Goal: Task Accomplishment & Management: Manage account settings

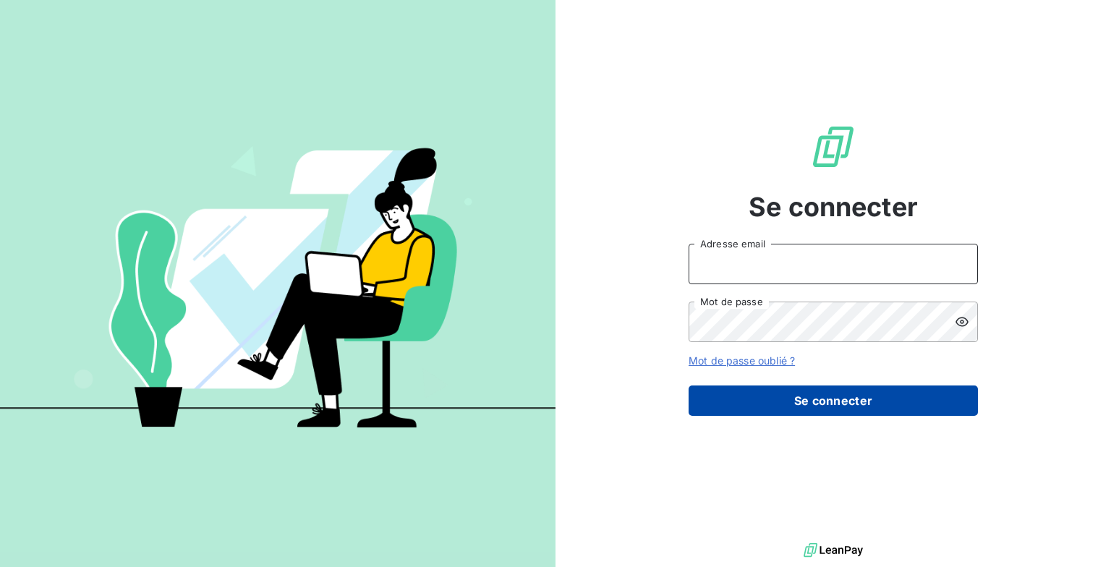
type input "[EMAIL_ADDRESS][DOMAIN_NAME]"
click at [857, 394] on button "Se connecter" at bounding box center [833, 401] width 289 height 30
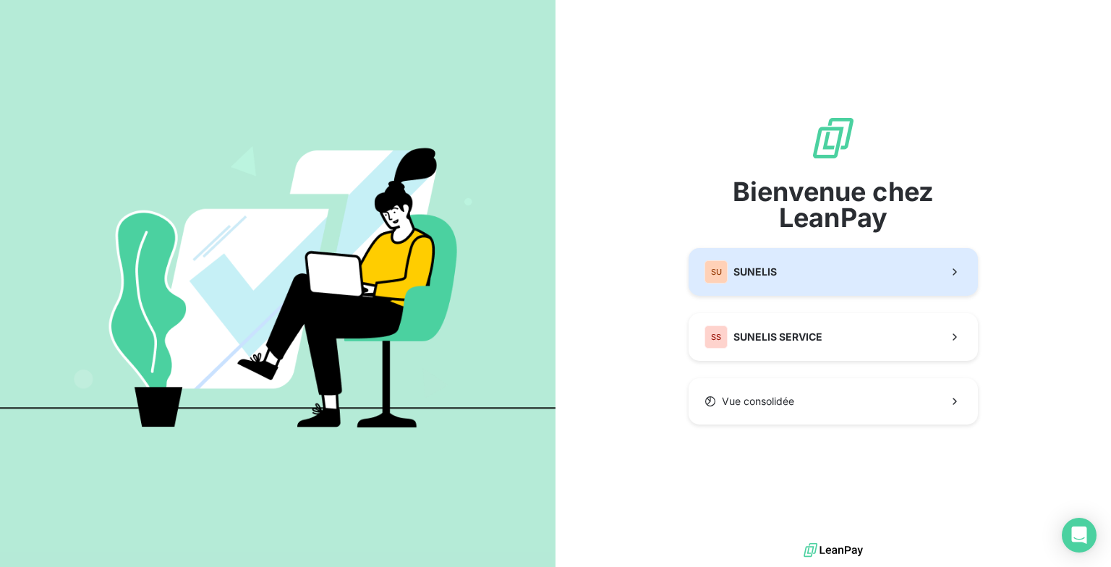
click at [825, 292] on button "SU SUNELIS" at bounding box center [833, 272] width 289 height 48
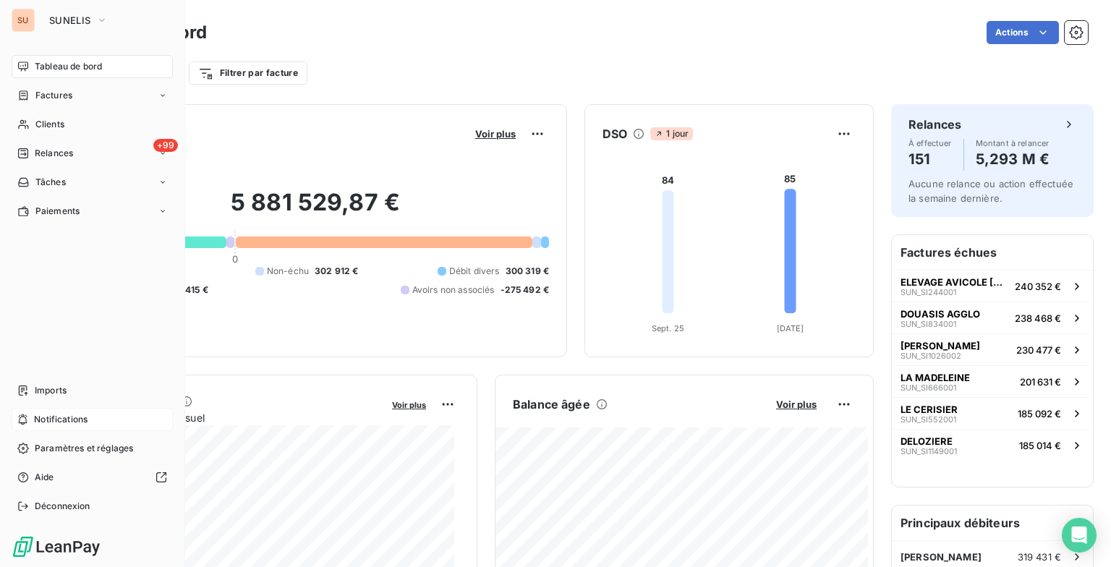
click at [99, 420] on div "Notifications" at bounding box center [92, 419] width 161 height 23
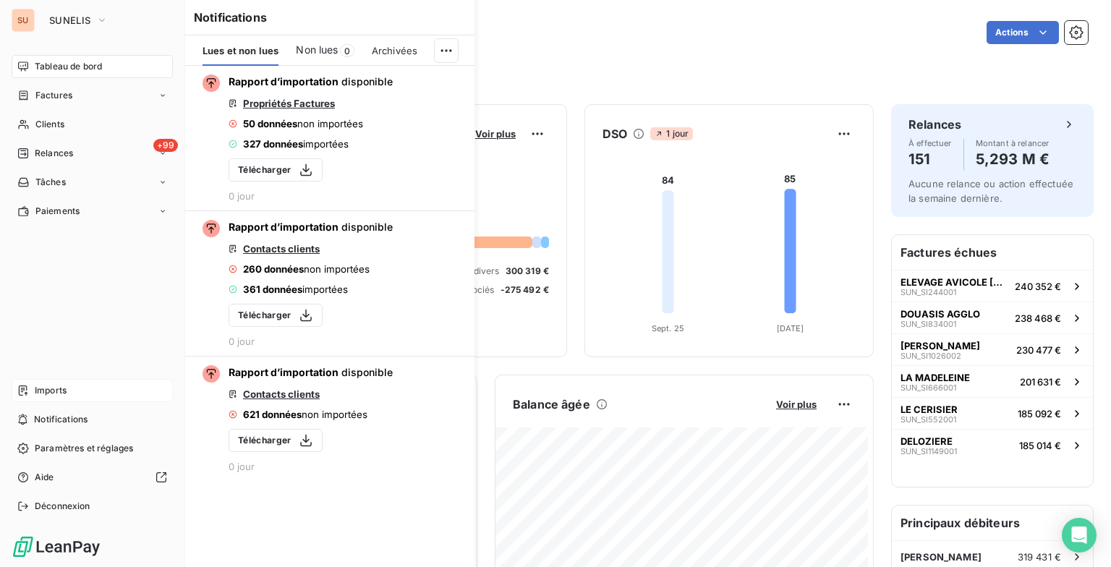
click at [50, 381] on div "Imports" at bounding box center [92, 390] width 161 height 23
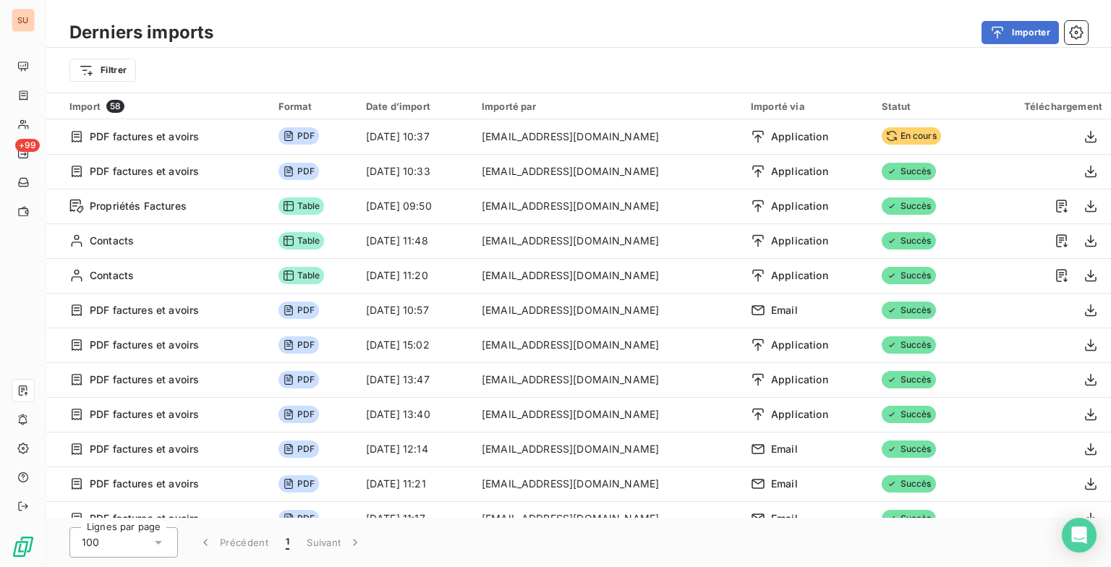
click at [794, 61] on div "Filtrer" at bounding box center [578, 69] width 1019 height 27
drag, startPoint x: 794, startPoint y: 62, endPoint x: 784, endPoint y: 61, distance: 10.2
click at [793, 63] on div "Filtrer" at bounding box center [578, 69] width 1019 height 27
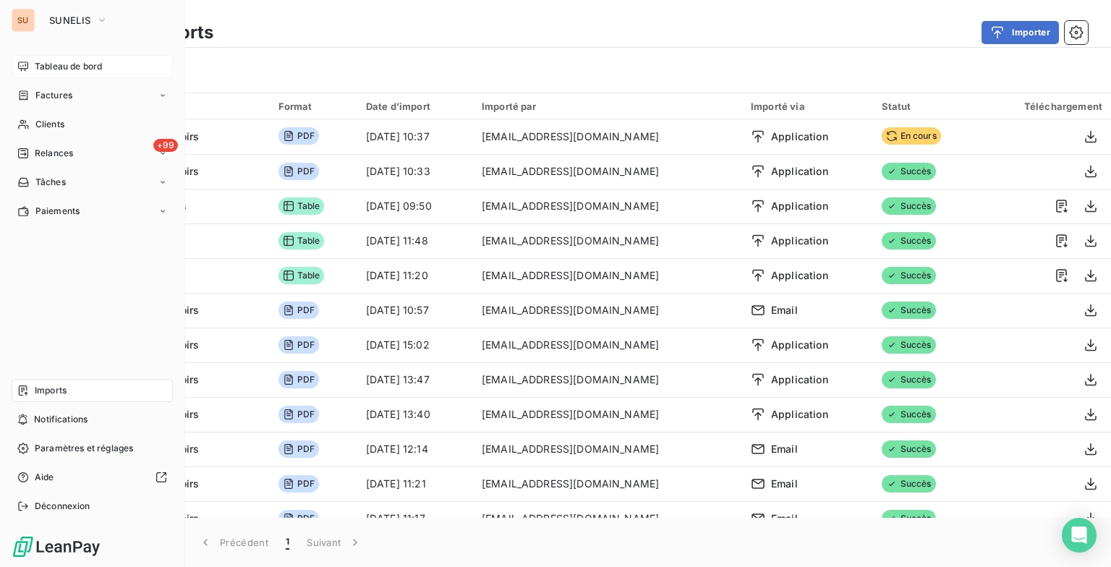
click at [31, 69] on div "Tableau de bord" at bounding box center [92, 66] width 161 height 23
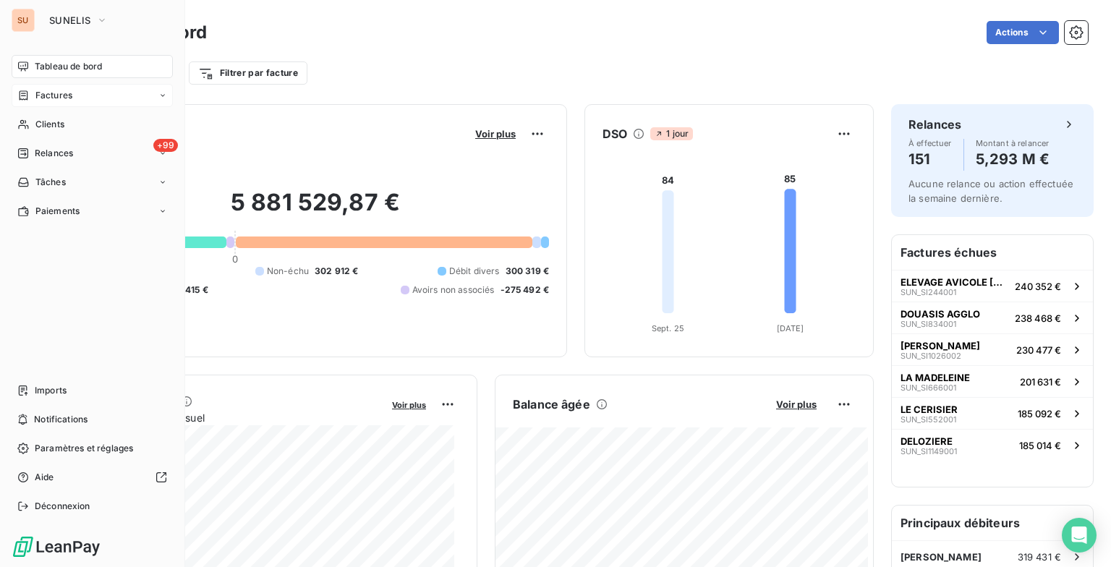
click at [43, 98] on span "Factures" at bounding box center [53, 95] width 37 height 13
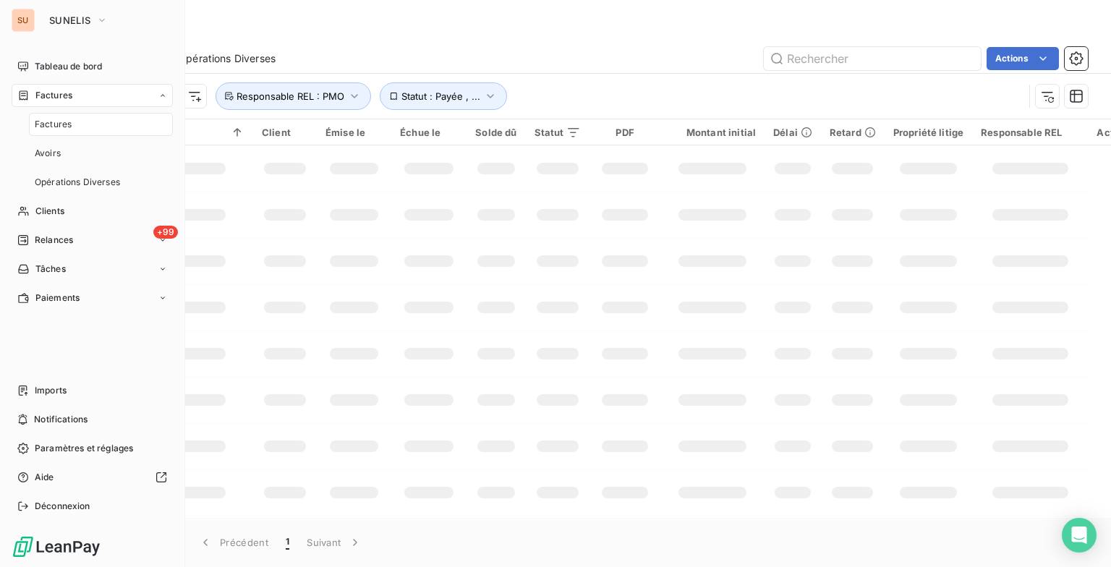
click at [49, 123] on span "Factures" at bounding box center [53, 124] width 37 height 13
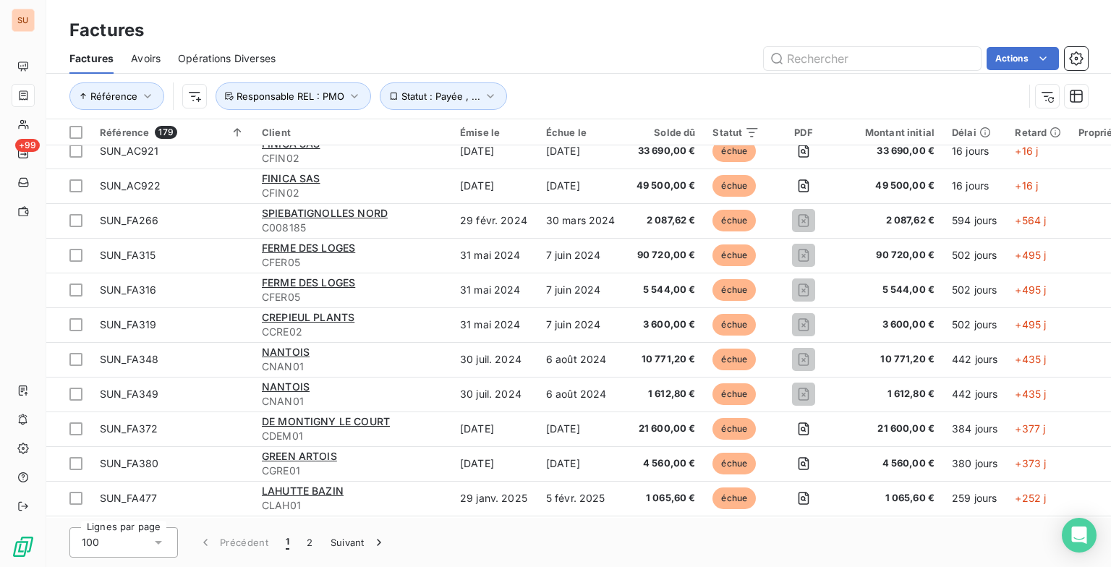
scroll to position [1158, 0]
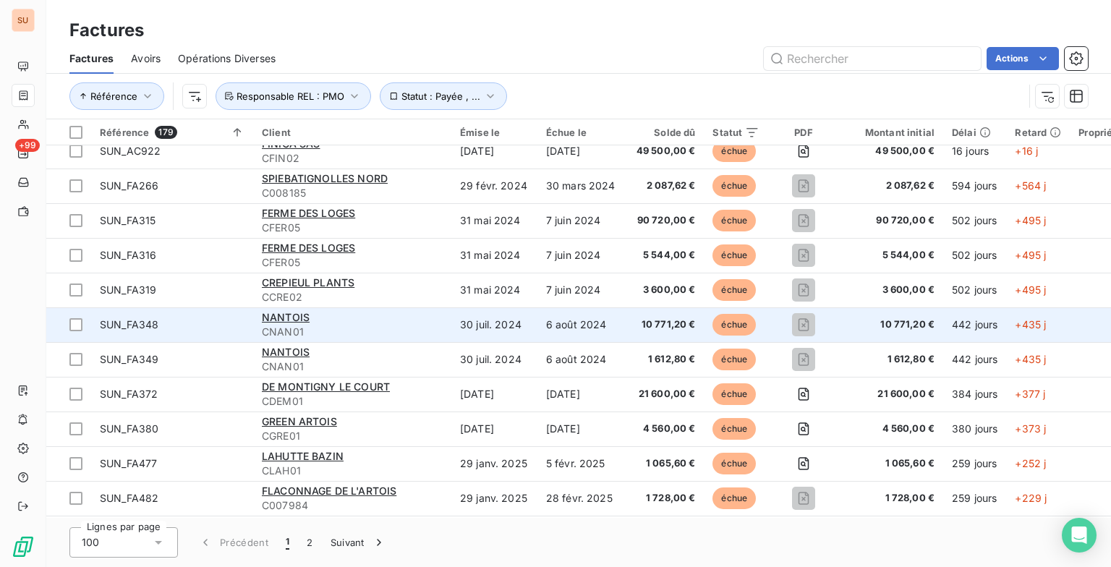
click at [359, 325] on span "CNAN01" at bounding box center [352, 332] width 181 height 14
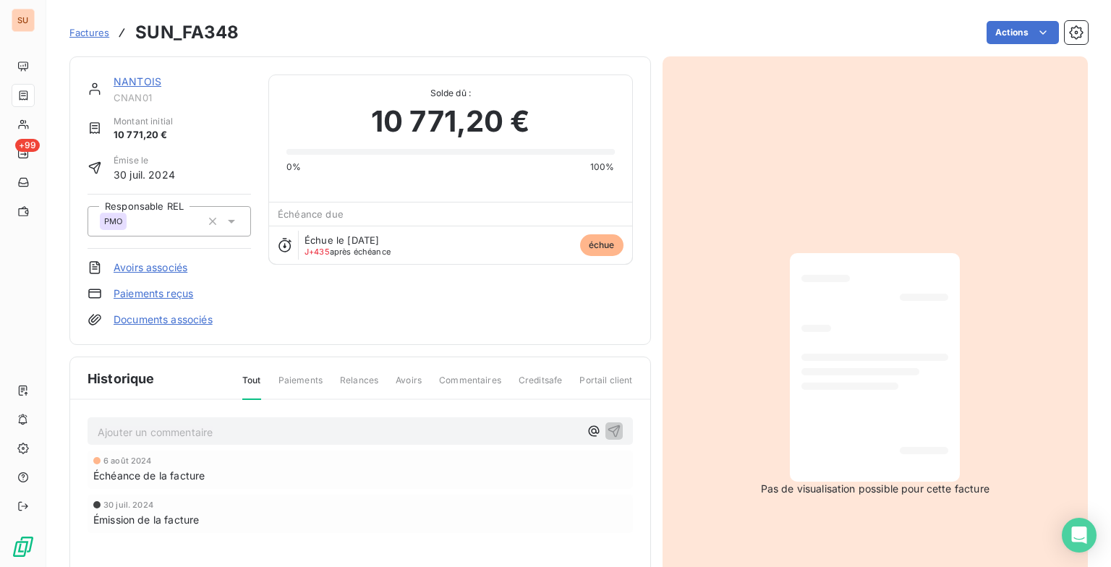
click at [200, 442] on div "Ajouter un commentaire ﻿" at bounding box center [361, 431] width 546 height 28
click at [203, 435] on p "Ajouter un commentaire ﻿" at bounding box center [339, 432] width 482 height 18
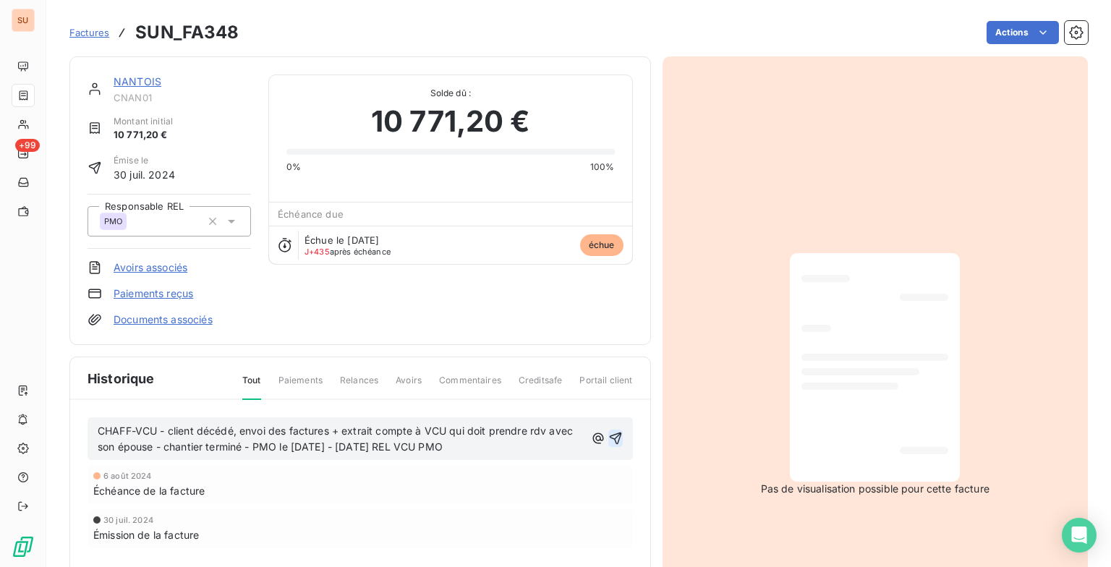
click at [609, 431] on icon "button" at bounding box center [616, 438] width 14 height 14
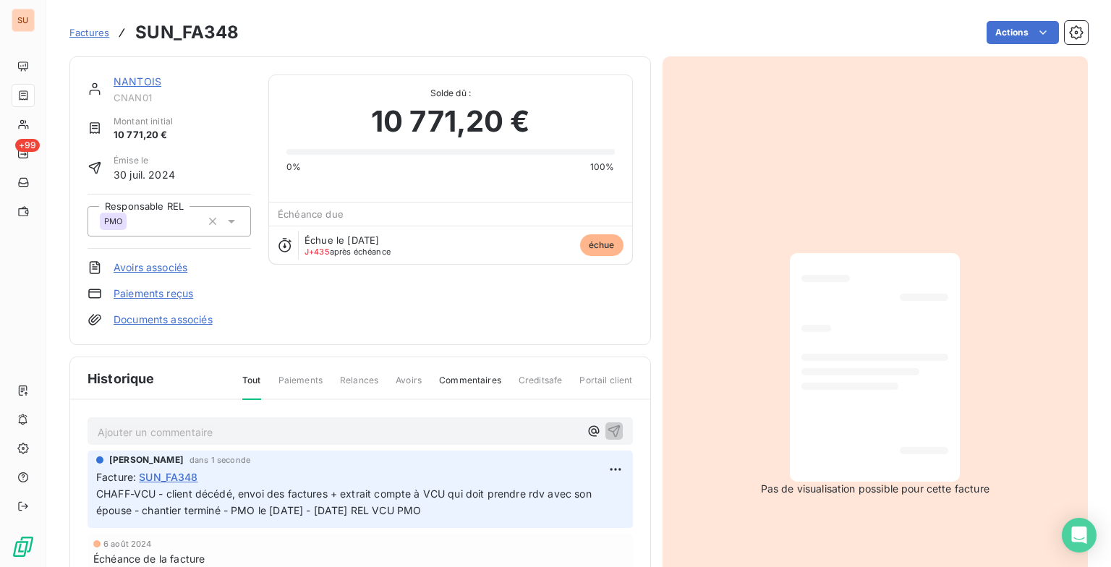
click at [78, 32] on span "Factures" at bounding box center [89, 33] width 40 height 12
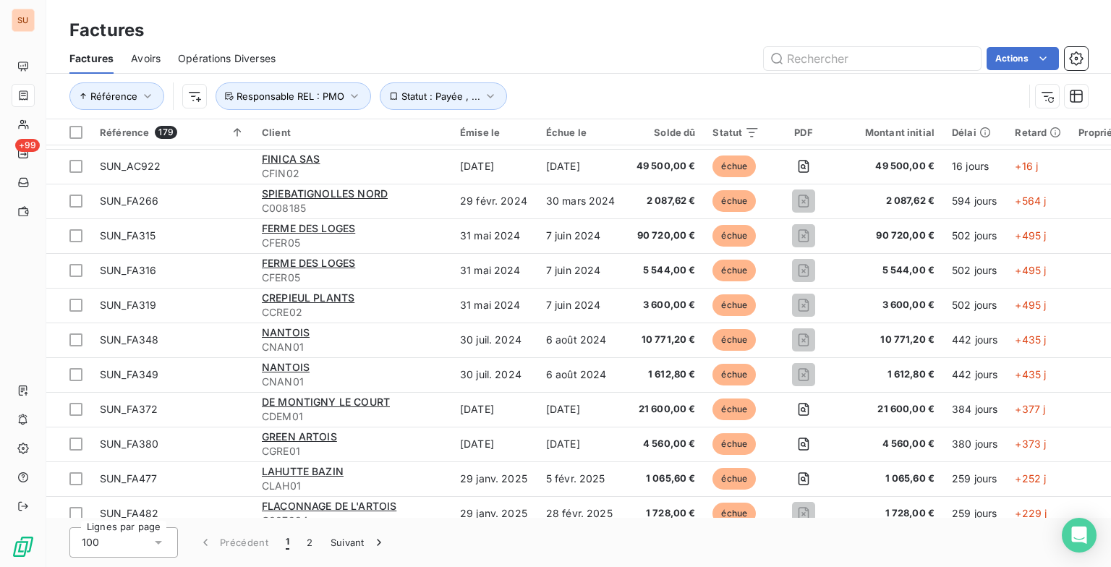
scroll to position [1158, 0]
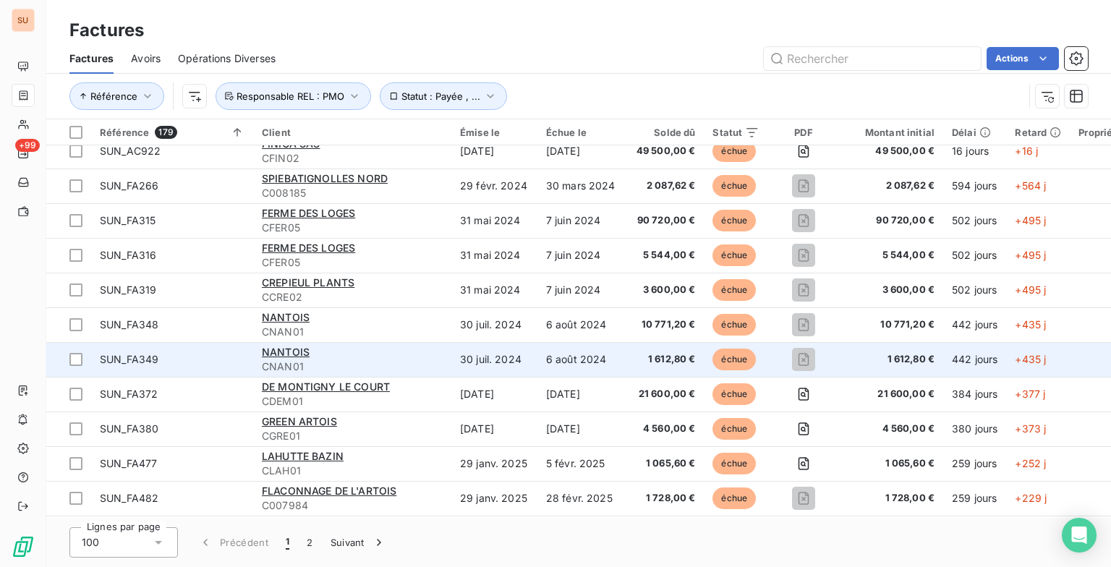
click at [404, 368] on span "CNAN01" at bounding box center [352, 367] width 181 height 14
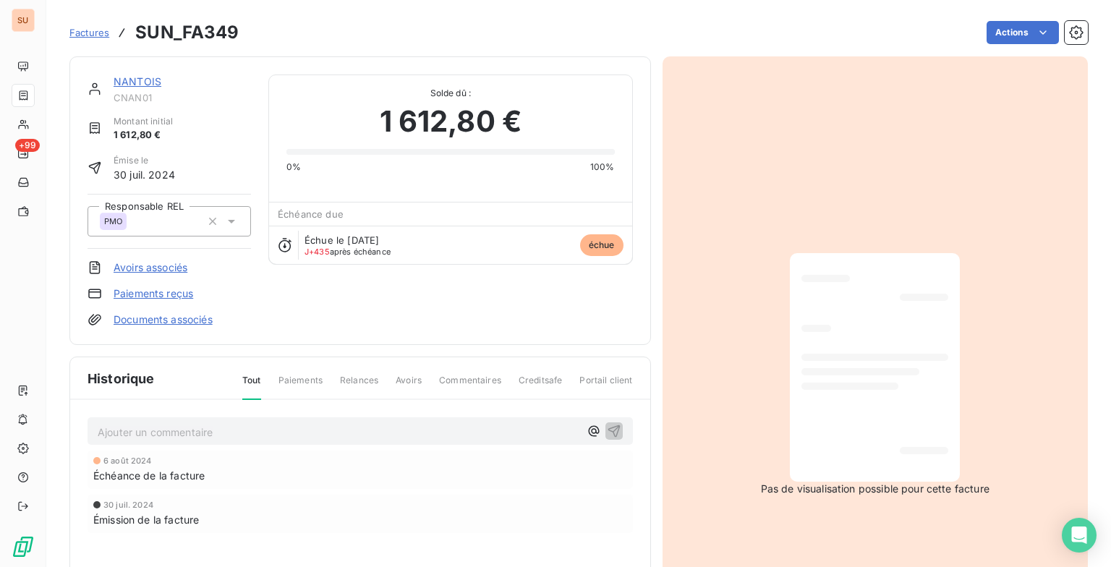
click at [454, 426] on p "Ajouter un commentaire ﻿" at bounding box center [339, 432] width 482 height 18
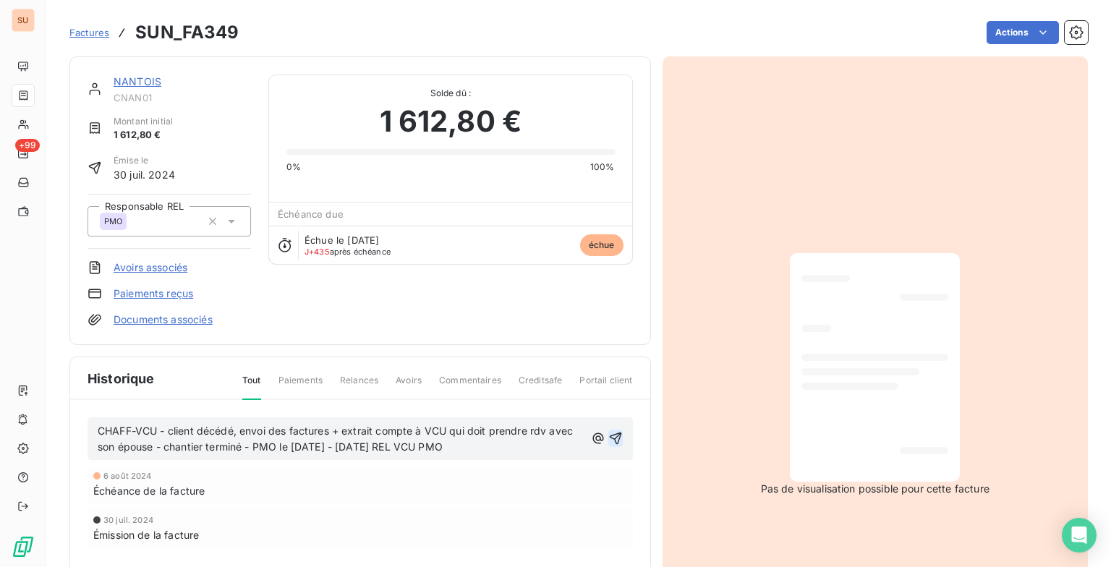
click at [609, 434] on icon "button" at bounding box center [615, 439] width 12 height 12
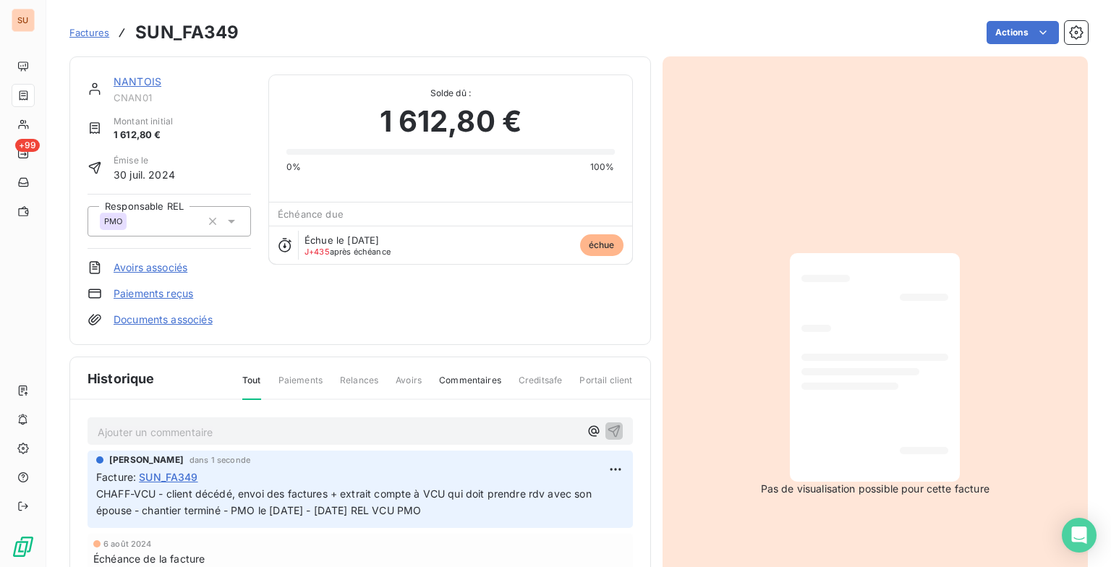
click at [101, 39] on link "Factures" at bounding box center [89, 32] width 40 height 14
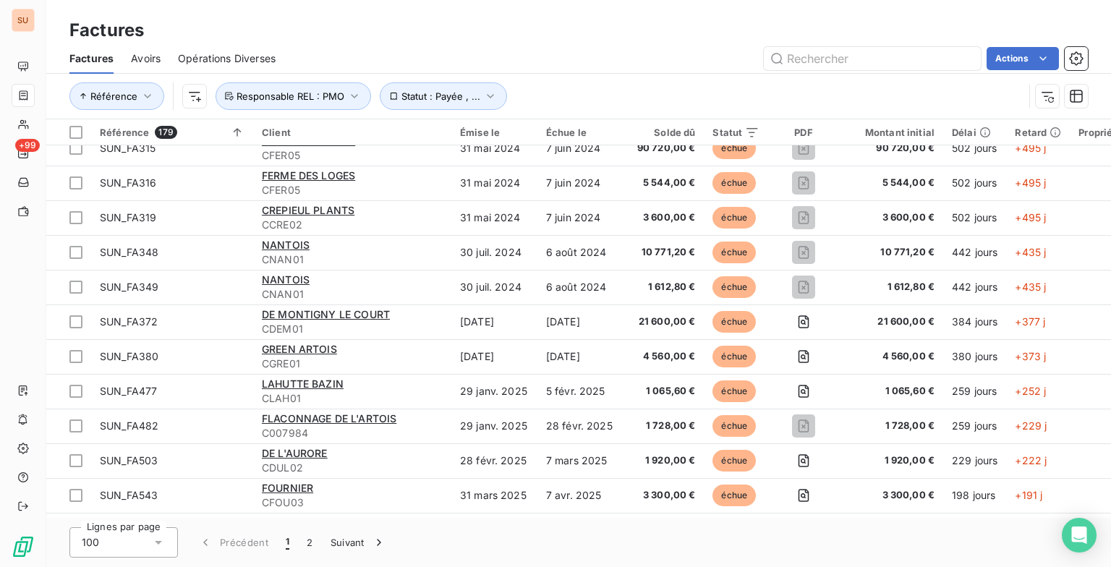
scroll to position [1302, 0]
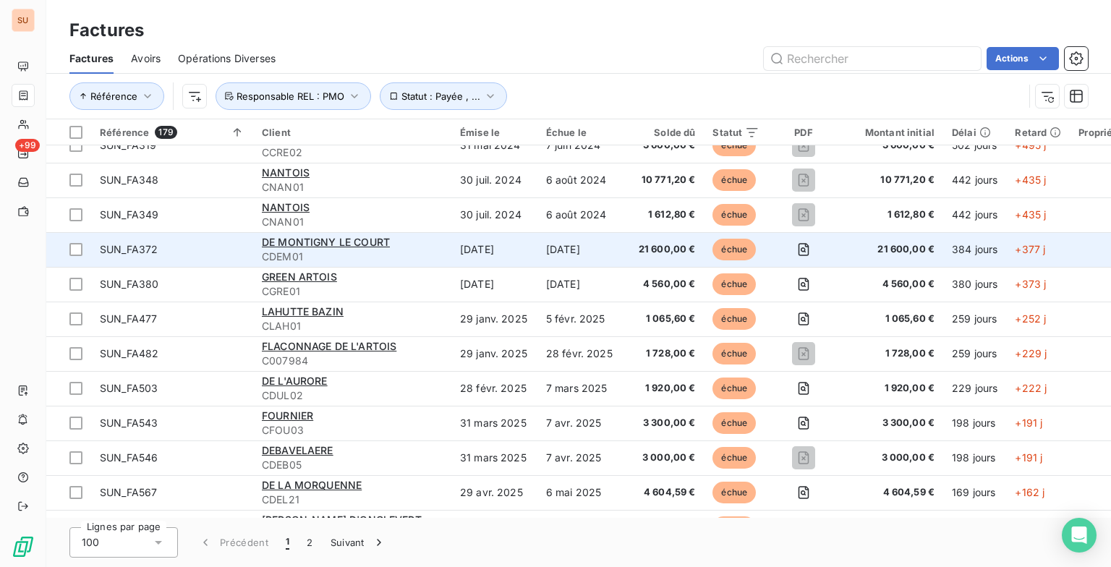
click at [436, 260] on span "CDEM01" at bounding box center [352, 257] width 181 height 14
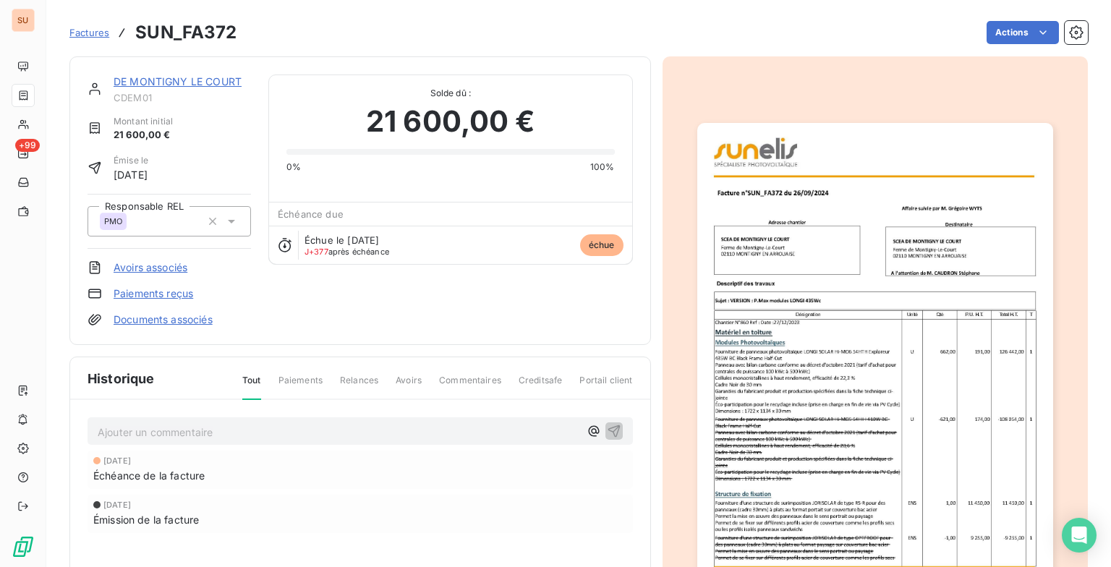
click at [310, 431] on p "Ajouter un commentaire ﻿" at bounding box center [339, 432] width 482 height 18
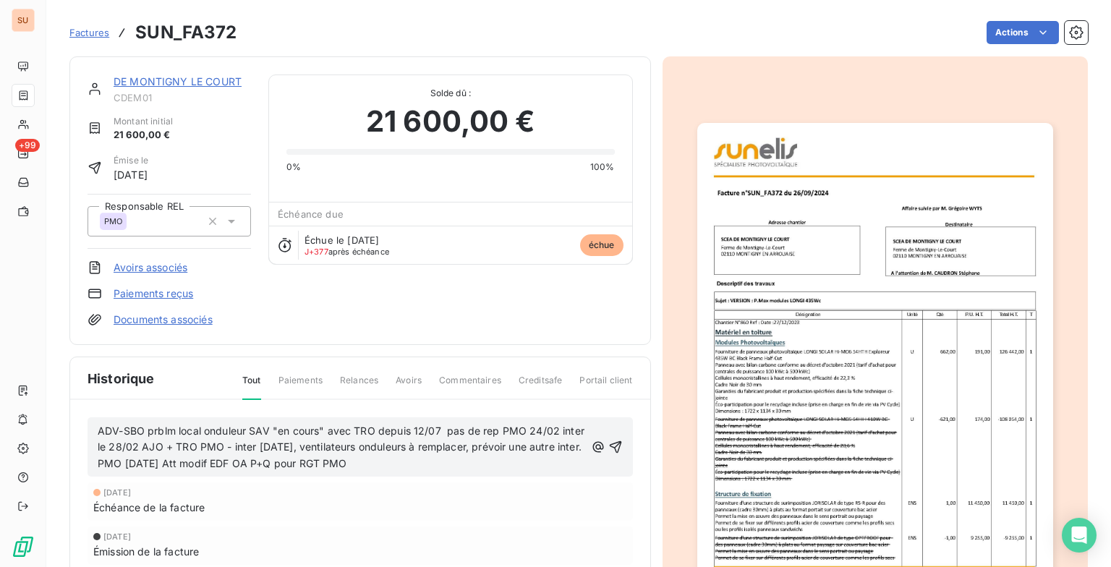
click at [611, 445] on icon "button" at bounding box center [616, 447] width 14 height 14
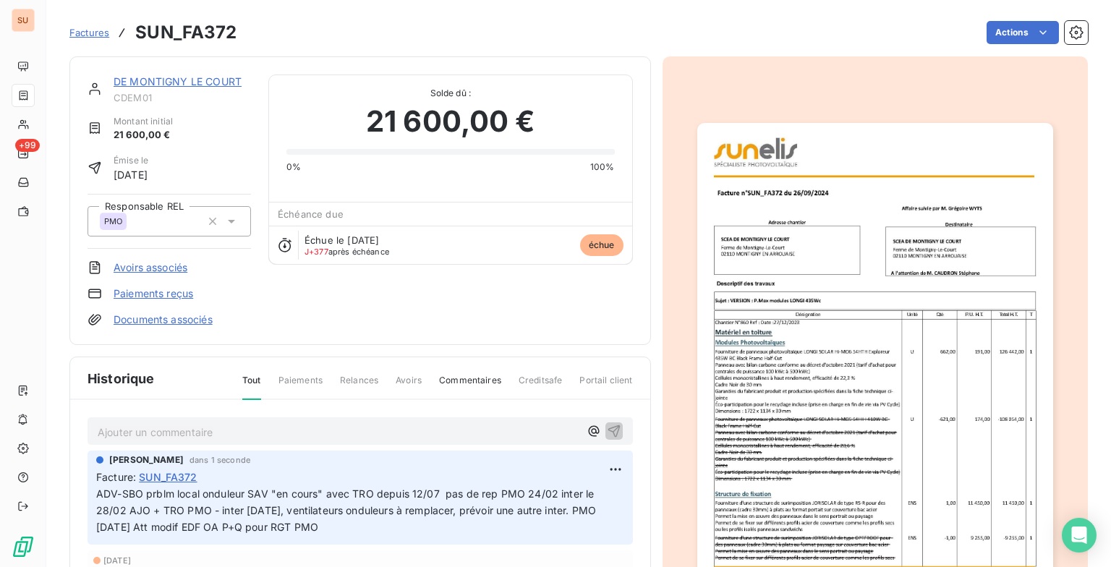
click at [91, 37] on span "Factures" at bounding box center [89, 33] width 40 height 12
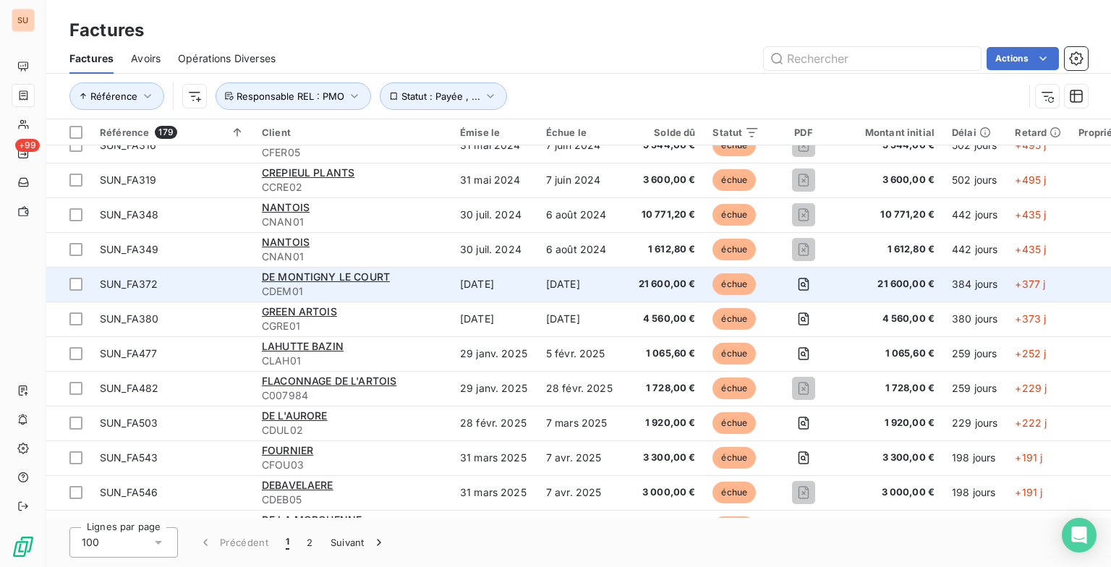
scroll to position [1302, 0]
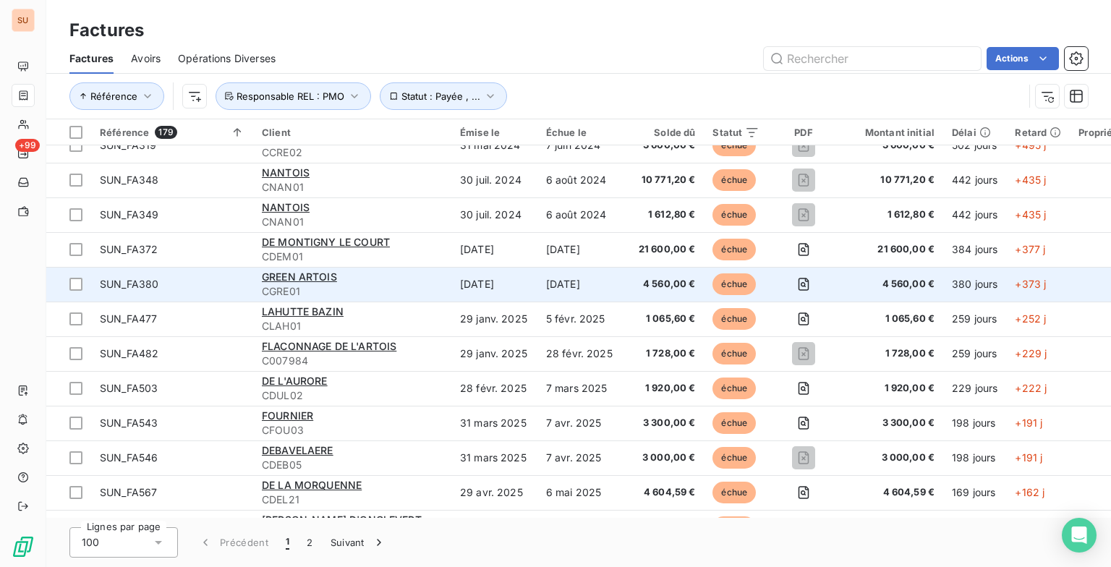
click at [377, 284] on span "CGRE01" at bounding box center [352, 291] width 181 height 14
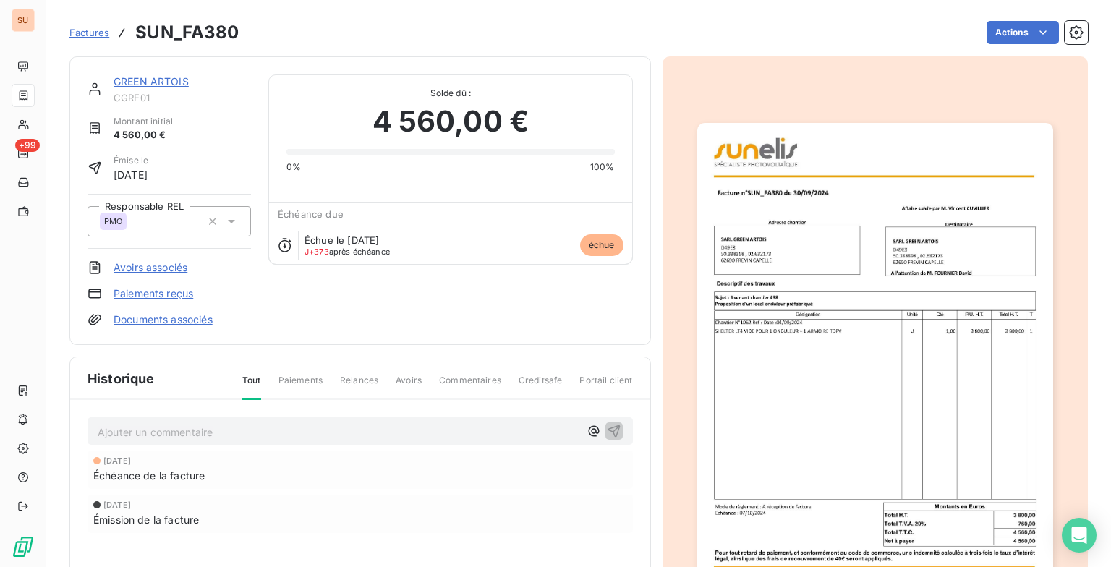
click at [226, 443] on div "Ajouter un commentaire ﻿ 7 oct. 2024 Échéance de la facture 30 sept. 2024 Émiss…" at bounding box center [360, 496] width 580 height 192
click at [236, 428] on p "Ajouter un commentaire ﻿" at bounding box center [339, 432] width 482 height 18
click at [613, 434] on icon "button" at bounding box center [614, 430] width 14 height 14
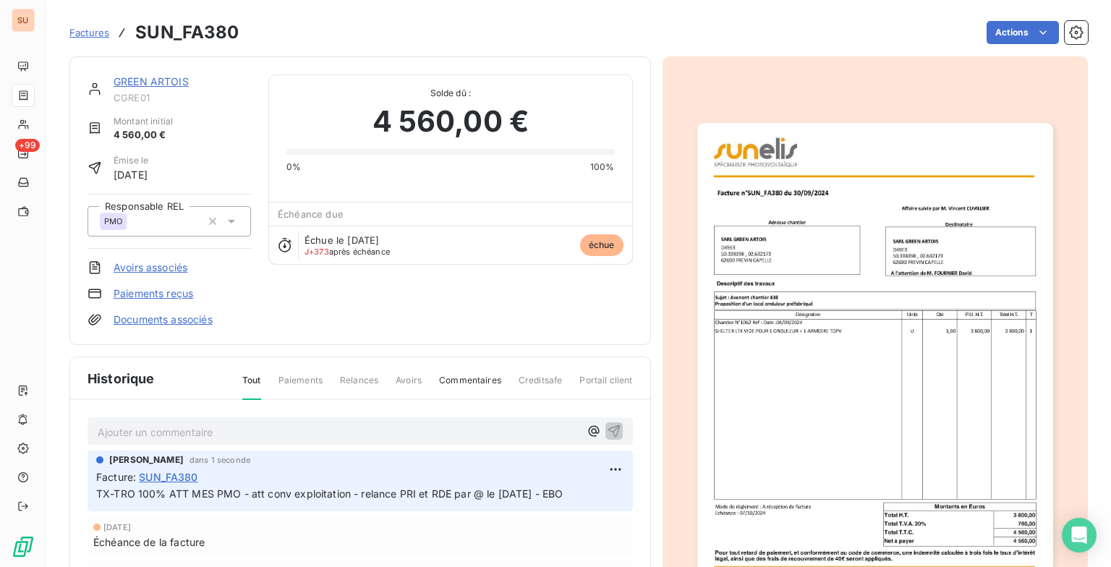
click at [101, 32] on span "Factures" at bounding box center [89, 33] width 40 height 12
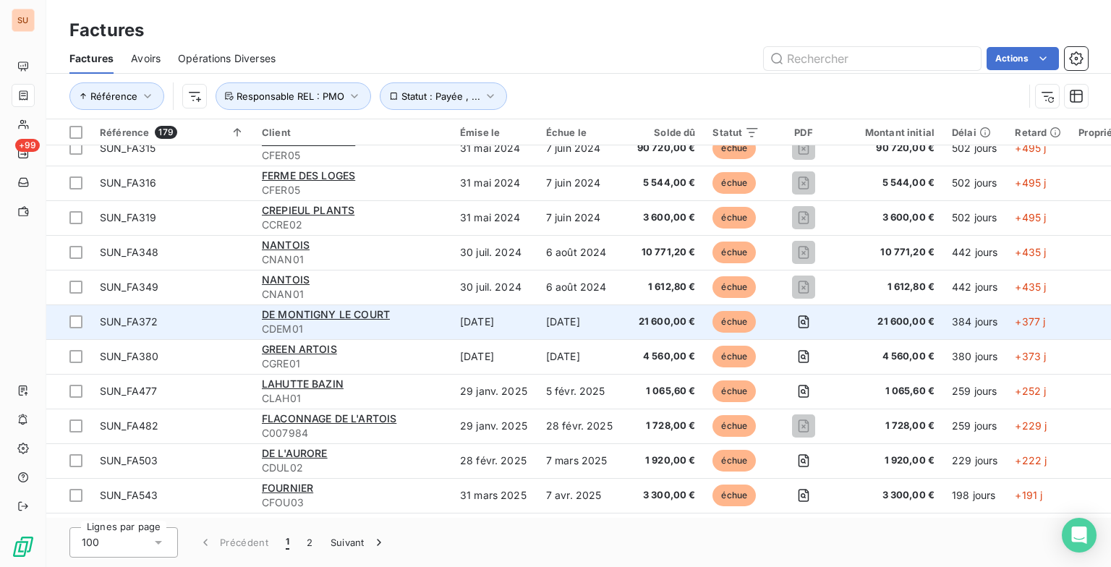
scroll to position [1302, 0]
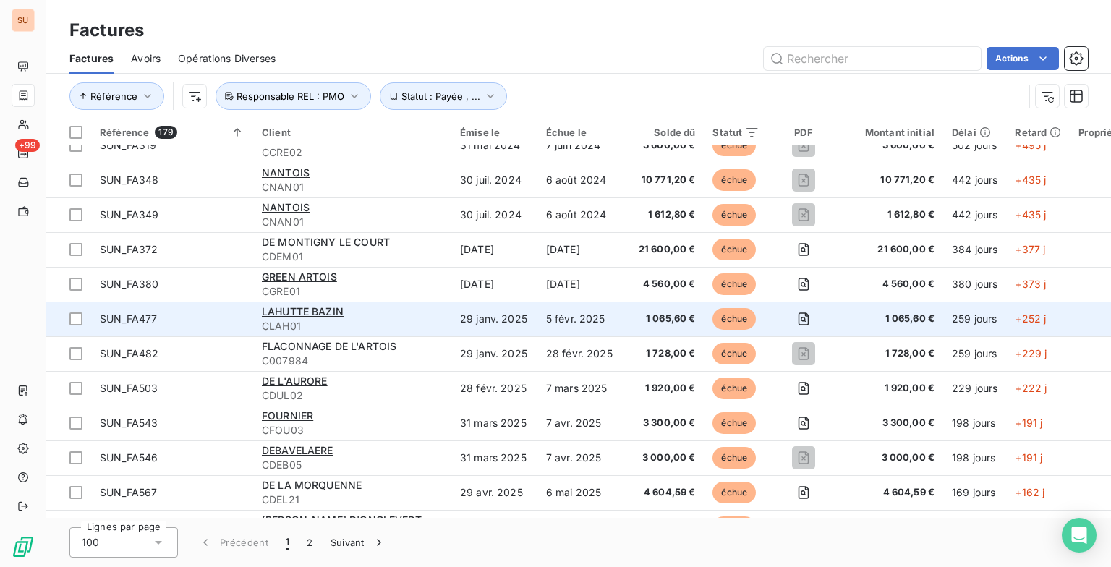
click at [369, 322] on span "CLAH01" at bounding box center [352, 326] width 181 height 14
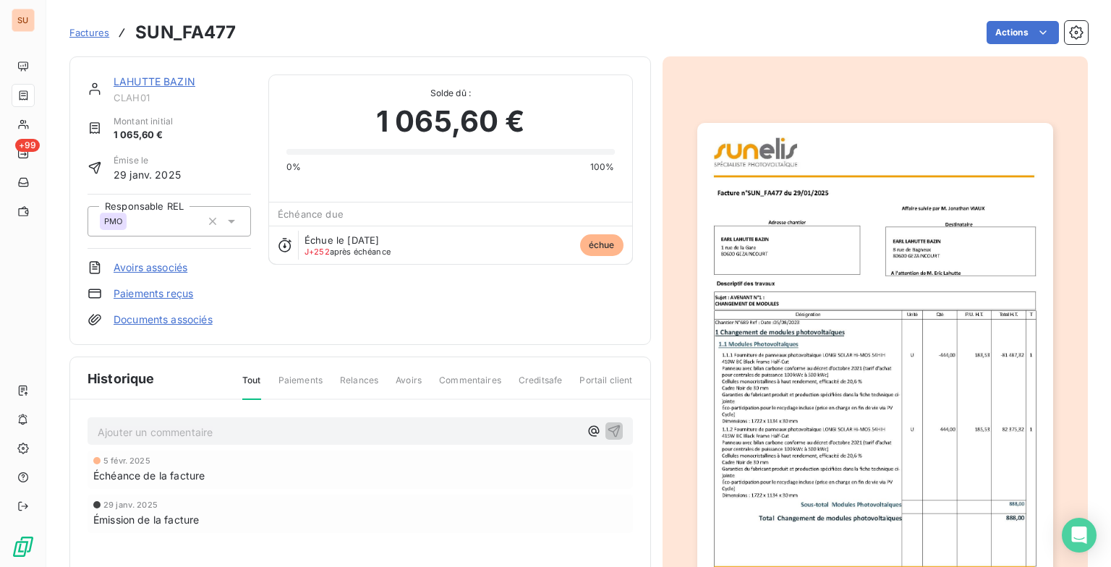
click at [197, 425] on p "Ajouter un commentaire ﻿" at bounding box center [339, 432] width 482 height 18
click at [608, 426] on icon "button" at bounding box center [614, 431] width 12 height 12
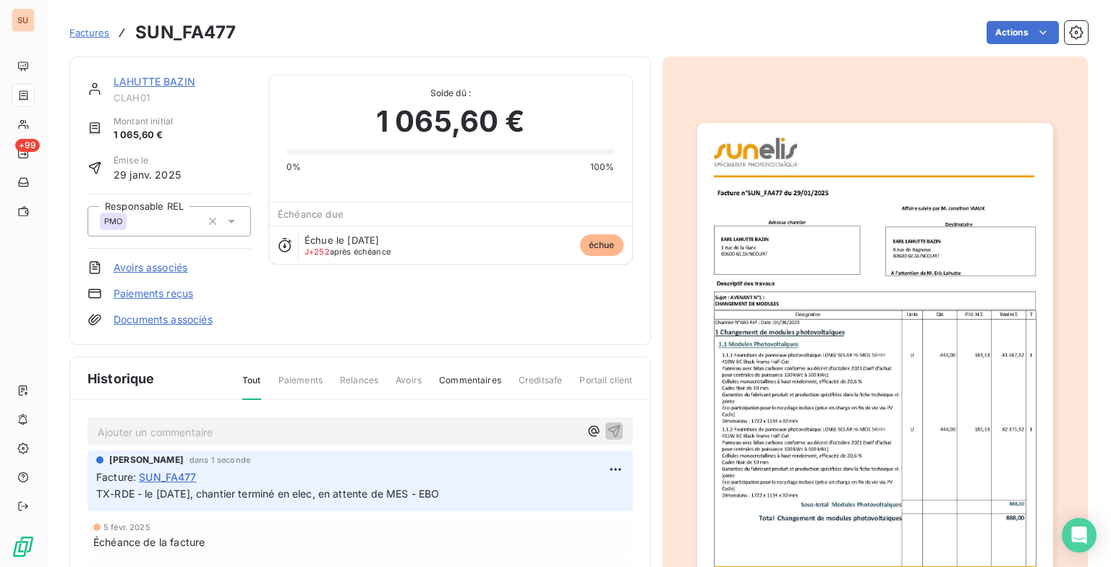
click at [95, 36] on span "Factures" at bounding box center [89, 33] width 40 height 12
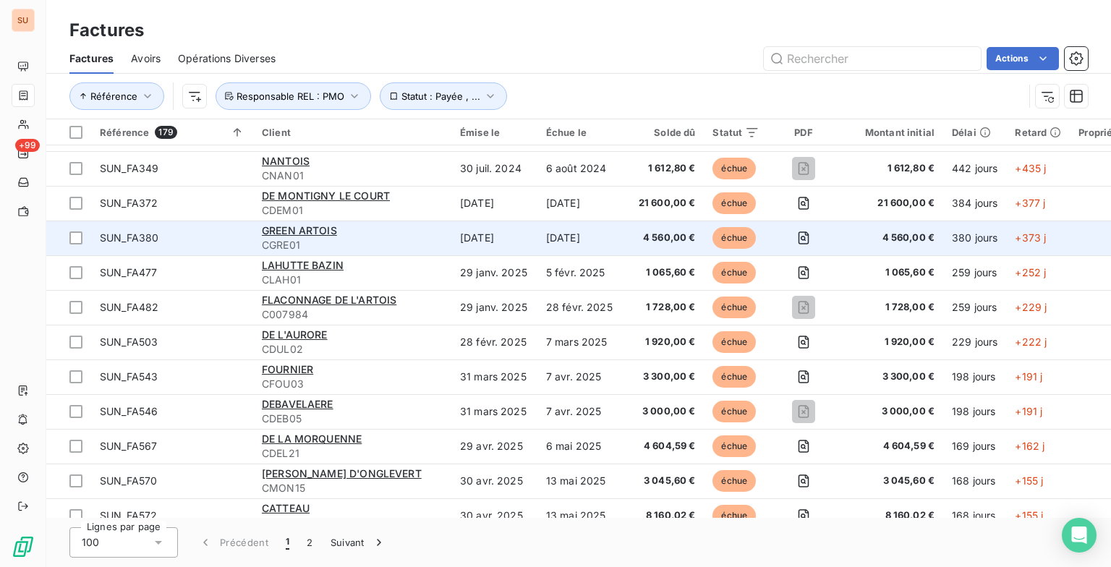
scroll to position [1375, 0]
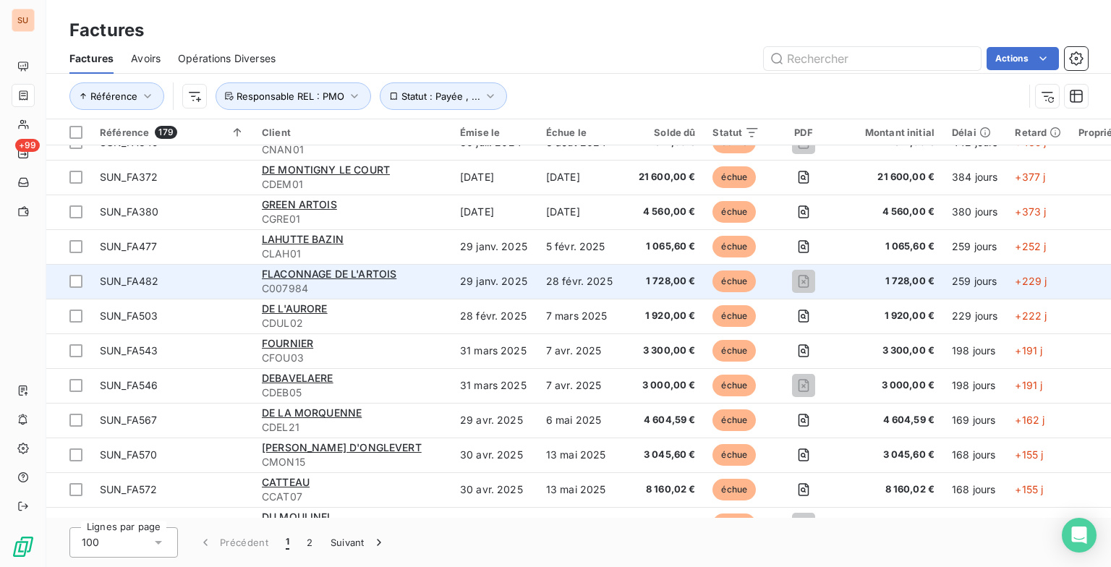
click at [410, 287] on span "C007984" at bounding box center [352, 288] width 181 height 14
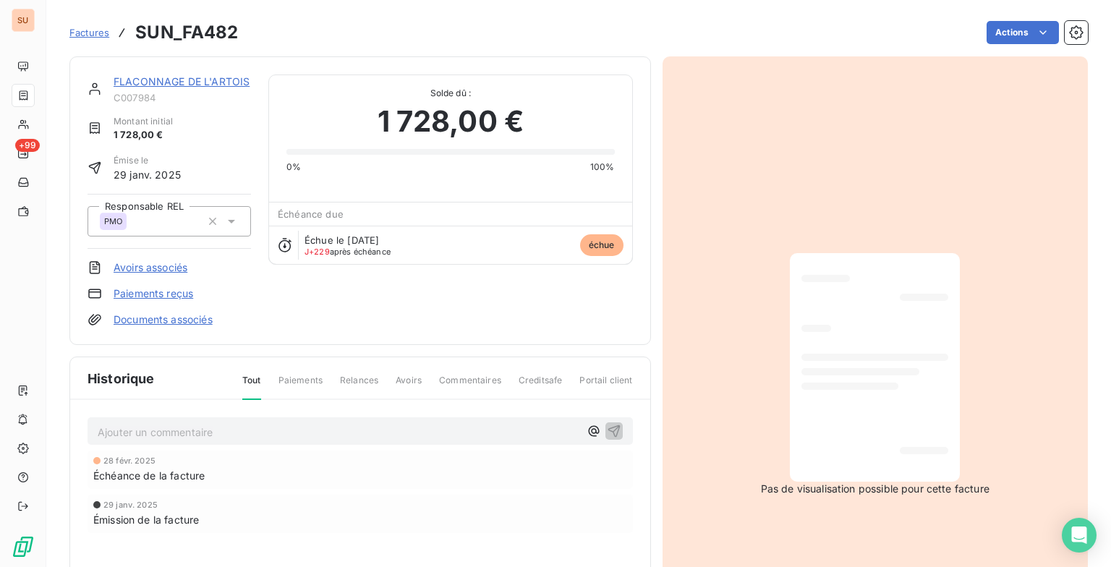
click at [193, 424] on p "Ajouter un commentaire ﻿" at bounding box center [339, 432] width 482 height 18
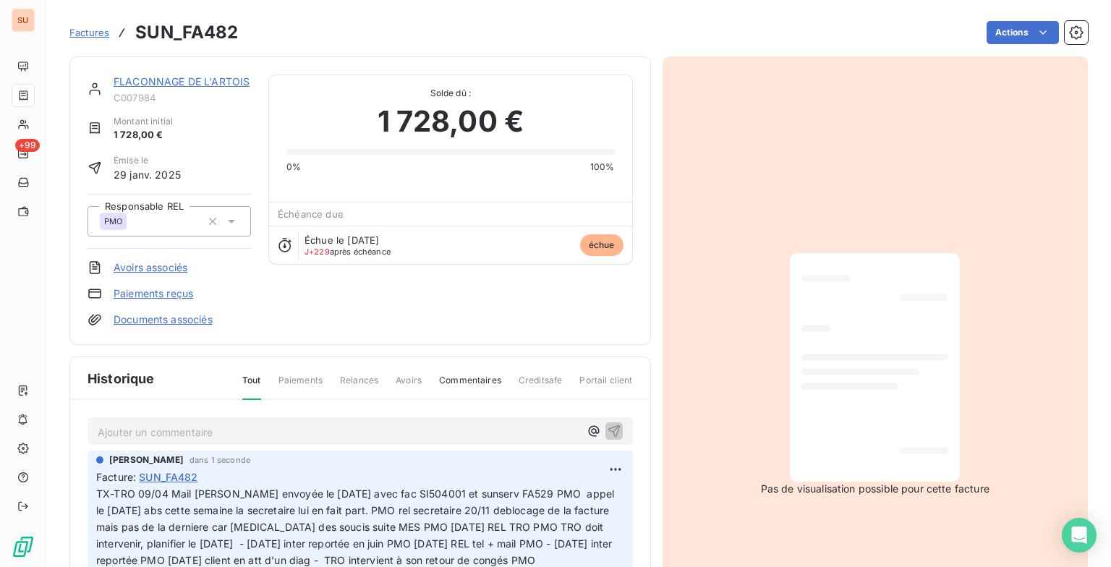
click at [94, 31] on span "Factures" at bounding box center [89, 33] width 40 height 12
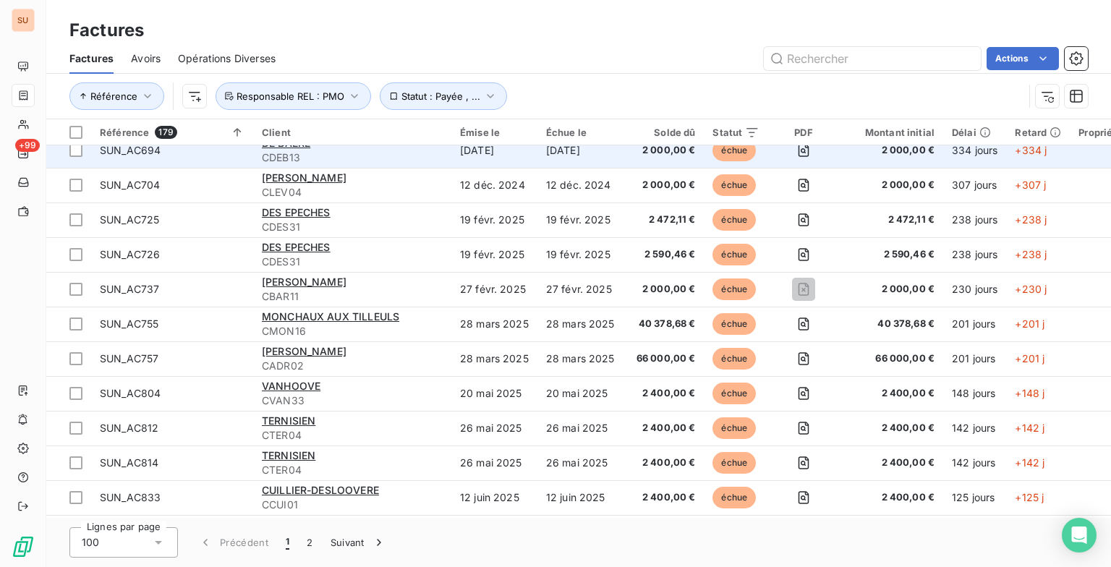
scroll to position [217, 0]
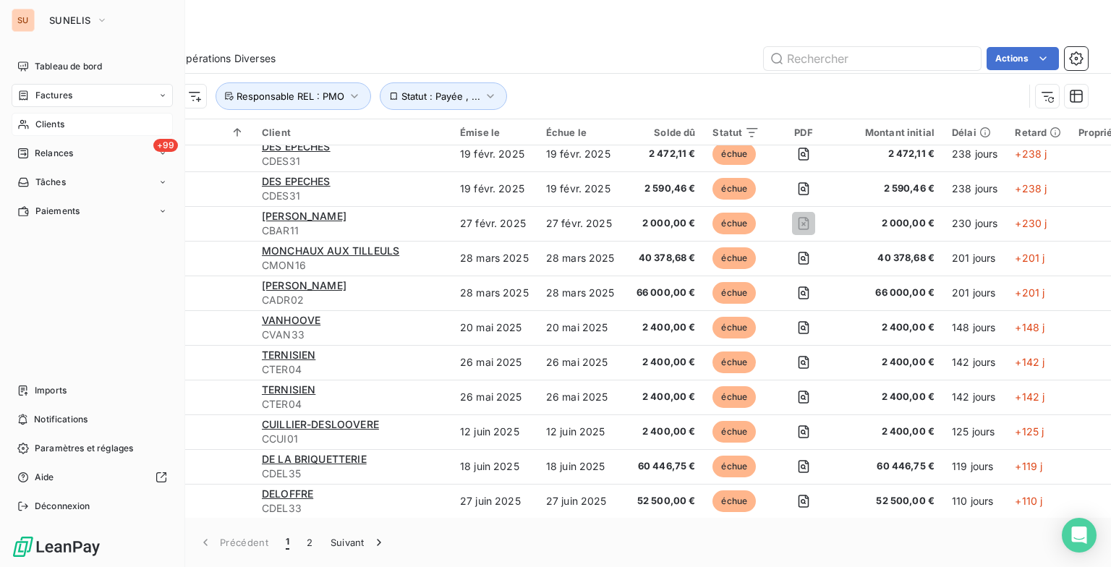
click at [28, 117] on div "Clients" at bounding box center [92, 124] width 161 height 23
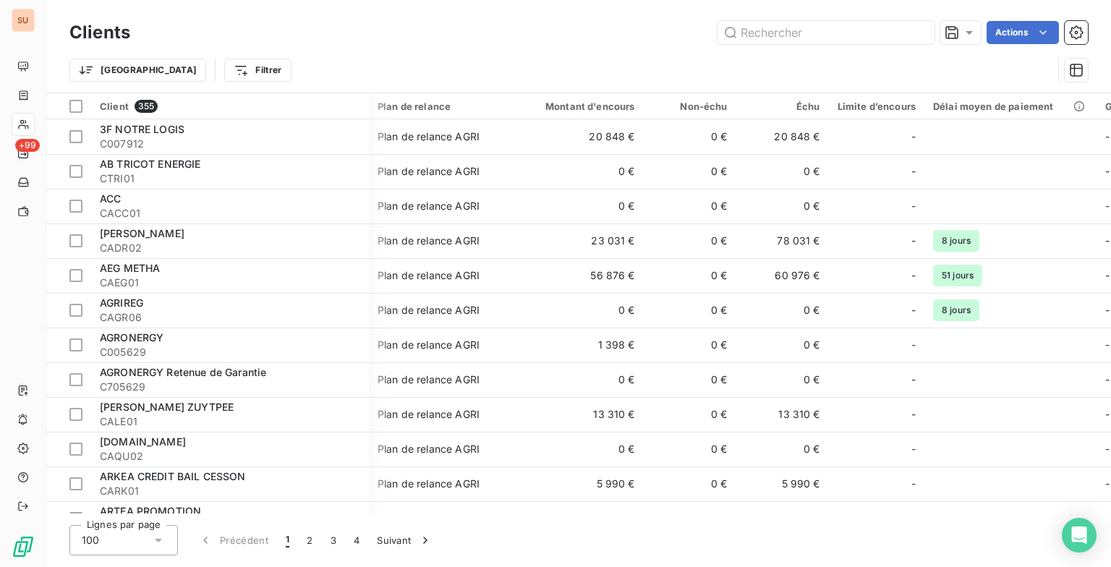
scroll to position [0, 139]
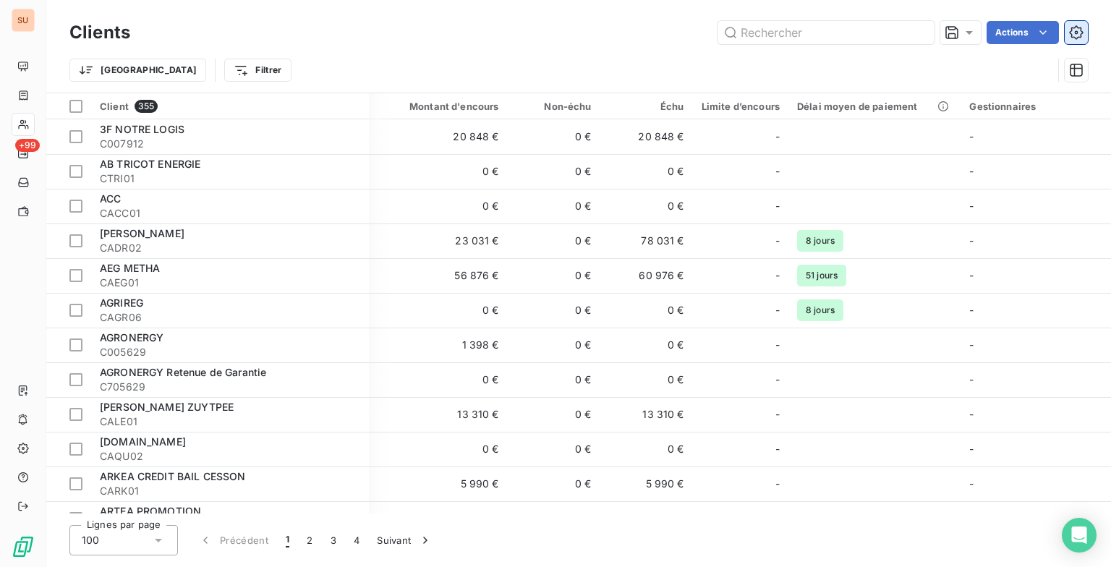
click at [1074, 34] on icon "button" at bounding box center [1076, 32] width 14 height 14
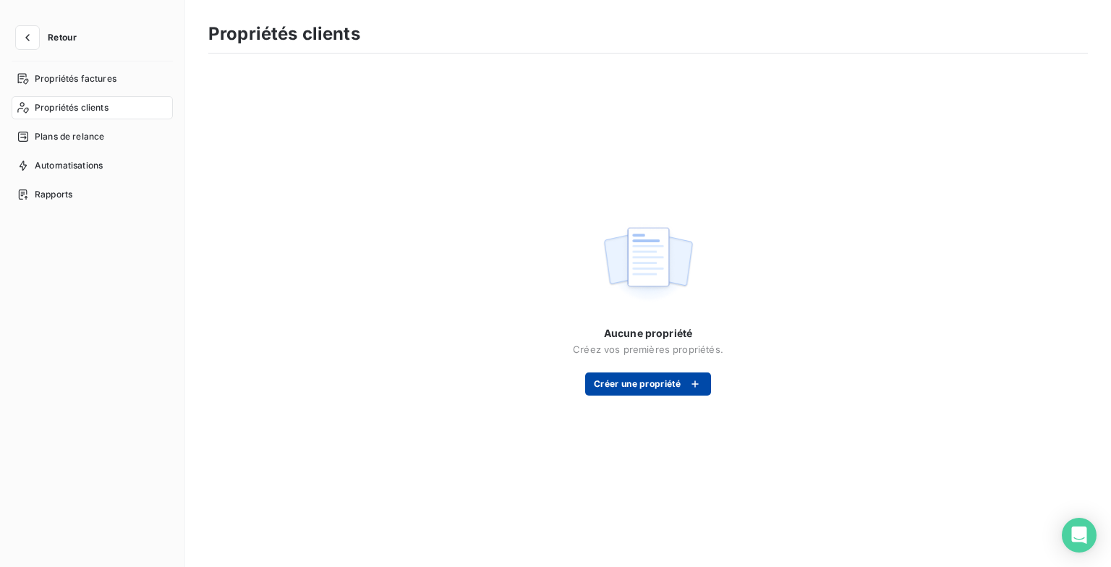
click at [643, 381] on button "Créer une propriété" at bounding box center [648, 384] width 126 height 23
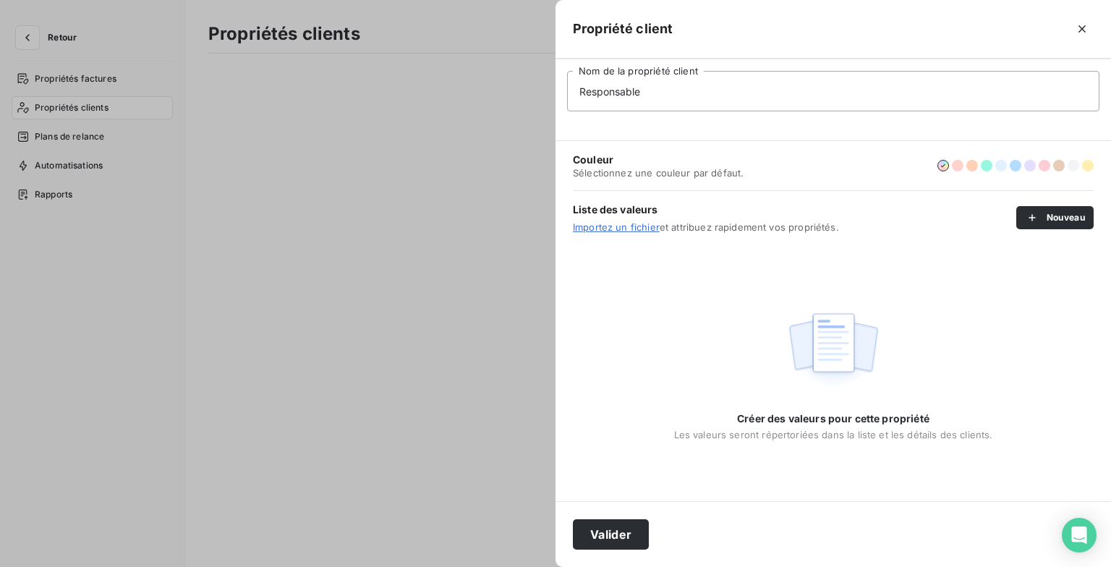
type input "Responsable REL"
click at [1074, 211] on button "Nouveau" at bounding box center [1055, 217] width 77 height 23
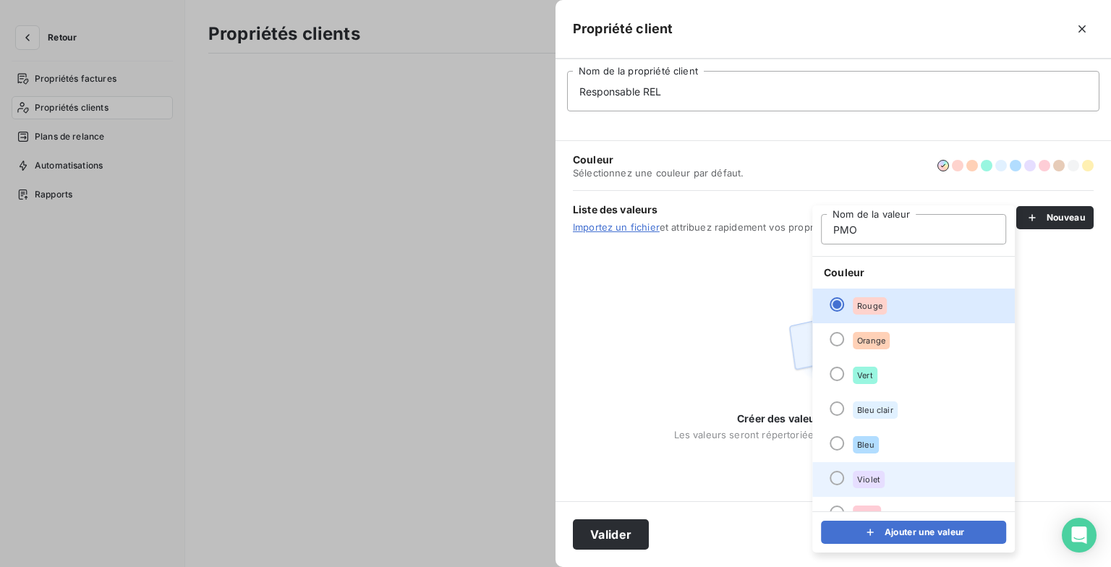
type input "PMO"
click at [831, 474] on div at bounding box center [837, 478] width 14 height 14
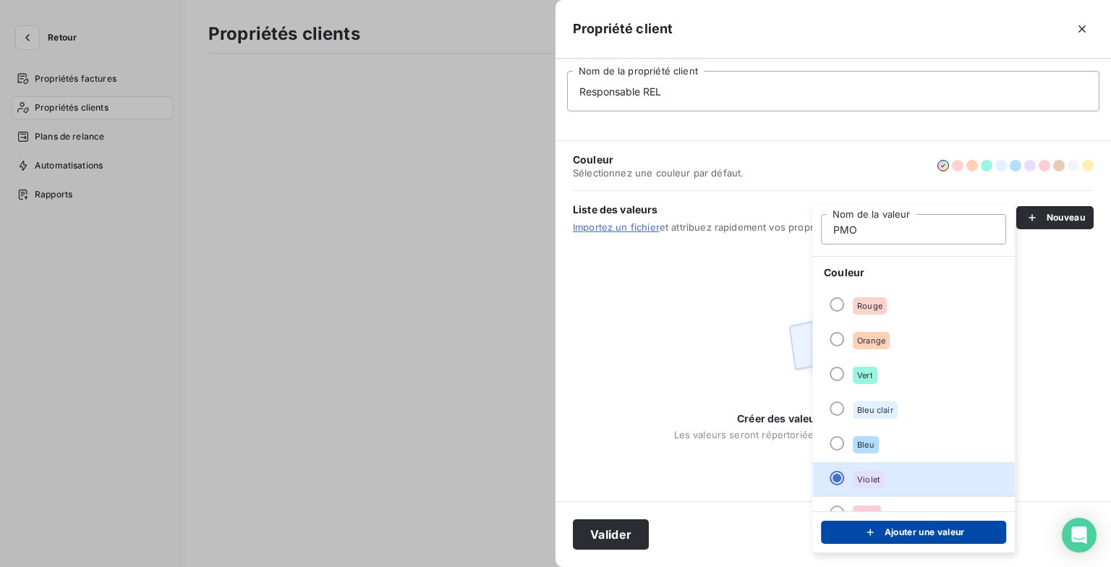
click at [880, 533] on div "submit" at bounding box center [874, 532] width 22 height 14
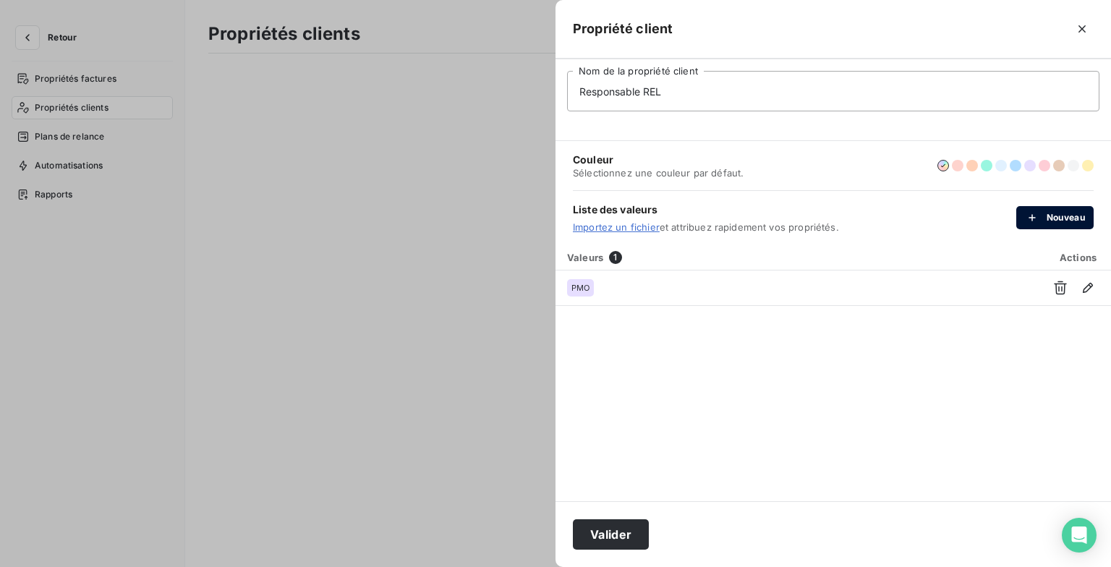
click at [1069, 214] on button "Nouveau" at bounding box center [1055, 217] width 77 height 23
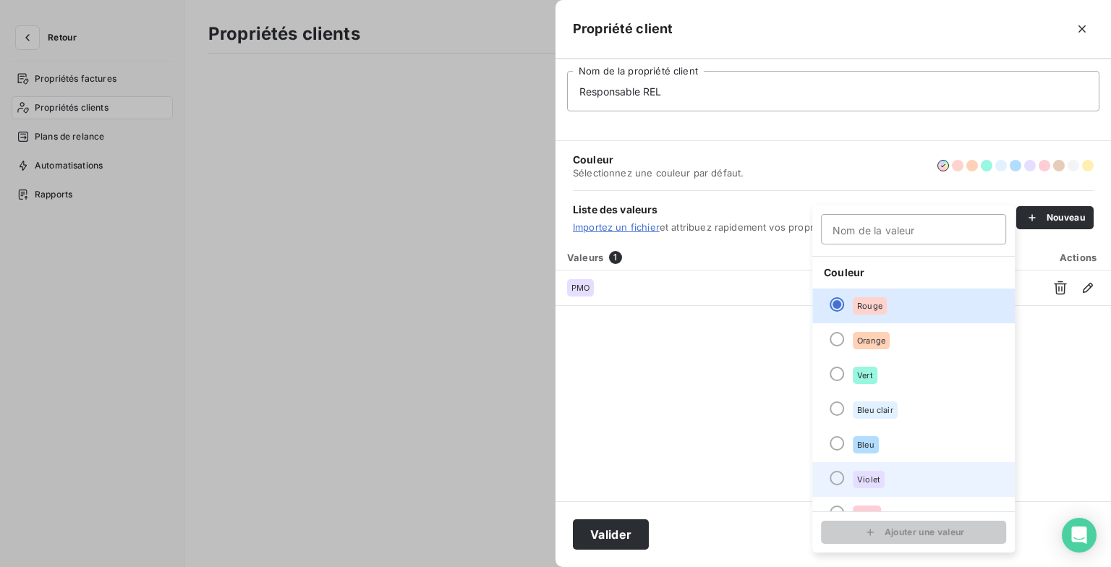
scroll to position [124, 0]
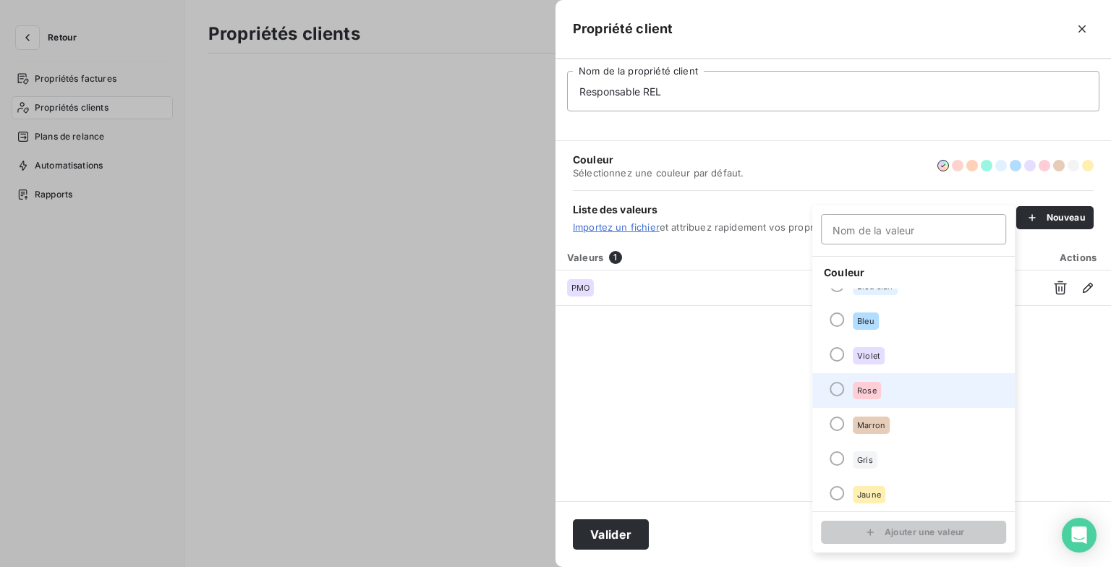
click at [844, 391] on li "Rose" at bounding box center [914, 390] width 203 height 35
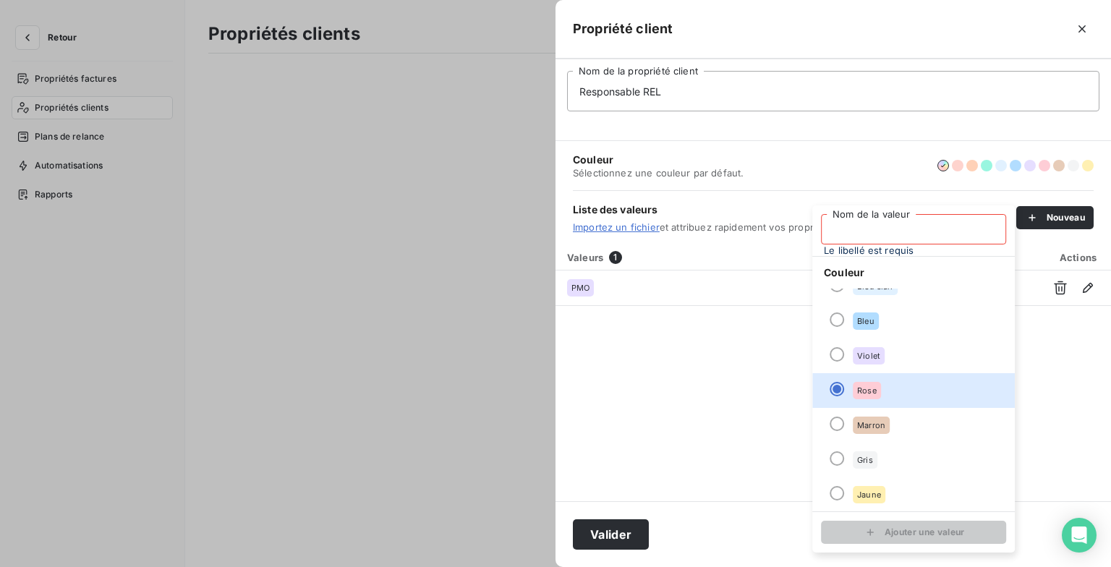
click at [870, 236] on input "Nom de la valeur" at bounding box center [913, 229] width 185 height 30
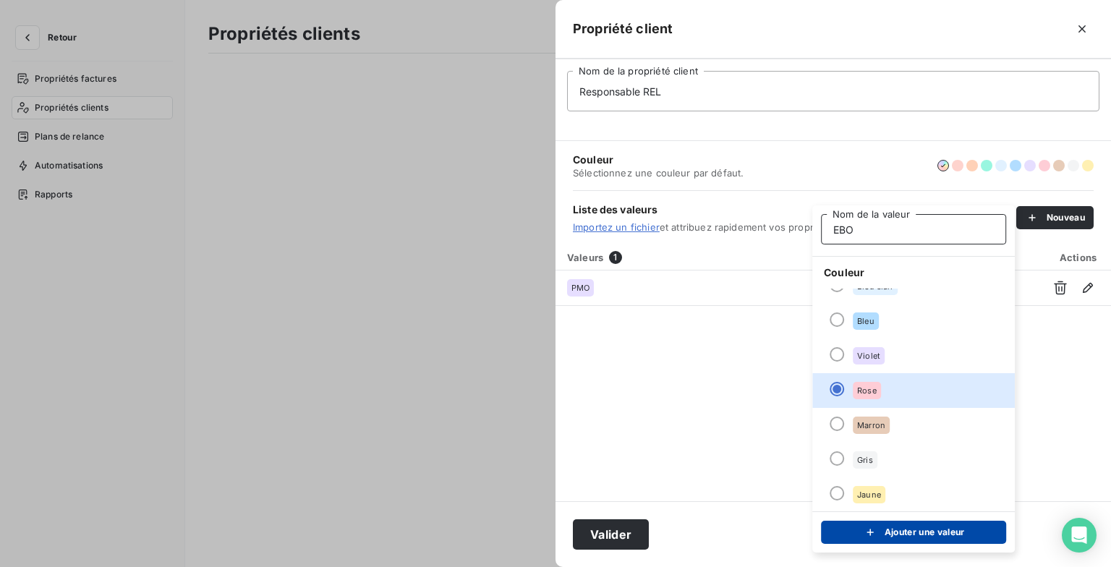
type input "EBO"
click at [919, 532] on button "Ajouter une valeur" at bounding box center [913, 532] width 185 height 23
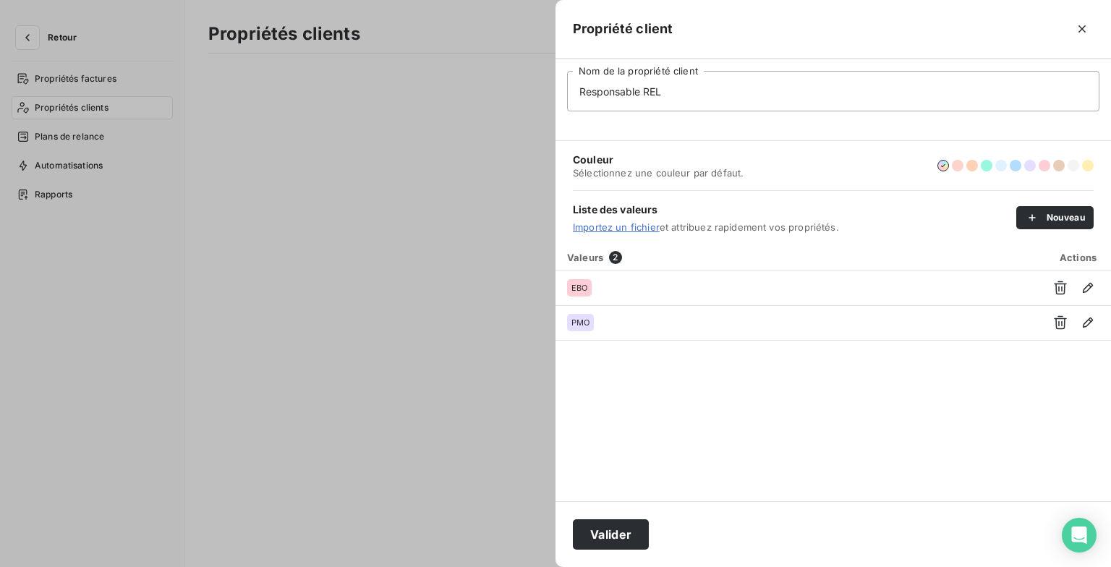
click at [678, 368] on div "Valeurs 2 Actions EBO PMO" at bounding box center [834, 373] width 556 height 257
click at [602, 527] on button "Valider" at bounding box center [611, 535] width 76 height 30
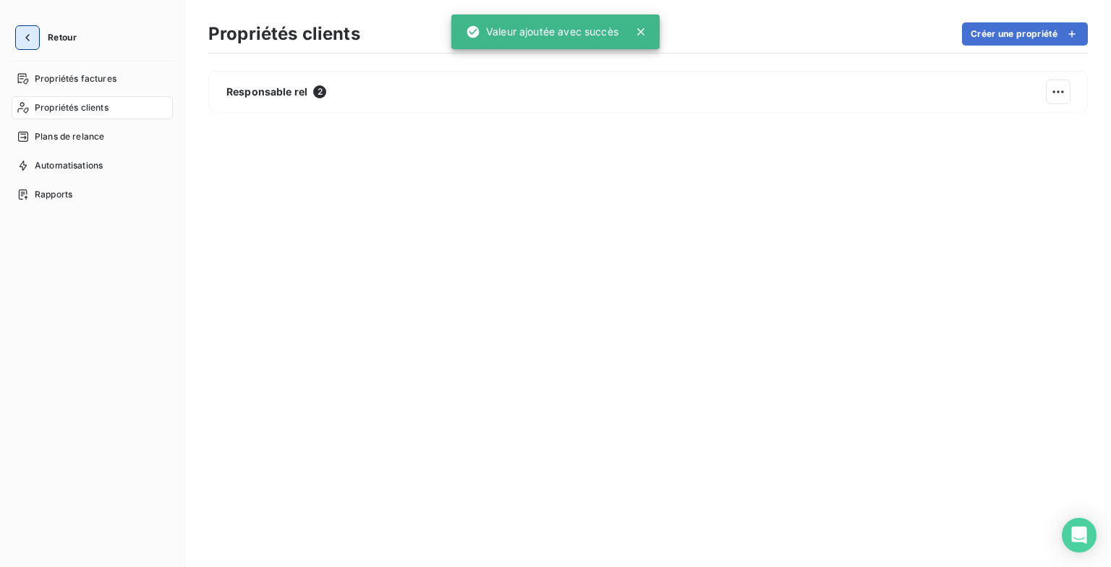
click at [26, 38] on icon "button" at bounding box center [27, 37] width 14 height 14
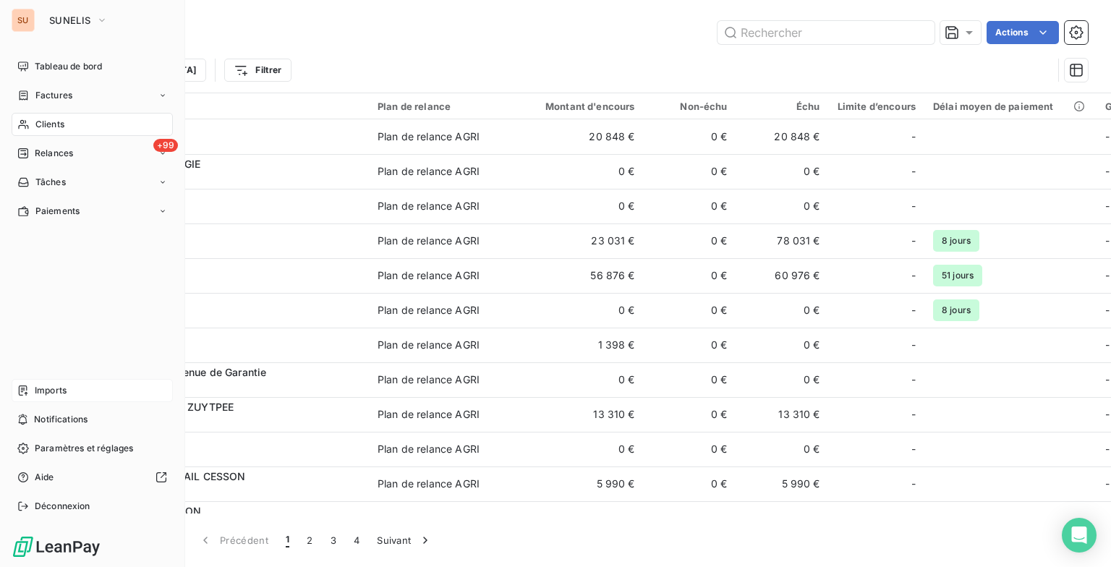
click at [44, 391] on span "Imports" at bounding box center [51, 390] width 32 height 13
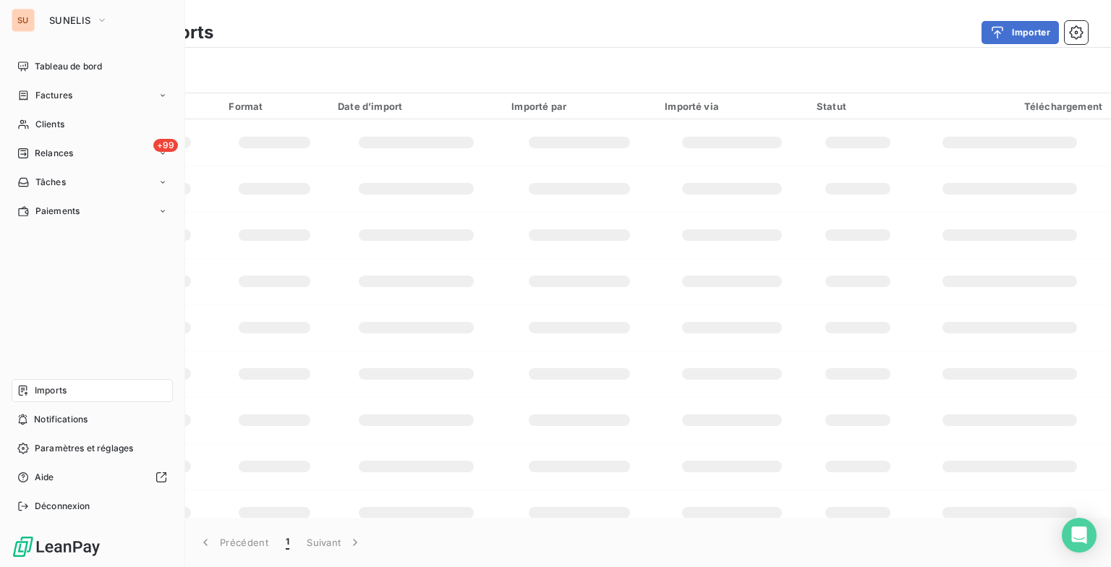
click at [45, 391] on span "Imports" at bounding box center [51, 390] width 32 height 13
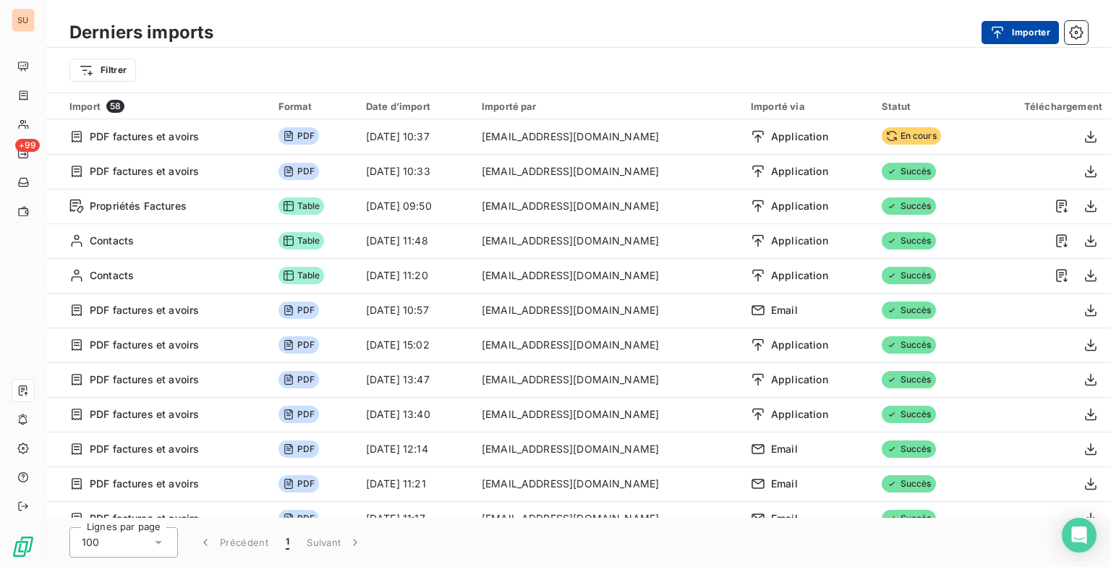
click at [1004, 24] on button "Importer" at bounding box center [1020, 32] width 77 height 23
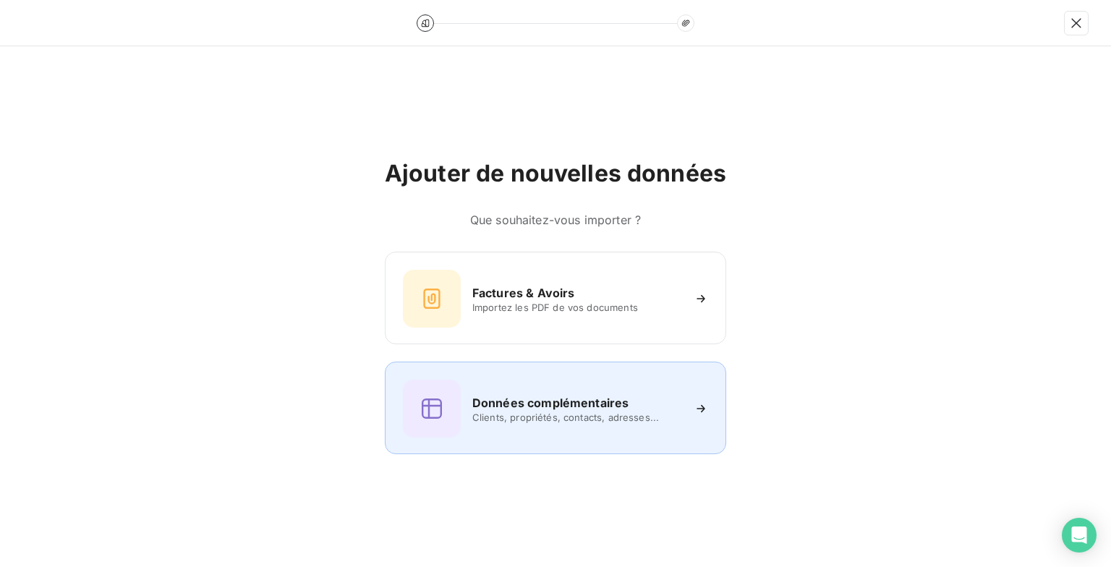
click at [516, 405] on h6 "Données complémentaires" at bounding box center [550, 402] width 156 height 17
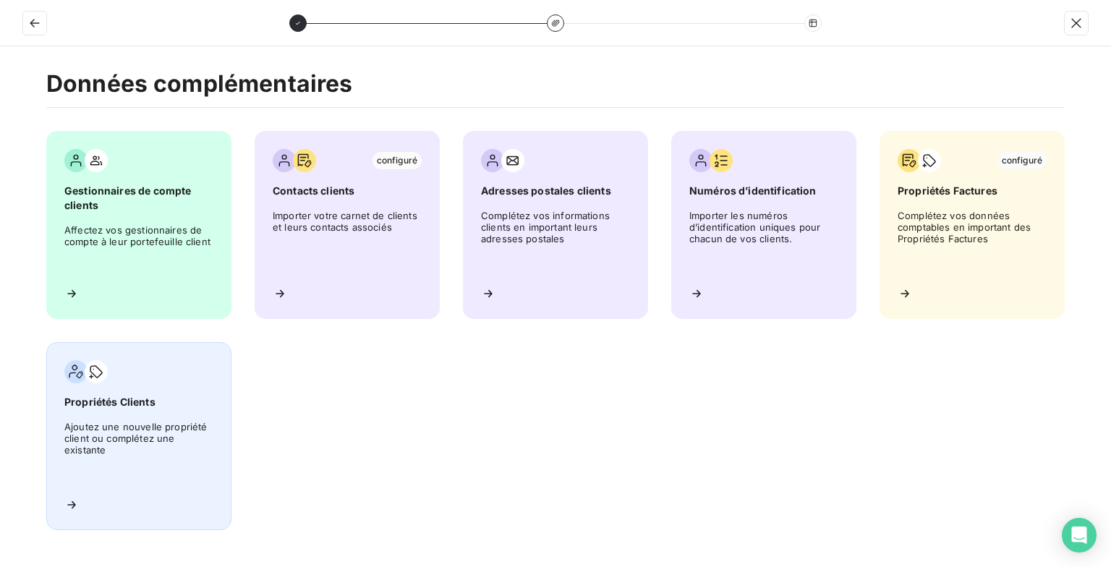
click at [103, 417] on div "Propriétés Clients Ajoutez une nouvelle propriété client ou complétez une exist…" at bounding box center [138, 436] width 185 height 188
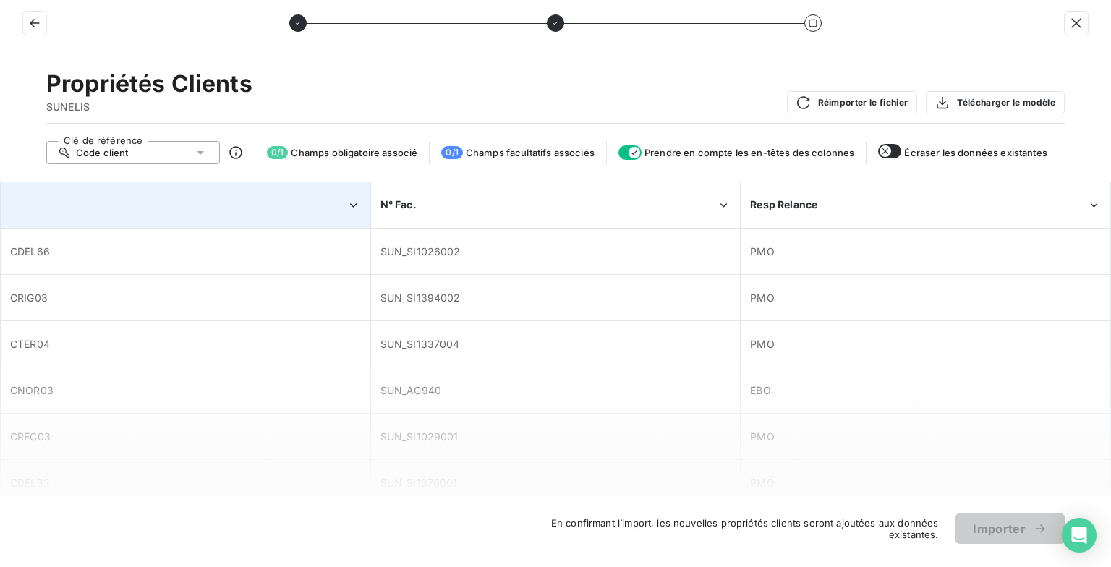
click at [249, 205] on div at bounding box center [185, 205] width 368 height 44
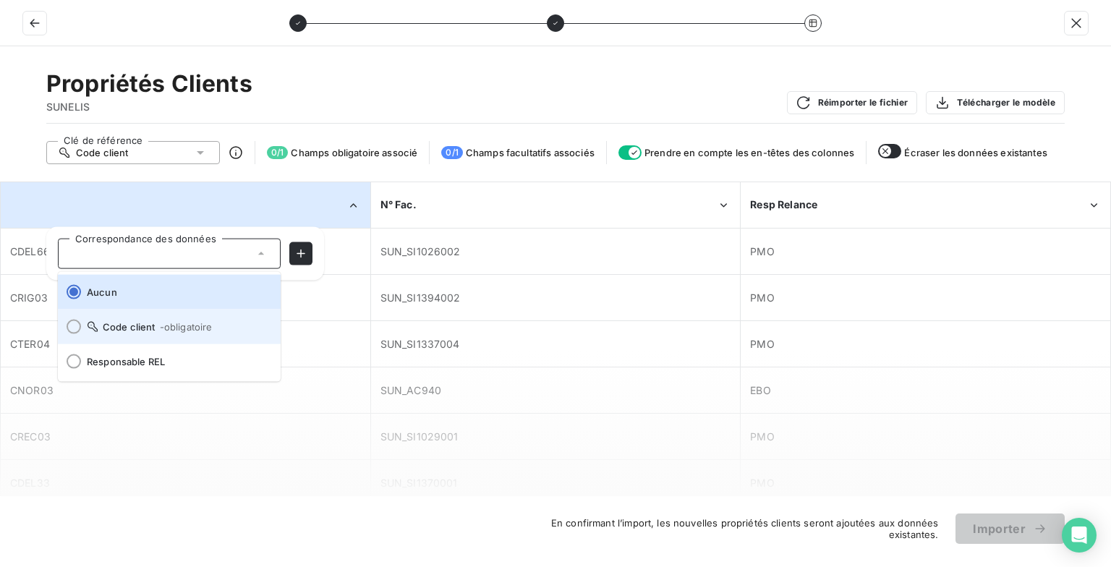
click at [185, 326] on span "- obligatoire" at bounding box center [186, 327] width 53 height 12
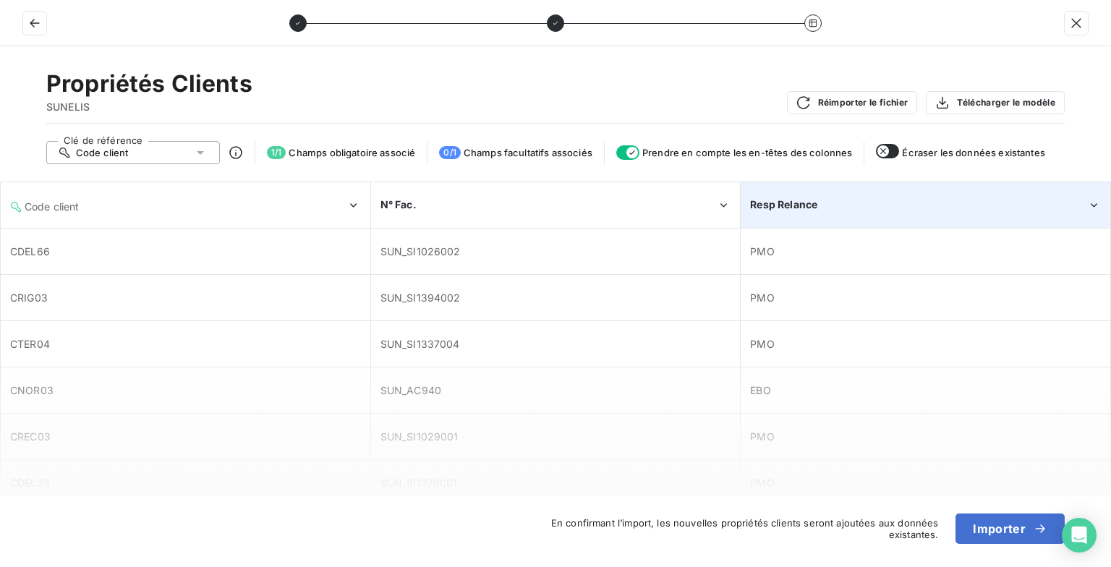
click at [844, 190] on div "Resp Relance" at bounding box center [926, 205] width 368 height 44
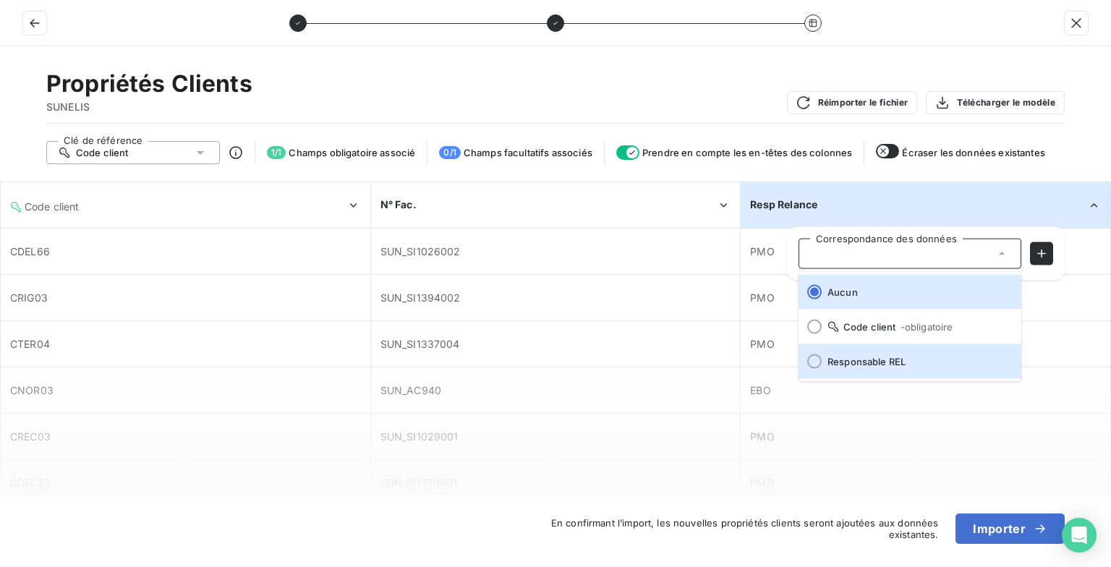
click at [852, 366] on span "Responsable REL" at bounding box center [919, 362] width 182 height 12
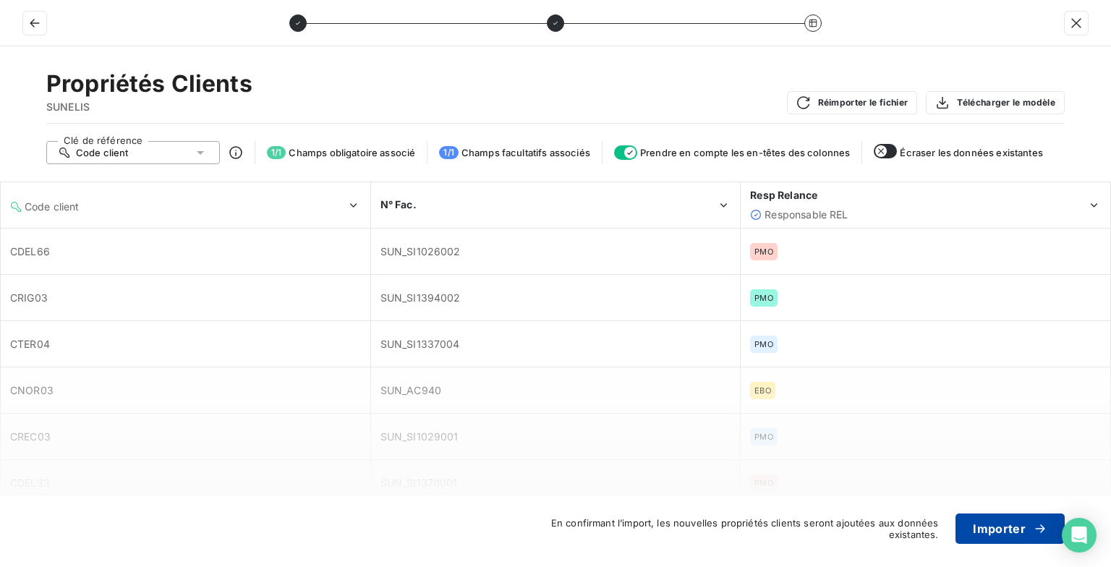
click at [991, 527] on button "Importer" at bounding box center [1010, 529] width 109 height 30
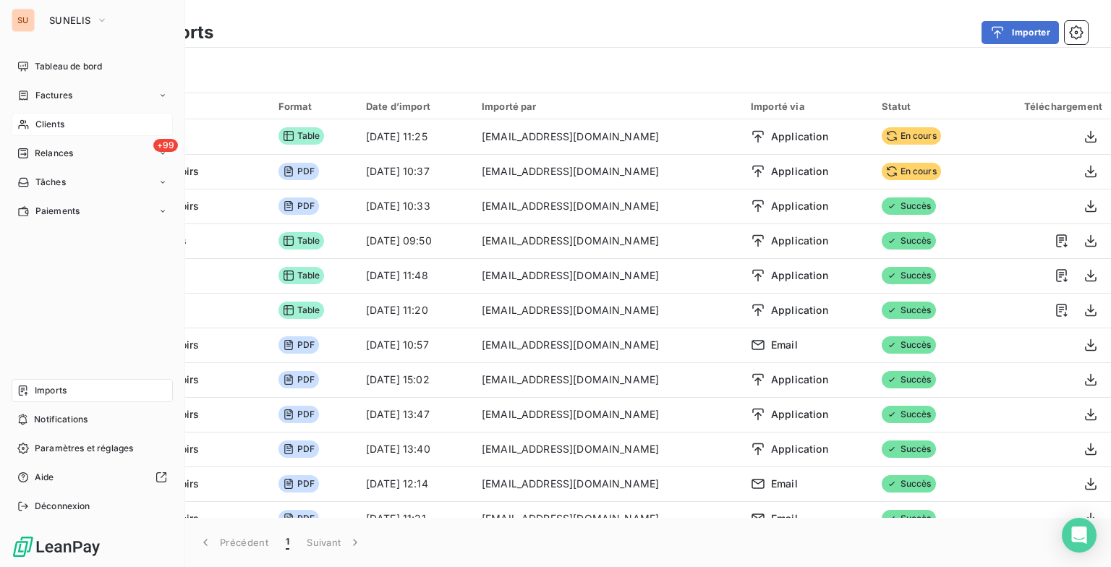
click at [33, 122] on div "Clients" at bounding box center [92, 124] width 161 height 23
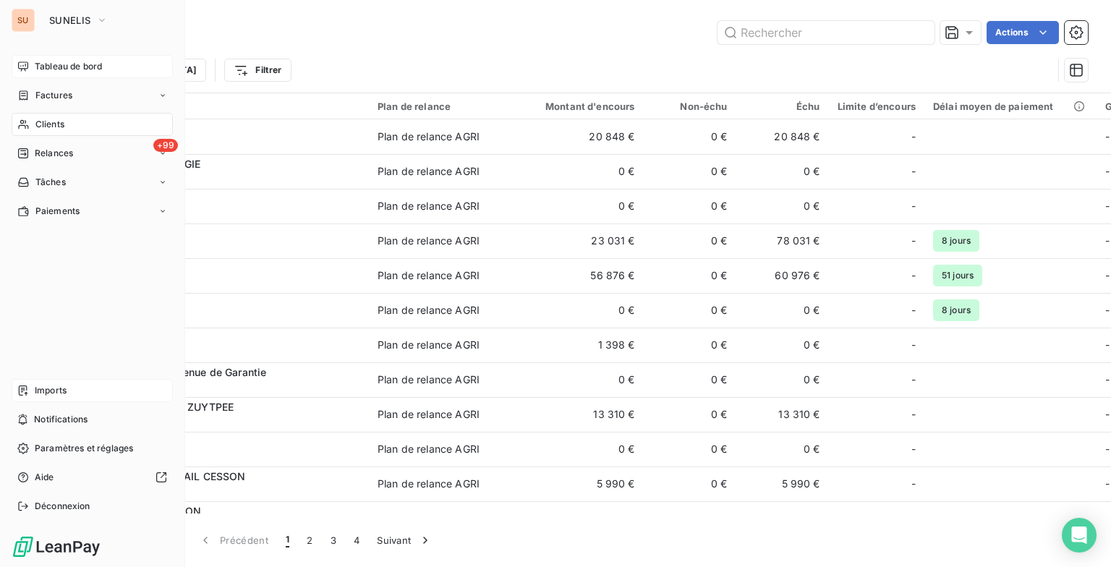
click at [102, 60] on span "Tableau de bord" at bounding box center [68, 66] width 67 height 13
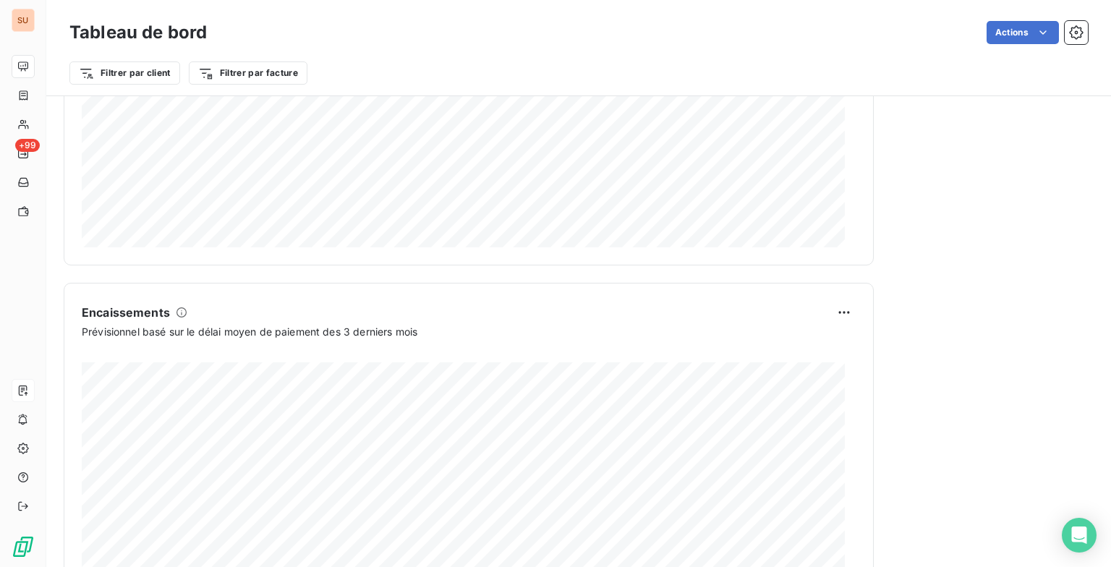
scroll to position [842, 0]
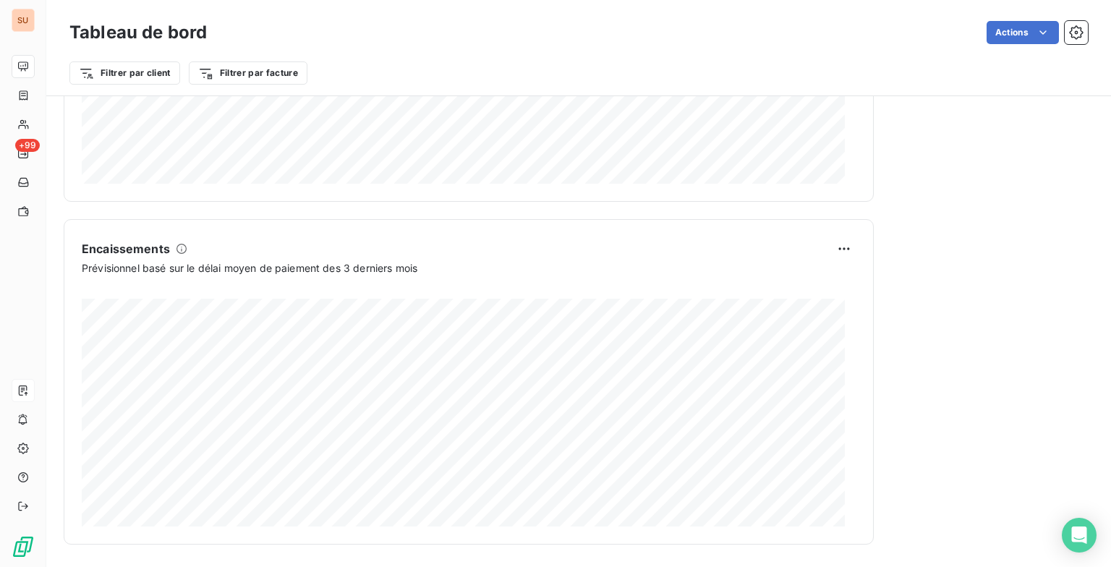
drag, startPoint x: 923, startPoint y: 255, endPoint x: 930, endPoint y: 219, distance: 37.0
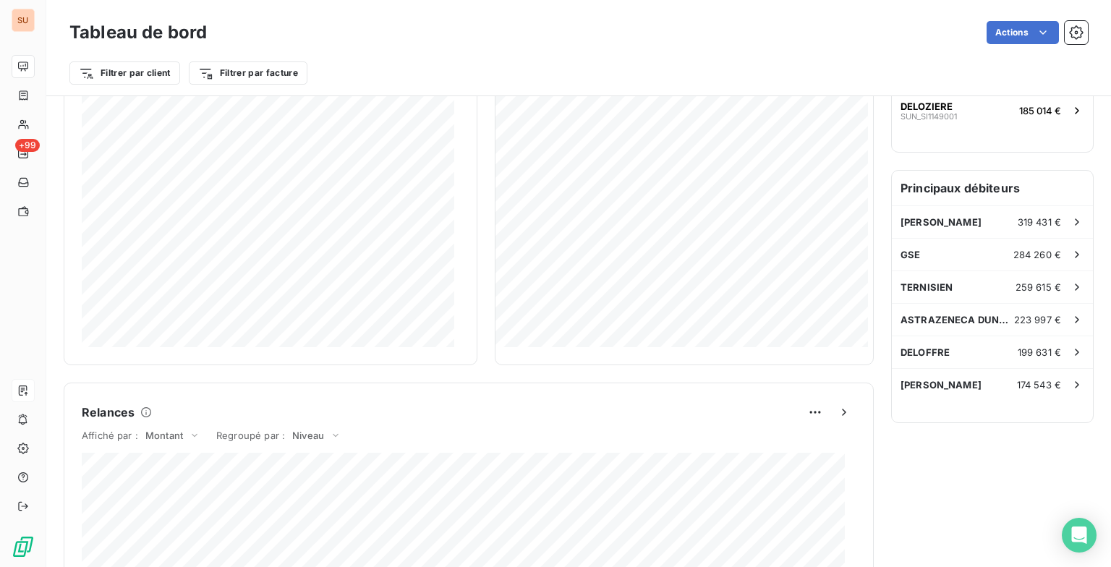
scroll to position [0, 0]
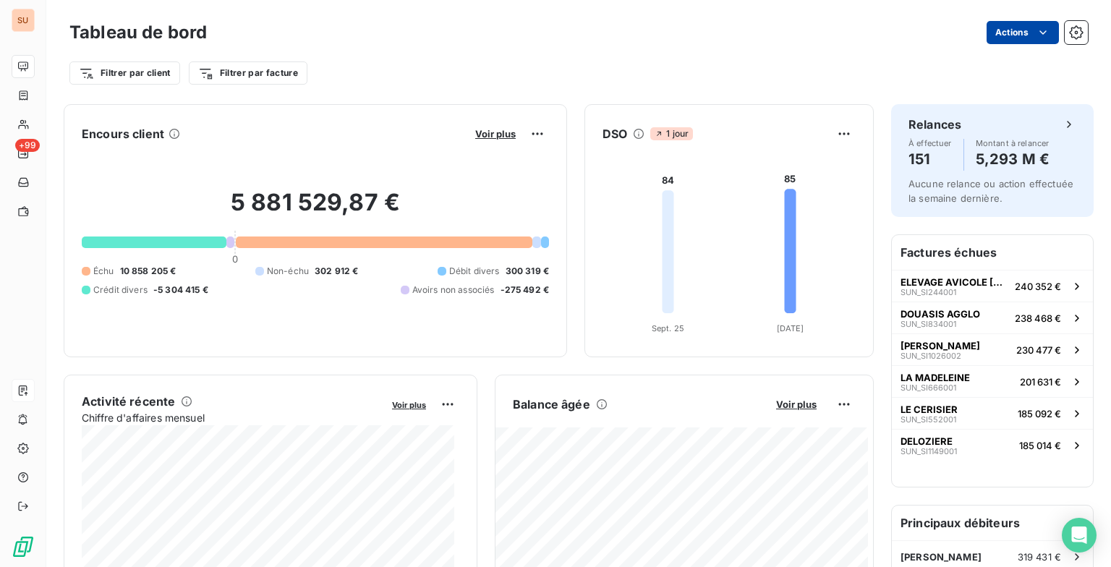
click at [1010, 34] on html "SU +99 Tableau de bord Actions Filtrer par client Filtrer par facture Encours c…" at bounding box center [555, 283] width 1111 height 567
click at [751, 84] on html "SU +99 Tableau de bord Actions Filtrer par client Filtrer par facture Encours c…" at bounding box center [555, 283] width 1111 height 567
click at [1069, 30] on icon "button" at bounding box center [1076, 32] width 14 height 14
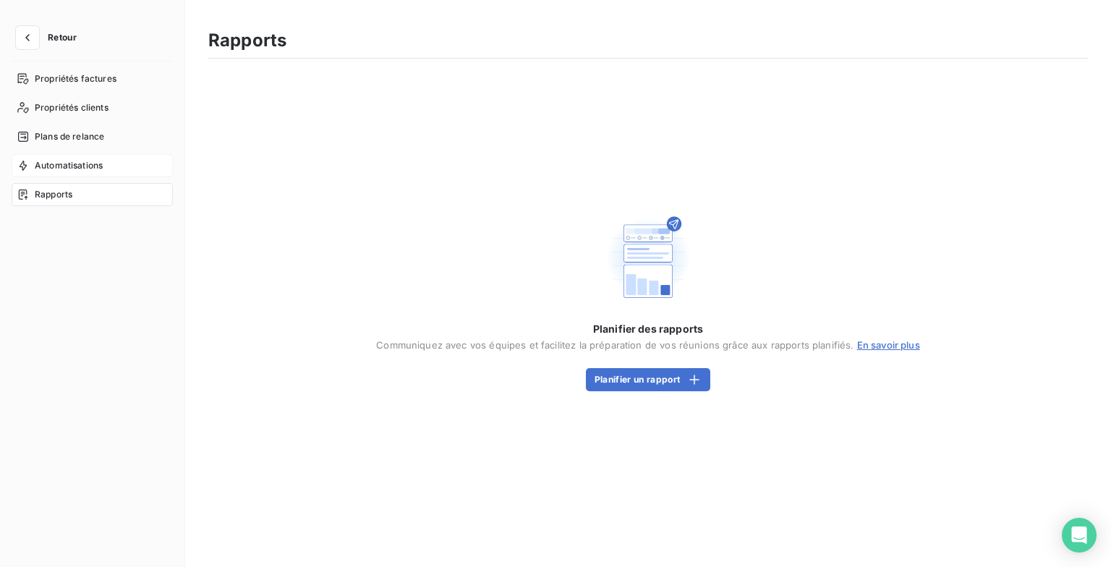
click at [71, 161] on span "Automatisations" at bounding box center [69, 165] width 68 height 13
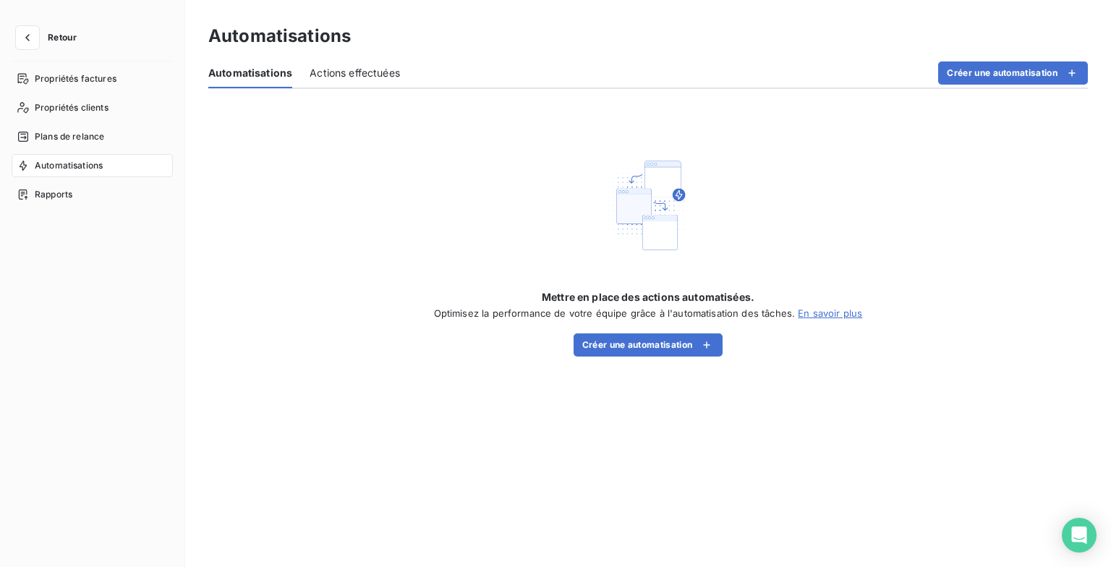
click at [362, 82] on div "Actions effectuées" at bounding box center [355, 73] width 90 height 30
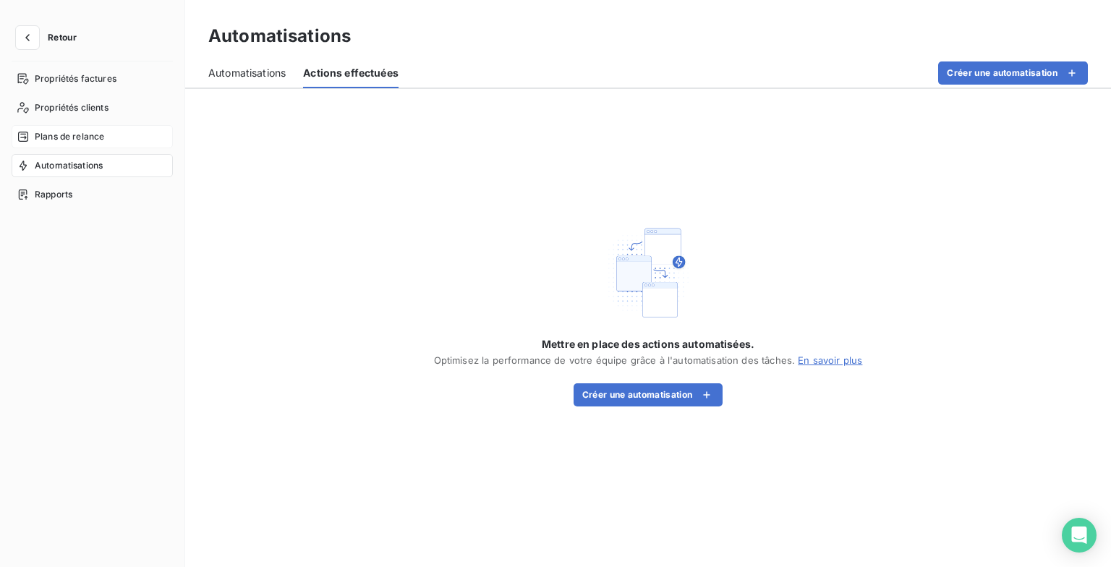
click at [98, 142] on span "Plans de relance" at bounding box center [69, 136] width 69 height 13
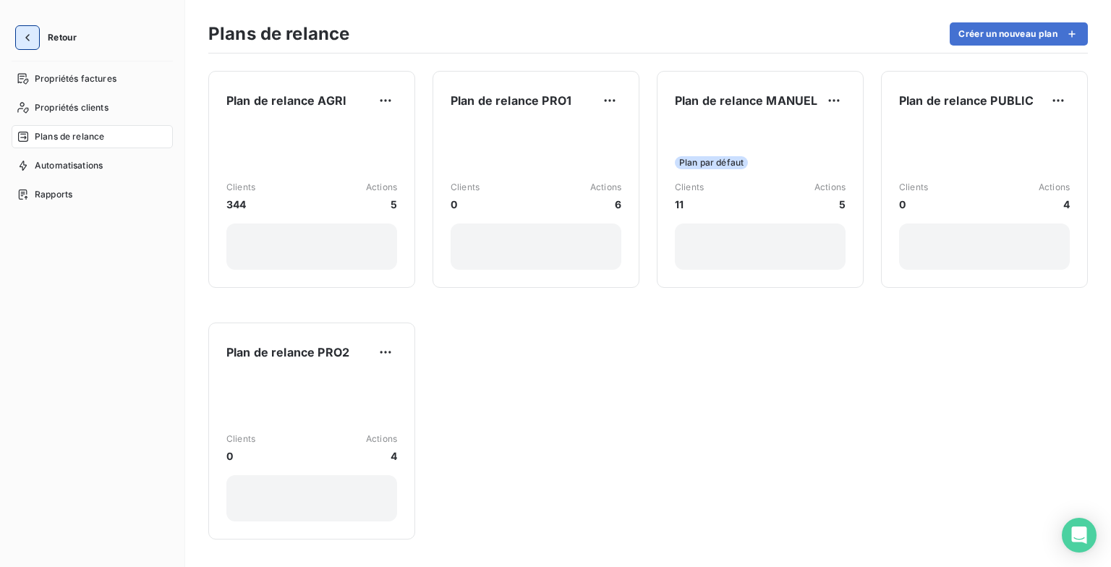
click at [28, 46] on button "button" at bounding box center [27, 37] width 23 height 23
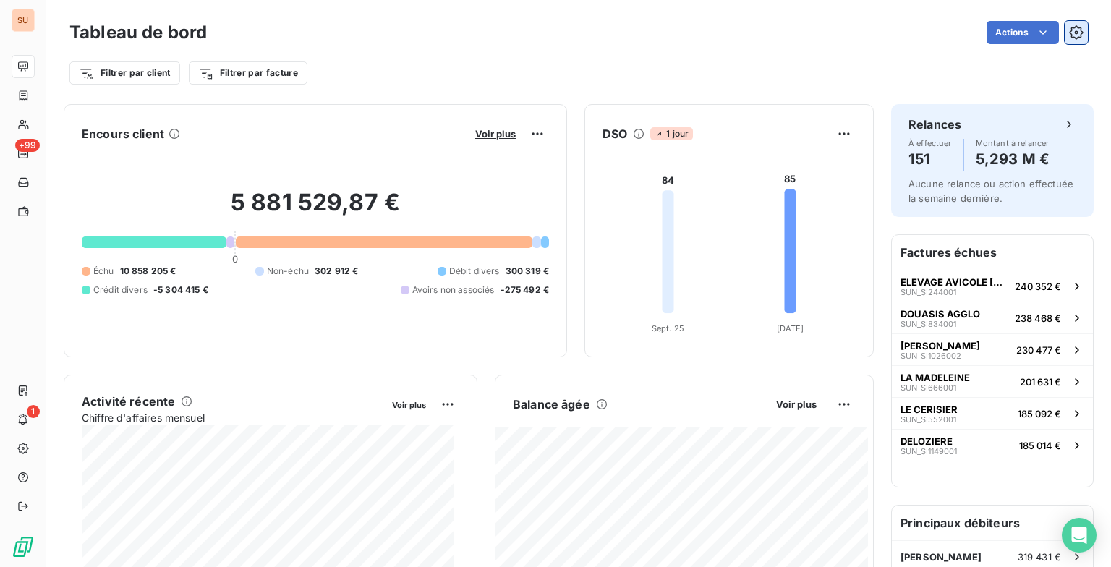
click at [1069, 32] on icon "button" at bounding box center [1076, 32] width 14 height 14
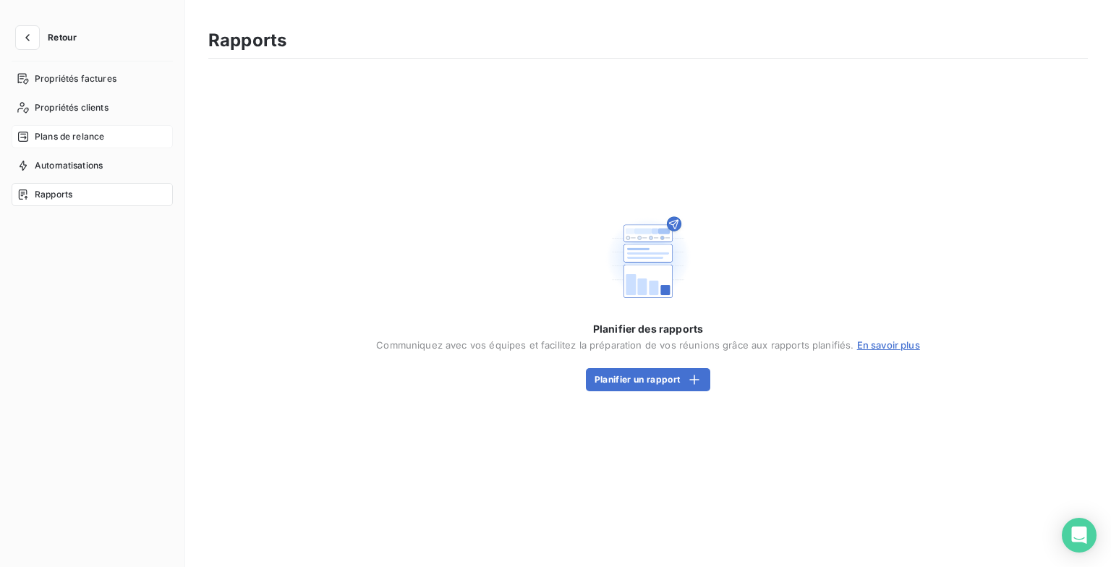
click at [60, 142] on span "Plans de relance" at bounding box center [69, 136] width 69 height 13
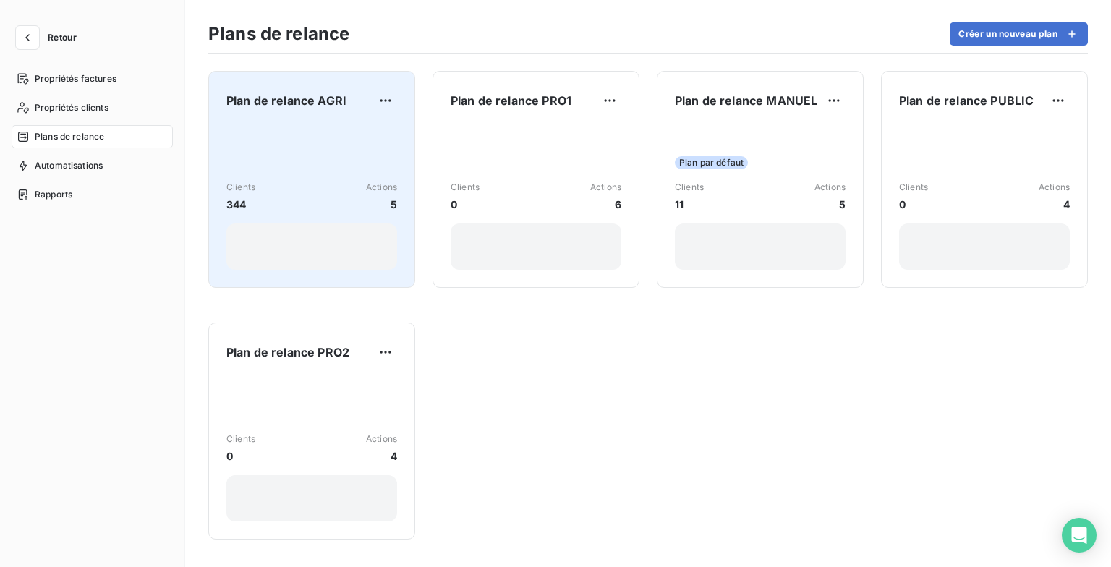
click at [350, 148] on div "Clients 344 Actions 5" at bounding box center [311, 197] width 171 height 146
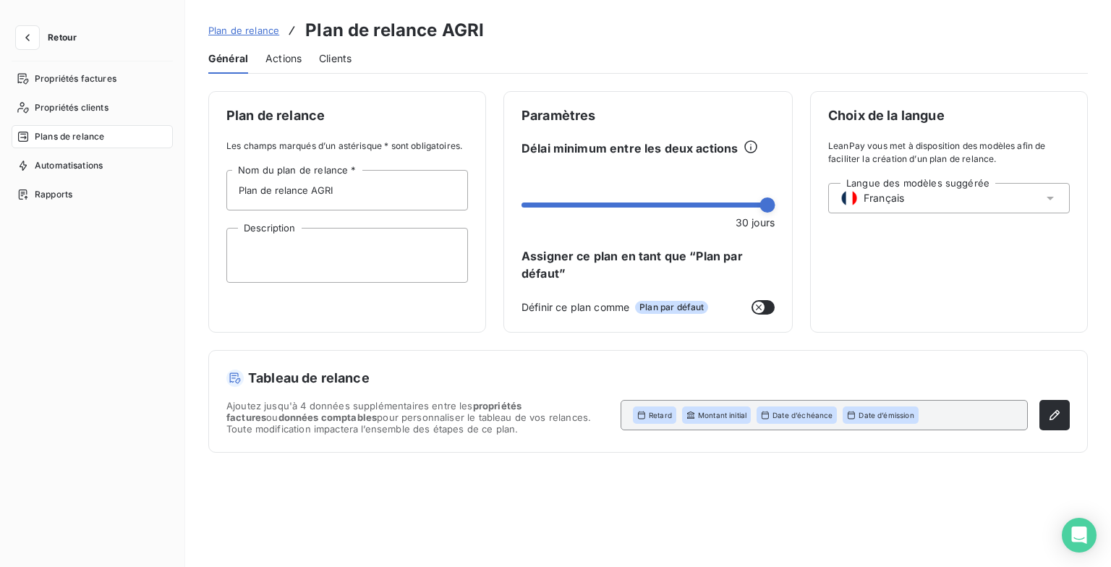
click at [277, 62] on span "Actions" at bounding box center [284, 58] width 36 height 14
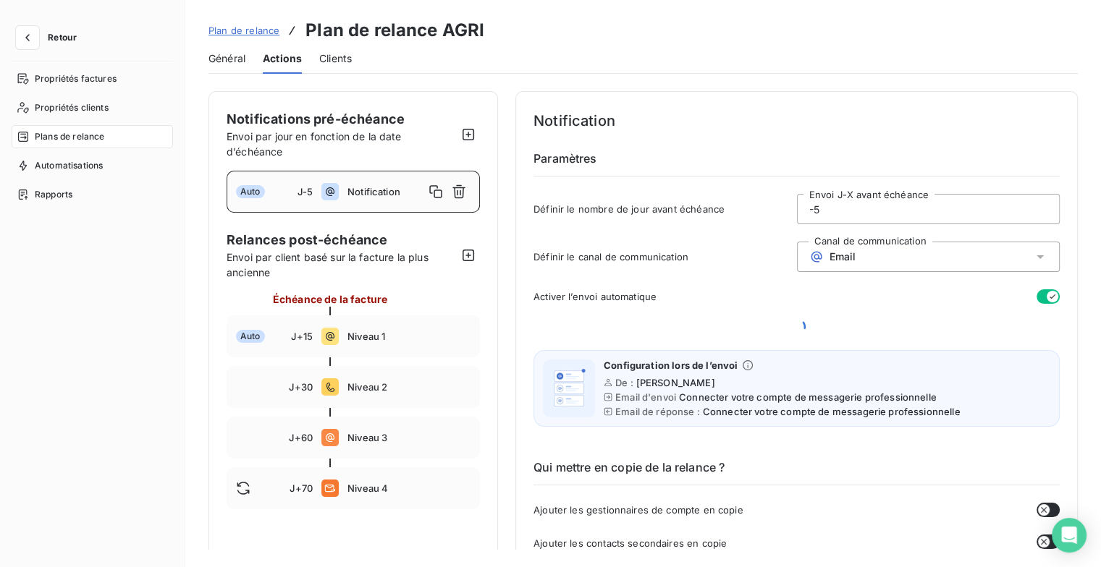
click at [329, 60] on span "Clients" at bounding box center [335, 58] width 33 height 14
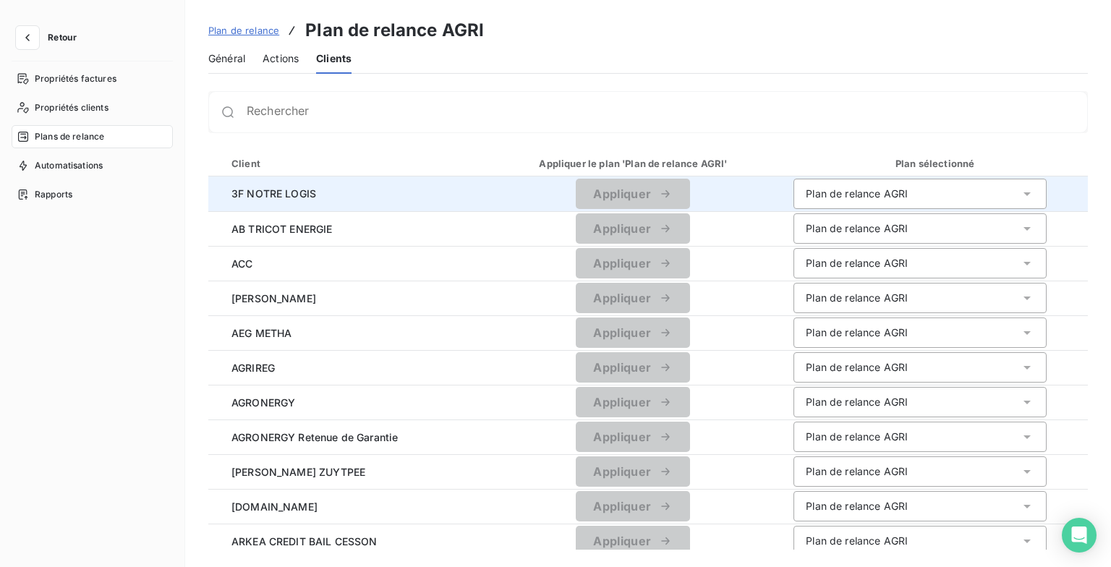
click at [891, 200] on div "Plan de relance AGRI" at bounding box center [857, 194] width 102 height 14
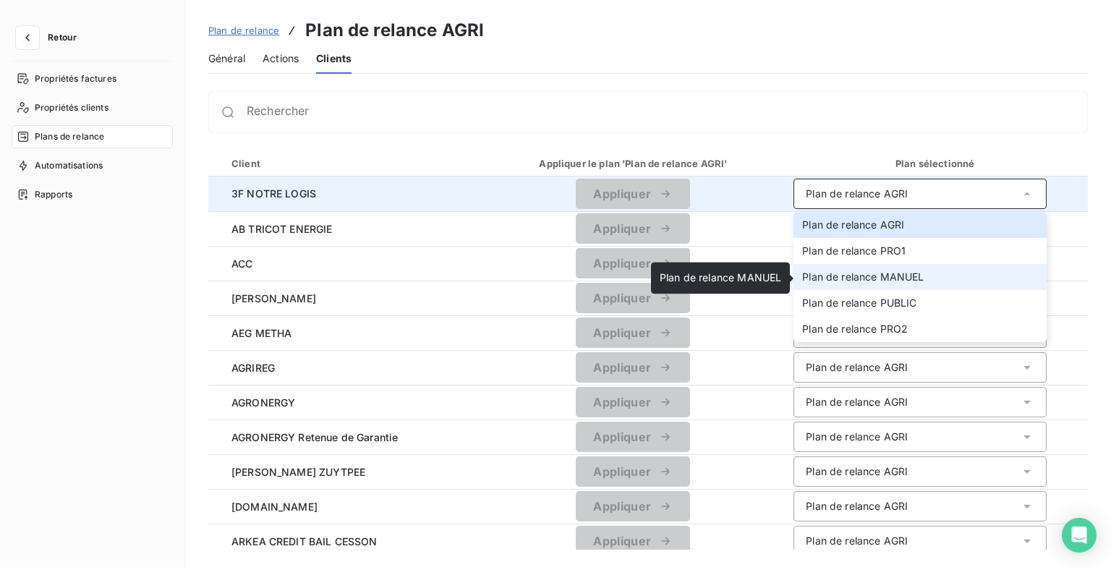
click at [891, 280] on span "Plan de relance MANUEL" at bounding box center [863, 277] width 122 height 12
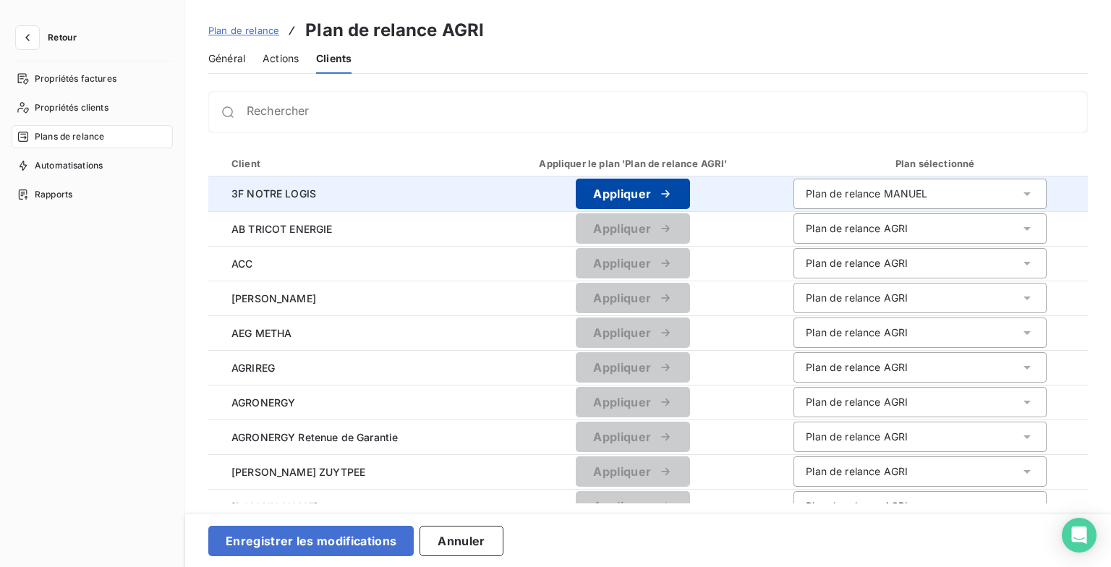
click at [666, 197] on icon "button" at bounding box center [665, 194] width 14 height 14
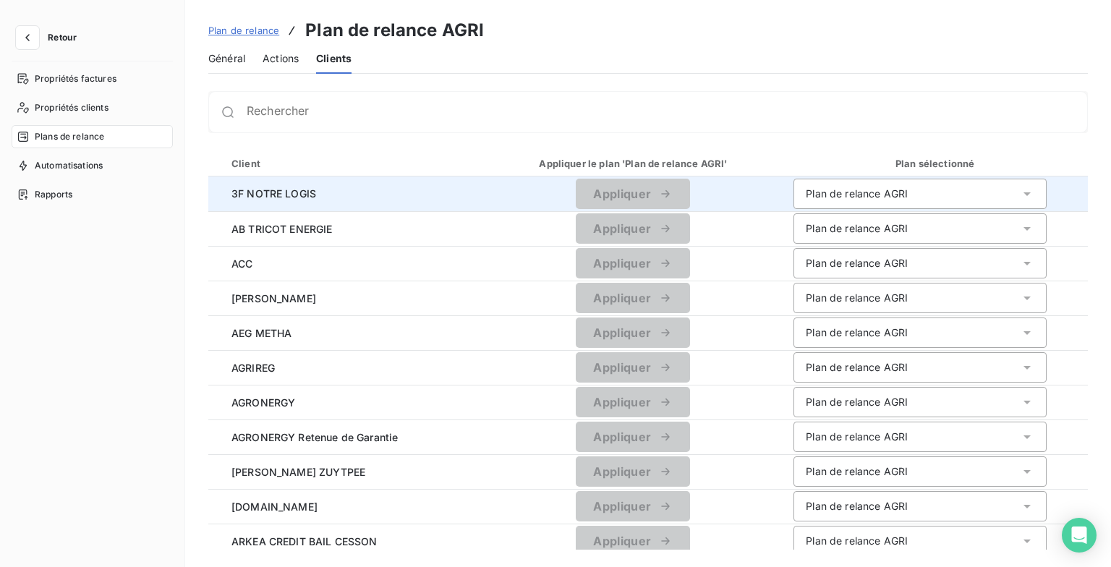
click at [854, 195] on div "Plan de relance AGRI" at bounding box center [857, 194] width 102 height 14
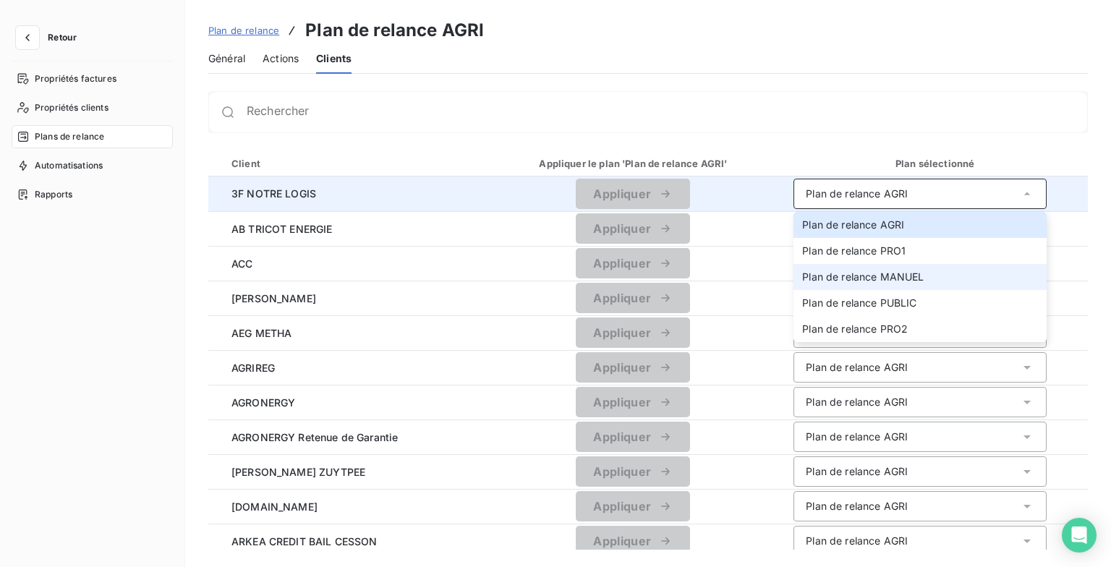
click at [884, 281] on span "Plan de relance MANUEL" at bounding box center [863, 277] width 122 height 12
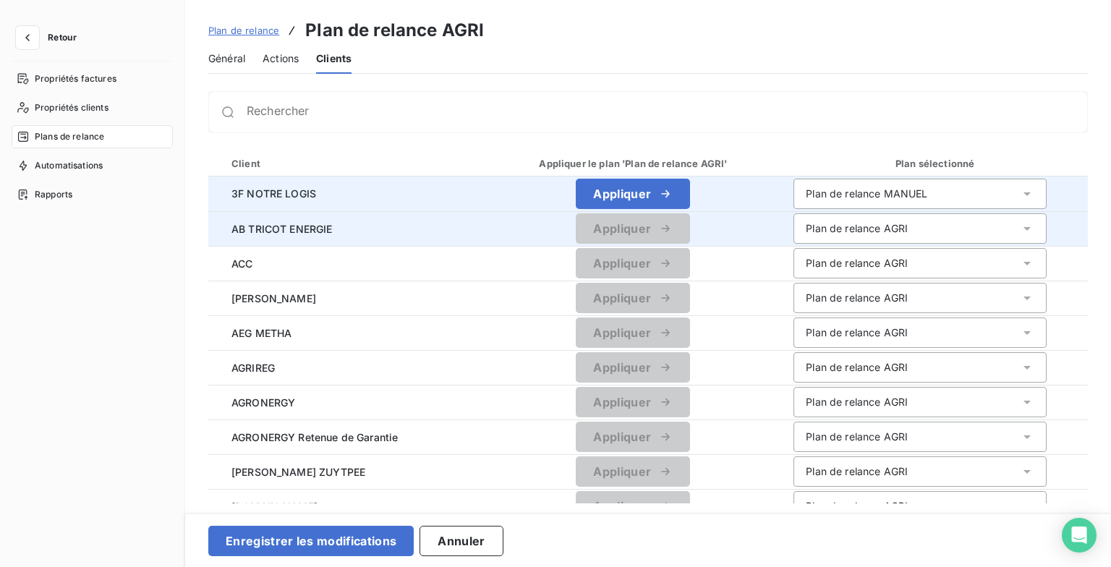
click at [901, 227] on div "Plan de relance AGRI" at bounding box center [857, 228] width 102 height 14
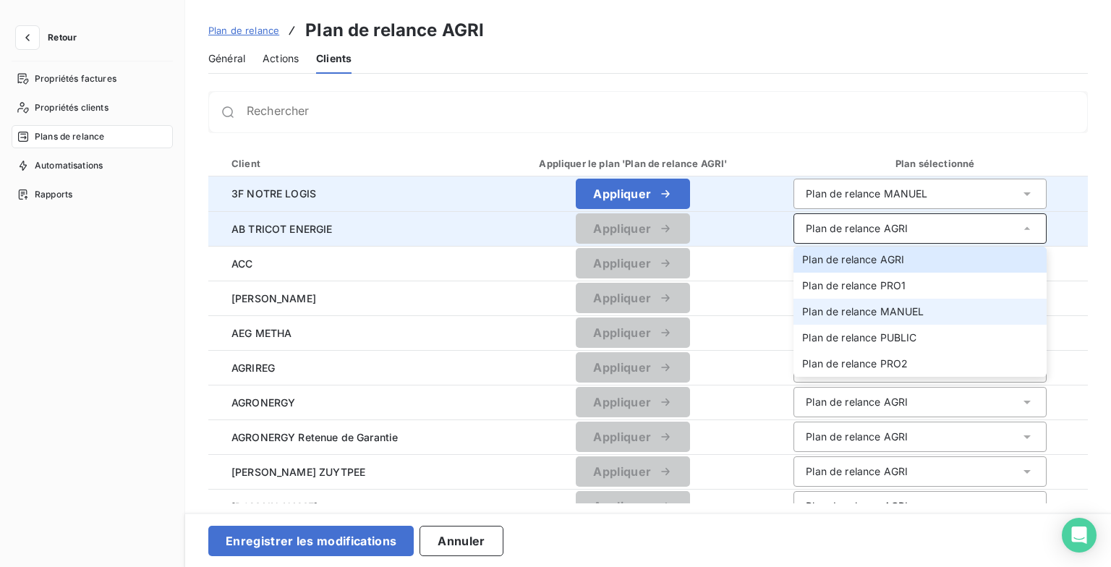
click at [887, 314] on span "Plan de relance MANUEL" at bounding box center [863, 311] width 122 height 12
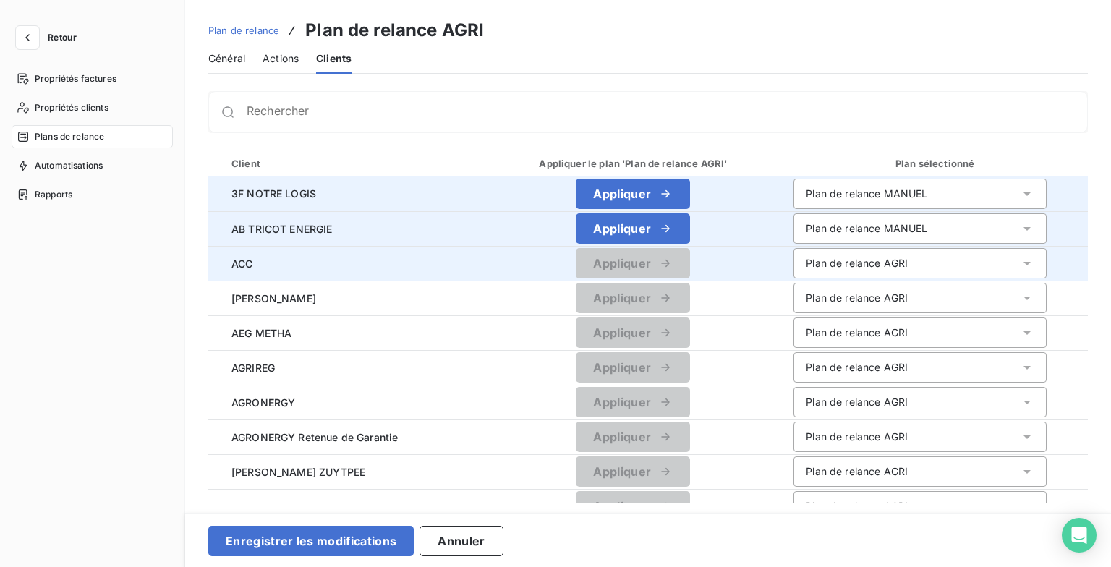
click at [896, 260] on div "Plan de relance AGRI" at bounding box center [857, 263] width 102 height 14
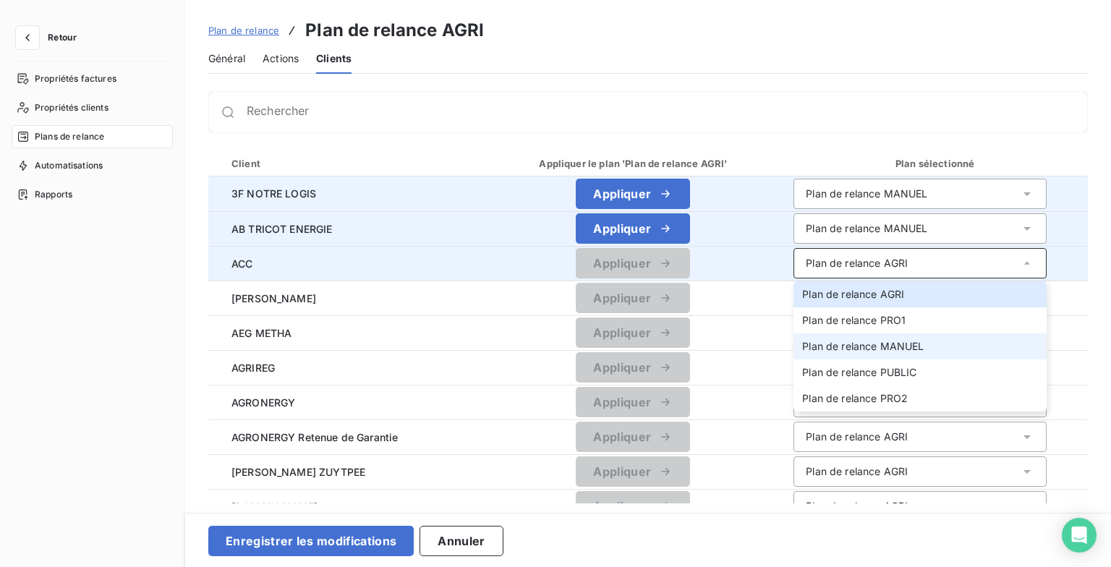
click at [910, 350] on span "Plan de relance MANUEL" at bounding box center [863, 346] width 122 height 12
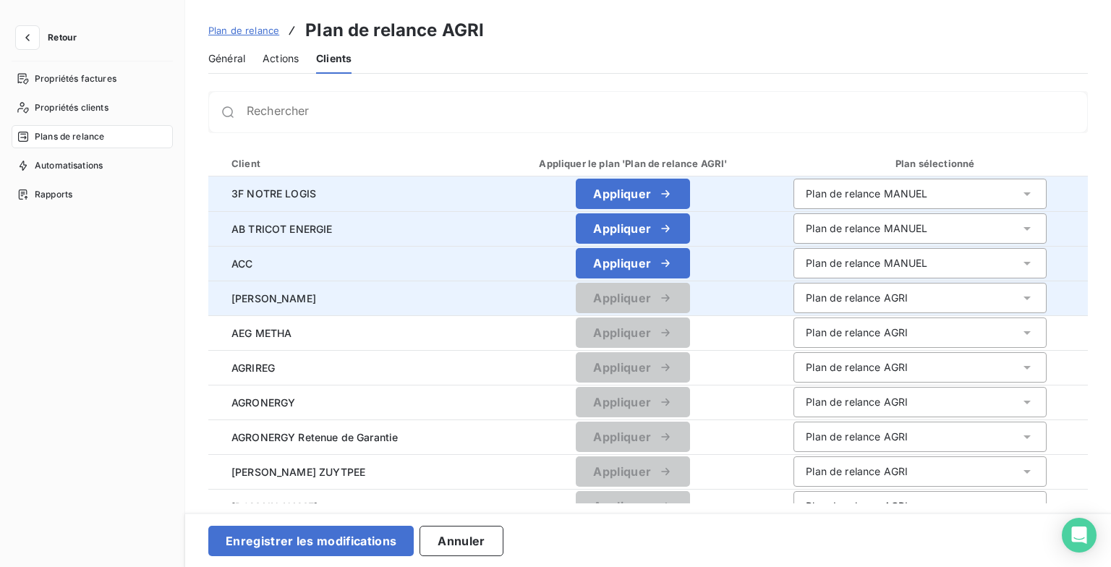
click at [897, 295] on div "Plan de relance AGRI" at bounding box center [857, 298] width 102 height 14
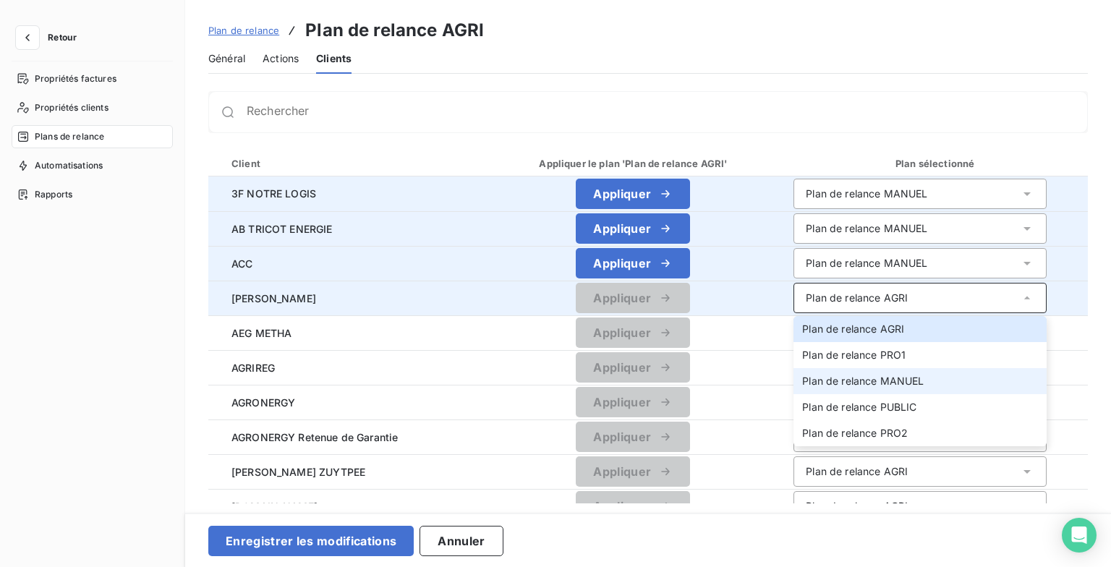
click at [889, 385] on span "Plan de relance MANUEL" at bounding box center [863, 381] width 122 height 12
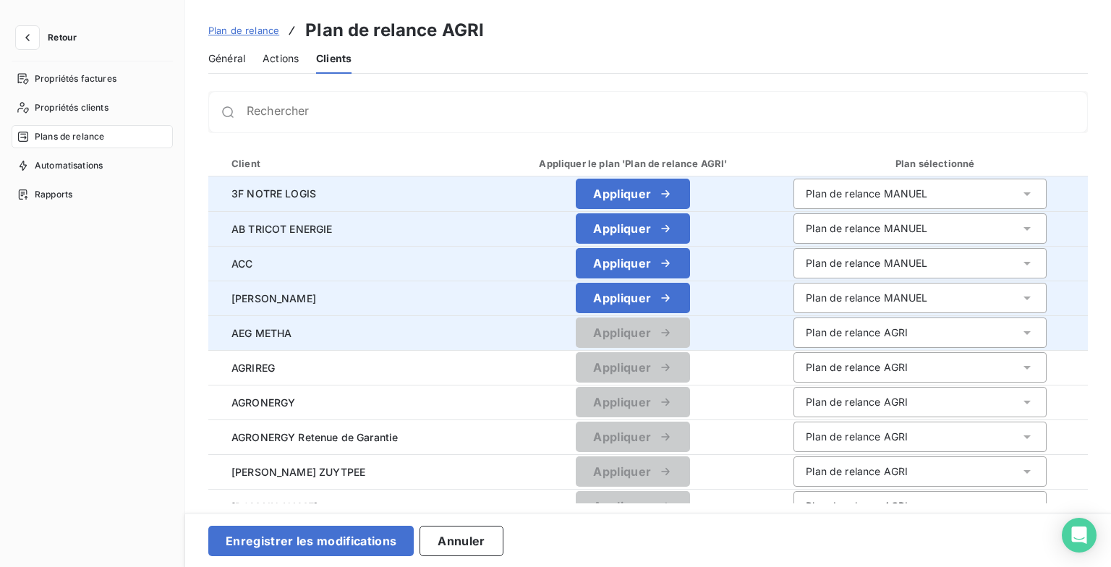
click at [908, 328] on div "Plan de relance AGRI" at bounding box center [920, 333] width 253 height 30
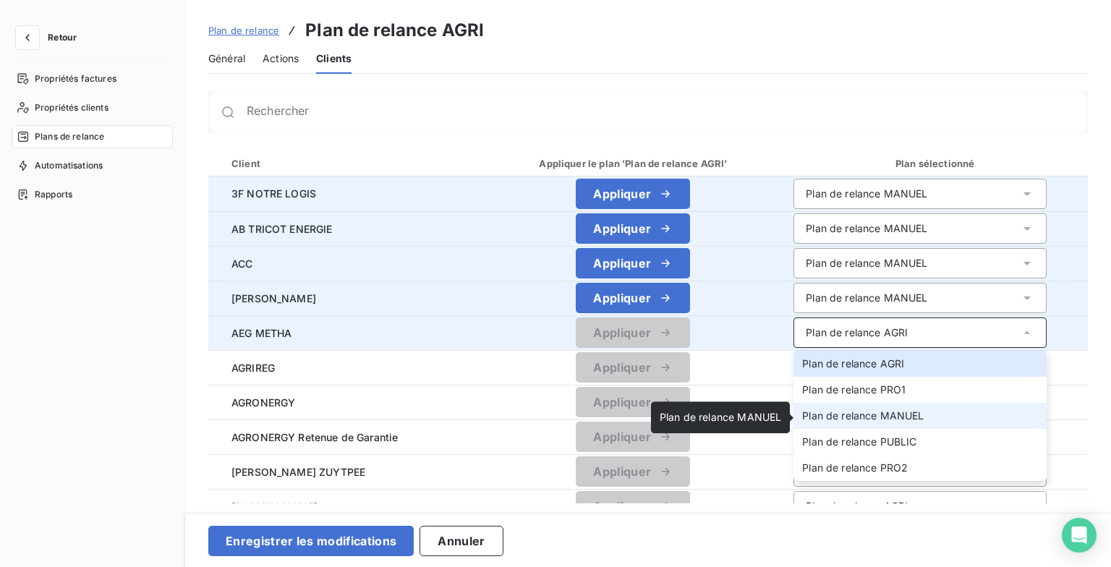
click at [881, 420] on span "Plan de relance MANUEL" at bounding box center [863, 416] width 122 height 12
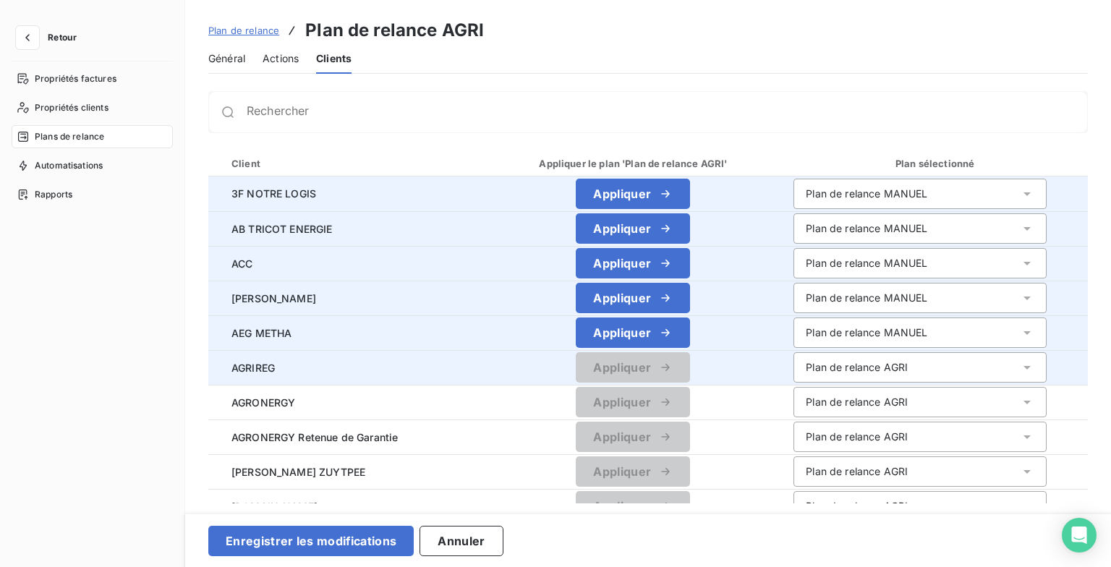
click at [904, 362] on div "Plan de relance AGRI" at bounding box center [920, 367] width 253 height 30
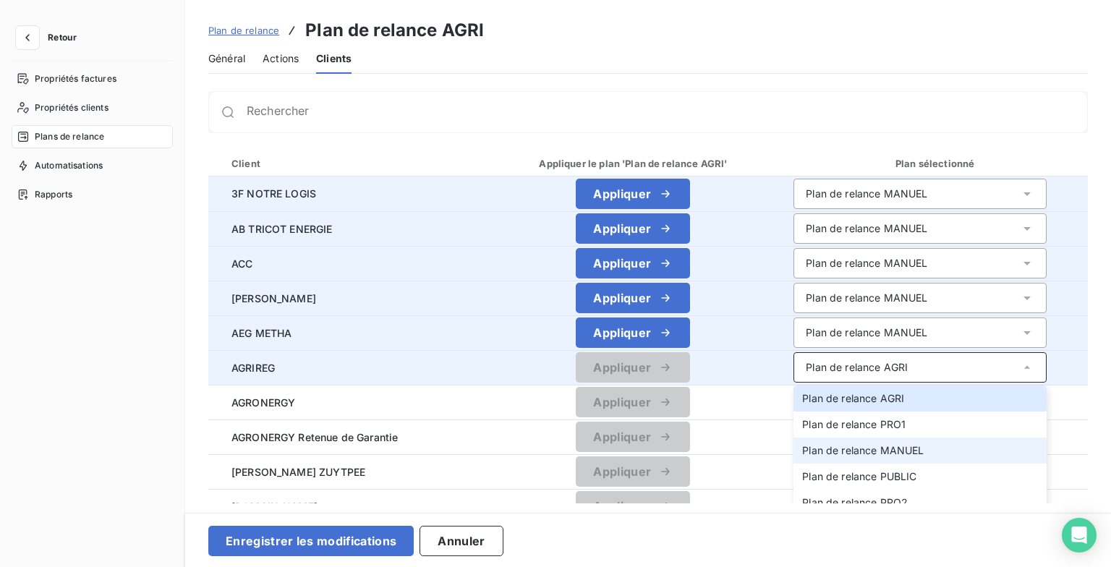
click at [890, 446] on span "Plan de relance MANUEL" at bounding box center [863, 450] width 122 height 12
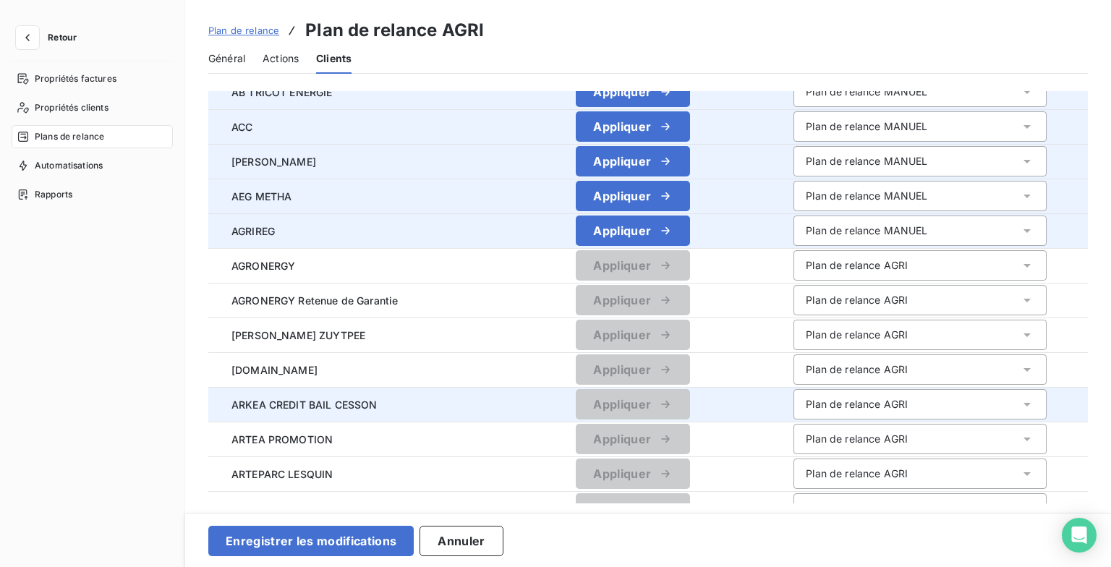
scroll to position [145, 0]
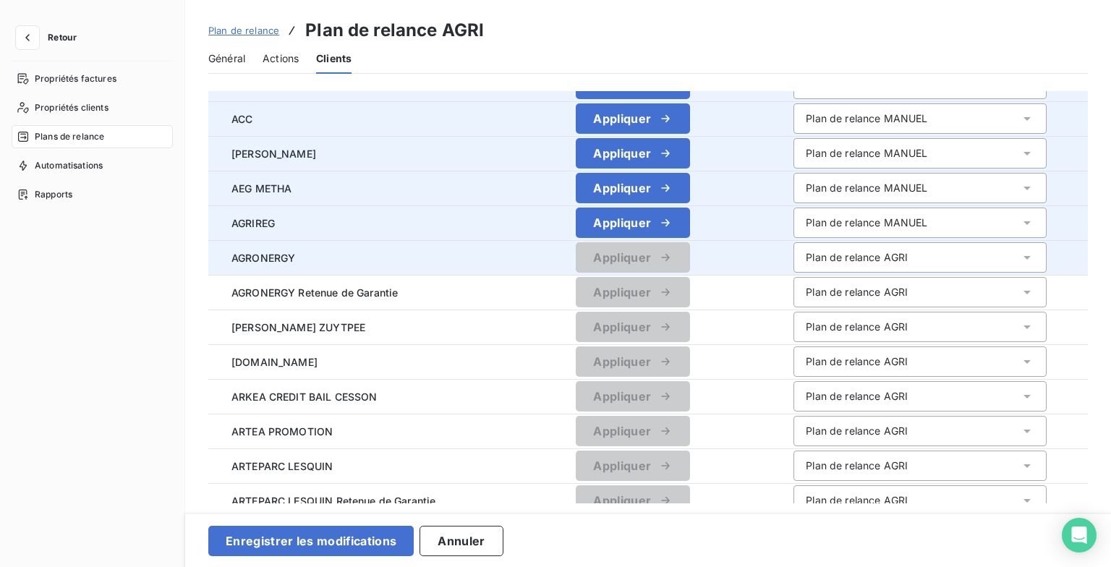
click at [910, 250] on div "Plan de relance AGRI" at bounding box center [920, 257] width 253 height 30
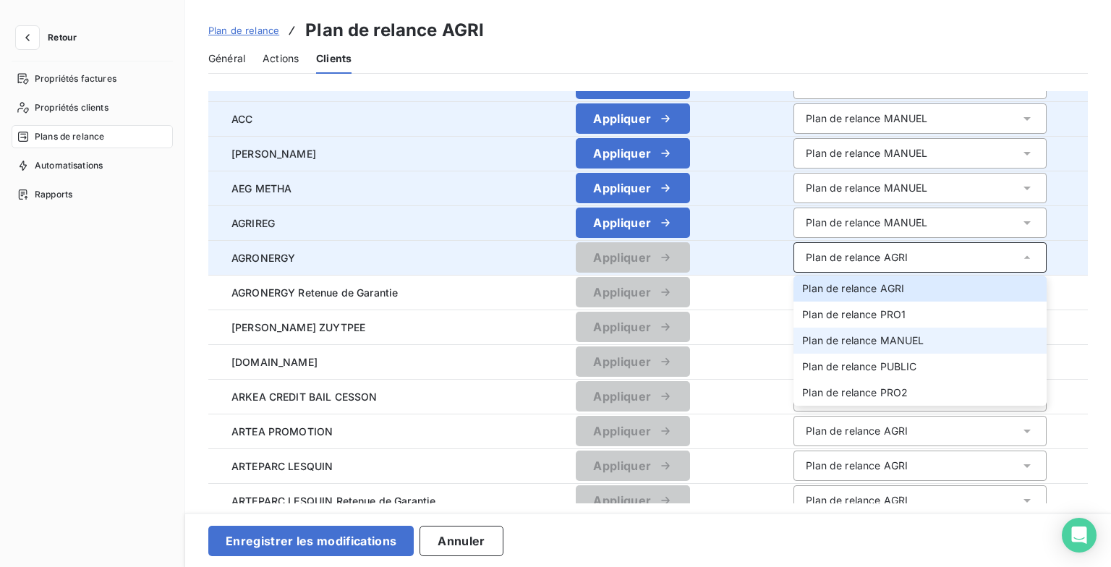
click at [895, 344] on span "Plan de relance MANUEL" at bounding box center [863, 340] width 122 height 12
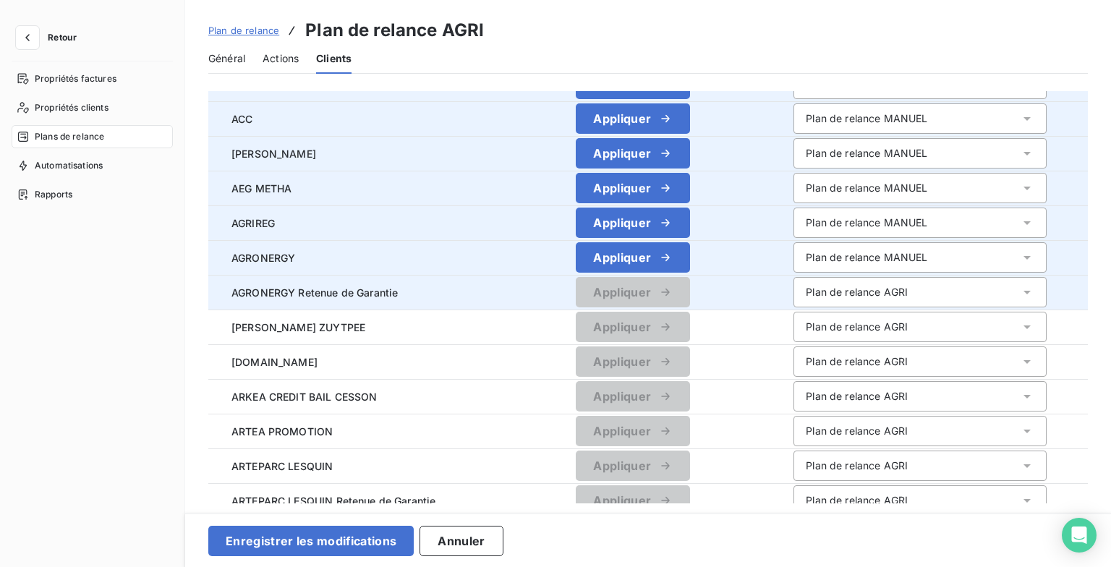
click at [904, 299] on div "Plan de relance AGRI" at bounding box center [920, 292] width 253 height 30
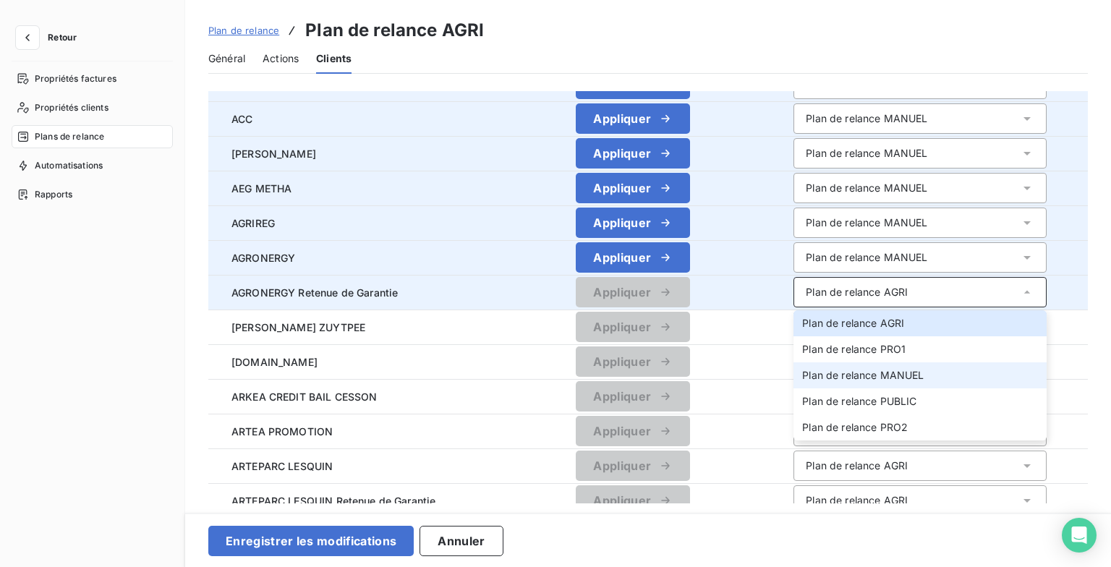
click at [896, 373] on span "Plan de relance MANUEL" at bounding box center [863, 375] width 122 height 12
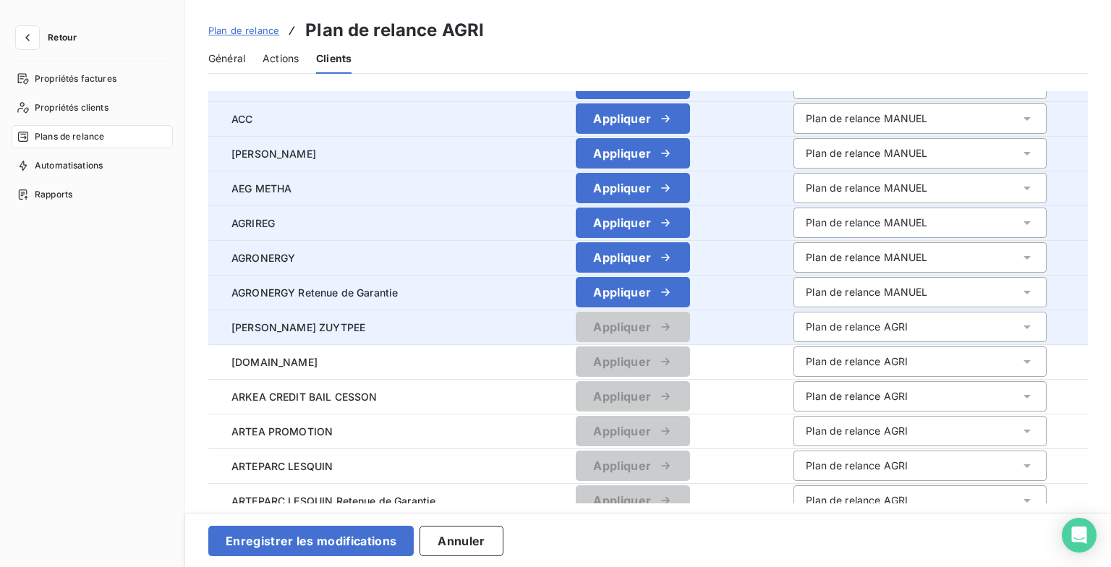
click at [910, 316] on div "Plan de relance AGRI" at bounding box center [920, 327] width 253 height 30
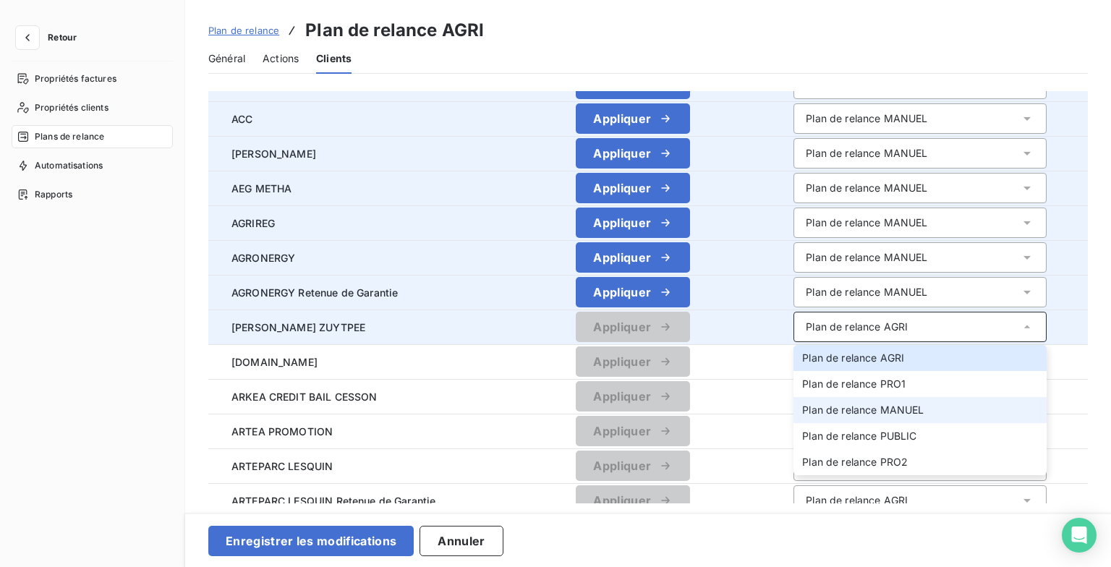
click at [896, 407] on span "Plan de relance MANUEL" at bounding box center [863, 410] width 122 height 12
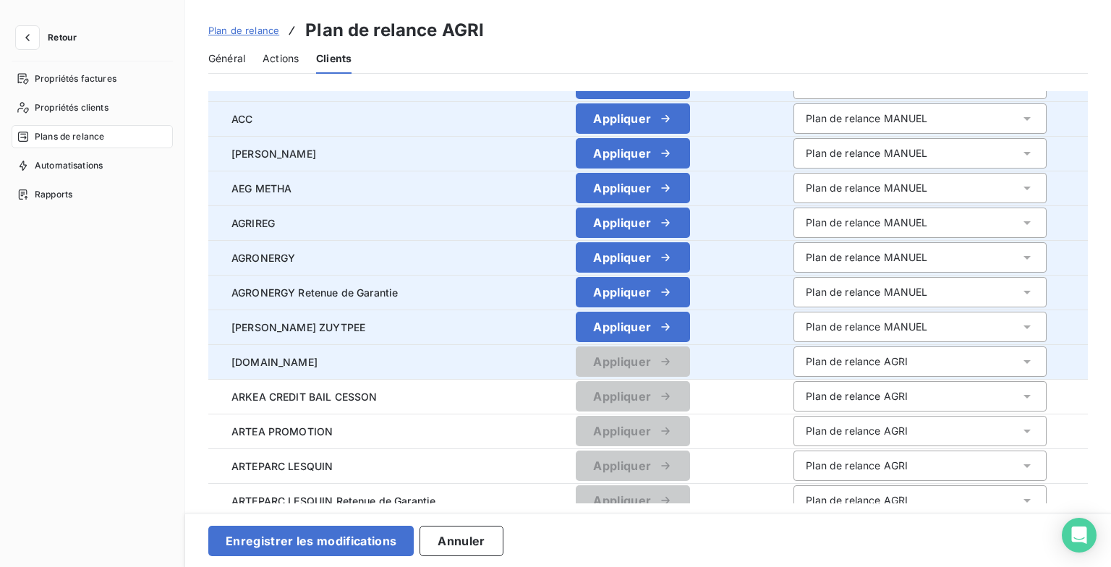
click at [903, 365] on div "Plan de relance AGRI" at bounding box center [857, 362] width 102 height 14
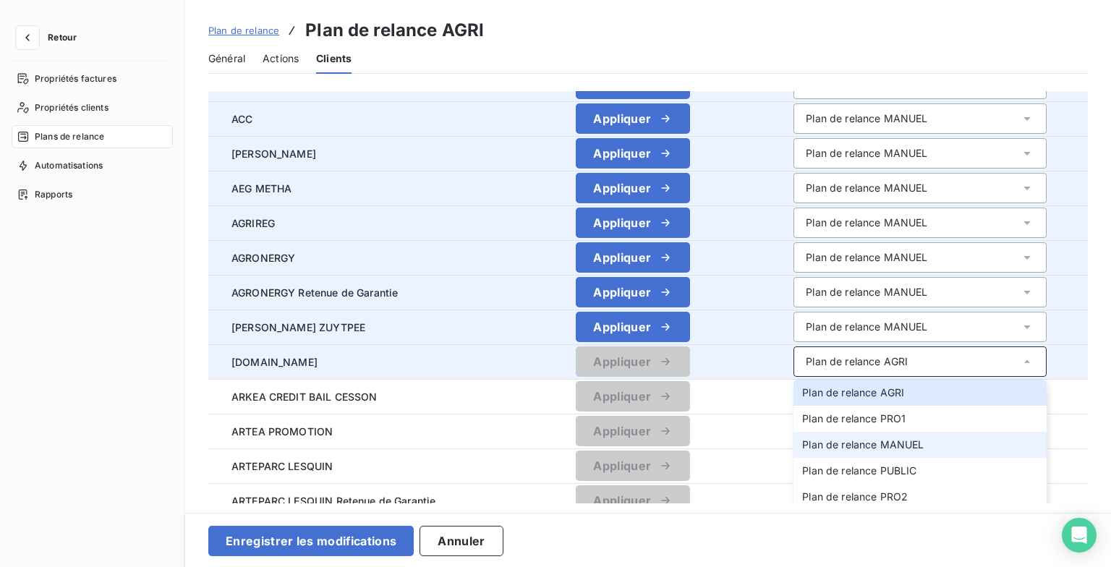
click at [893, 446] on span "Plan de relance MANUEL" at bounding box center [863, 444] width 122 height 12
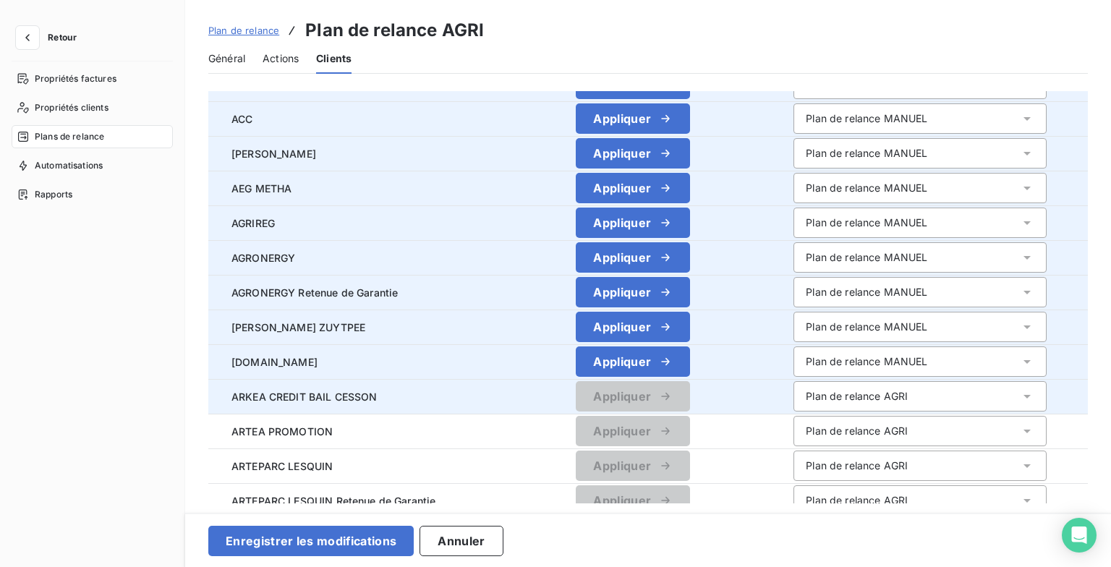
click at [896, 396] on div "Plan de relance AGRI" at bounding box center [857, 396] width 102 height 14
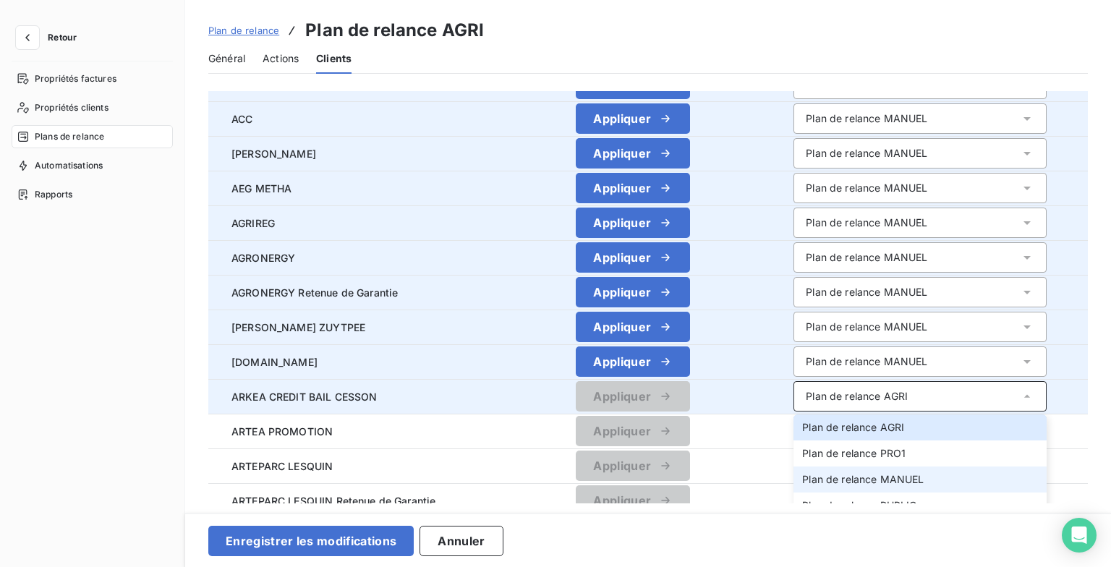
click at [894, 475] on span "Plan de relance MANUEL" at bounding box center [863, 479] width 122 height 12
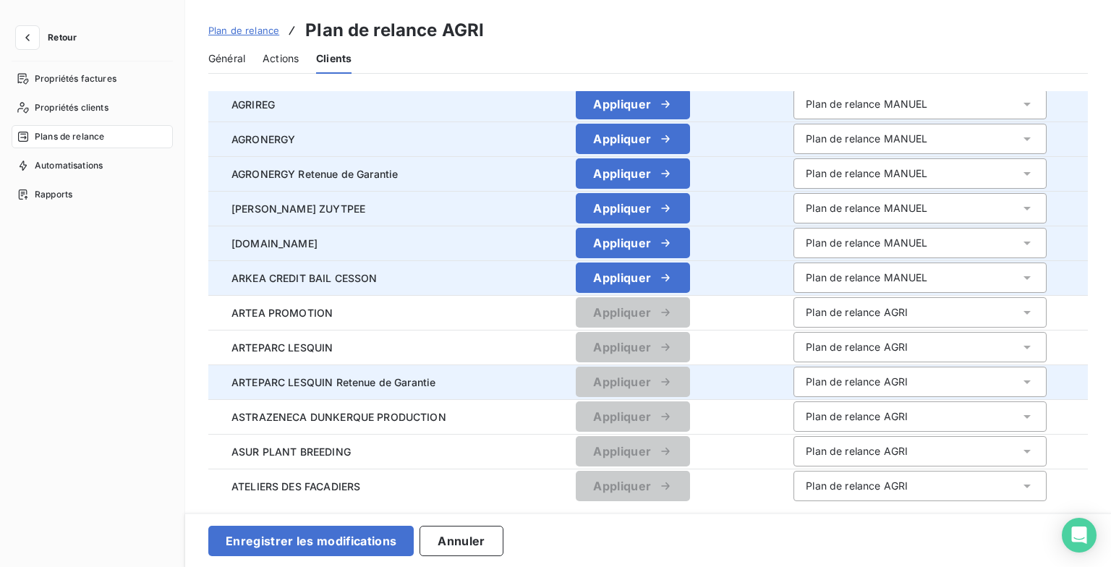
scroll to position [289, 0]
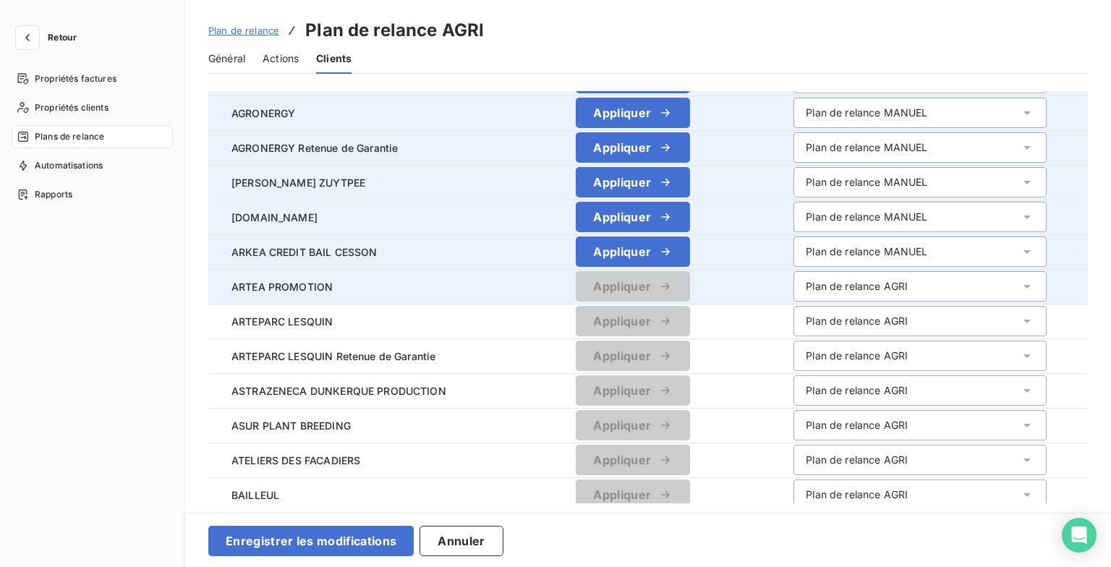
click at [920, 292] on div "Plan de relance AGRI" at bounding box center [920, 286] width 253 height 30
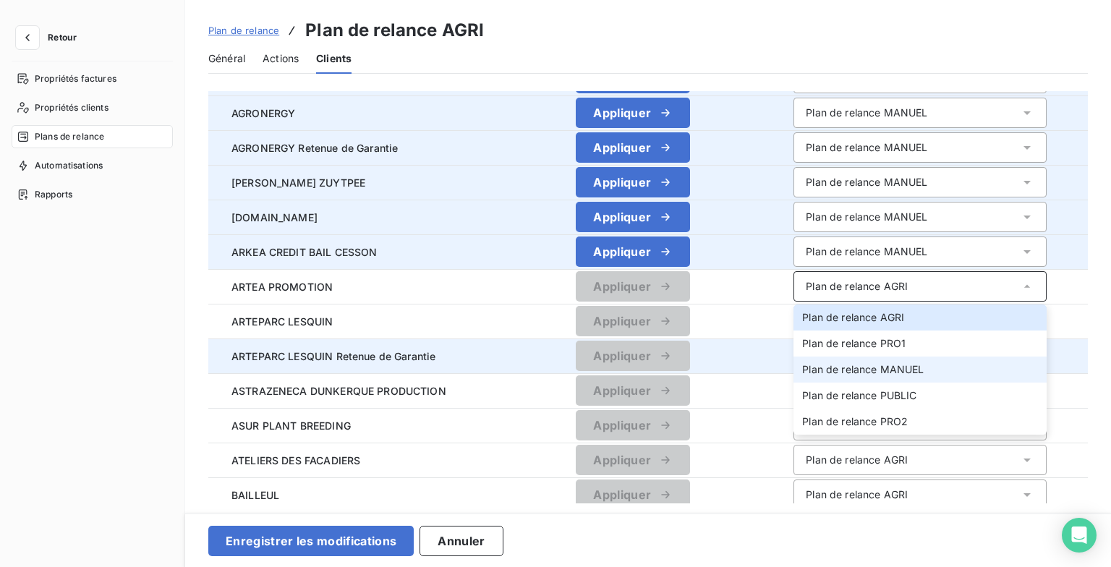
click at [905, 372] on span "Plan de relance MANUEL" at bounding box center [863, 369] width 122 height 12
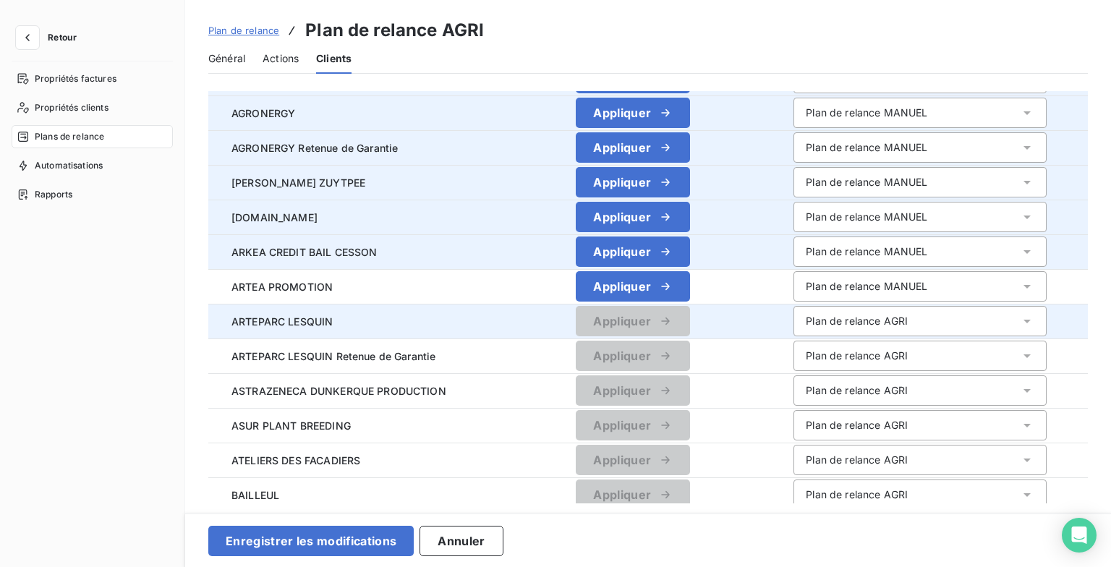
click at [899, 325] on div "Plan de relance AGRI" at bounding box center [857, 321] width 102 height 14
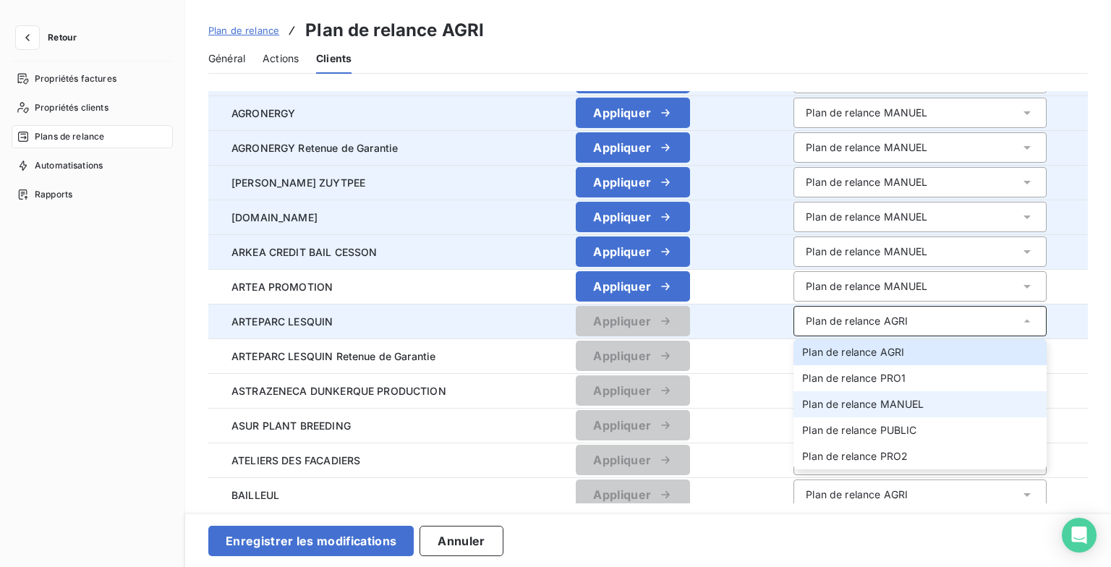
click at [895, 402] on span "Plan de relance MANUEL" at bounding box center [863, 404] width 122 height 12
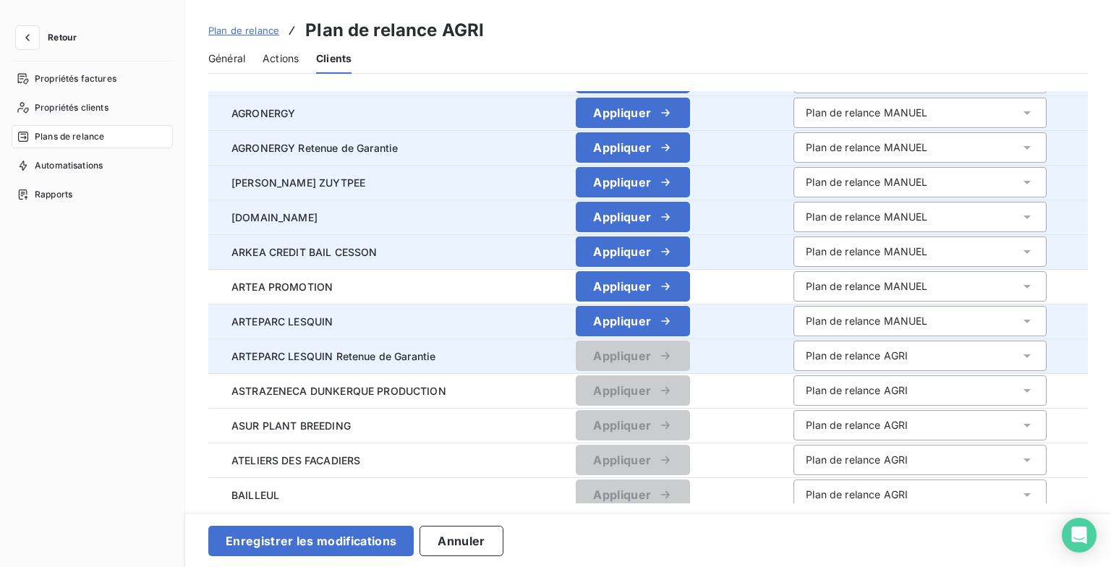
click at [903, 347] on div "Plan de relance AGRI" at bounding box center [920, 356] width 253 height 30
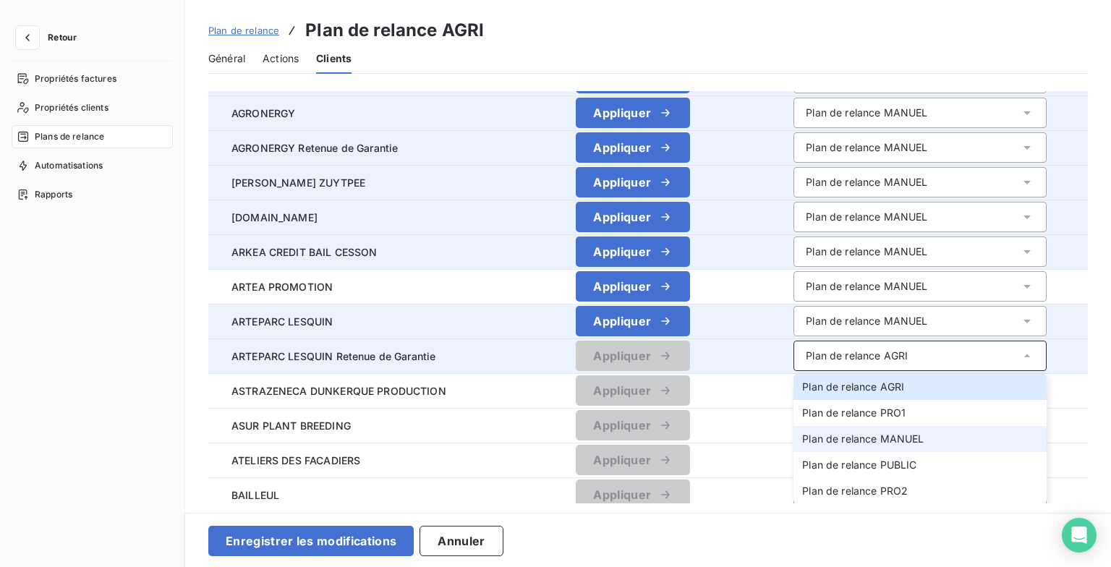
click at [894, 436] on span "Plan de relance MANUEL" at bounding box center [863, 439] width 122 height 12
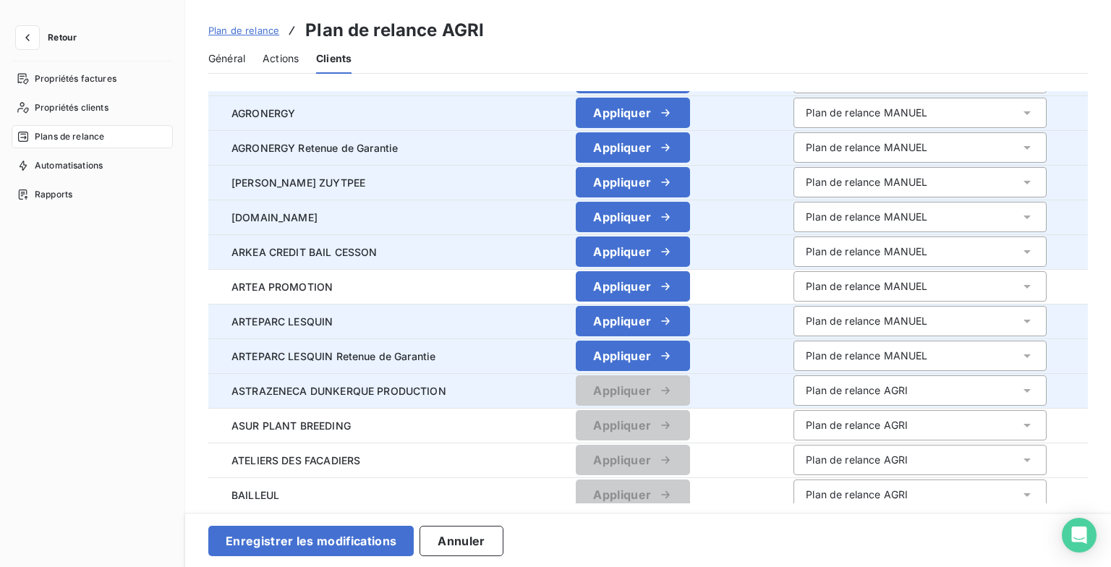
click at [900, 389] on div "Plan de relance AGRI" at bounding box center [857, 390] width 102 height 14
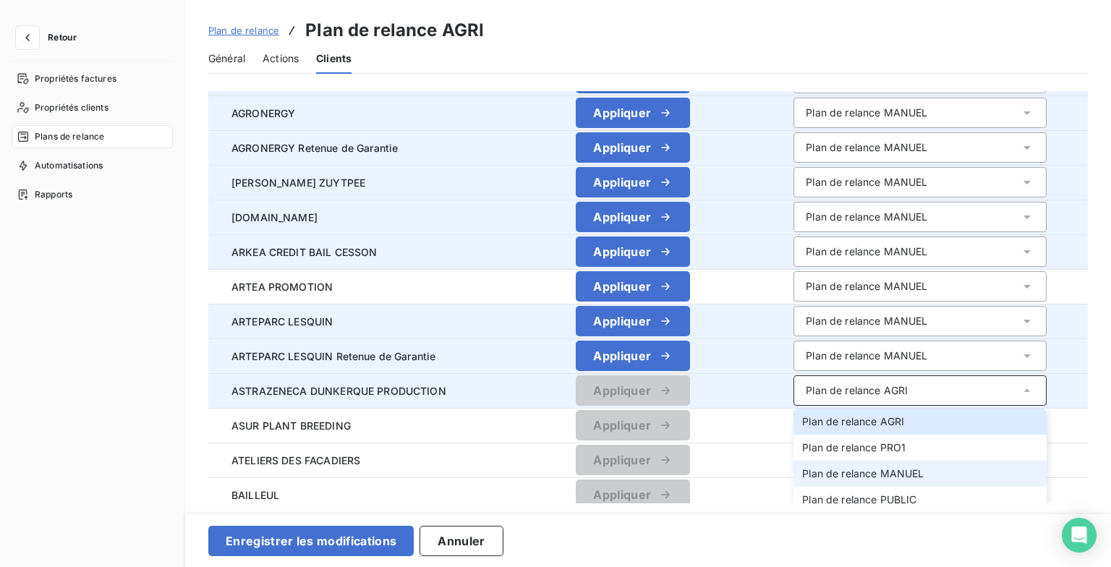
click at [888, 471] on span "Plan de relance MANUEL" at bounding box center [863, 473] width 122 height 12
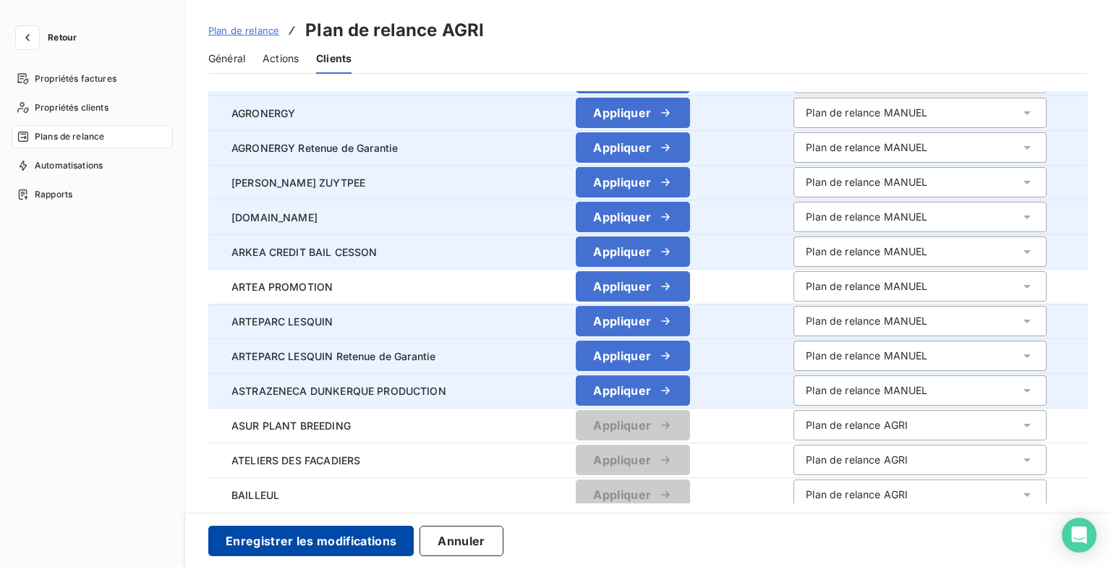
click at [363, 540] on button "Enregistrer les modifications" at bounding box center [310, 541] width 205 height 30
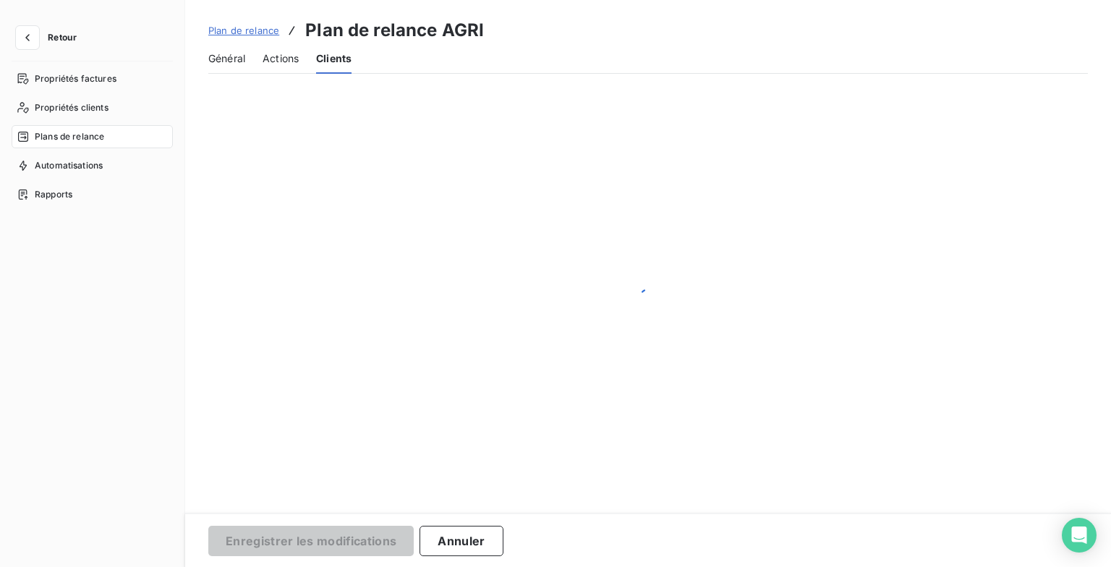
click at [226, 33] on span "Plan de relance" at bounding box center [243, 31] width 71 height 12
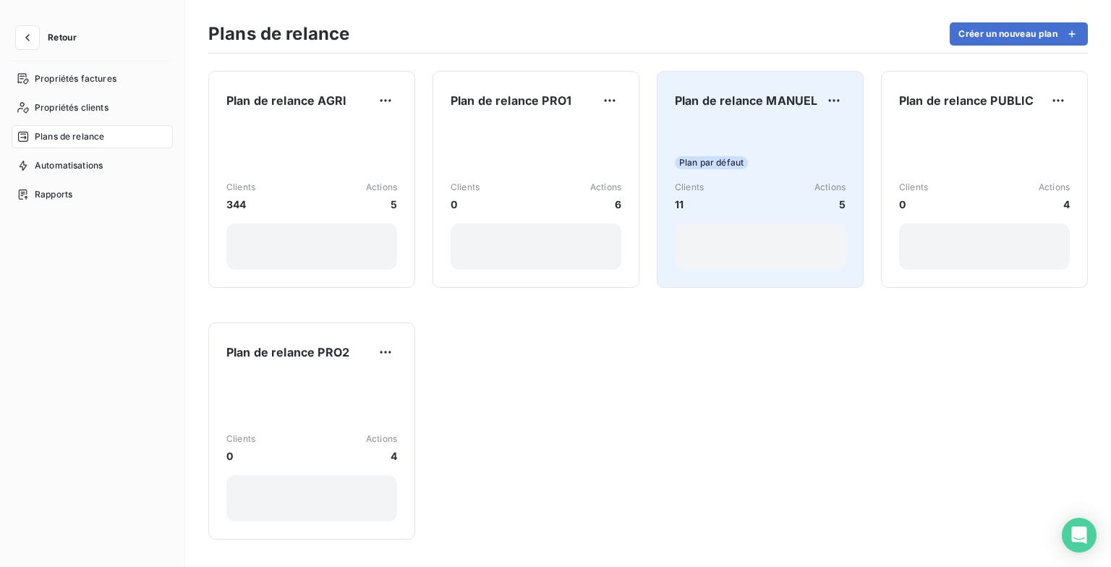
click at [798, 214] on div "Plan par défaut Clients 11 Actions 5" at bounding box center [760, 197] width 171 height 146
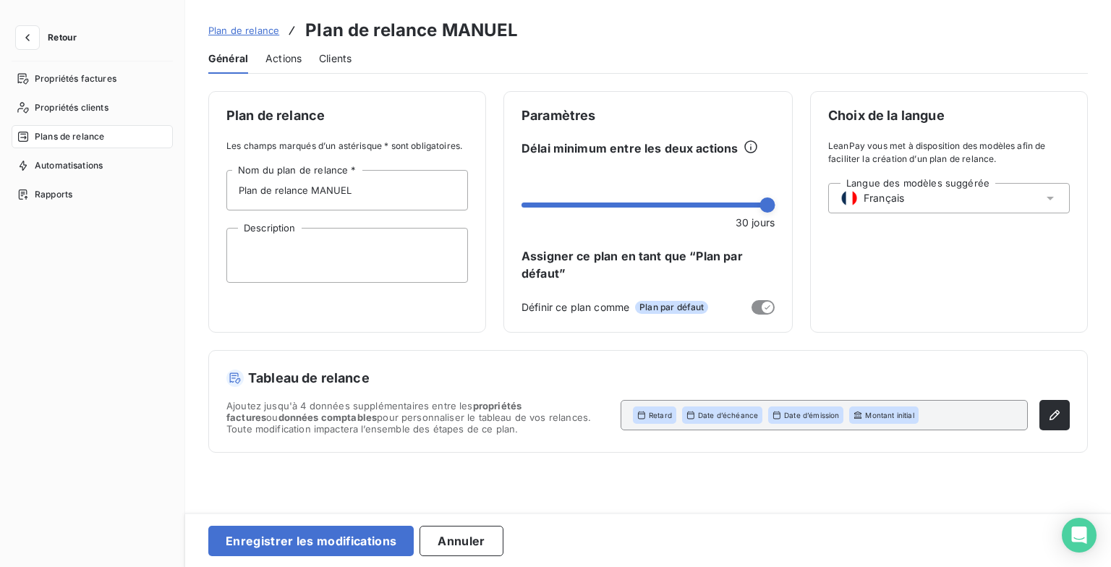
click at [350, 52] on span "Clients" at bounding box center [335, 58] width 33 height 14
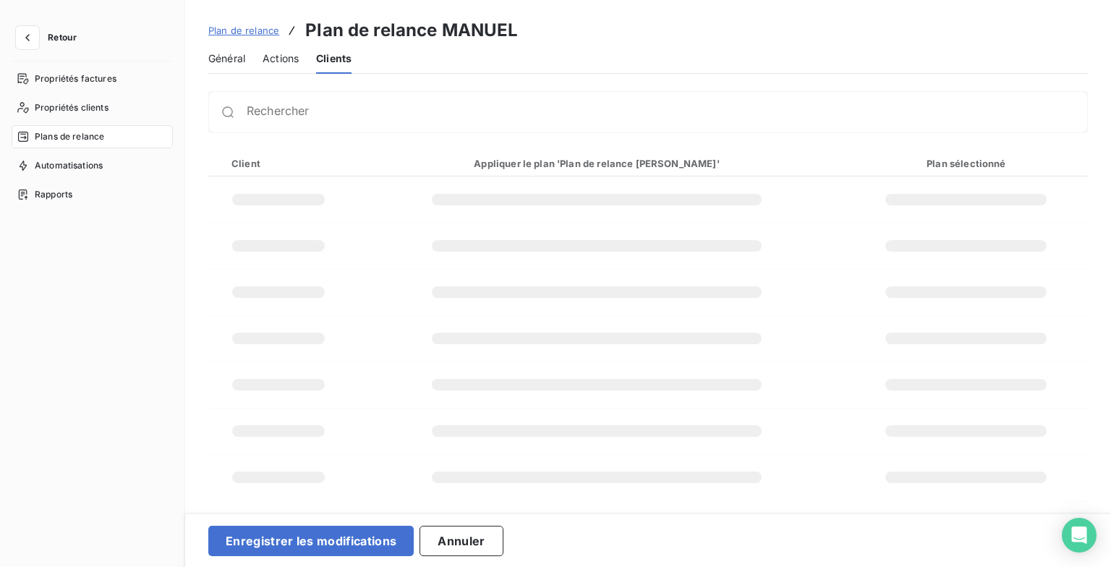
click at [41, 36] on button "Retour" at bounding box center [50, 37] width 77 height 23
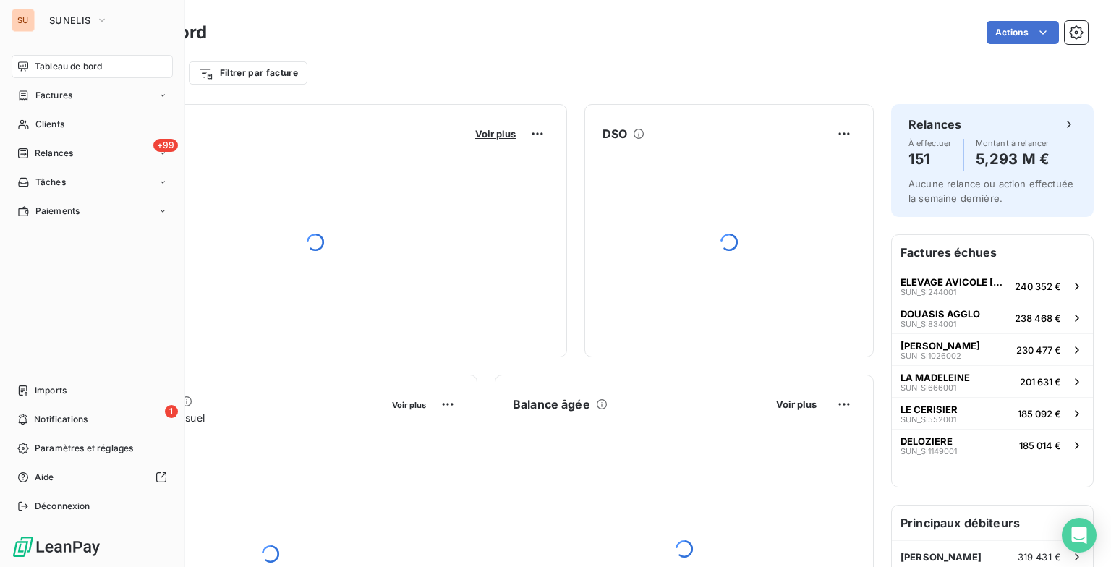
click at [38, 67] on span "Tableau de bord" at bounding box center [68, 66] width 67 height 13
click at [96, 417] on div "1 Notifications" at bounding box center [92, 419] width 161 height 23
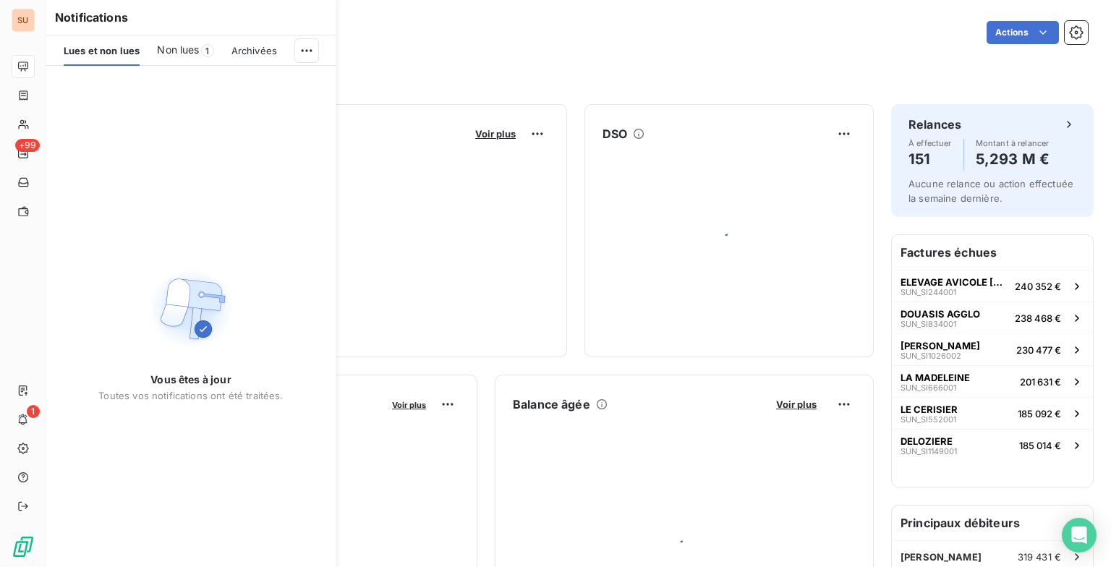
click at [205, 50] on span "1" at bounding box center [207, 50] width 13 height 13
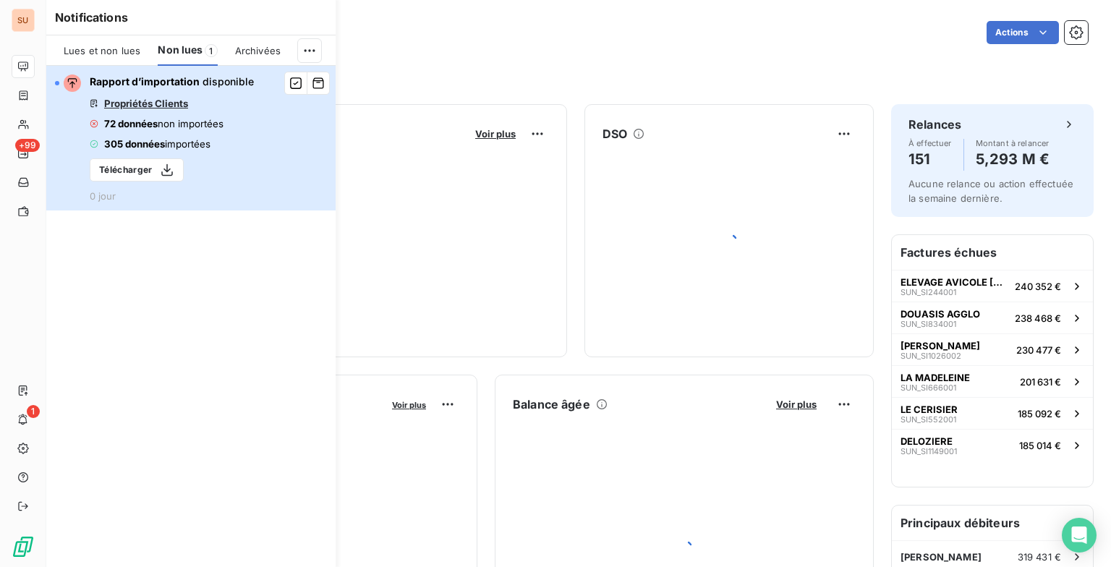
click at [229, 164] on div "Rapport d’importation disponible Propriétés Clients 72 données non importées 30…" at bounding box center [172, 138] width 164 height 127
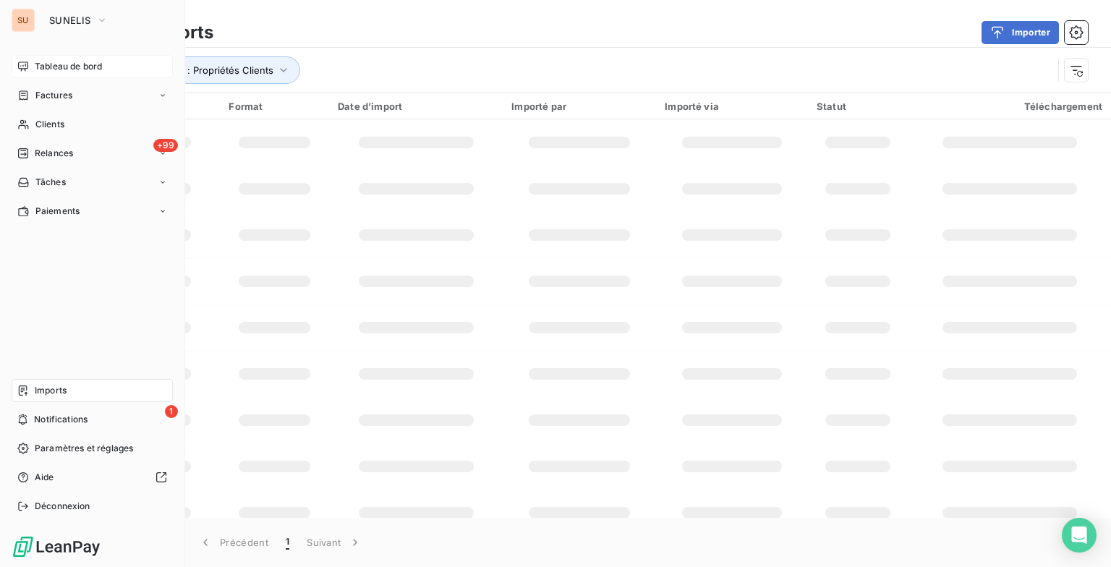
click at [38, 67] on span "Tableau de bord" at bounding box center [68, 66] width 67 height 13
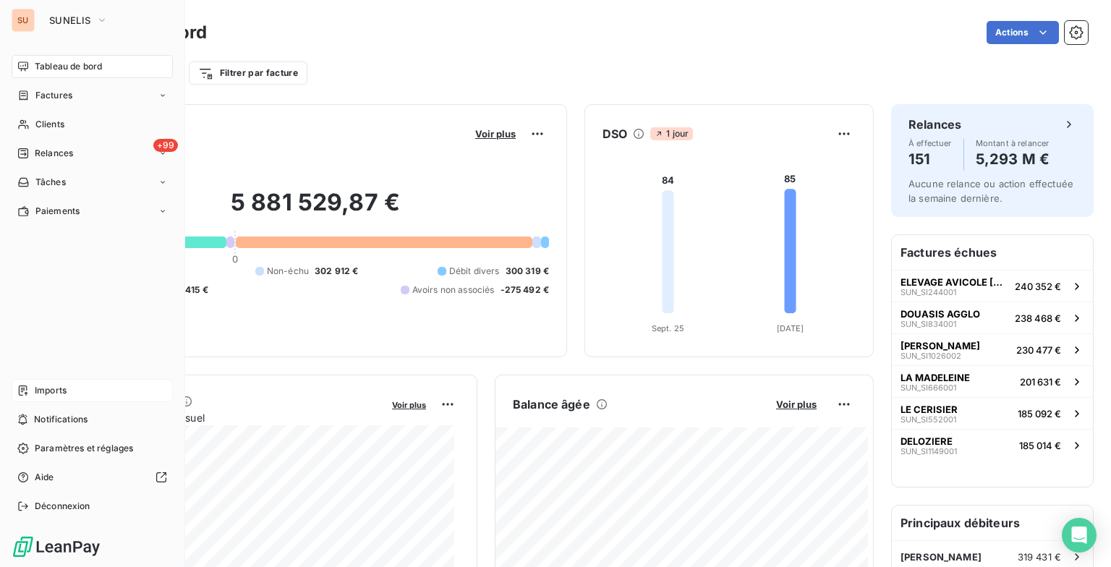
click at [49, 389] on span "Imports" at bounding box center [51, 390] width 32 height 13
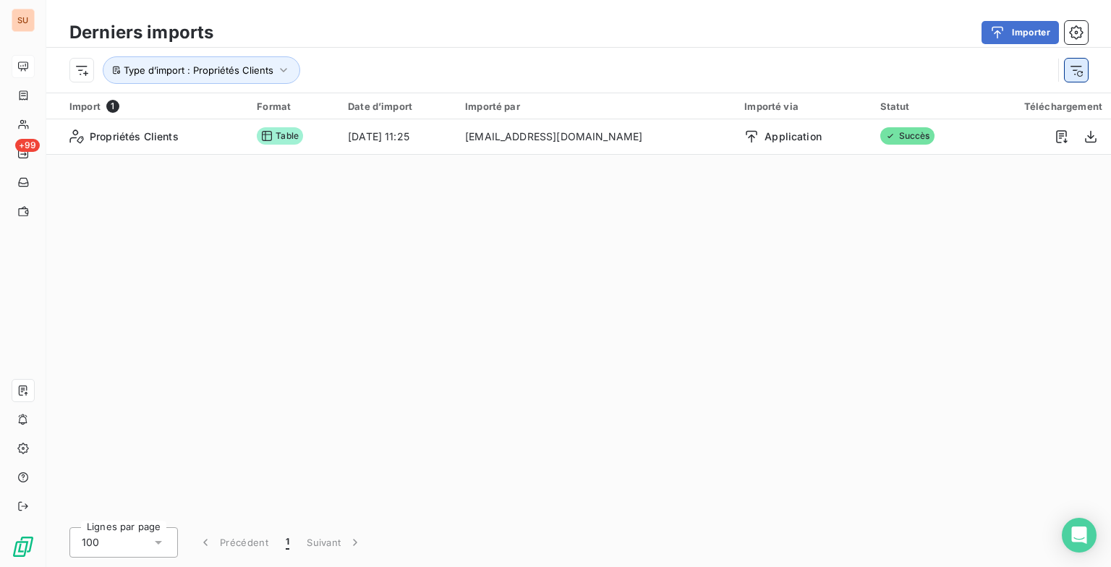
click at [1076, 72] on icon "button" at bounding box center [1076, 70] width 14 height 14
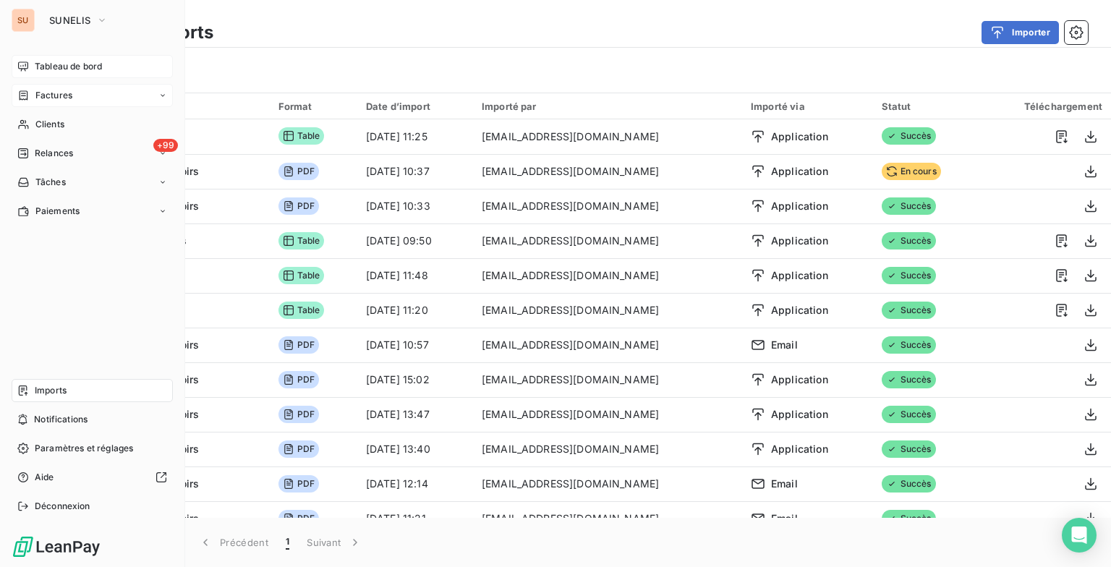
click at [68, 100] on span "Factures" at bounding box center [53, 95] width 37 height 13
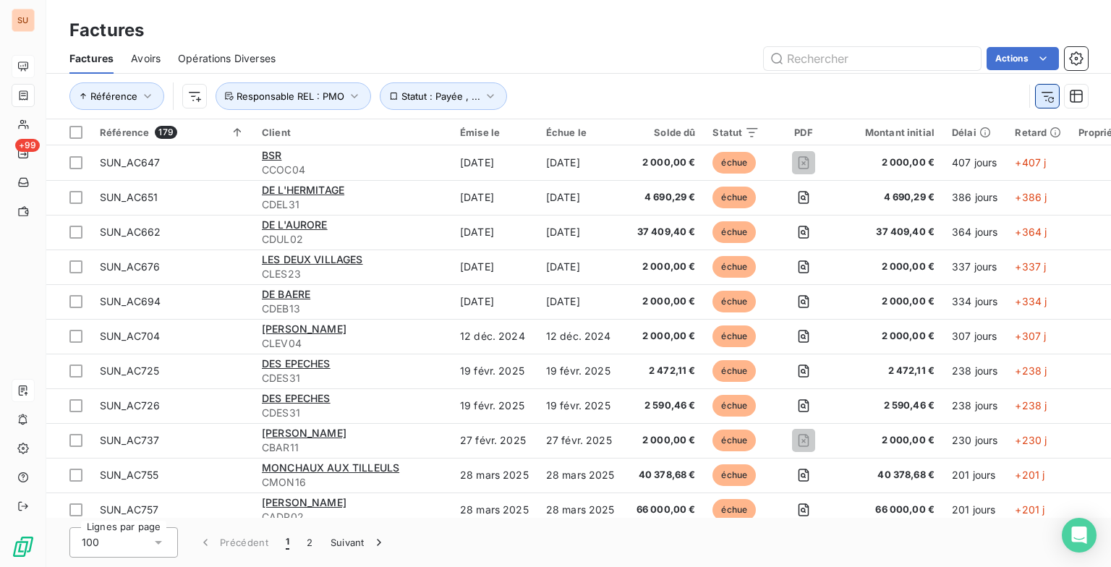
click at [1040, 98] on icon "button" at bounding box center [1047, 96] width 14 height 14
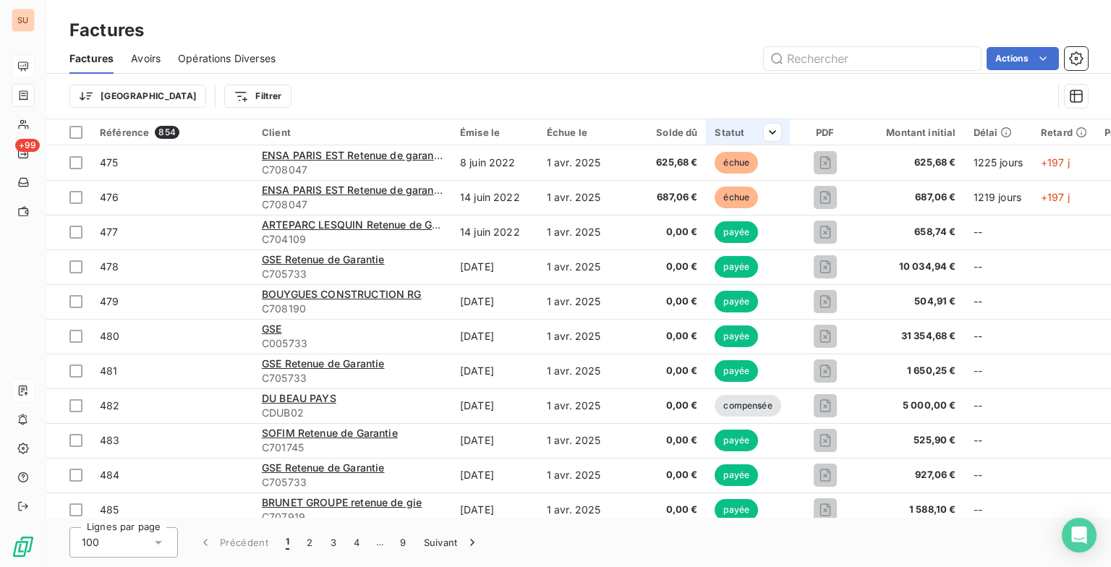
click at [739, 134] on div "Statut" at bounding box center [748, 133] width 66 height 12
click at [518, 177] on div "Contient is" at bounding box center [492, 171] width 77 height 20
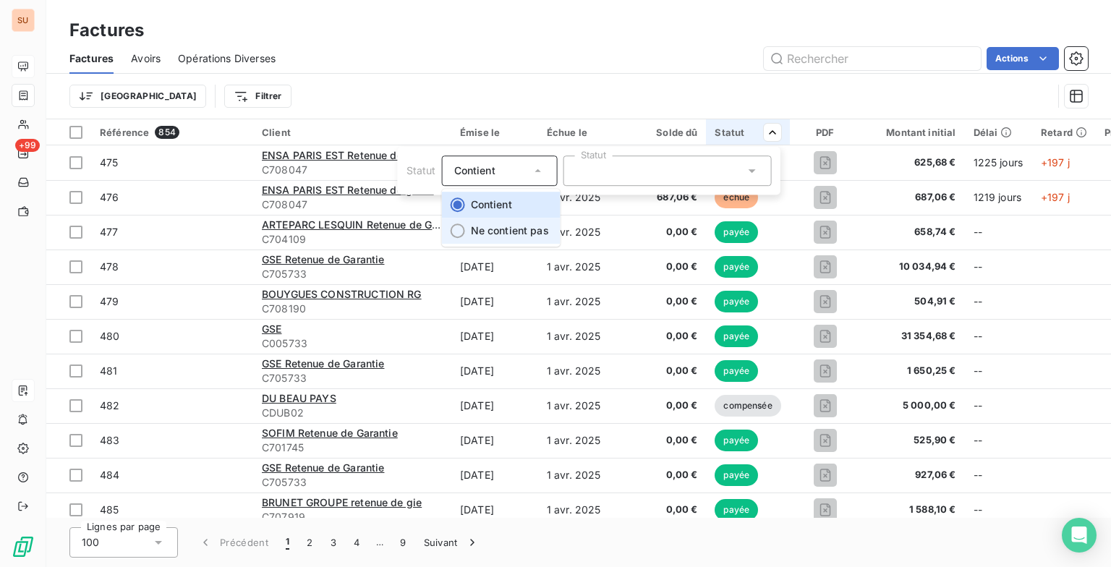
click at [495, 231] on span "Ne contient pas" at bounding box center [510, 230] width 78 height 12
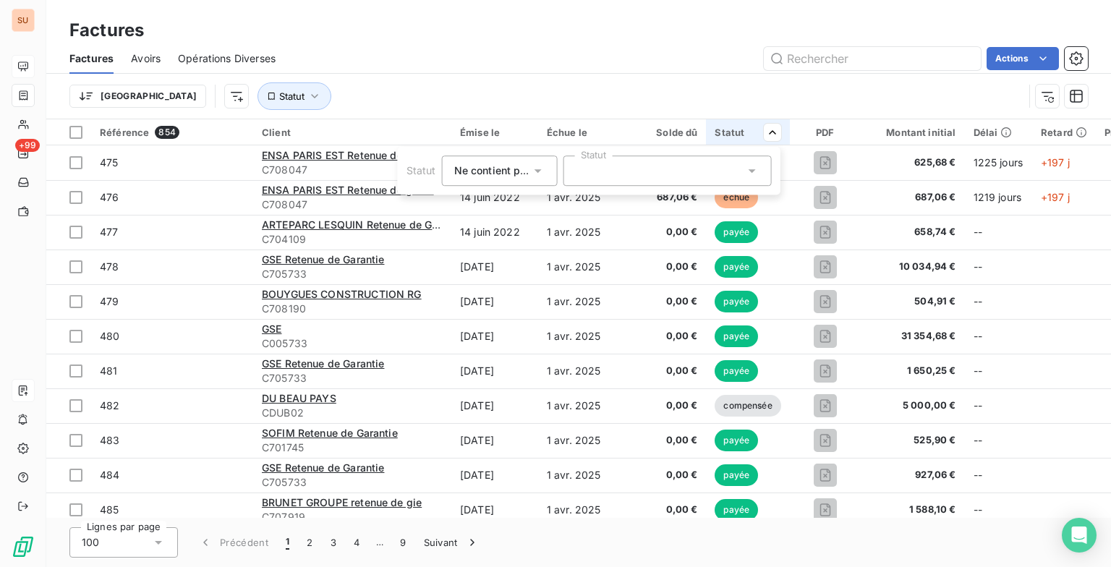
click at [747, 162] on div at bounding box center [668, 171] width 208 height 30
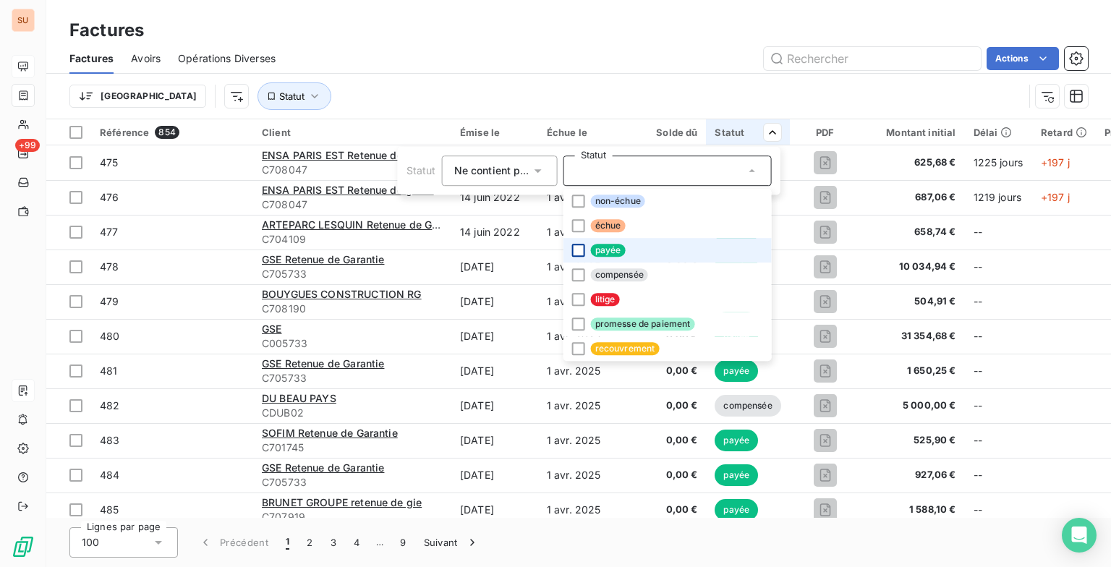
click at [572, 250] on div at bounding box center [578, 250] width 13 height 13
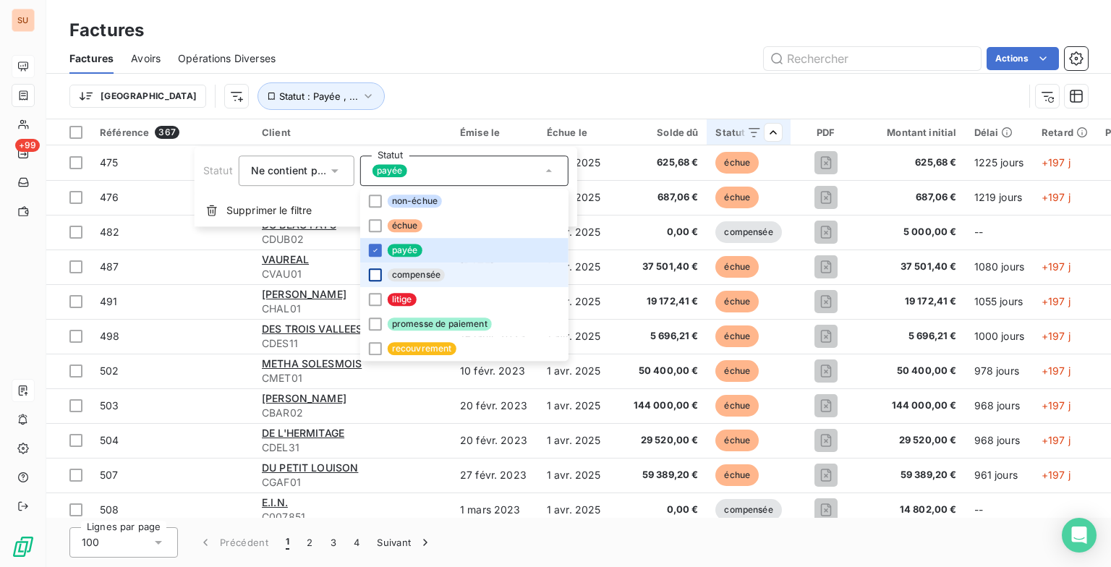
click at [380, 277] on div at bounding box center [375, 274] width 13 height 13
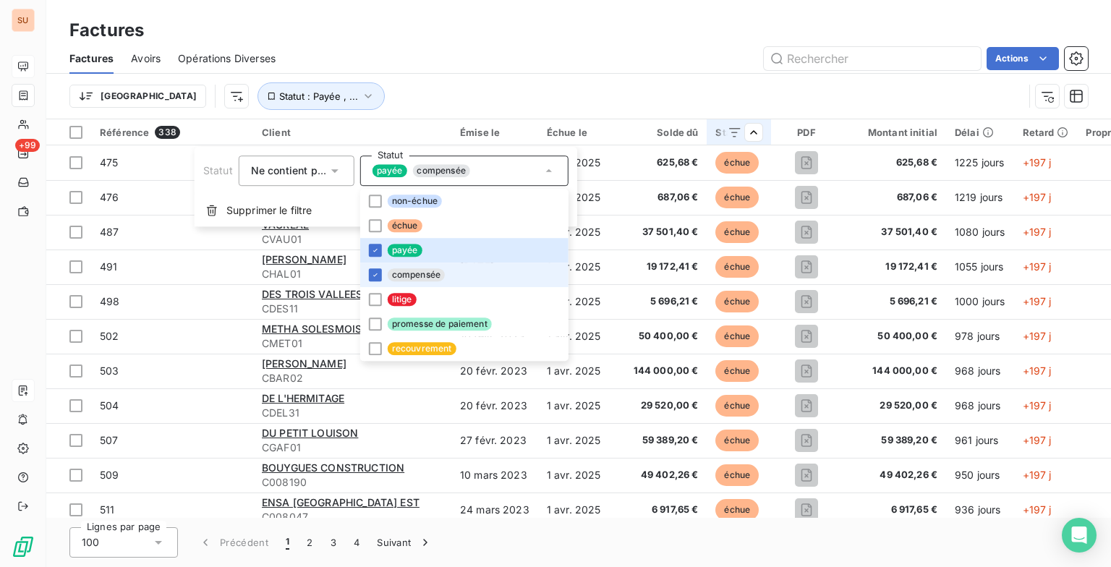
click at [516, 78] on html "SU +99 Factures Factures Avoirs Opérations Diverses Actions Trier Statut : Payé…" at bounding box center [555, 283] width 1111 height 567
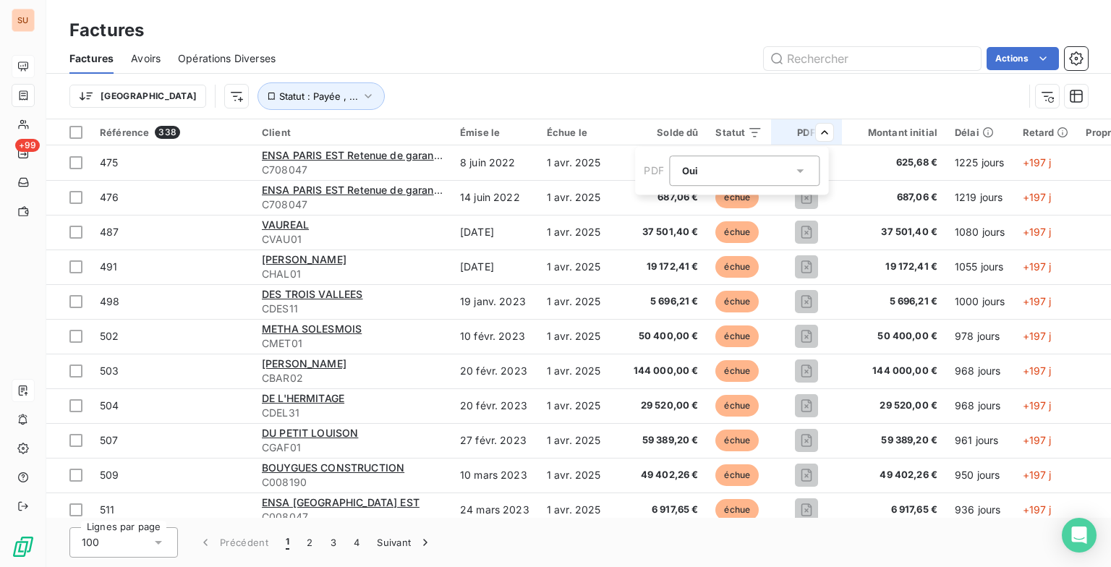
click at [730, 171] on div "Oui is_true" at bounding box center [737, 171] width 111 height 20
click at [705, 226] on li "Non" at bounding box center [745, 231] width 150 height 26
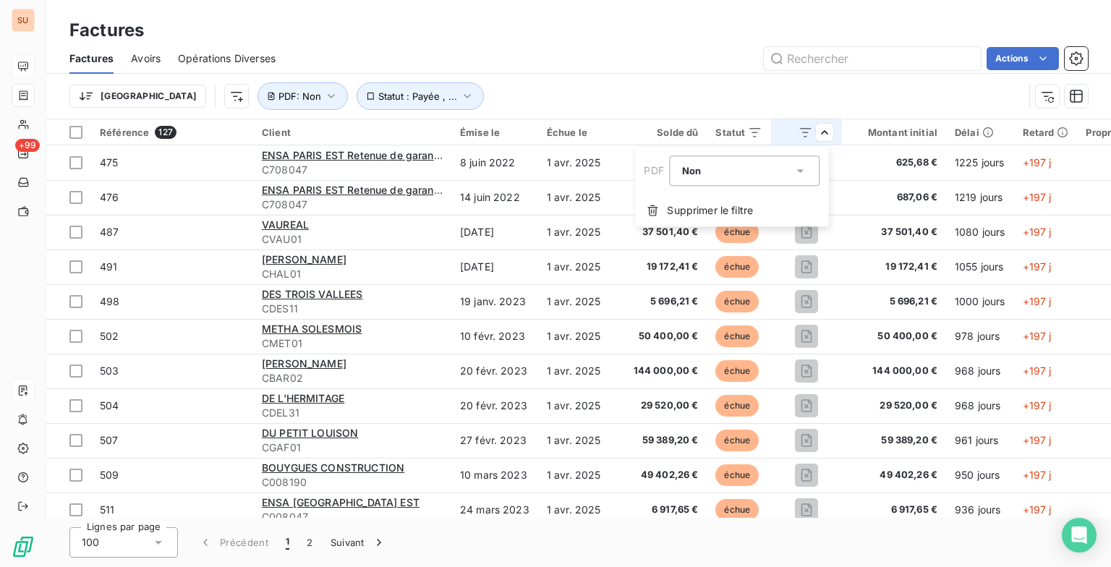
click at [590, 51] on html "SU +99 Factures Factures Avoirs Opérations Diverses Actions Trier Statut : Payé…" at bounding box center [555, 283] width 1111 height 567
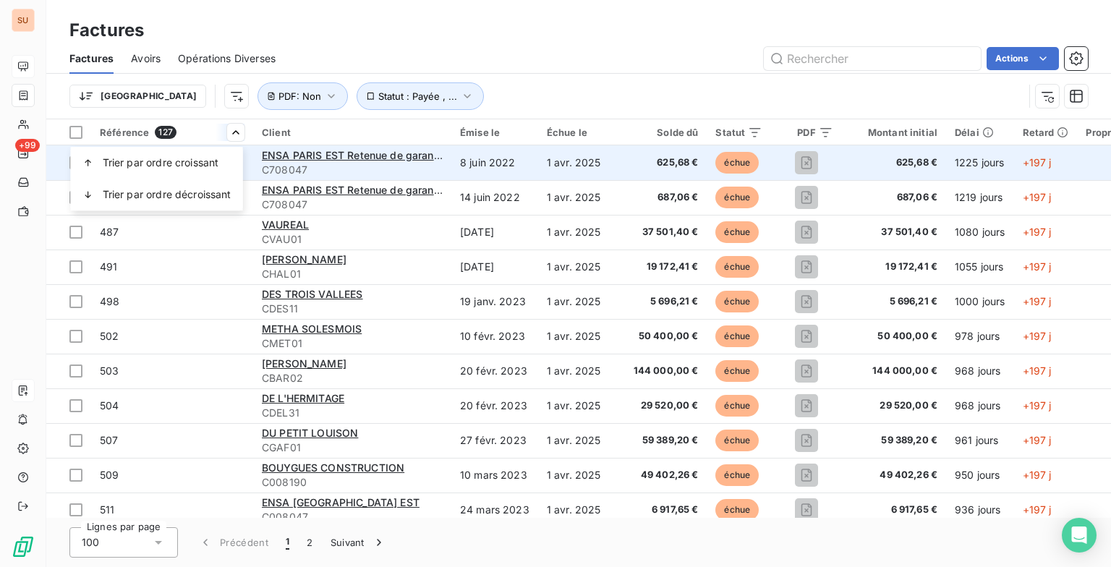
click at [491, 64] on html "SU +99 Factures Factures Avoirs Opérations Diverses Actions Trier Statut : Payé…" at bounding box center [555, 283] width 1111 height 567
click at [197, 176] on td "475" at bounding box center [172, 162] width 162 height 35
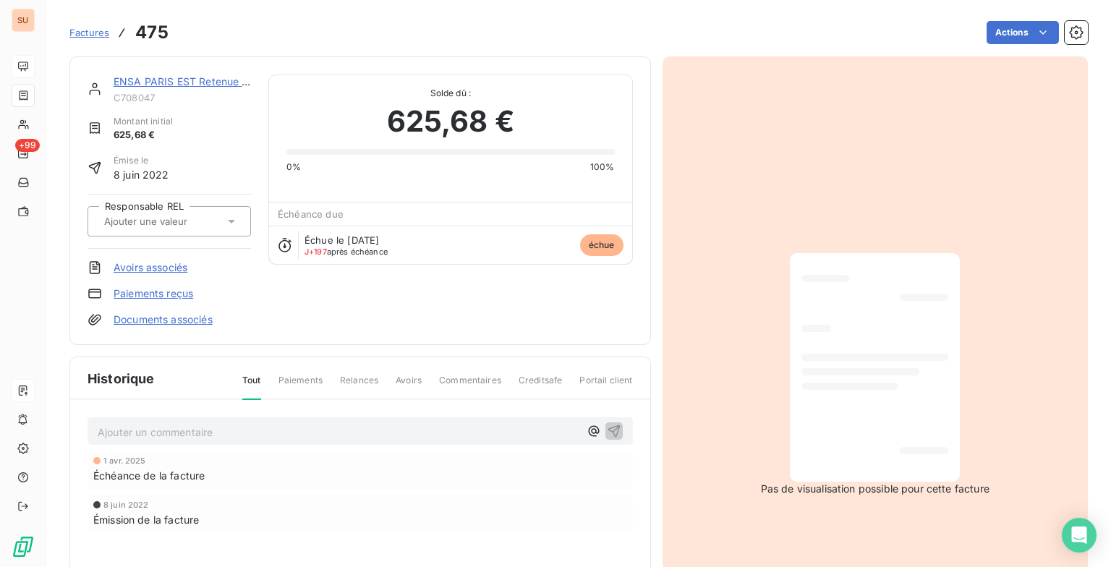
click at [156, 40] on h3 "475" at bounding box center [151, 33] width 33 height 26
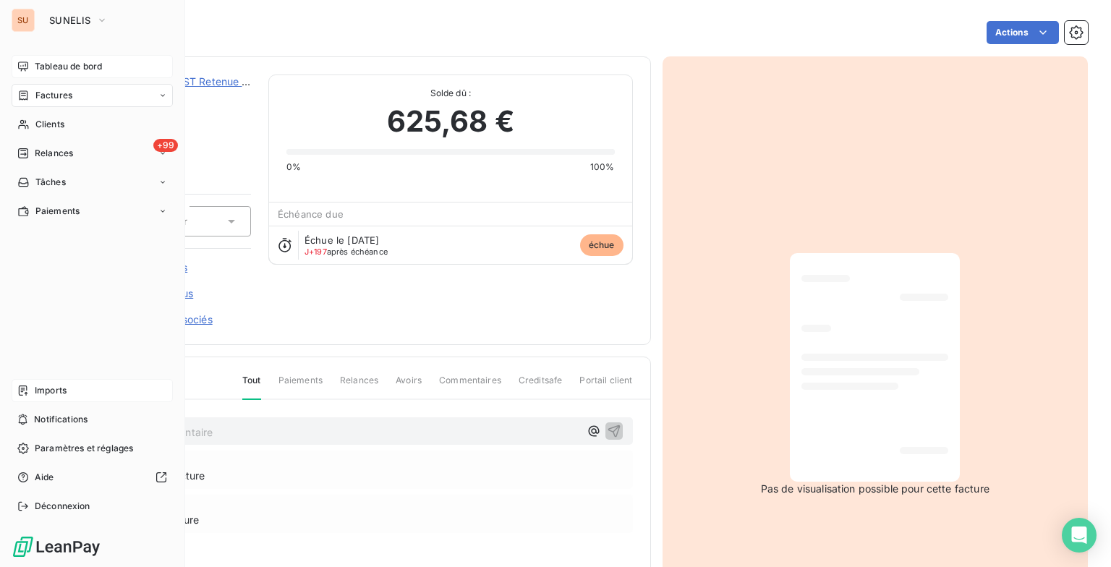
click at [48, 60] on span "Tableau de bord" at bounding box center [68, 66] width 67 height 13
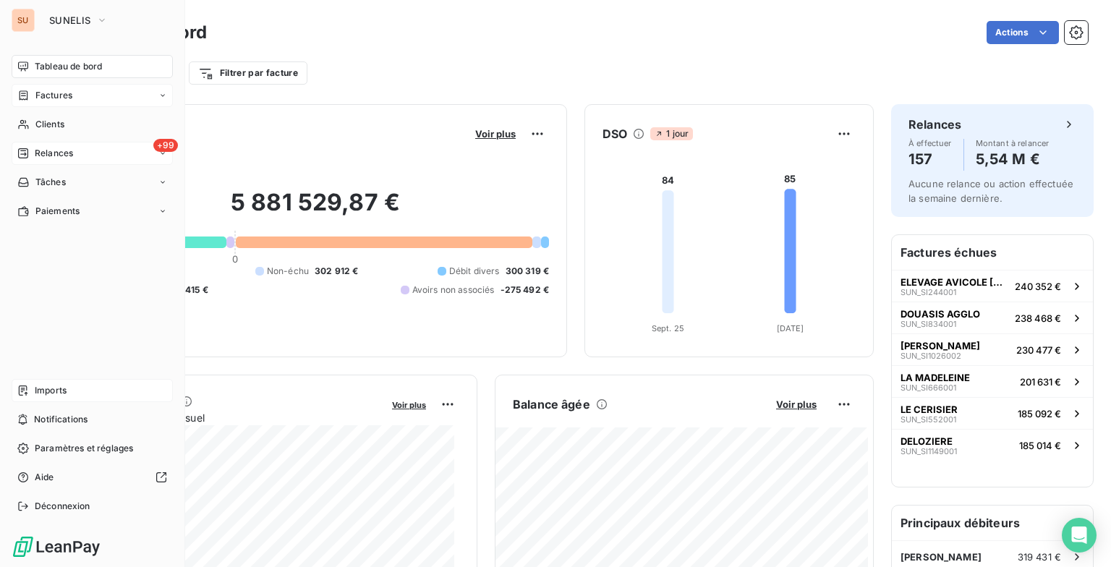
click at [44, 149] on span "Relances" at bounding box center [54, 153] width 38 height 13
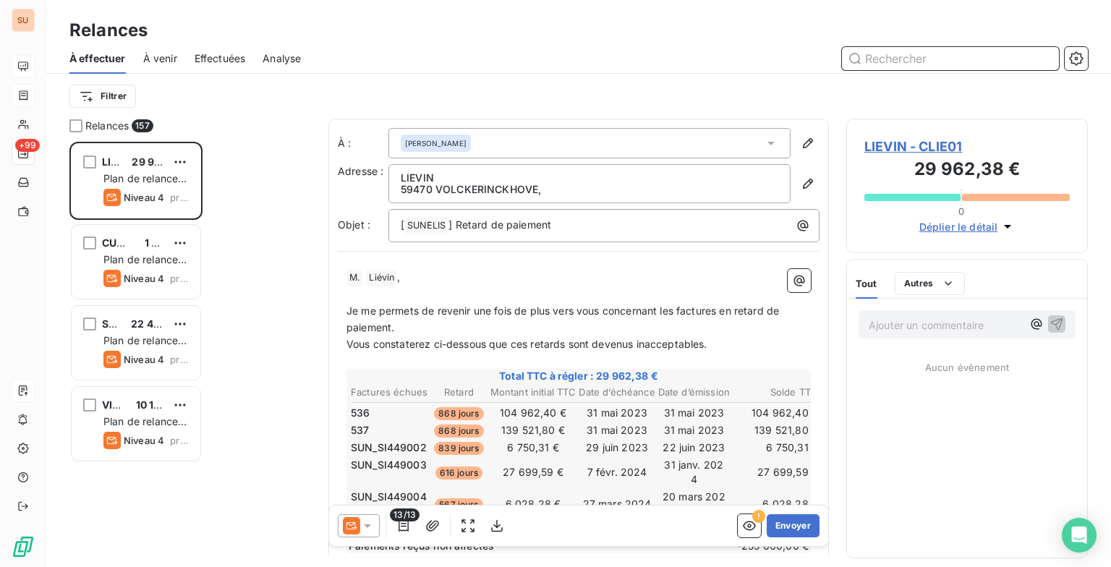
scroll to position [414, 230]
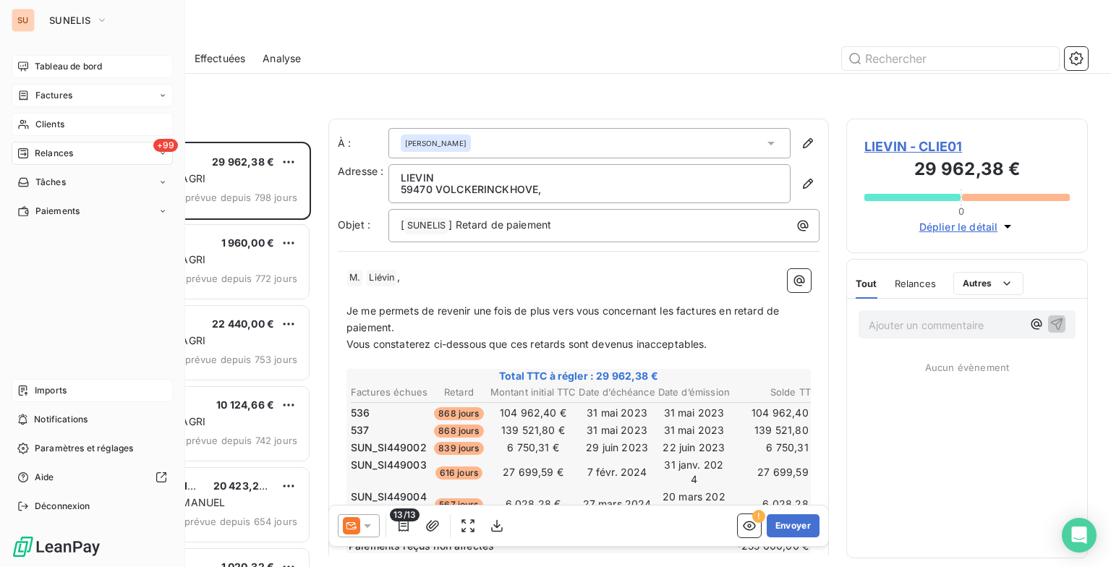
click at [35, 119] on span "Clients" at bounding box center [49, 124] width 29 height 13
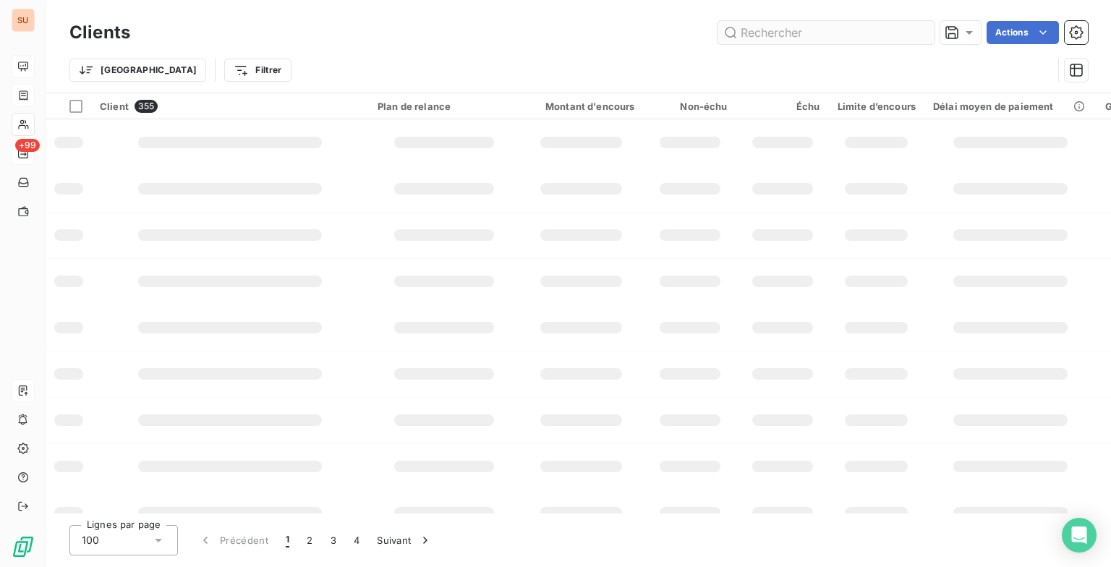
click at [760, 34] on input "text" at bounding box center [826, 32] width 217 height 23
type input "cerf"
click at [929, 35] on div at bounding box center [925, 32] width 20 height 23
click at [423, 42] on div "Actions" at bounding box center [618, 32] width 941 height 23
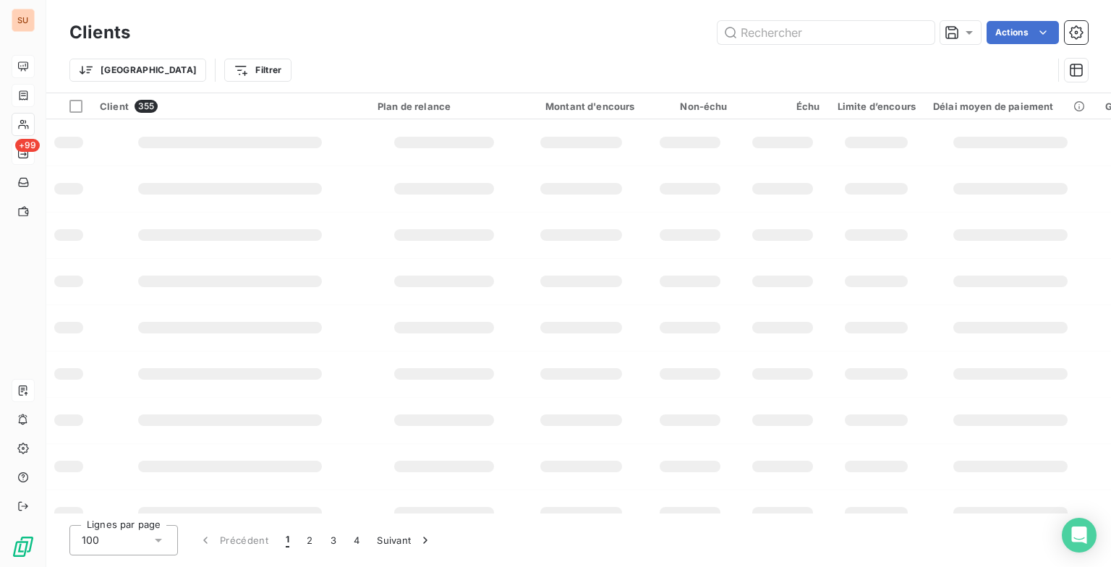
click at [423, 42] on div "Actions" at bounding box center [618, 32] width 941 height 23
click at [423, 41] on div "Actions" at bounding box center [618, 32] width 941 height 23
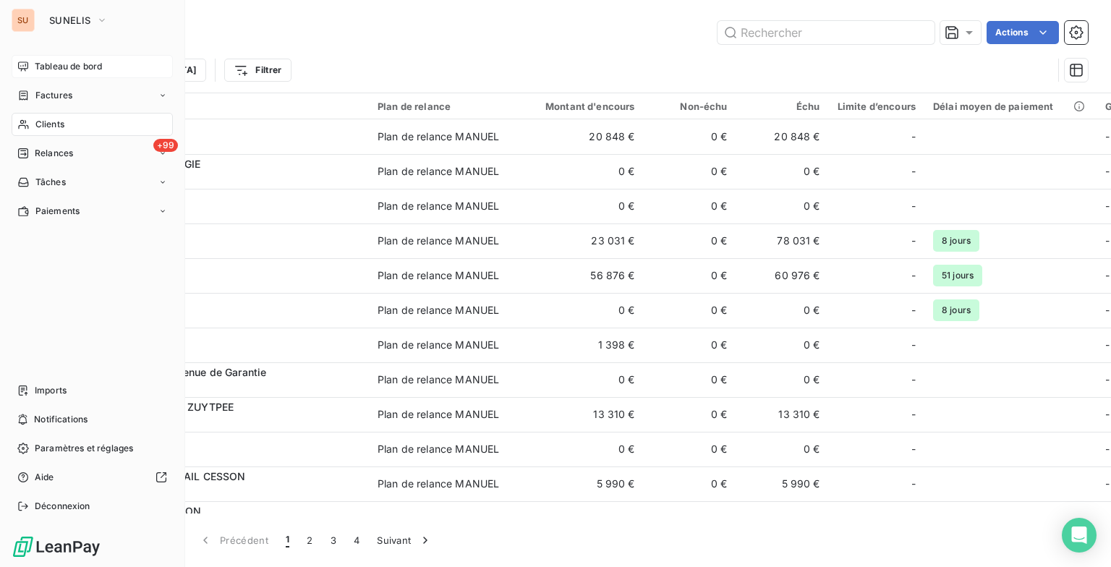
click at [62, 61] on span "Tableau de bord" at bounding box center [68, 66] width 67 height 13
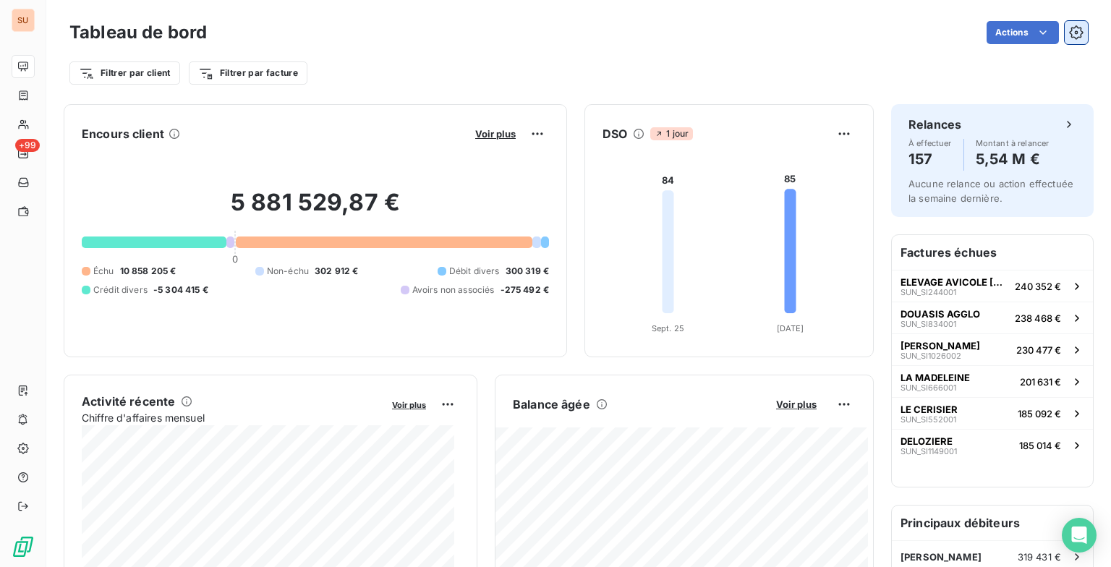
click at [1065, 33] on button "button" at bounding box center [1076, 32] width 23 height 23
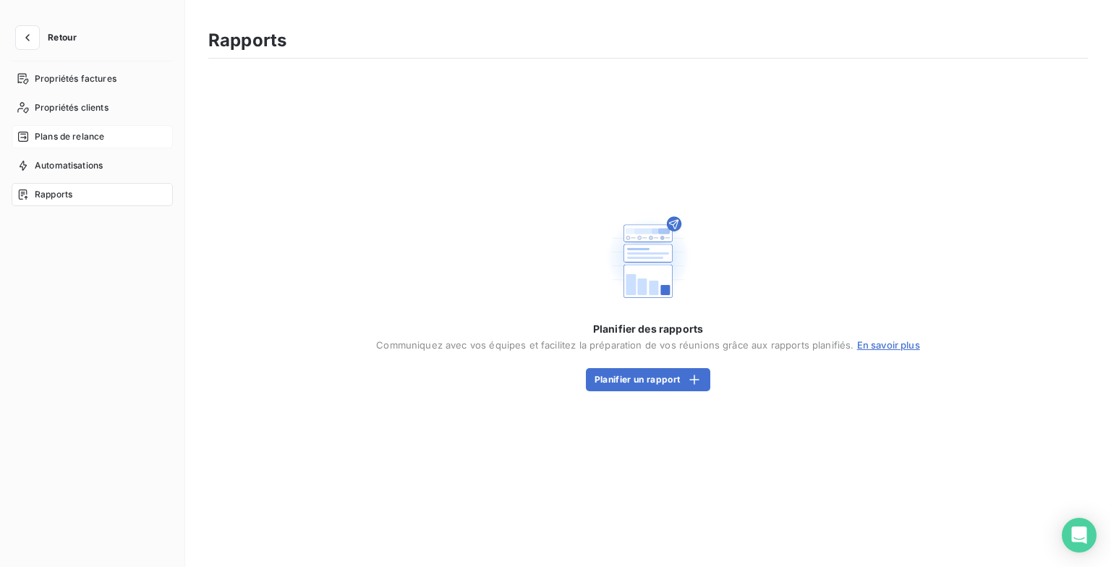
click at [56, 132] on span "Plans de relance" at bounding box center [69, 136] width 69 height 13
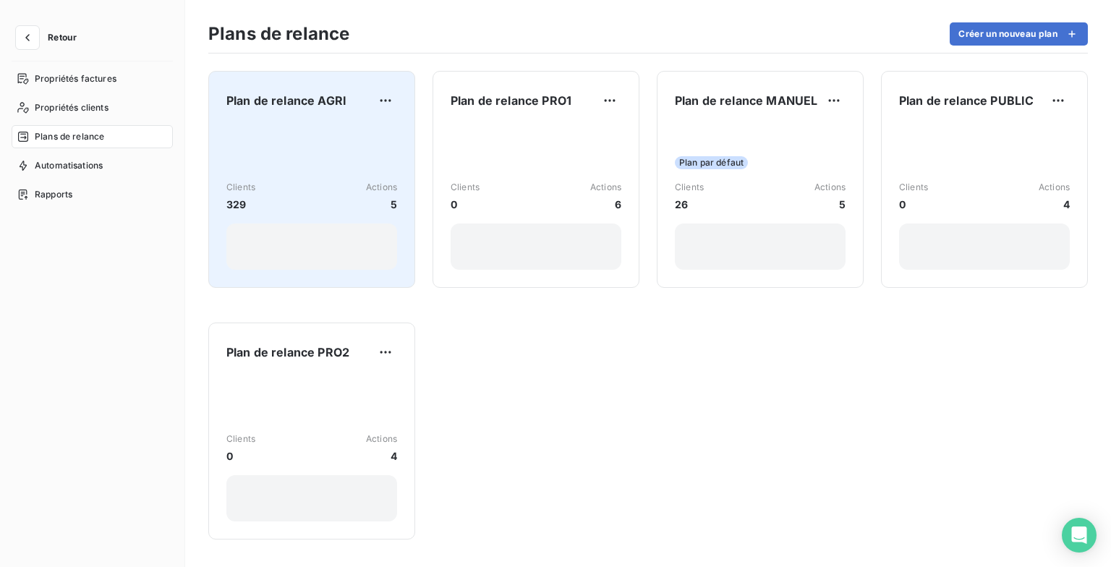
click at [302, 146] on div "Clients 329 Actions 5" at bounding box center [311, 197] width 171 height 146
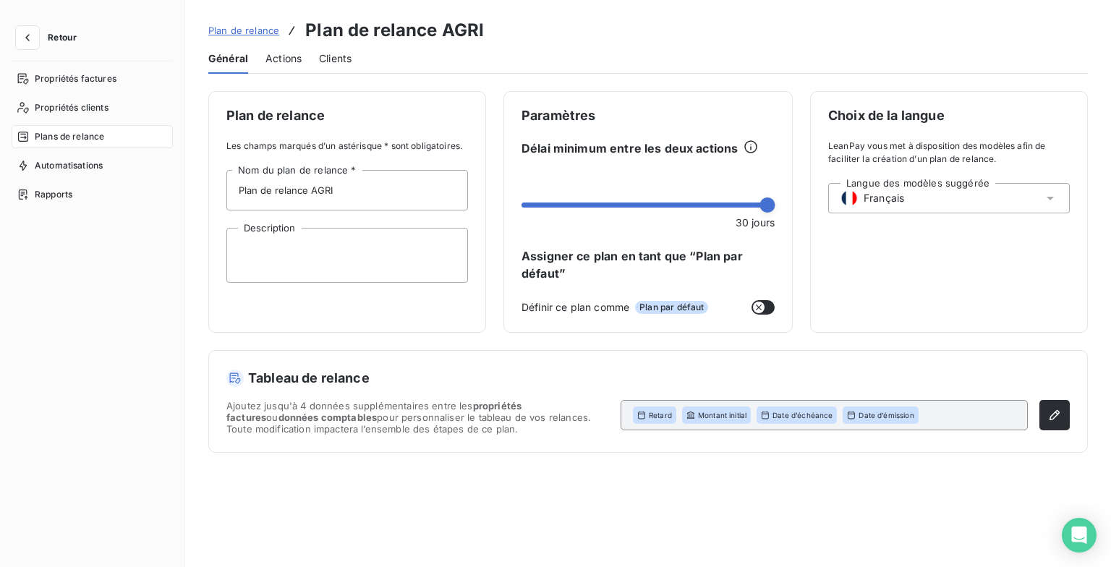
click at [266, 27] on span "Plan de relance" at bounding box center [243, 31] width 71 height 12
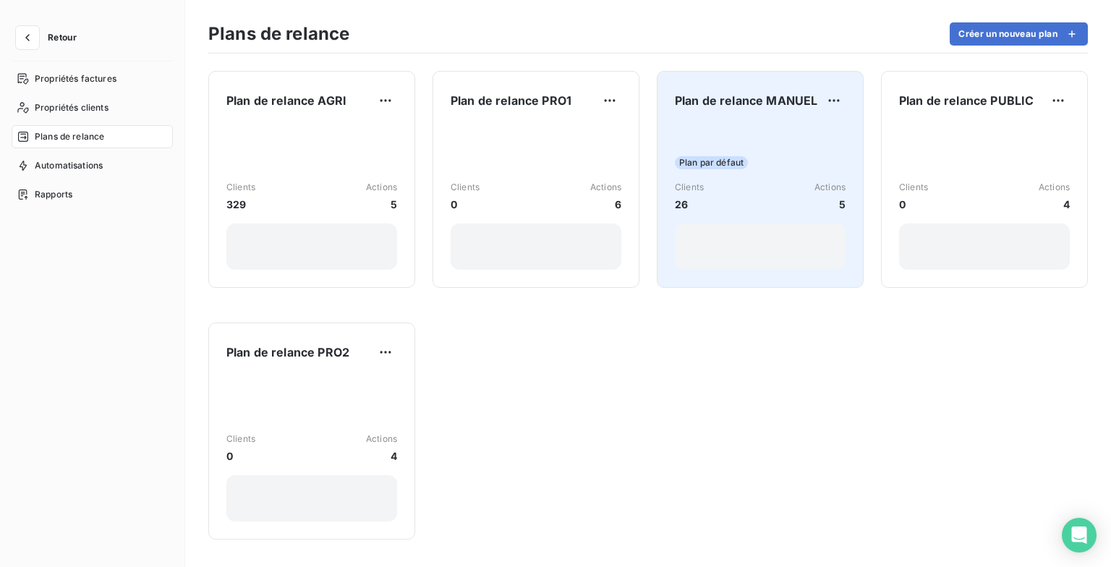
click at [750, 166] on div "Plan par défaut" at bounding box center [760, 162] width 171 height 13
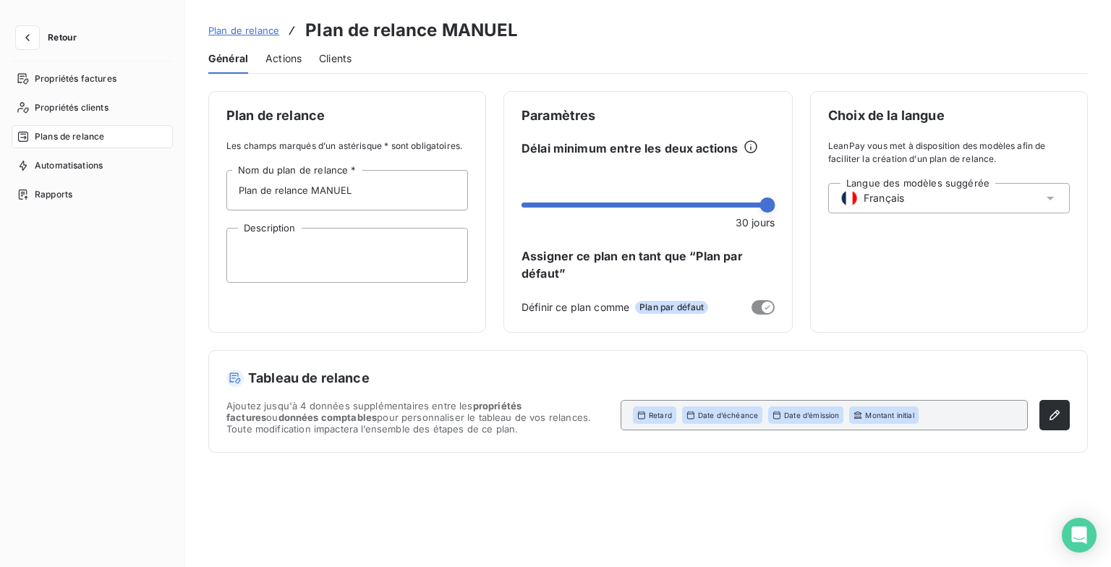
click at [290, 59] on span "Actions" at bounding box center [284, 58] width 36 height 14
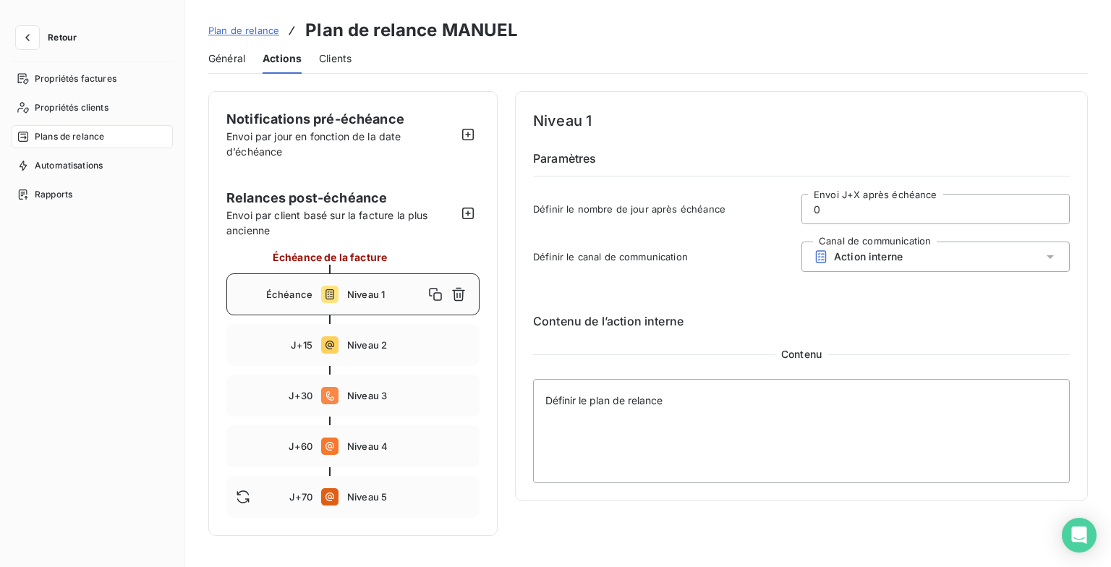
click at [322, 61] on span "Clients" at bounding box center [335, 58] width 33 height 14
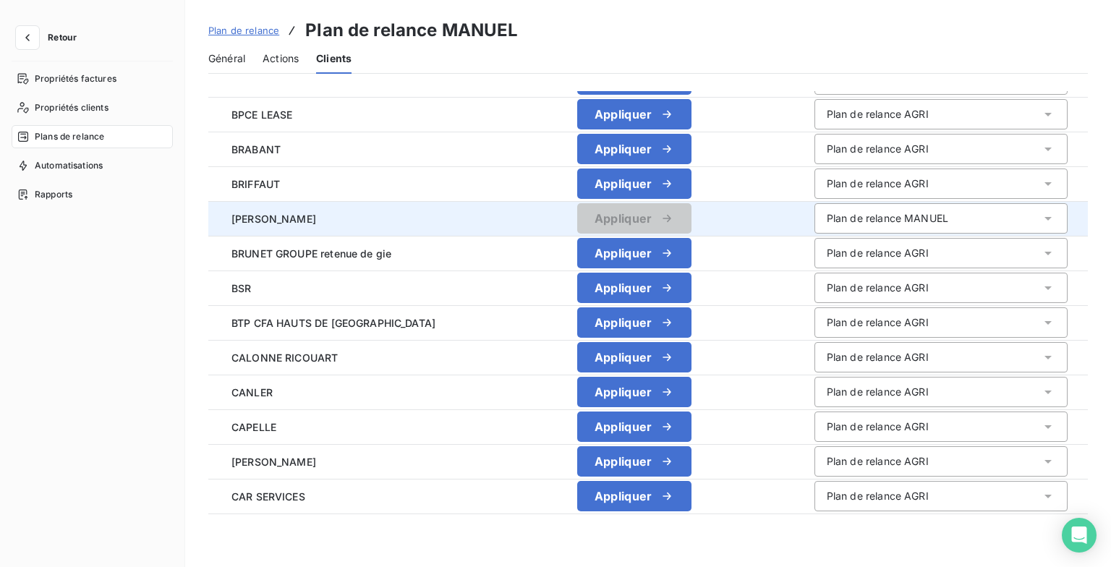
scroll to position [1462, 0]
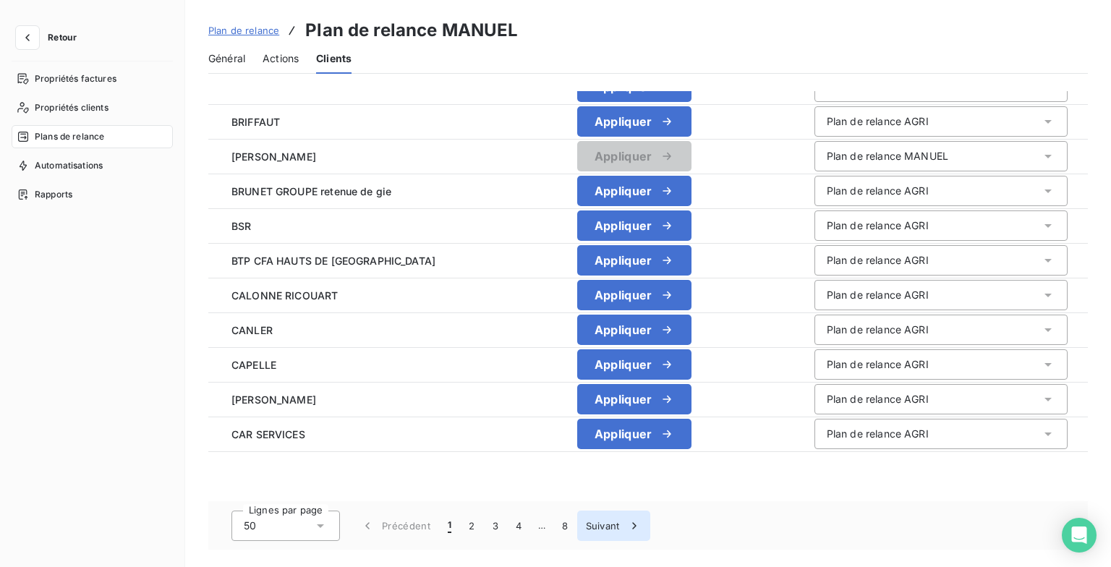
click at [467, 528] on button "2" at bounding box center [471, 526] width 23 height 30
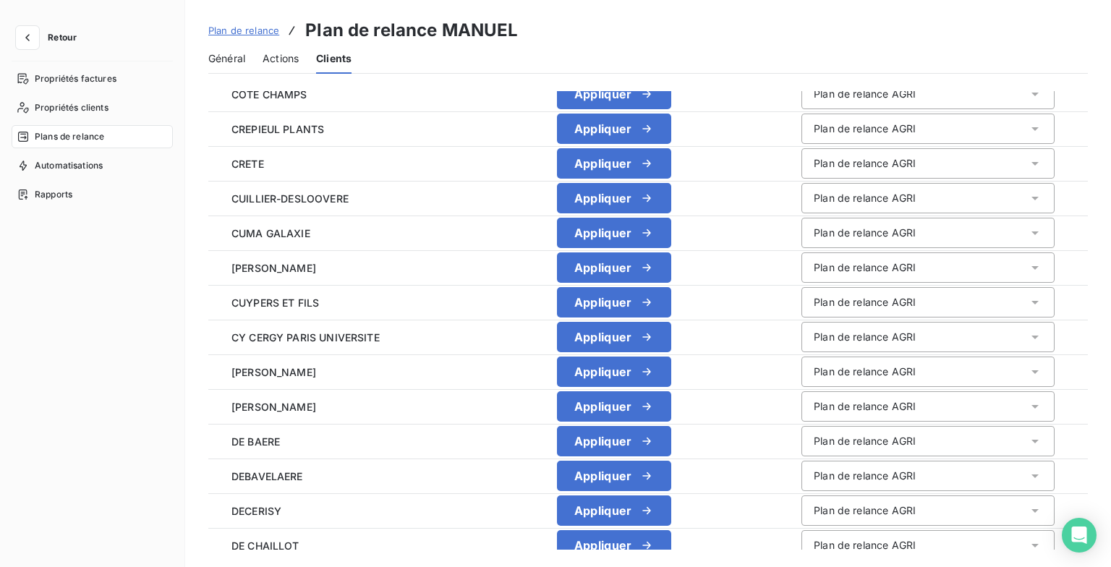
scroll to position [304, 0]
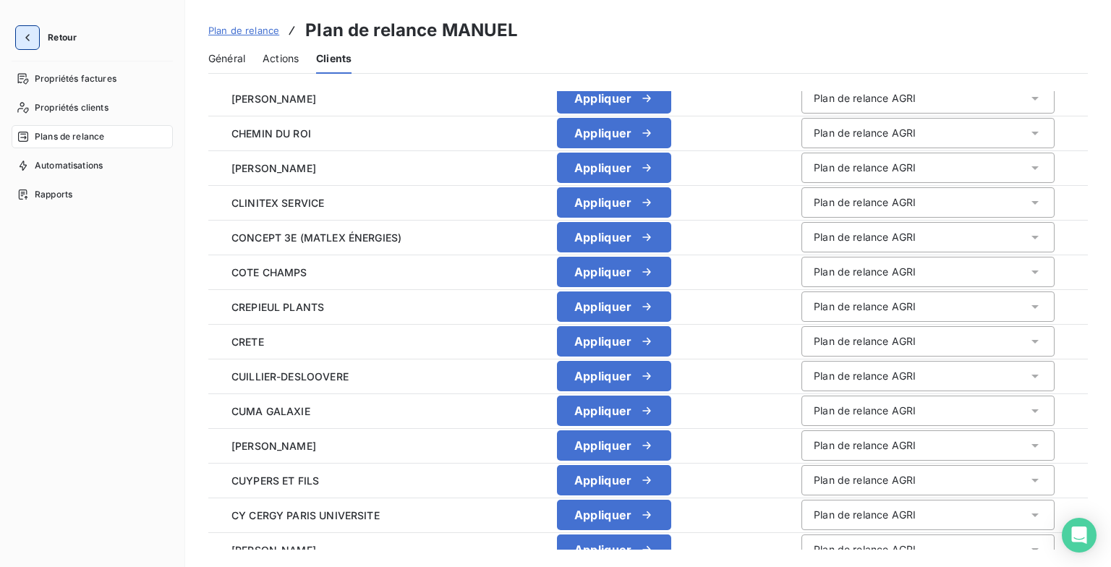
click at [38, 35] on button "button" at bounding box center [27, 37] width 23 height 23
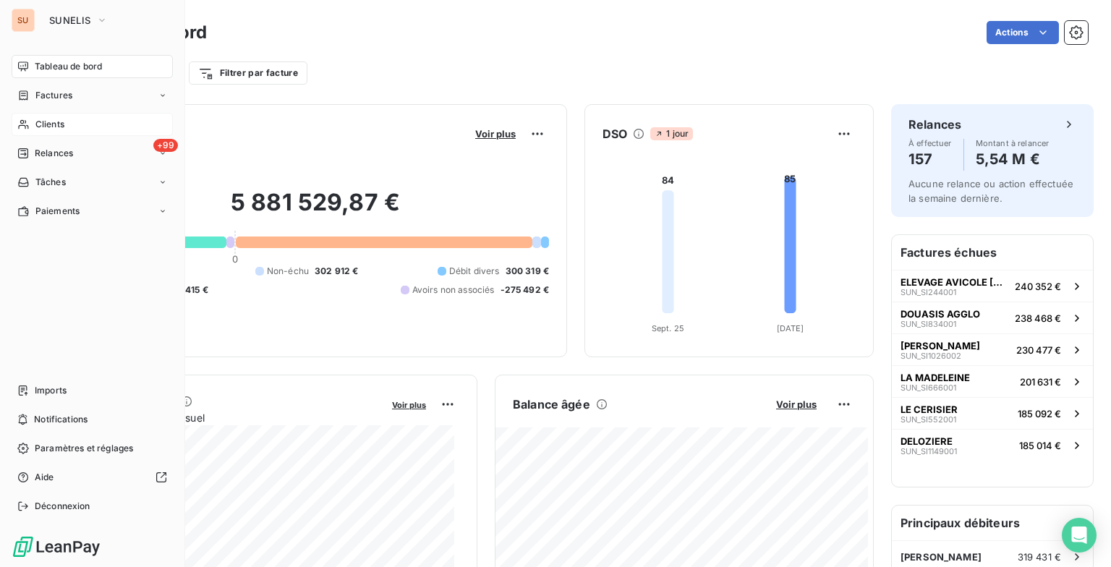
click at [56, 120] on span "Clients" at bounding box center [49, 124] width 29 height 13
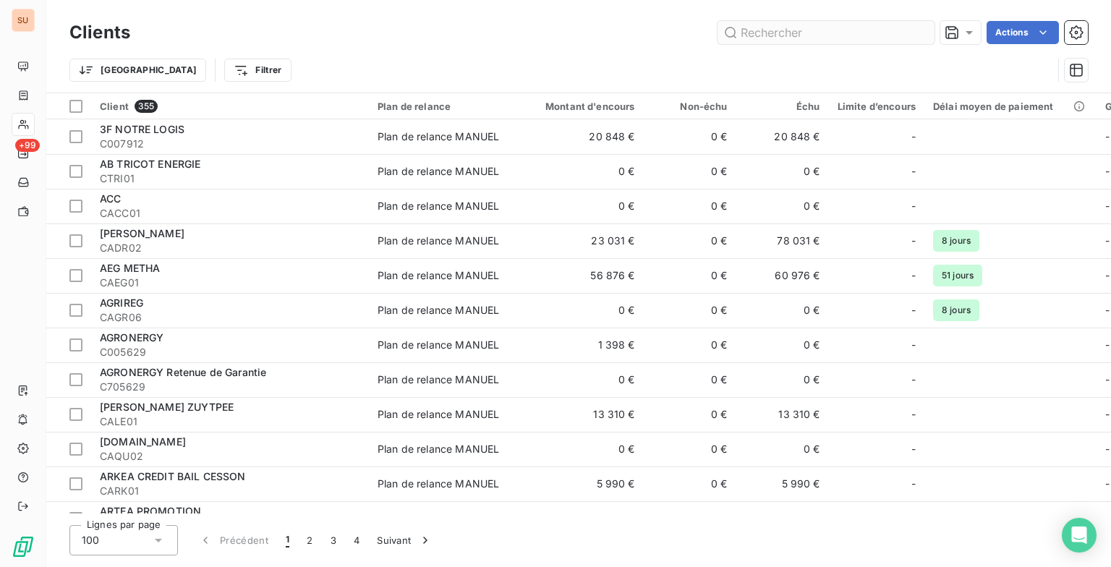
click at [768, 35] on input "text" at bounding box center [826, 32] width 217 height 23
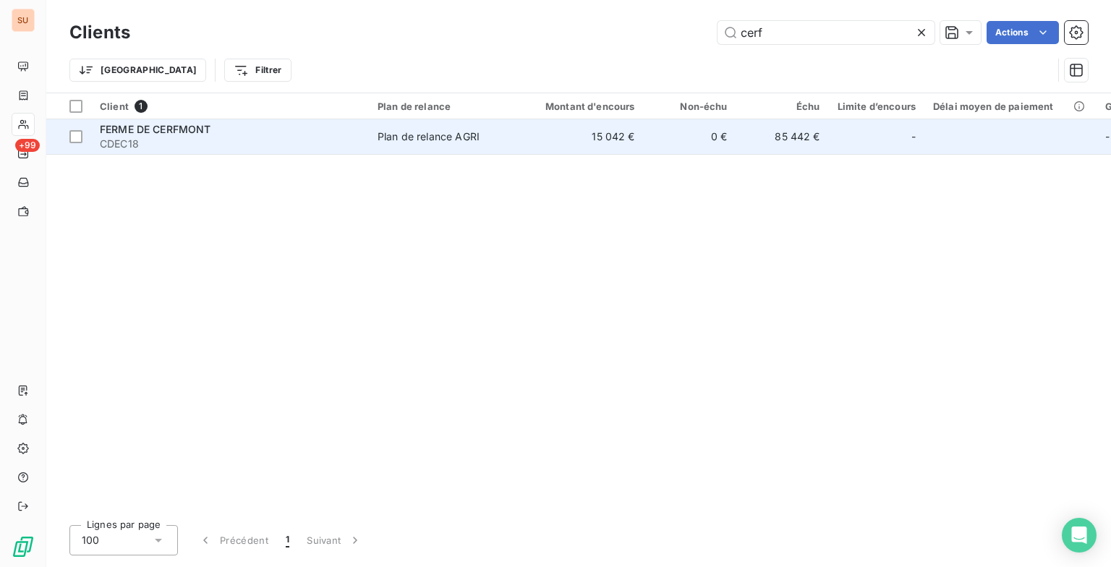
type input "cerf"
click at [226, 139] on span "CDEC18" at bounding box center [230, 144] width 260 height 14
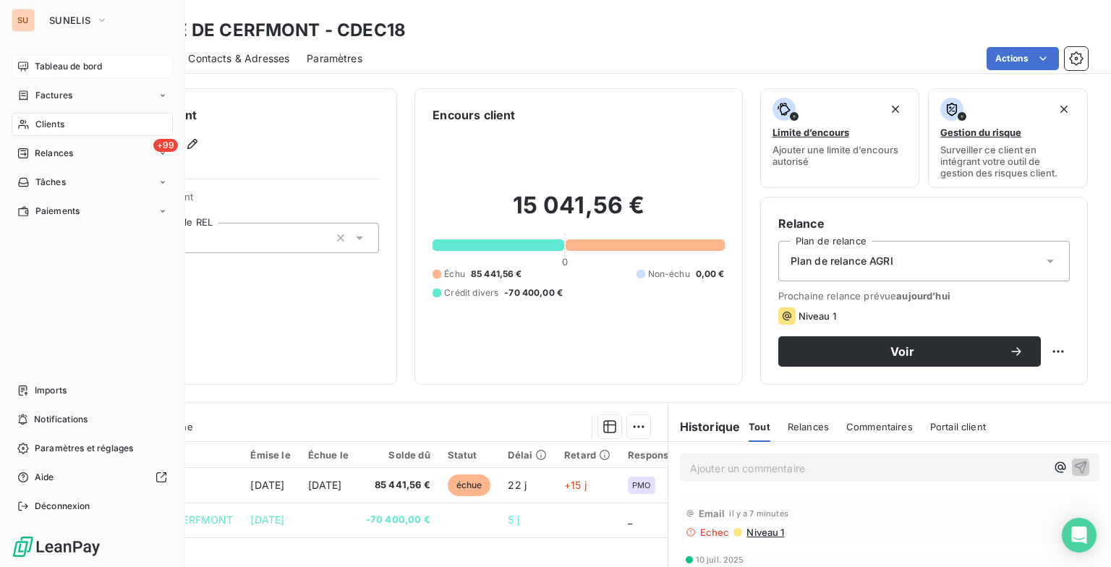
click at [26, 67] on icon at bounding box center [23, 67] width 12 height 12
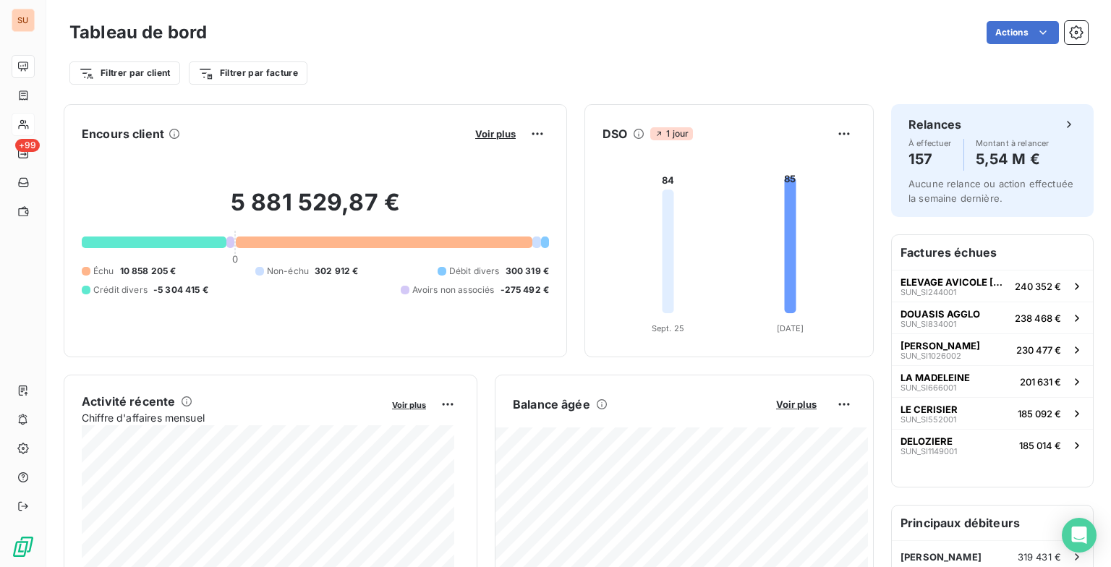
click at [465, 48] on div "Filtrer par client Filtrer par facture" at bounding box center [578, 67] width 1019 height 39
click at [1069, 38] on icon "button" at bounding box center [1076, 32] width 14 height 14
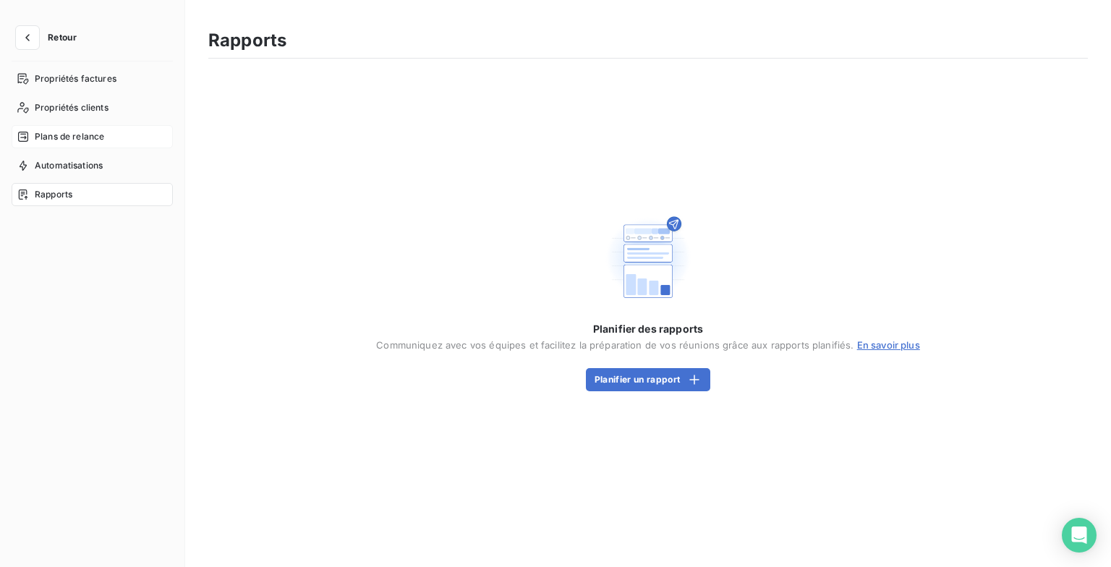
click at [75, 132] on span "Plans de relance" at bounding box center [69, 136] width 69 height 13
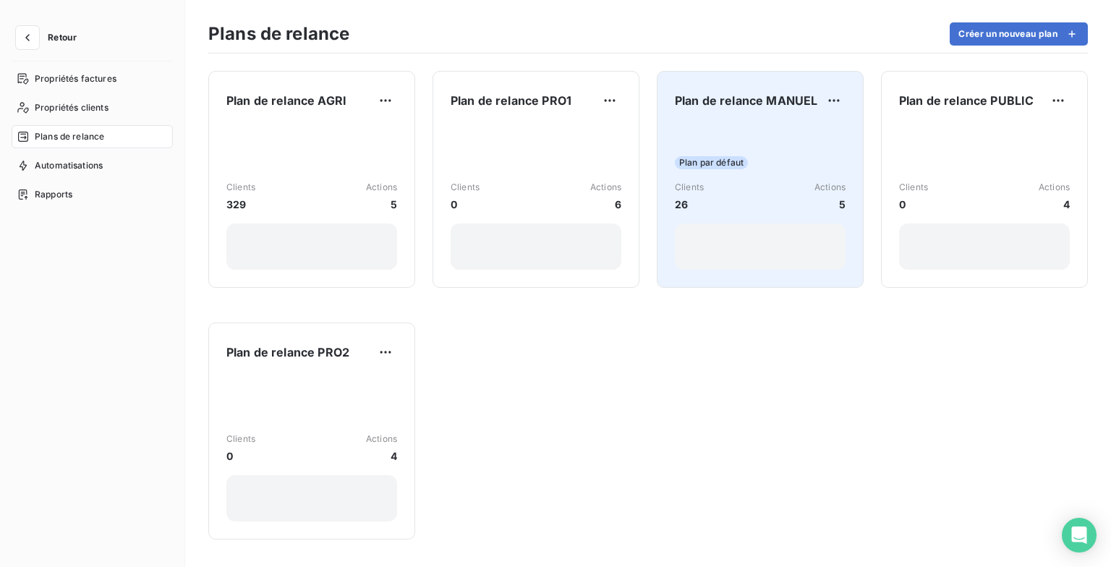
click at [750, 179] on div "Plan par défaut Clients 26 Actions 5" at bounding box center [760, 197] width 171 height 146
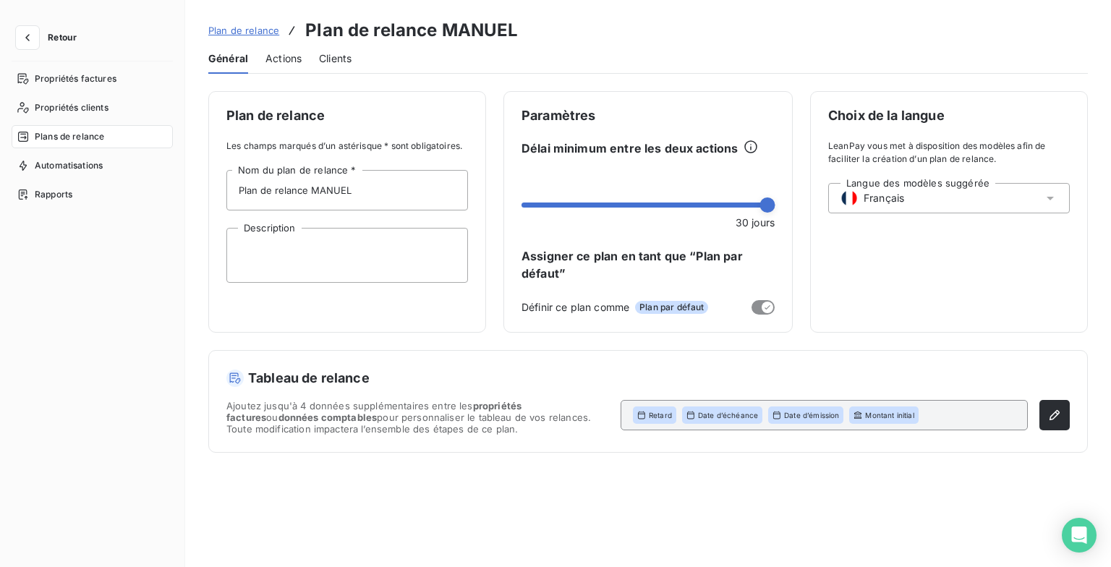
click at [342, 63] on span "Clients" at bounding box center [335, 58] width 33 height 14
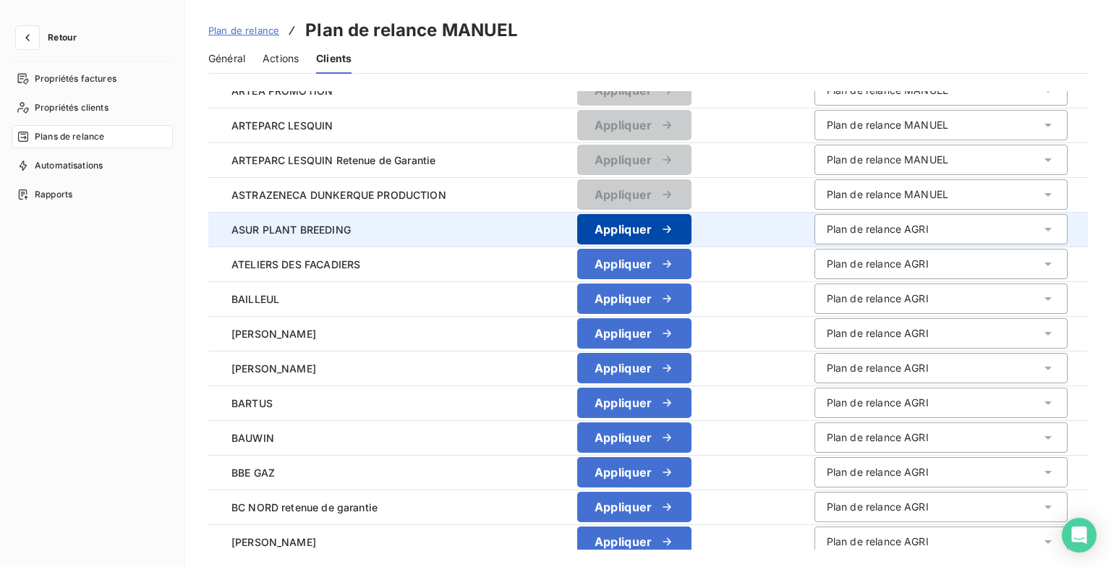
scroll to position [506, 0]
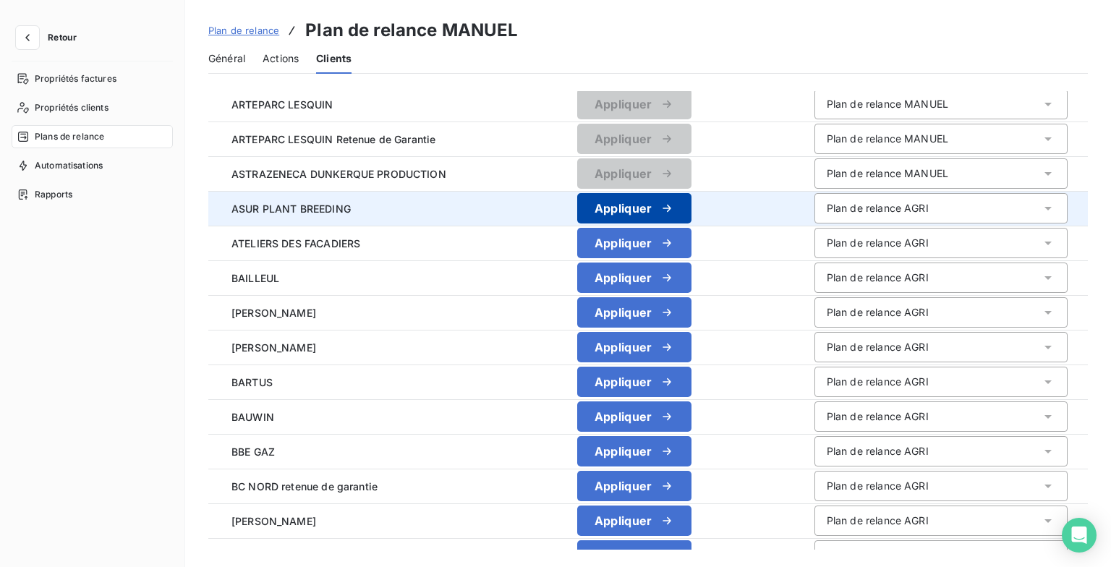
click at [660, 211] on icon "button" at bounding box center [667, 208] width 14 height 14
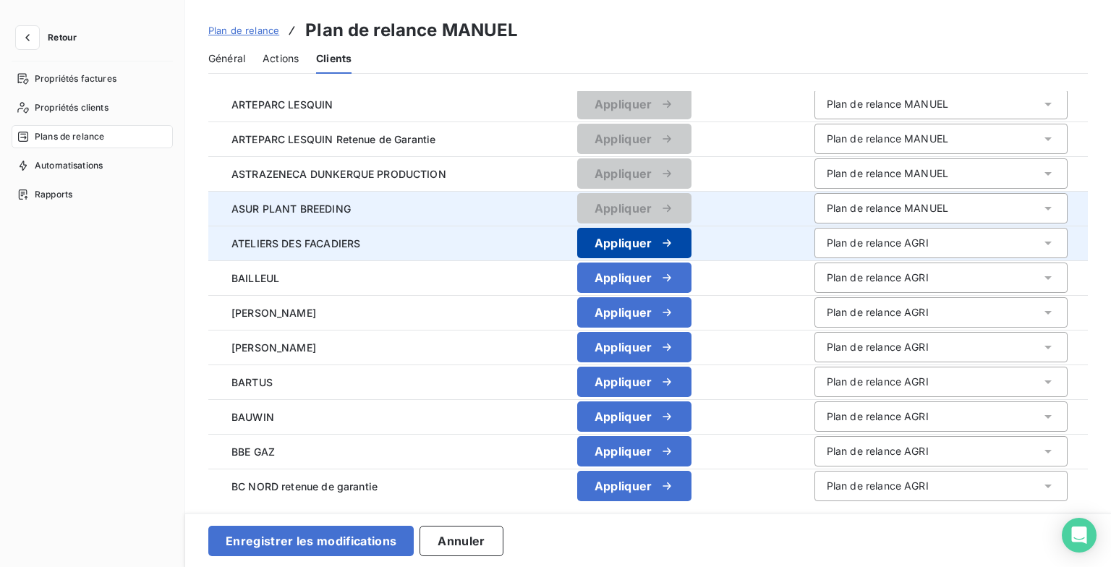
click at [660, 237] on icon "button" at bounding box center [667, 243] width 14 height 14
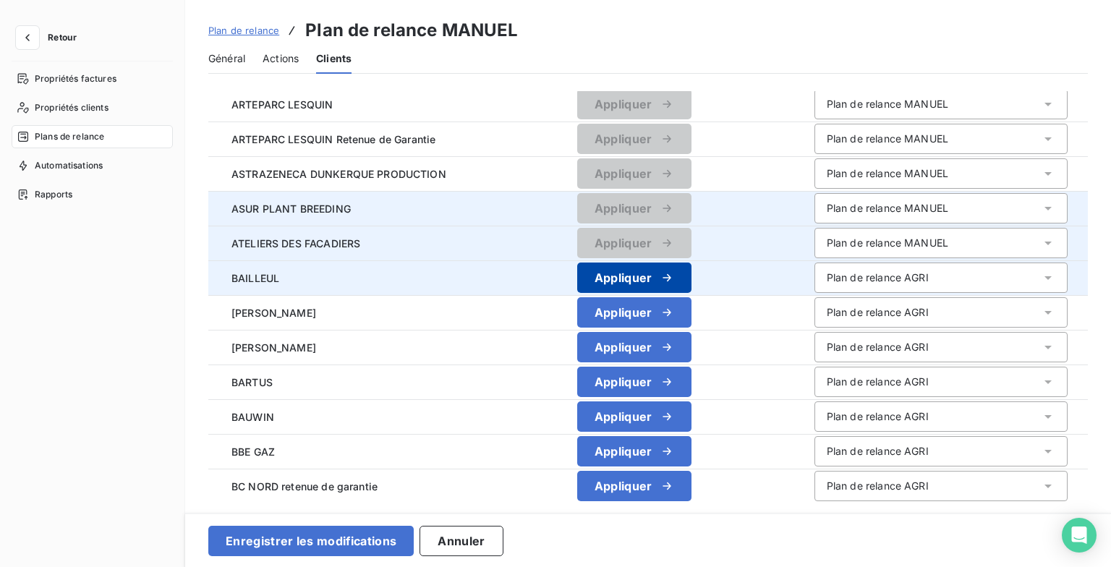
click at [660, 274] on icon "button" at bounding box center [667, 278] width 14 height 14
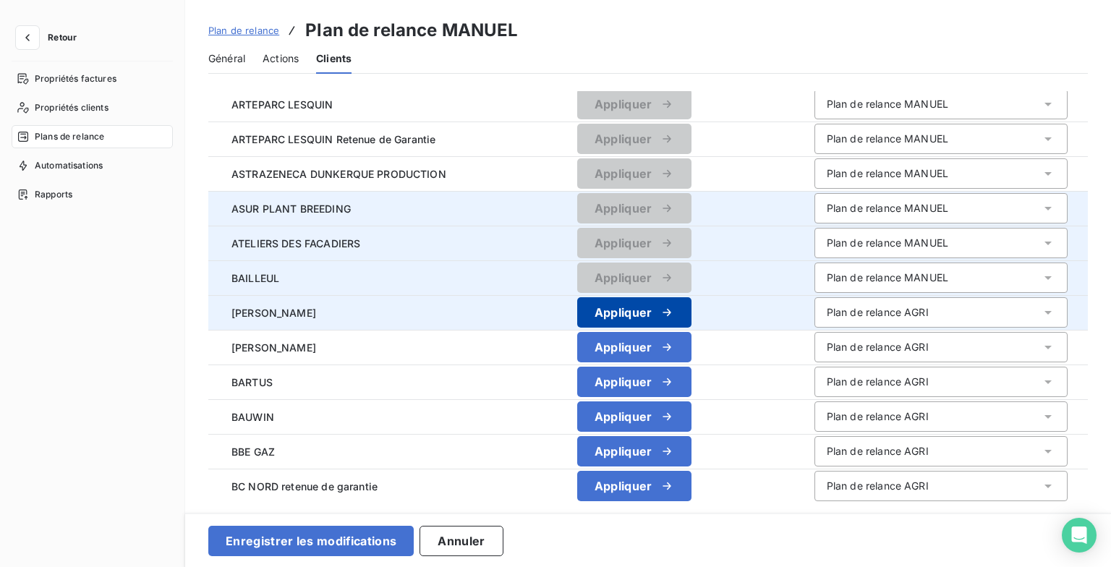
click at [660, 305] on icon "button" at bounding box center [667, 312] width 14 height 14
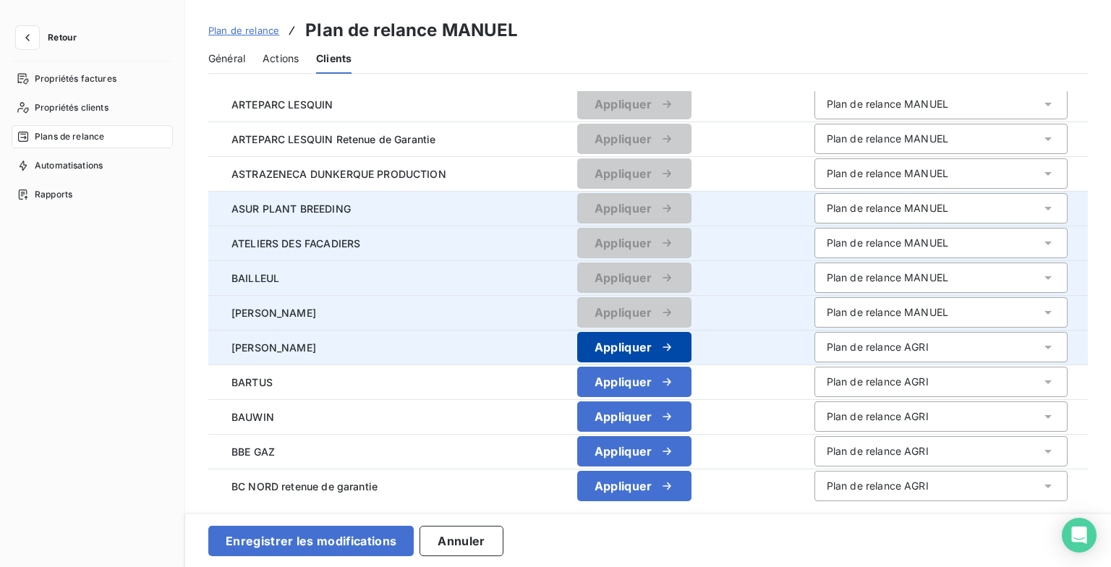
click at [660, 344] on icon "button" at bounding box center [667, 347] width 14 height 14
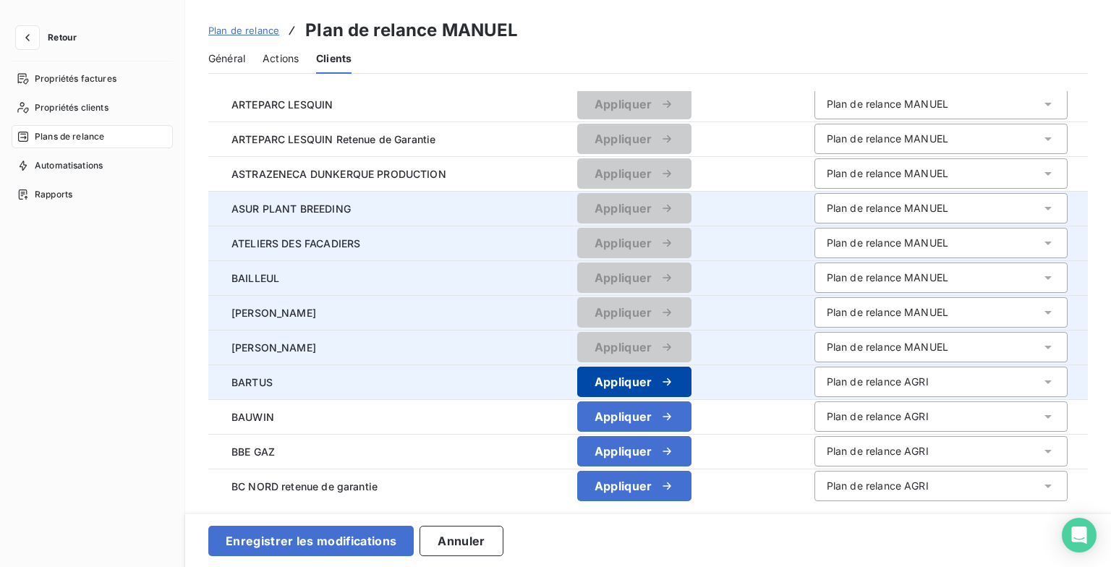
click at [661, 382] on icon "button" at bounding box center [667, 382] width 14 height 14
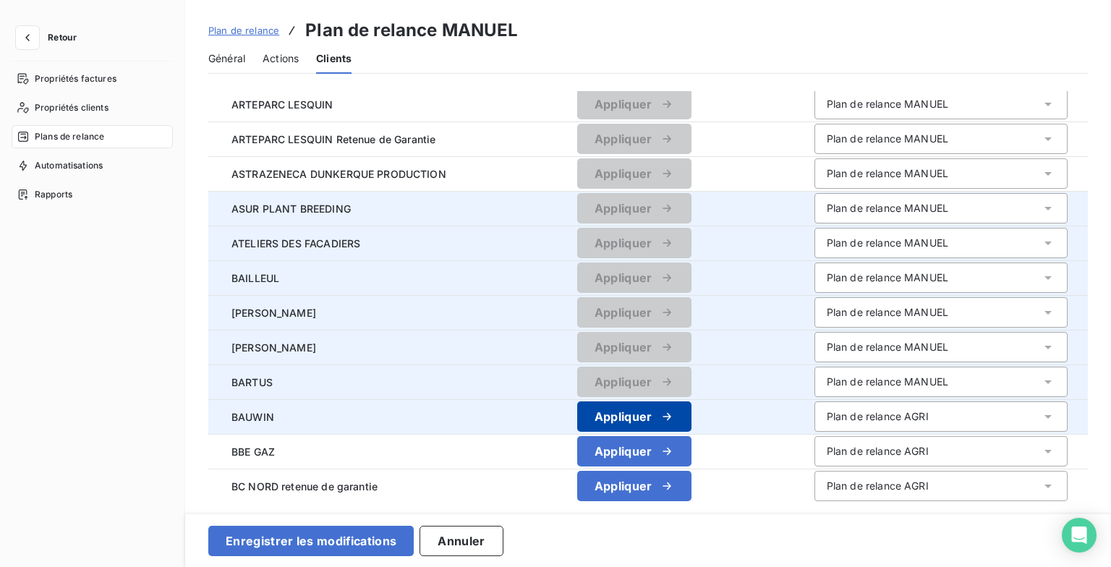
click at [663, 415] on icon "button" at bounding box center [667, 417] width 14 height 14
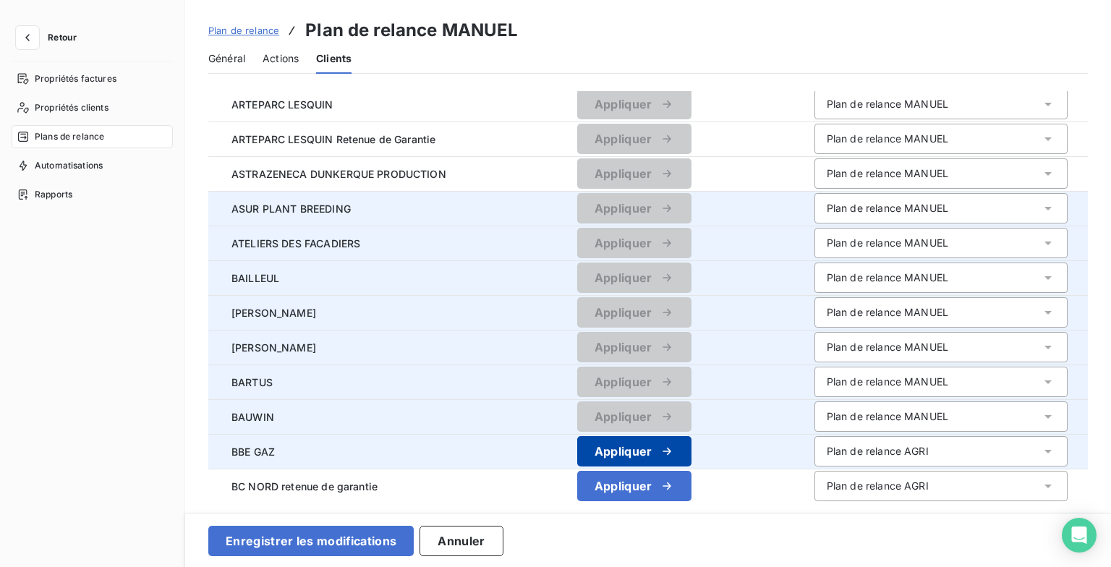
click at [660, 454] on icon "button" at bounding box center [667, 451] width 14 height 14
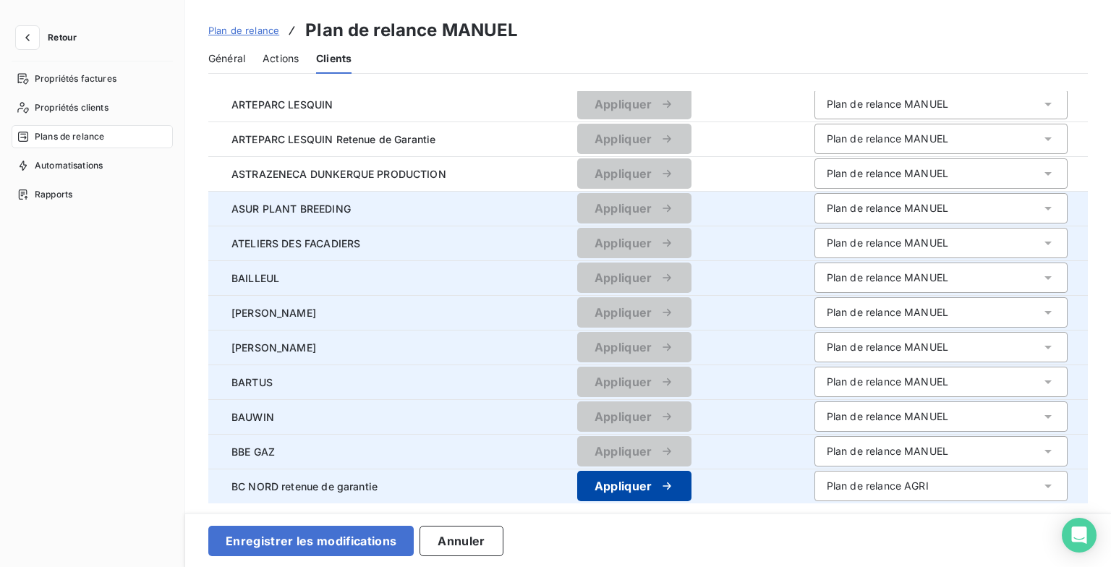
click at [656, 476] on button "Appliquer" at bounding box center [634, 486] width 114 height 30
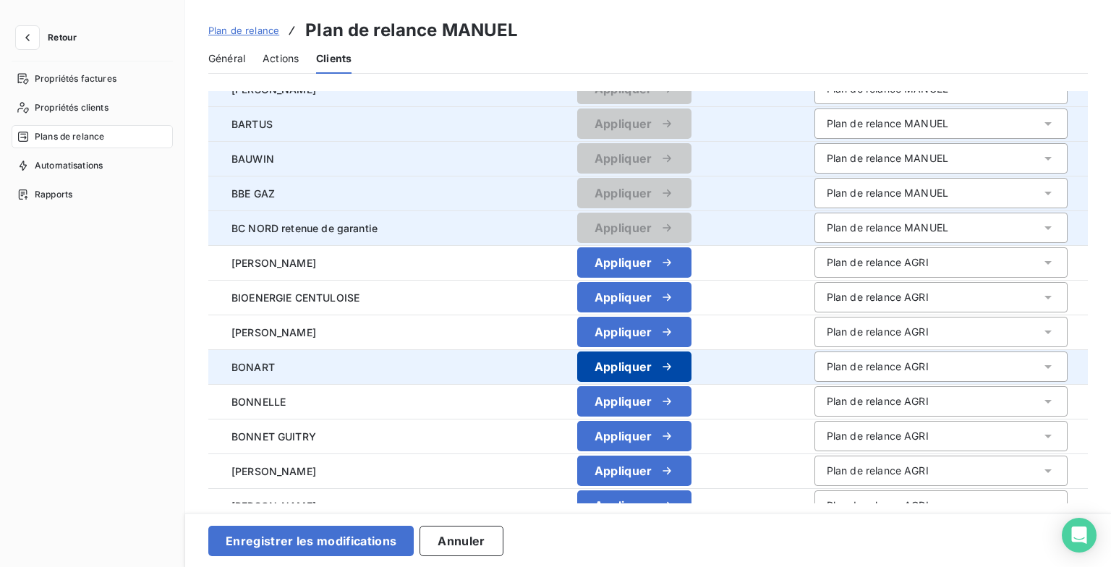
scroll to position [796, 0]
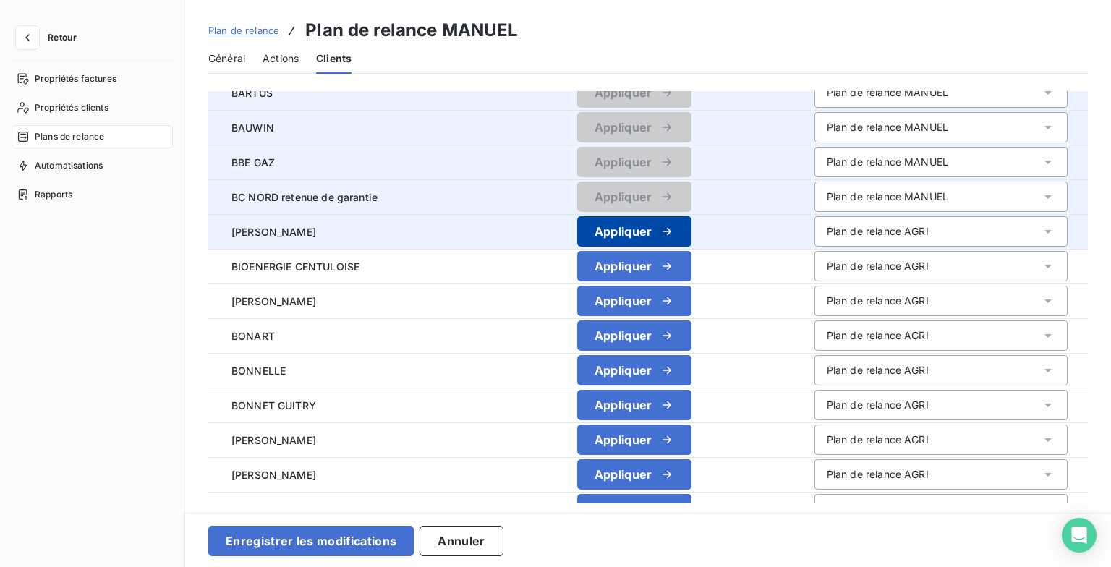
click at [634, 221] on button "Appliquer" at bounding box center [634, 231] width 114 height 30
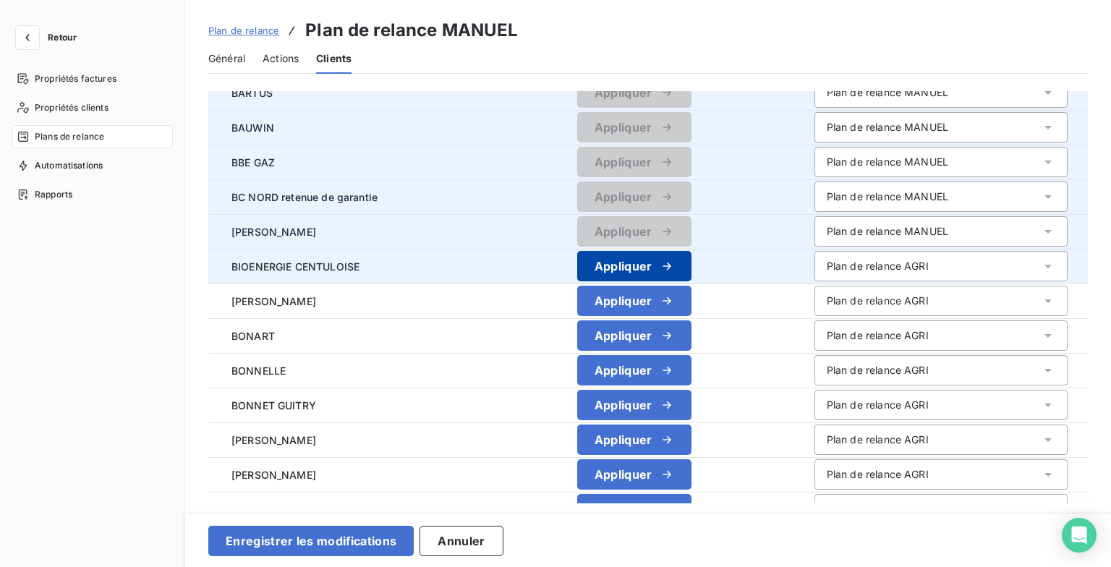
click at [634, 263] on button "Appliquer" at bounding box center [634, 266] width 114 height 30
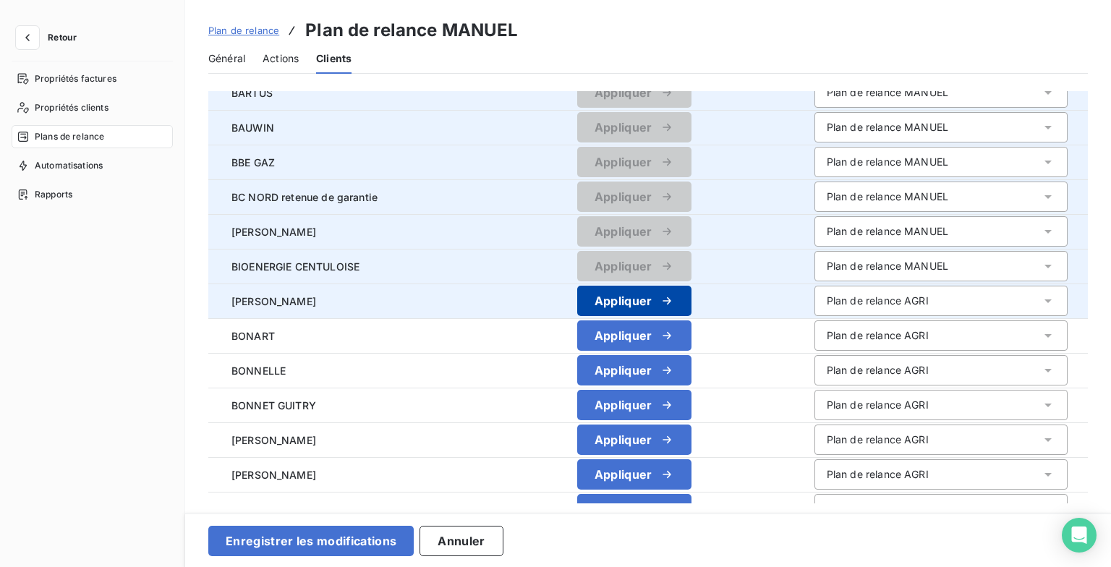
click at [637, 291] on button "Appliquer" at bounding box center [634, 301] width 114 height 30
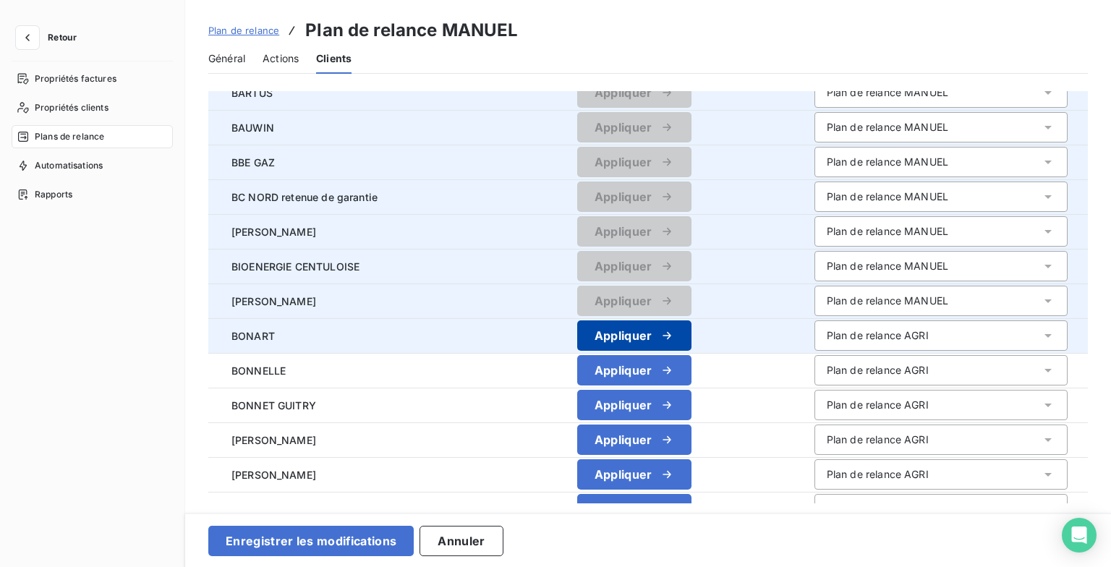
click at [644, 321] on button "Appliquer" at bounding box center [634, 336] width 114 height 30
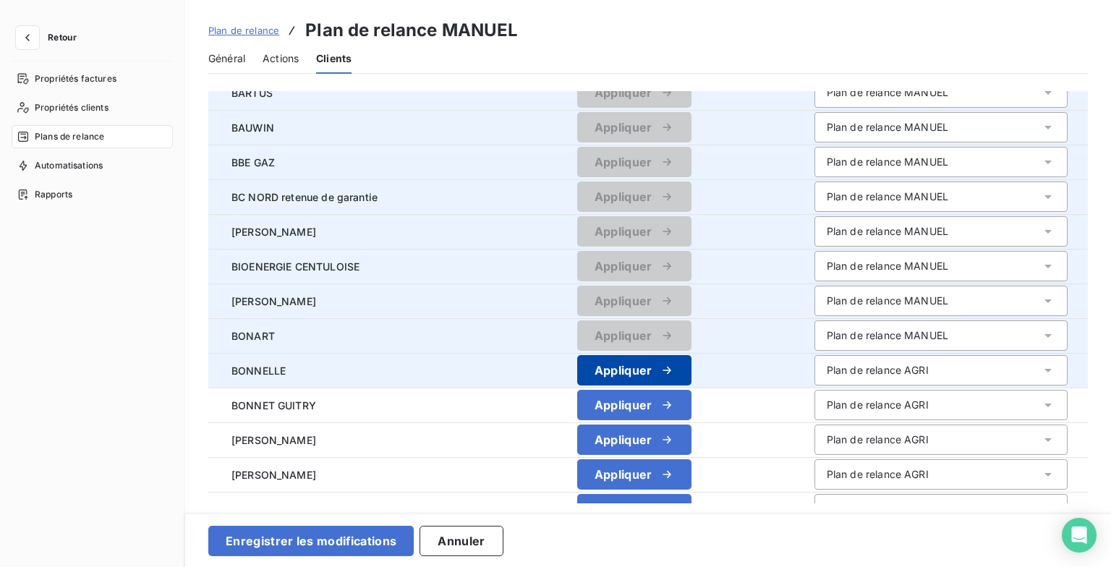
click at [653, 369] on div "button" at bounding box center [664, 370] width 22 height 14
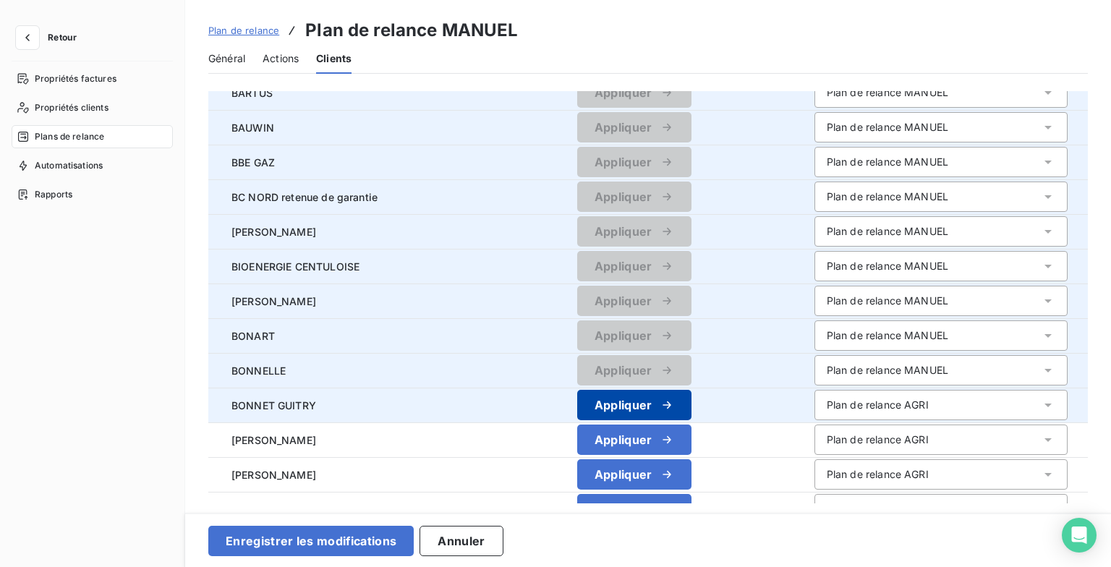
click at [653, 405] on div "button" at bounding box center [664, 405] width 22 height 14
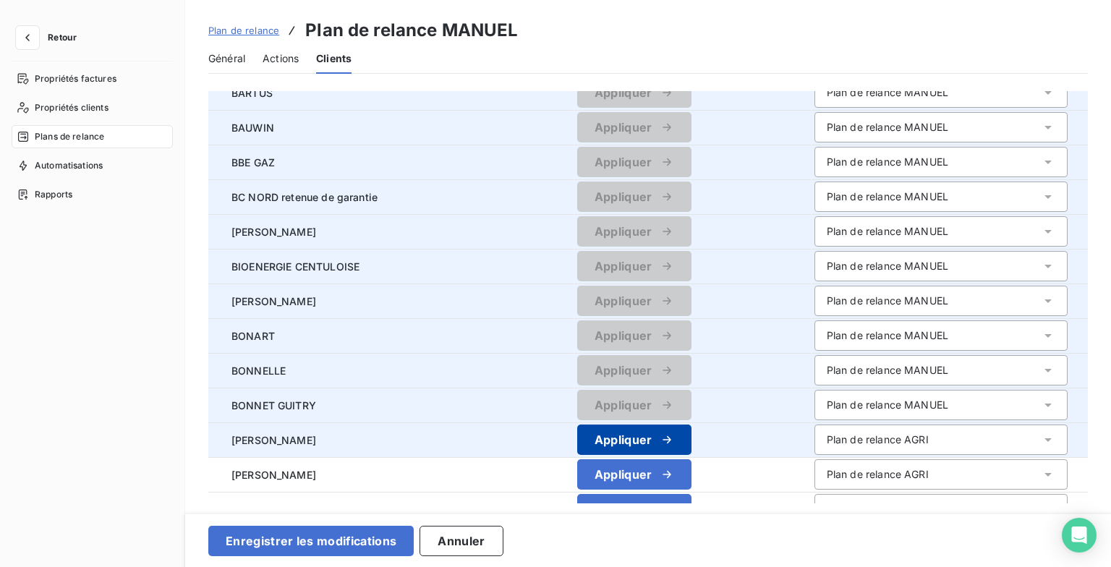
click at [650, 431] on button "Appliquer" at bounding box center [634, 440] width 114 height 30
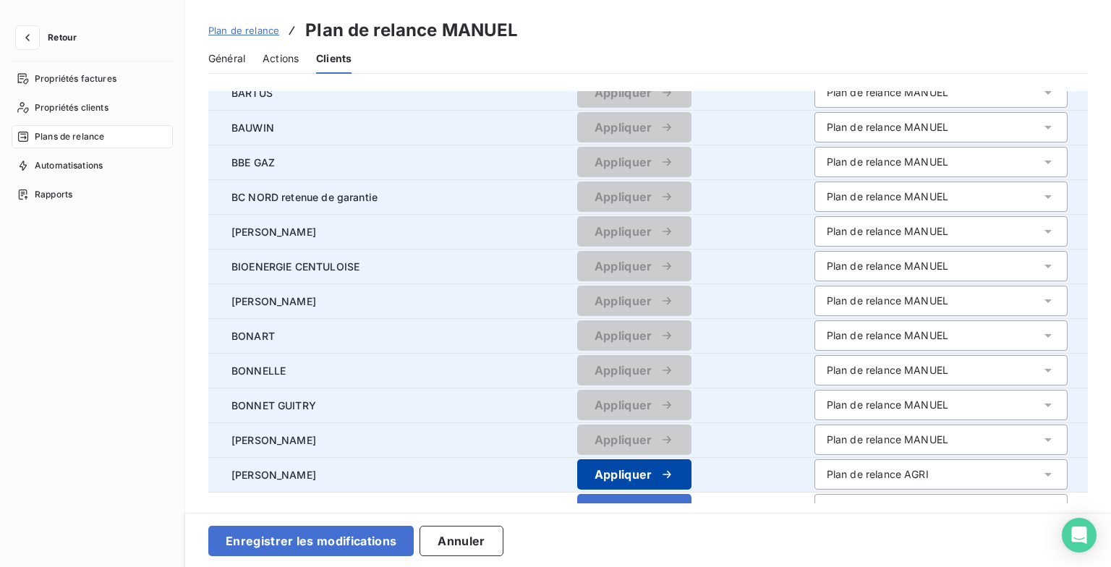
click at [653, 473] on div "button" at bounding box center [664, 474] width 22 height 14
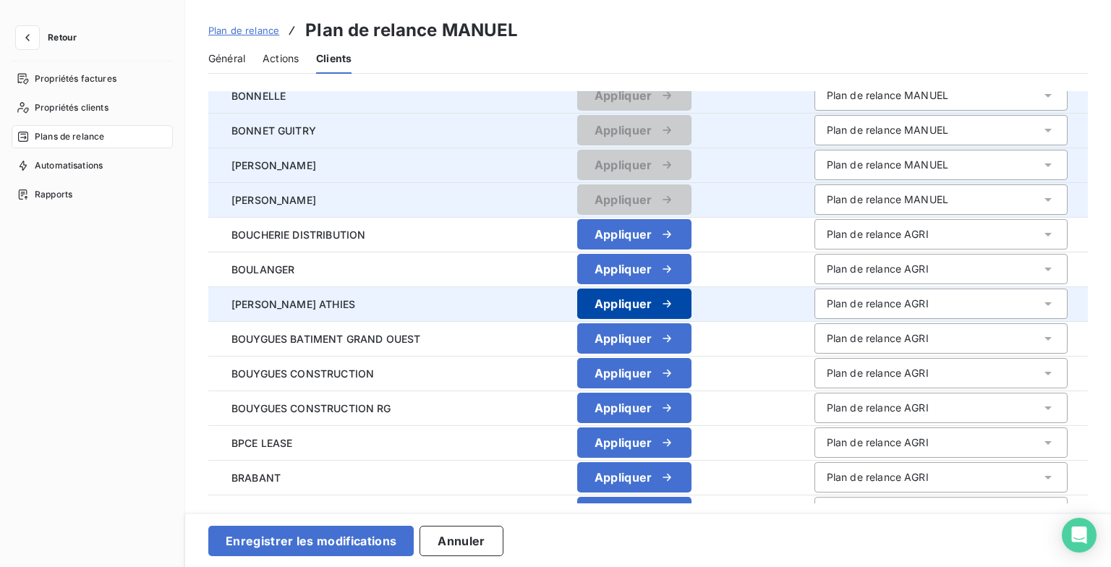
scroll to position [1085, 0]
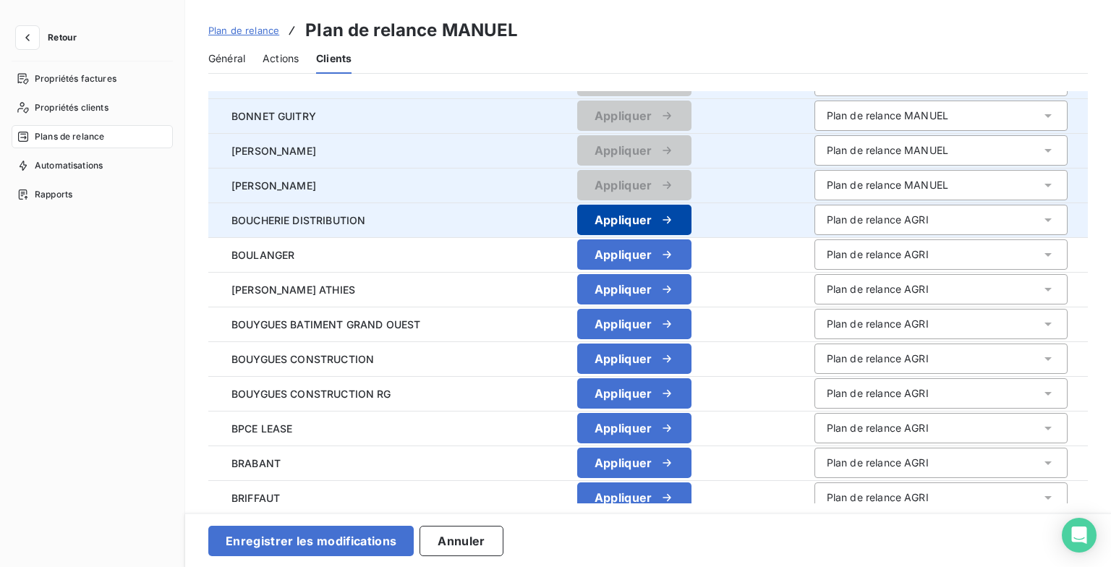
click at [637, 215] on button "Appliquer" at bounding box center [634, 220] width 114 height 30
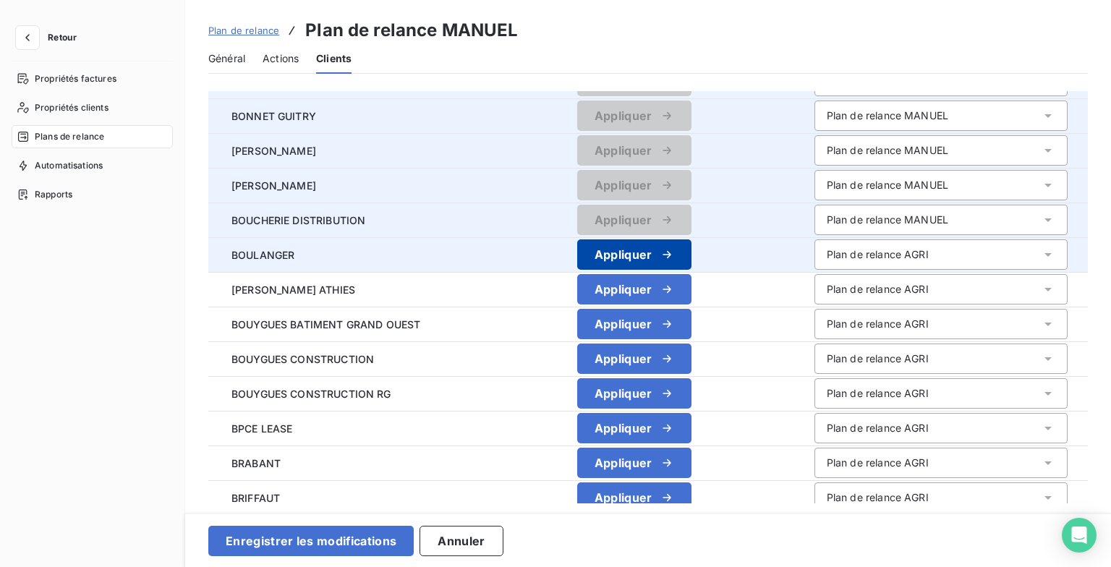
click at [638, 250] on button "Appliquer" at bounding box center [634, 254] width 114 height 30
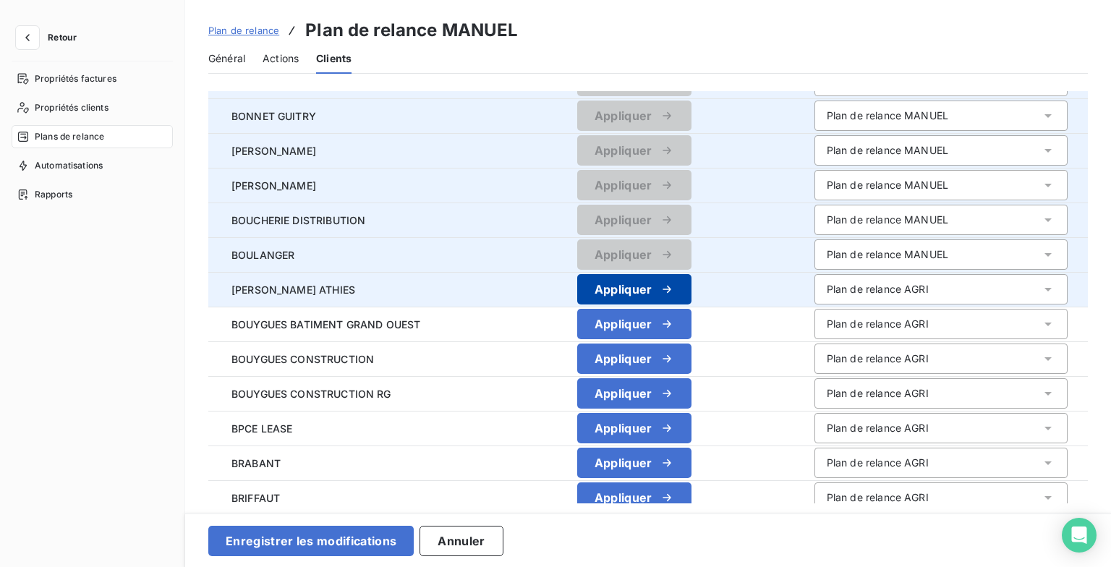
click at [639, 289] on button "Appliquer" at bounding box center [634, 289] width 114 height 30
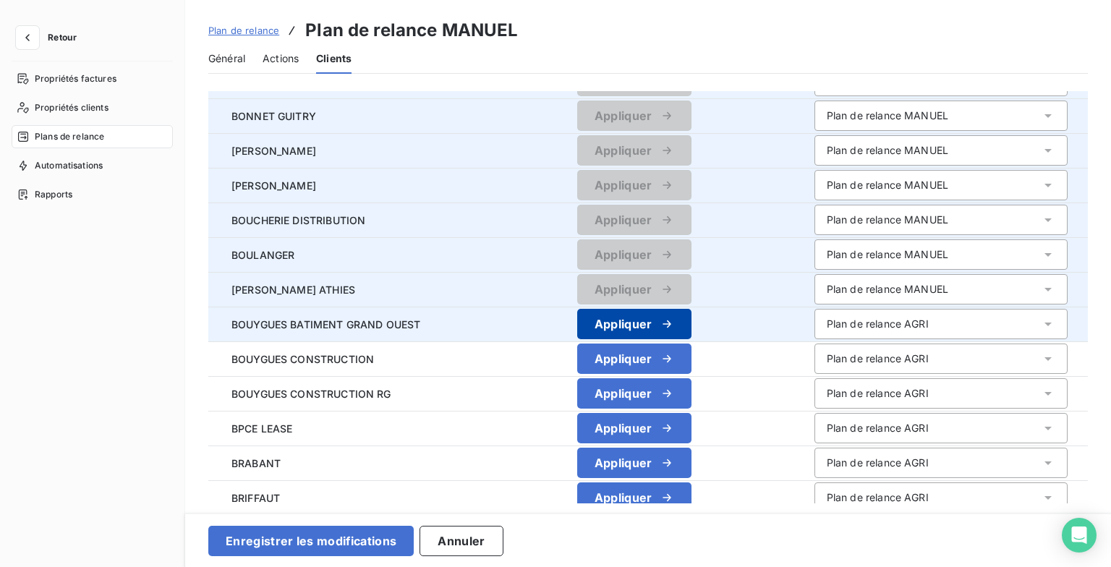
click at [645, 327] on button "Appliquer" at bounding box center [634, 324] width 114 height 30
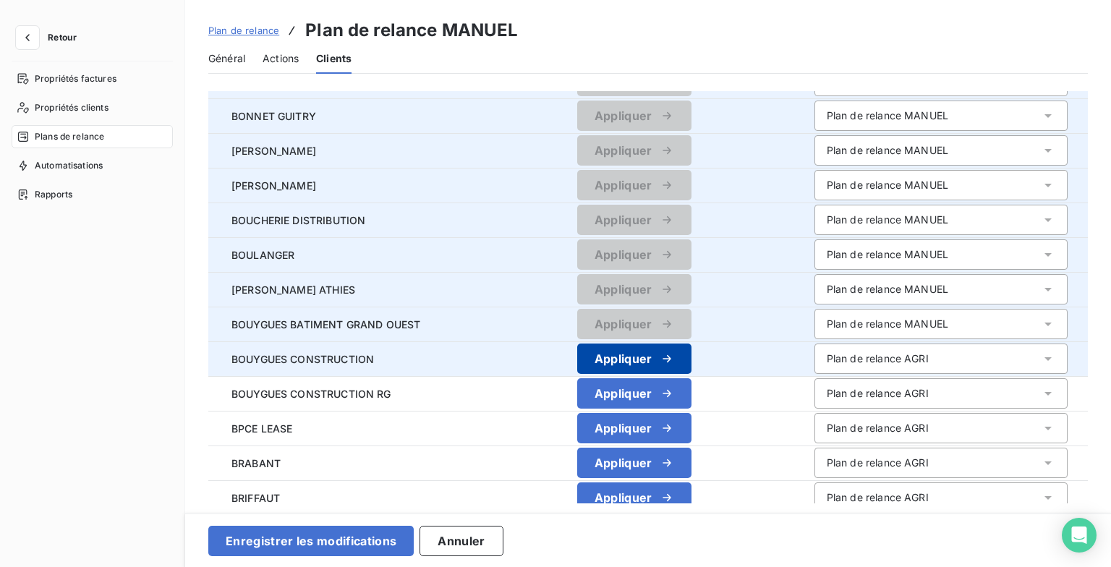
click at [648, 356] on button "Appliquer" at bounding box center [634, 359] width 114 height 30
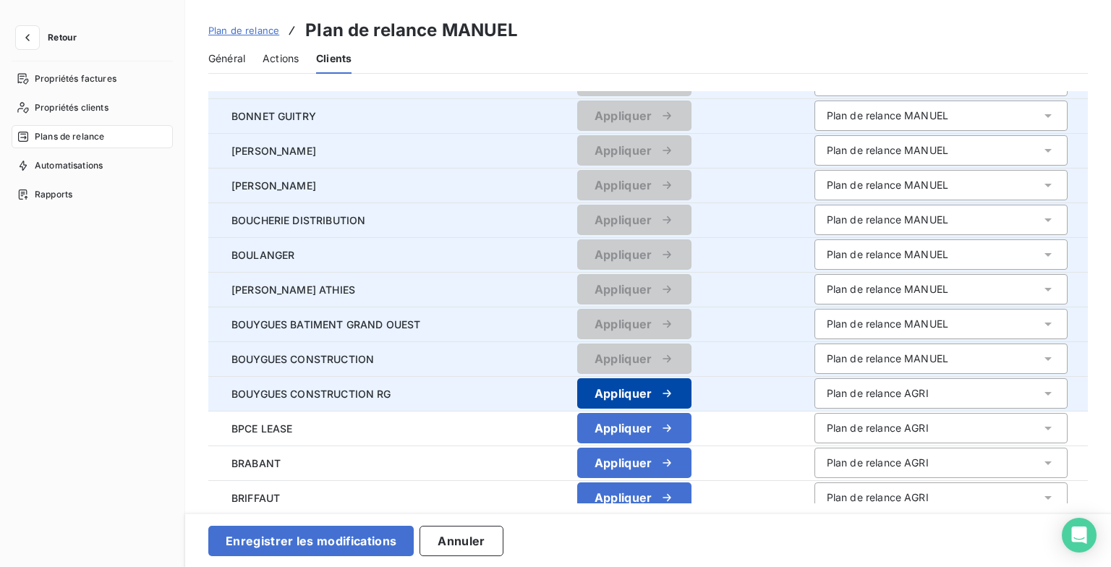
click at [651, 386] on button "Appliquer" at bounding box center [634, 393] width 114 height 30
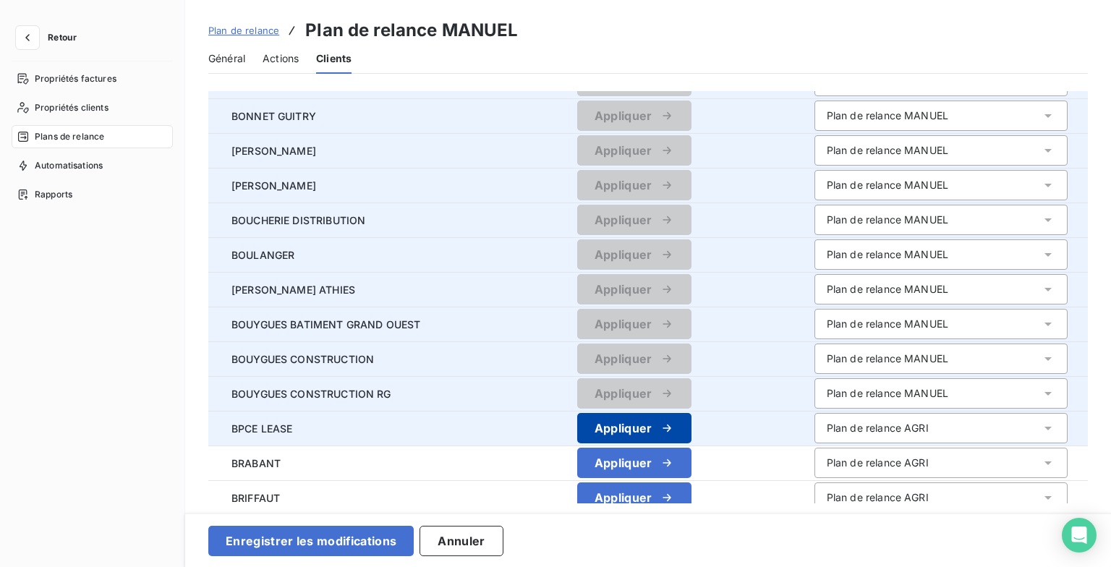
click at [645, 428] on button "Appliquer" at bounding box center [634, 428] width 114 height 30
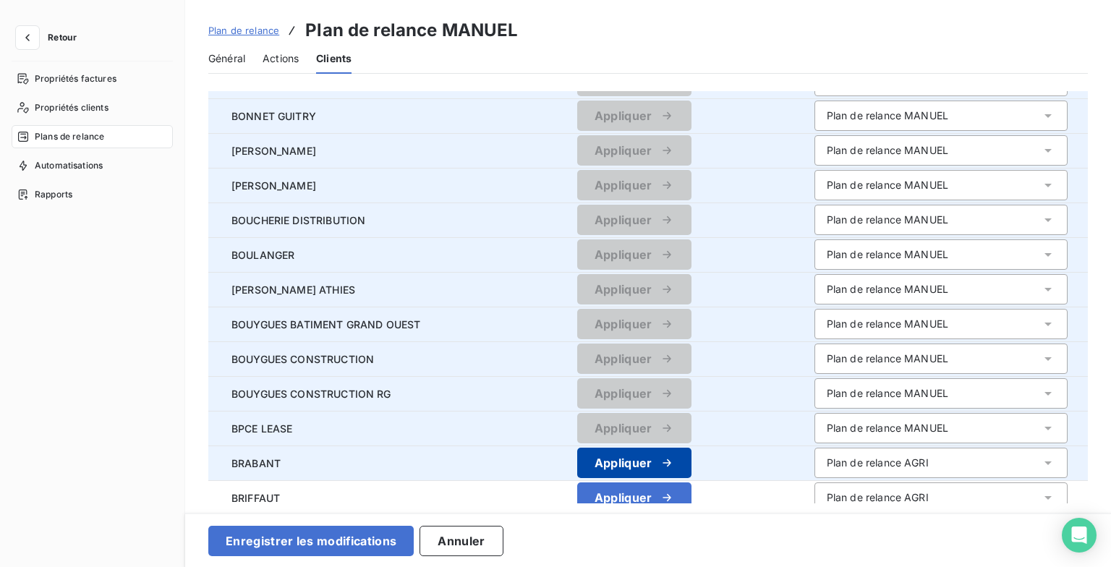
click at [624, 456] on button "Appliquer" at bounding box center [634, 463] width 114 height 30
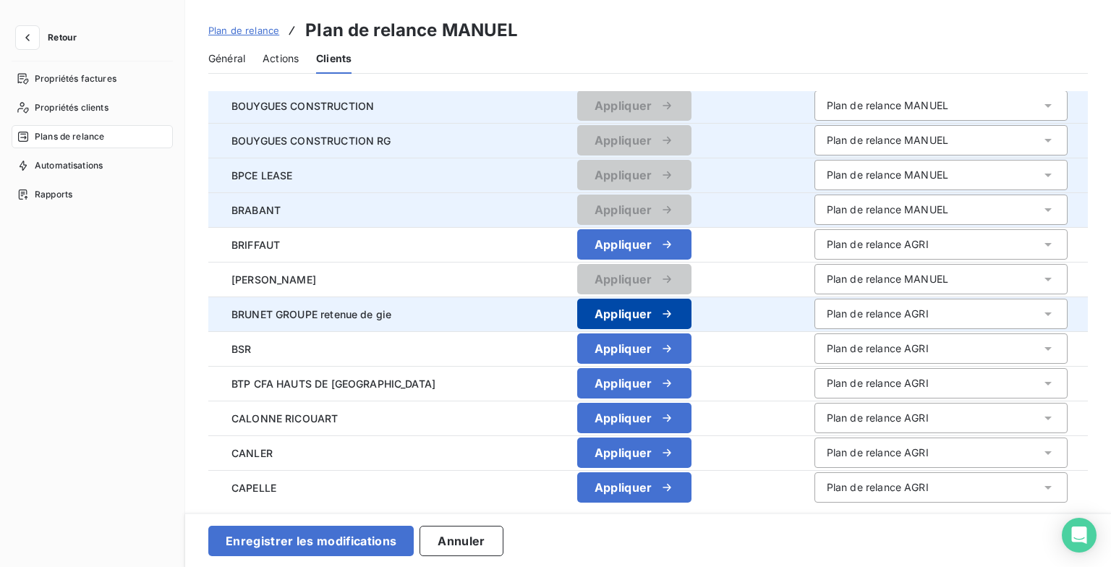
scroll to position [1375, 0]
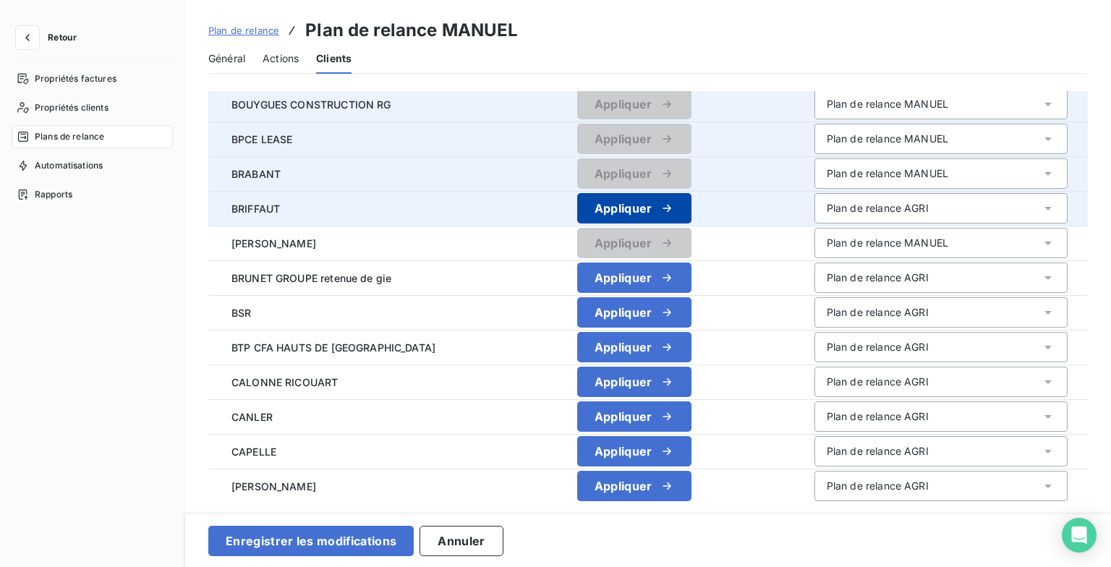
click at [641, 203] on button "Appliquer" at bounding box center [634, 208] width 114 height 30
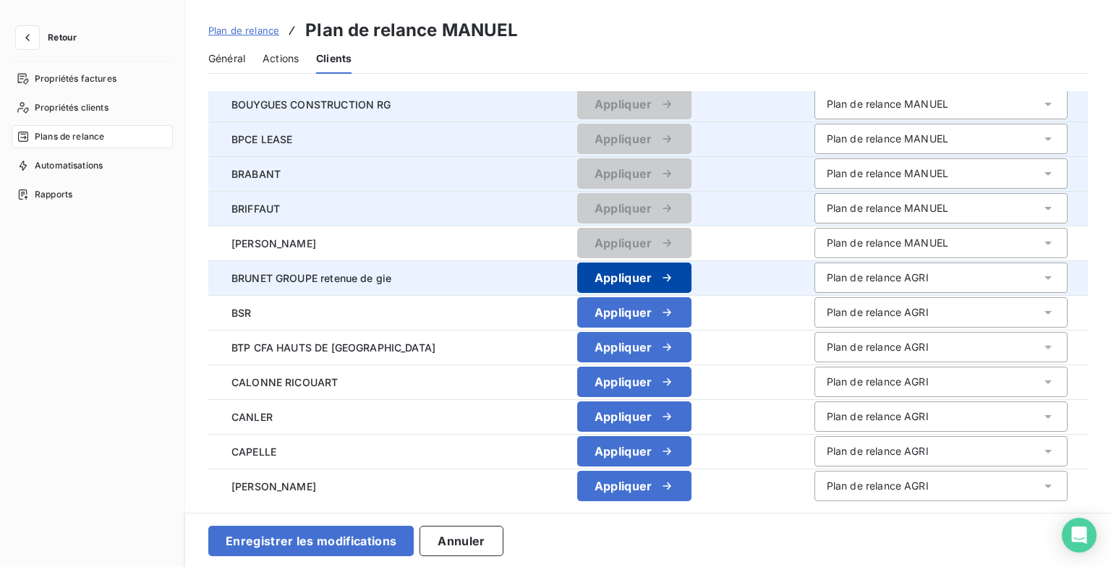
click at [643, 280] on button "Appliquer" at bounding box center [634, 278] width 114 height 30
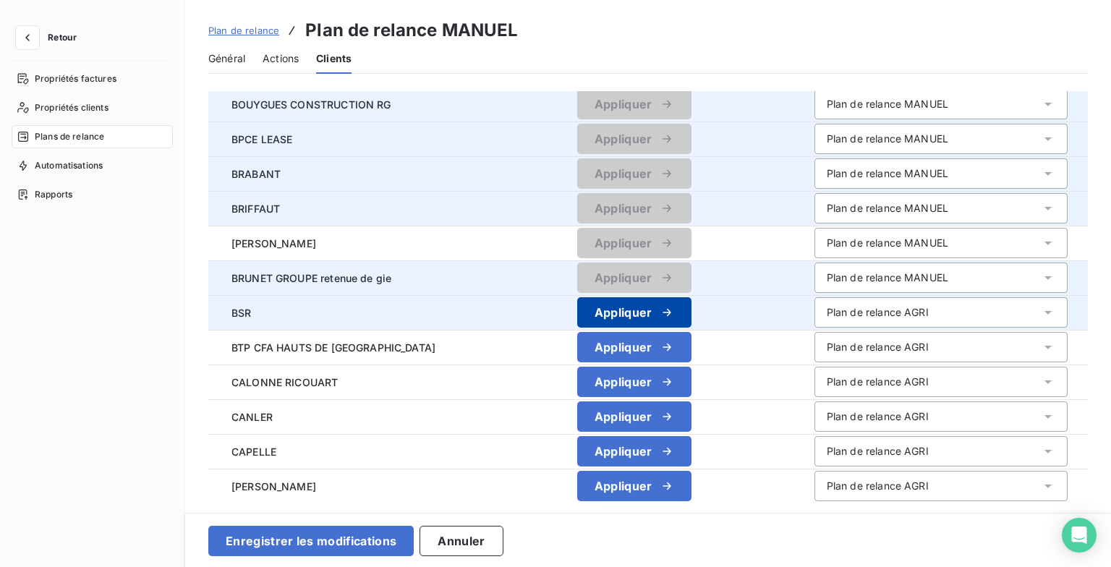
click at [648, 317] on button "Appliquer" at bounding box center [634, 312] width 114 height 30
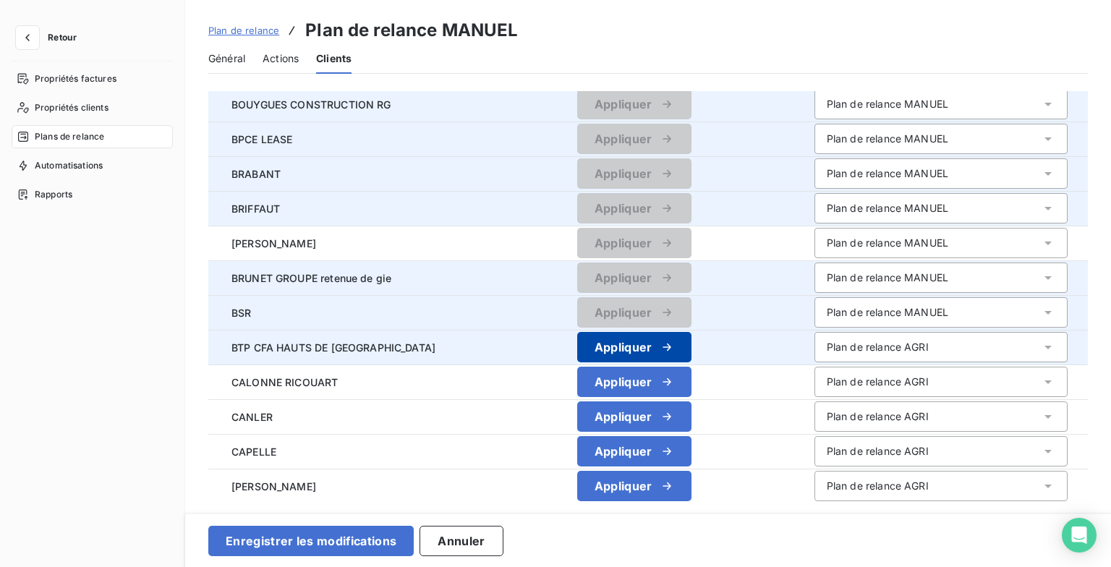
click at [660, 345] on icon "button" at bounding box center [667, 347] width 14 height 14
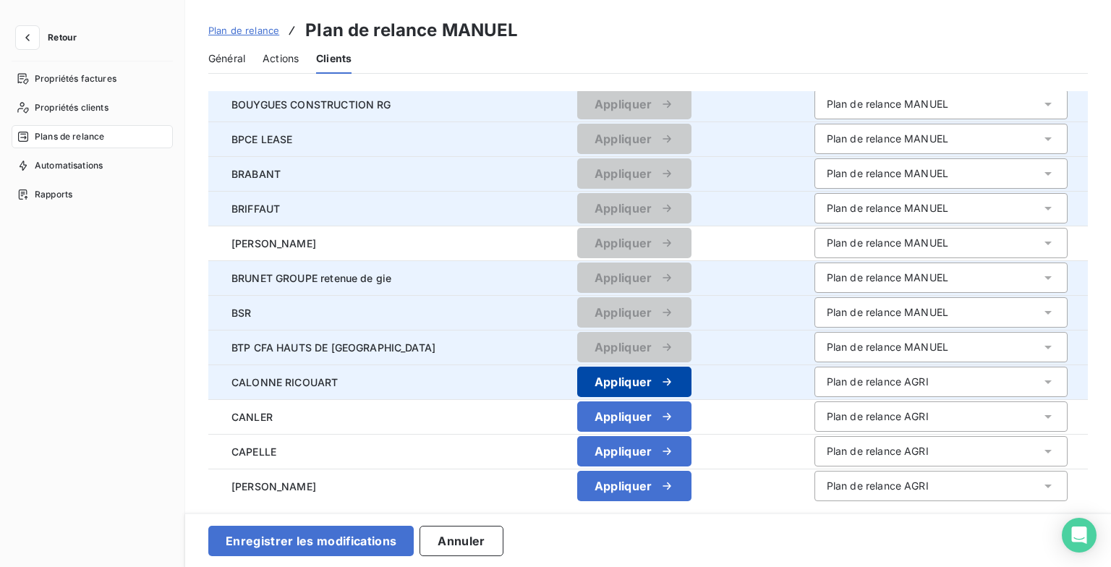
click at [660, 379] on icon "button" at bounding box center [667, 382] width 14 height 14
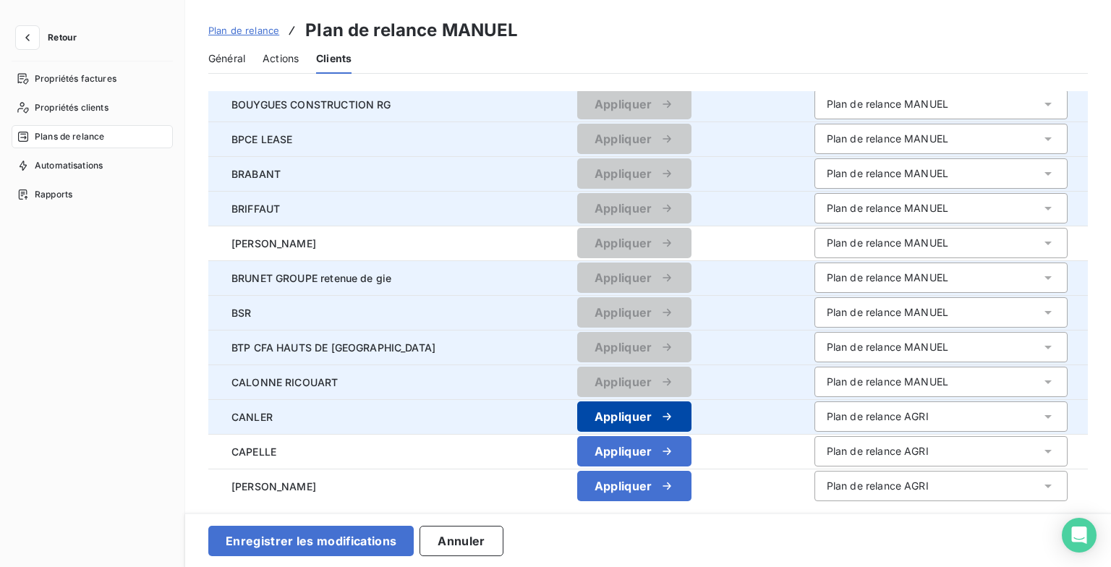
click at [660, 407] on button "Appliquer" at bounding box center [634, 417] width 114 height 30
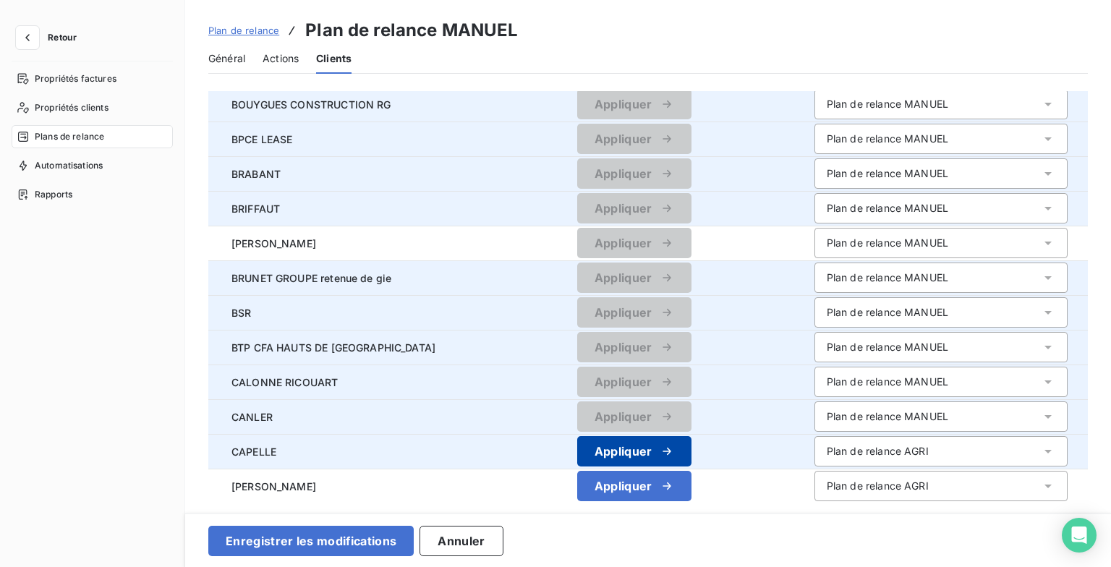
click at [665, 451] on icon "button" at bounding box center [667, 451] width 14 height 14
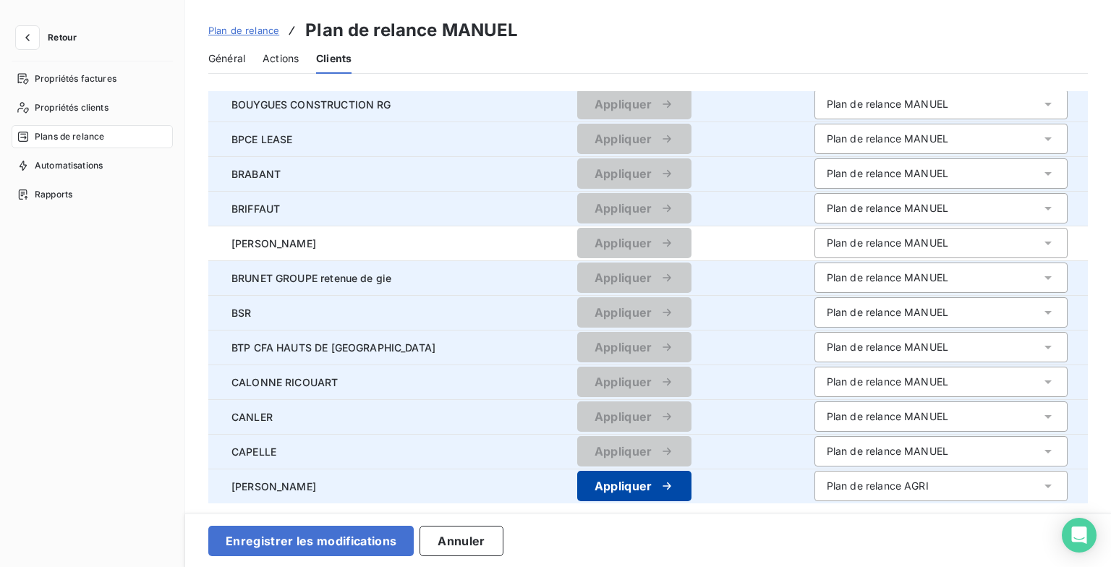
click at [660, 483] on icon "button" at bounding box center [667, 486] width 14 height 14
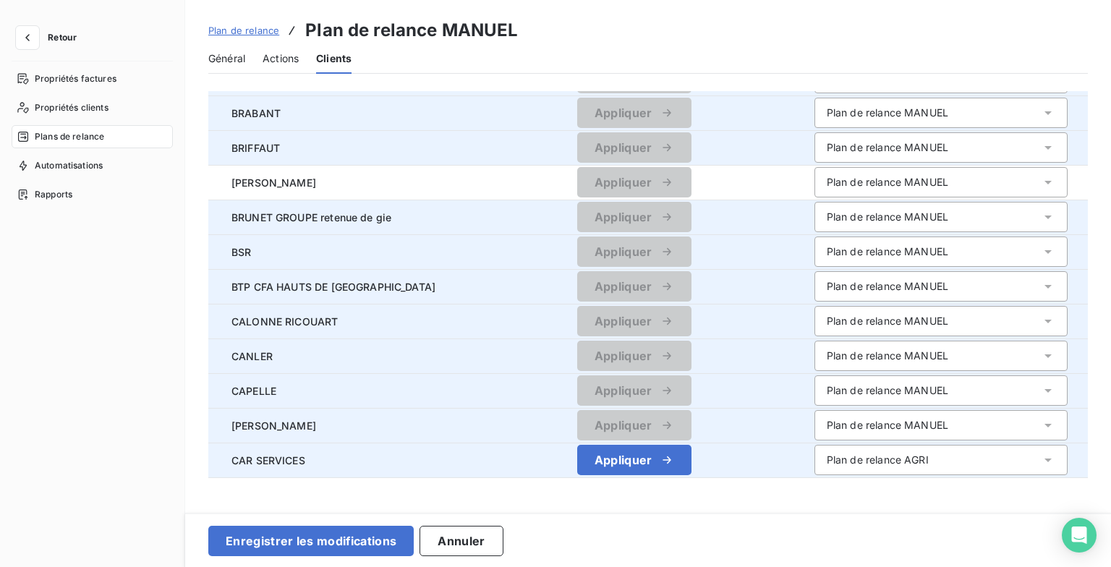
scroll to position [1508, 0]
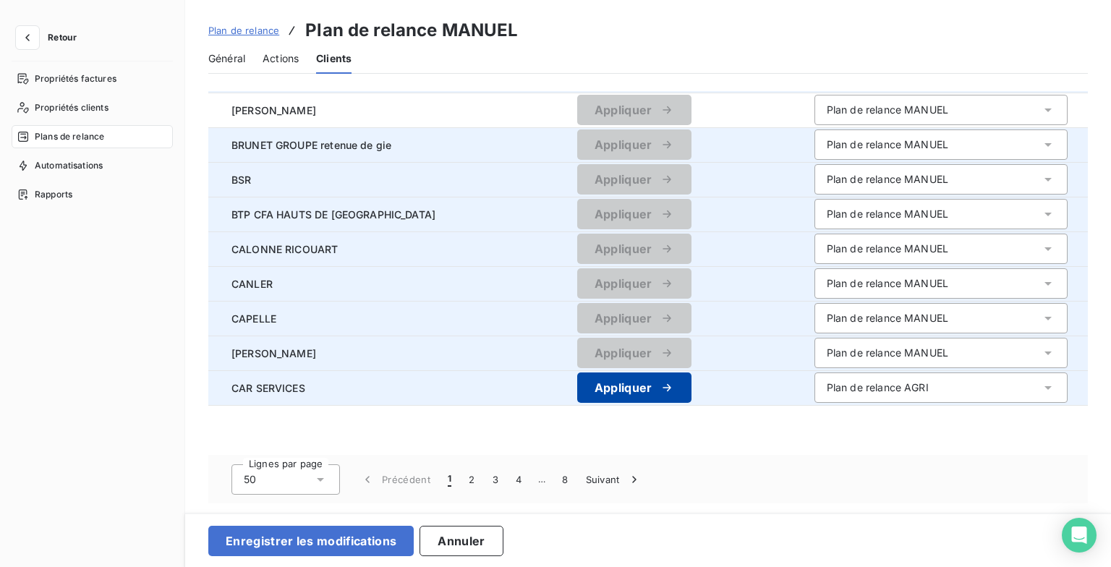
click at [653, 390] on div "button" at bounding box center [664, 388] width 22 height 14
click at [473, 478] on button "2" at bounding box center [471, 480] width 23 height 30
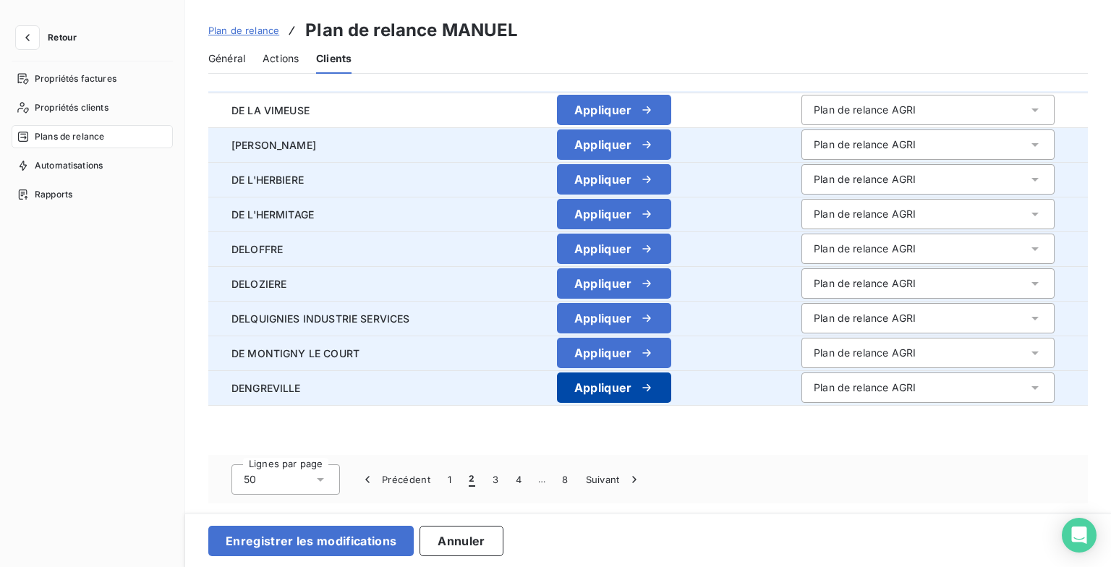
click at [647, 391] on icon "button" at bounding box center [647, 388] width 14 height 14
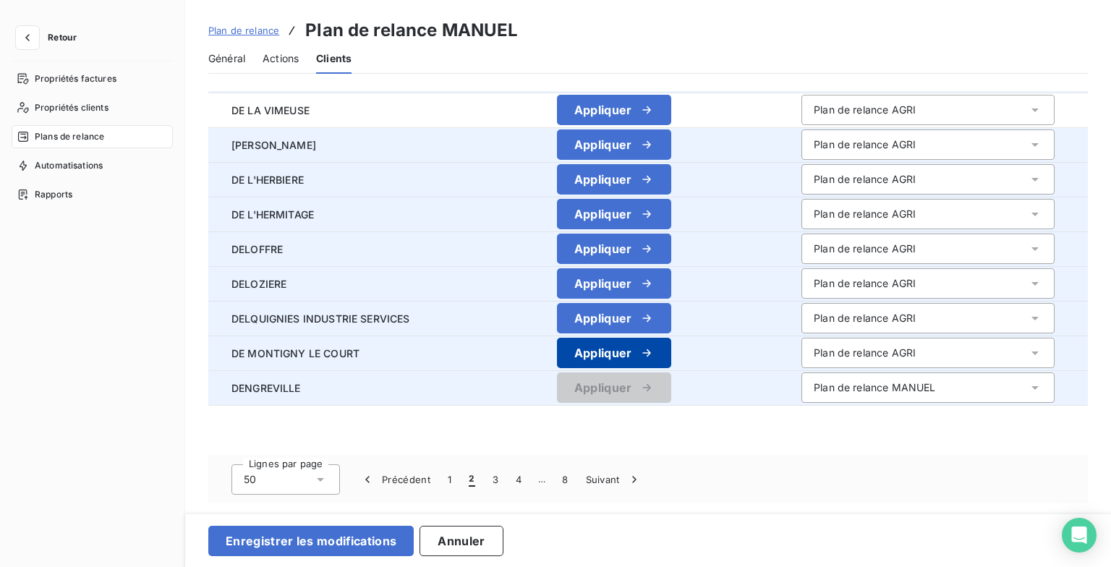
click at [648, 350] on icon "button" at bounding box center [647, 353] width 14 height 14
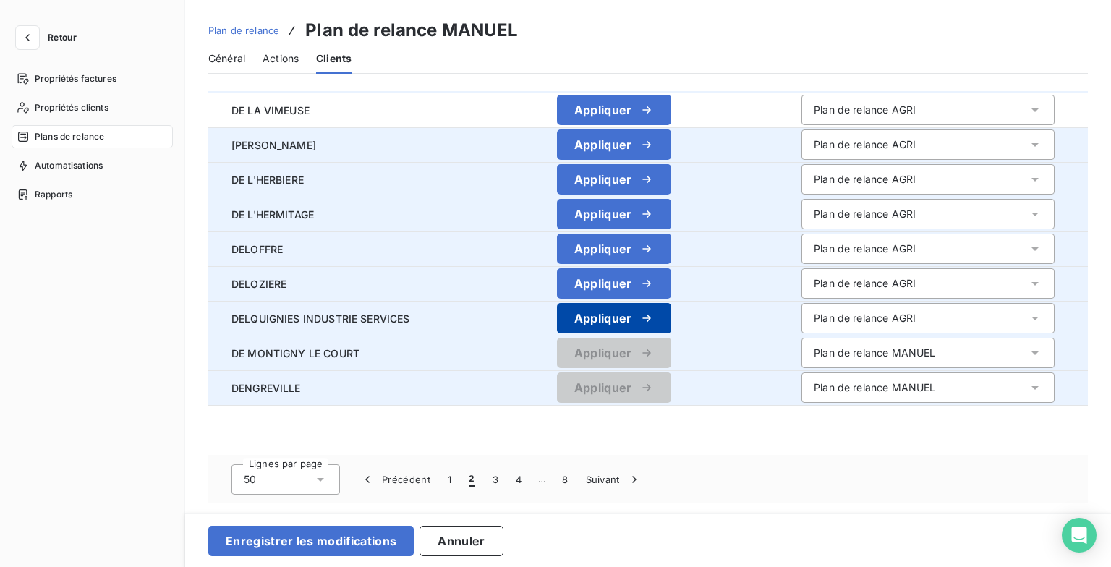
click at [644, 312] on icon "button" at bounding box center [647, 318] width 14 height 14
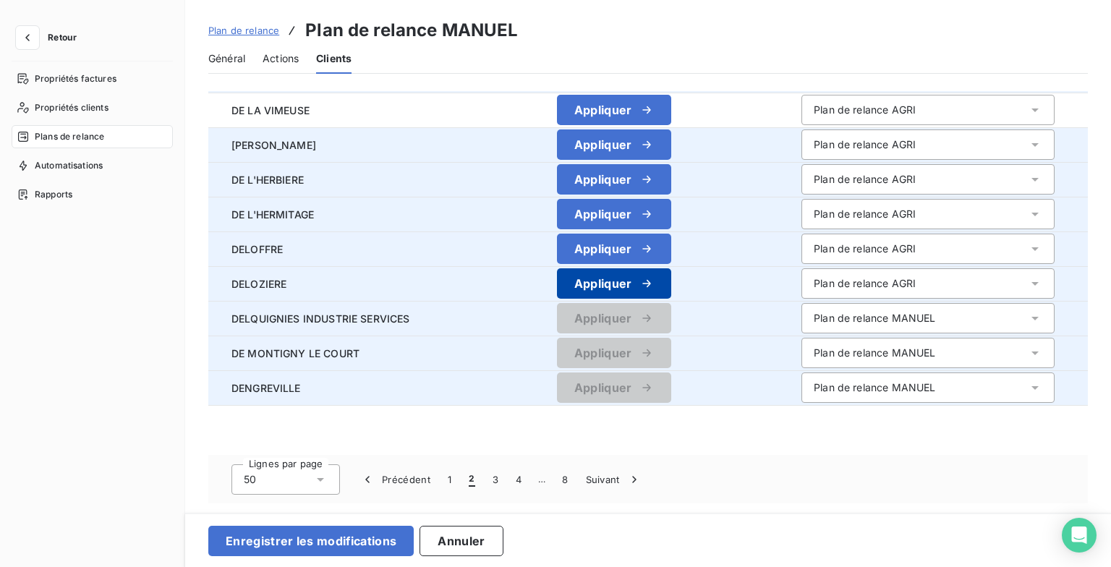
click at [640, 282] on icon "button" at bounding box center [647, 283] width 14 height 14
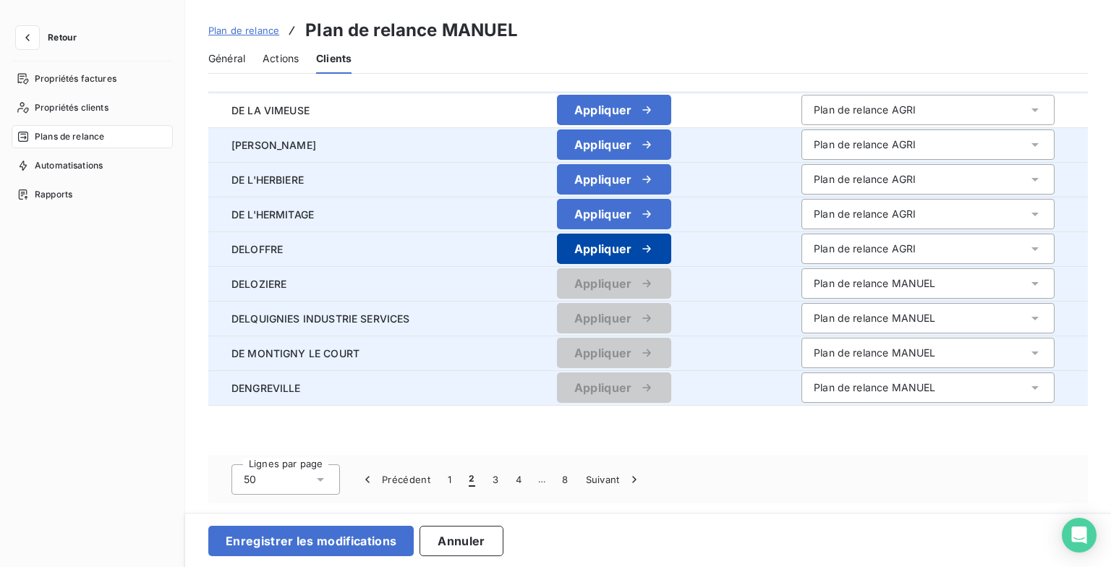
click at [640, 250] on icon "button" at bounding box center [647, 249] width 14 height 14
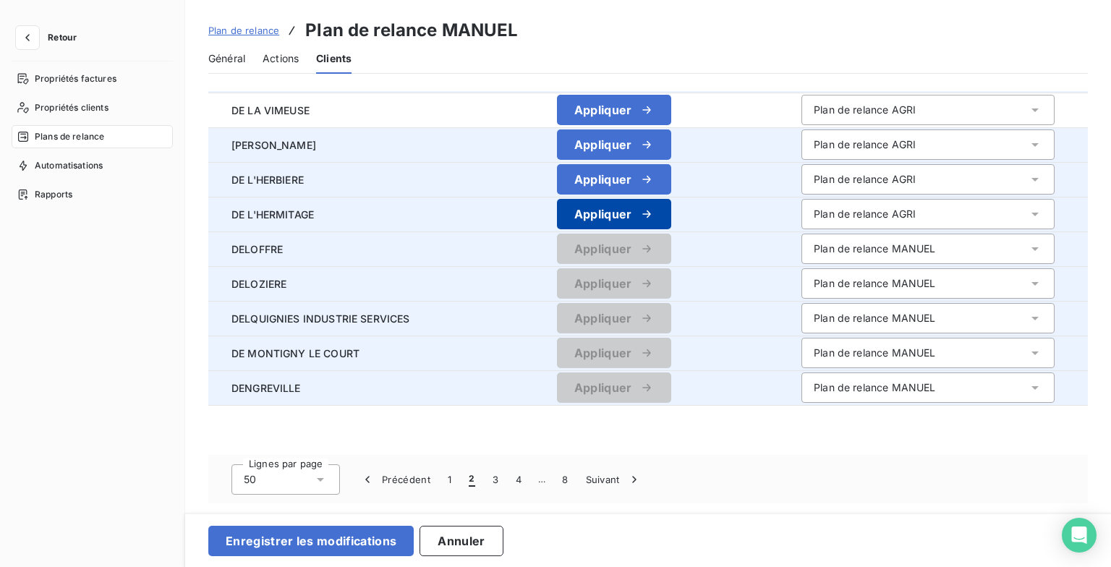
click at [635, 223] on button "Appliquer" at bounding box center [614, 214] width 114 height 30
drag, startPoint x: 637, startPoint y: 183, endPoint x: 643, endPoint y: 163, distance: 21.3
click at [640, 182] on icon "button" at bounding box center [647, 179] width 14 height 14
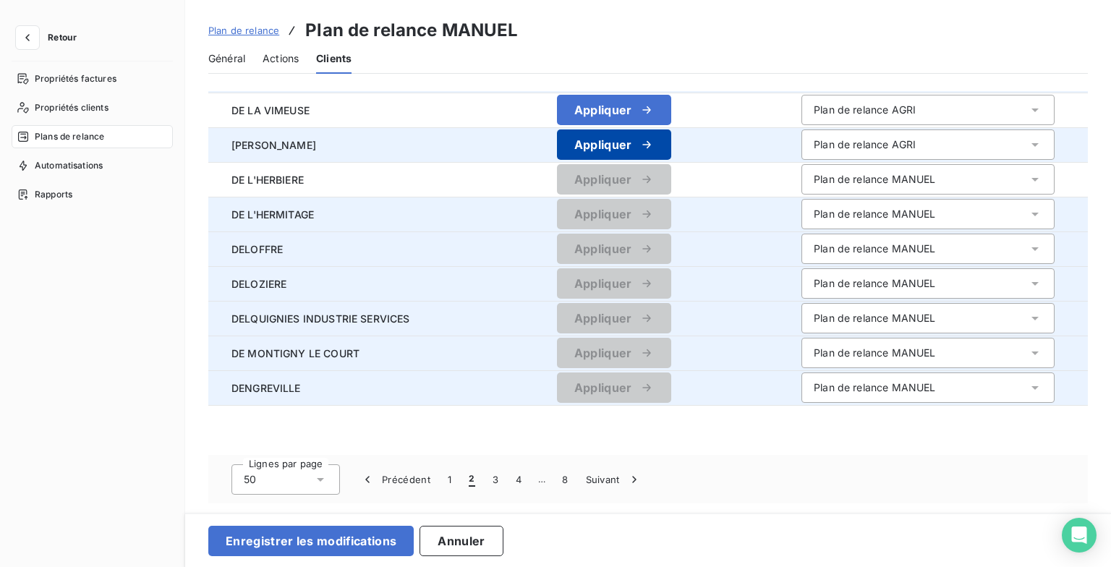
click at [645, 139] on icon "button" at bounding box center [647, 144] width 14 height 14
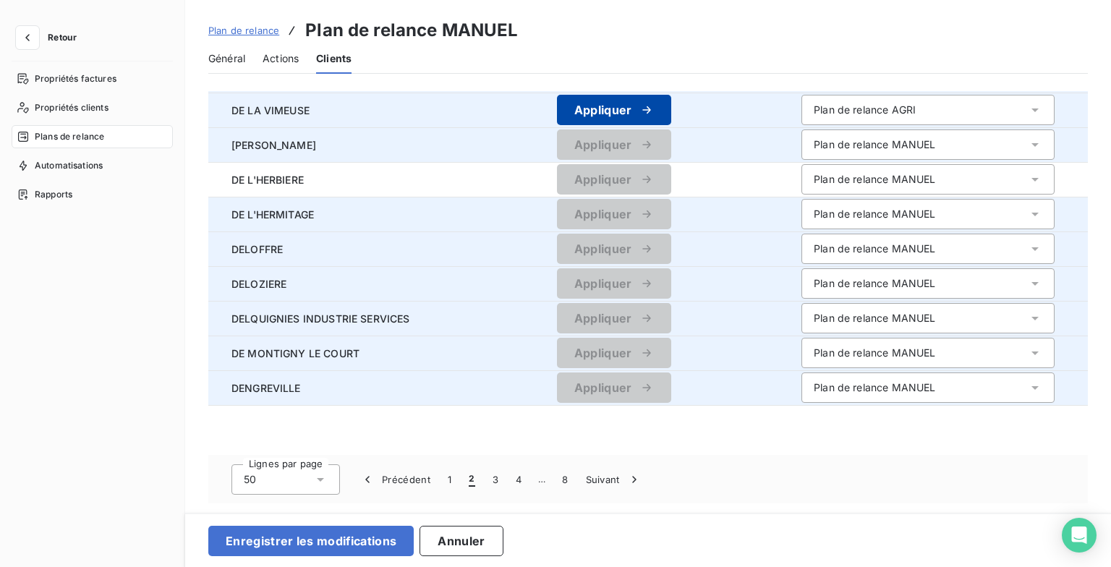
click at [648, 119] on button "Appliquer" at bounding box center [614, 110] width 114 height 30
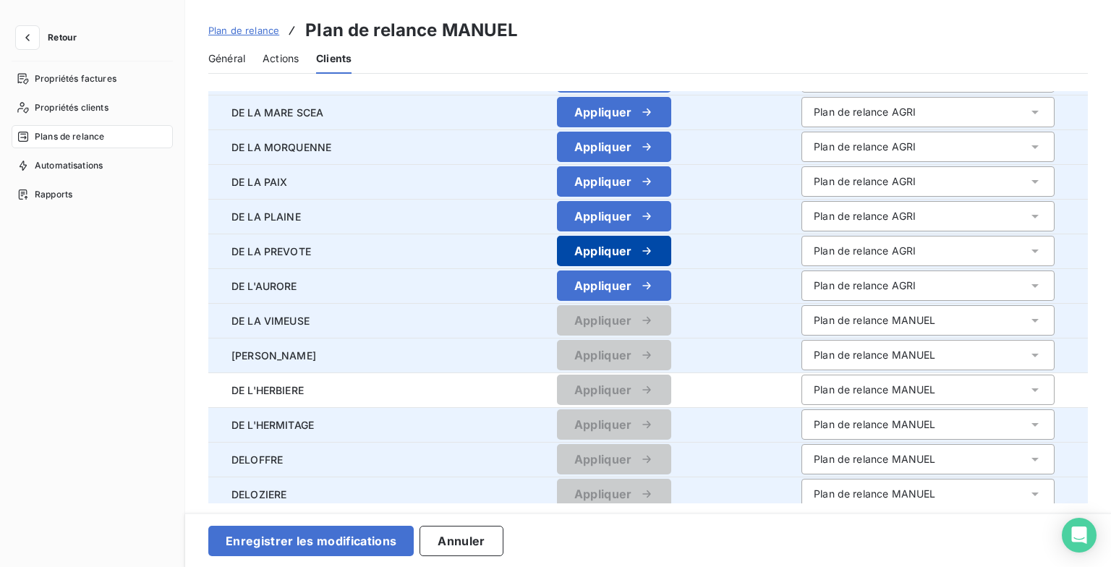
scroll to position [1291, 0]
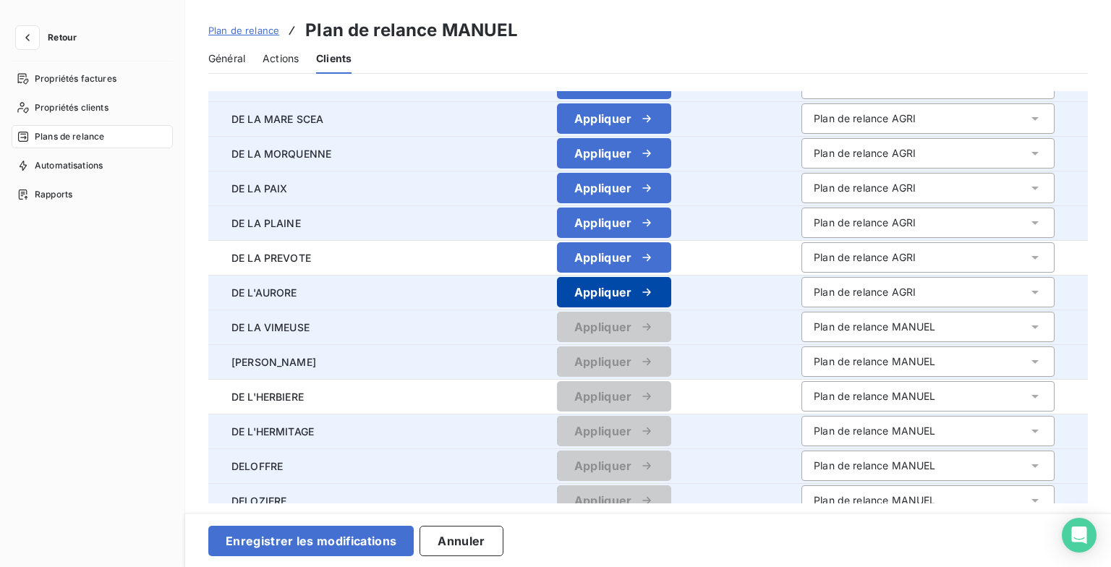
click at [645, 307] on button "Appliquer" at bounding box center [614, 292] width 114 height 30
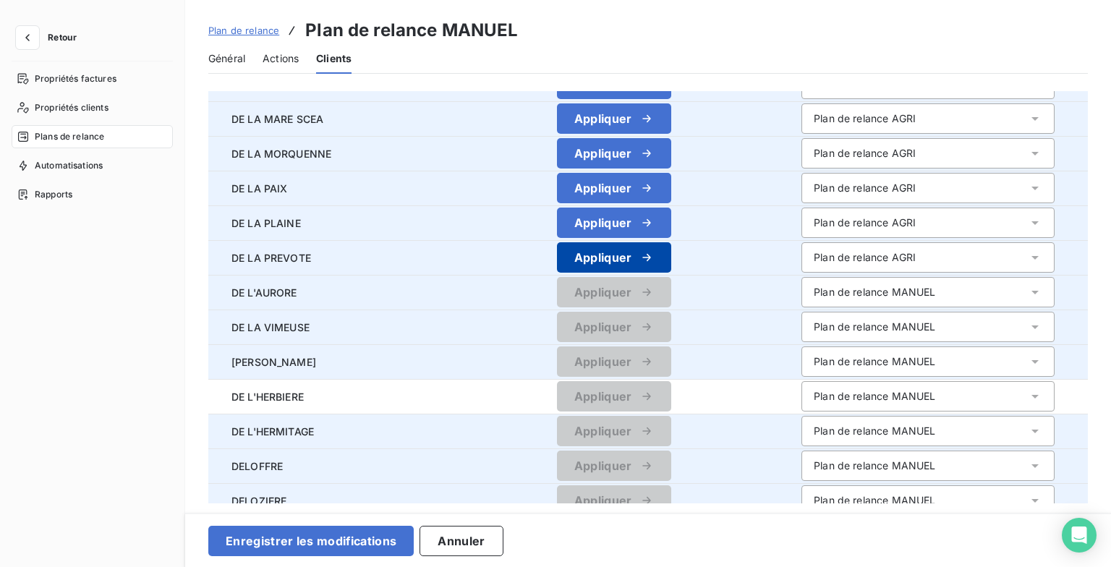
click at [648, 259] on icon "button" at bounding box center [647, 257] width 14 height 14
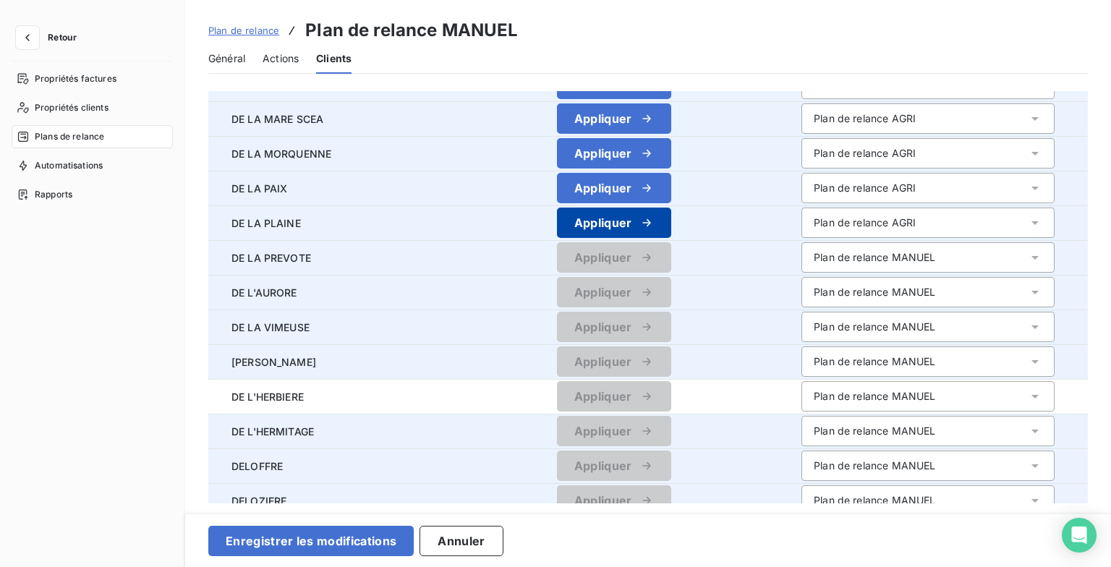
click at [650, 220] on button "Appliquer" at bounding box center [614, 223] width 114 height 30
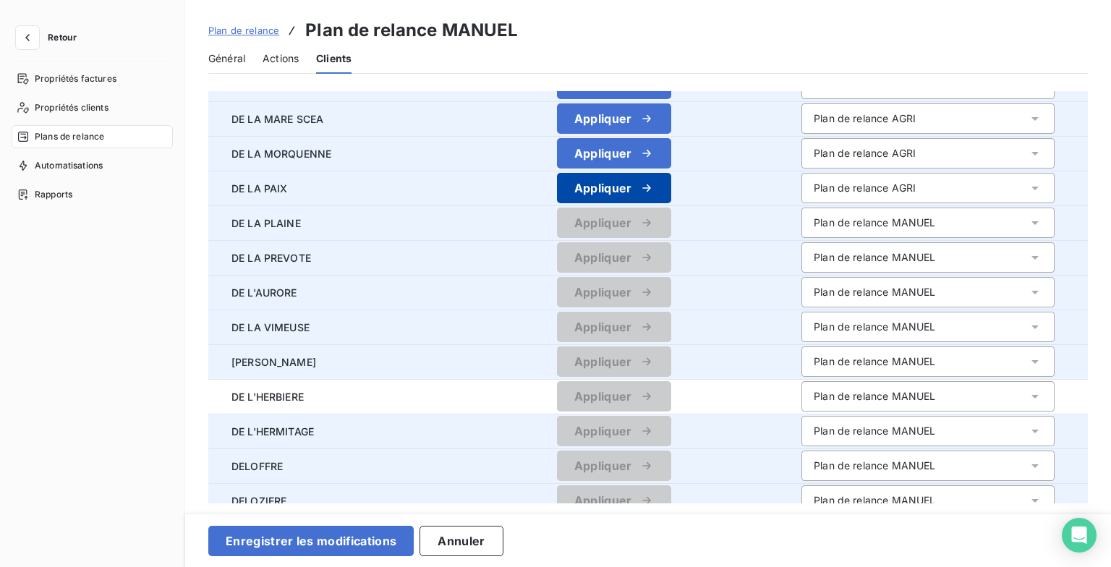
click at [640, 192] on icon "button" at bounding box center [647, 188] width 14 height 14
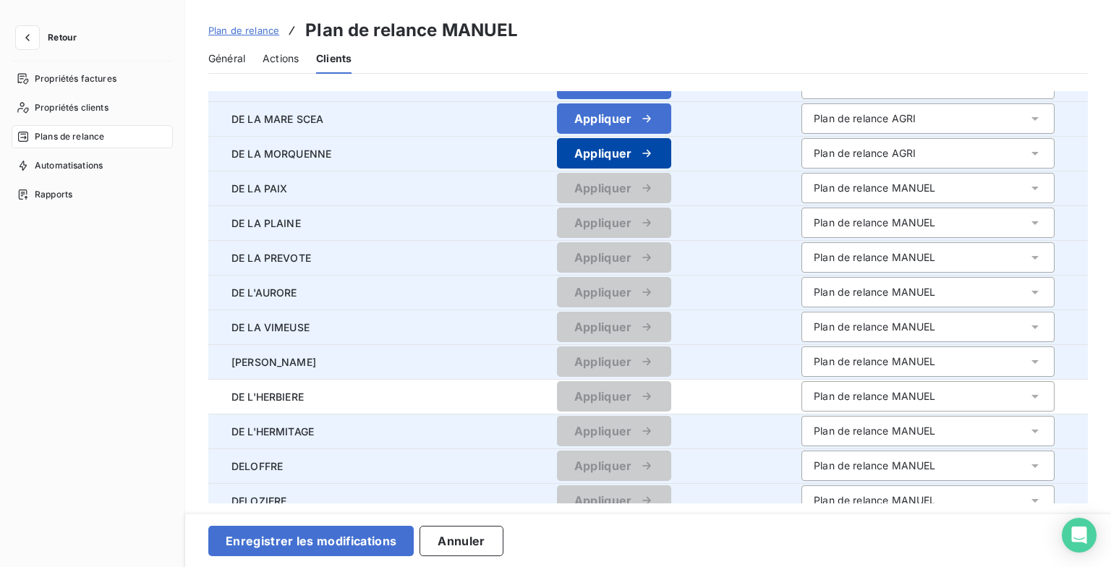
click at [640, 163] on button "Appliquer" at bounding box center [614, 153] width 114 height 30
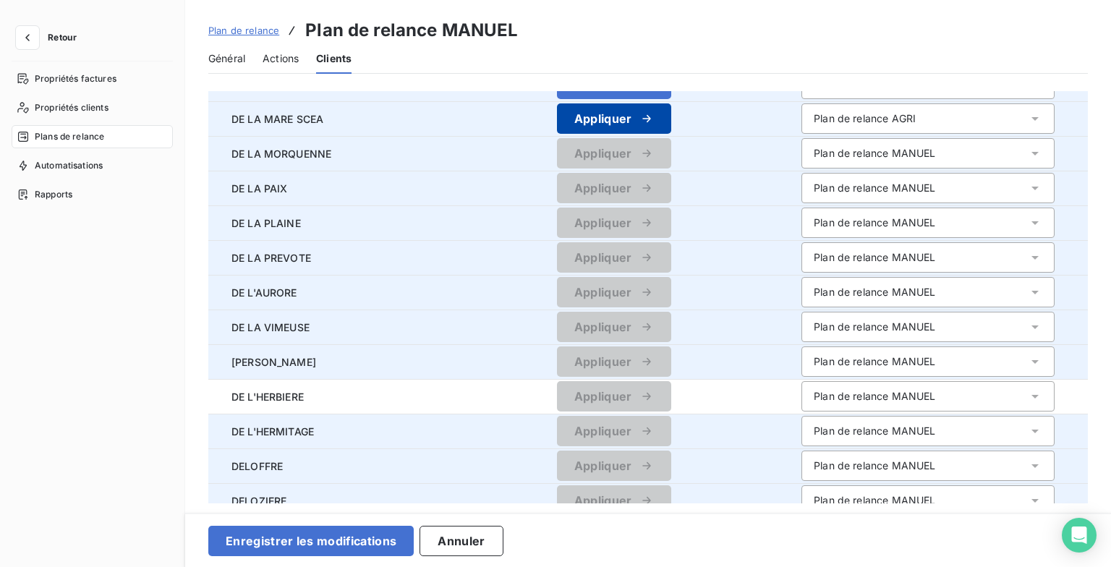
click at [650, 130] on button "Appliquer" at bounding box center [614, 118] width 114 height 30
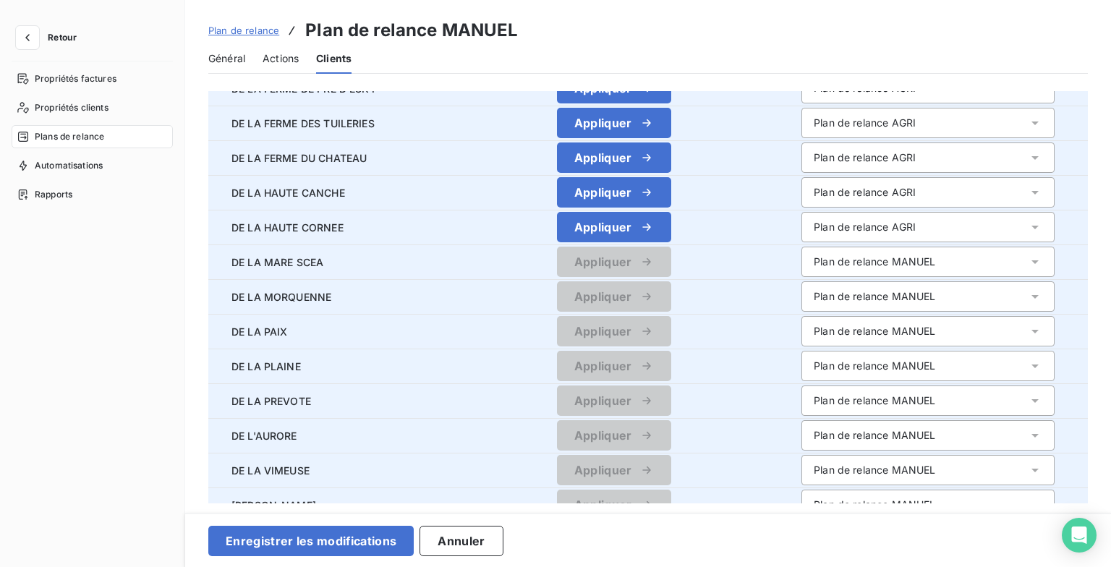
scroll to position [1146, 0]
click at [645, 246] on td "Appliquer" at bounding box center [614, 263] width 352 height 35
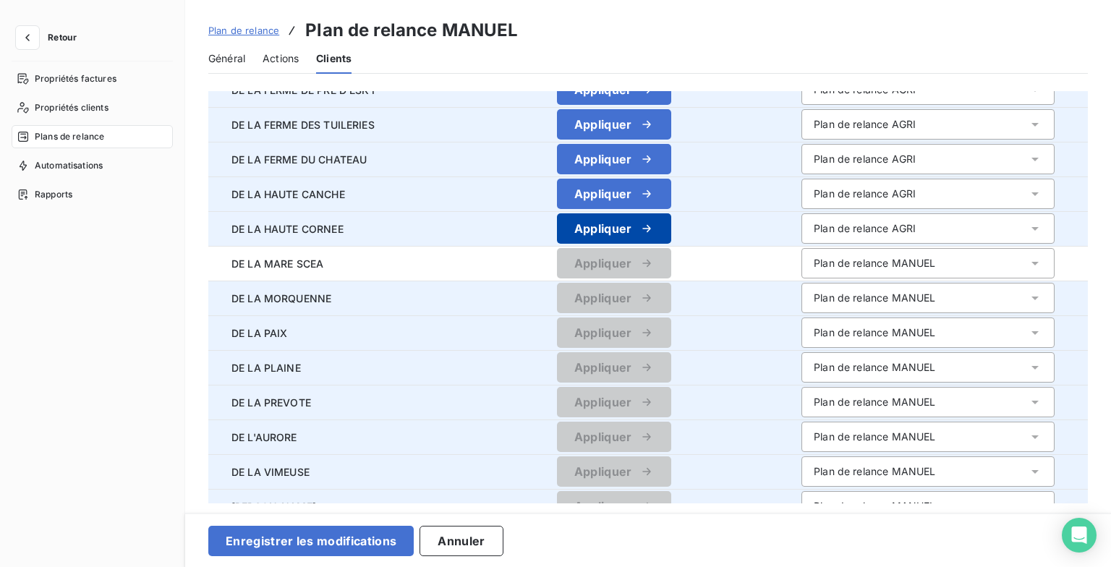
click at [645, 232] on icon "button" at bounding box center [647, 228] width 14 height 14
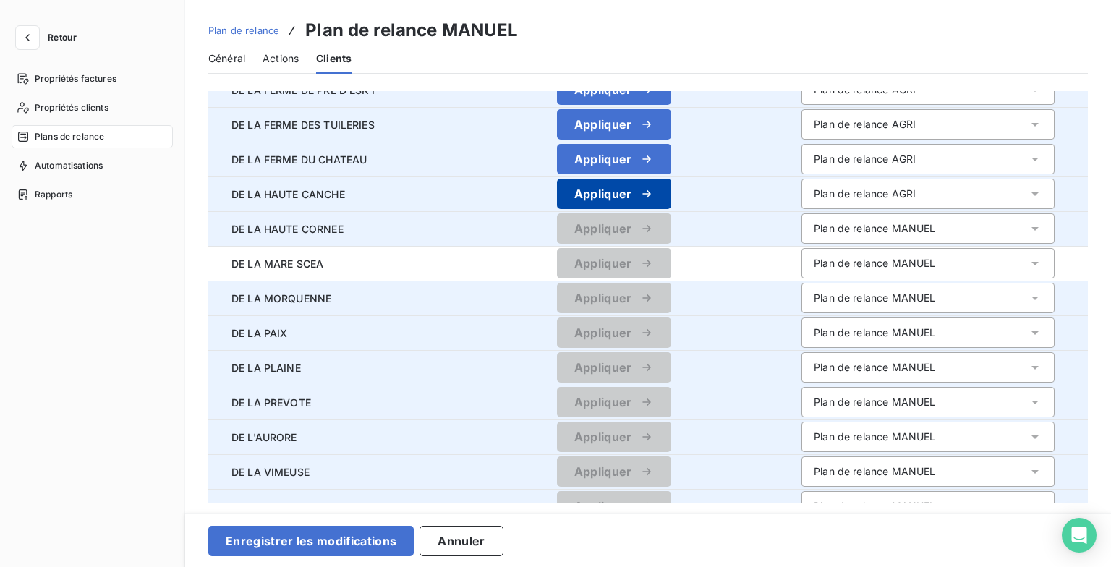
click at [650, 188] on button "Appliquer" at bounding box center [614, 194] width 114 height 30
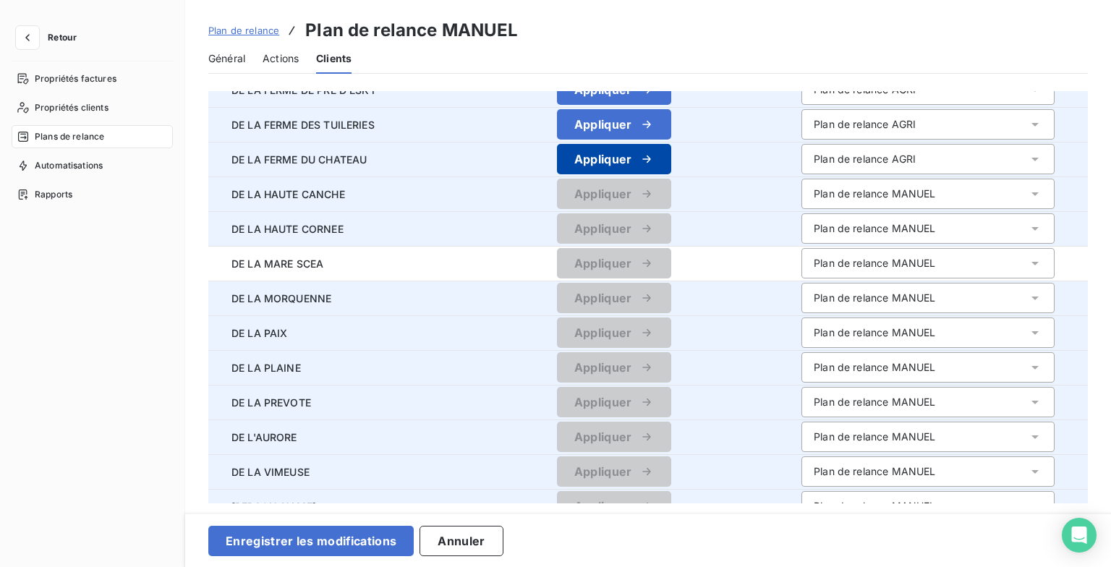
click at [645, 163] on icon "button" at bounding box center [647, 159] width 14 height 14
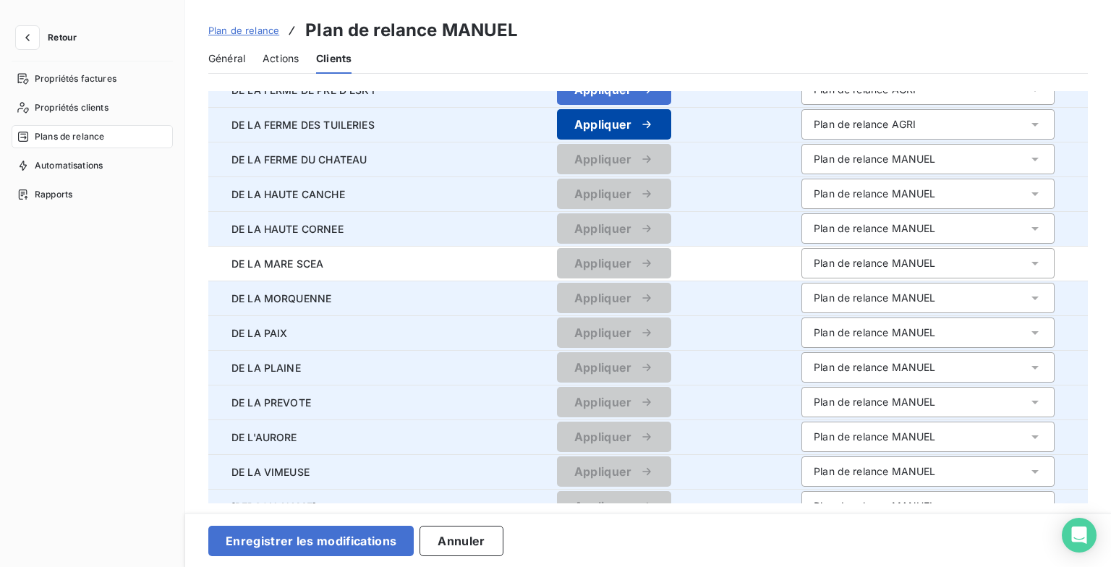
click at [648, 137] on button "Appliquer" at bounding box center [614, 124] width 114 height 30
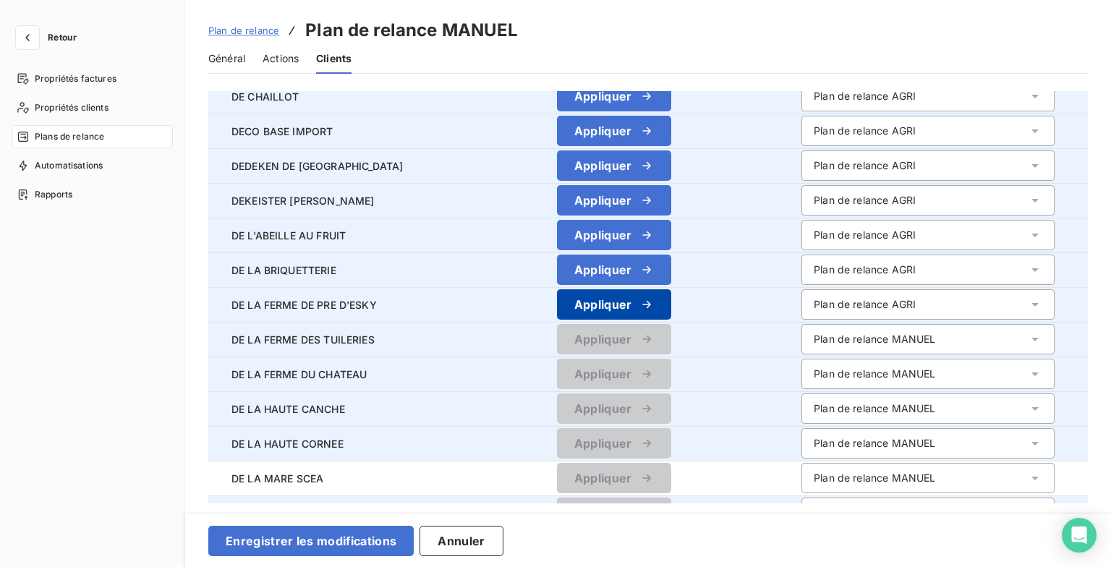
scroll to position [929, 0]
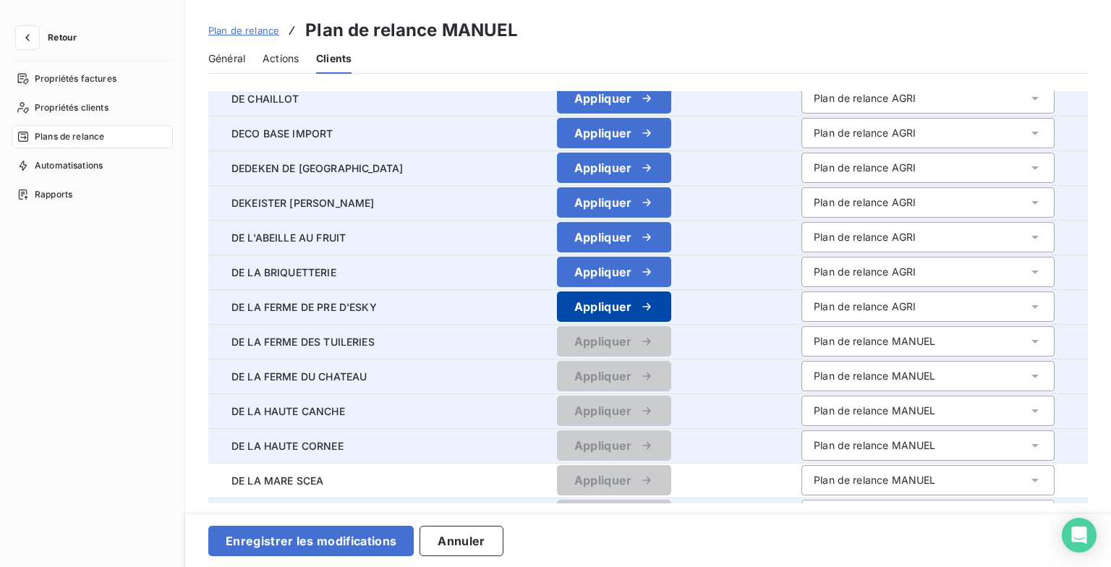
click at [648, 302] on icon "button" at bounding box center [647, 307] width 14 height 14
click at [647, 260] on button "Appliquer" at bounding box center [614, 272] width 114 height 30
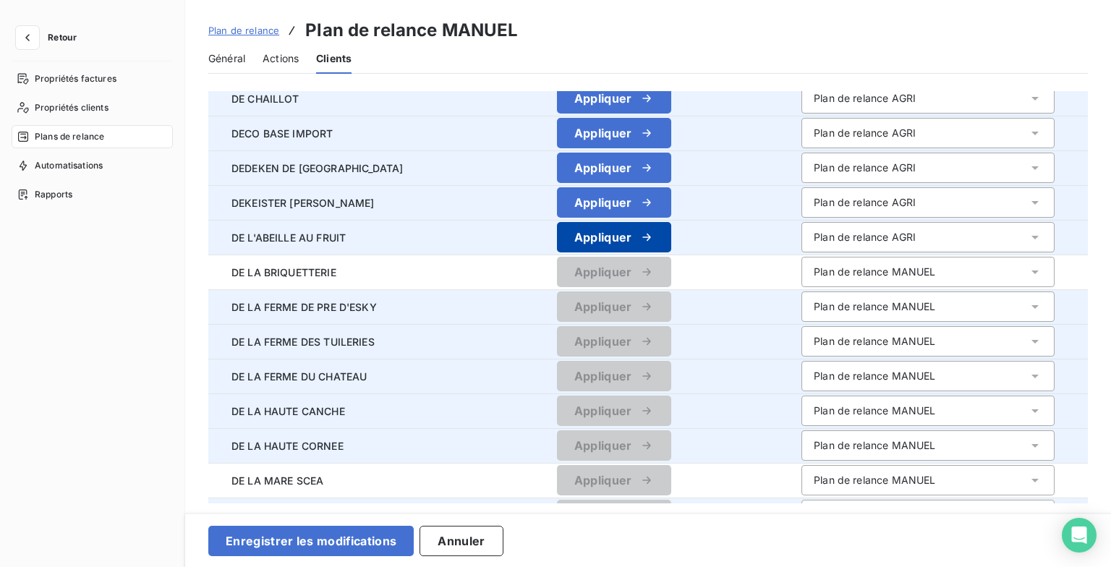
click at [641, 232] on icon "button" at bounding box center [647, 237] width 14 height 14
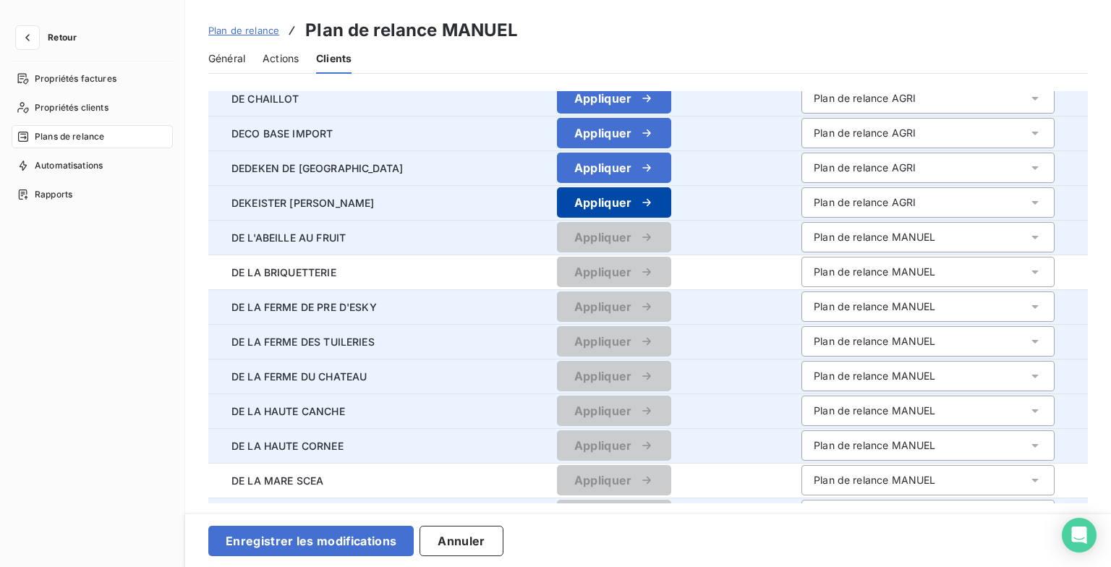
click at [632, 200] on div "button" at bounding box center [643, 202] width 22 height 14
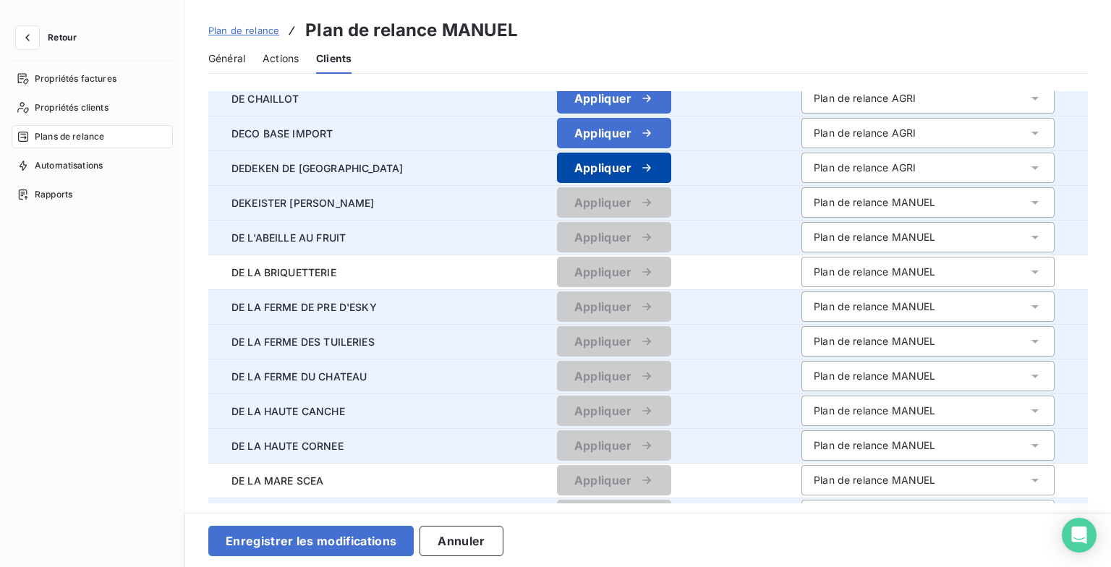
click at [640, 166] on icon "button" at bounding box center [647, 168] width 14 height 14
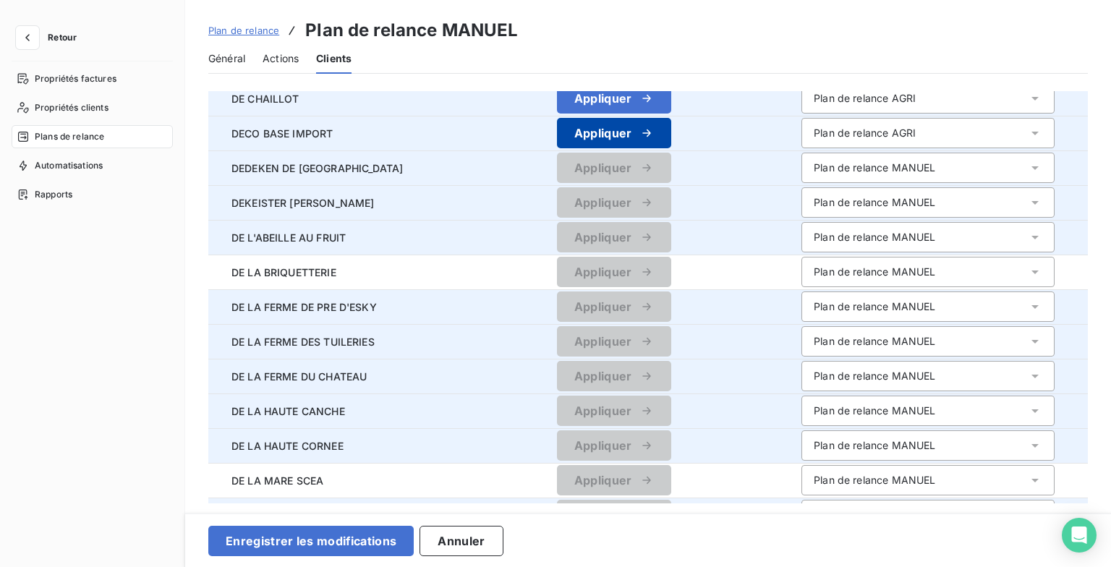
drag, startPoint x: 637, startPoint y: 138, endPoint x: 640, endPoint y: 114, distance: 24.8
click at [640, 135] on icon "button" at bounding box center [647, 133] width 14 height 14
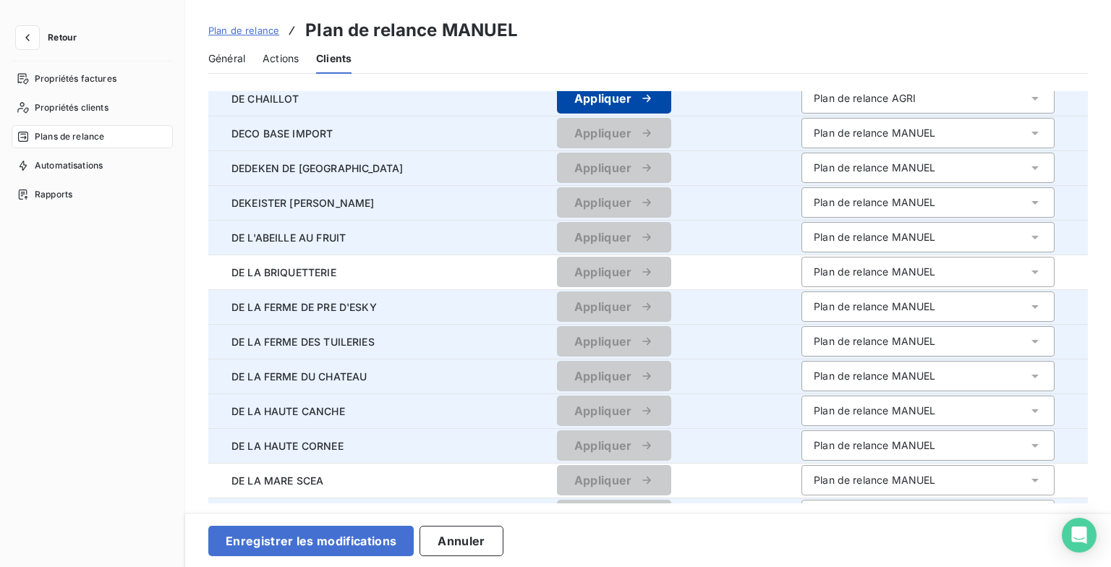
click at [640, 94] on icon "button" at bounding box center [647, 98] width 14 height 14
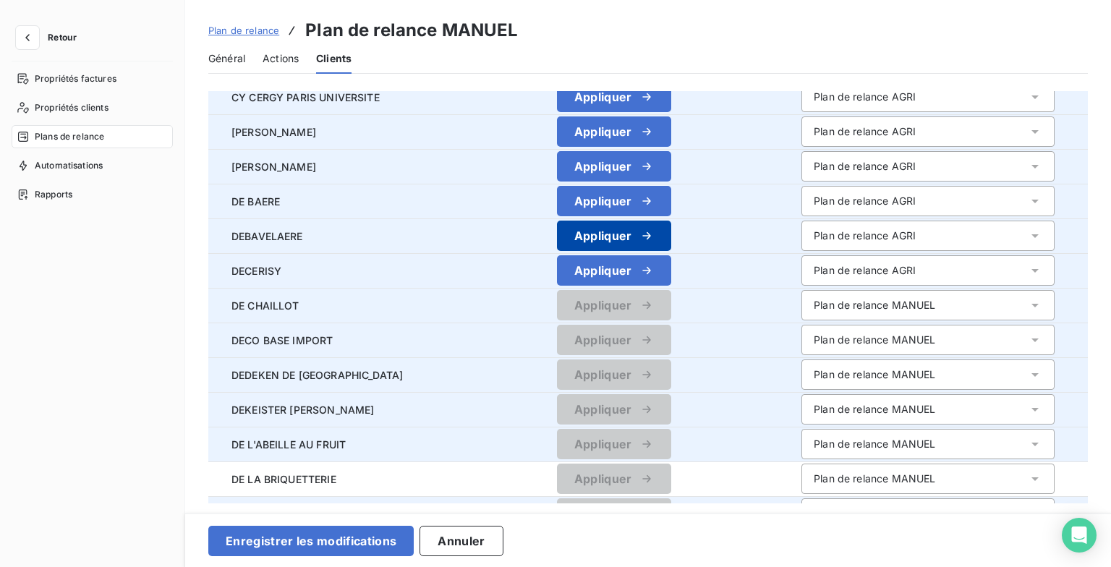
scroll to position [712, 0]
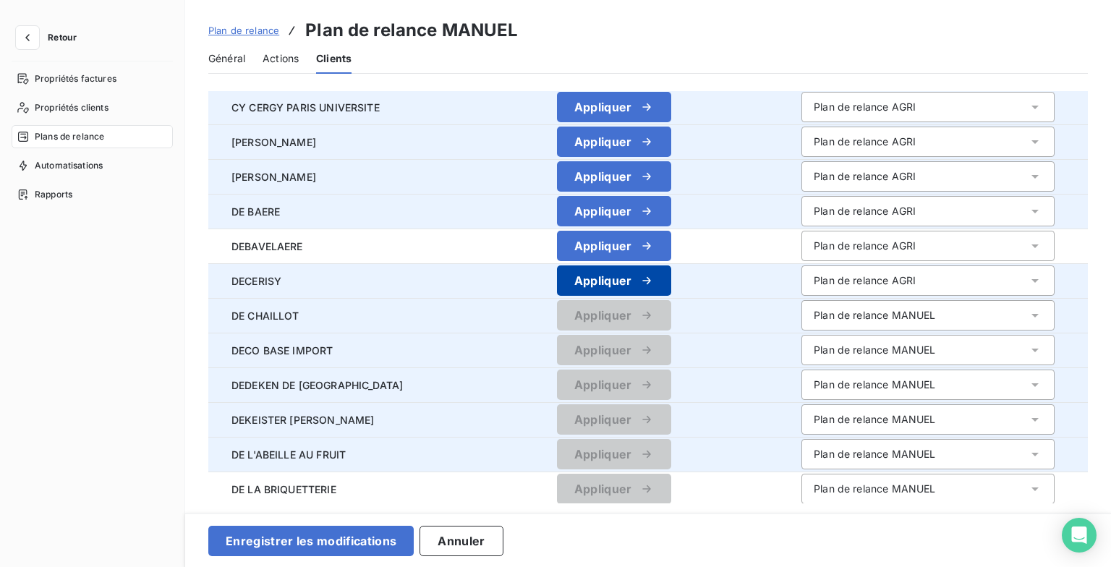
click at [651, 279] on button "Appliquer" at bounding box center [614, 281] width 114 height 30
click at [654, 239] on button "Appliquer" at bounding box center [614, 246] width 114 height 30
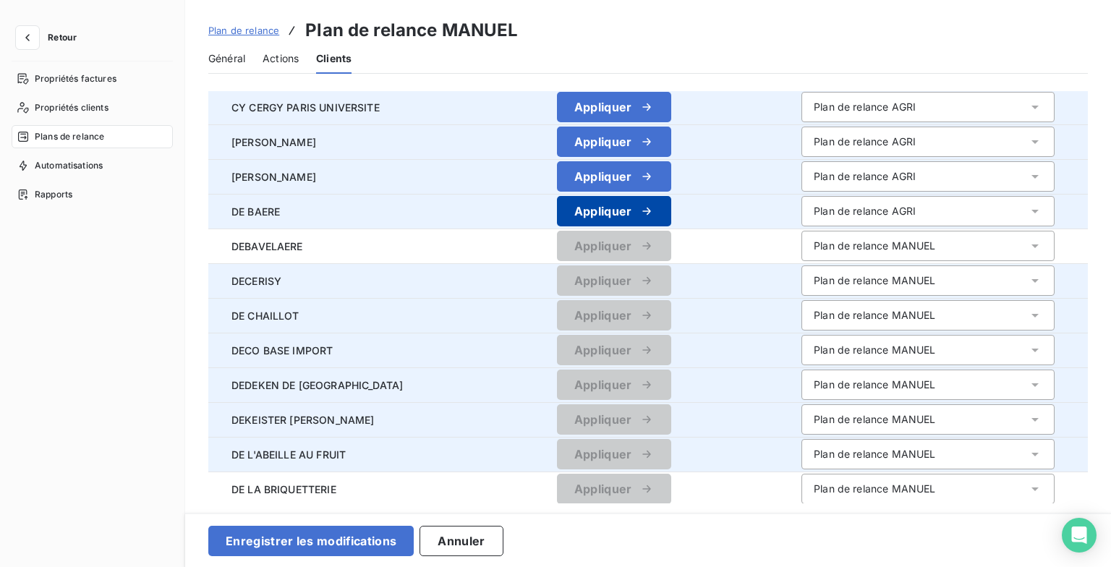
click at [645, 209] on icon "button" at bounding box center [647, 211] width 14 height 14
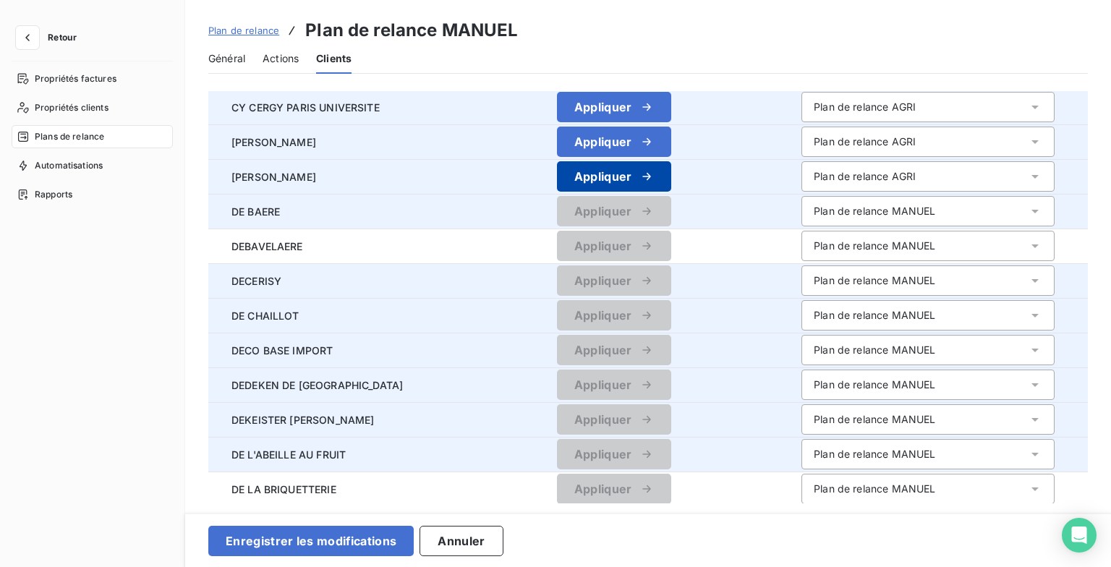
click at [644, 181] on icon "button" at bounding box center [647, 176] width 14 height 14
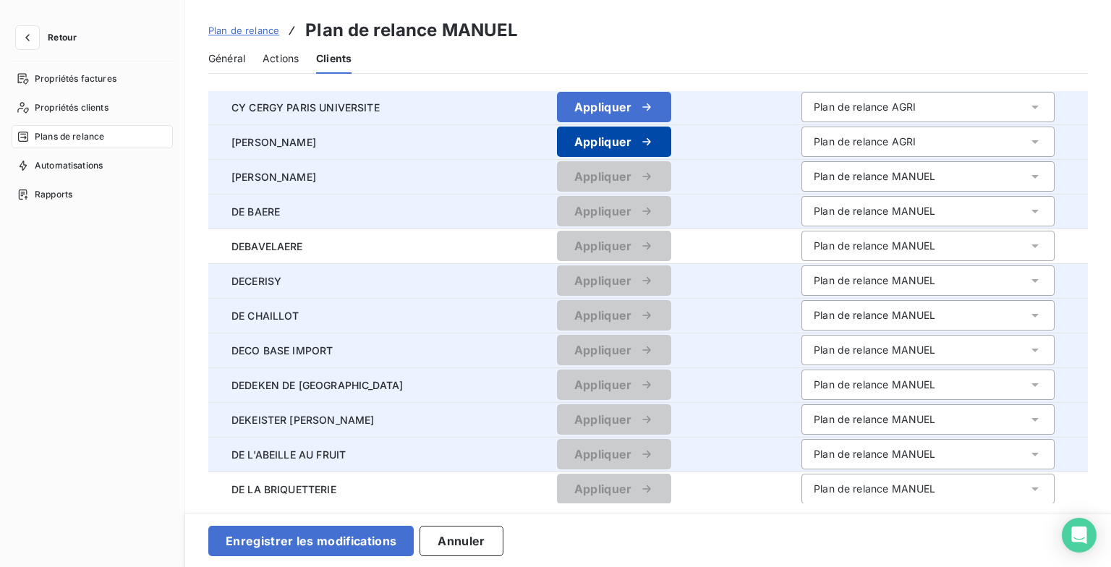
click at [640, 139] on icon "button" at bounding box center [647, 142] width 14 height 14
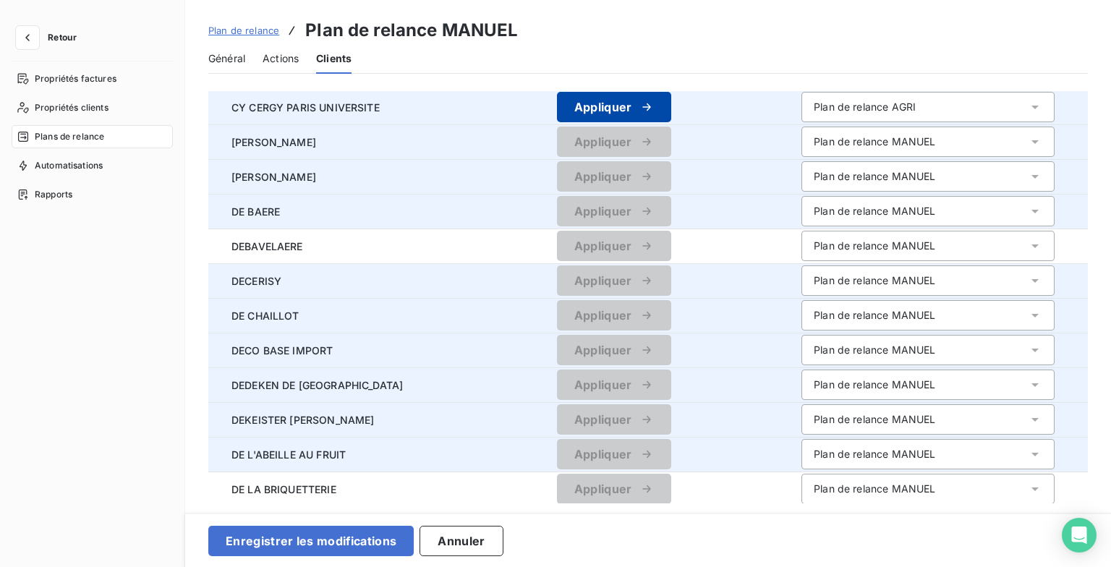
click at [640, 109] on icon "button" at bounding box center [647, 107] width 14 height 14
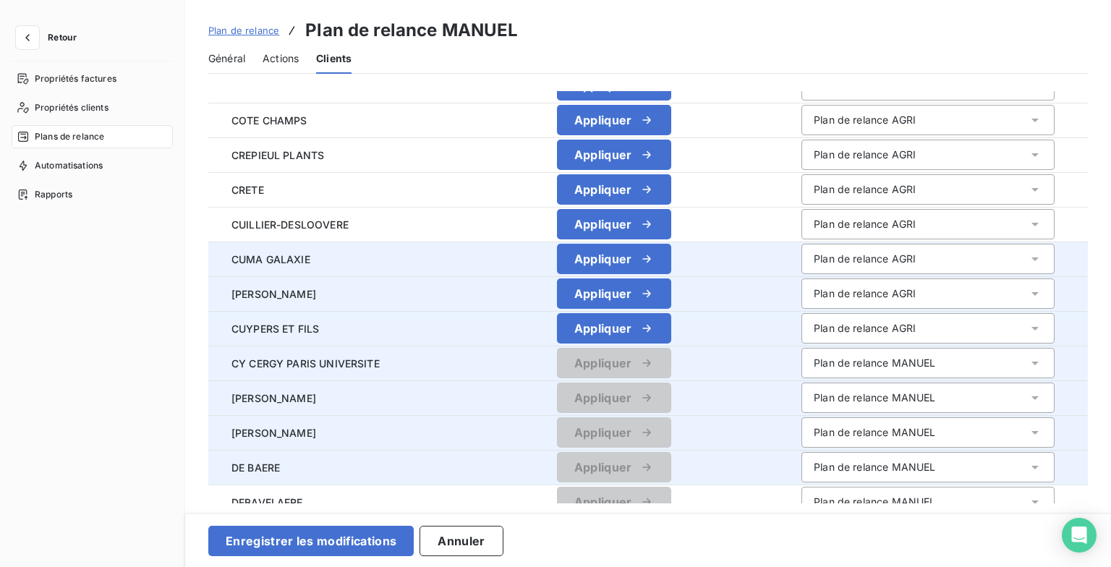
scroll to position [423, 0]
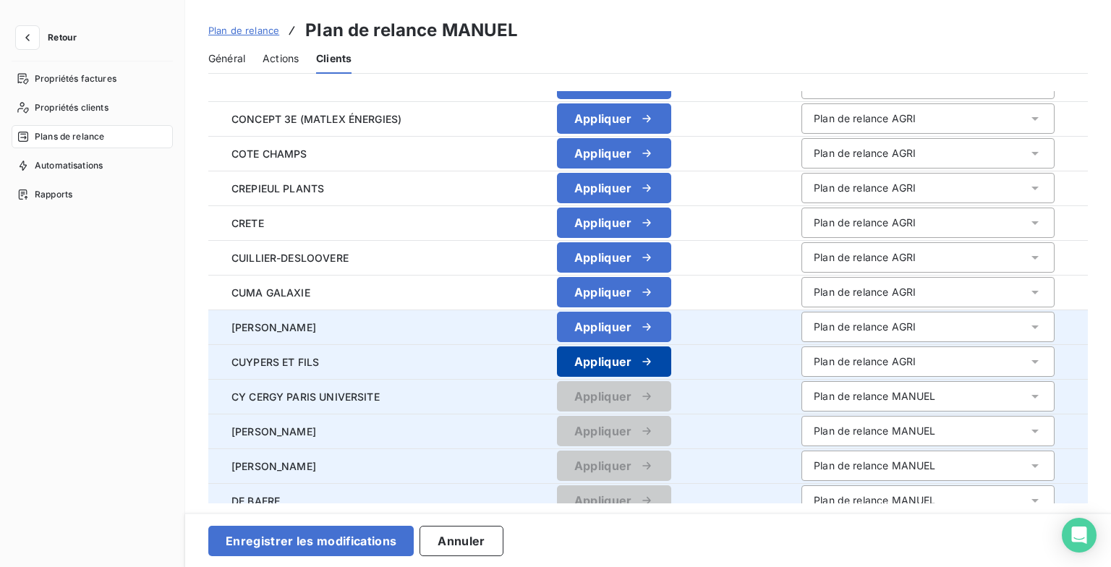
click at [640, 364] on icon "button" at bounding box center [647, 362] width 14 height 14
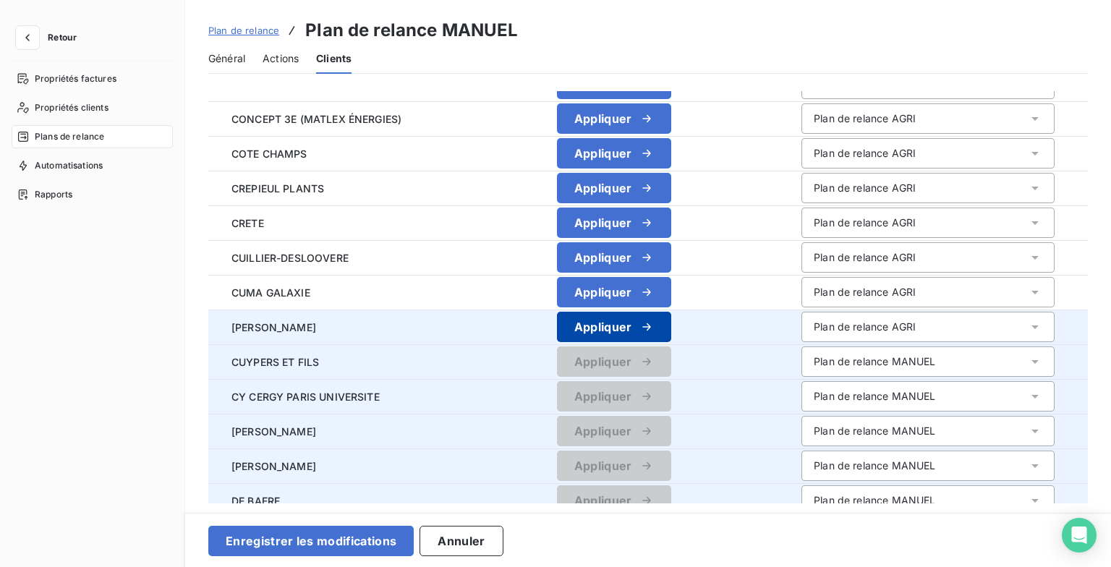
click at [640, 314] on button "Appliquer" at bounding box center [614, 327] width 114 height 30
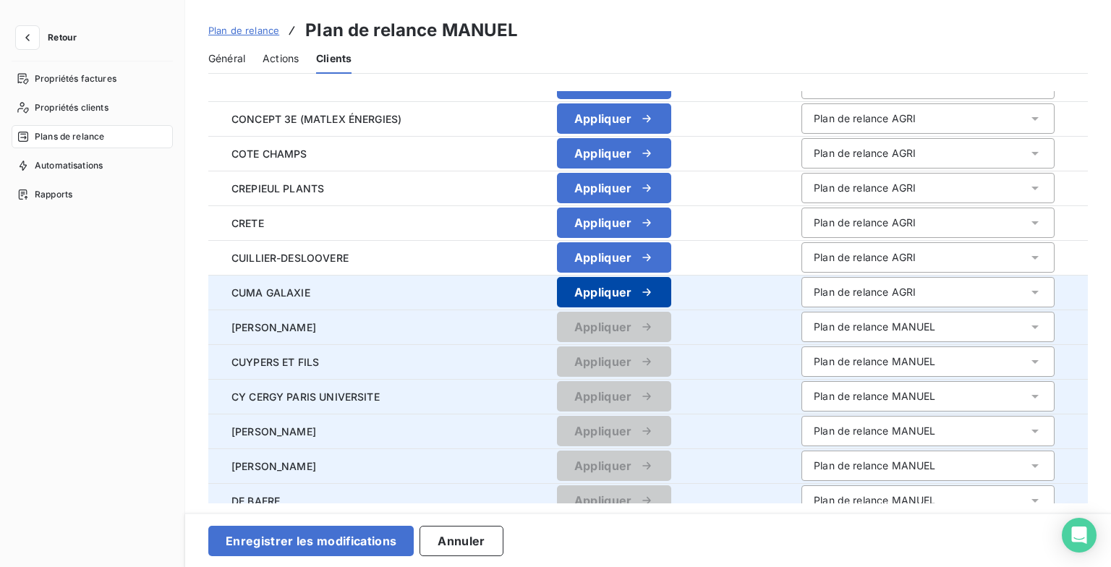
click at [645, 287] on icon "button" at bounding box center [647, 292] width 14 height 14
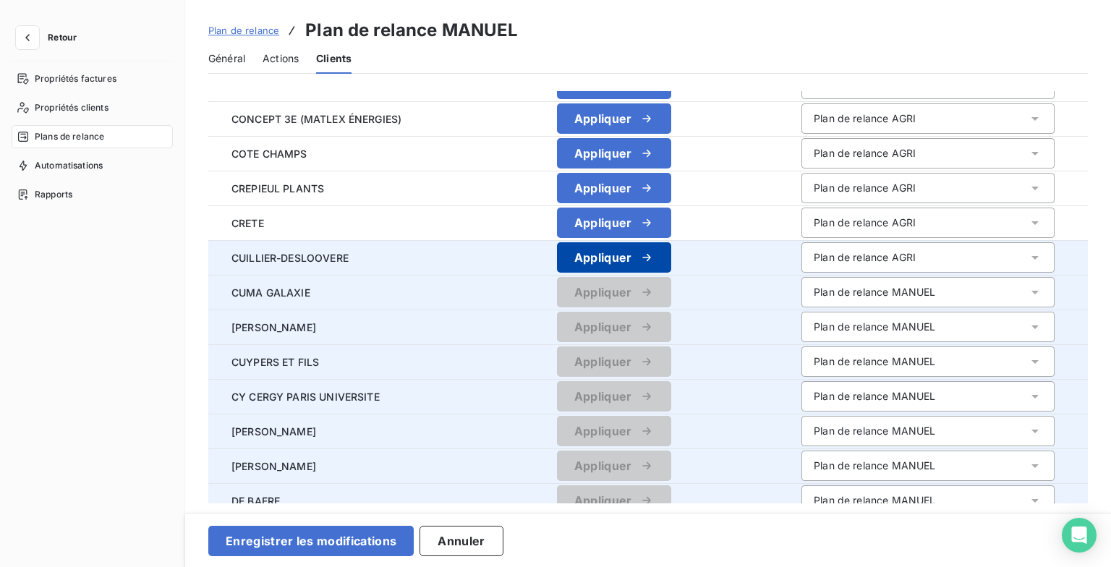
drag, startPoint x: 645, startPoint y: 273, endPoint x: 642, endPoint y: 257, distance: 16.2
click at [642, 257] on icon "button" at bounding box center [647, 257] width 14 height 14
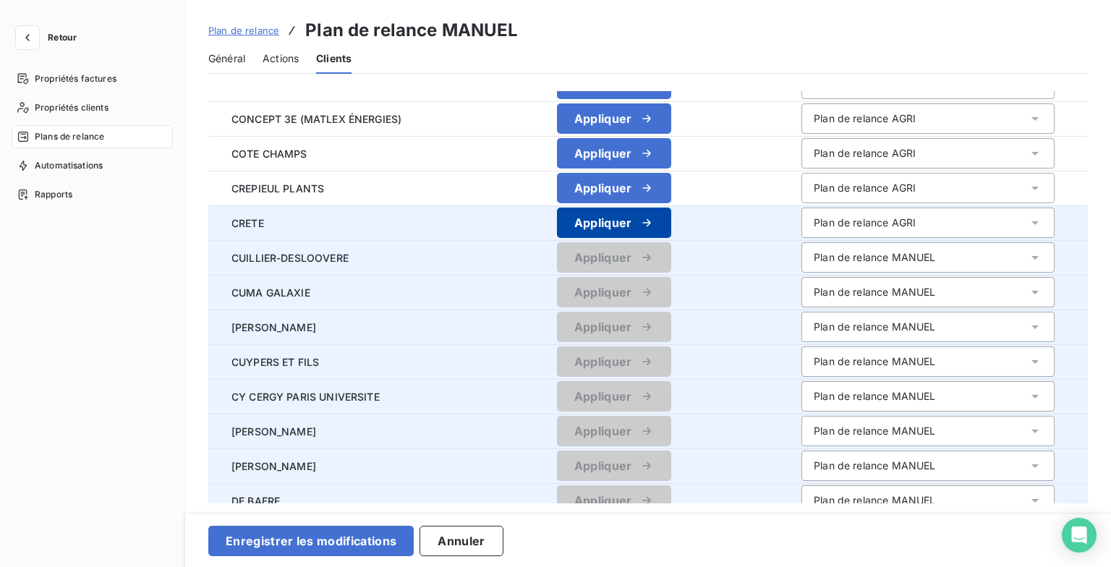
click at [640, 222] on icon "button" at bounding box center [647, 223] width 14 height 14
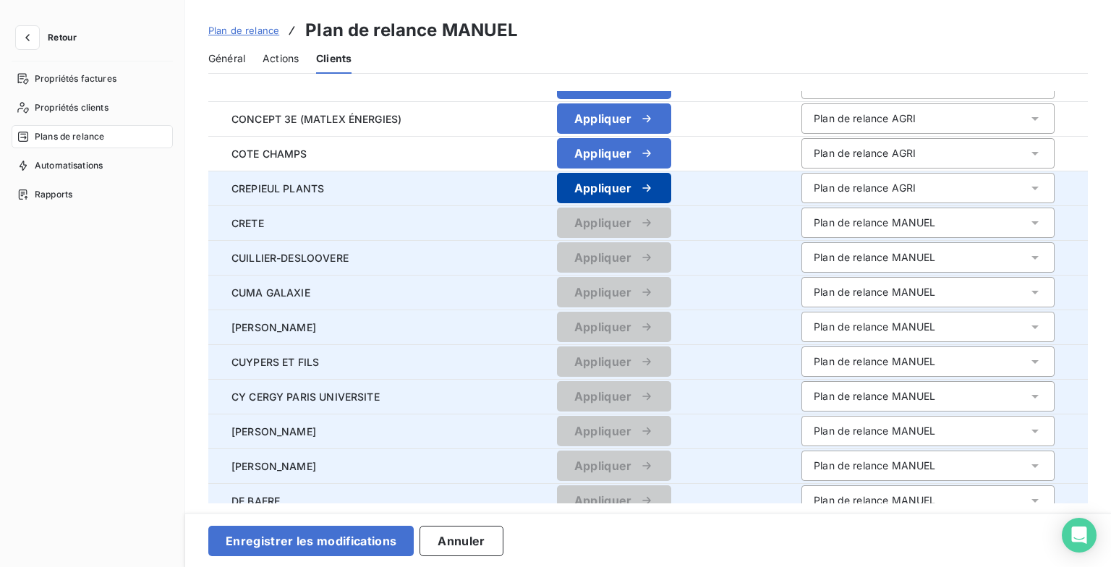
click at [632, 188] on div "button" at bounding box center [643, 188] width 22 height 14
click at [640, 146] on icon "button" at bounding box center [647, 153] width 14 height 14
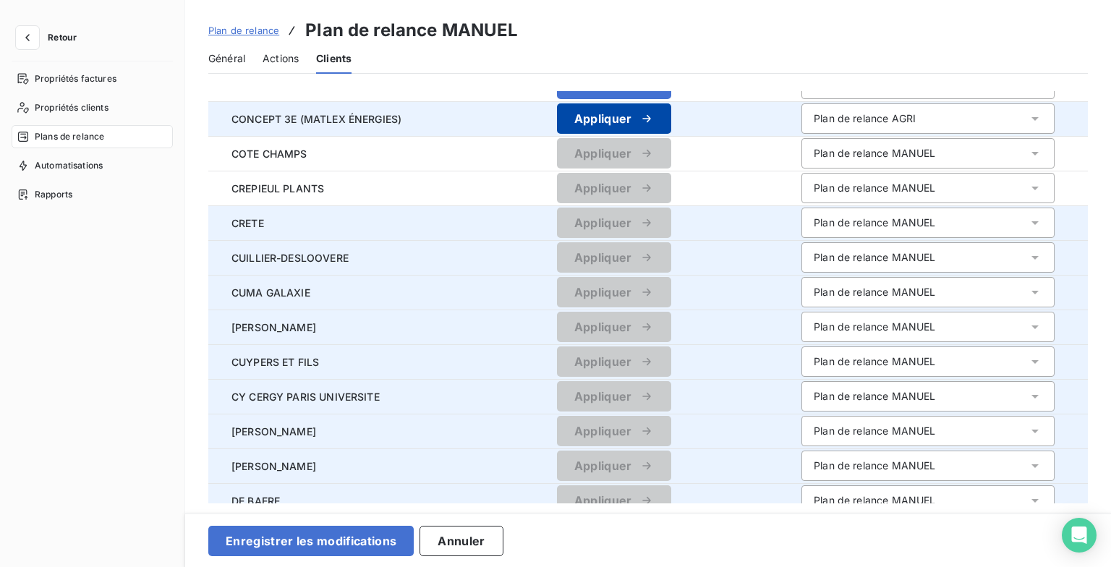
click at [640, 116] on icon "button" at bounding box center [647, 118] width 14 height 14
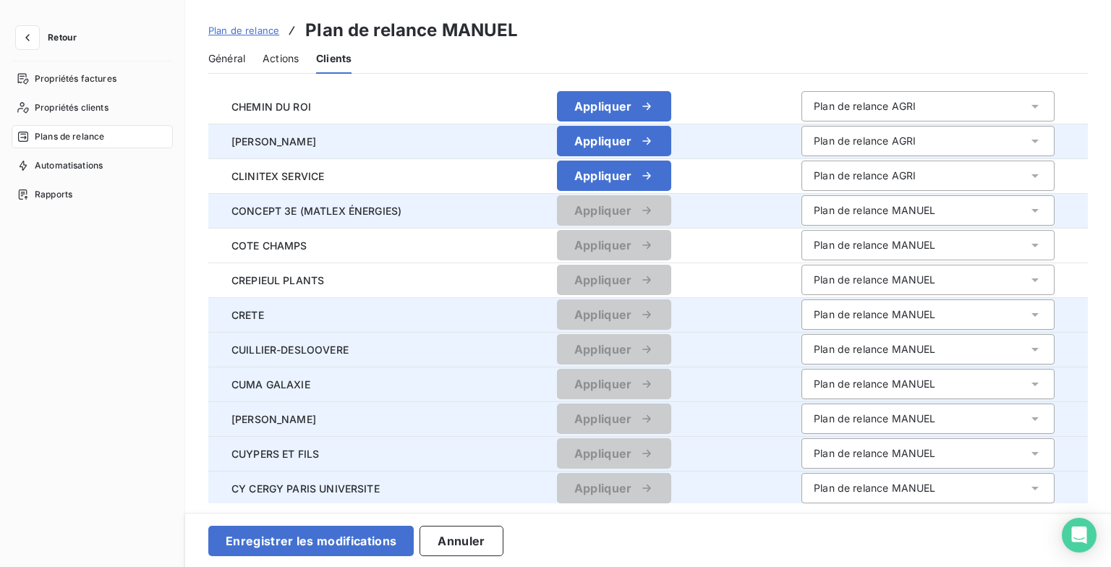
scroll to position [205, 0]
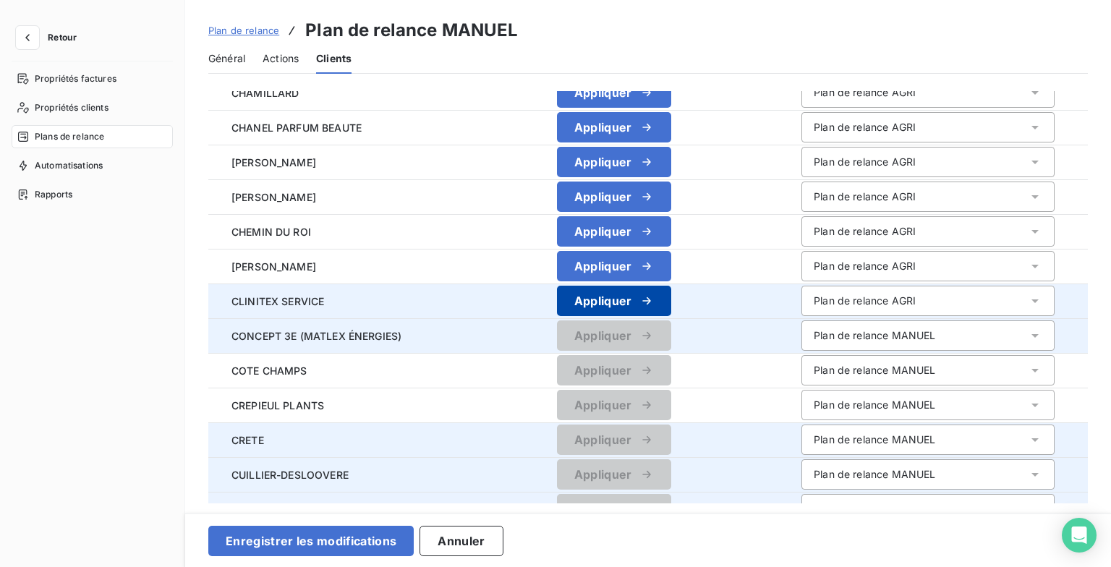
click at [640, 307] on icon "button" at bounding box center [647, 301] width 14 height 14
click at [644, 260] on icon "button" at bounding box center [647, 266] width 14 height 14
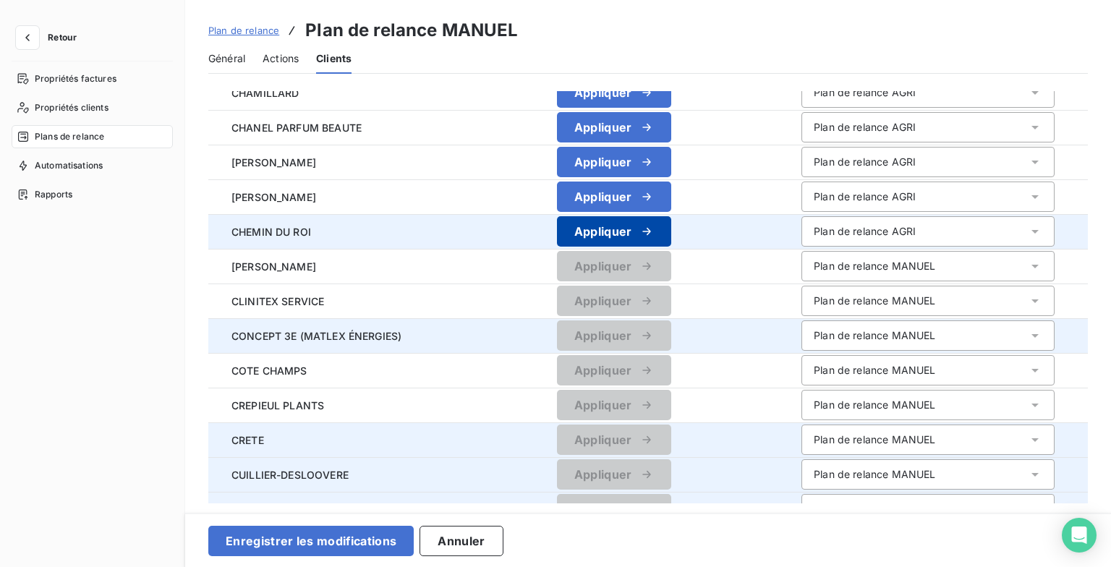
click at [636, 221] on button "Appliquer" at bounding box center [614, 231] width 114 height 30
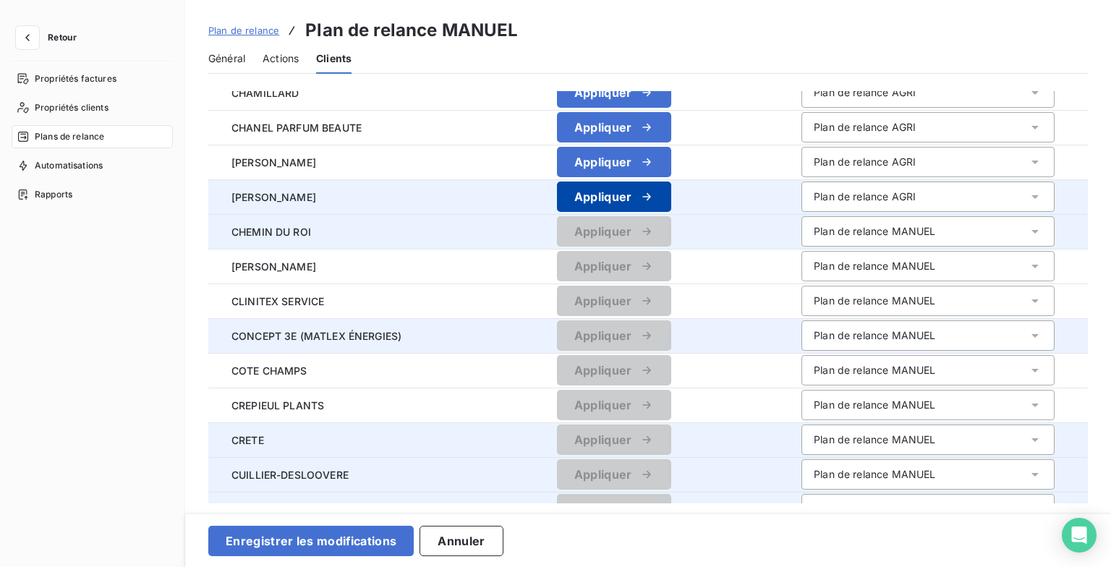
click at [632, 194] on div "button" at bounding box center [643, 197] width 22 height 14
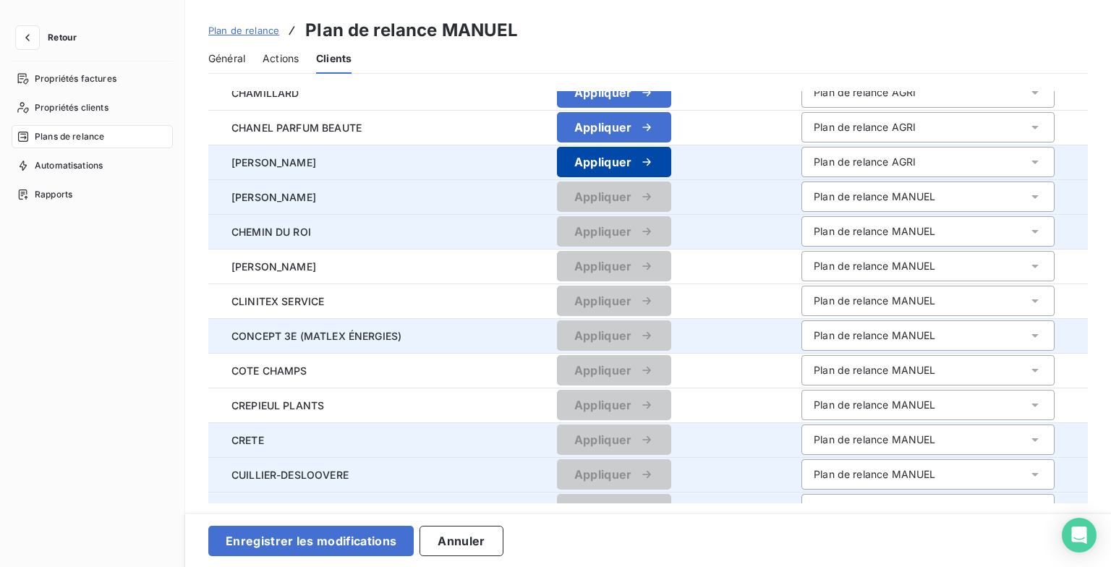
click at [632, 159] on div "button" at bounding box center [643, 162] width 22 height 14
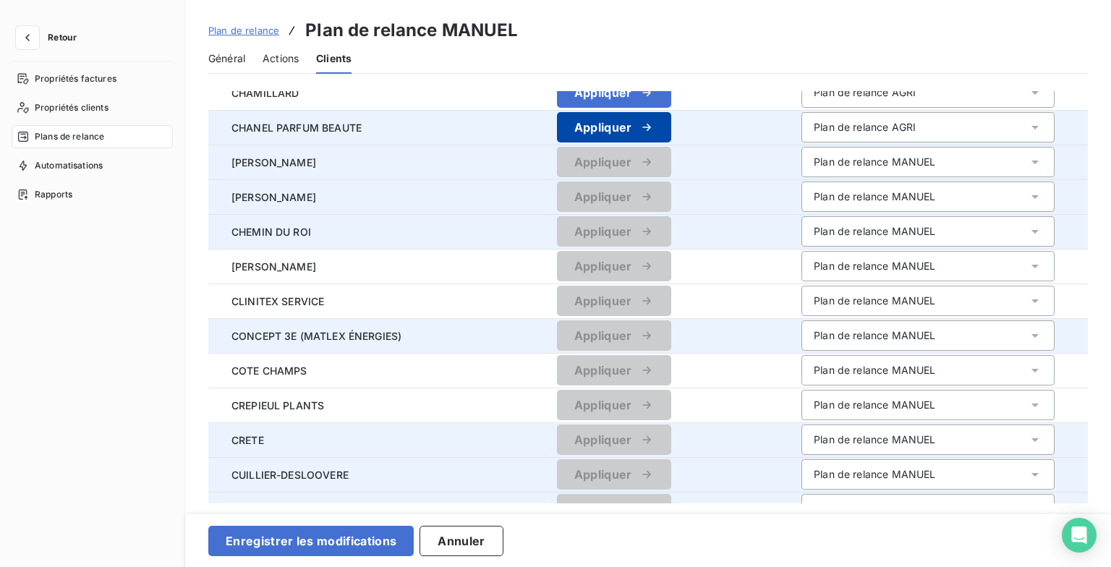
click at [625, 120] on button "Appliquer" at bounding box center [614, 127] width 114 height 30
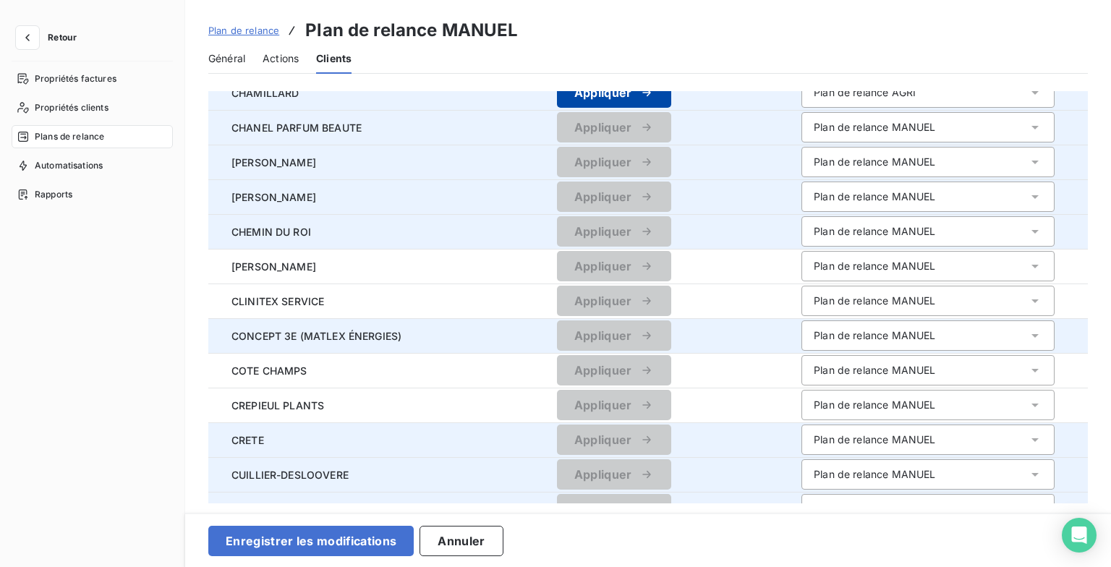
click at [632, 96] on div "button" at bounding box center [643, 92] width 22 height 14
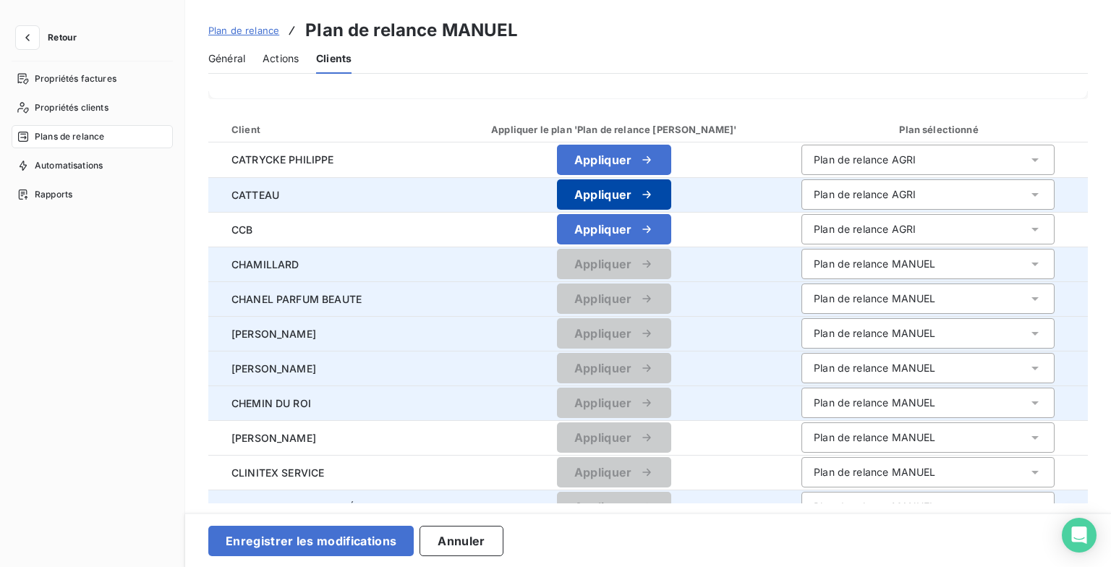
scroll to position [0, 0]
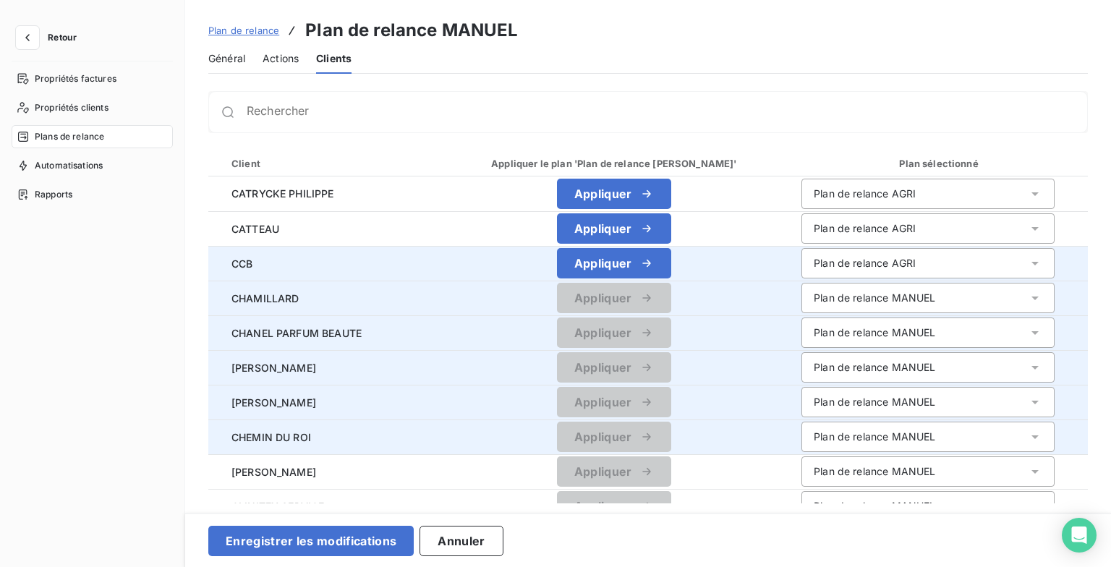
drag, startPoint x: 652, startPoint y: 260, endPoint x: 652, endPoint y: 246, distance: 14.5
click at [651, 260] on button "Appliquer" at bounding box center [614, 263] width 114 height 30
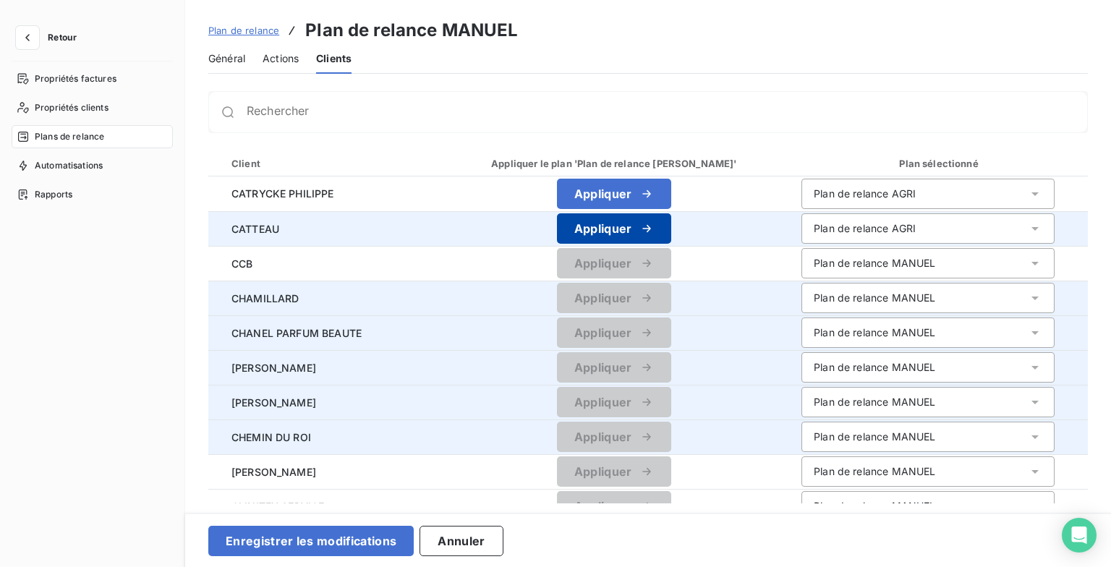
click at [653, 233] on button "Appliquer" at bounding box center [614, 228] width 114 height 30
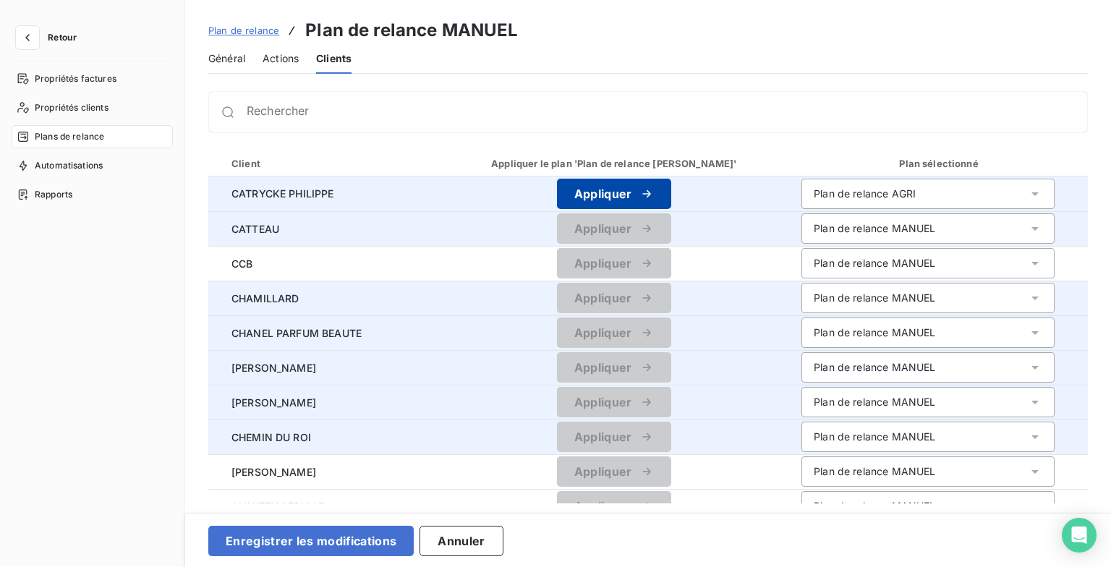
click at [654, 195] on button "Appliquer" at bounding box center [614, 194] width 114 height 30
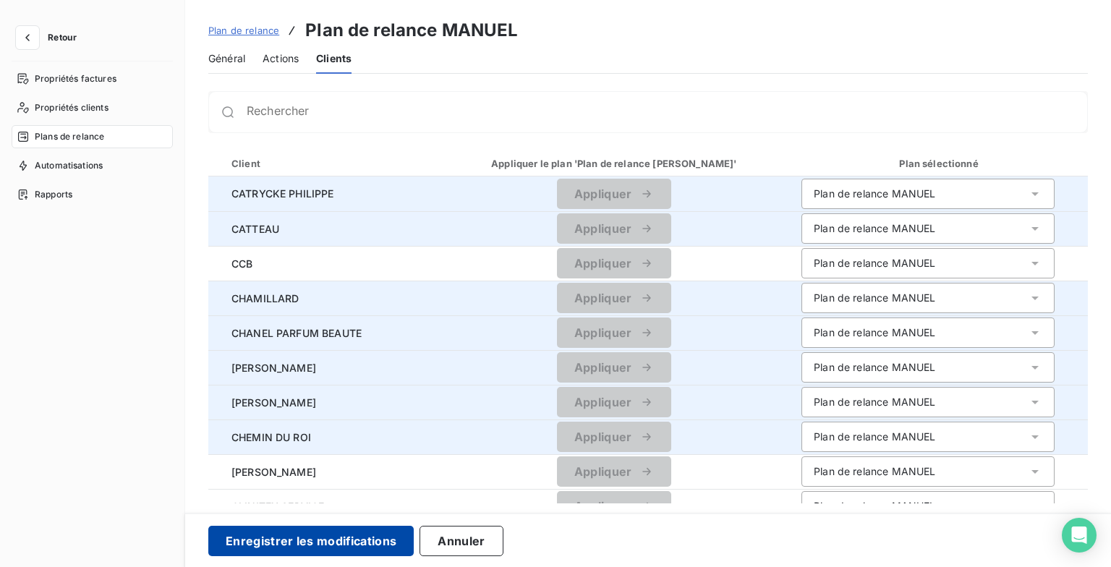
click at [372, 540] on button "Enregistrer les modifications" at bounding box center [310, 541] width 205 height 30
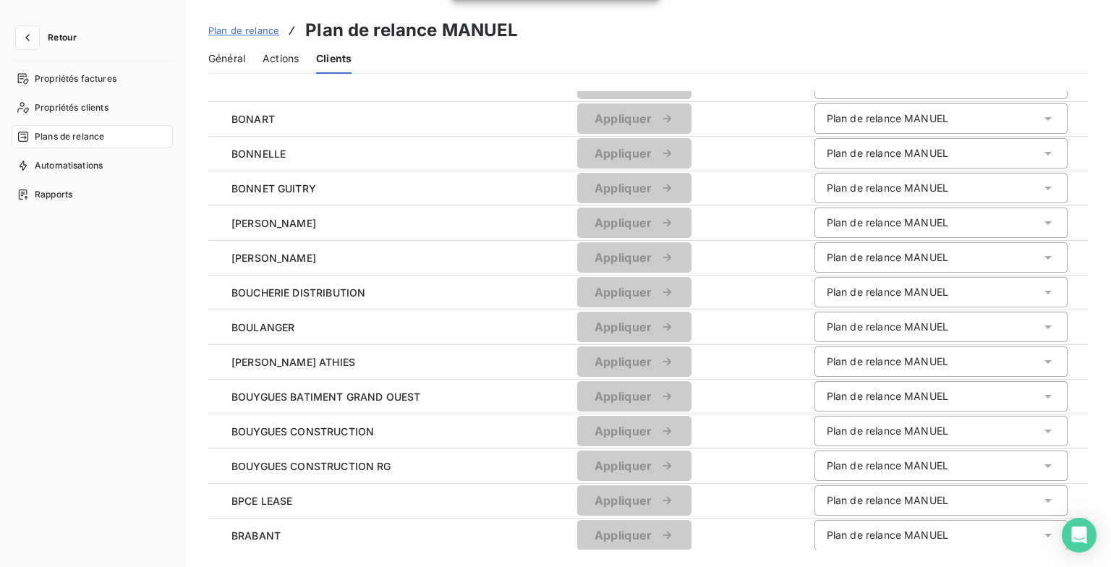
scroll to position [1462, 0]
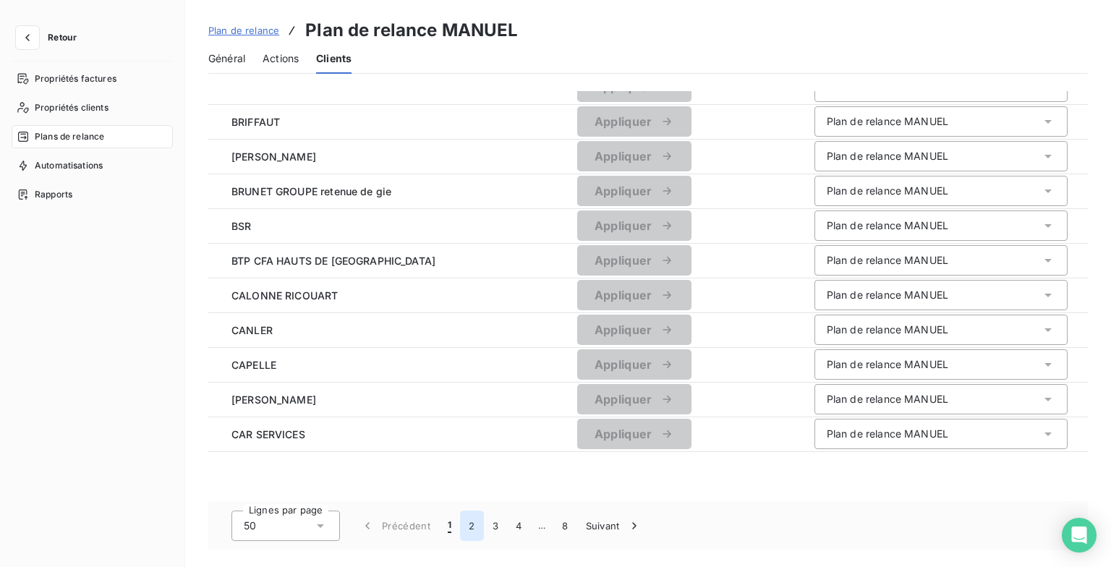
click at [476, 526] on button "2" at bounding box center [471, 526] width 23 height 30
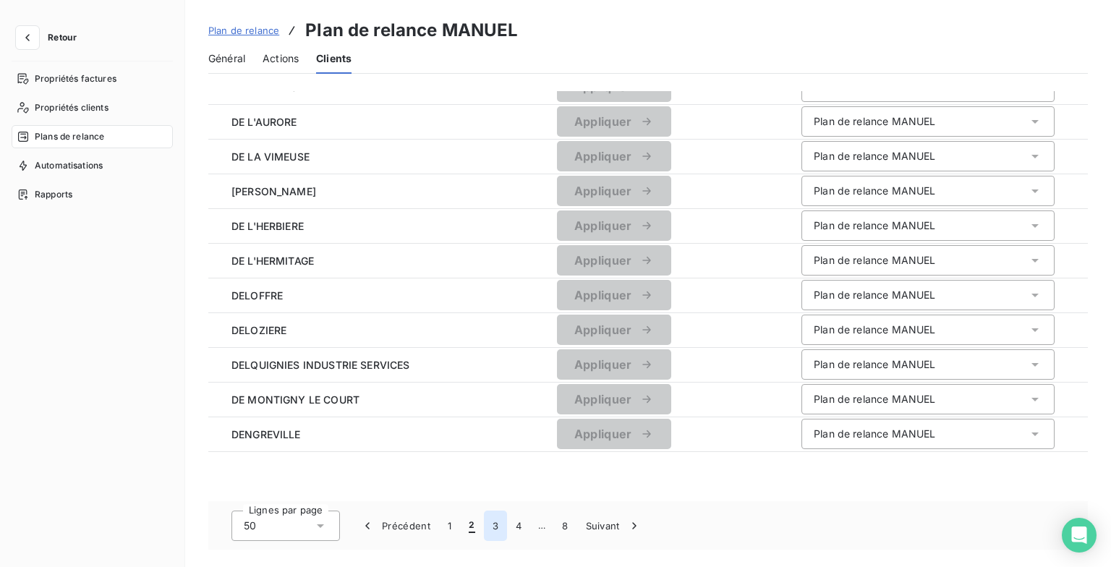
click at [493, 522] on button "3" at bounding box center [495, 526] width 23 height 30
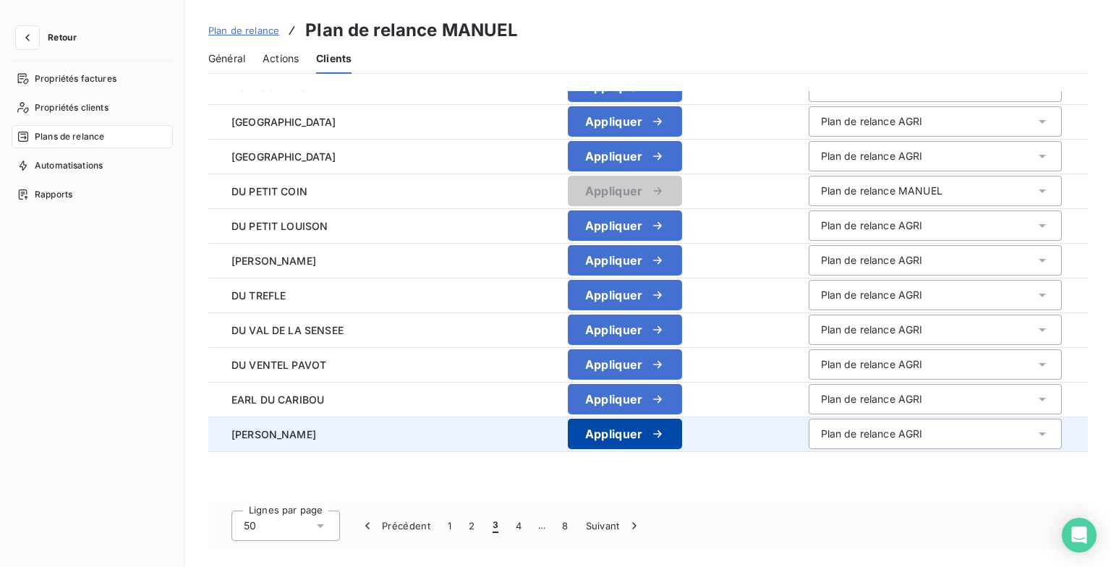
click at [608, 437] on button "Appliquer" at bounding box center [625, 434] width 114 height 30
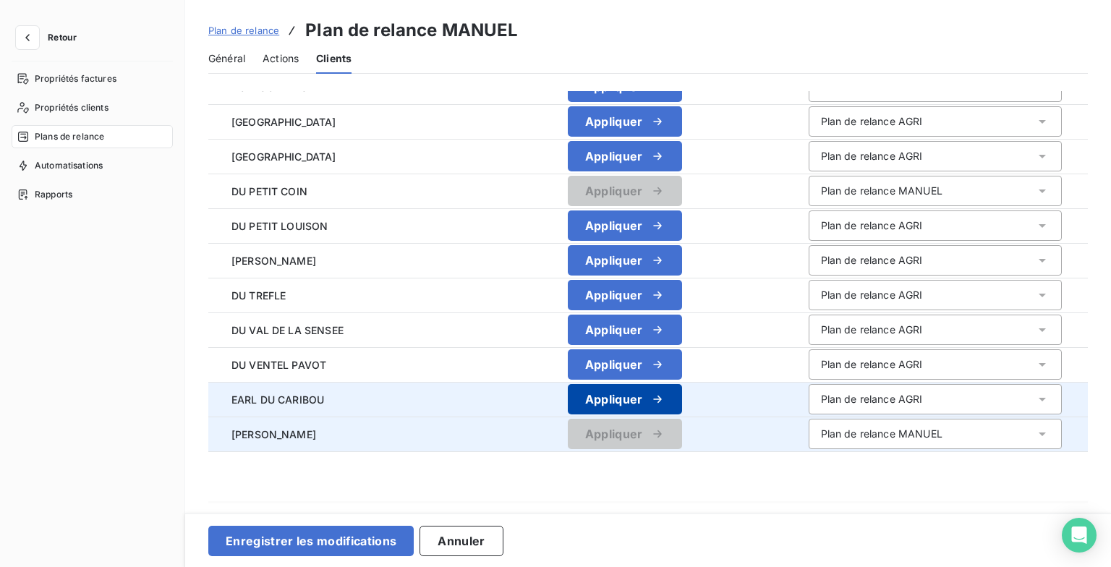
click at [616, 407] on button "Appliquer" at bounding box center [625, 399] width 114 height 30
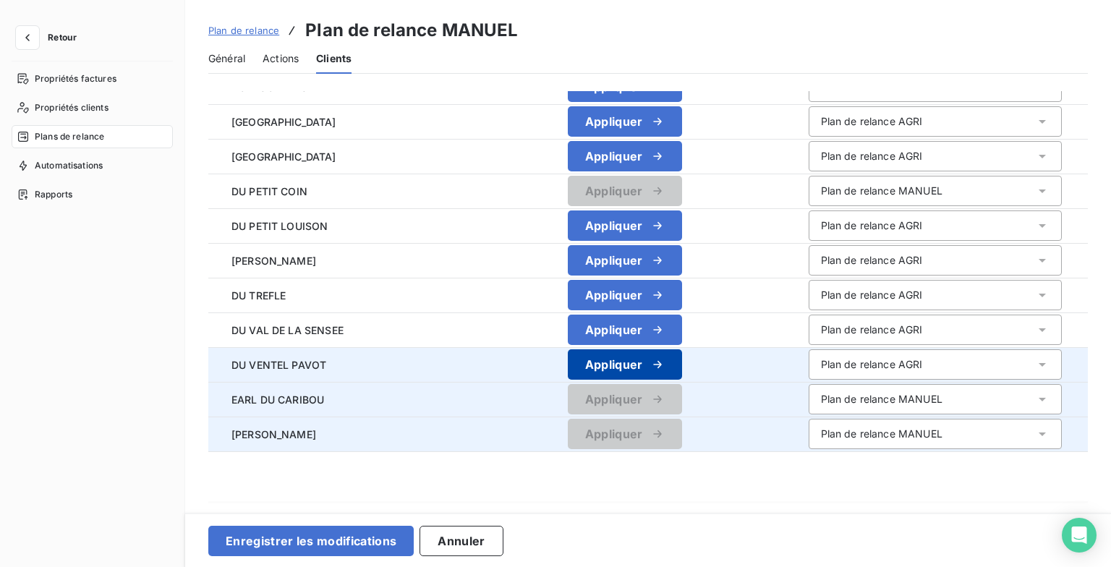
click at [650, 357] on icon "button" at bounding box center [657, 364] width 14 height 14
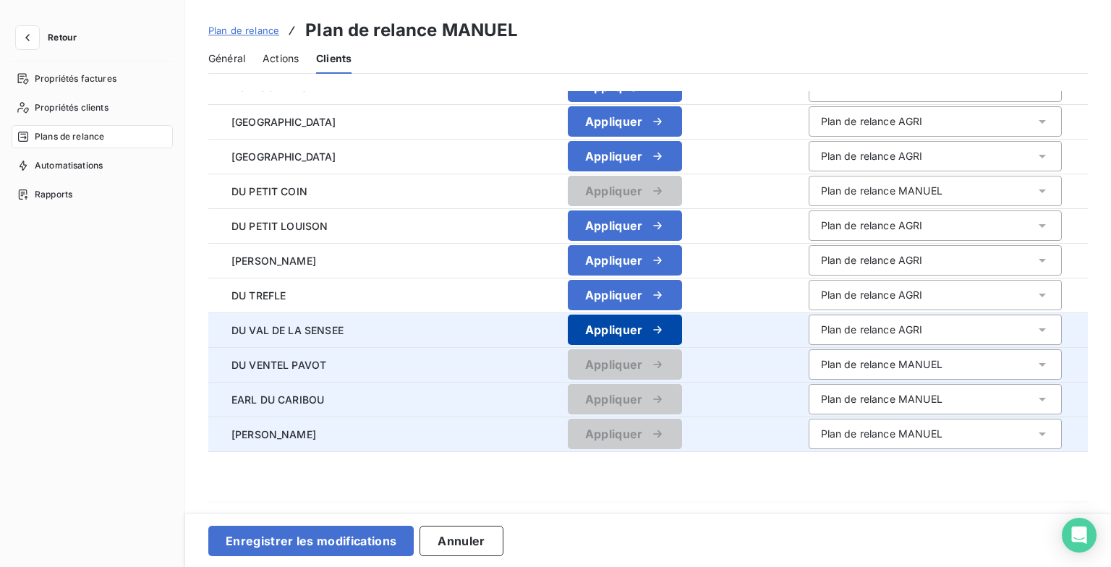
click at [650, 330] on icon "button" at bounding box center [657, 330] width 14 height 14
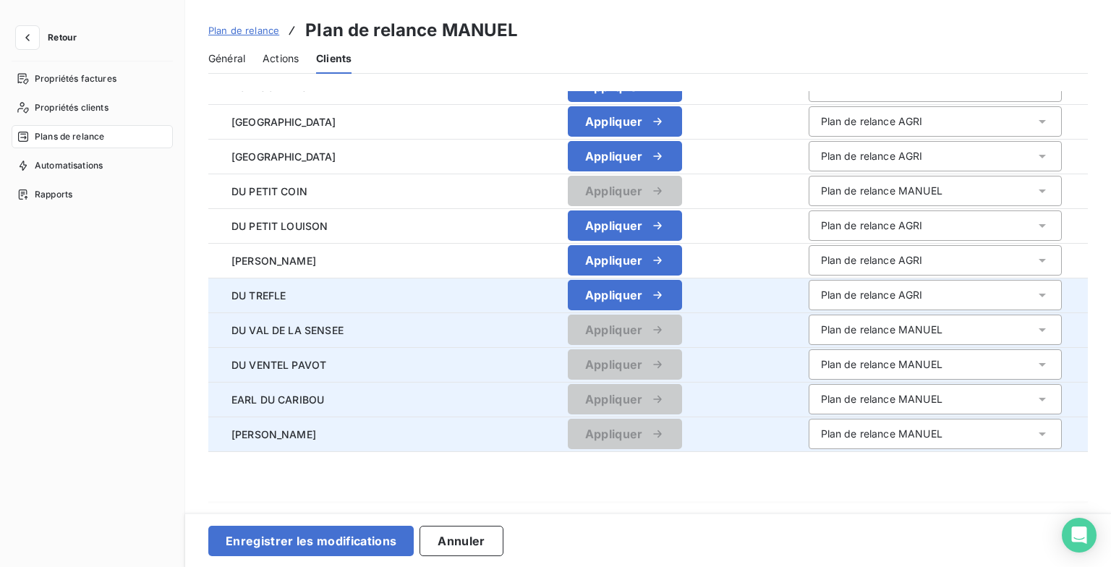
click at [650, 301] on icon "button" at bounding box center [657, 295] width 14 height 14
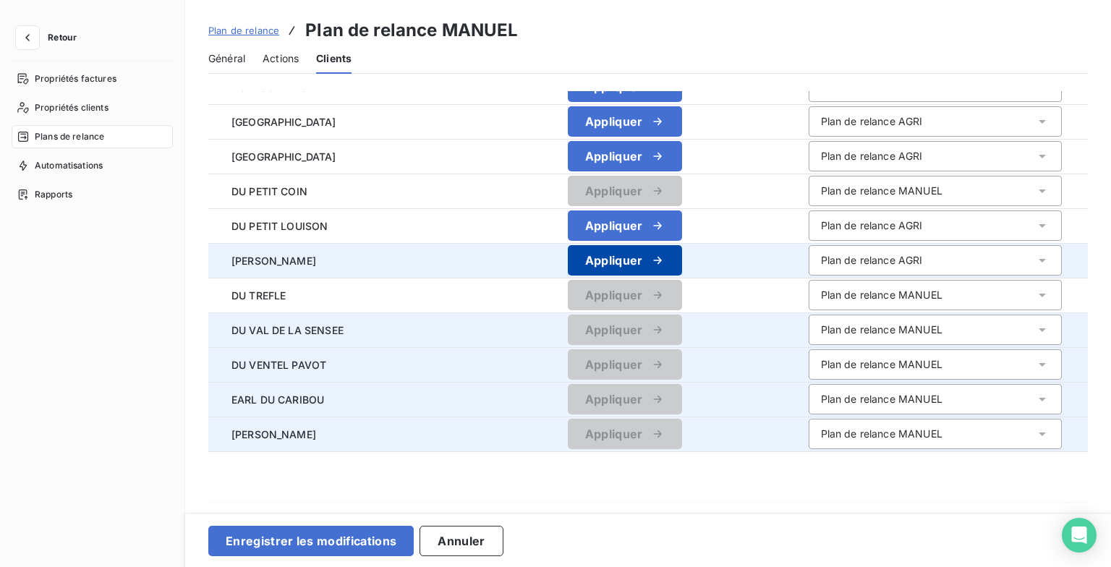
click at [643, 253] on div "button" at bounding box center [654, 260] width 22 height 14
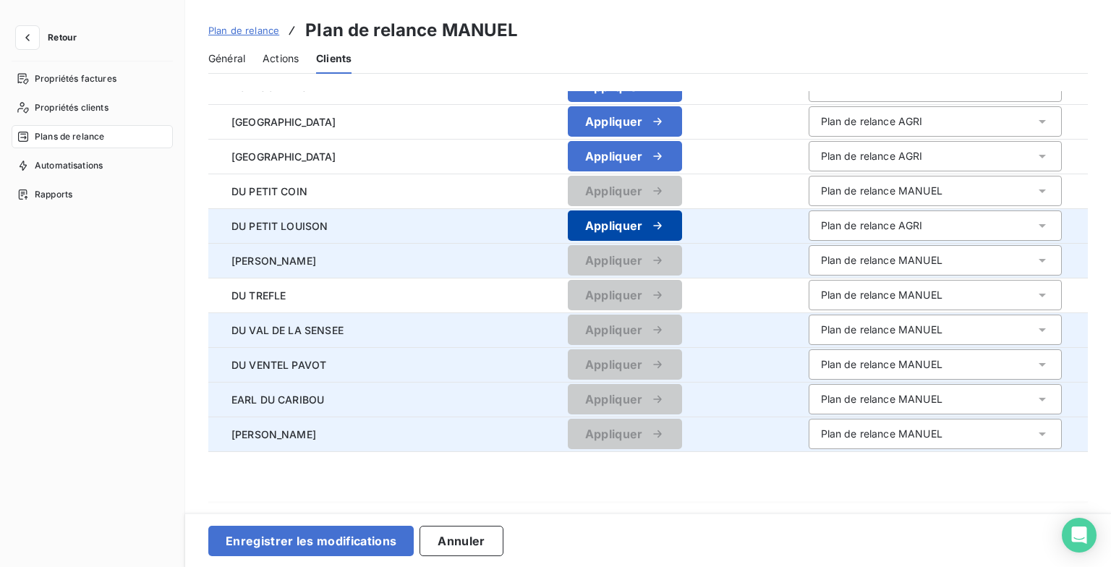
click at [643, 232] on div "button" at bounding box center [654, 226] width 22 height 14
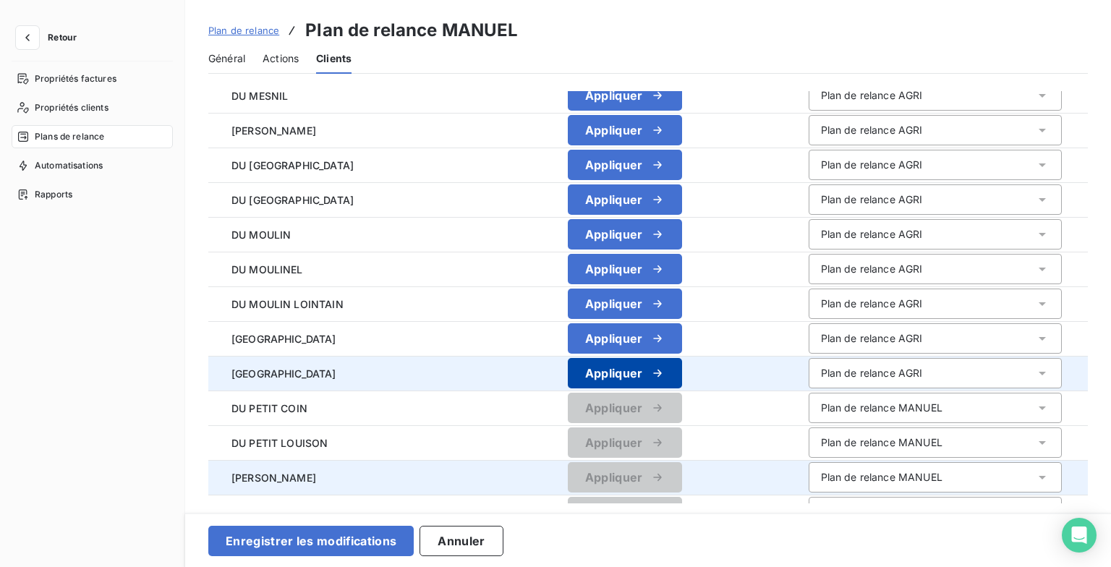
click at [650, 370] on icon "button" at bounding box center [657, 373] width 14 height 14
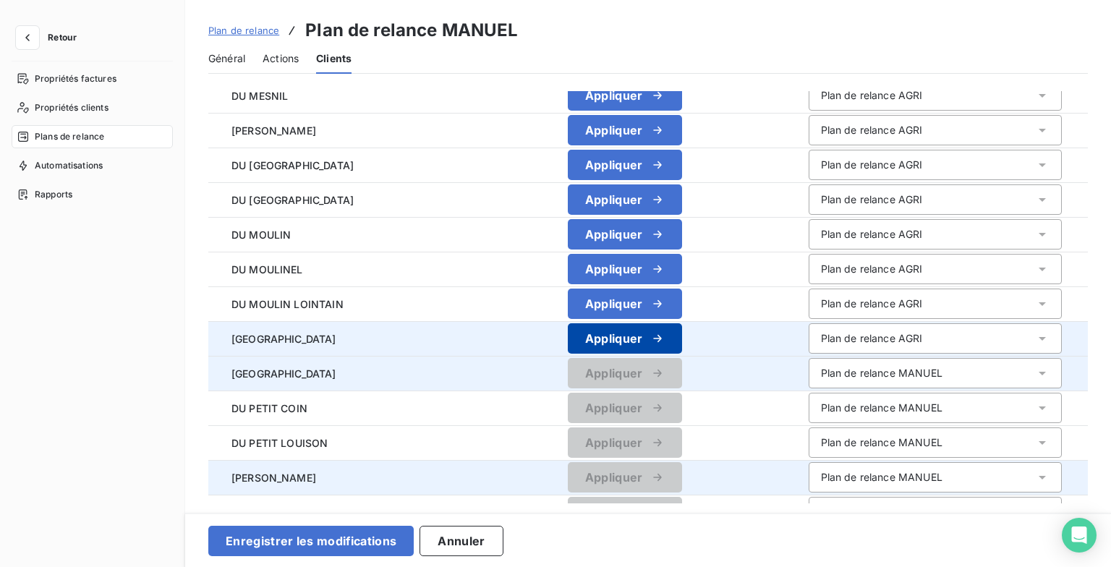
click at [650, 336] on icon "button" at bounding box center [657, 338] width 14 height 14
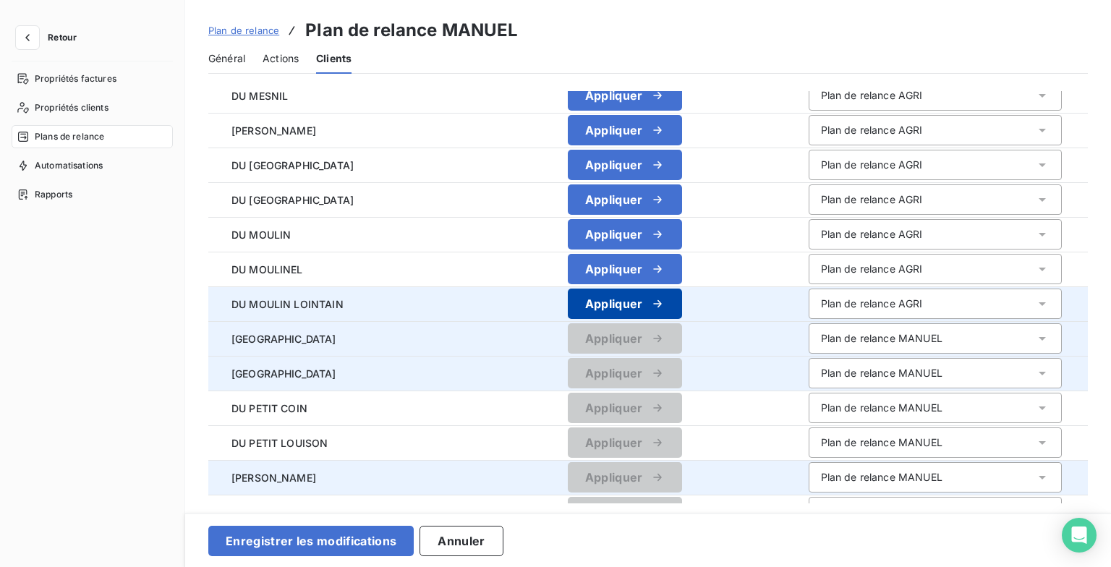
click at [650, 301] on icon "button" at bounding box center [657, 304] width 14 height 14
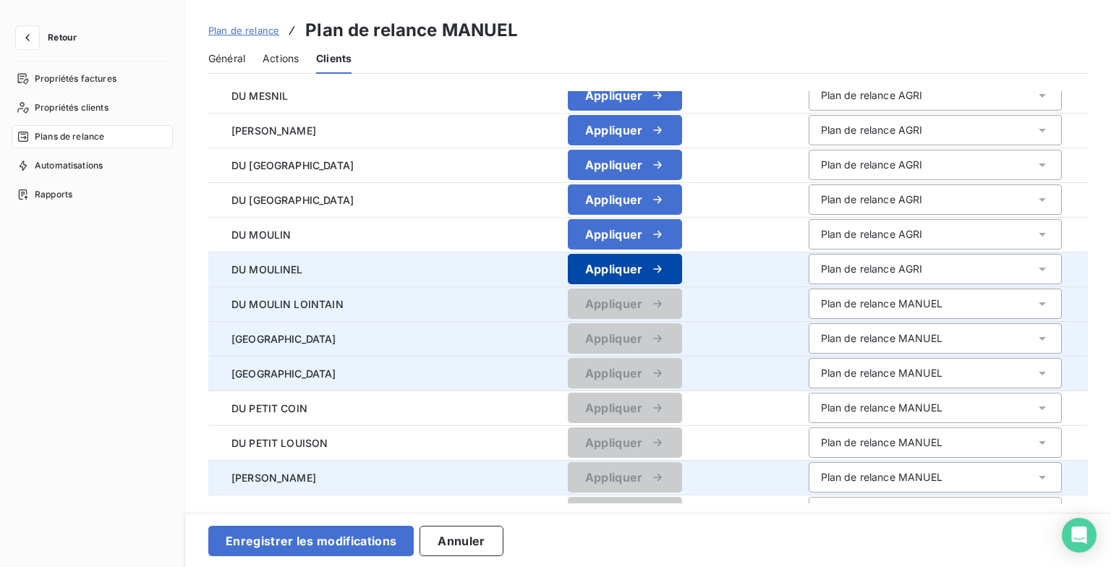
click at [643, 266] on div "button" at bounding box center [654, 269] width 22 height 14
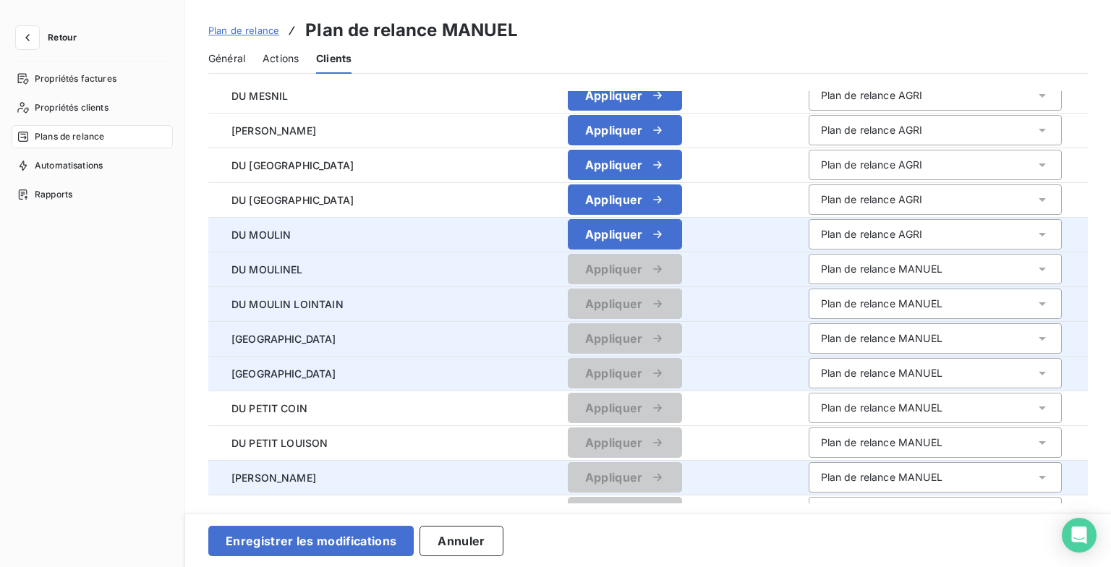
click at [613, 217] on td "Appliquer" at bounding box center [625, 234] width 344 height 35
click at [613, 226] on button "Appliquer" at bounding box center [625, 234] width 114 height 30
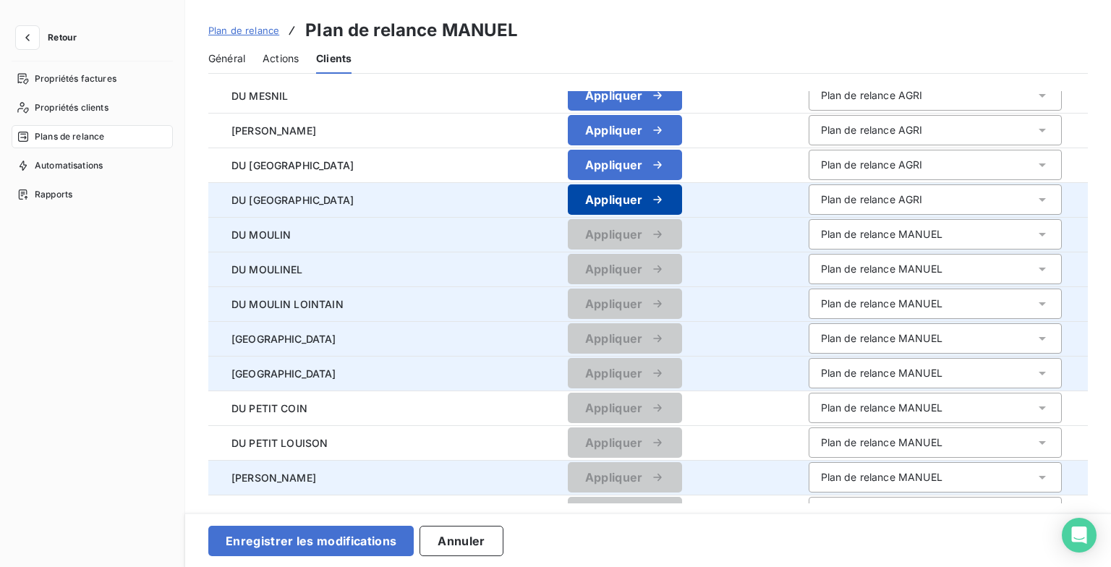
click at [643, 195] on div "button" at bounding box center [654, 199] width 22 height 14
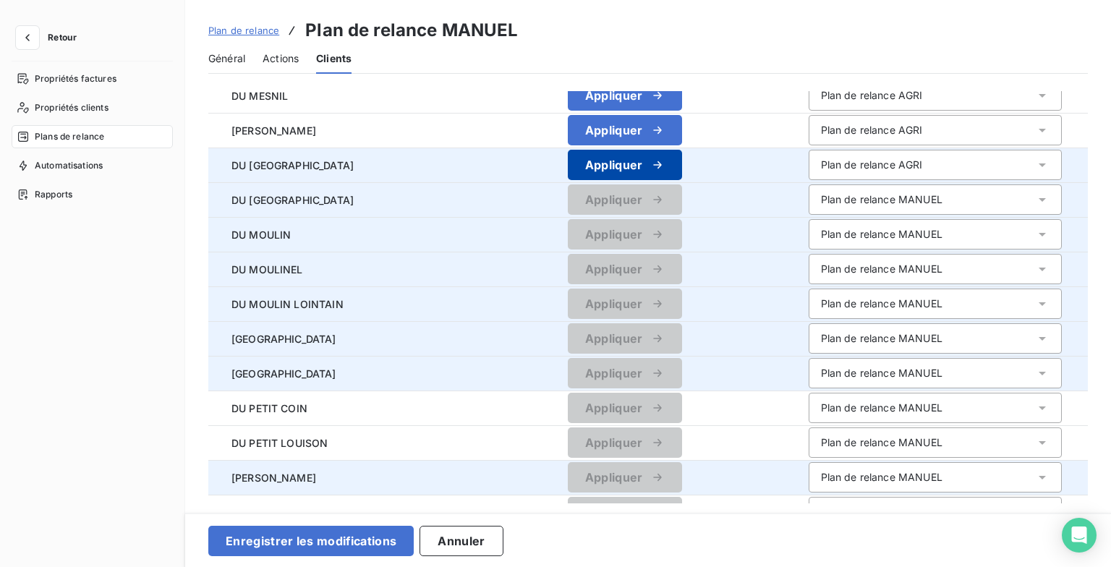
click at [617, 156] on button "Appliquer" at bounding box center [625, 165] width 114 height 30
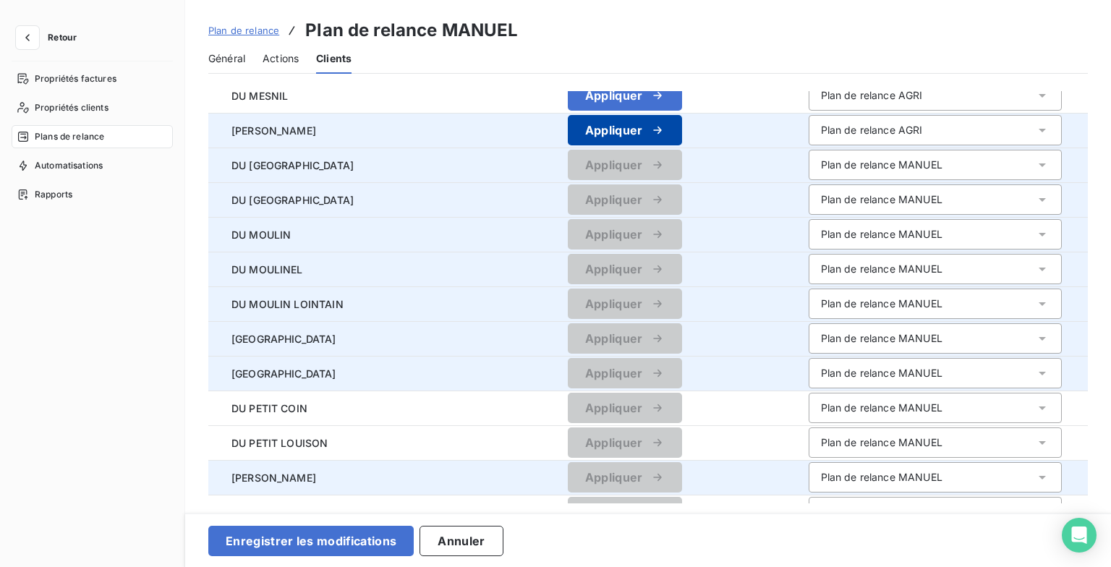
click at [622, 116] on button "Appliquer" at bounding box center [625, 130] width 114 height 30
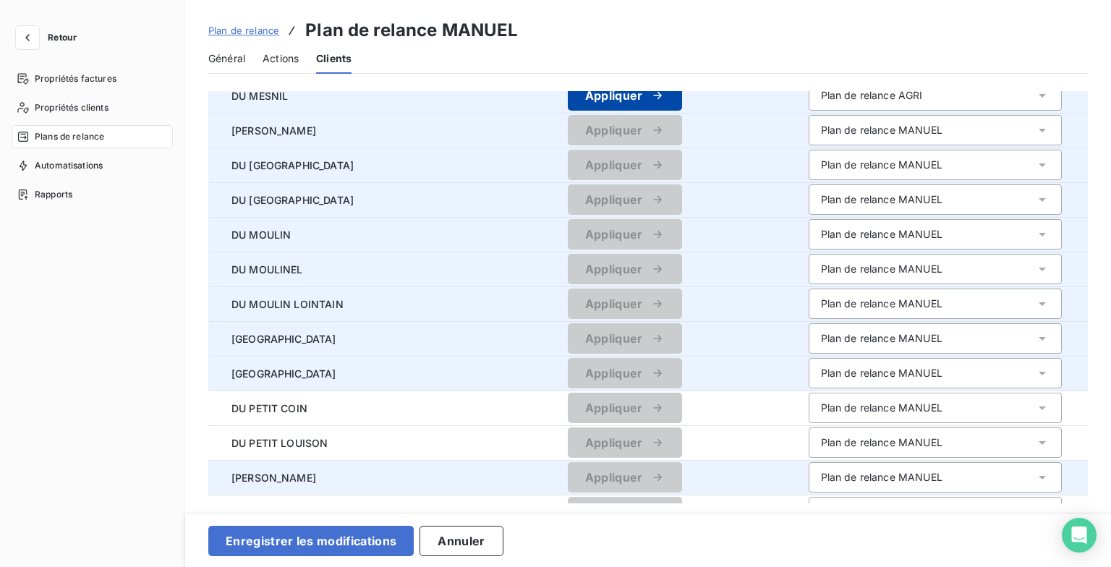
click at [650, 95] on icon "button" at bounding box center [657, 95] width 14 height 14
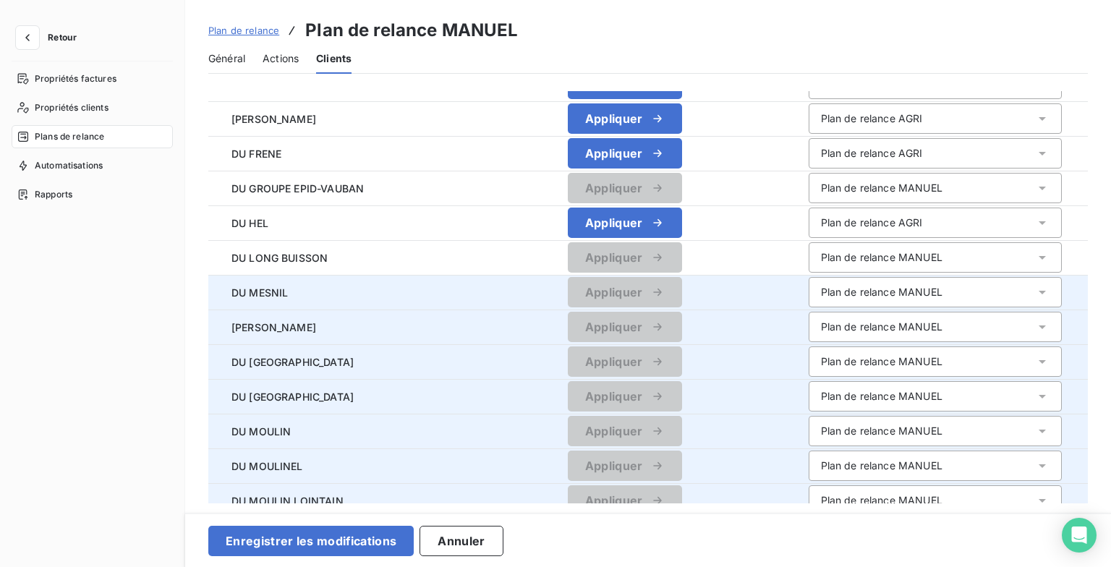
scroll to position [1027, 0]
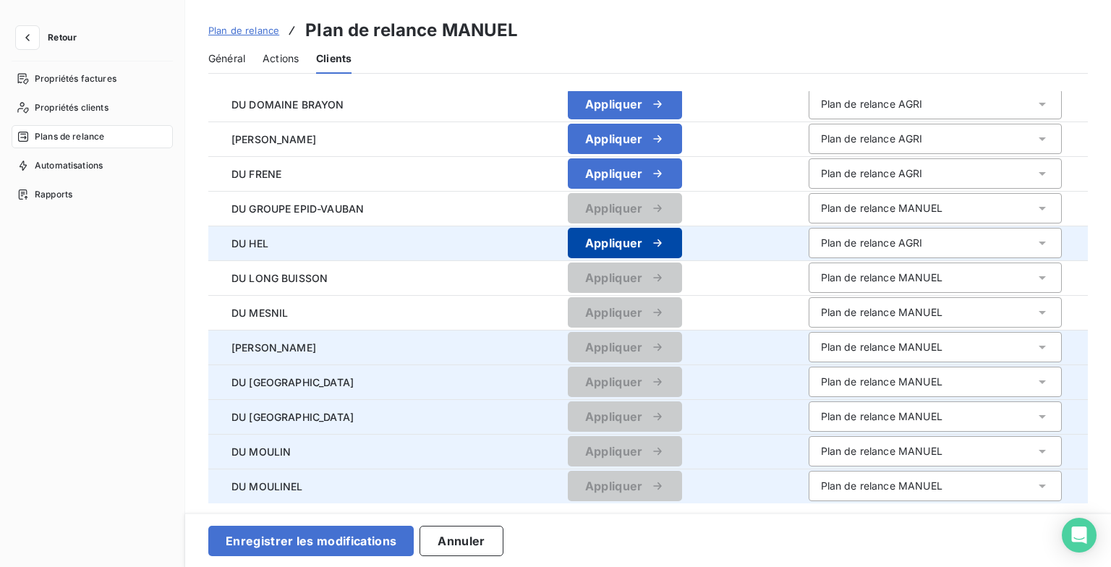
click at [627, 231] on button "Appliquer" at bounding box center [625, 243] width 114 height 30
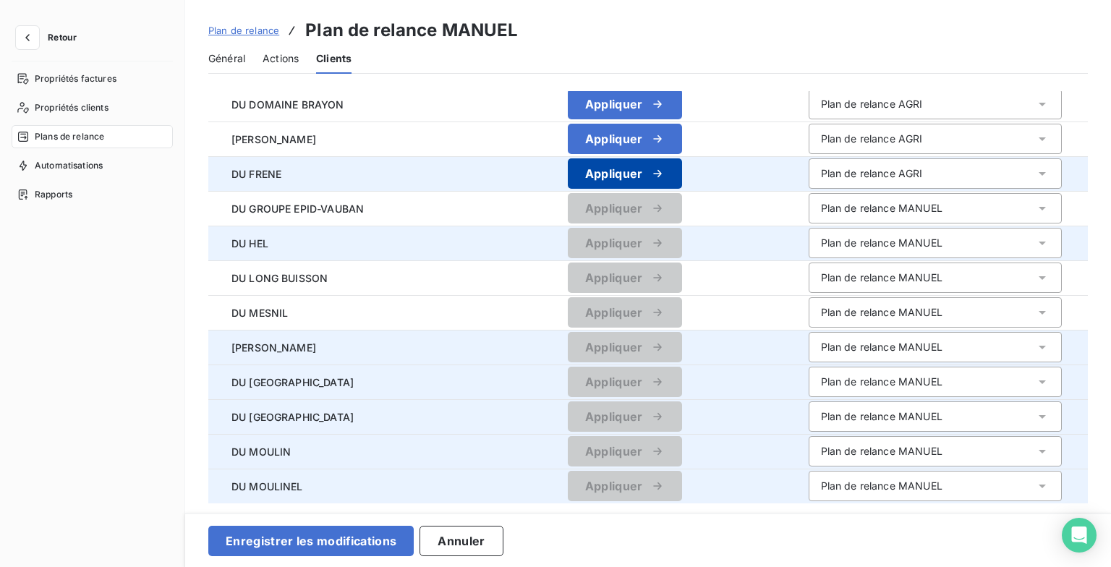
click at [653, 174] on icon "button" at bounding box center [657, 173] width 8 height 7
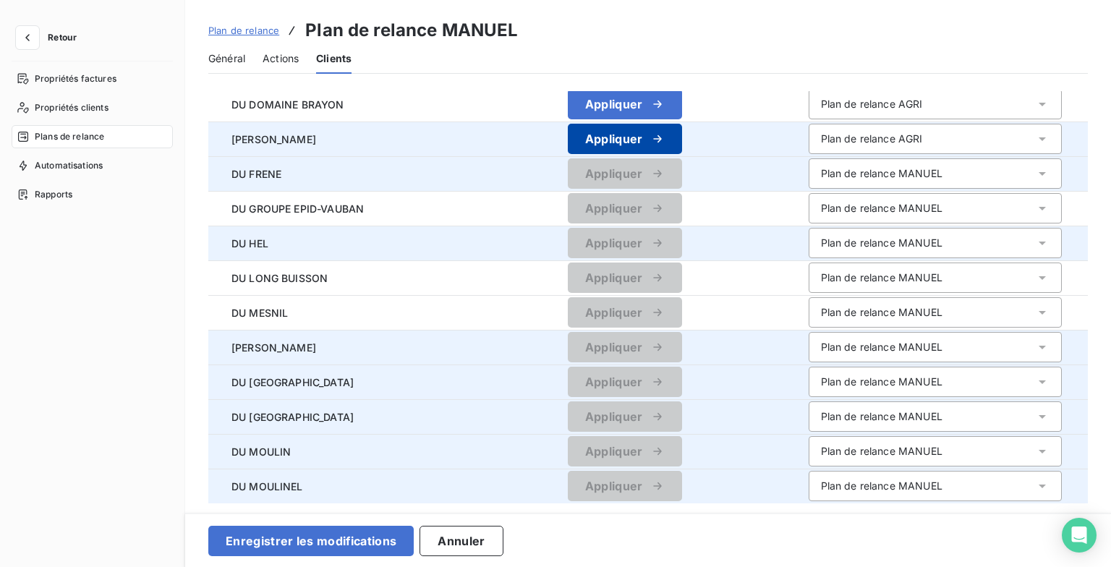
click at [650, 141] on icon "button" at bounding box center [657, 139] width 14 height 14
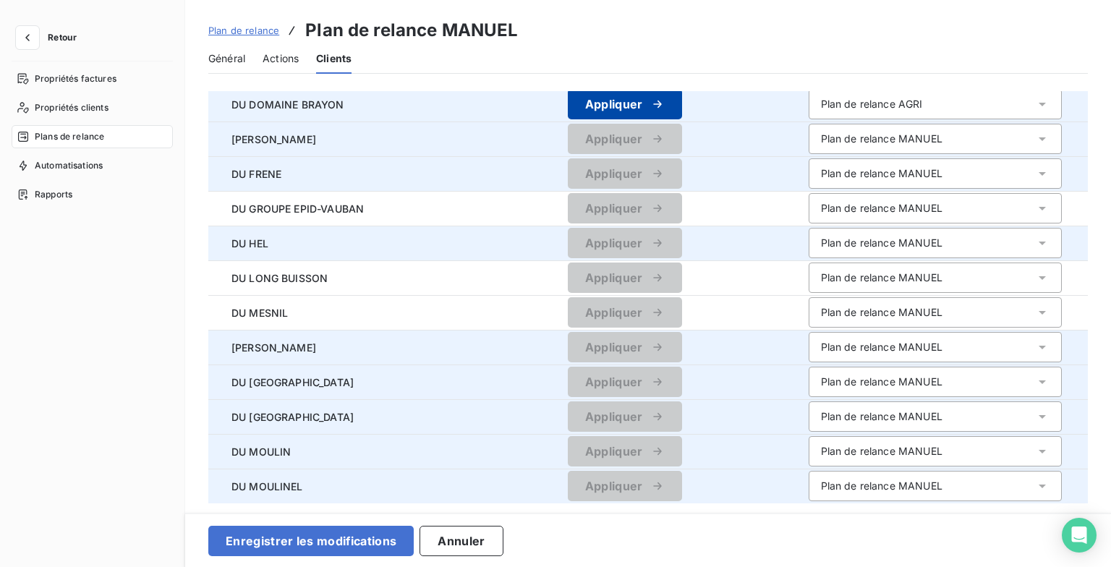
click at [637, 111] on button "Appliquer" at bounding box center [625, 104] width 114 height 30
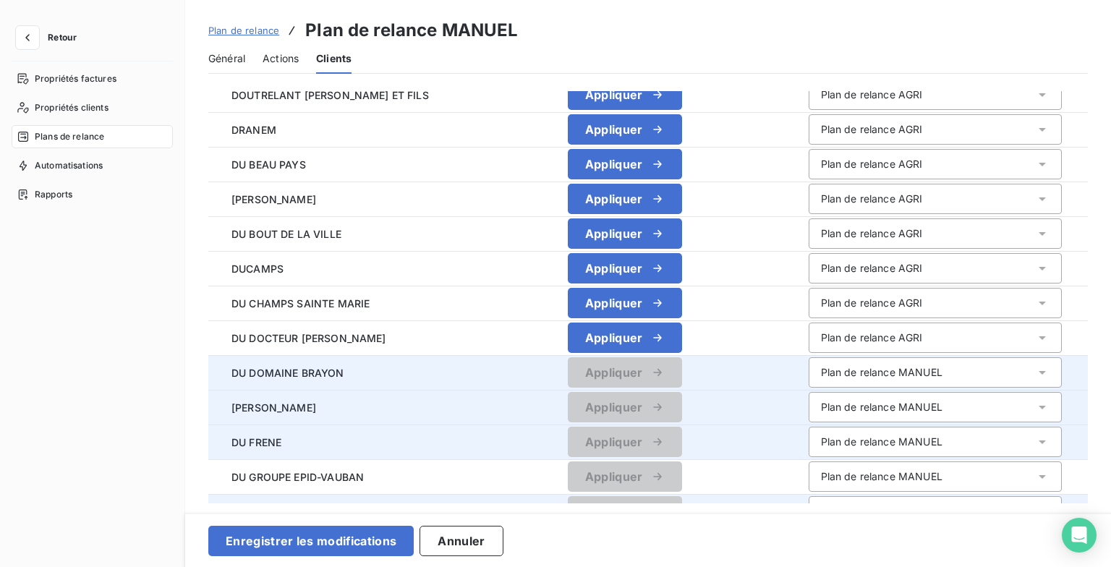
scroll to position [738, 0]
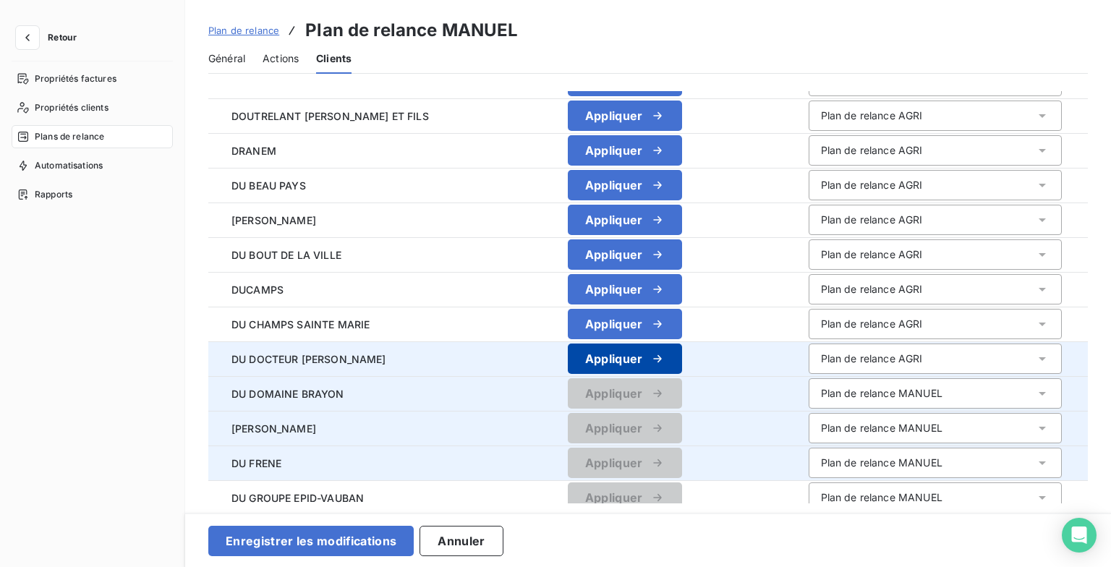
click at [618, 349] on button "Appliquer" at bounding box center [625, 359] width 114 height 30
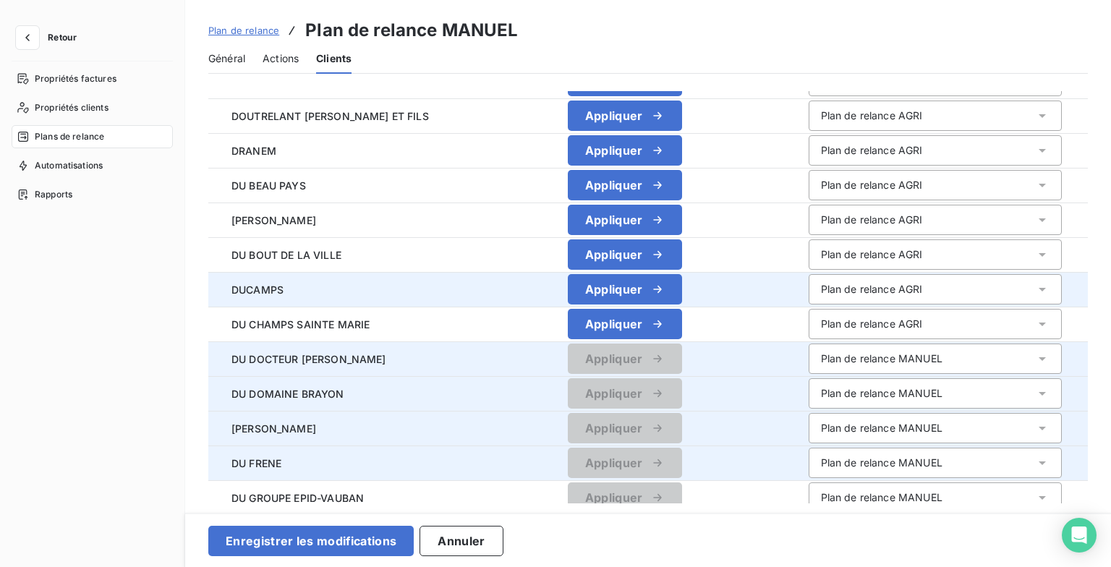
click at [643, 320] on div "button" at bounding box center [654, 324] width 22 height 14
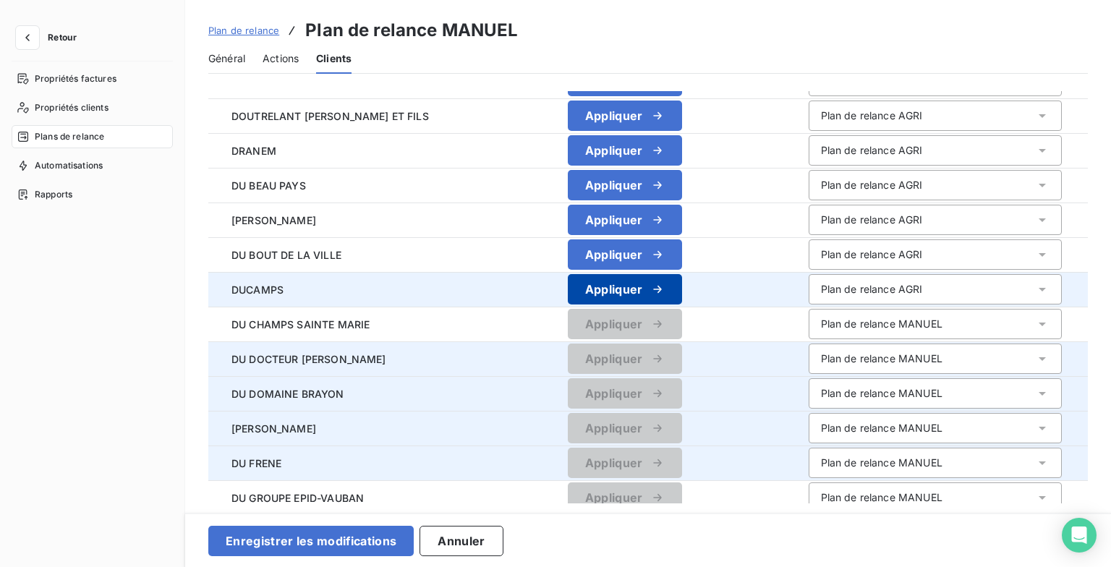
click at [643, 289] on div "button" at bounding box center [654, 289] width 22 height 14
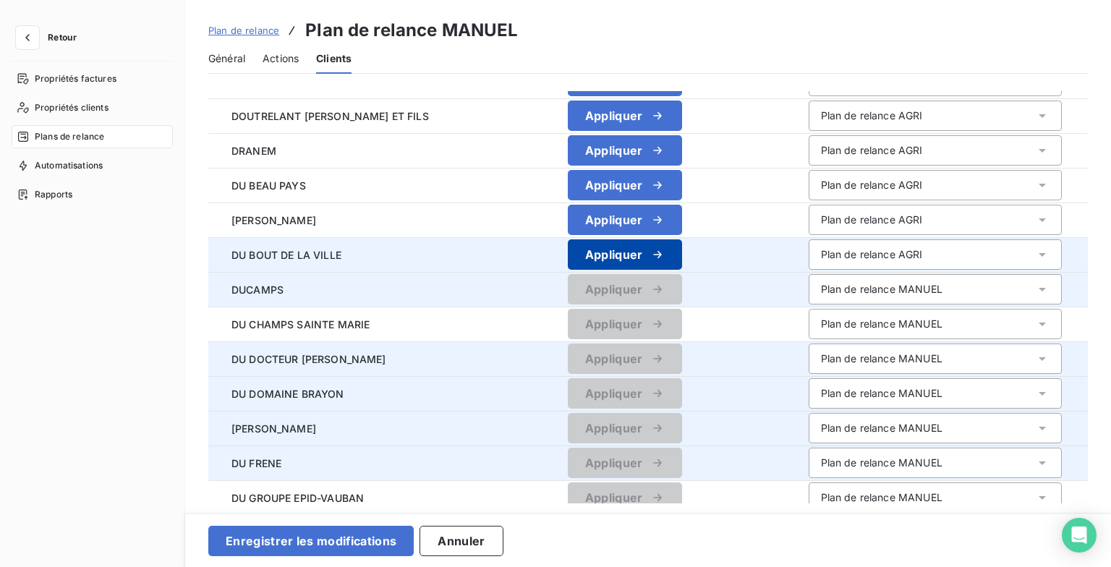
click at [650, 255] on icon "button" at bounding box center [657, 254] width 14 height 14
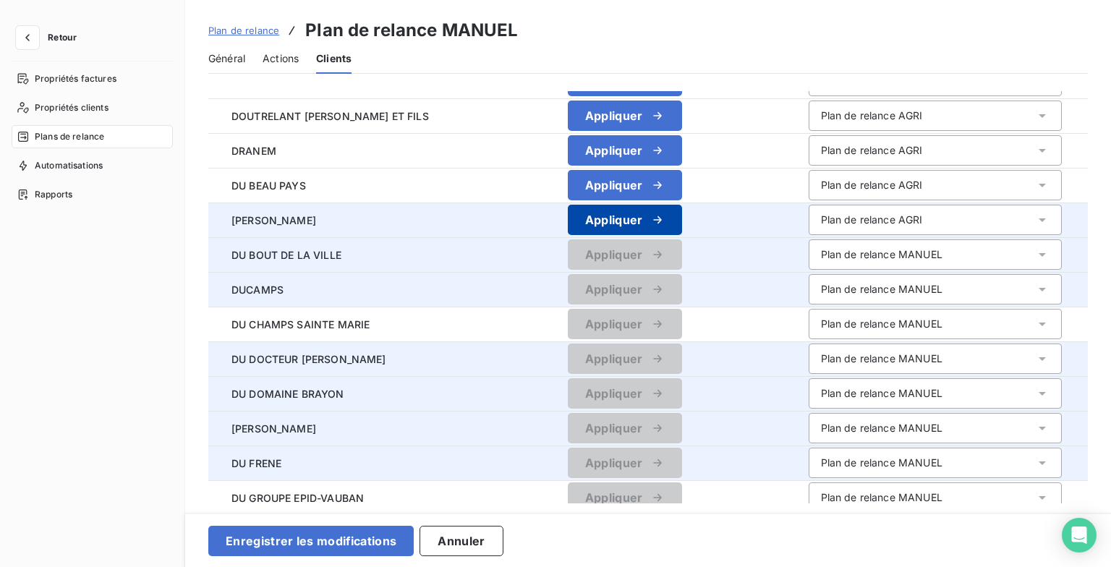
click at [650, 221] on icon "button" at bounding box center [657, 220] width 14 height 14
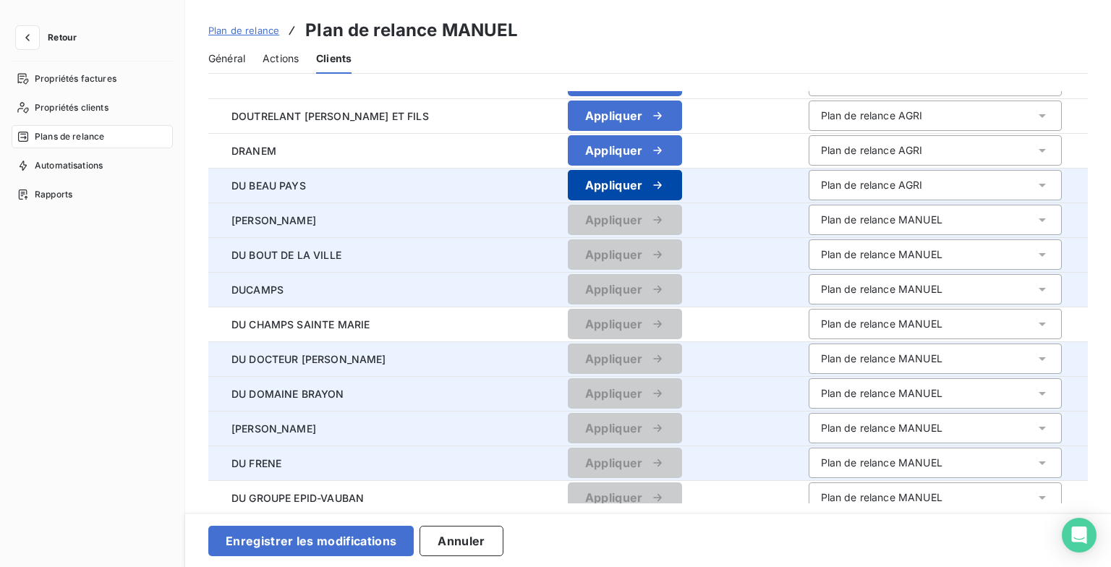
click at [650, 185] on icon "button" at bounding box center [657, 185] width 14 height 14
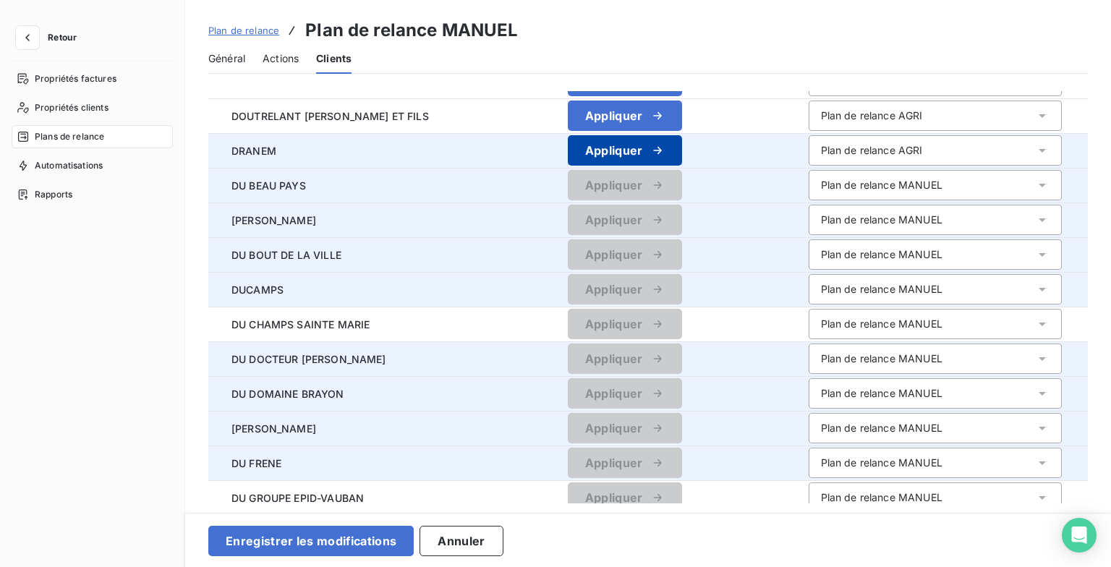
click at [643, 153] on button "Appliquer" at bounding box center [625, 150] width 114 height 30
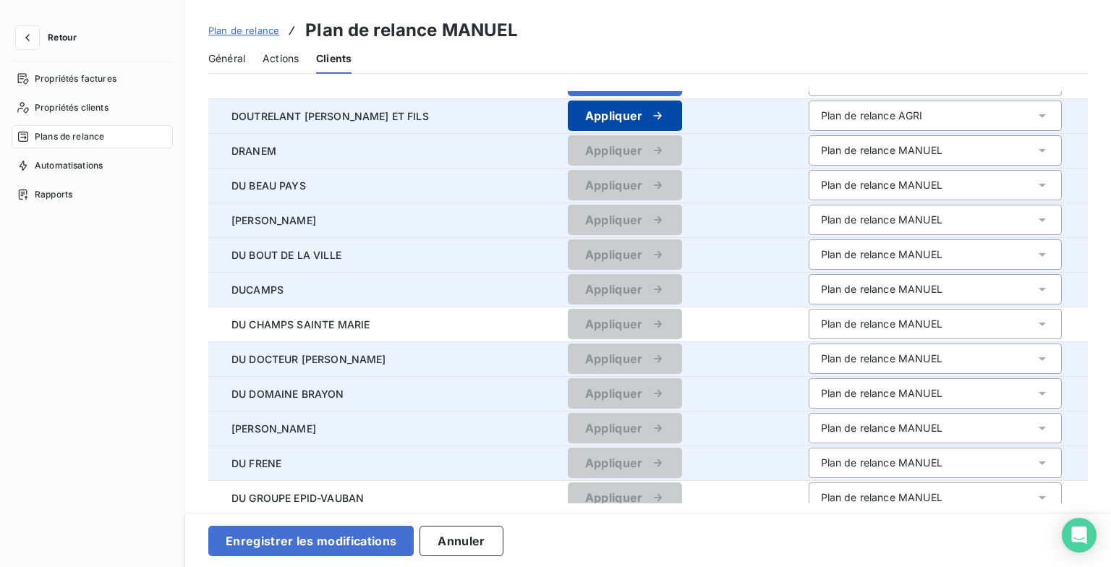
click at [642, 111] on button "Appliquer" at bounding box center [625, 116] width 114 height 30
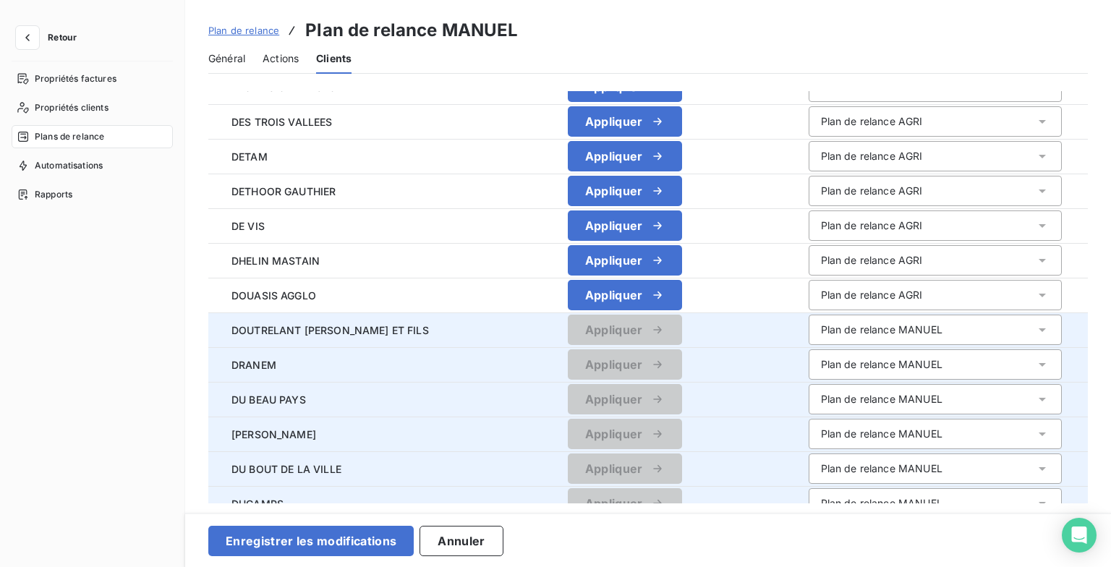
scroll to position [521, 0]
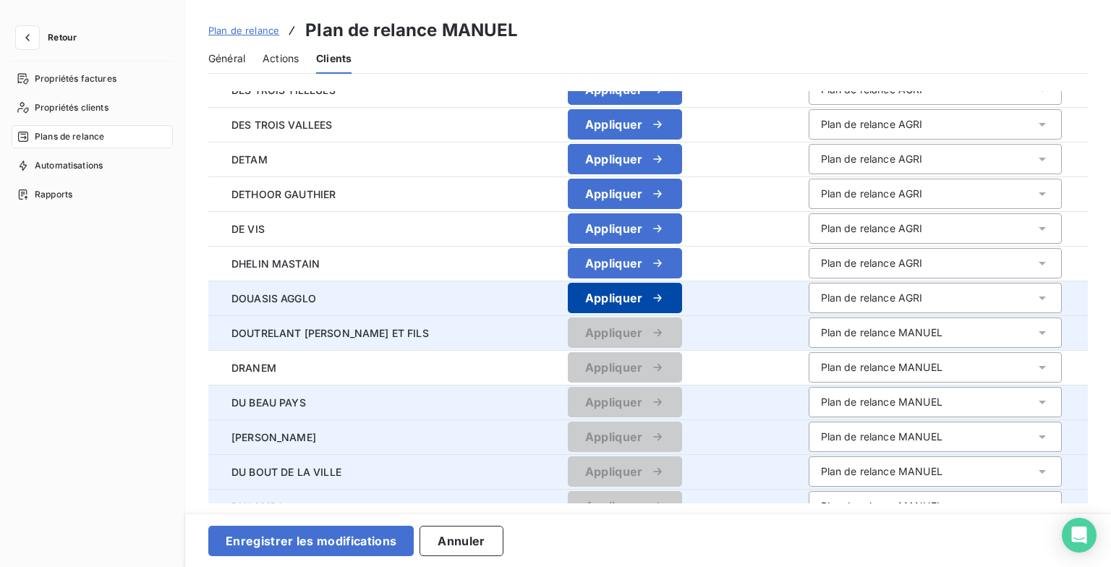
click at [642, 295] on button "Appliquer" at bounding box center [625, 298] width 114 height 30
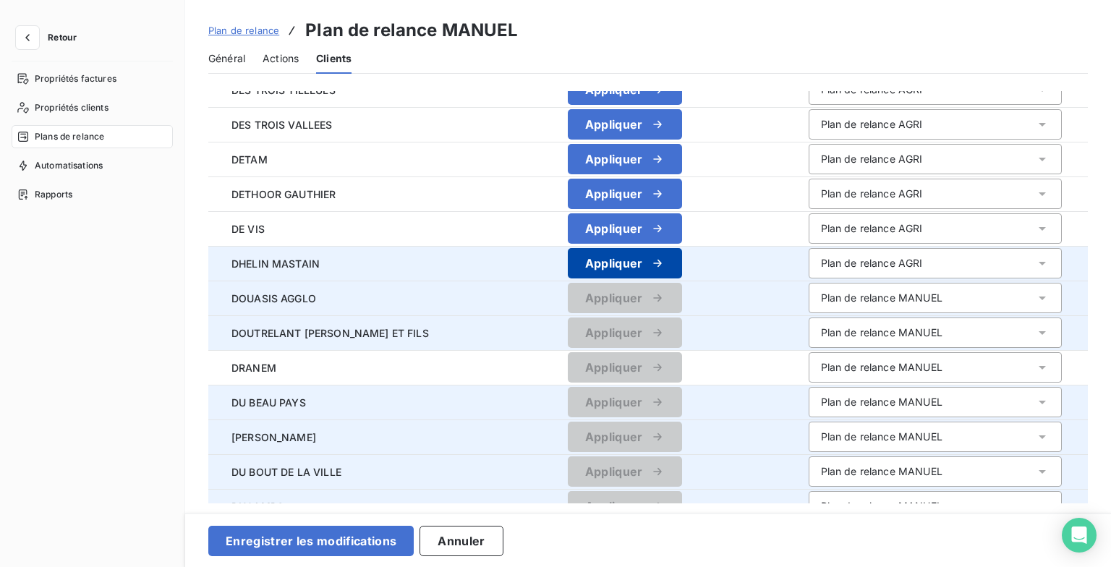
click at [629, 255] on button "Appliquer" at bounding box center [625, 263] width 114 height 30
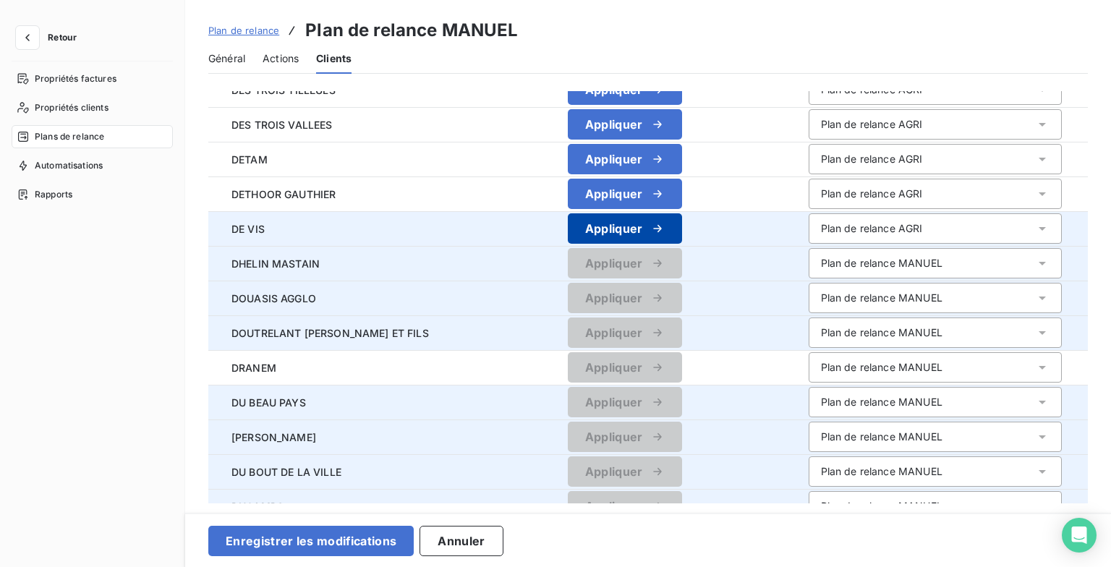
click at [650, 224] on icon "button" at bounding box center [657, 228] width 14 height 14
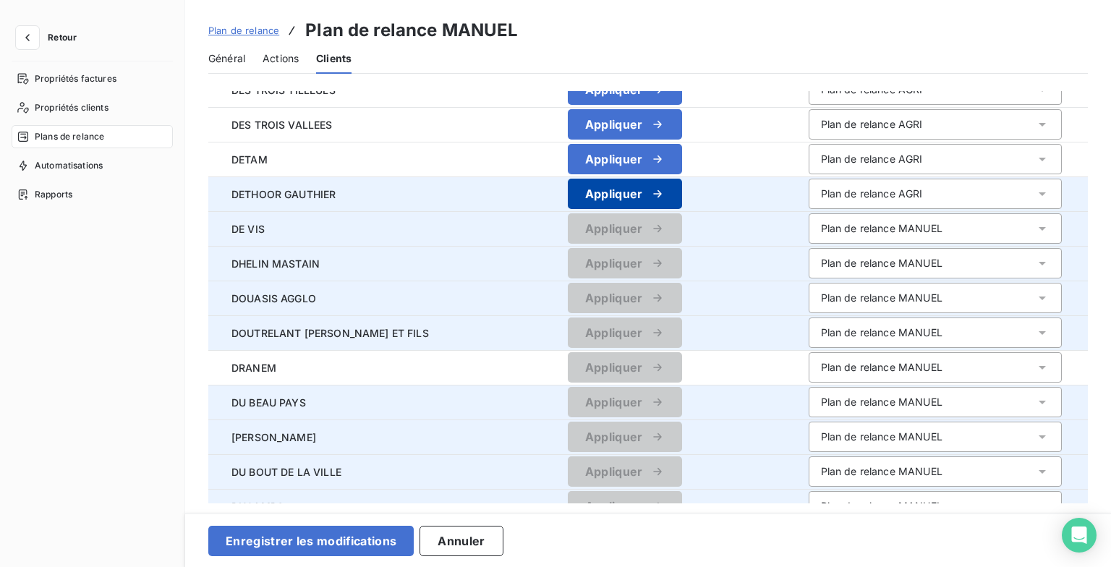
click at [624, 204] on button "Appliquer" at bounding box center [625, 194] width 114 height 30
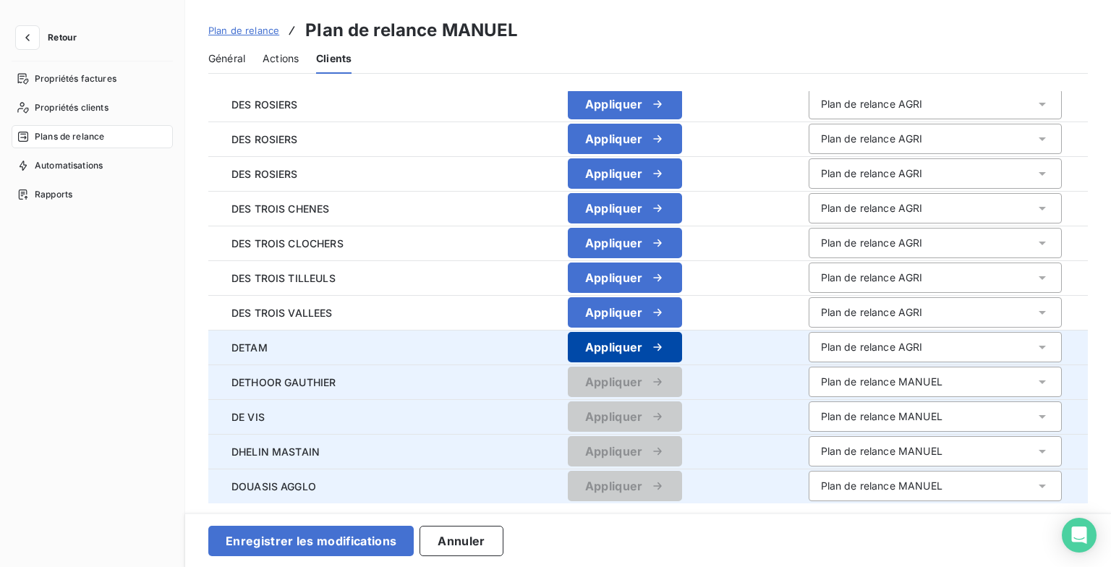
scroll to position [304, 0]
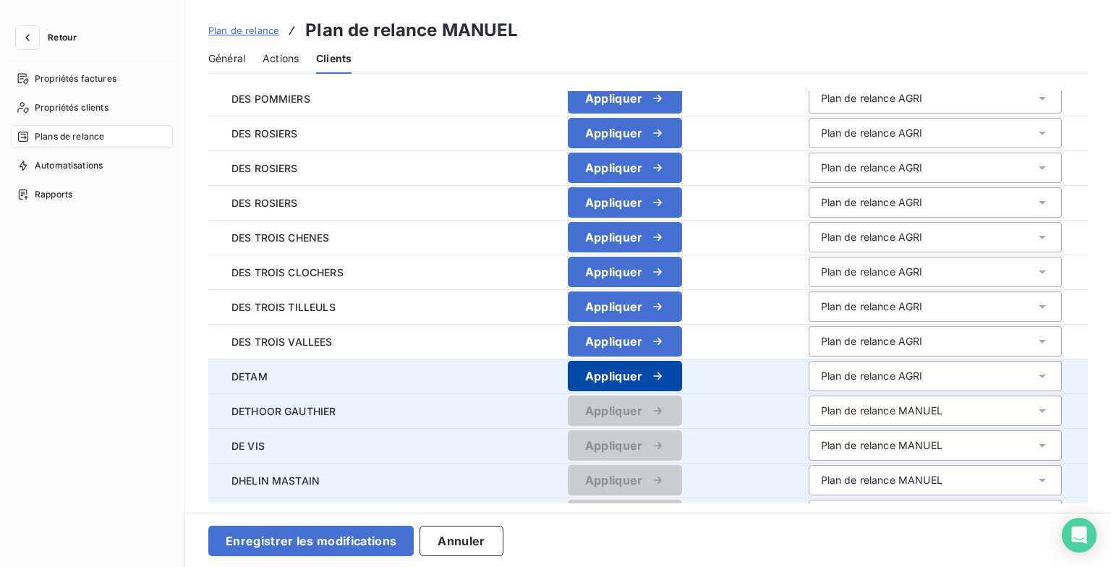
click at [609, 370] on button "Appliquer" at bounding box center [625, 376] width 114 height 30
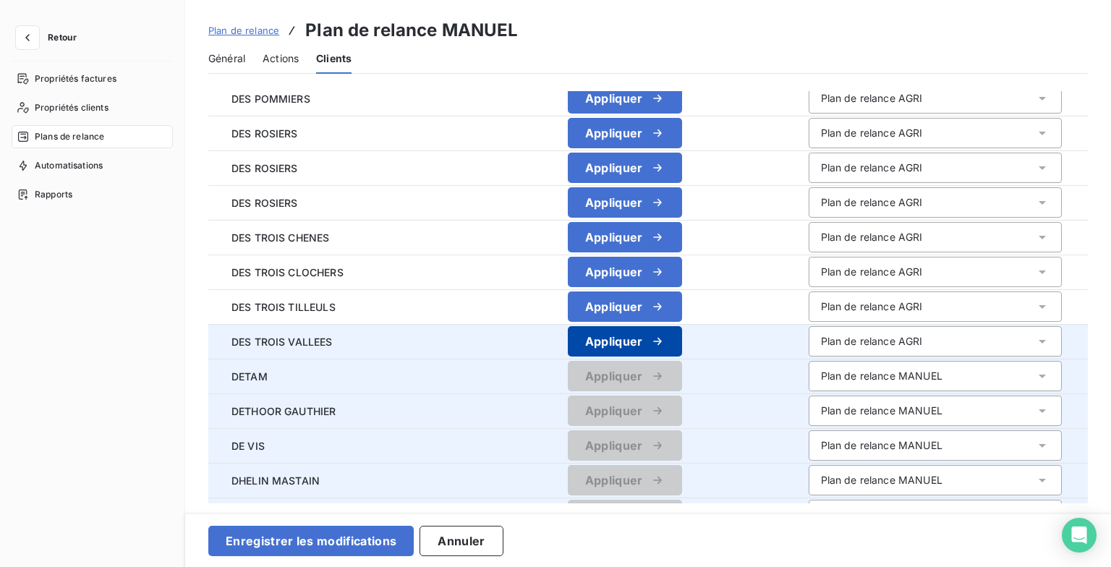
click at [616, 332] on button "Appliquer" at bounding box center [625, 341] width 114 height 30
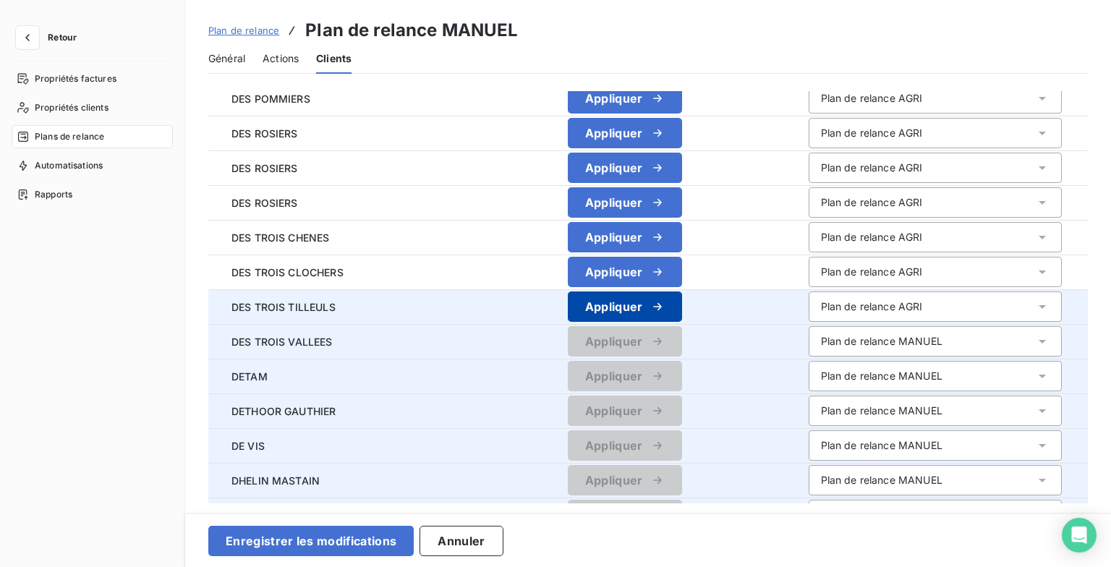
click at [650, 305] on icon "button" at bounding box center [657, 307] width 14 height 14
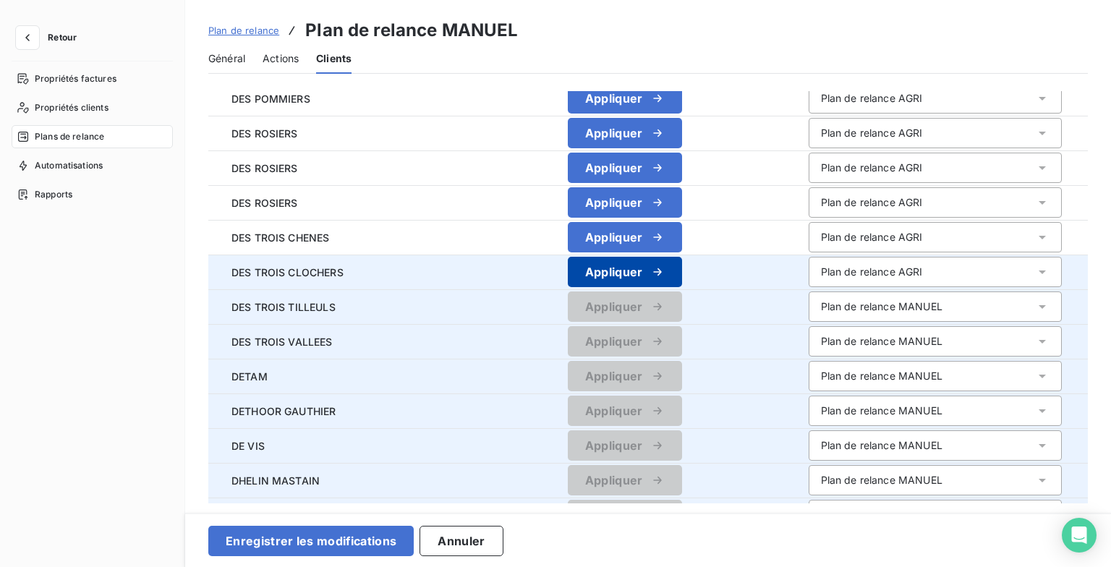
click at [631, 281] on button "Appliquer" at bounding box center [625, 272] width 114 height 30
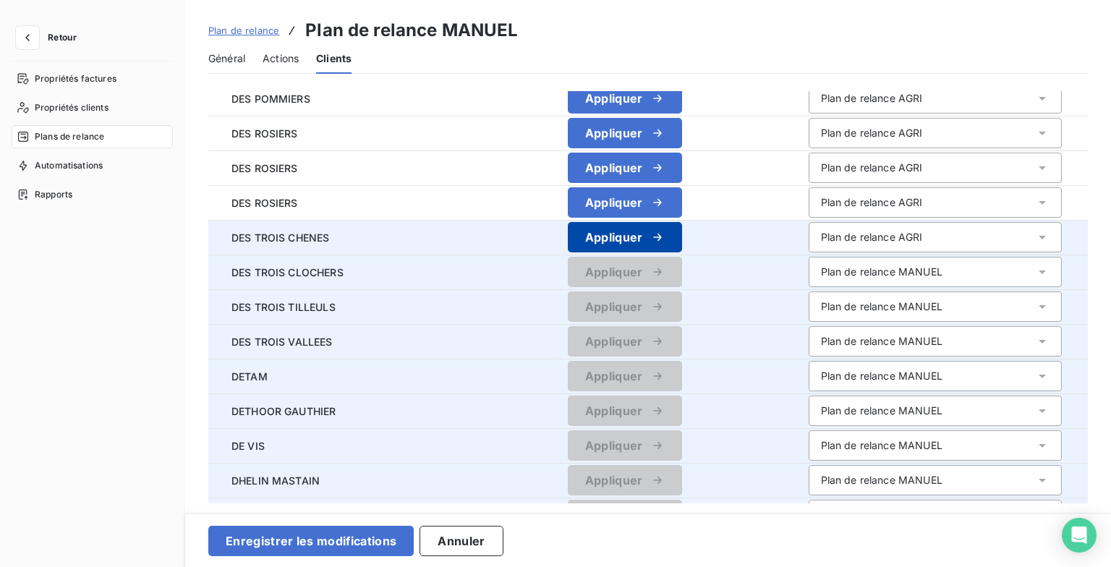
click at [631, 247] on button "Appliquer" at bounding box center [625, 237] width 114 height 30
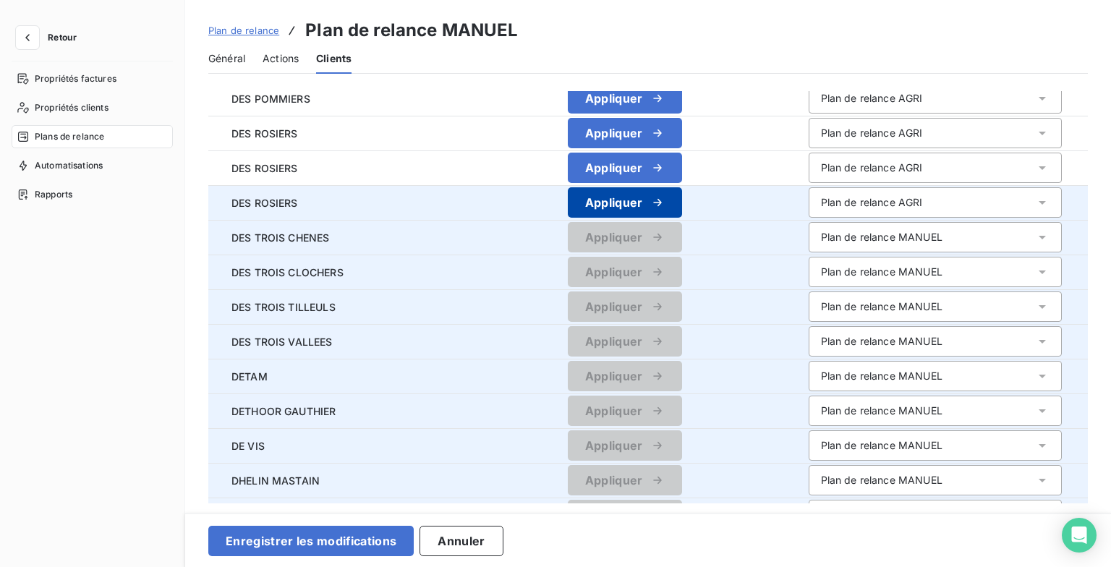
click at [650, 204] on icon "button" at bounding box center [657, 202] width 14 height 14
click at [627, 185] on td "Appliquer" at bounding box center [625, 202] width 344 height 35
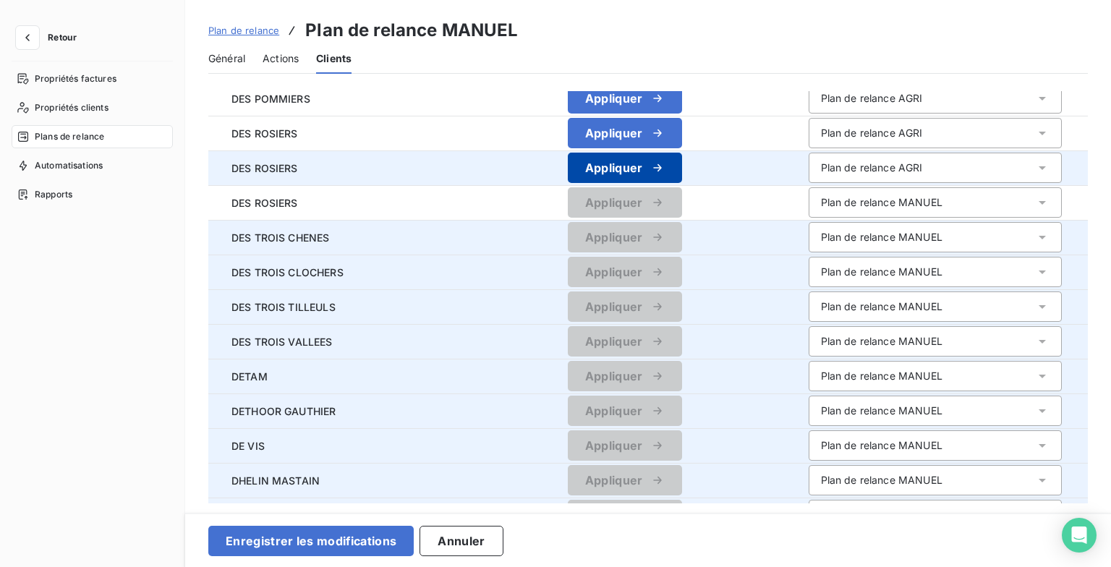
click at [650, 169] on icon "button" at bounding box center [657, 168] width 14 height 14
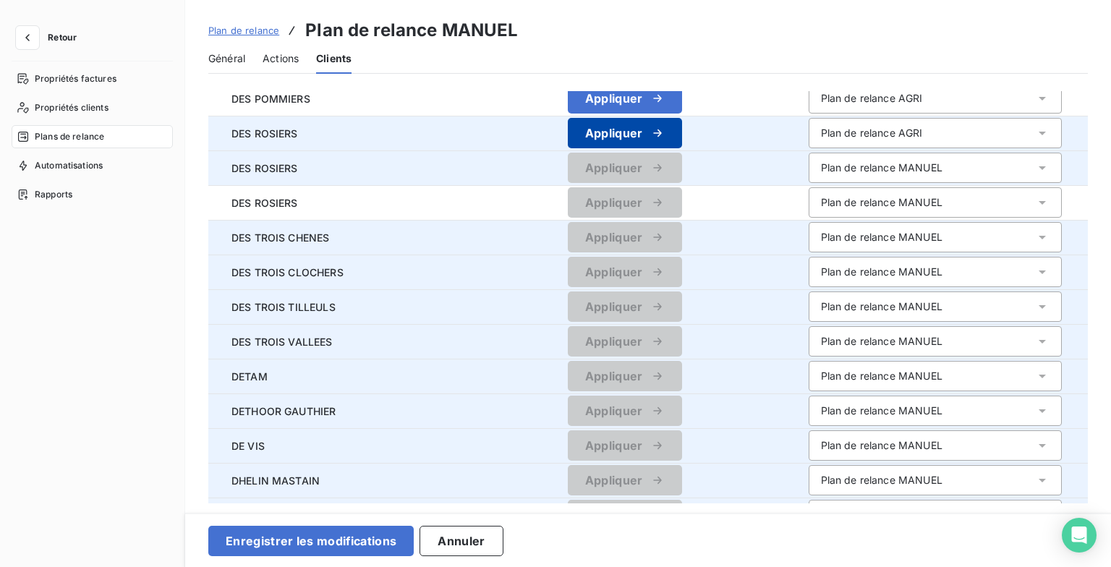
click at [650, 127] on icon "button" at bounding box center [657, 133] width 14 height 14
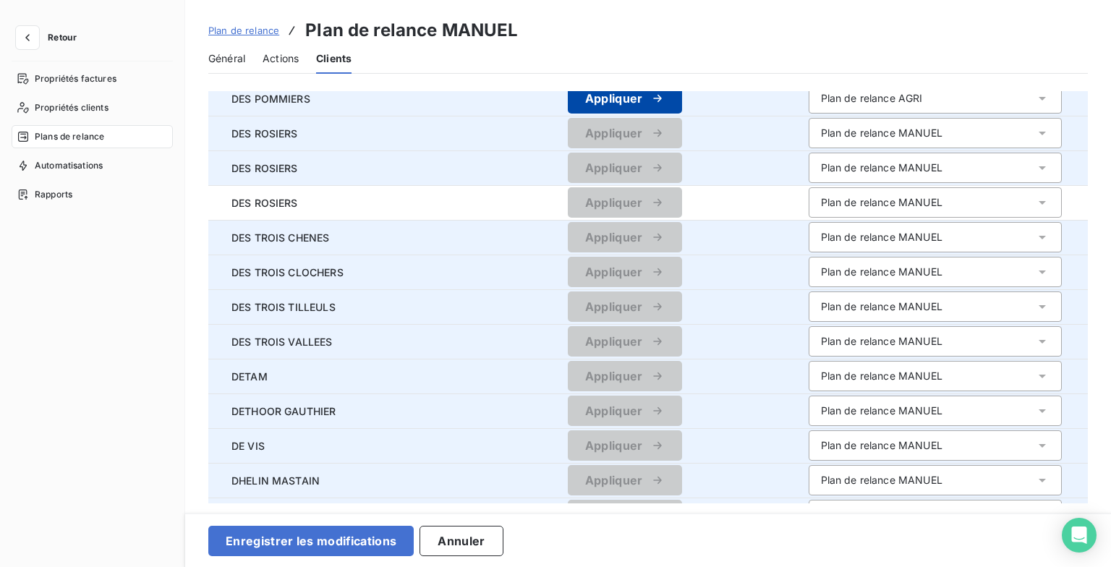
click at [634, 107] on button "Appliquer" at bounding box center [625, 98] width 114 height 30
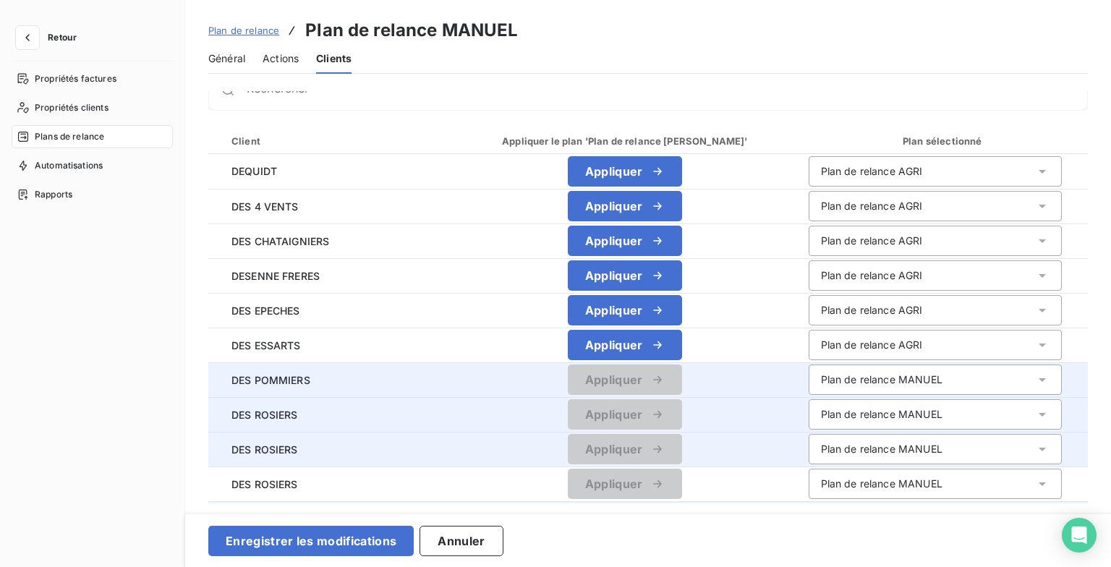
scroll to position [14, 0]
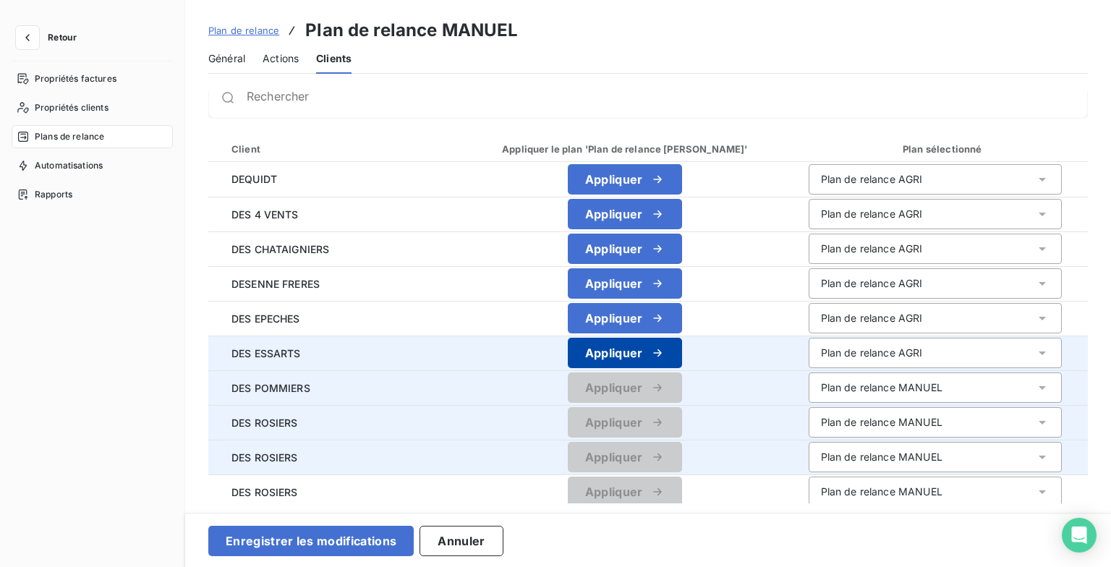
click at [650, 347] on icon "button" at bounding box center [657, 353] width 14 height 14
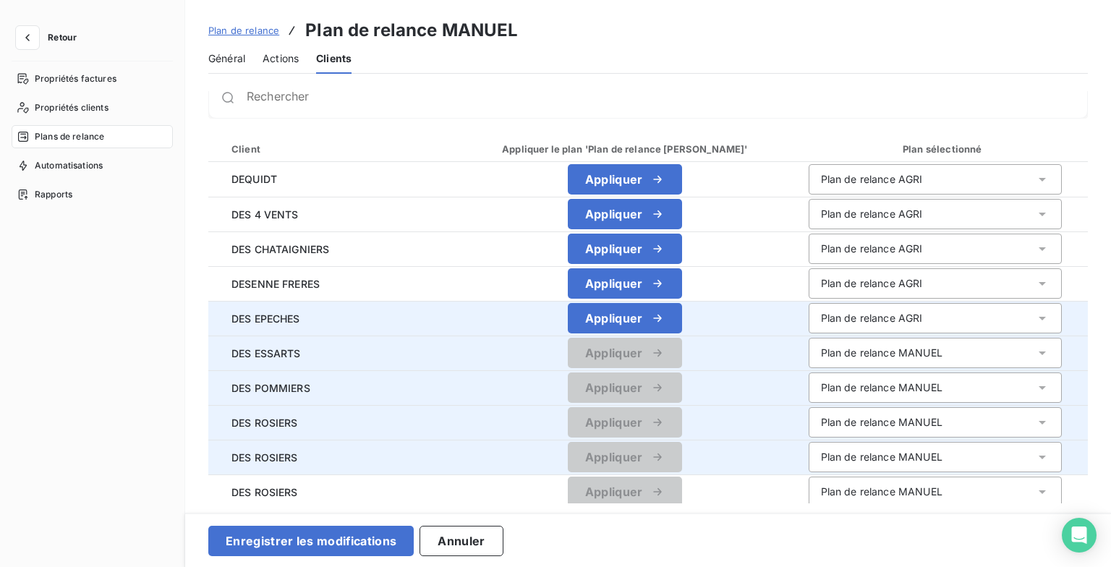
click at [653, 315] on icon "button" at bounding box center [657, 318] width 8 height 7
click at [632, 269] on button "Appliquer" at bounding box center [625, 283] width 114 height 30
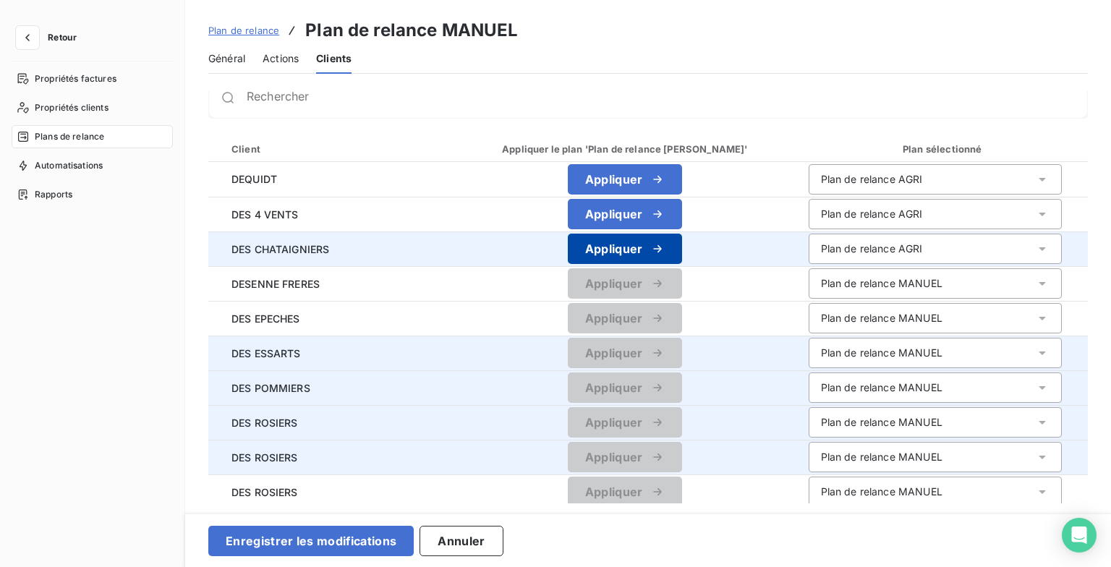
click at [650, 242] on icon "button" at bounding box center [657, 249] width 14 height 14
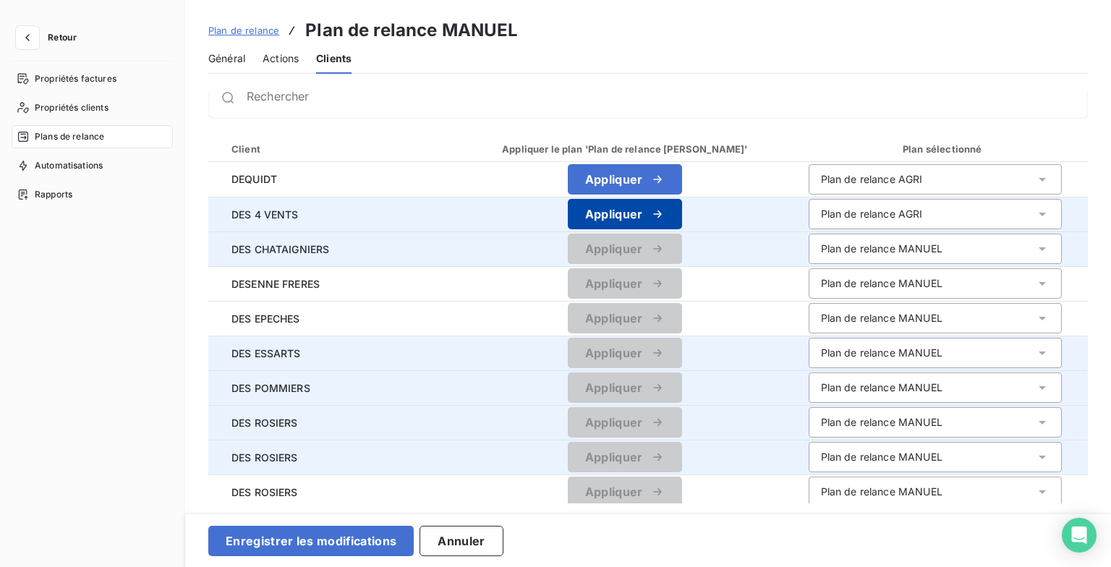
click at [650, 220] on icon "button" at bounding box center [657, 214] width 14 height 14
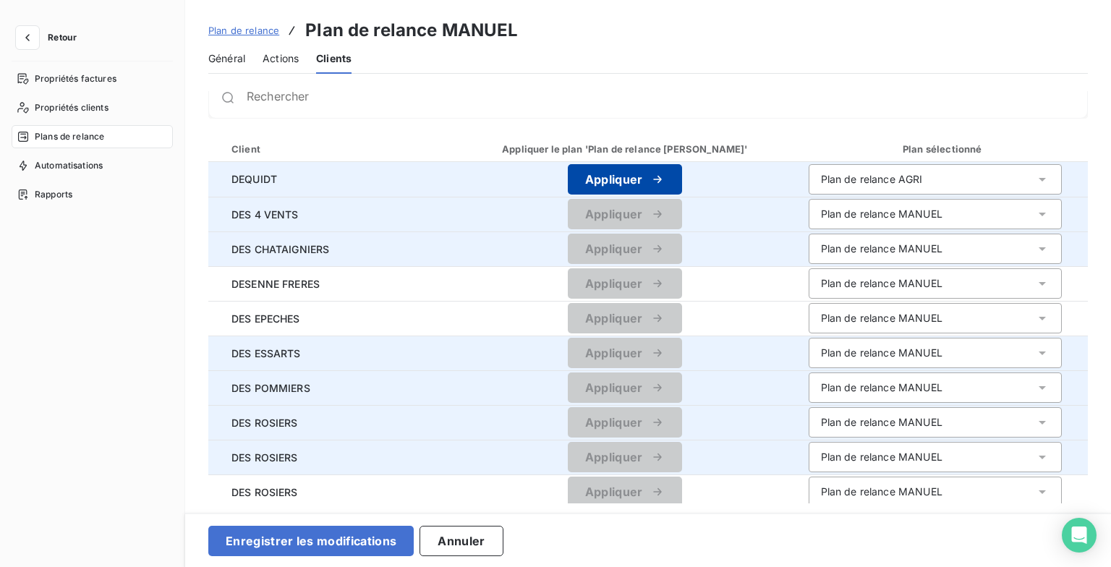
click at [650, 182] on icon "button" at bounding box center [657, 179] width 14 height 14
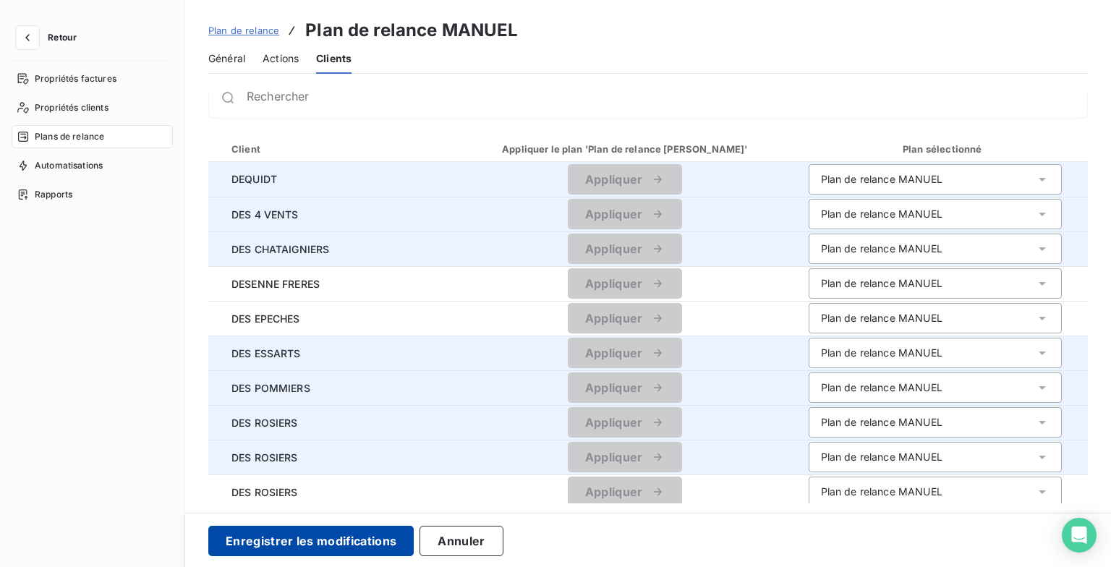
click at [370, 544] on button "Enregistrer les modifications" at bounding box center [310, 541] width 205 height 30
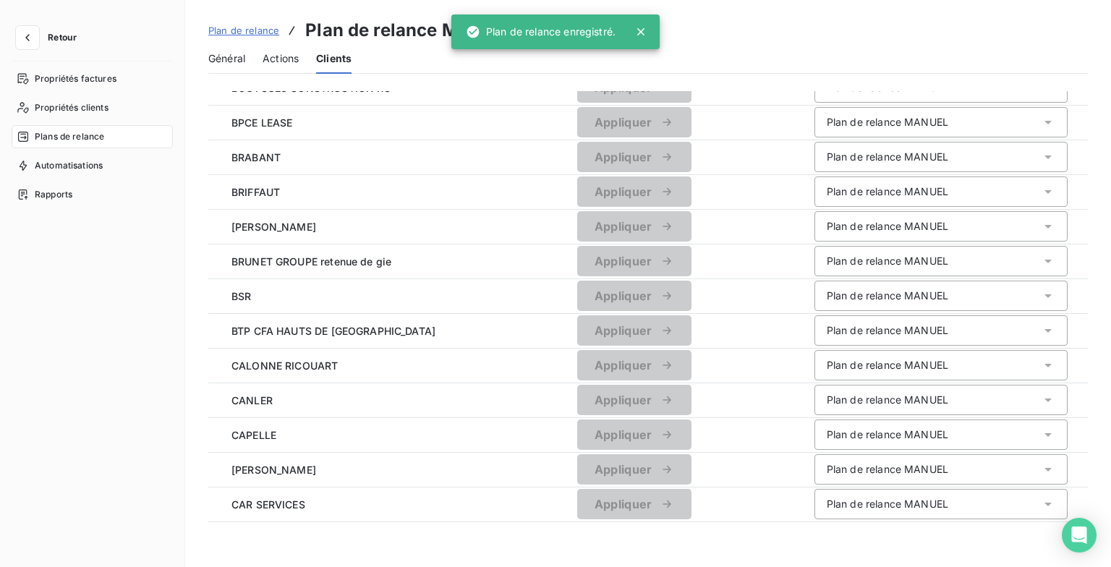
scroll to position [1462, 0]
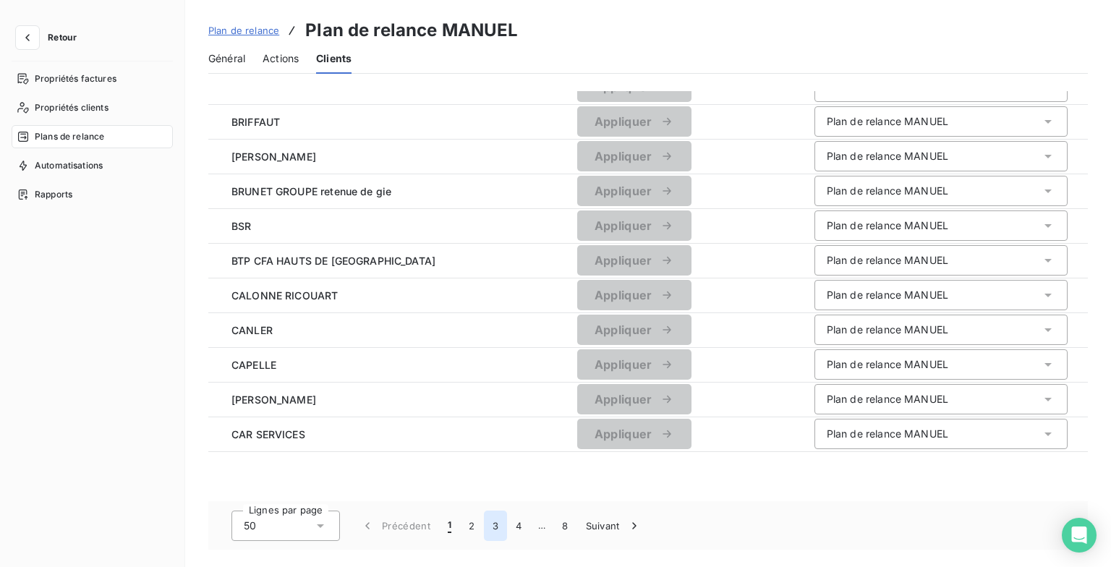
click at [495, 527] on button "3" at bounding box center [495, 526] width 23 height 30
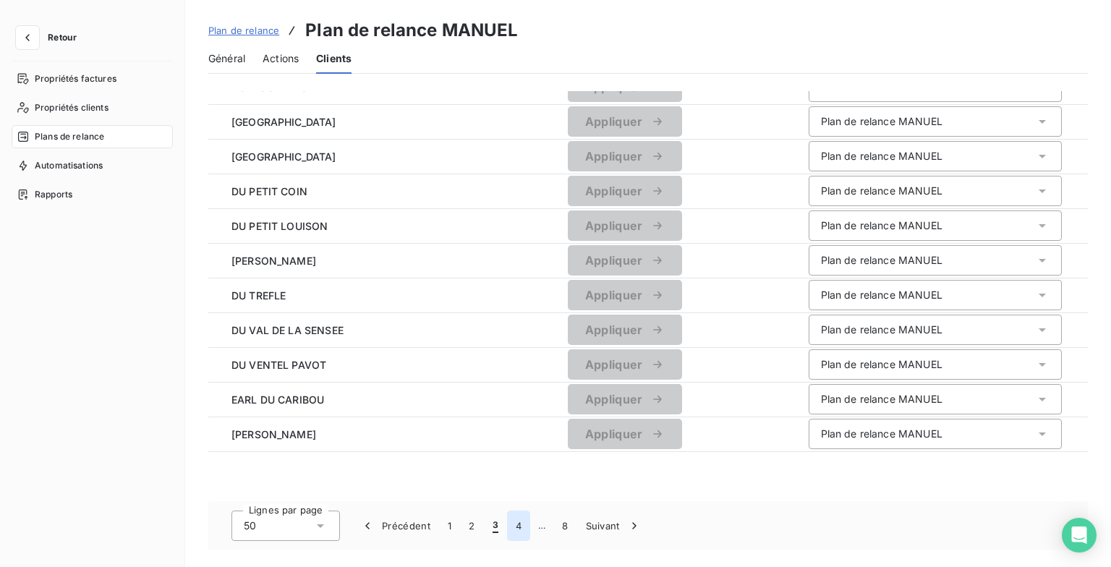
click at [522, 527] on button "4" at bounding box center [518, 526] width 23 height 30
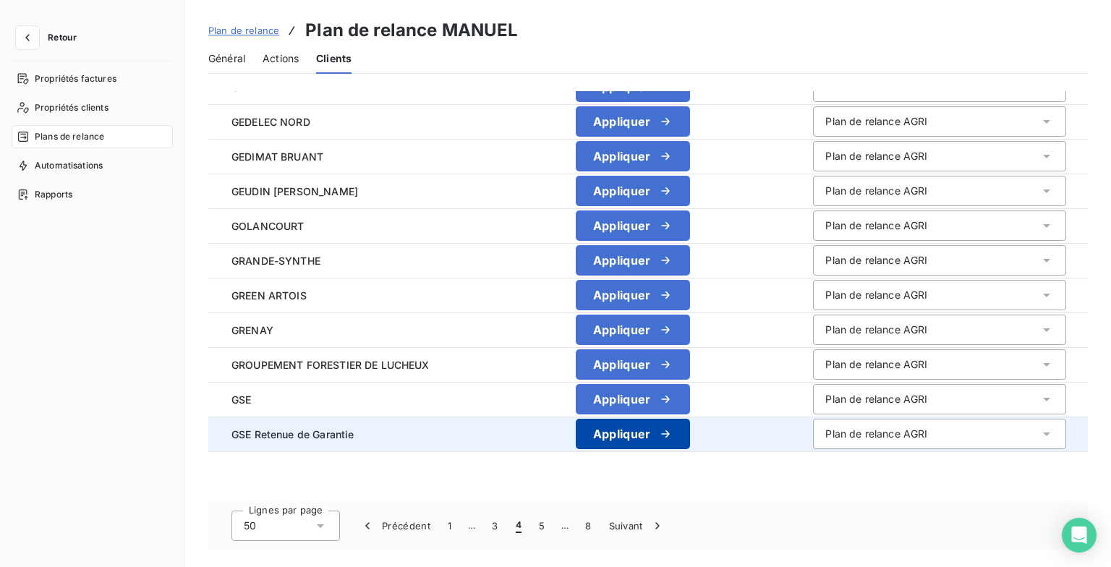
click at [673, 436] on icon "button" at bounding box center [665, 434] width 14 height 14
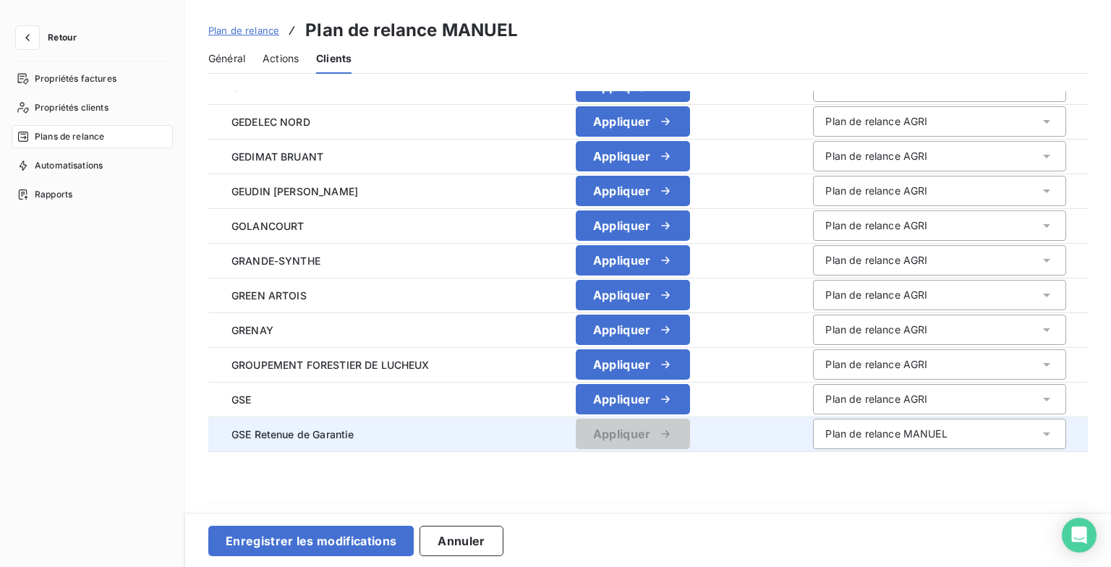
click at [690, 384] on button "Appliquer" at bounding box center [633, 399] width 114 height 30
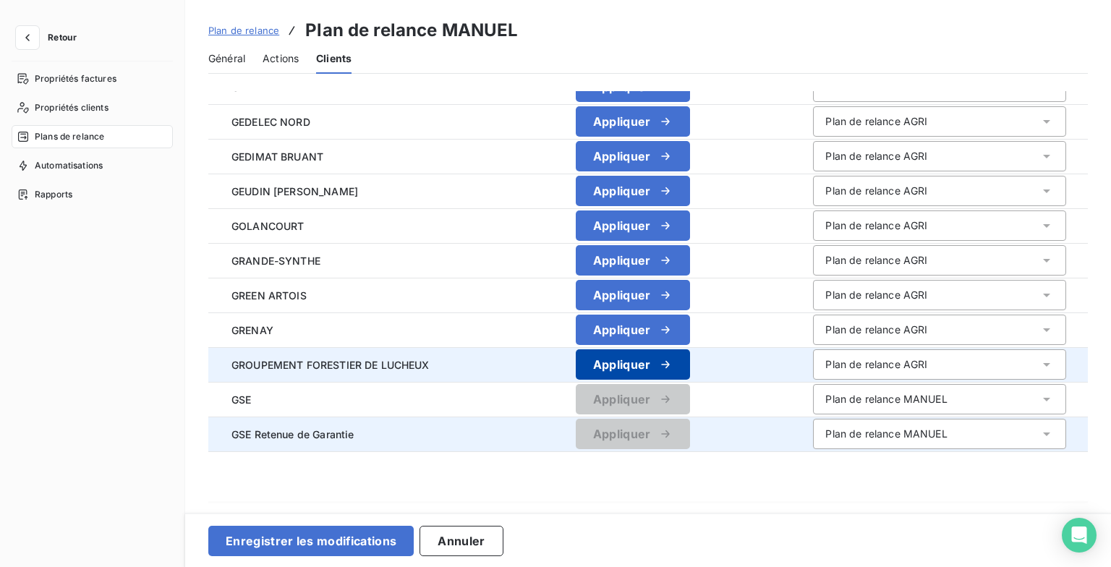
click at [673, 365] on icon "button" at bounding box center [665, 364] width 14 height 14
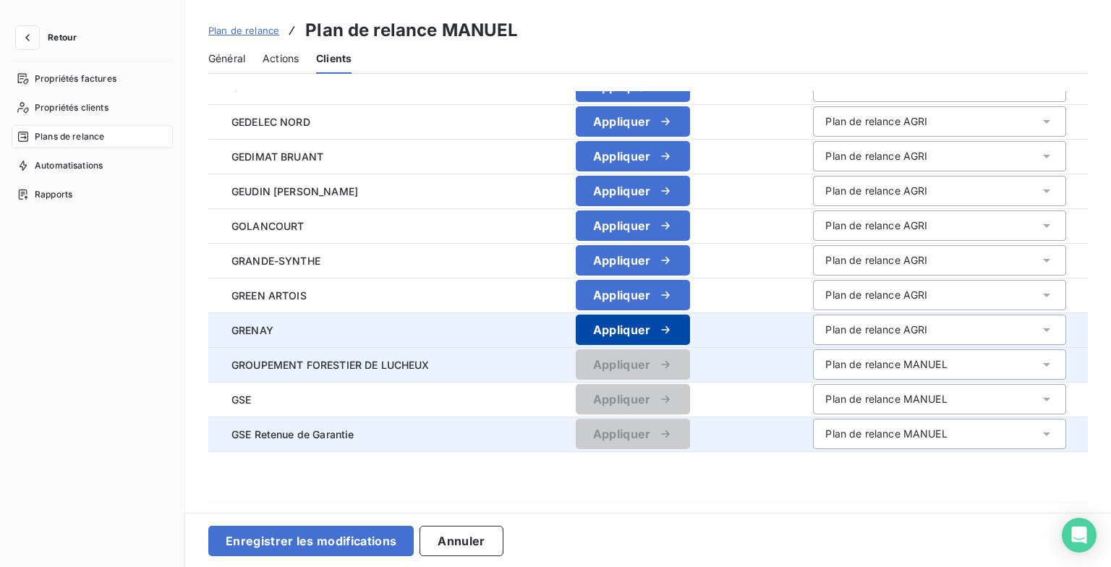
click at [673, 334] on icon "button" at bounding box center [665, 330] width 14 height 14
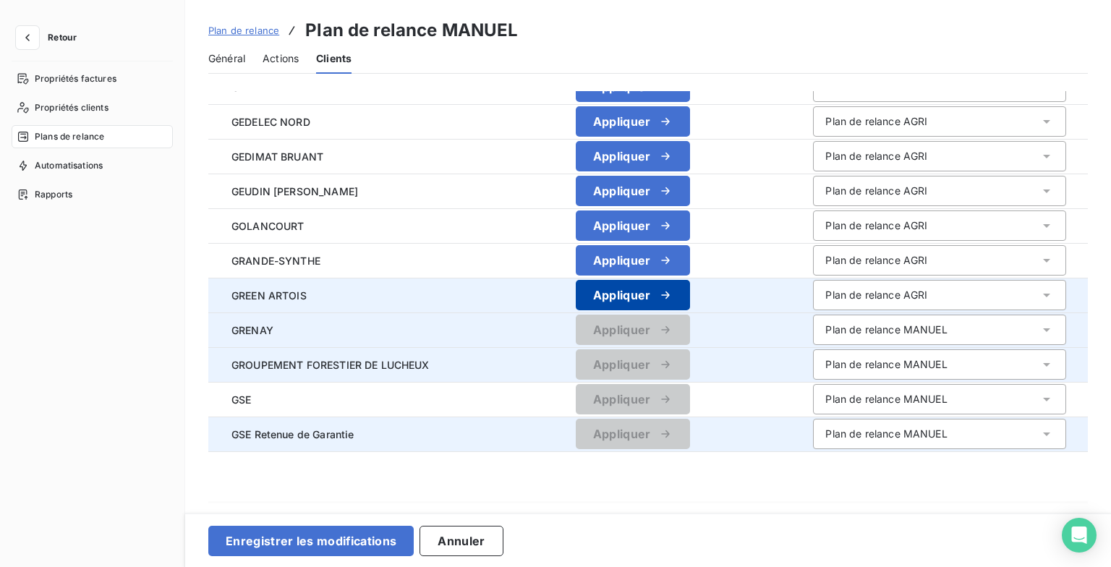
click at [673, 289] on icon "button" at bounding box center [665, 295] width 14 height 14
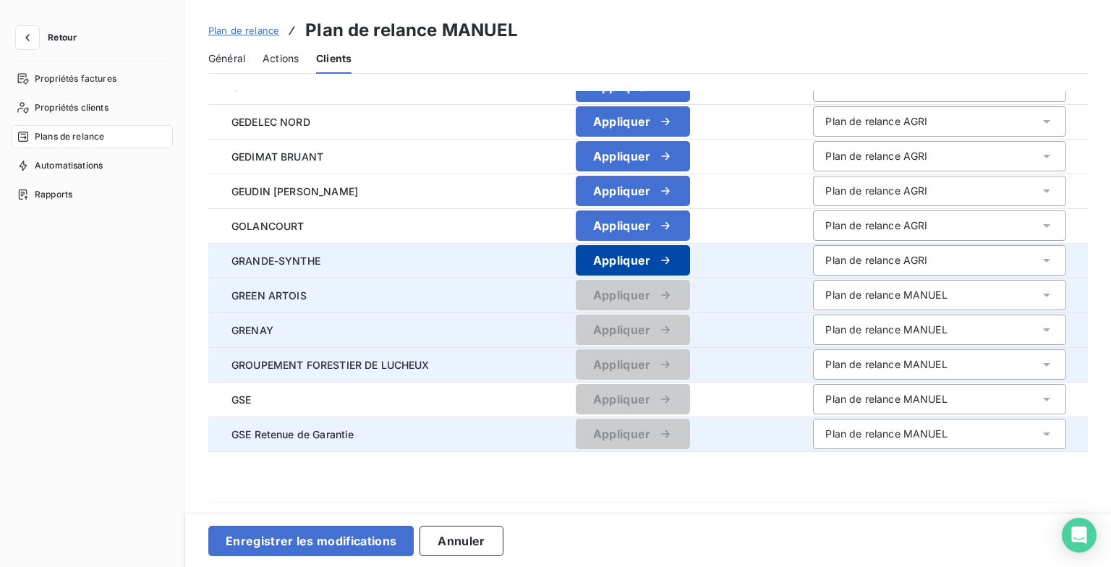
click at [674, 261] on button "Appliquer" at bounding box center [633, 260] width 114 height 30
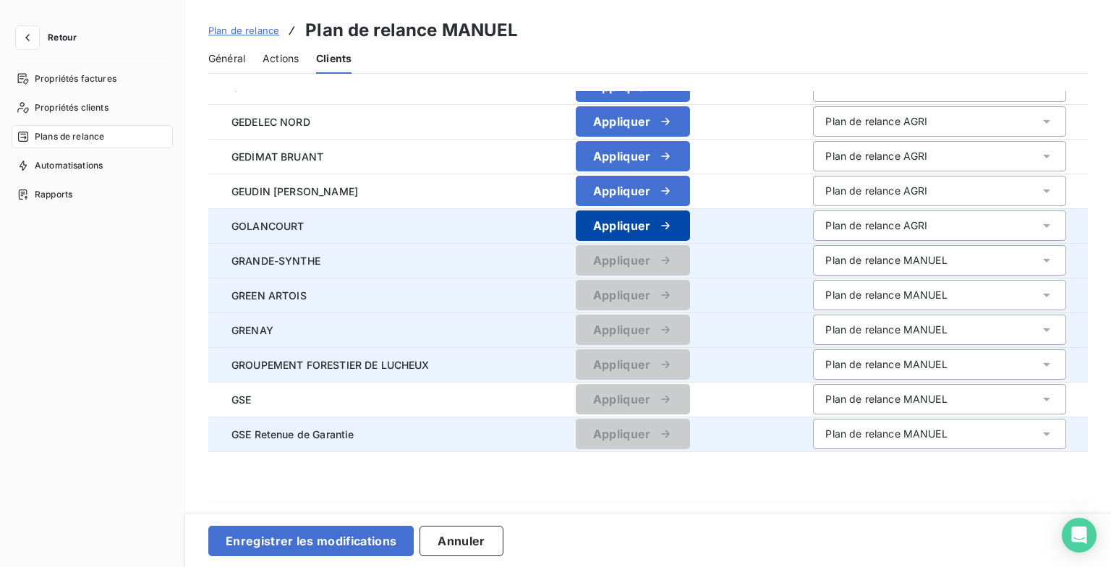
click at [672, 216] on button "Appliquer" at bounding box center [633, 226] width 114 height 30
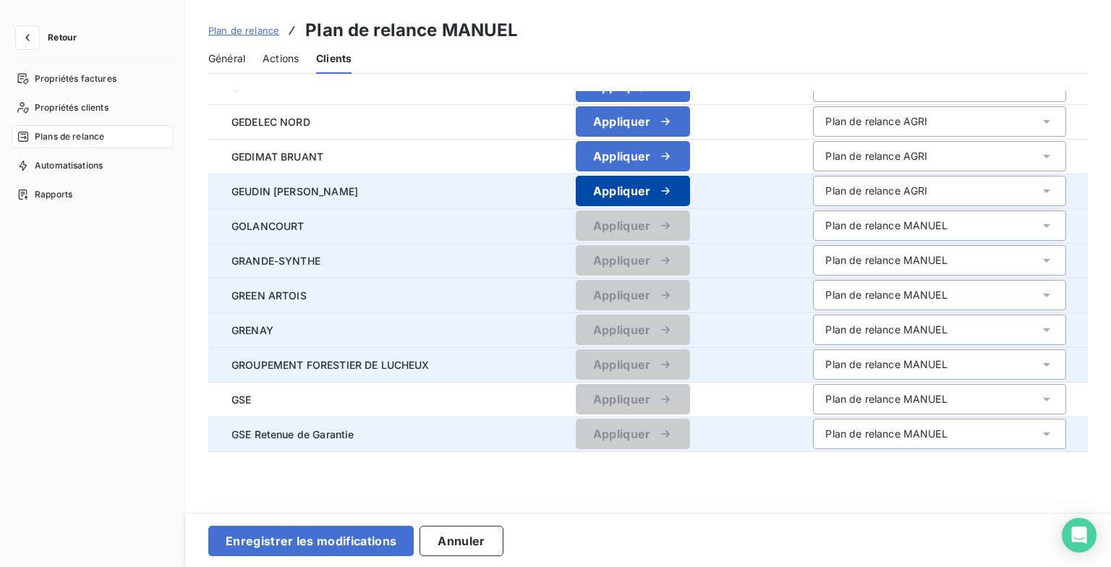
click at [673, 195] on div "button" at bounding box center [662, 191] width 22 height 14
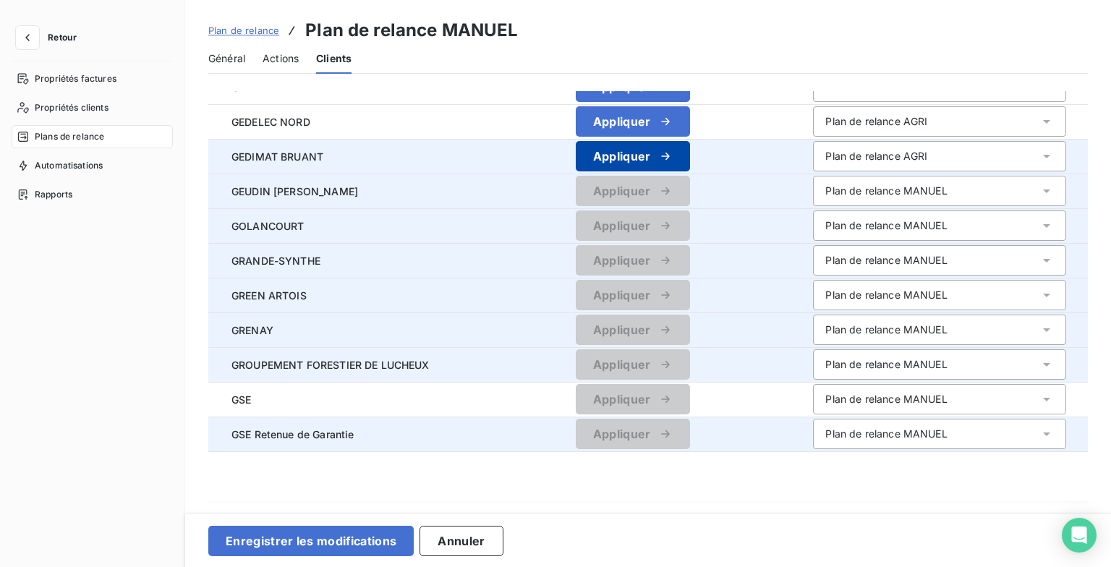
click at [673, 155] on div "button" at bounding box center [662, 156] width 22 height 14
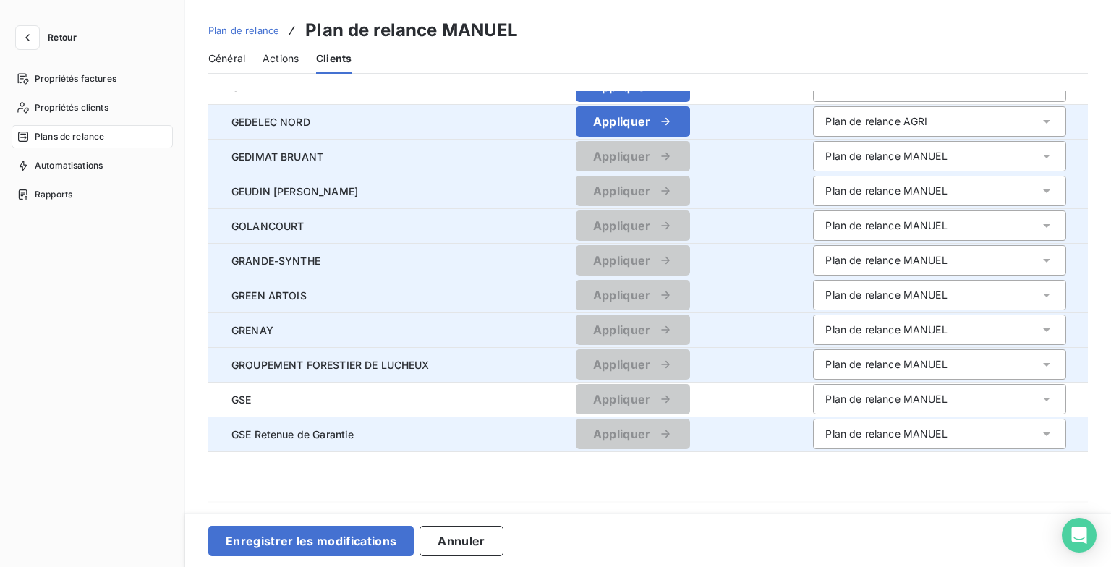
drag, startPoint x: 686, startPoint y: 129, endPoint x: 688, endPoint y: 137, distance: 8.9
click at [685, 129] on button "Appliquer" at bounding box center [633, 121] width 114 height 30
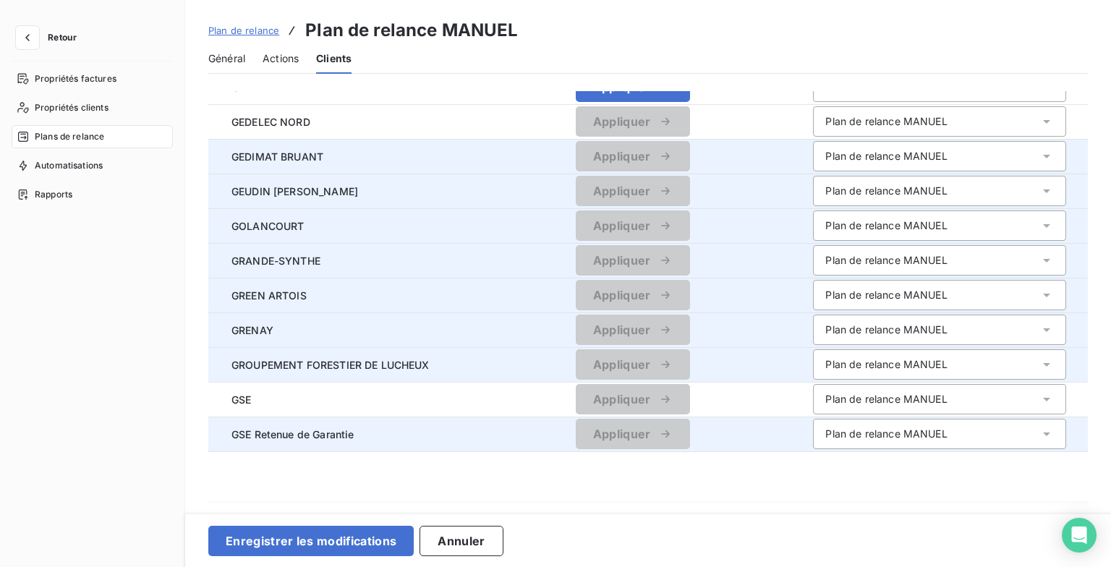
scroll to position [1172, 0]
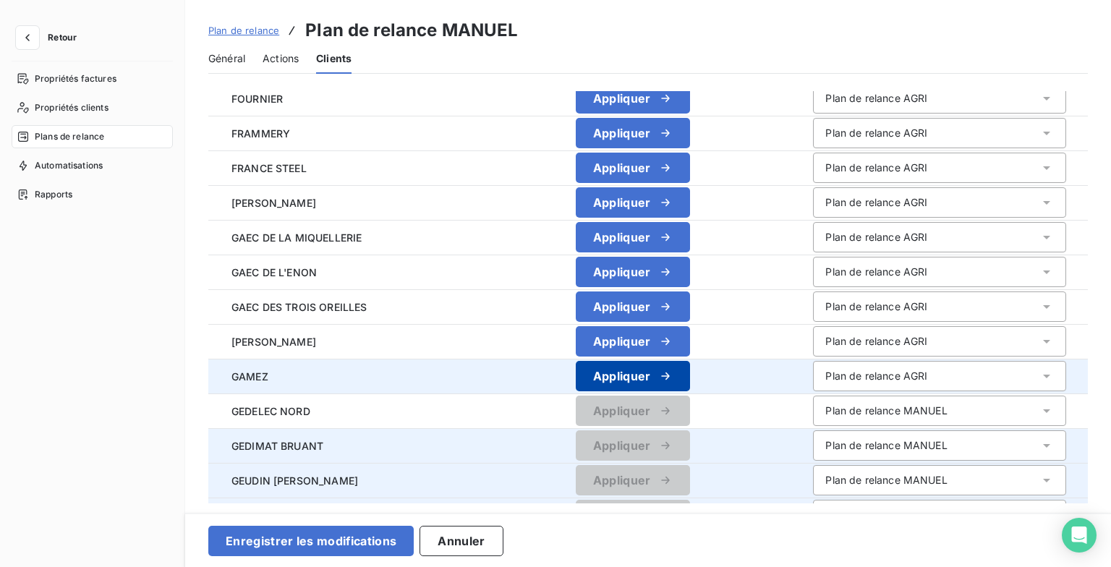
click at [677, 365] on button "Appliquer" at bounding box center [633, 376] width 114 height 30
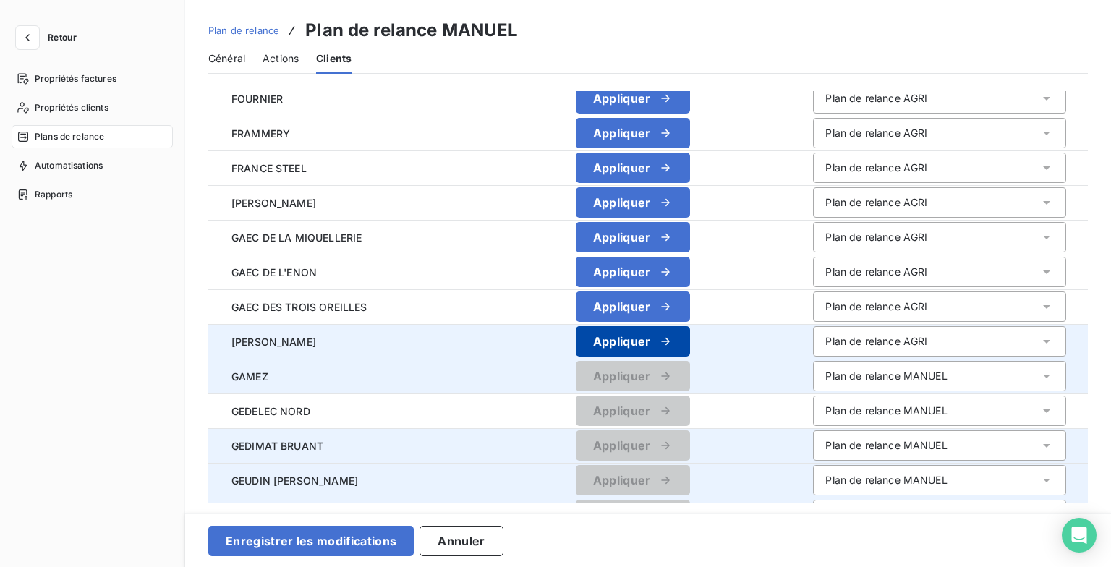
click at [673, 344] on div "button" at bounding box center [662, 341] width 22 height 14
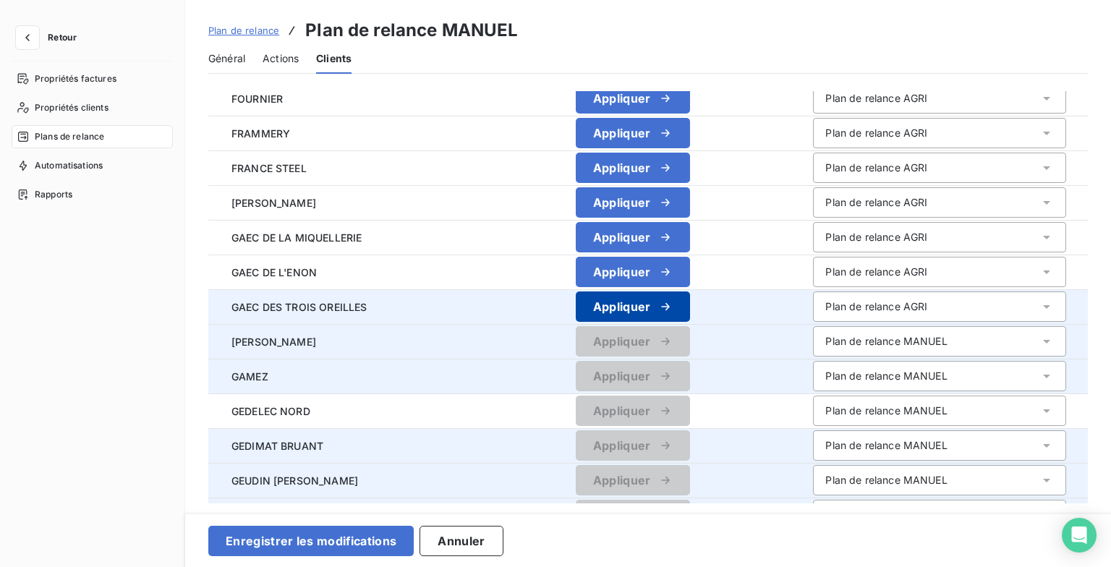
click at [682, 320] on button "Appliquer" at bounding box center [633, 307] width 114 height 30
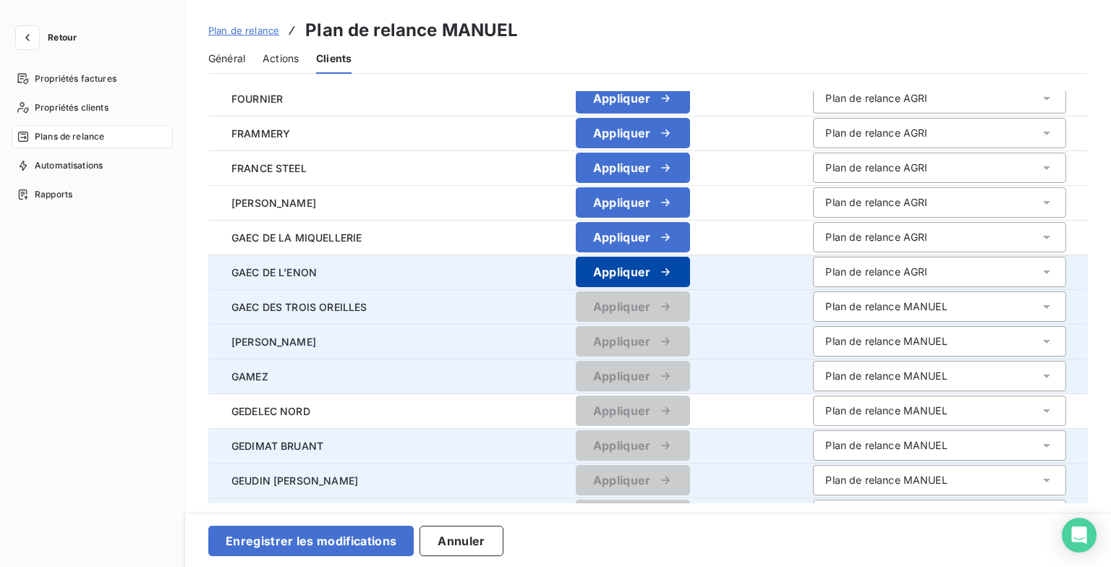
click at [673, 278] on icon "button" at bounding box center [665, 272] width 14 height 14
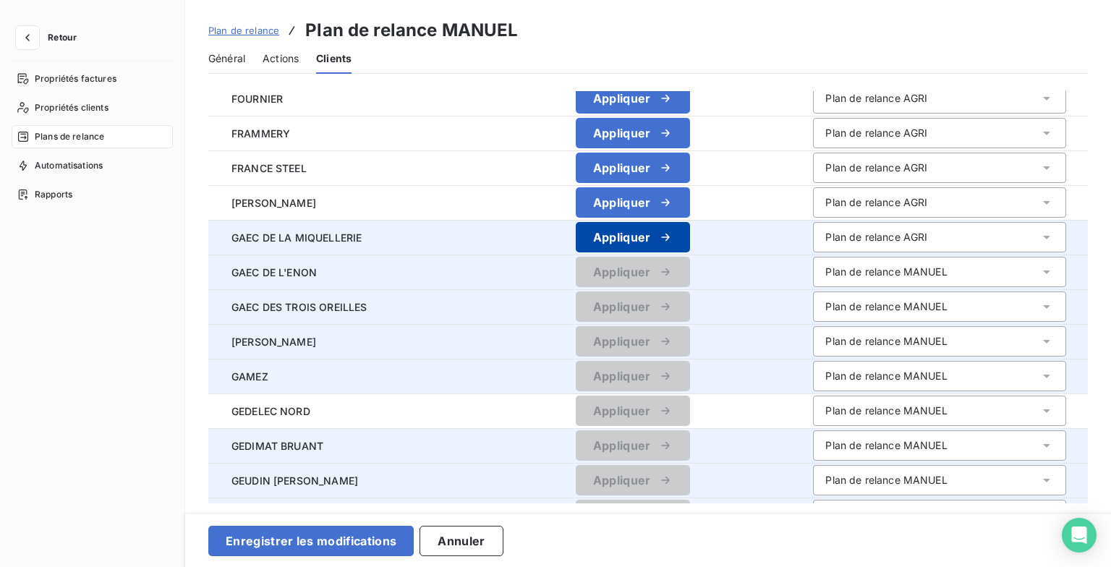
click at [685, 247] on button "Appliquer" at bounding box center [633, 237] width 114 height 30
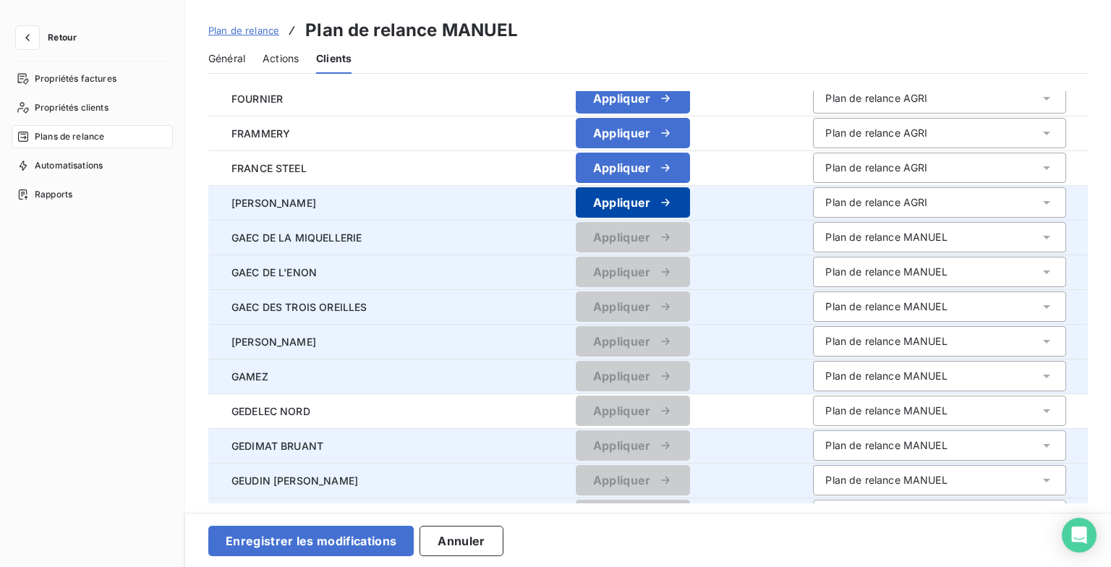
click at [673, 203] on icon "button" at bounding box center [665, 202] width 14 height 14
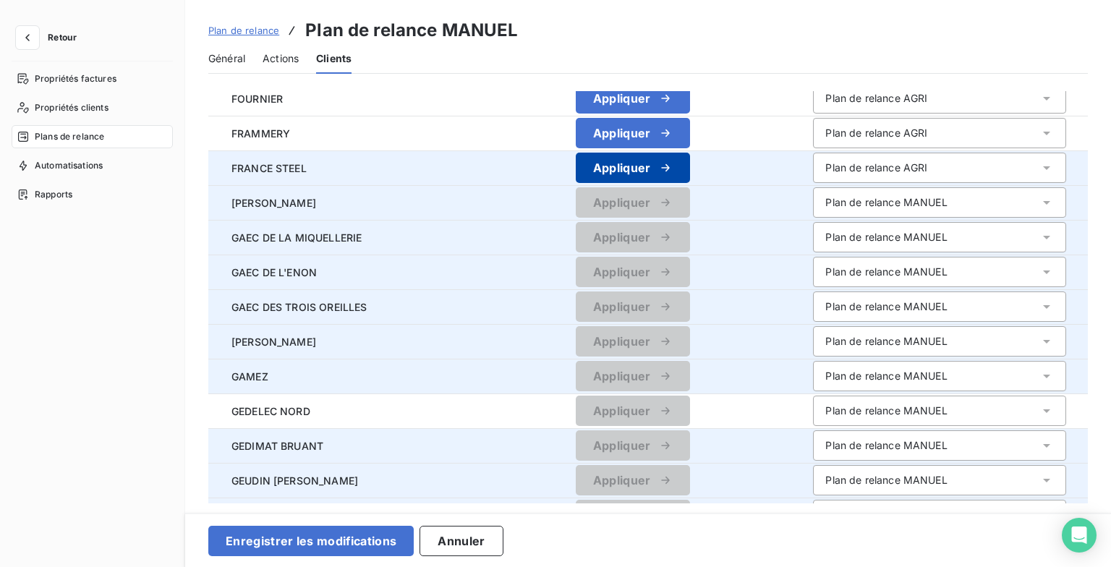
click at [669, 167] on icon "button" at bounding box center [665, 167] width 8 height 7
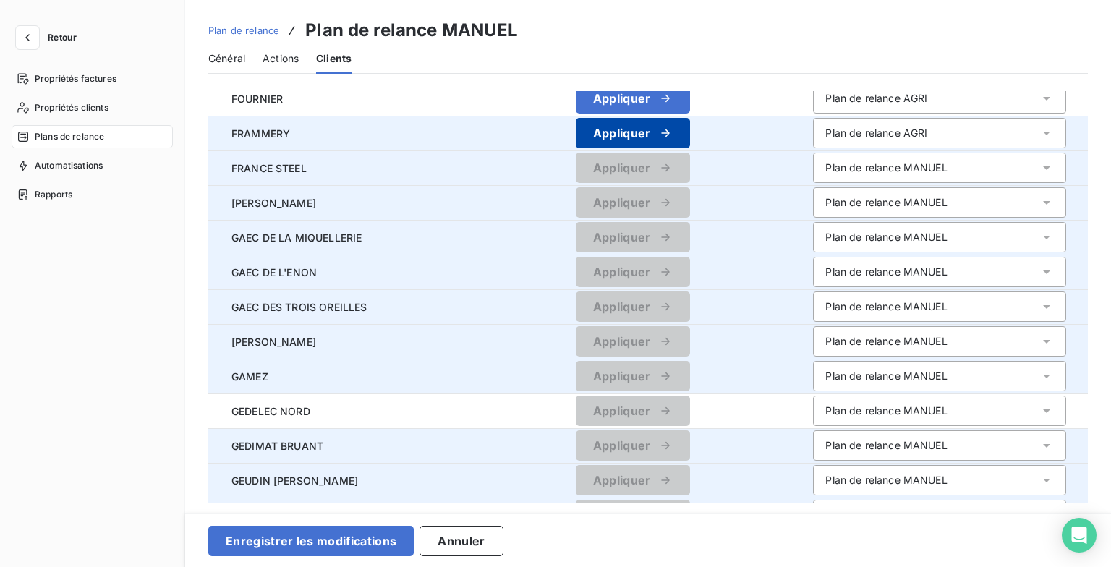
click at [673, 130] on icon "button" at bounding box center [665, 133] width 14 height 14
click at [692, 89] on div "Plan de relance Plan de relance MANUEL Général Actions Clients Rechercher Clien…" at bounding box center [648, 283] width 926 height 567
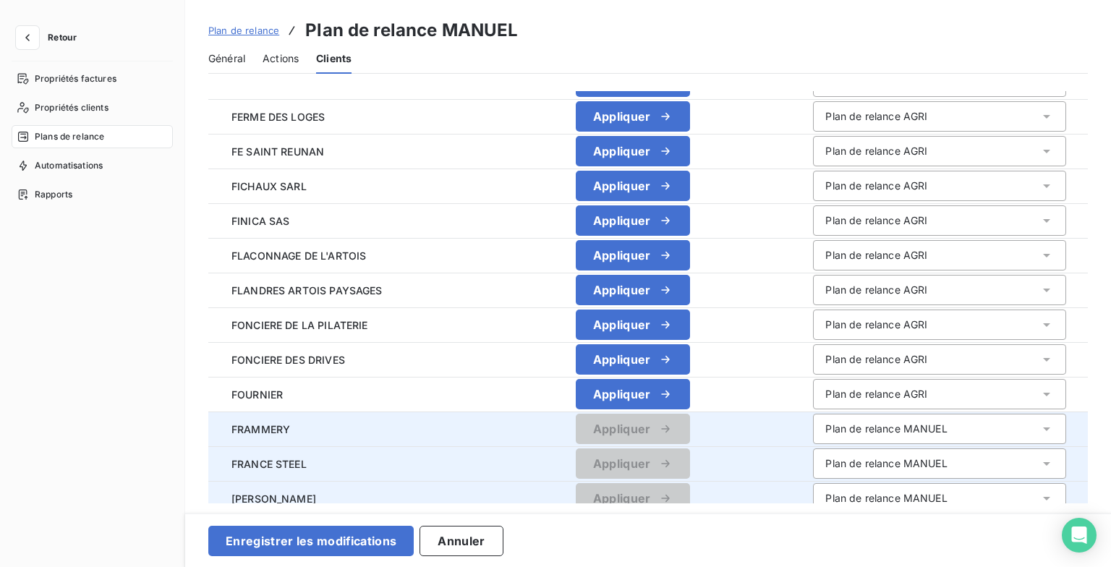
scroll to position [810, 0]
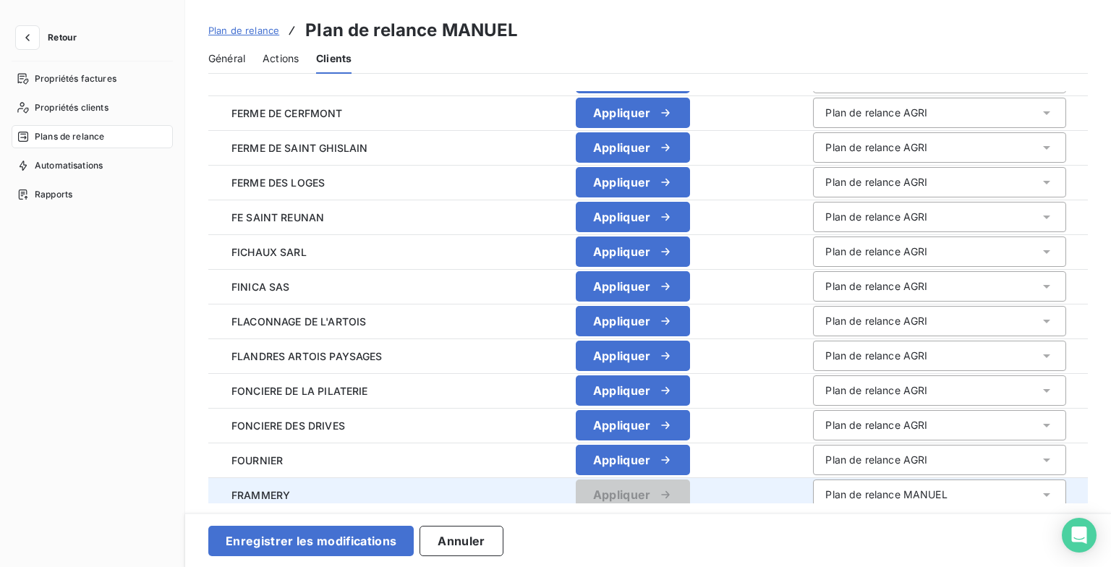
click at [690, 478] on td "Appliquer" at bounding box center [633, 495] width 338 height 35
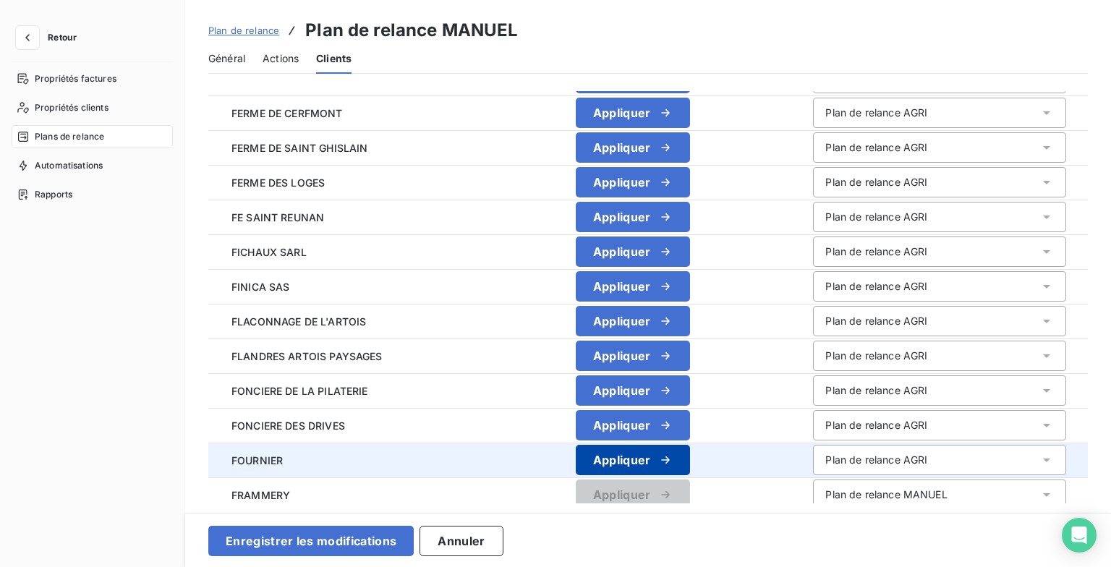
click at [669, 460] on icon "button" at bounding box center [665, 460] width 8 height 7
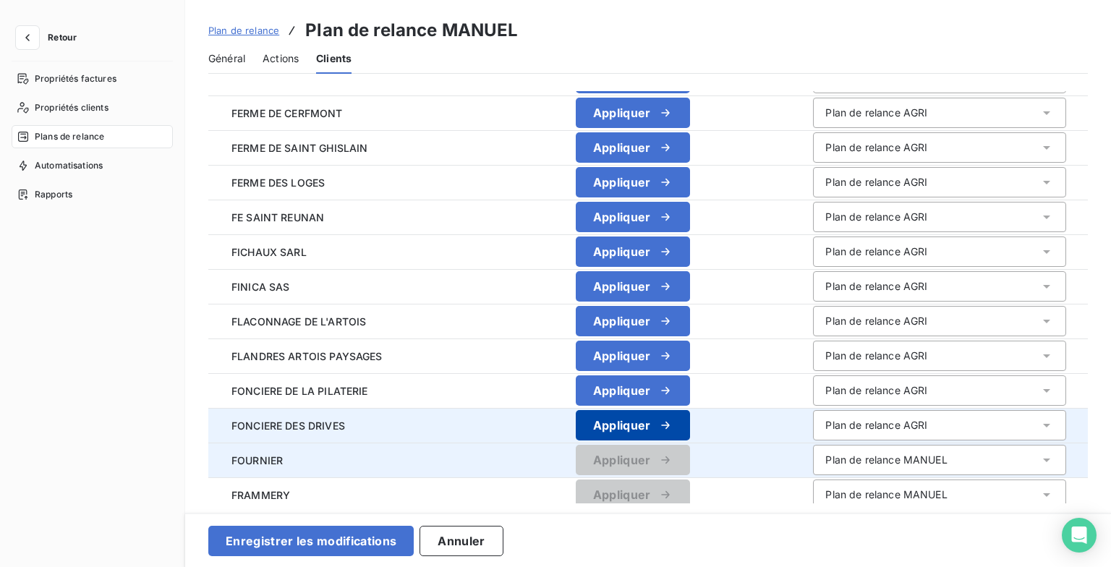
click at [690, 431] on button "Appliquer" at bounding box center [633, 425] width 114 height 30
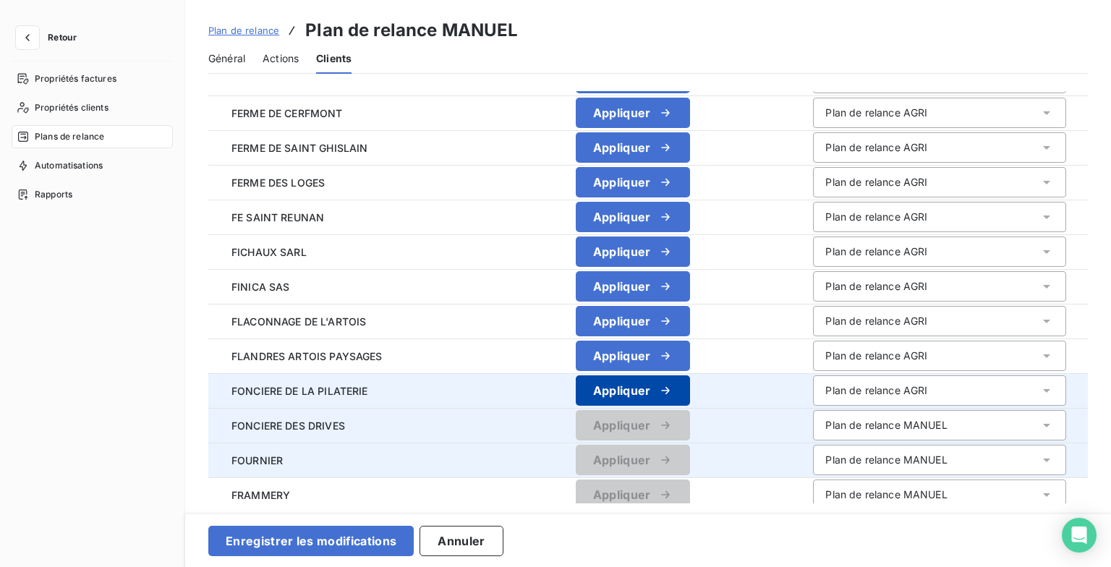
click at [690, 394] on button "Appliquer" at bounding box center [633, 391] width 114 height 30
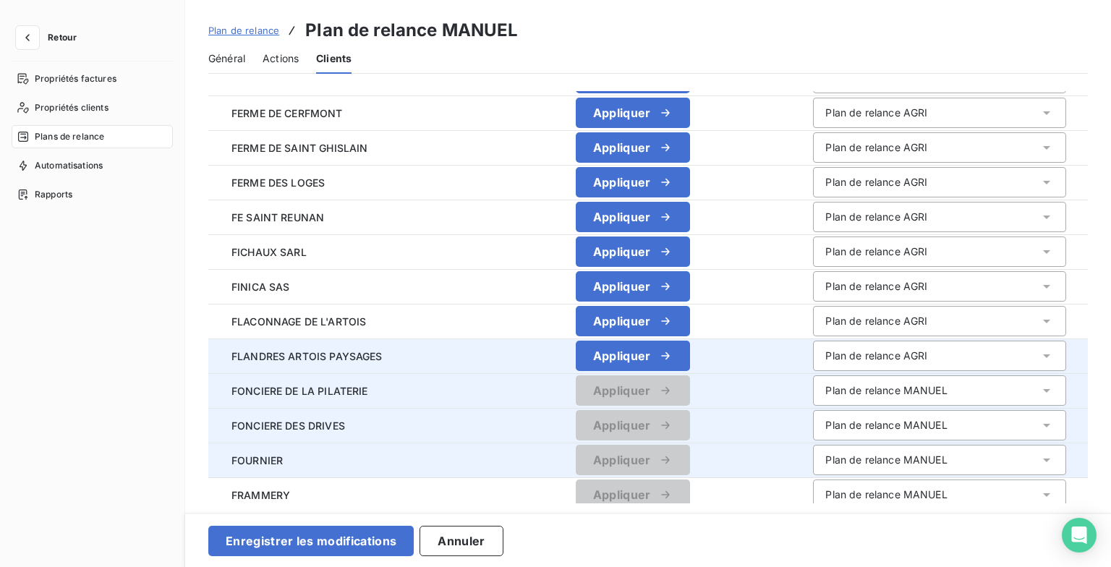
drag, startPoint x: 692, startPoint y: 351, endPoint x: 692, endPoint y: 339, distance: 12.3
click at [673, 350] on icon "button" at bounding box center [665, 356] width 14 height 14
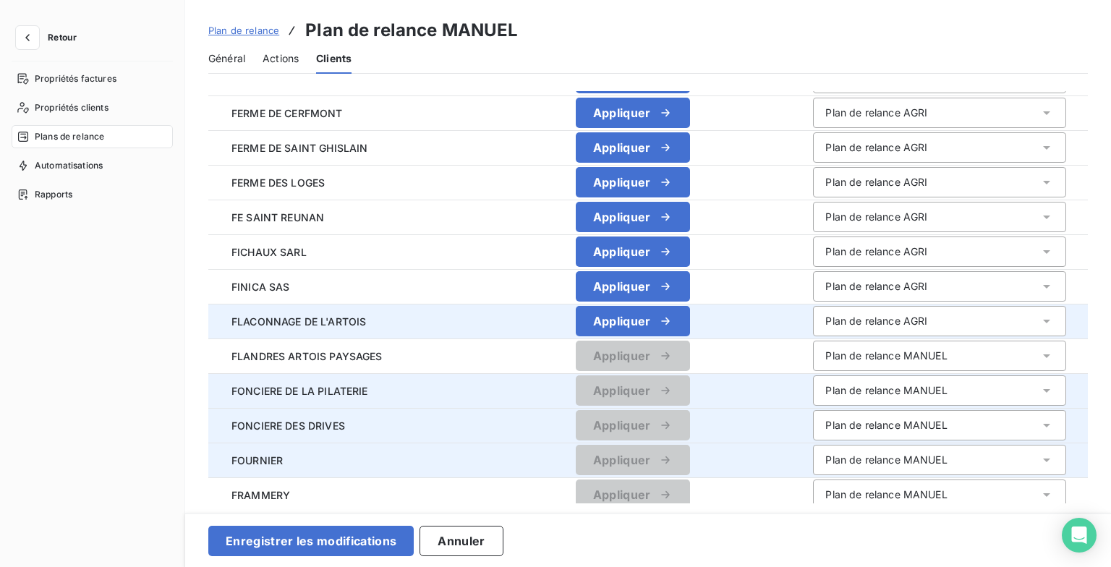
click at [692, 304] on td "Appliquer" at bounding box center [633, 321] width 338 height 35
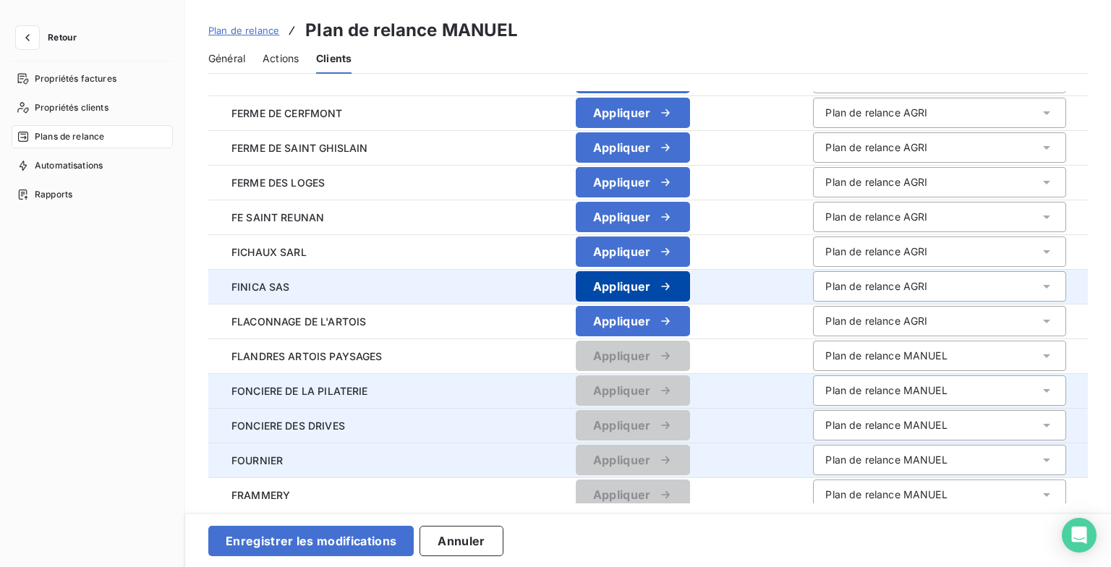
click at [673, 286] on icon "button" at bounding box center [665, 286] width 14 height 14
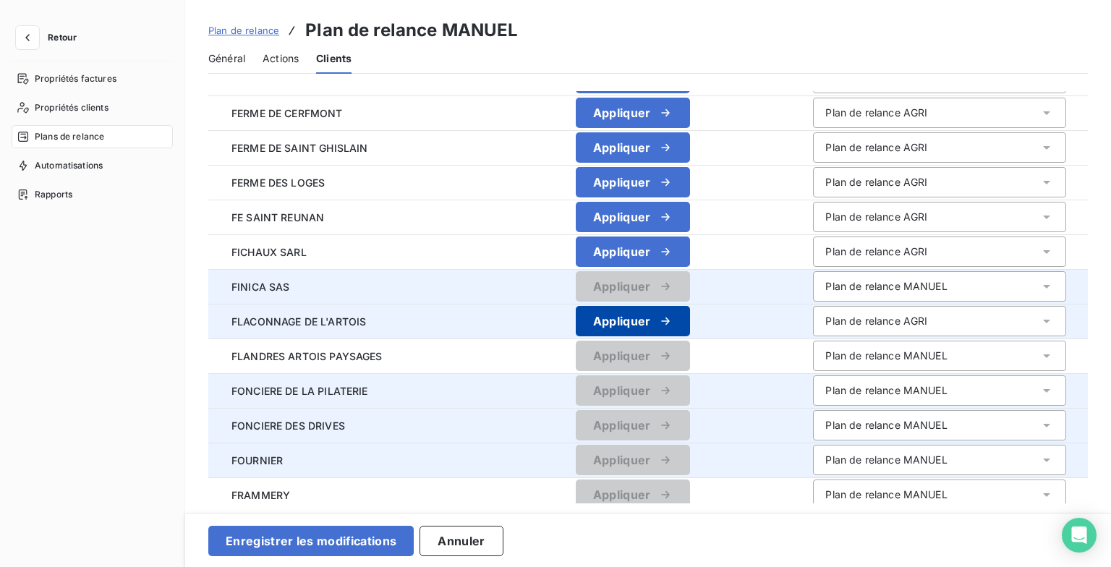
click at [682, 329] on button "Appliquer" at bounding box center [633, 321] width 114 height 30
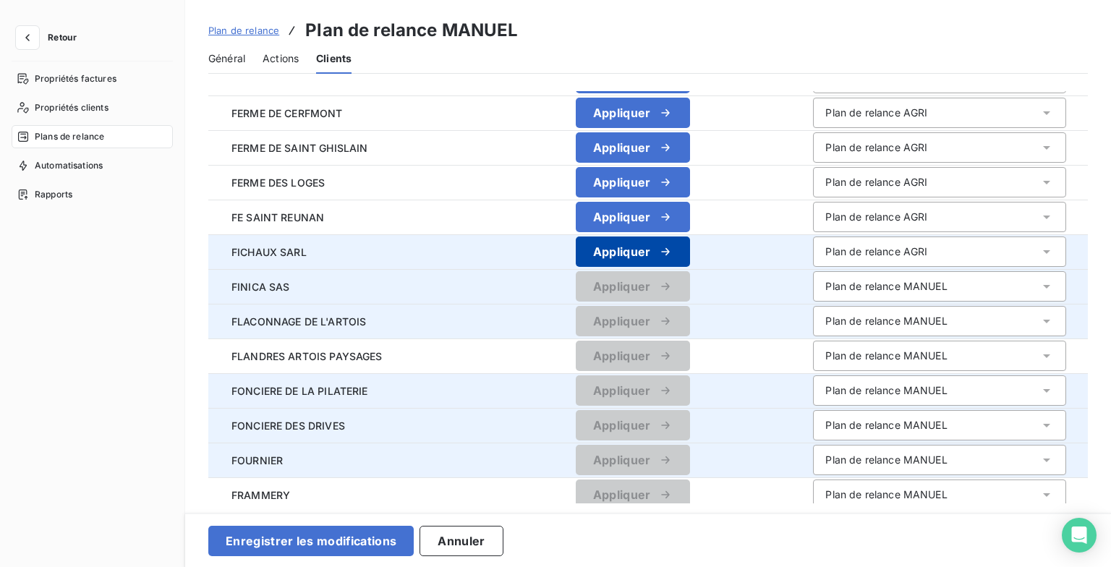
click at [690, 241] on button "Appliquer" at bounding box center [633, 252] width 114 height 30
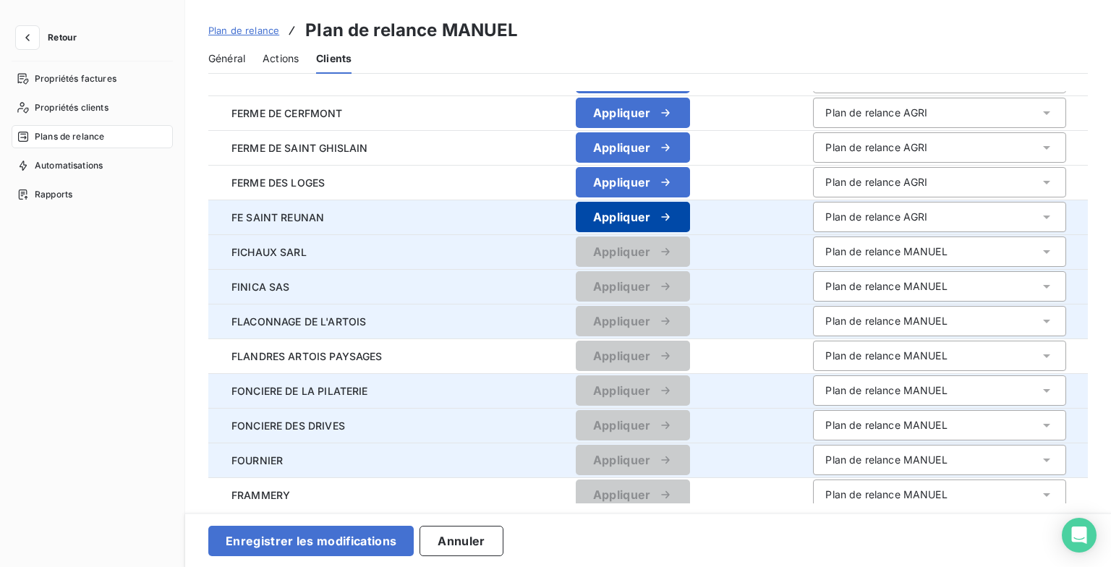
click at [690, 219] on button "Appliquer" at bounding box center [633, 217] width 114 height 30
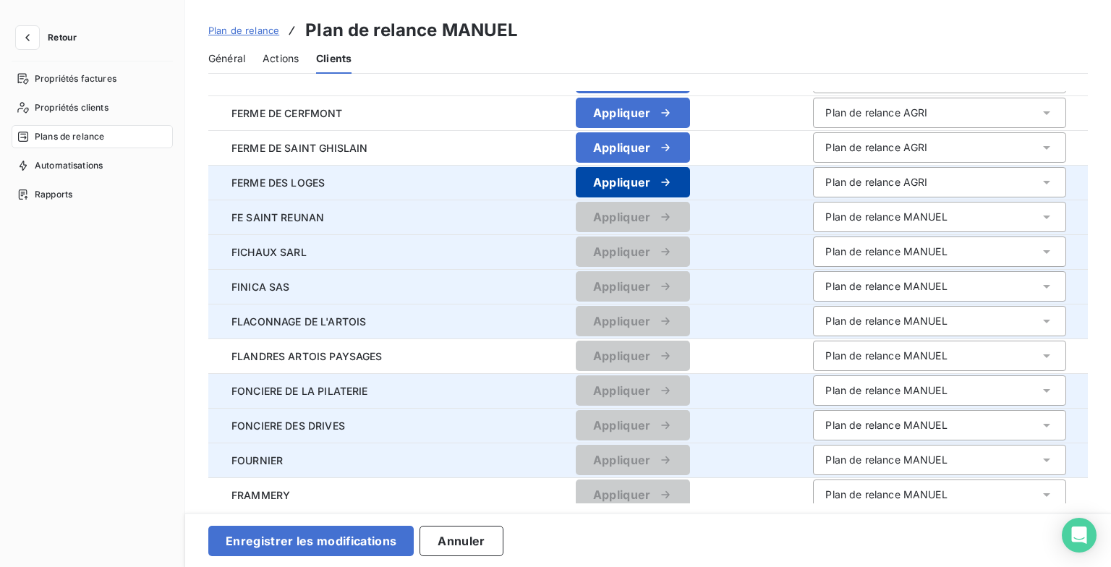
drag, startPoint x: 698, startPoint y: 219, endPoint x: 698, endPoint y: 182, distance: 36.2
click at [690, 182] on button "Appliquer" at bounding box center [633, 182] width 114 height 30
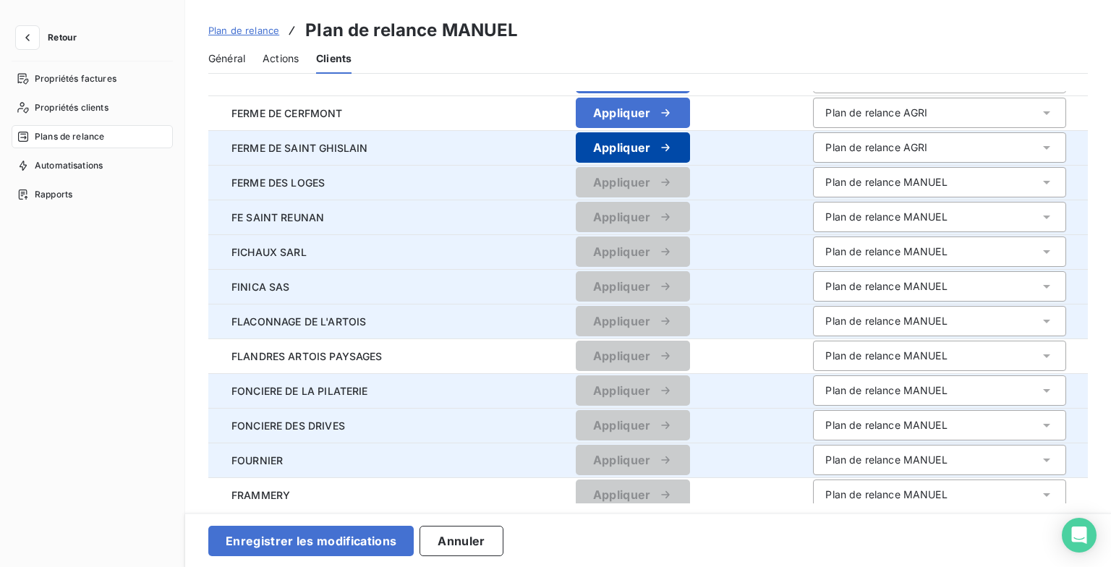
click at [690, 156] on button "Appliquer" at bounding box center [633, 147] width 114 height 30
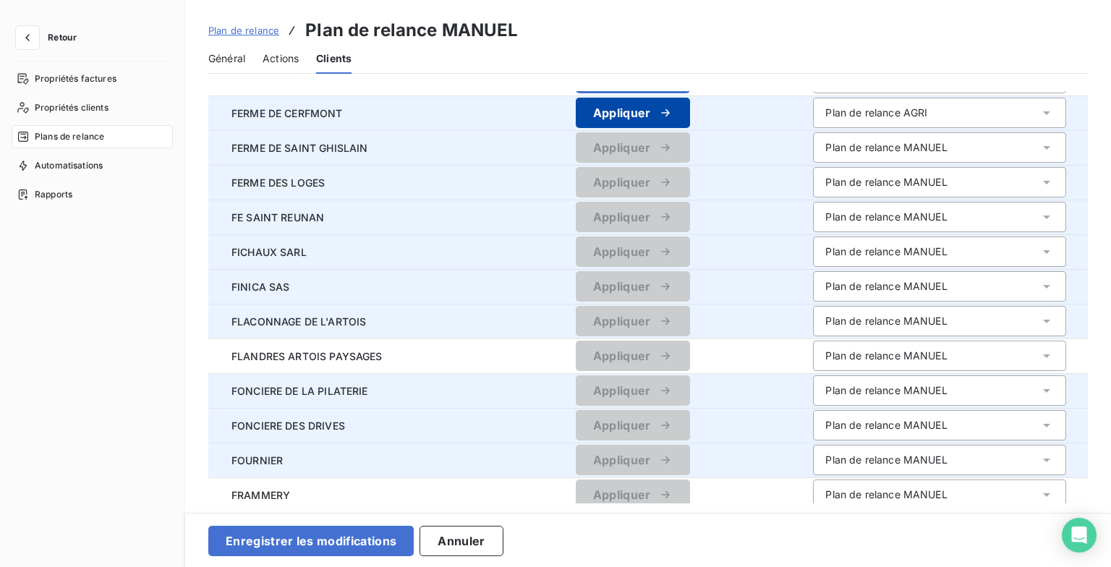
click at [690, 123] on button "Appliquer" at bounding box center [633, 113] width 114 height 30
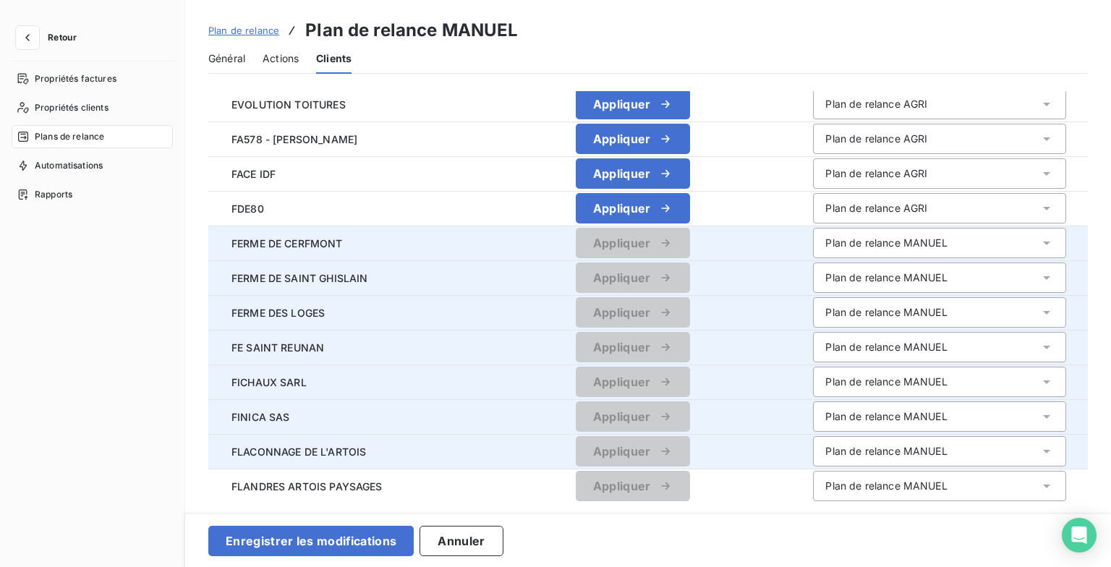
scroll to position [521, 0]
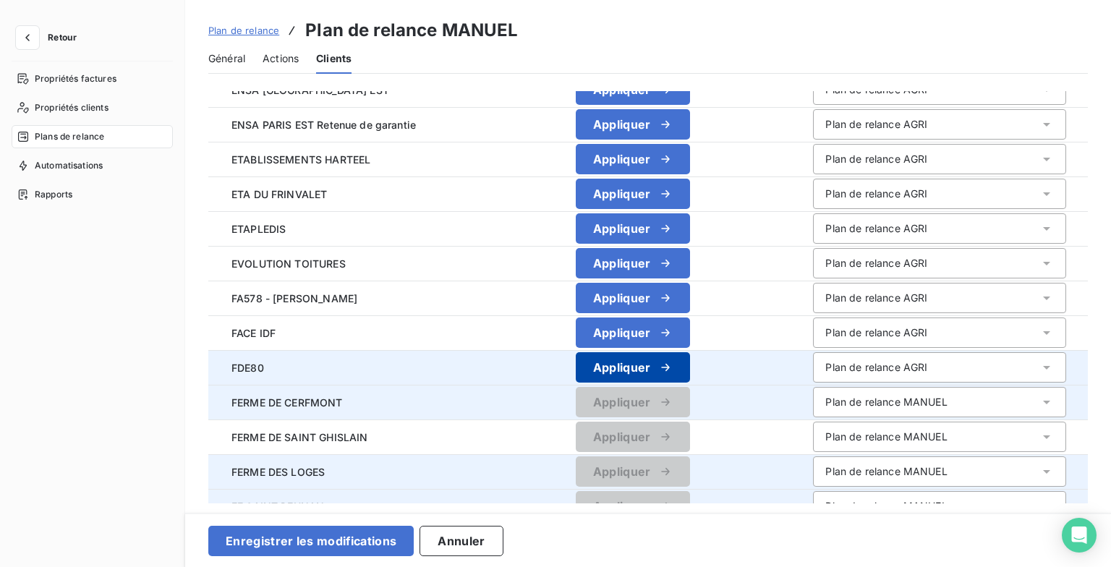
click at [674, 365] on button "Appliquer" at bounding box center [633, 367] width 114 height 30
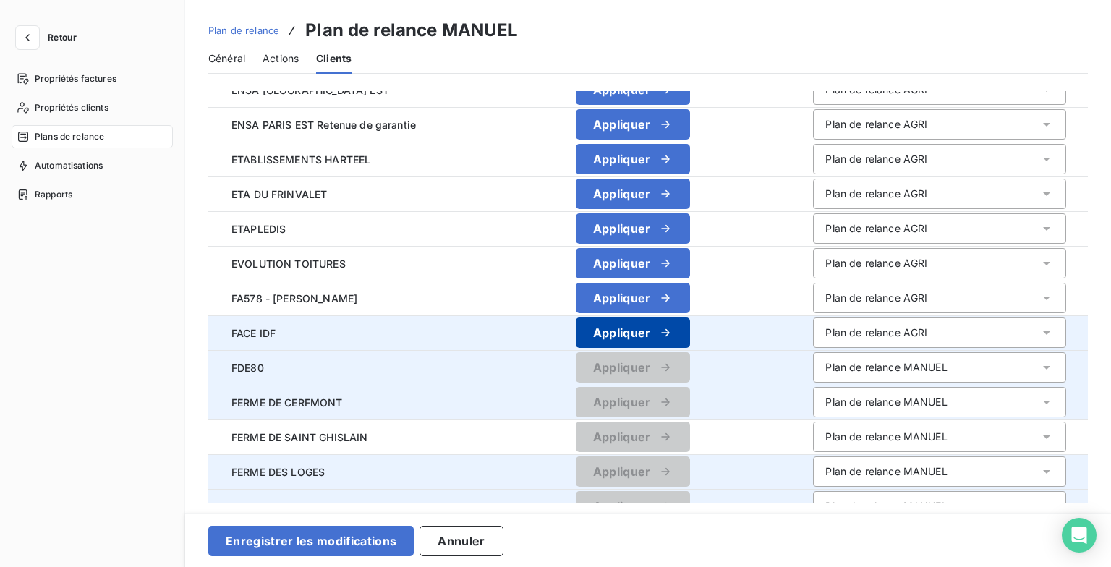
click at [680, 323] on button "Appliquer" at bounding box center [633, 333] width 114 height 30
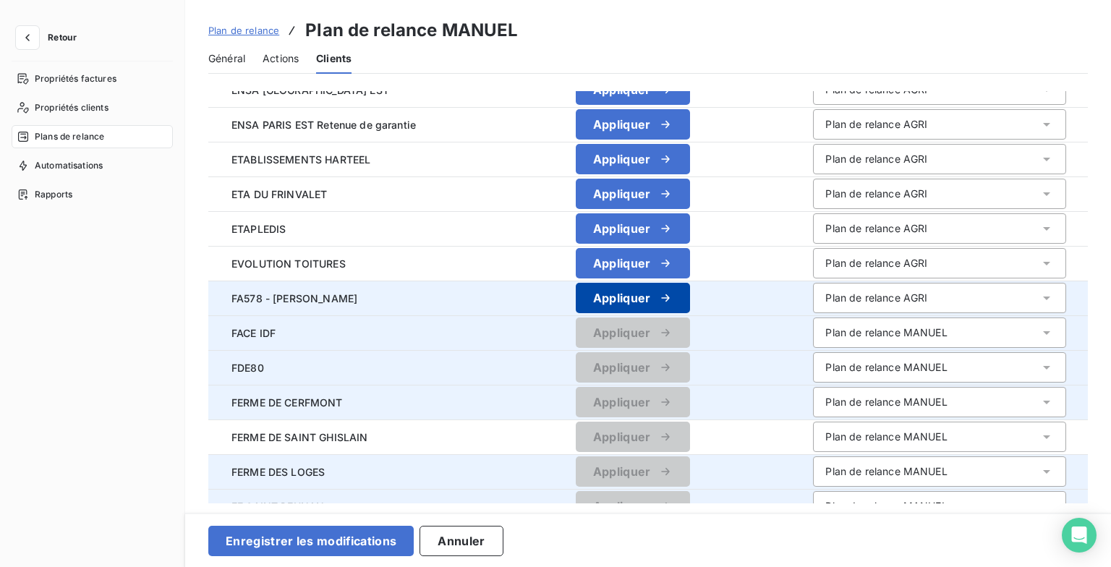
click at [686, 288] on button "Appliquer" at bounding box center [633, 298] width 114 height 30
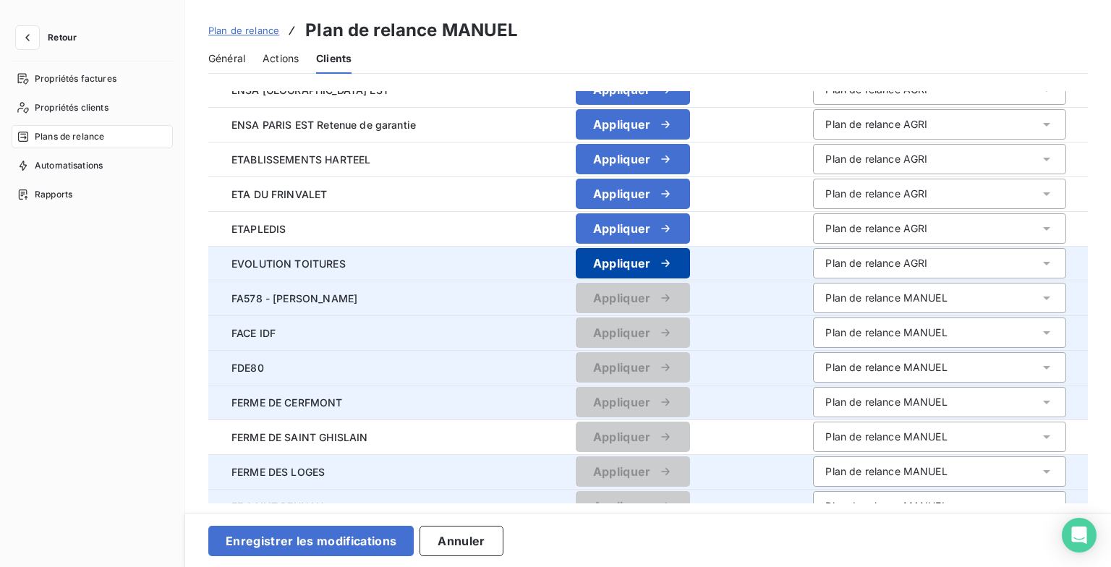
click at [673, 263] on icon "button" at bounding box center [665, 263] width 14 height 14
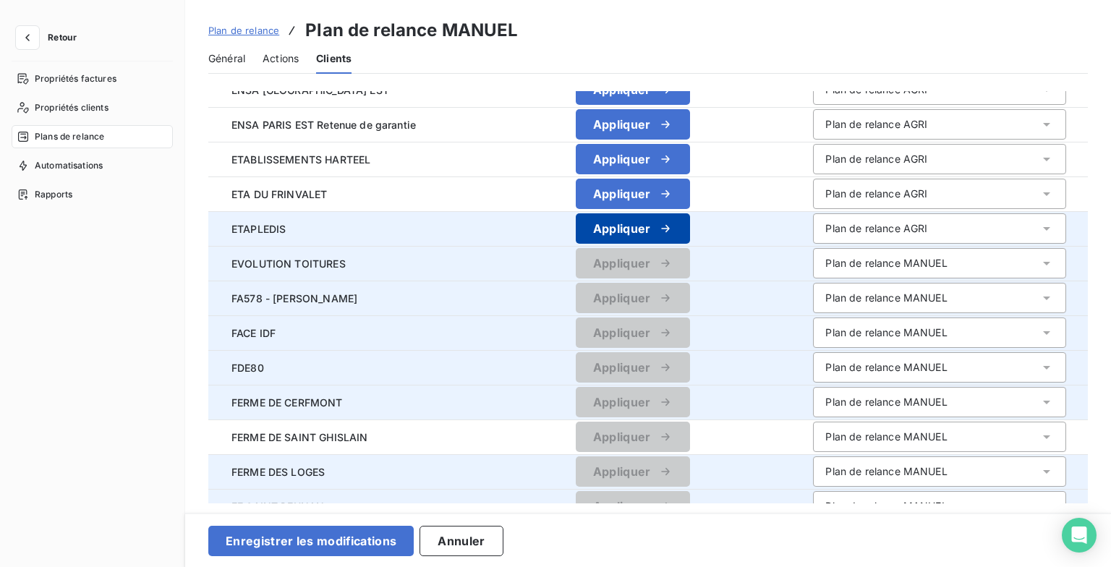
click at [669, 229] on icon "button" at bounding box center [665, 228] width 8 height 7
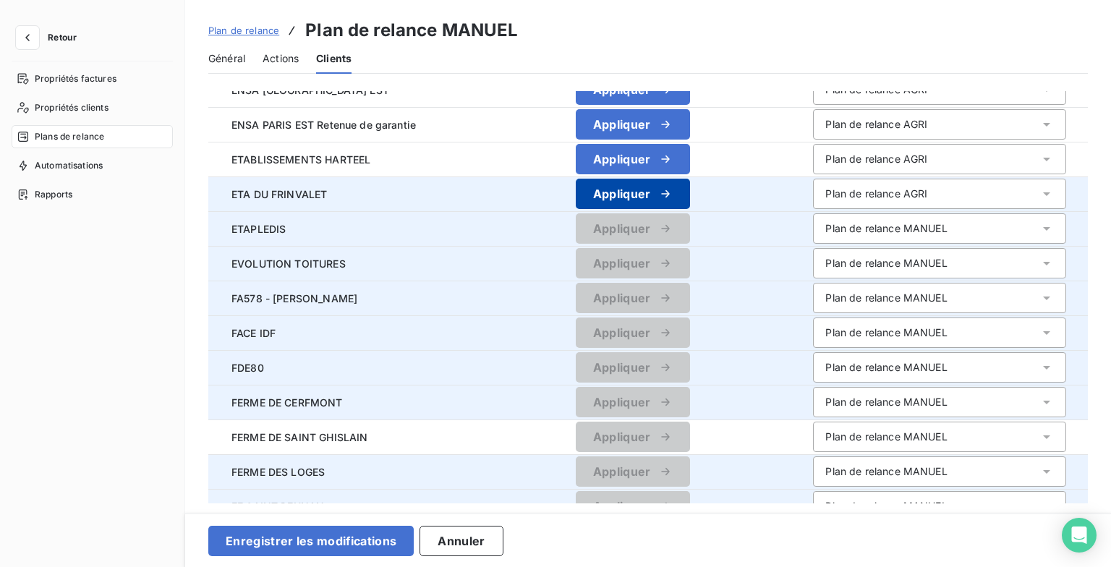
click at [673, 190] on icon "button" at bounding box center [665, 194] width 14 height 14
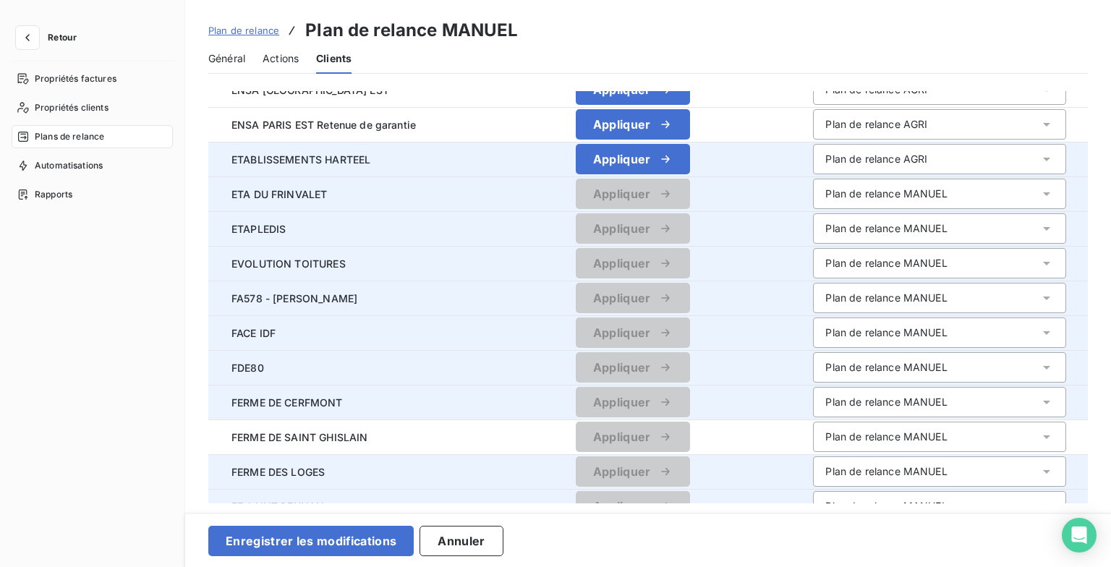
click at [683, 150] on button "Appliquer" at bounding box center [633, 159] width 114 height 30
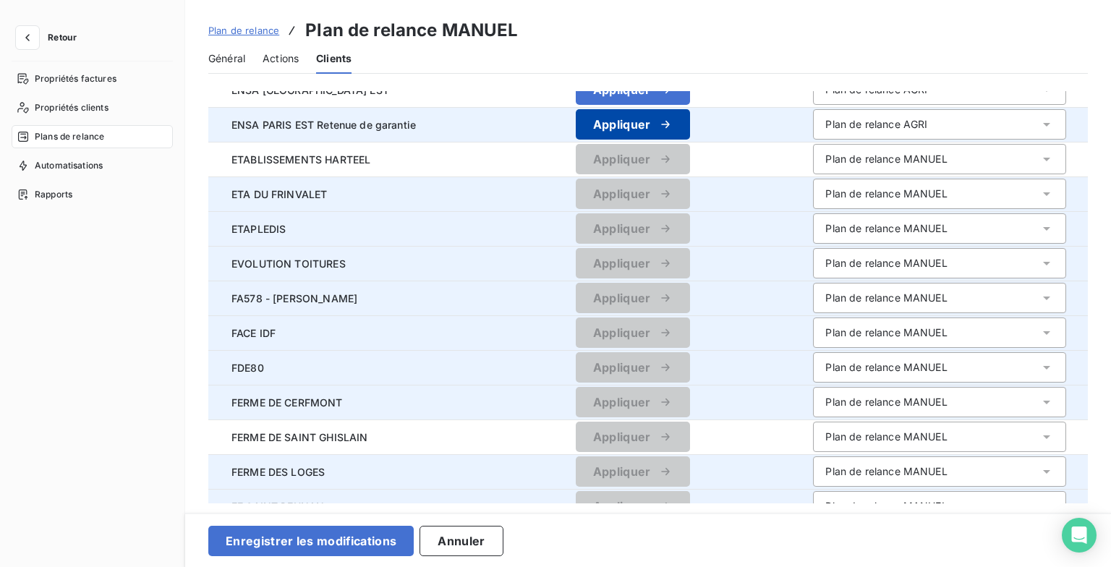
click at [673, 127] on icon "button" at bounding box center [665, 124] width 14 height 14
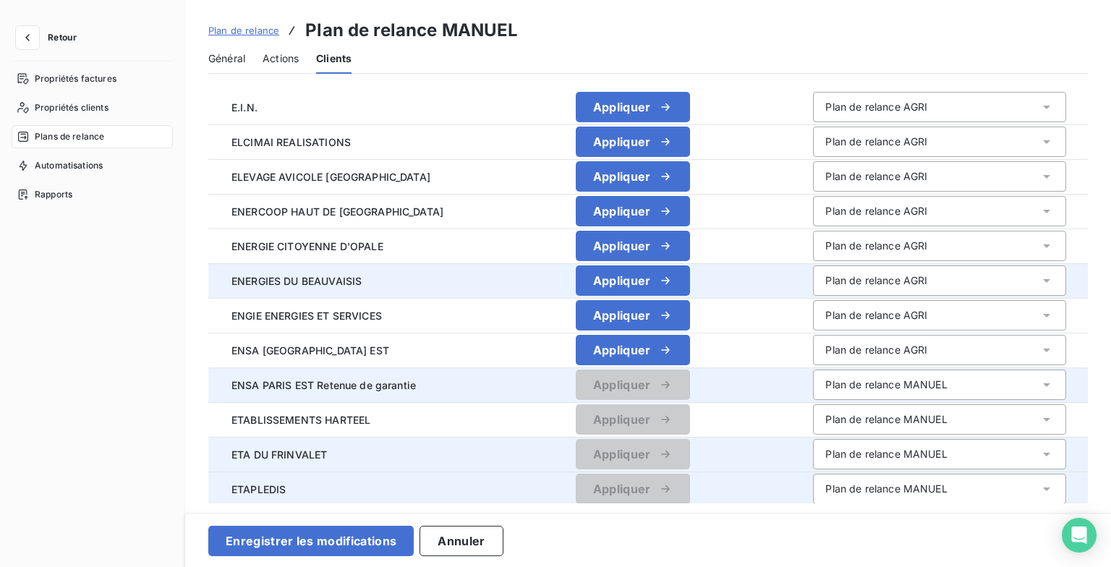
scroll to position [232, 0]
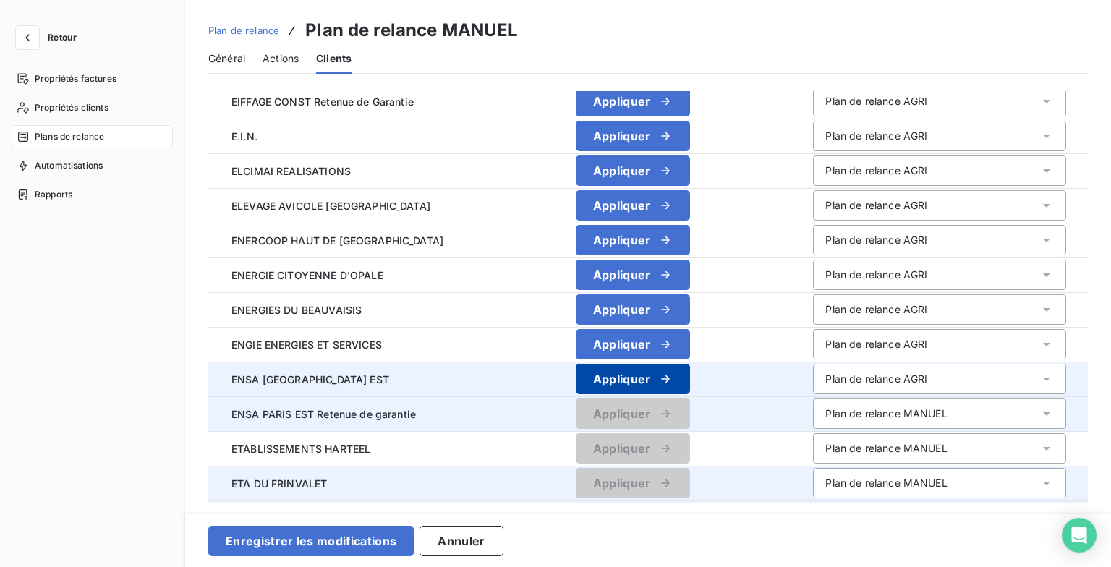
click at [674, 373] on button "Appliquer" at bounding box center [633, 379] width 114 height 30
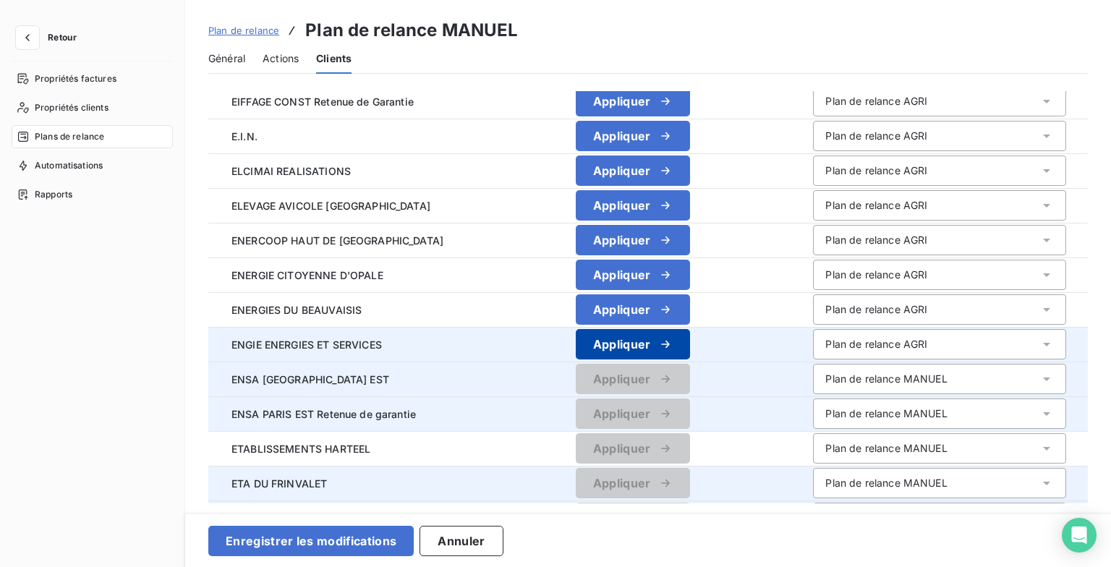
click at [673, 339] on div "button" at bounding box center [662, 344] width 22 height 14
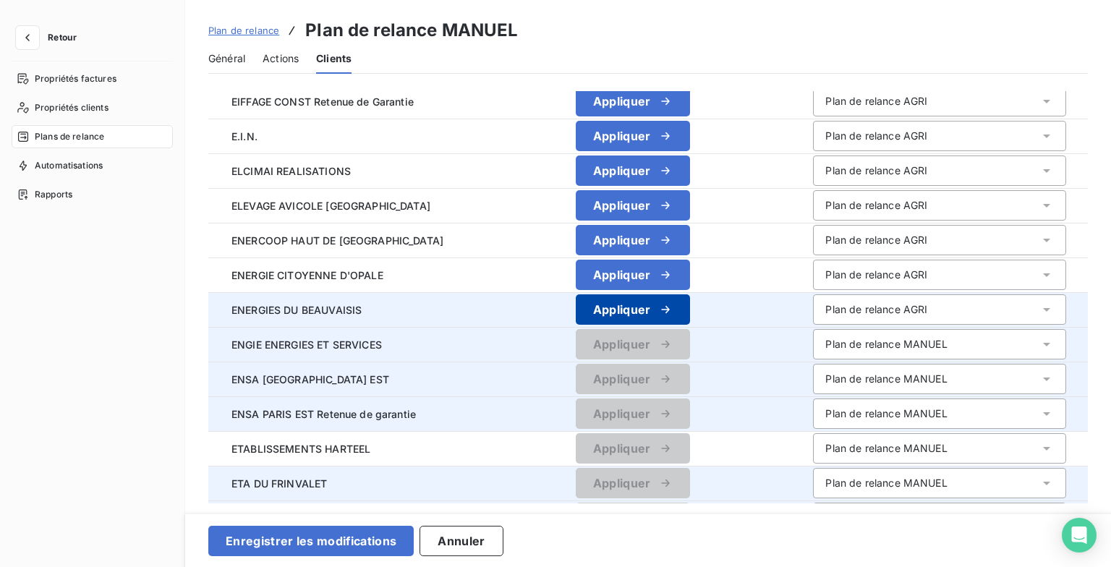
click at [683, 300] on button "Appliquer" at bounding box center [633, 309] width 114 height 30
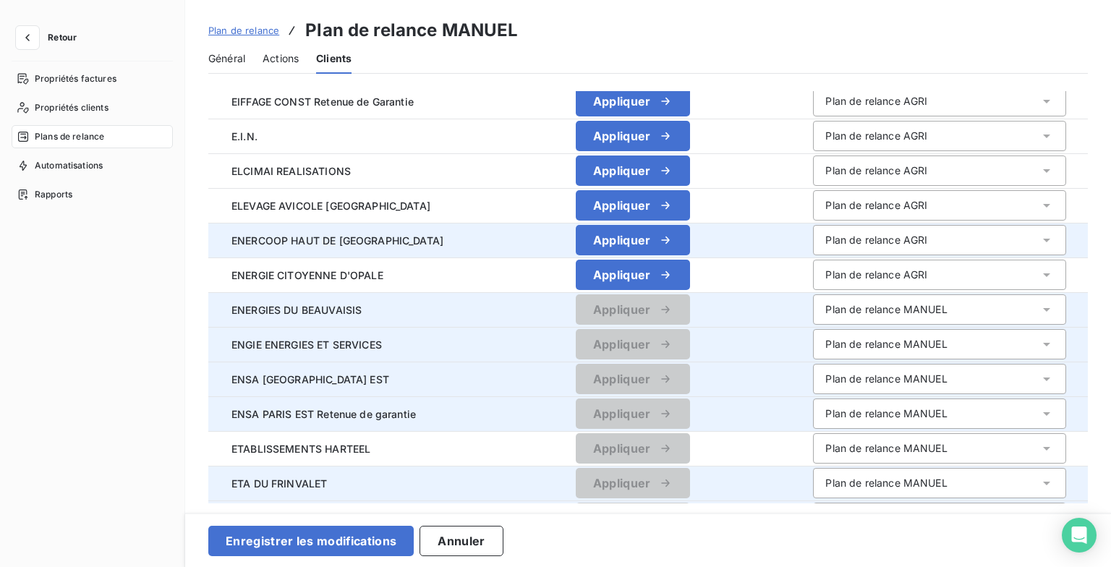
click at [673, 278] on icon "button" at bounding box center [665, 275] width 14 height 14
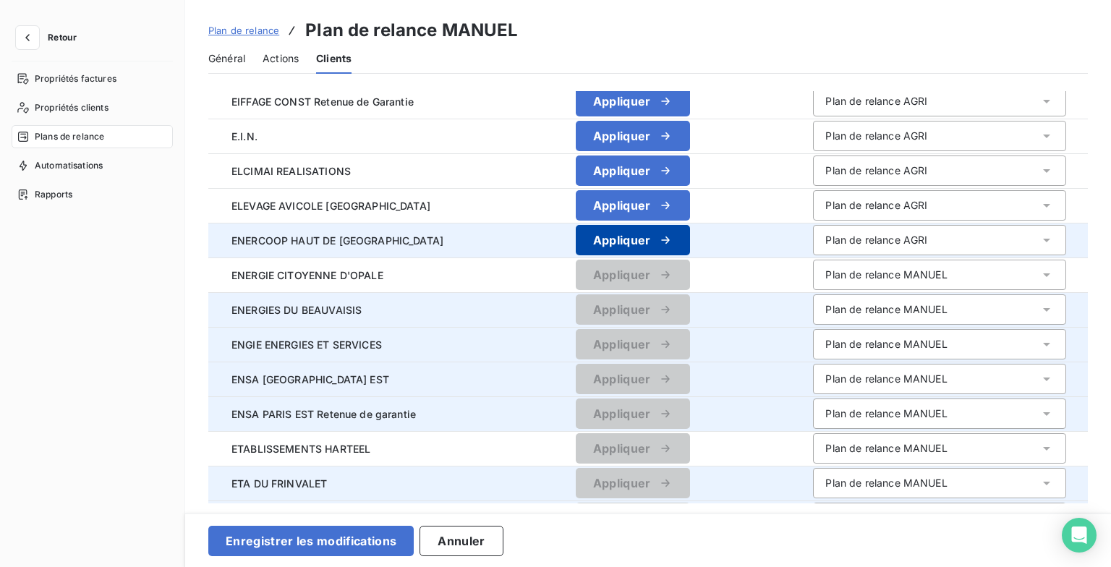
click at [673, 243] on icon "button" at bounding box center [665, 240] width 14 height 14
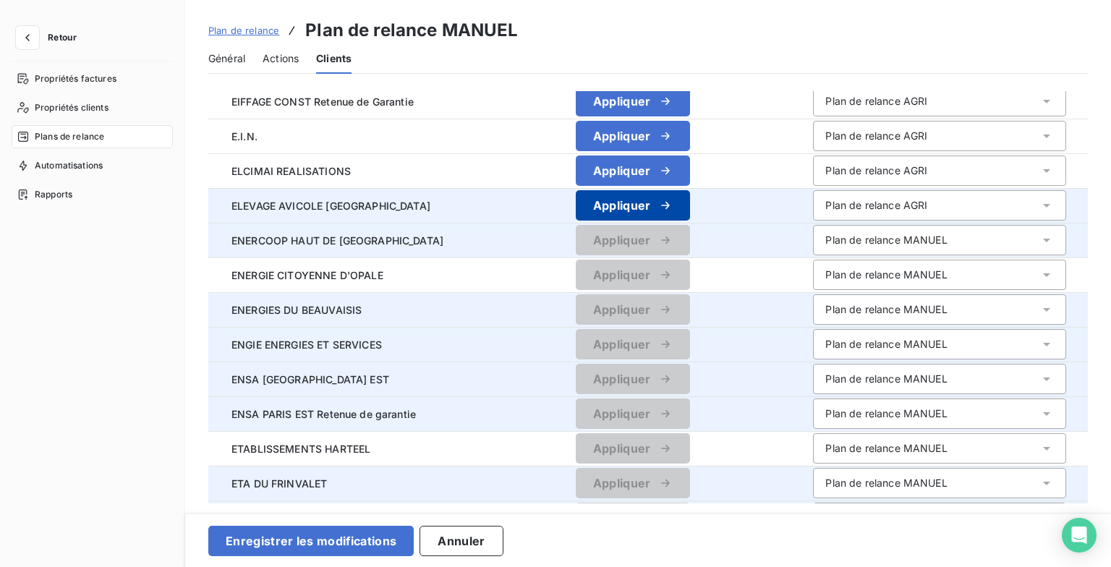
click at [690, 208] on button "Appliquer" at bounding box center [633, 205] width 114 height 30
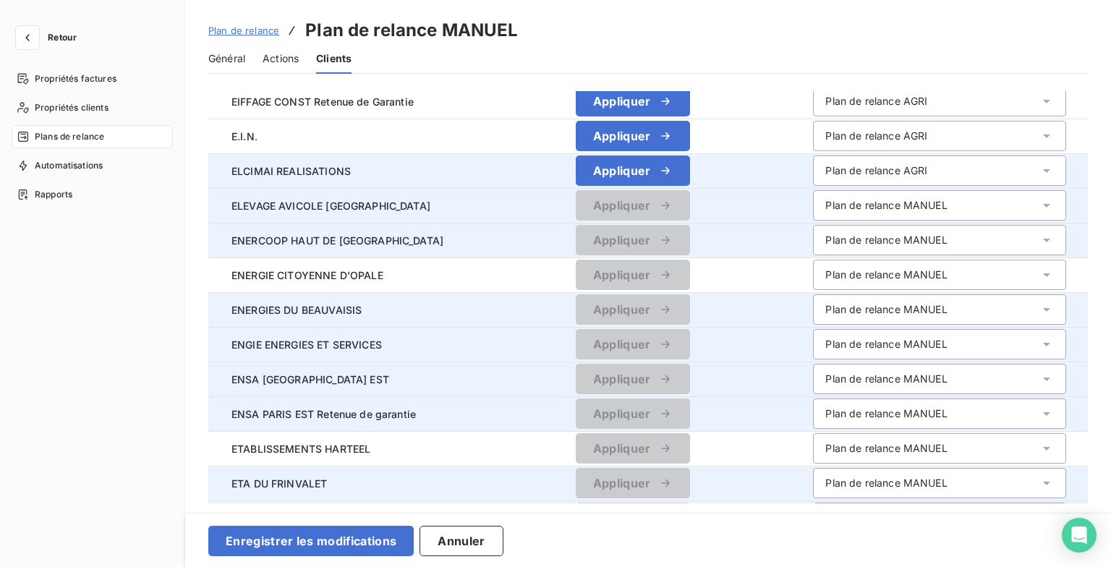
click at [673, 174] on icon "button" at bounding box center [665, 171] width 14 height 14
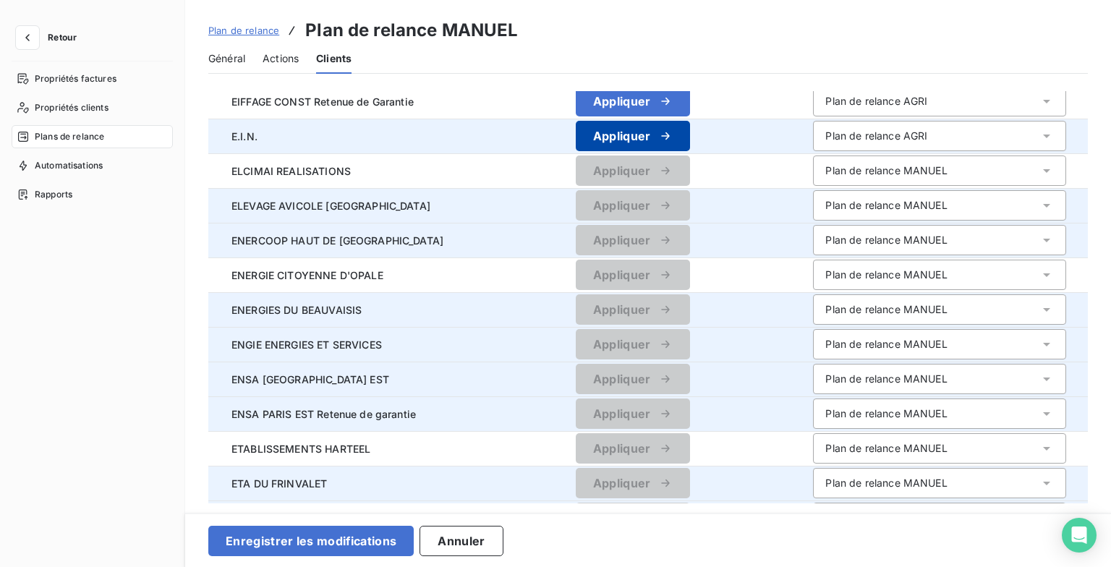
click at [690, 150] on button "Appliquer" at bounding box center [633, 136] width 114 height 30
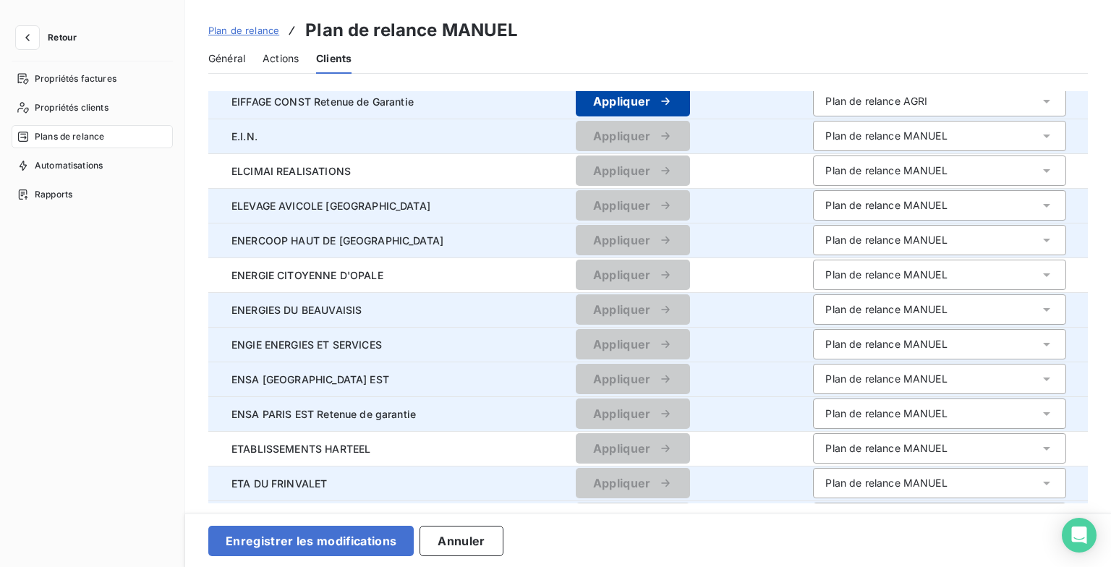
click at [690, 114] on button "Appliquer" at bounding box center [633, 101] width 114 height 30
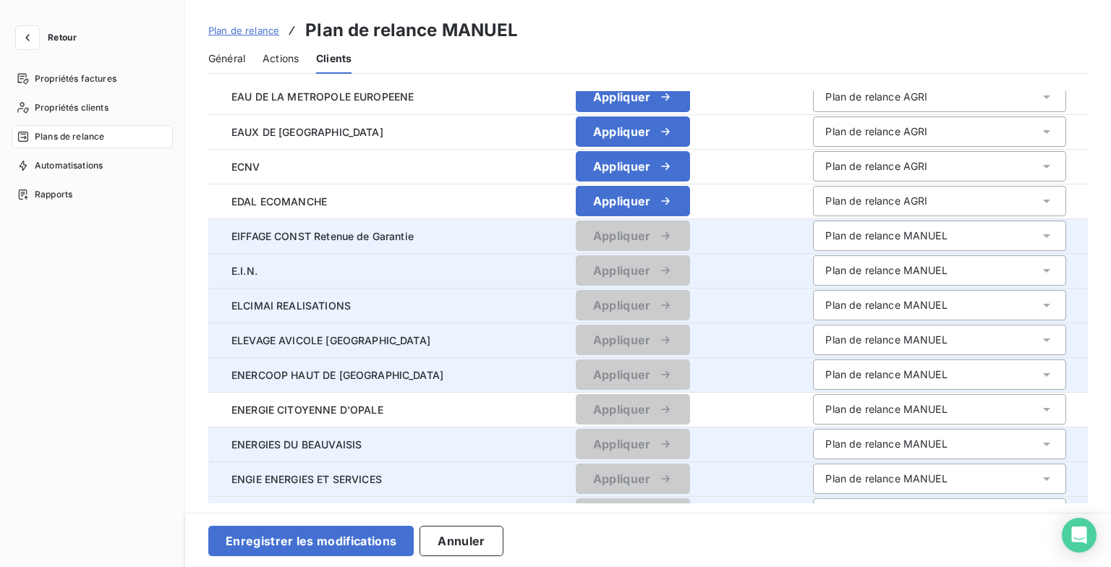
scroll to position [0, 0]
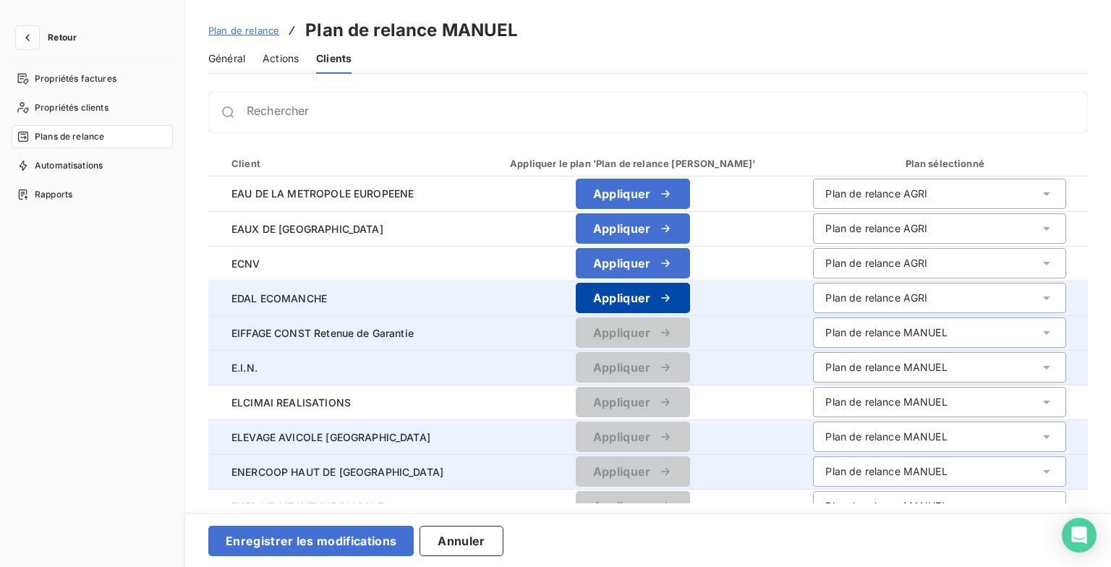
click at [657, 295] on button "Appliquer" at bounding box center [633, 298] width 114 height 30
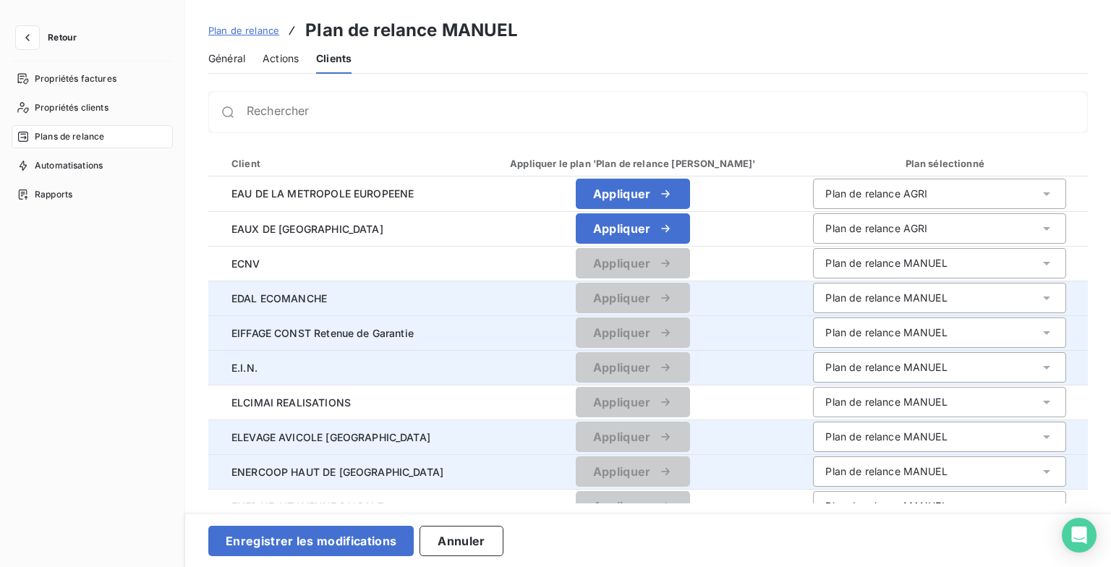
click at [690, 236] on button "Appliquer" at bounding box center [633, 228] width 114 height 30
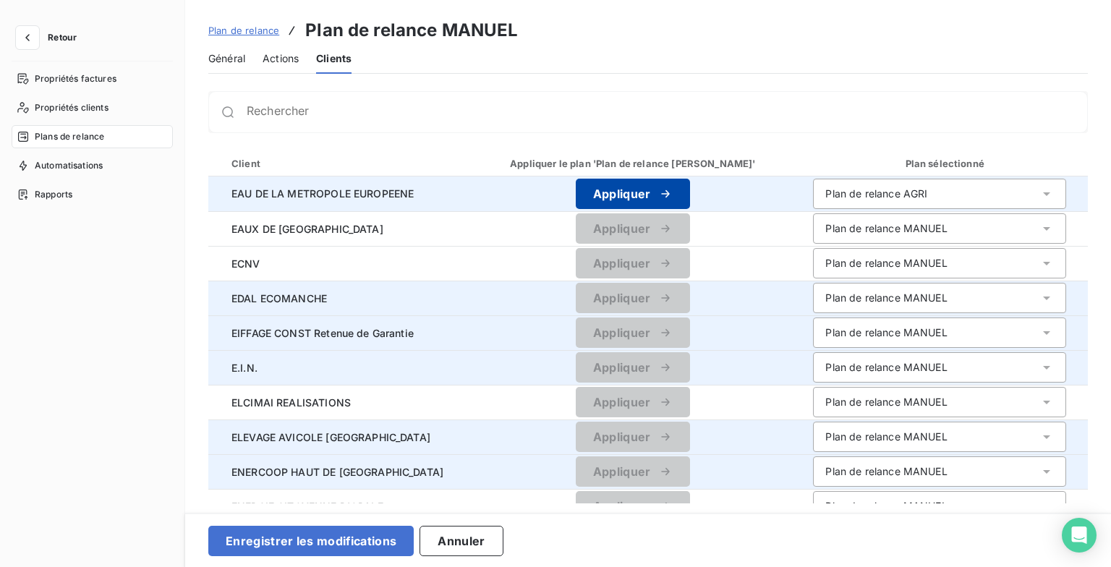
click at [690, 203] on button "Appliquer" at bounding box center [633, 194] width 114 height 30
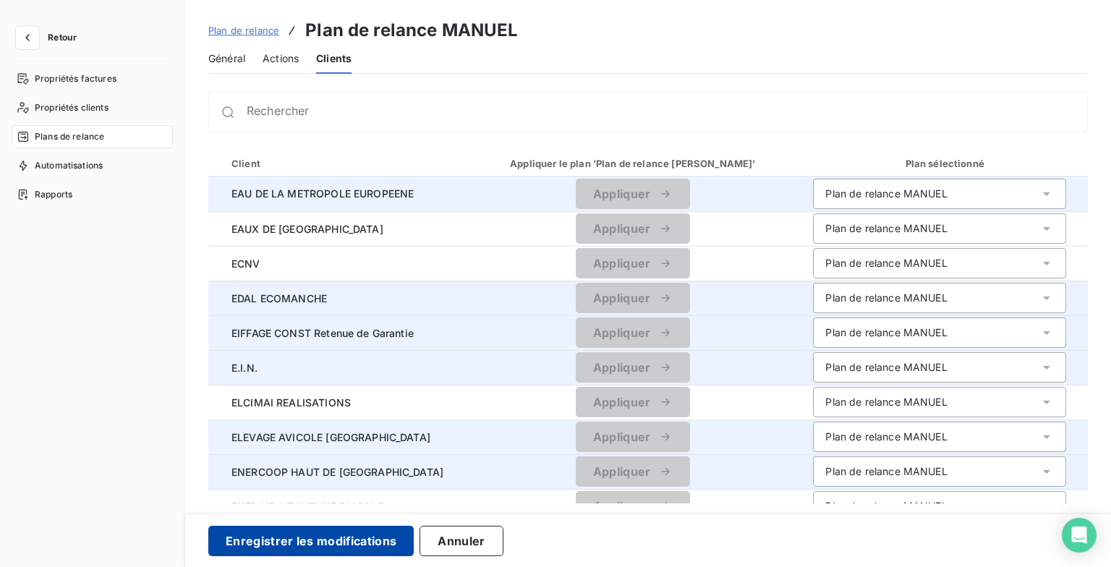
click at [368, 543] on button "Enregistrer les modifications" at bounding box center [310, 541] width 205 height 30
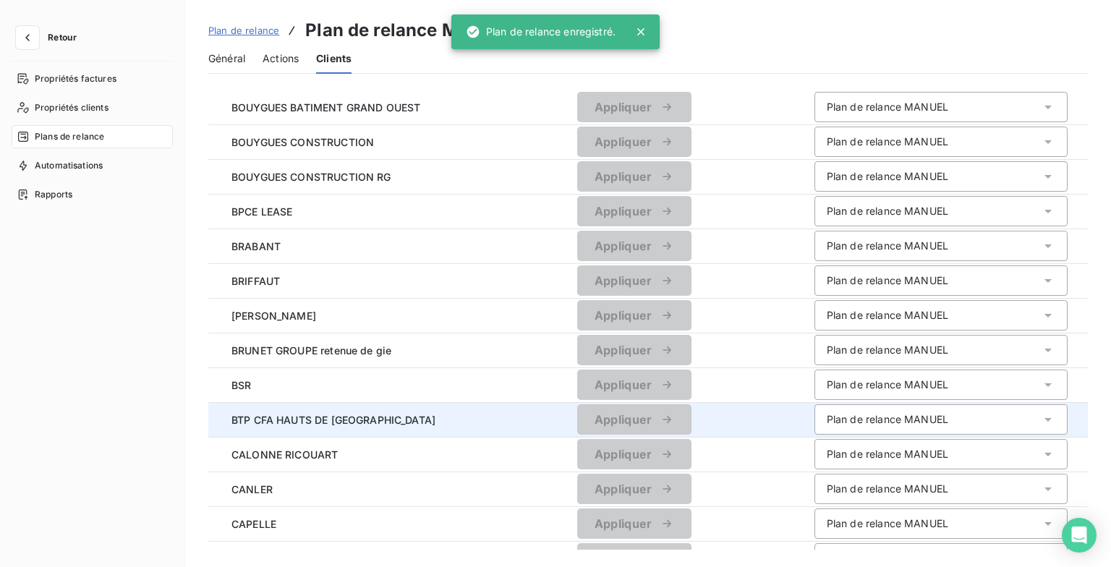
scroll to position [1462, 0]
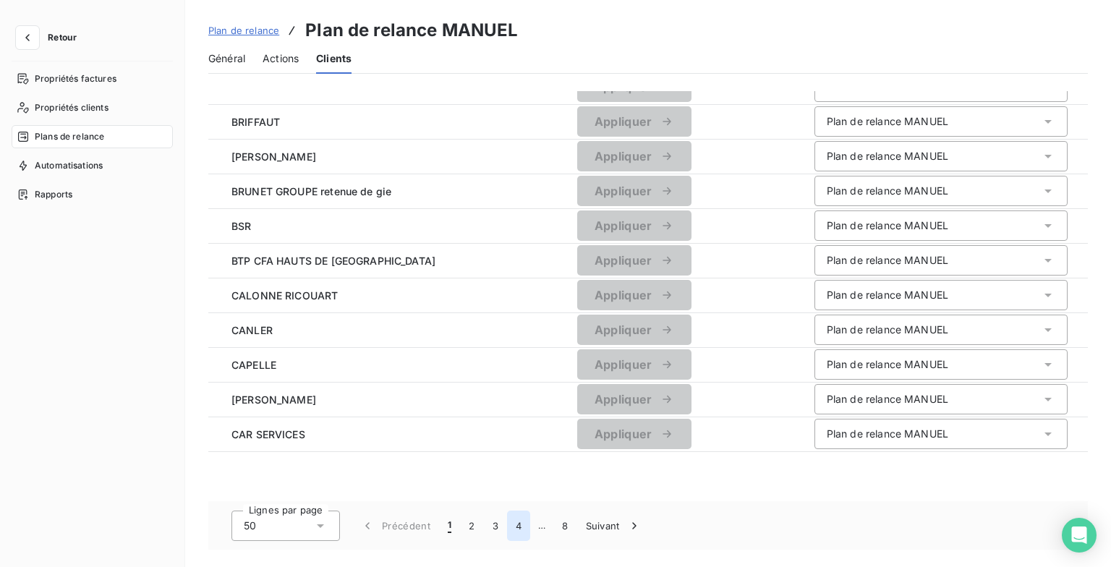
click at [514, 522] on button "4" at bounding box center [518, 526] width 23 height 30
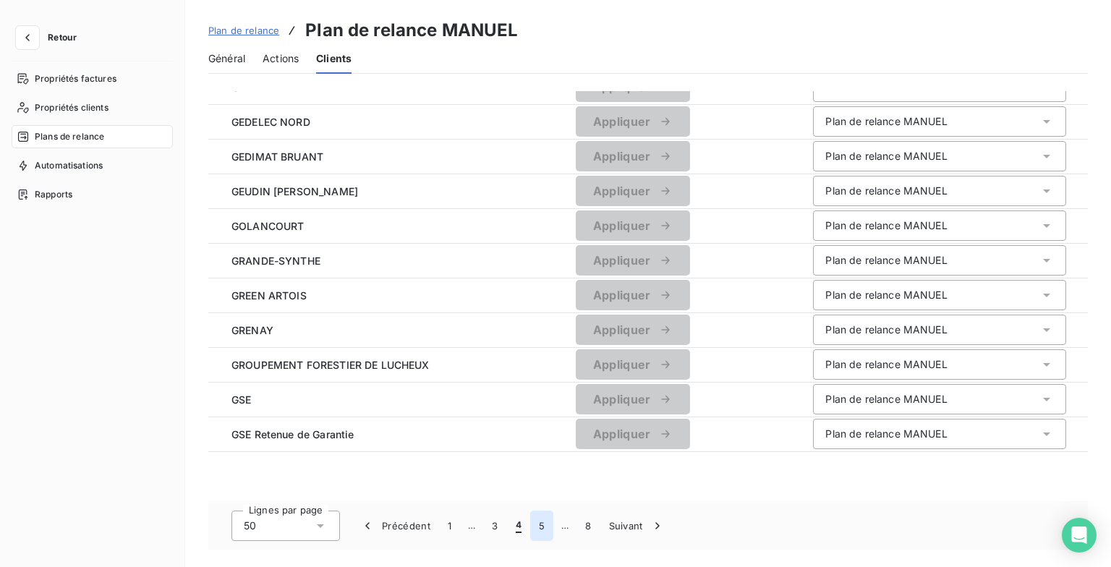
click at [539, 524] on button "5" at bounding box center [541, 526] width 23 height 30
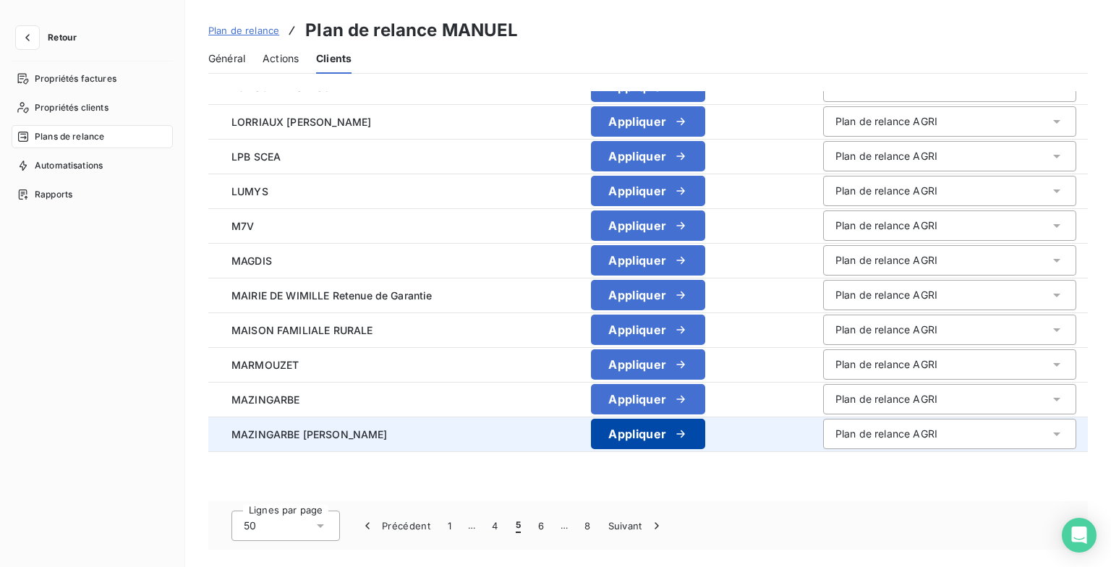
click at [688, 428] on icon "button" at bounding box center [681, 434] width 14 height 14
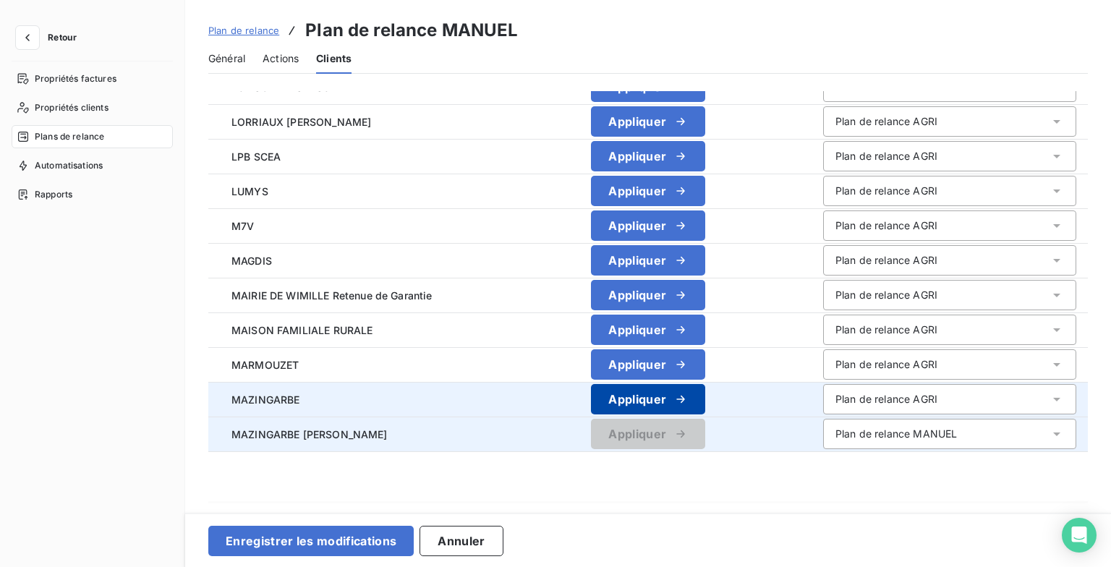
click at [704, 403] on button "Appliquer" at bounding box center [648, 399] width 114 height 30
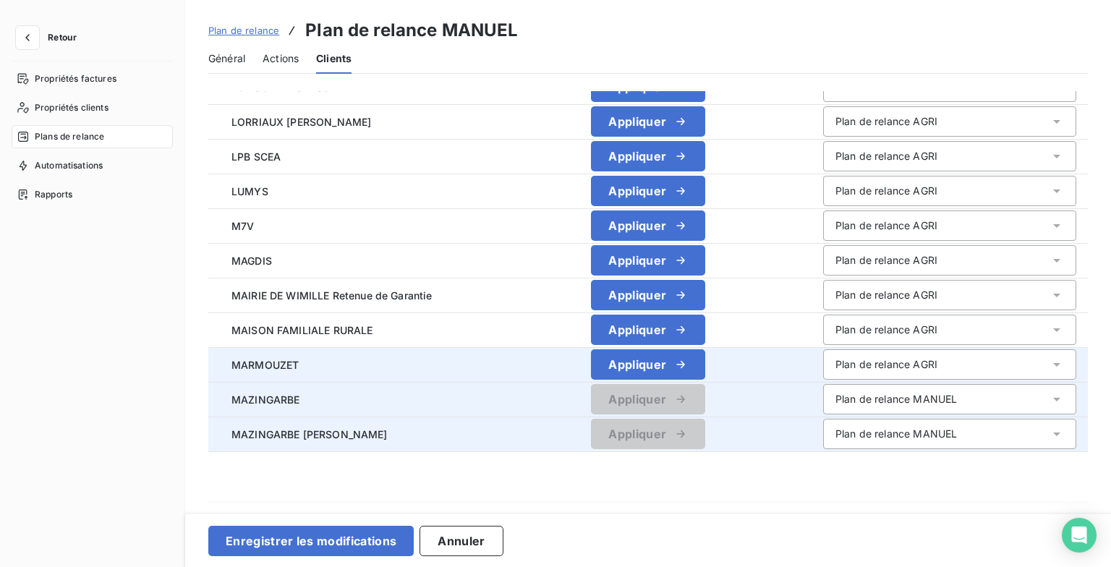
drag, startPoint x: 704, startPoint y: 403, endPoint x: 699, endPoint y: 347, distance: 55.9
click at [688, 361] on icon "button" at bounding box center [681, 364] width 14 height 14
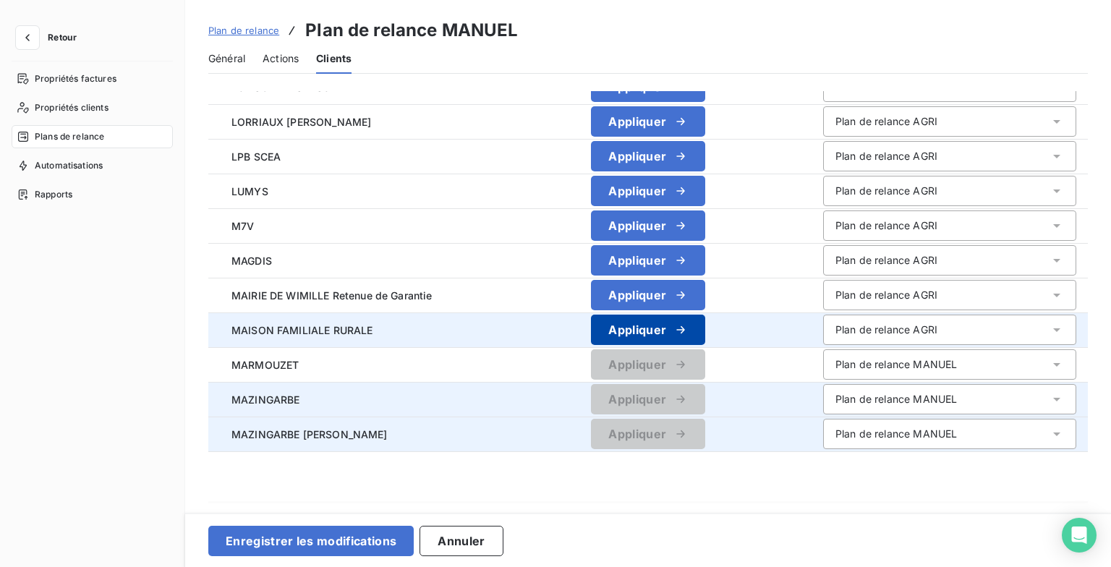
click at [700, 318] on button "Appliquer" at bounding box center [648, 330] width 114 height 30
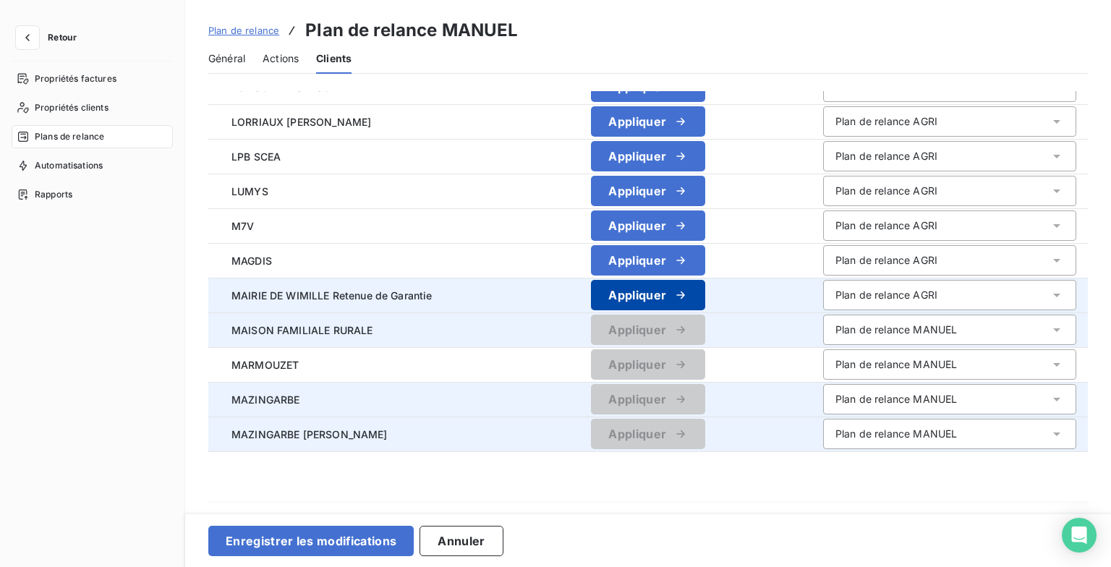
click at [697, 282] on button "Appliquer" at bounding box center [648, 295] width 114 height 30
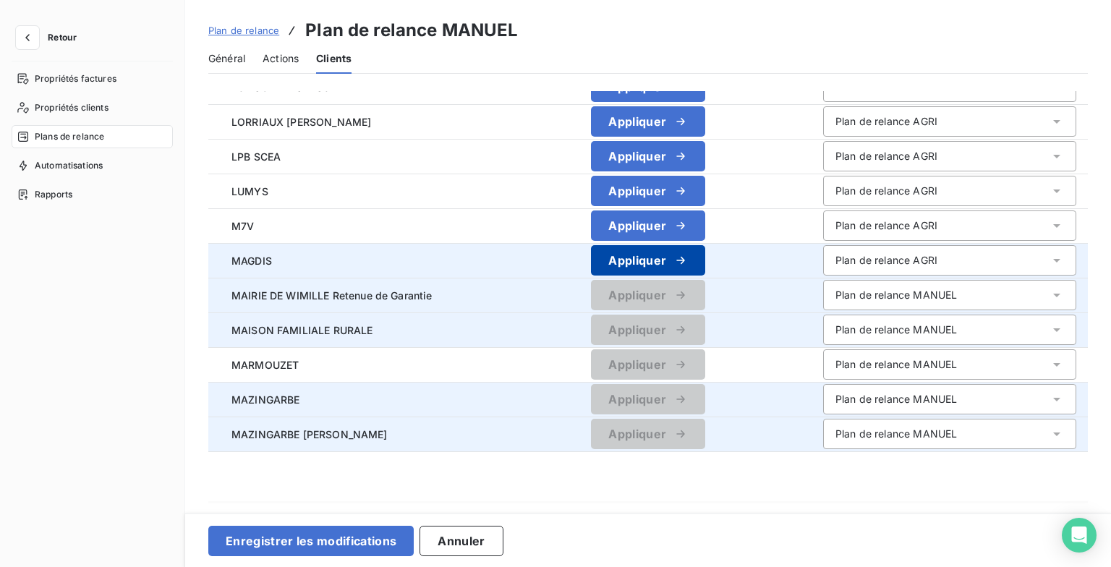
click at [688, 264] on icon "button" at bounding box center [681, 260] width 14 height 14
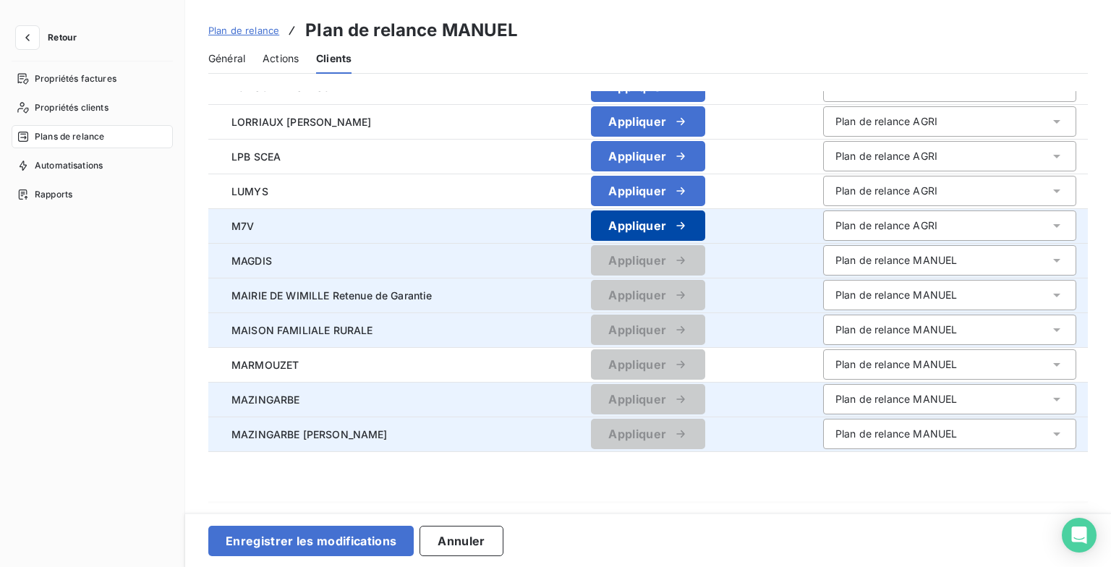
click at [697, 233] on button "Appliquer" at bounding box center [648, 226] width 114 height 30
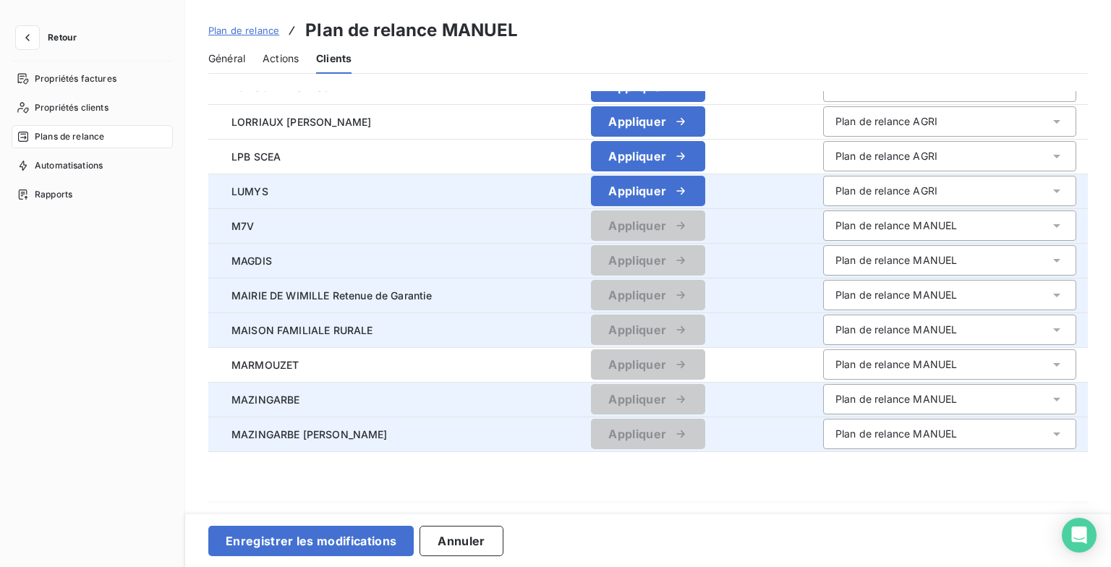
drag, startPoint x: 699, startPoint y: 186, endPoint x: 698, endPoint y: 174, distance: 12.3
click at [688, 185] on icon "button" at bounding box center [681, 191] width 14 height 14
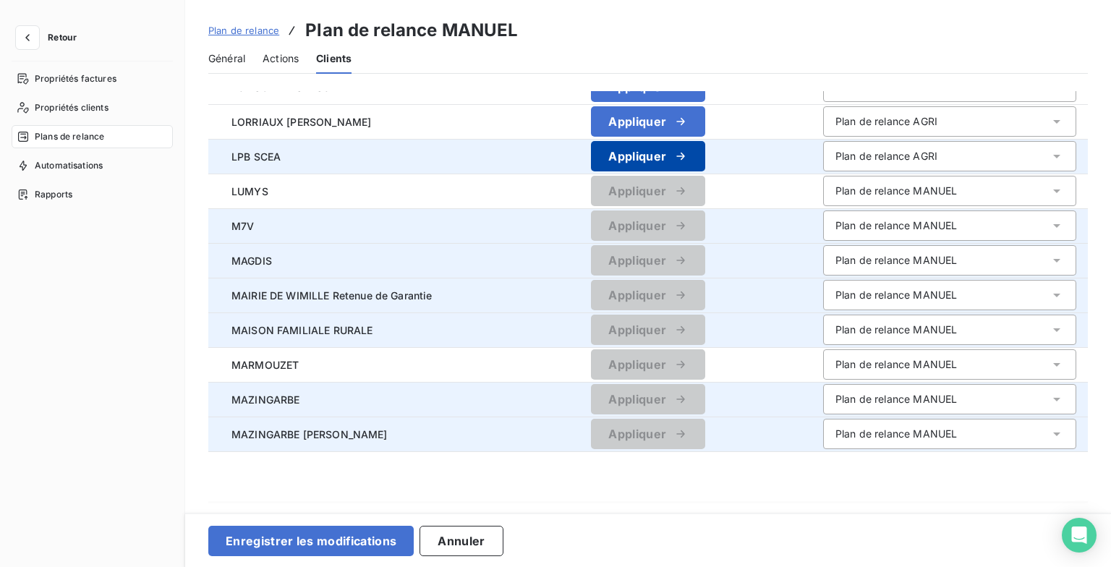
click at [700, 145] on button "Appliquer" at bounding box center [648, 156] width 114 height 30
click at [704, 111] on button "Appliquer" at bounding box center [648, 121] width 114 height 30
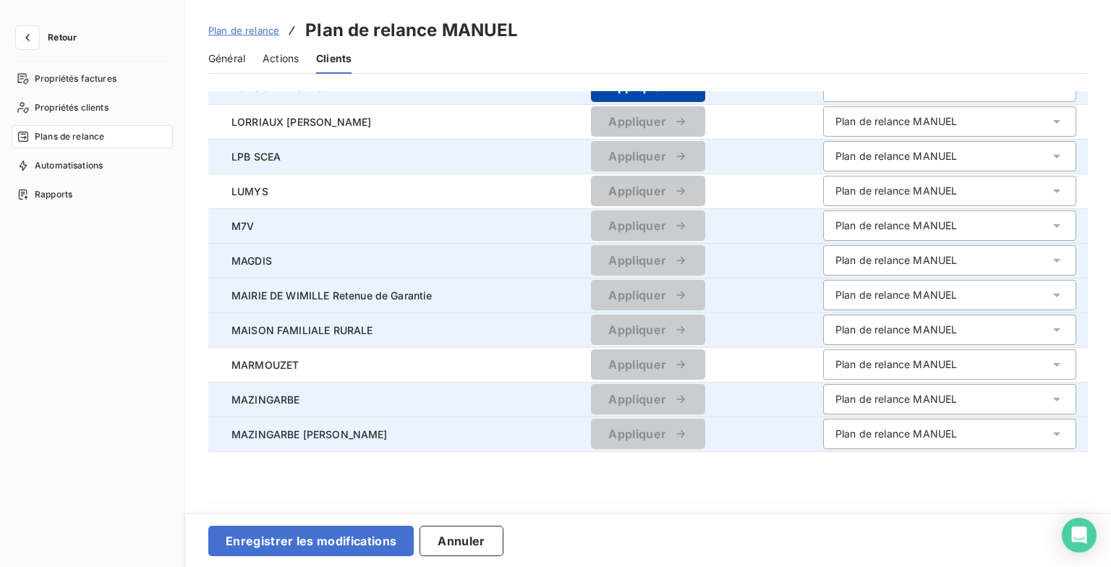
click at [705, 93] on button "Appliquer" at bounding box center [648, 87] width 114 height 30
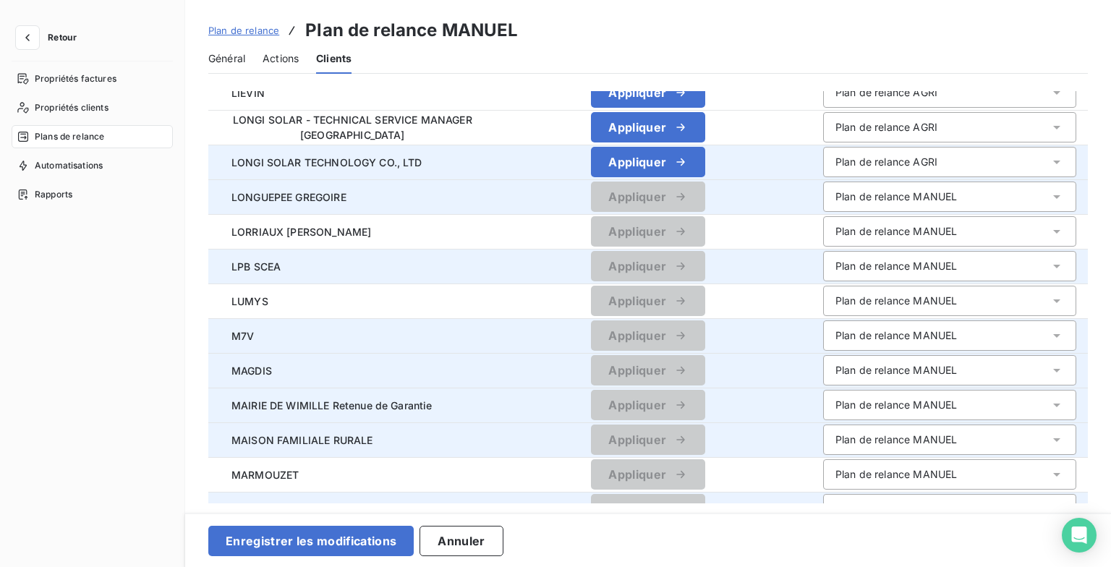
scroll to position [1172, 0]
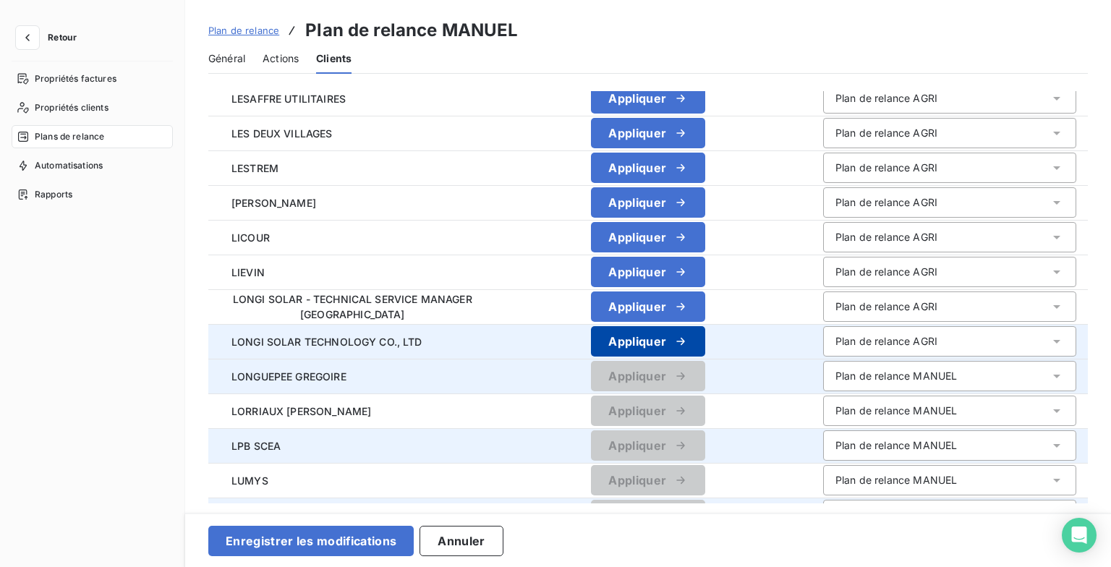
click at [688, 347] on icon "button" at bounding box center [681, 341] width 14 height 14
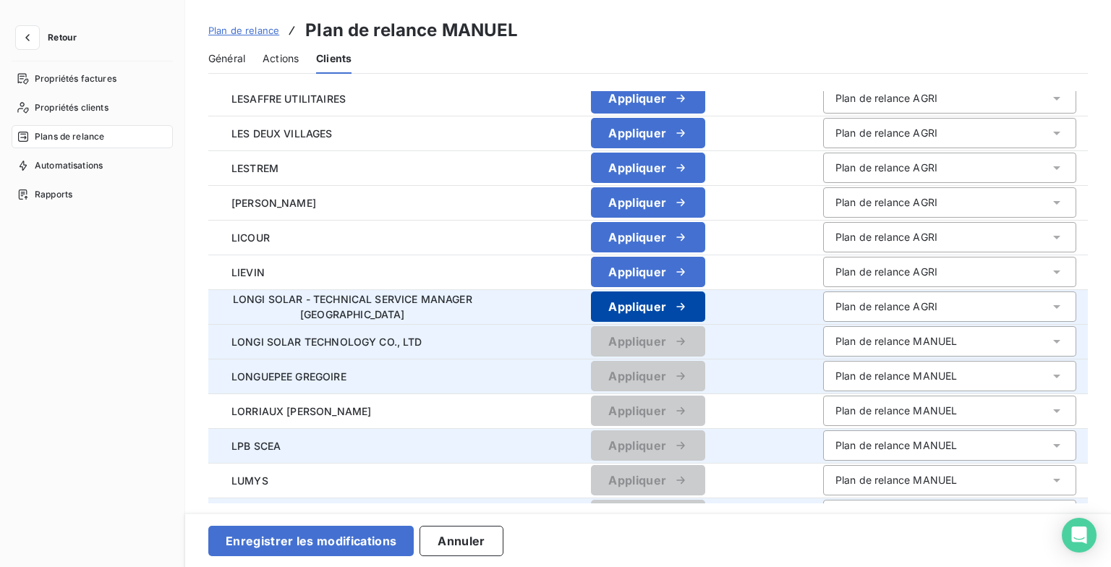
click at [700, 318] on button "Appliquer" at bounding box center [648, 307] width 114 height 30
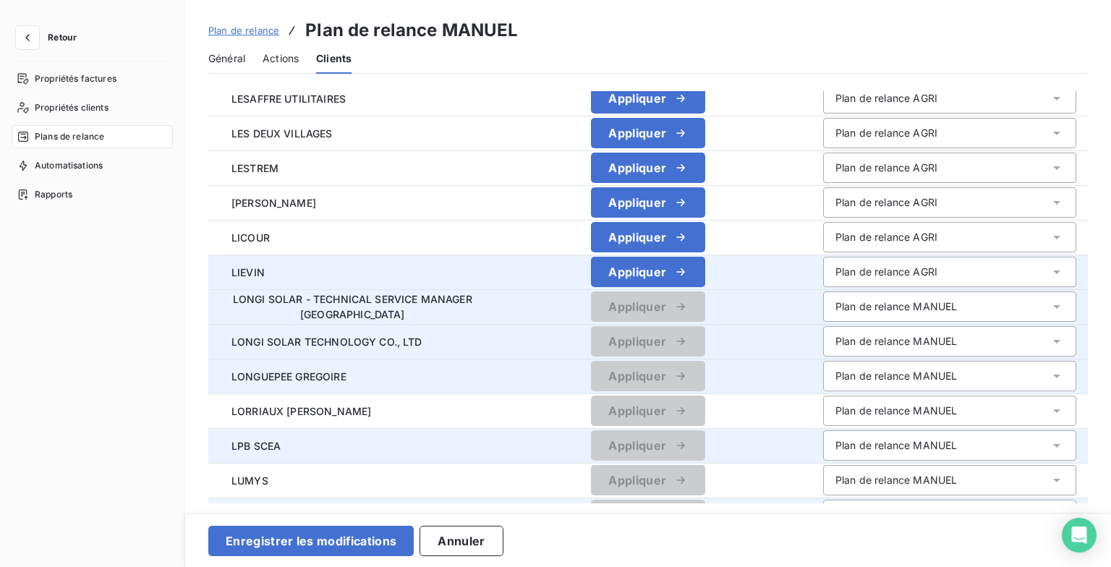
click at [700, 255] on td "Appliquer" at bounding box center [649, 272] width 326 height 35
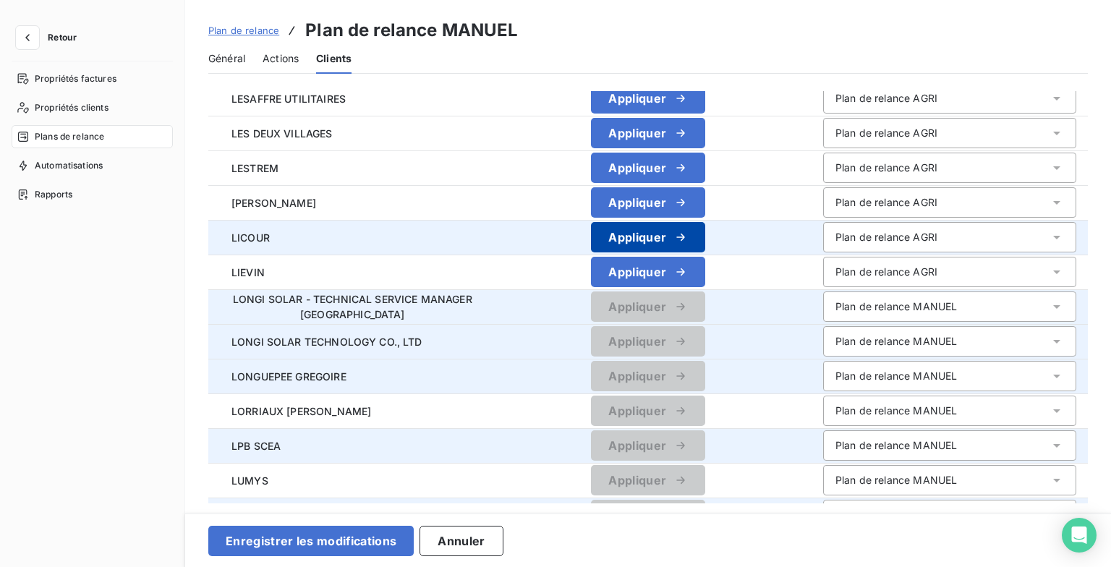
click at [685, 238] on icon "button" at bounding box center [681, 237] width 8 height 7
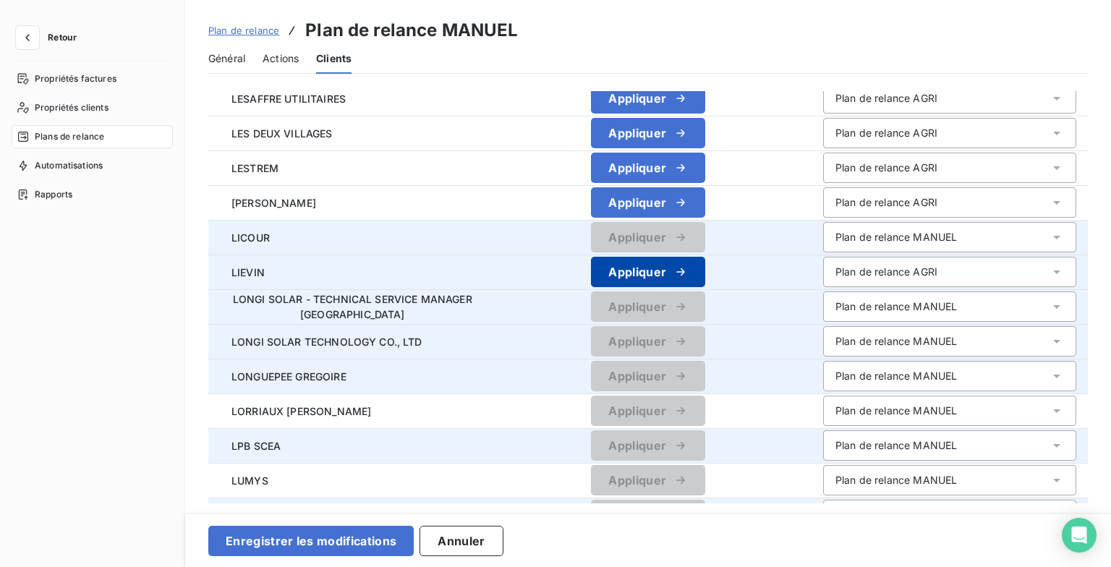
click at [688, 267] on icon "button" at bounding box center [681, 272] width 14 height 14
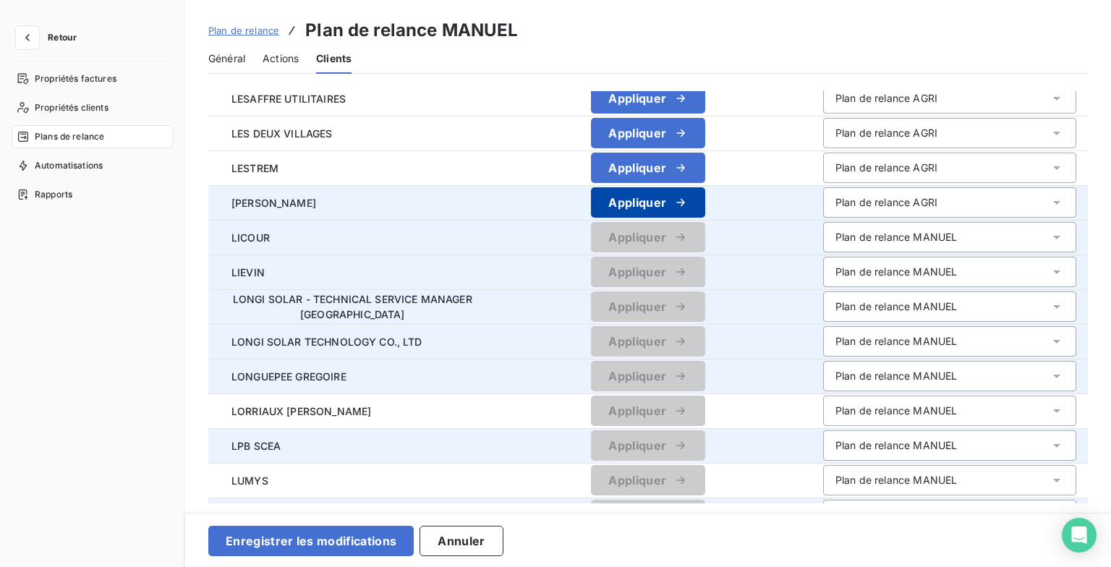
click at [705, 199] on button "Appliquer" at bounding box center [648, 202] width 114 height 30
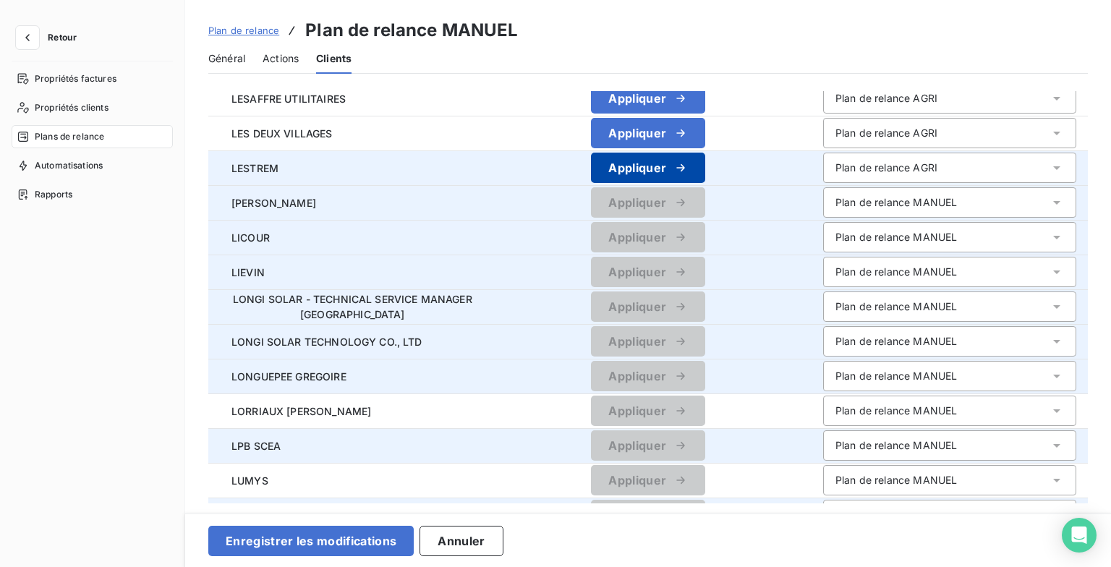
click at [688, 162] on icon "button" at bounding box center [681, 168] width 14 height 14
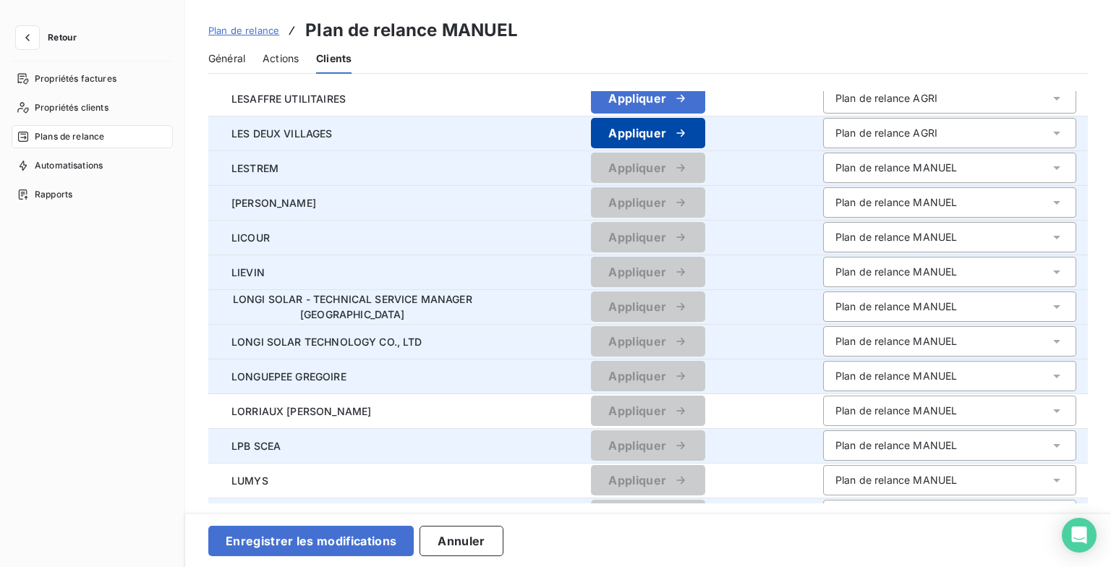
click at [705, 133] on button "Appliquer" at bounding box center [648, 133] width 114 height 30
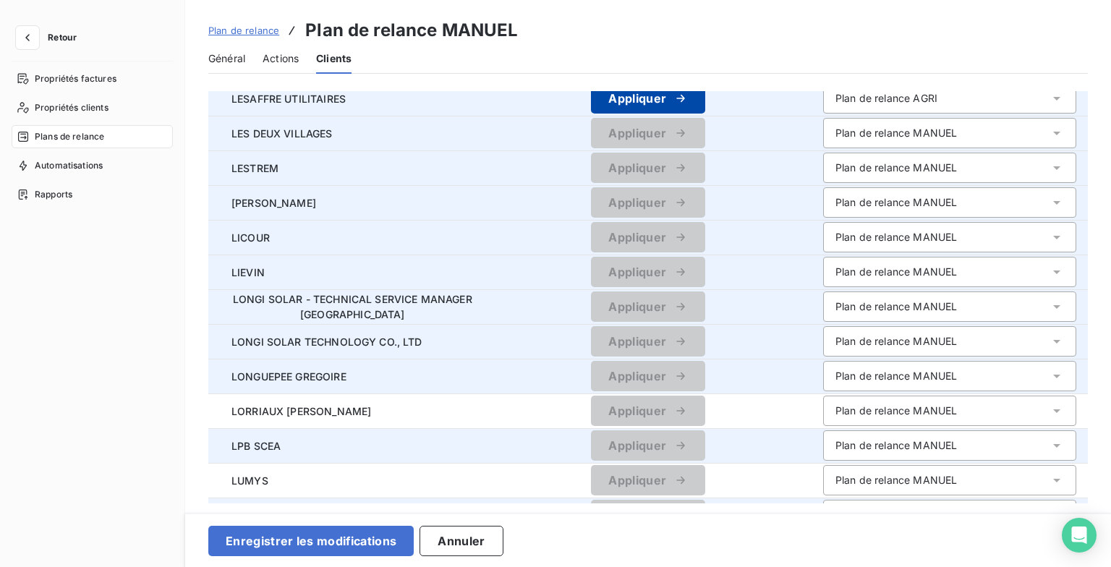
click at [703, 111] on button "Appliquer" at bounding box center [648, 98] width 114 height 30
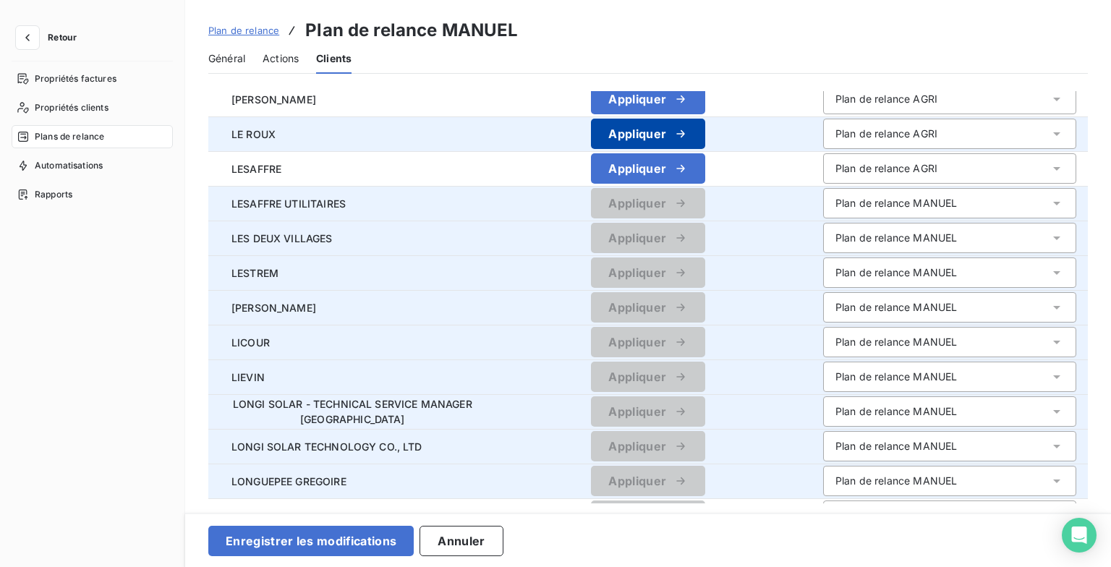
scroll to position [883, 0]
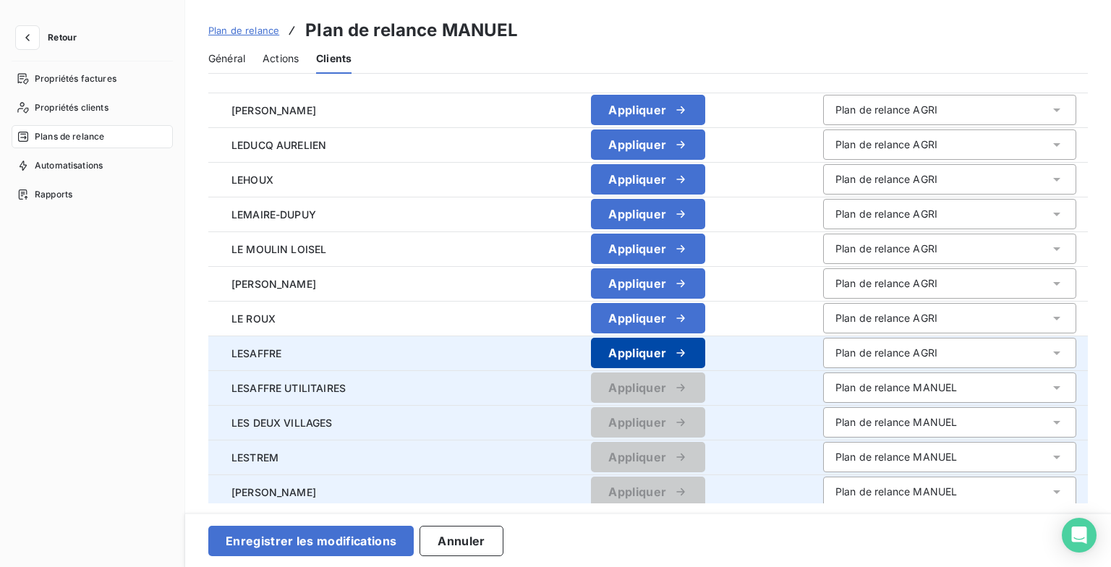
click at [705, 351] on button "Appliquer" at bounding box center [648, 353] width 114 height 30
click at [705, 318] on button "Appliquer" at bounding box center [648, 318] width 114 height 30
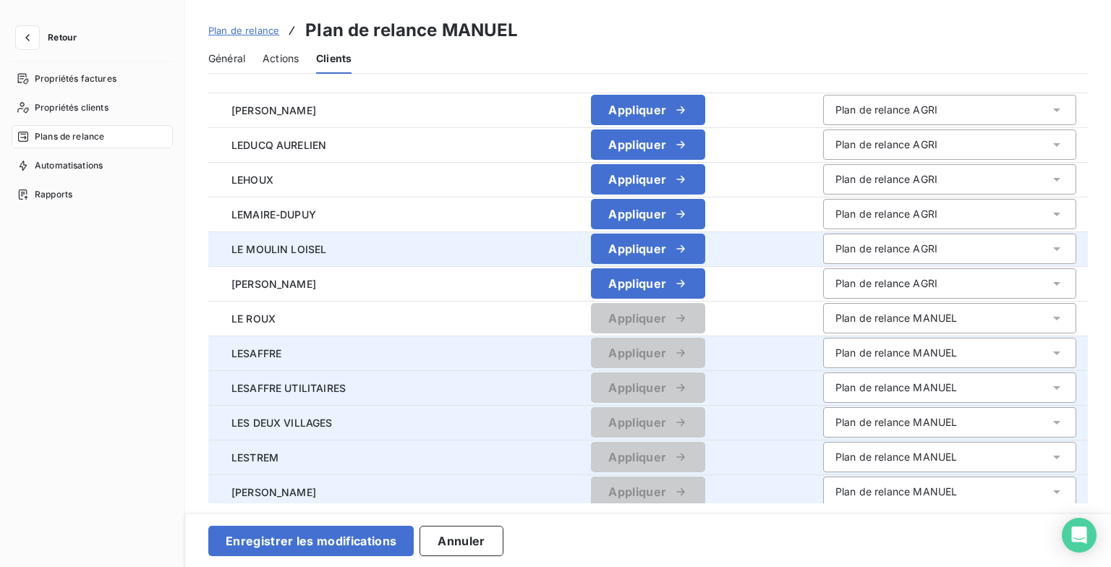
click at [705, 274] on button "Appliquer" at bounding box center [648, 283] width 114 height 30
click at [705, 246] on button "Appliquer" at bounding box center [648, 249] width 114 height 30
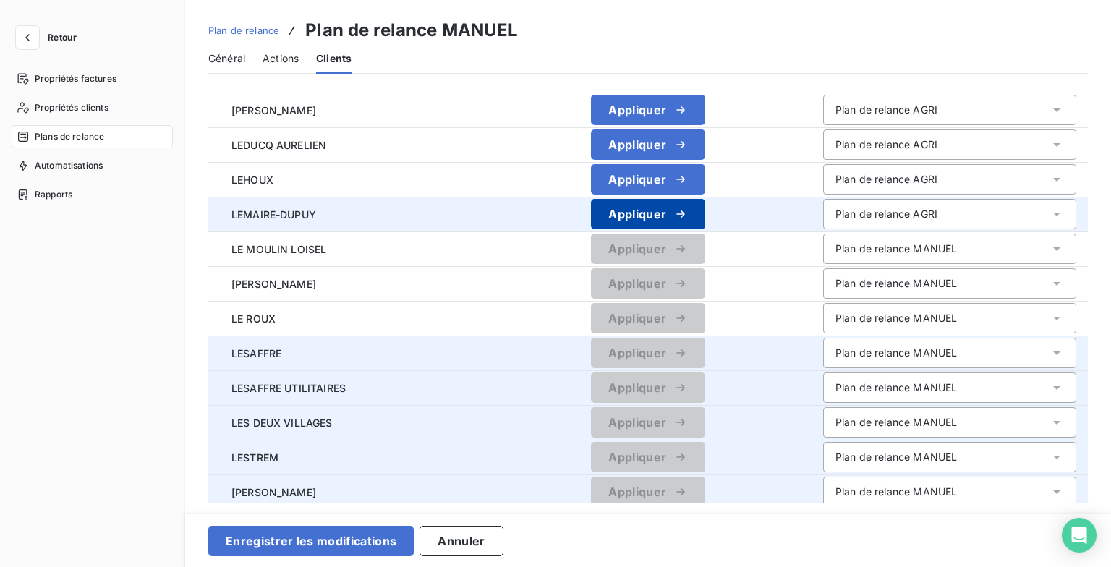
click at [688, 213] on icon "button" at bounding box center [681, 214] width 14 height 14
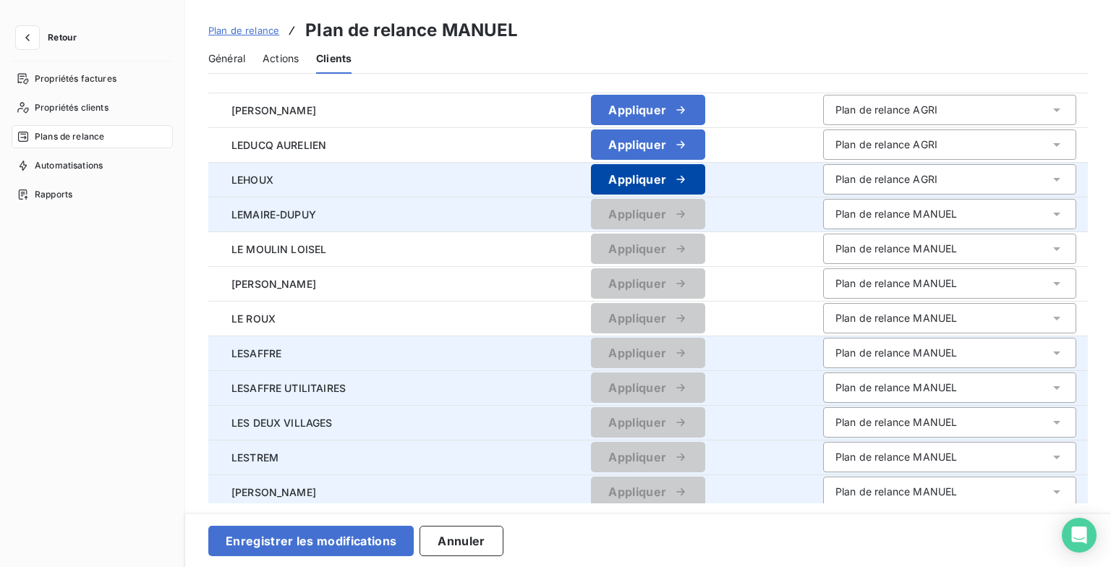
click at [688, 177] on icon "button" at bounding box center [681, 179] width 14 height 14
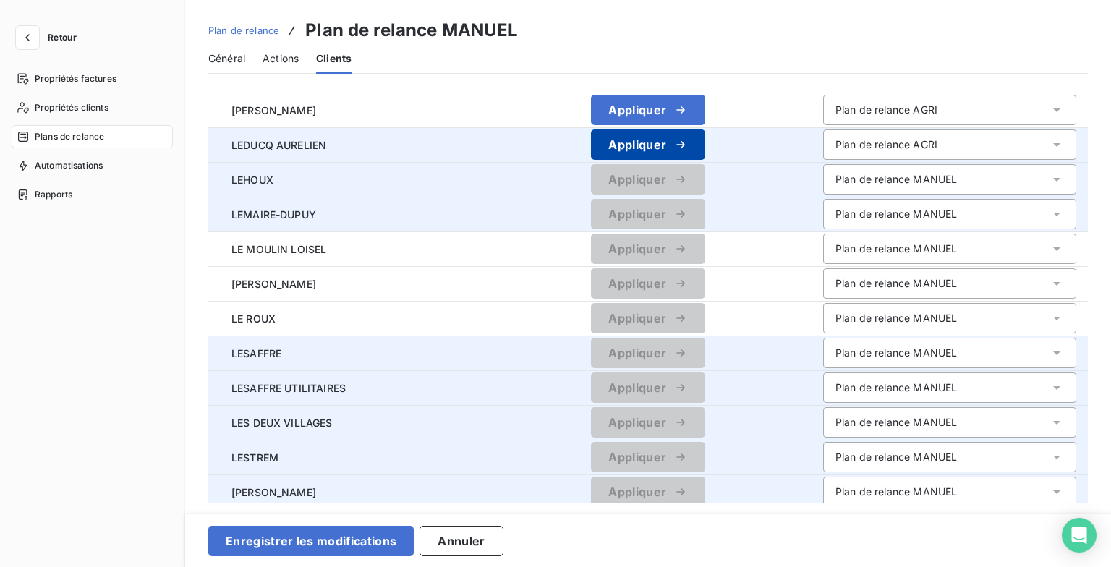
click at [683, 147] on div "button" at bounding box center [677, 144] width 22 height 14
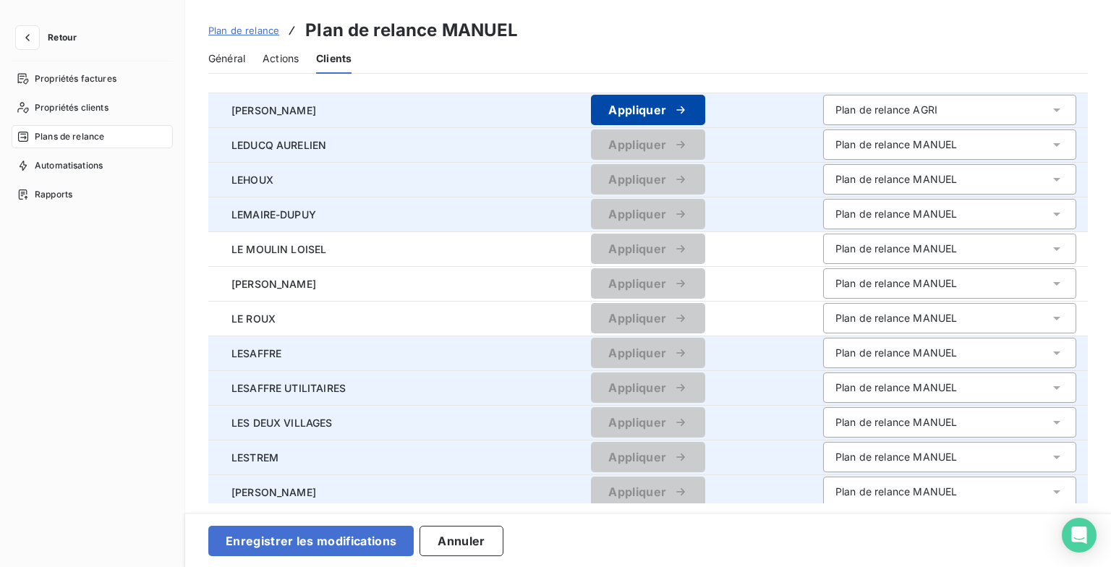
click at [683, 118] on button "Appliquer" at bounding box center [648, 110] width 114 height 30
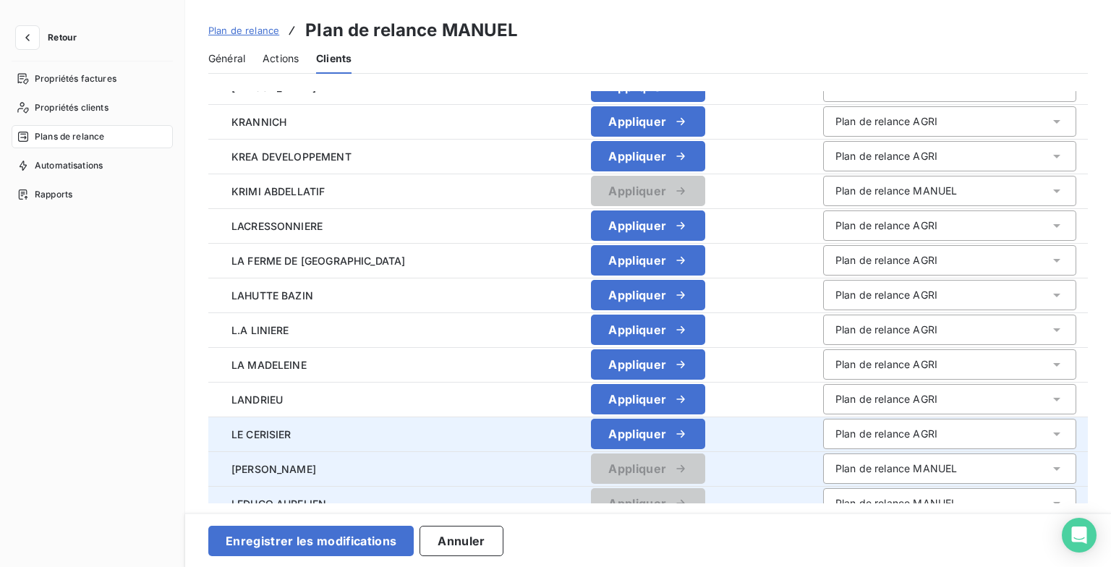
scroll to position [521, 0]
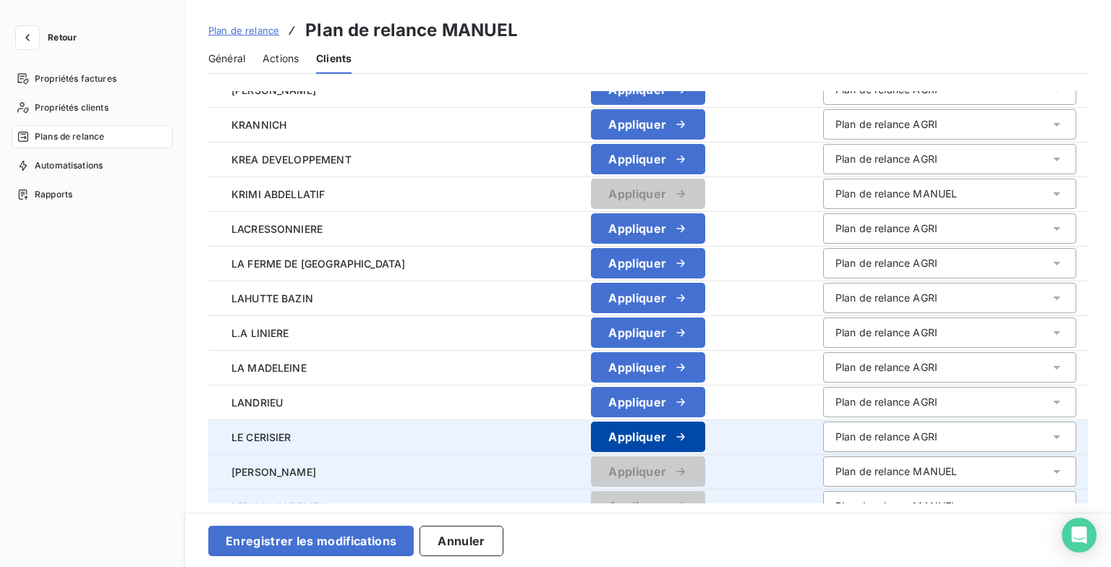
click at [688, 434] on icon "button" at bounding box center [681, 437] width 14 height 14
click at [688, 406] on icon "button" at bounding box center [681, 402] width 14 height 14
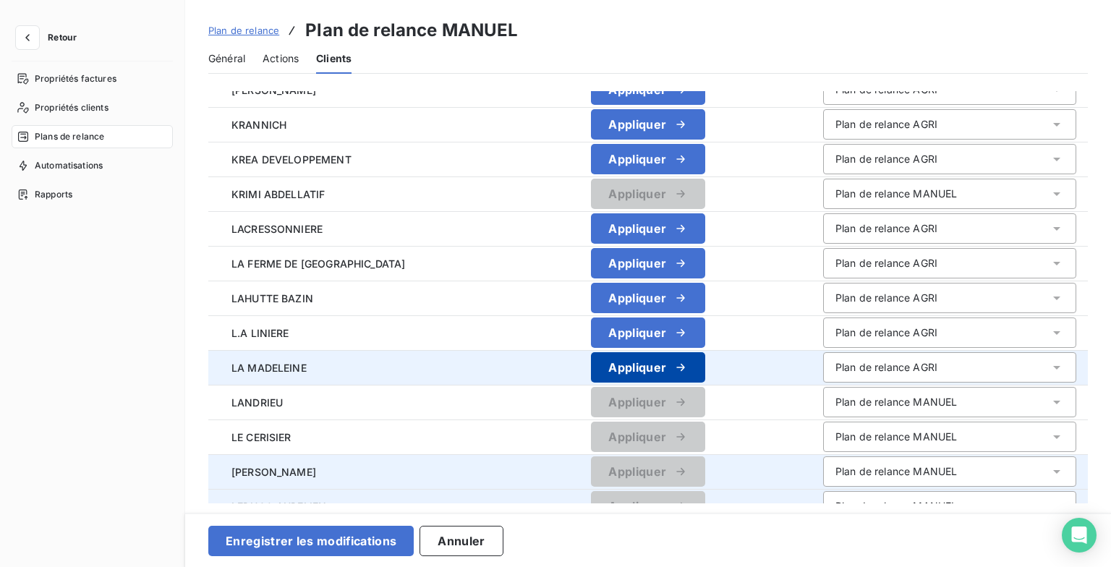
click at [688, 362] on icon "button" at bounding box center [681, 367] width 14 height 14
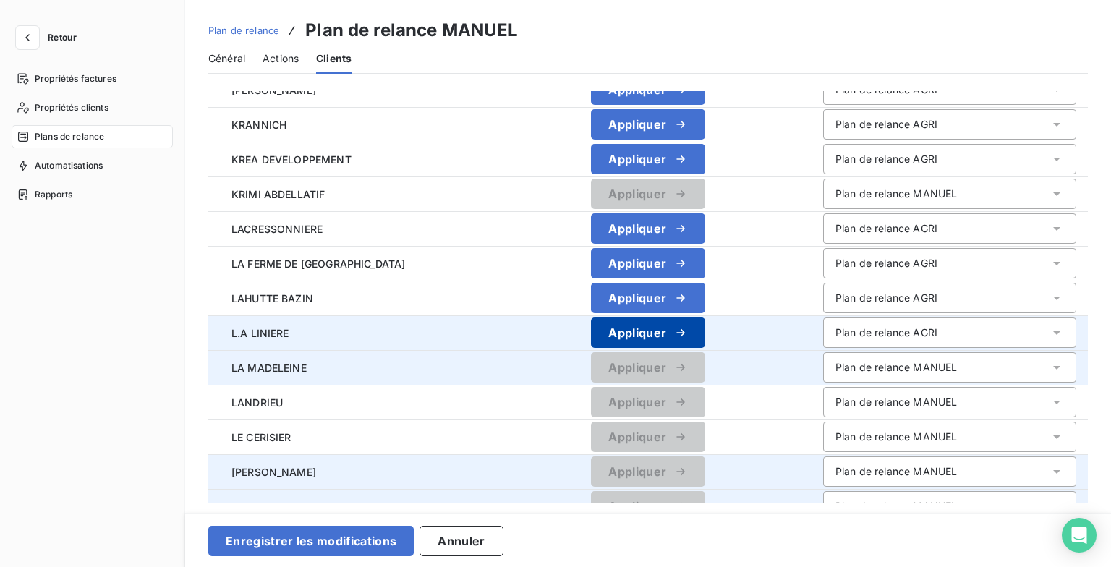
click at [685, 333] on icon "button" at bounding box center [681, 332] width 8 height 7
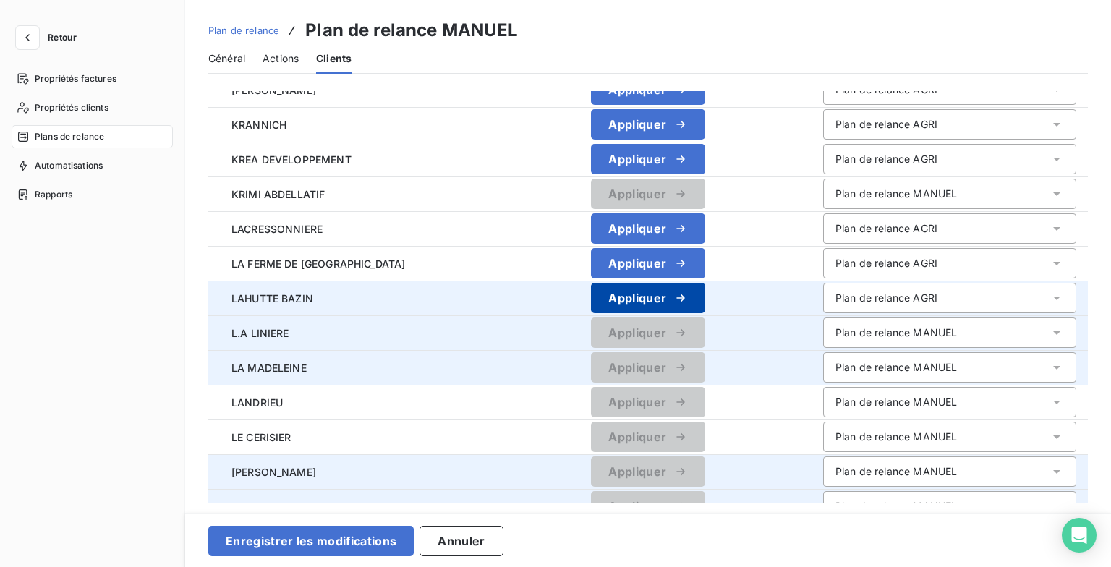
click at [688, 298] on icon "button" at bounding box center [681, 298] width 14 height 14
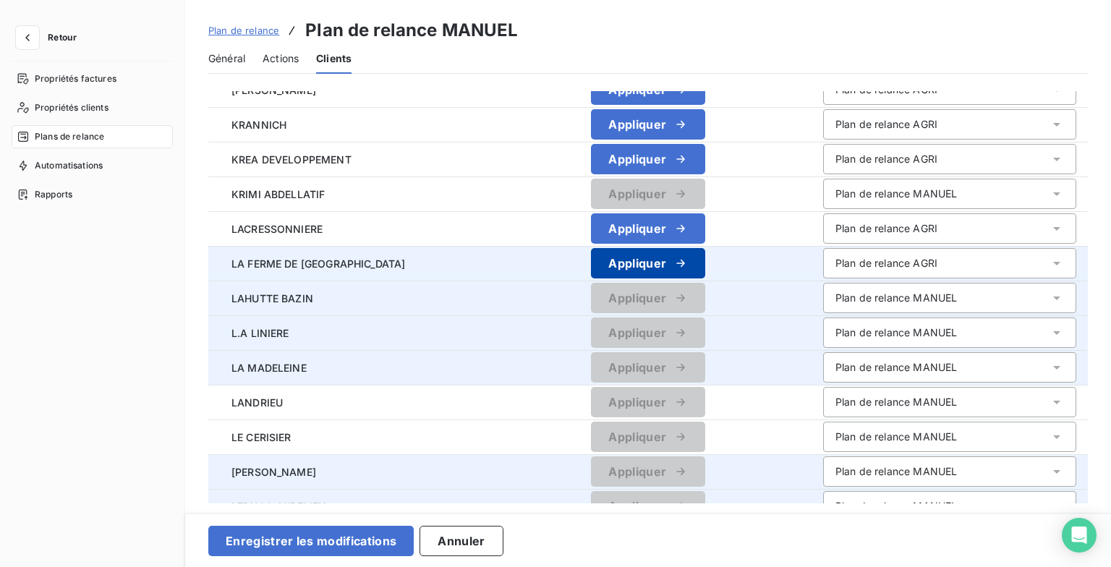
click at [685, 263] on icon "button" at bounding box center [681, 263] width 8 height 7
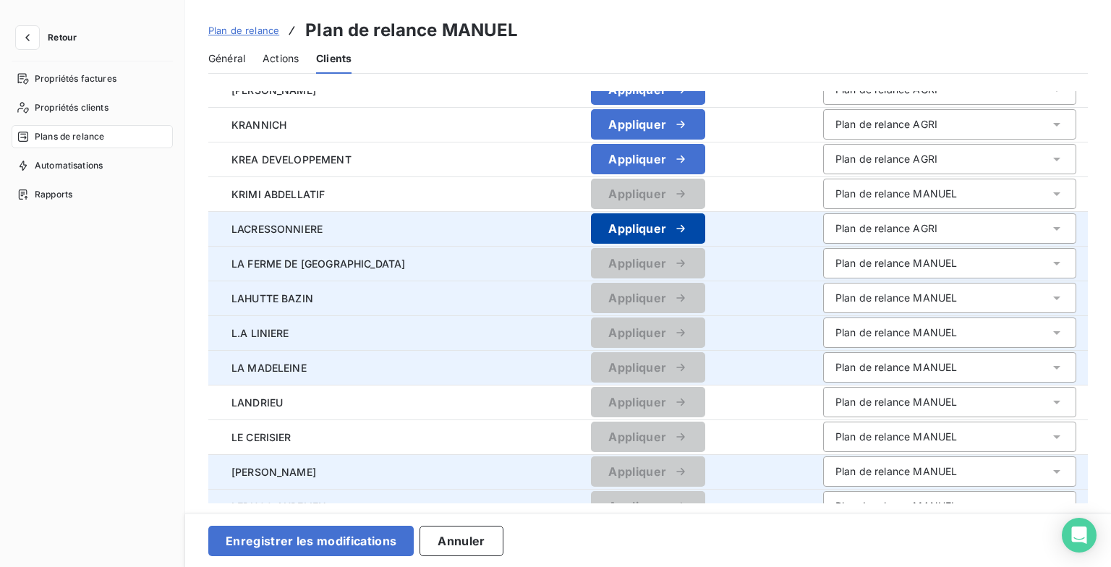
click at [690, 216] on button "Appliquer" at bounding box center [648, 228] width 114 height 30
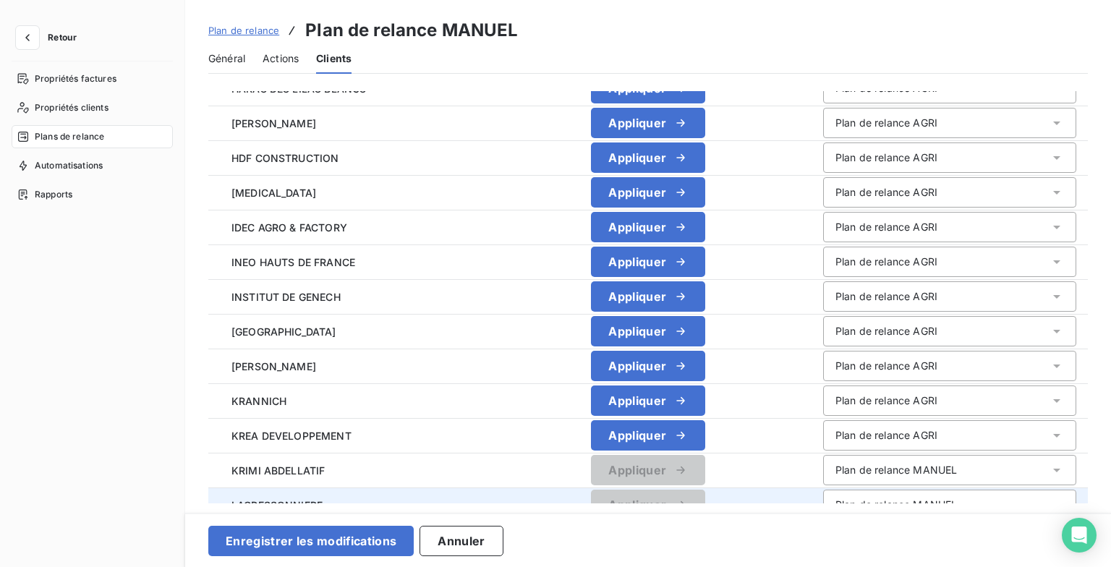
scroll to position [232, 0]
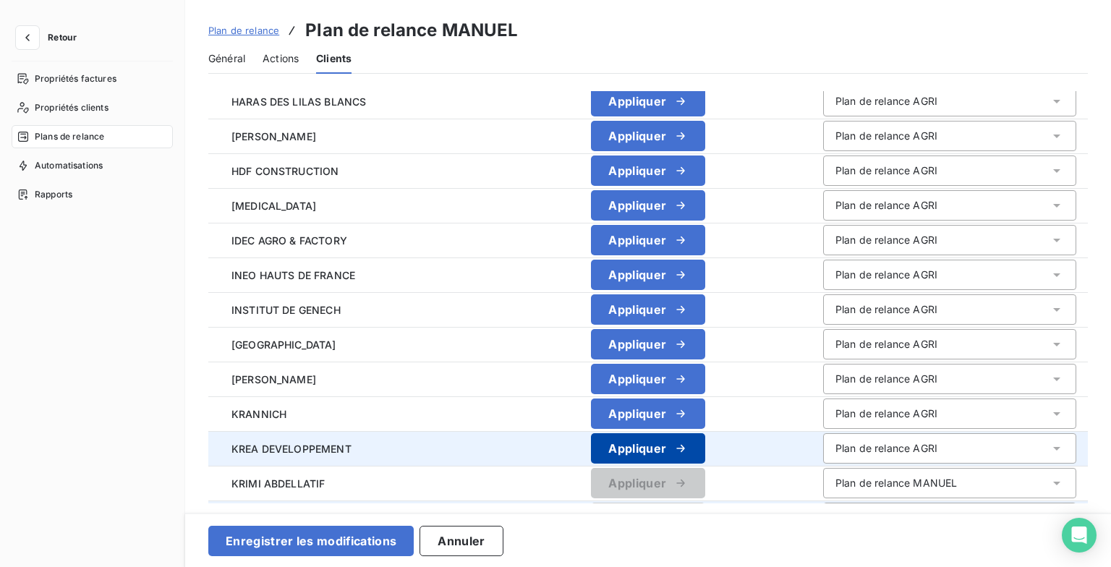
click at [704, 456] on button "Appliquer" at bounding box center [648, 448] width 114 height 30
click at [688, 419] on icon "button" at bounding box center [681, 414] width 14 height 14
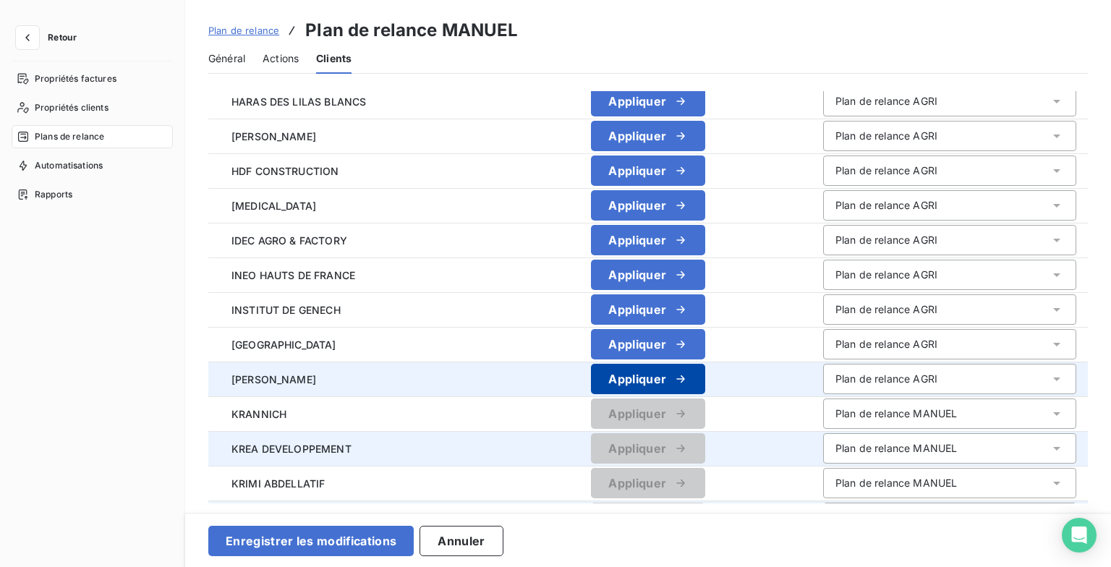
click at [688, 376] on icon "button" at bounding box center [681, 379] width 14 height 14
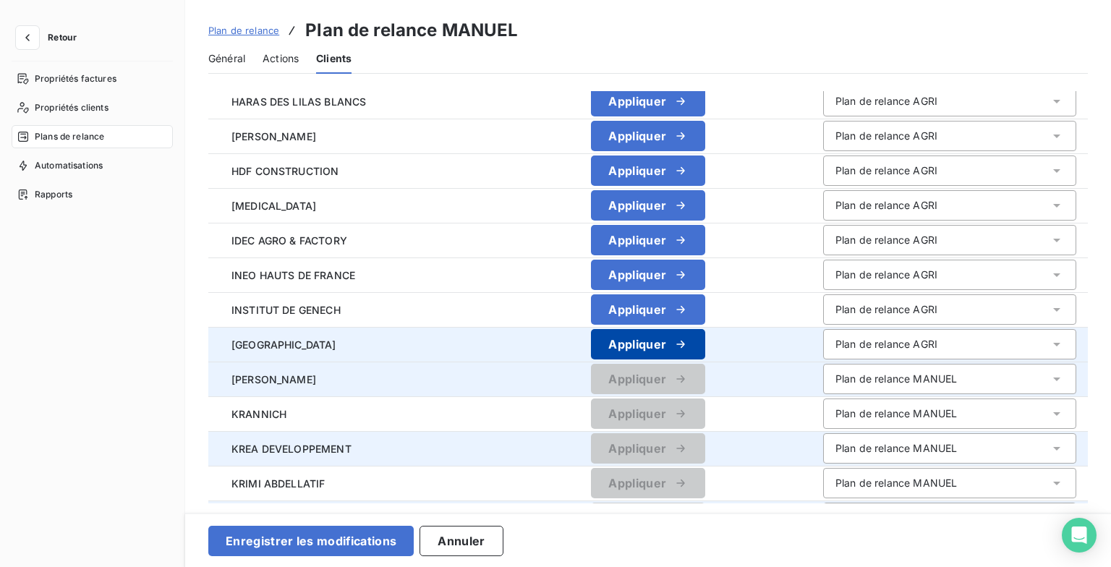
click at [688, 339] on icon "button" at bounding box center [681, 344] width 14 height 14
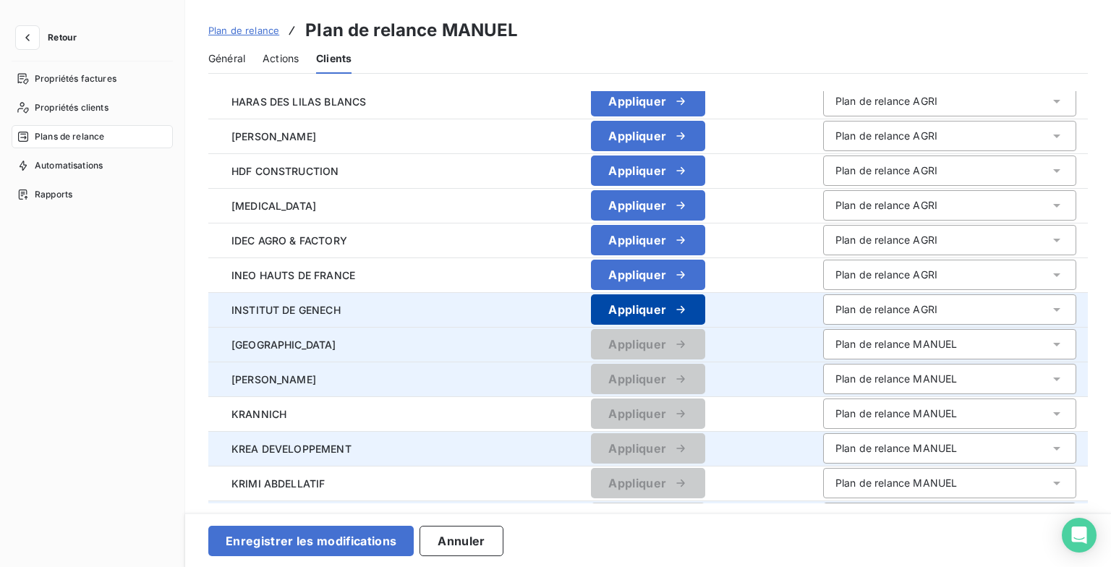
click at [692, 300] on button "Appliquer" at bounding box center [648, 309] width 114 height 30
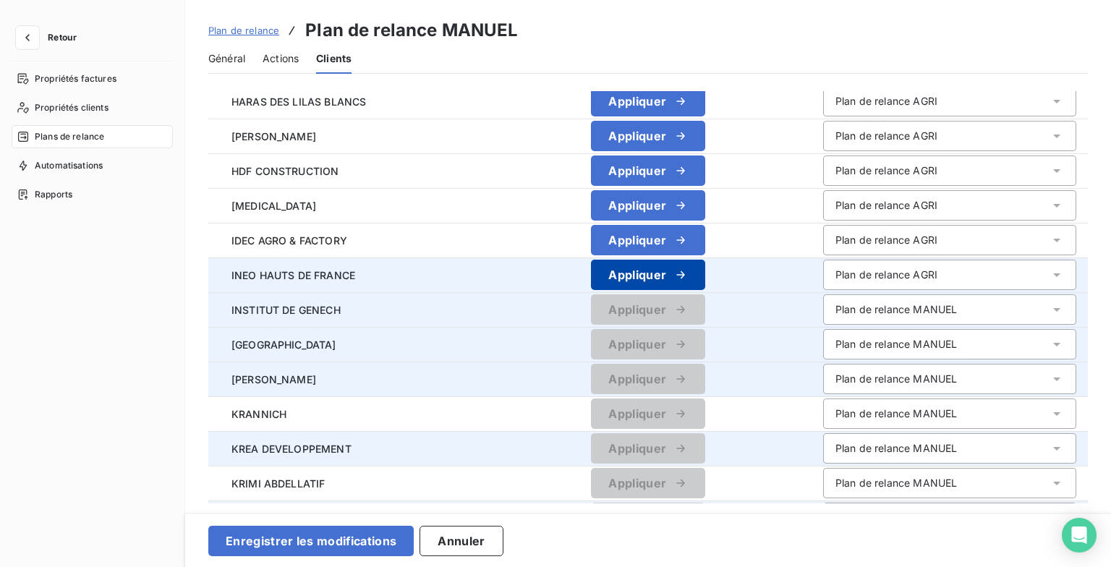
click at [685, 275] on icon "button" at bounding box center [681, 274] width 8 height 7
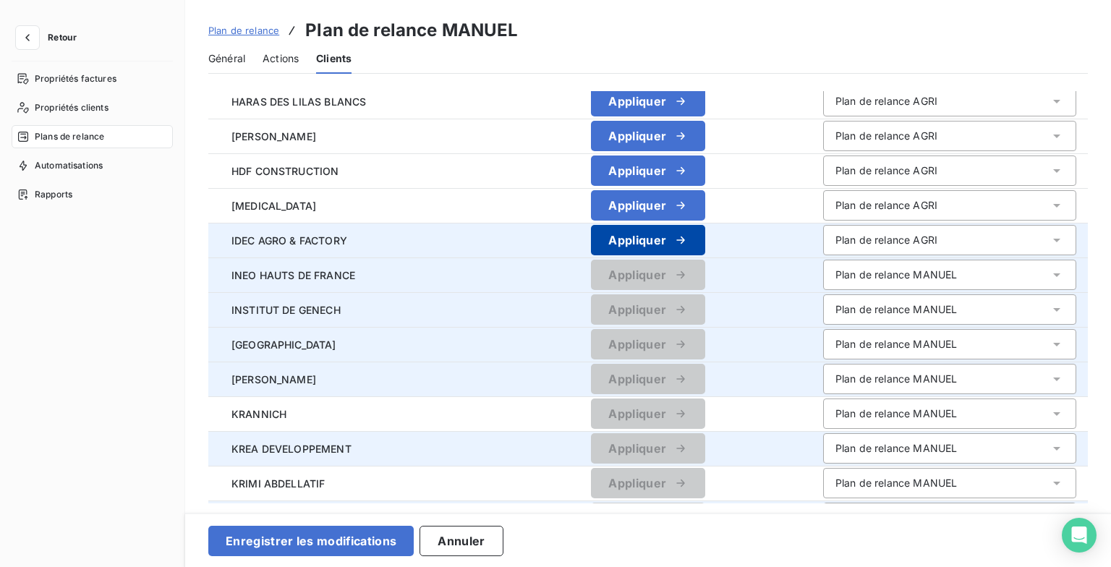
click at [688, 240] on icon "button" at bounding box center [681, 240] width 14 height 14
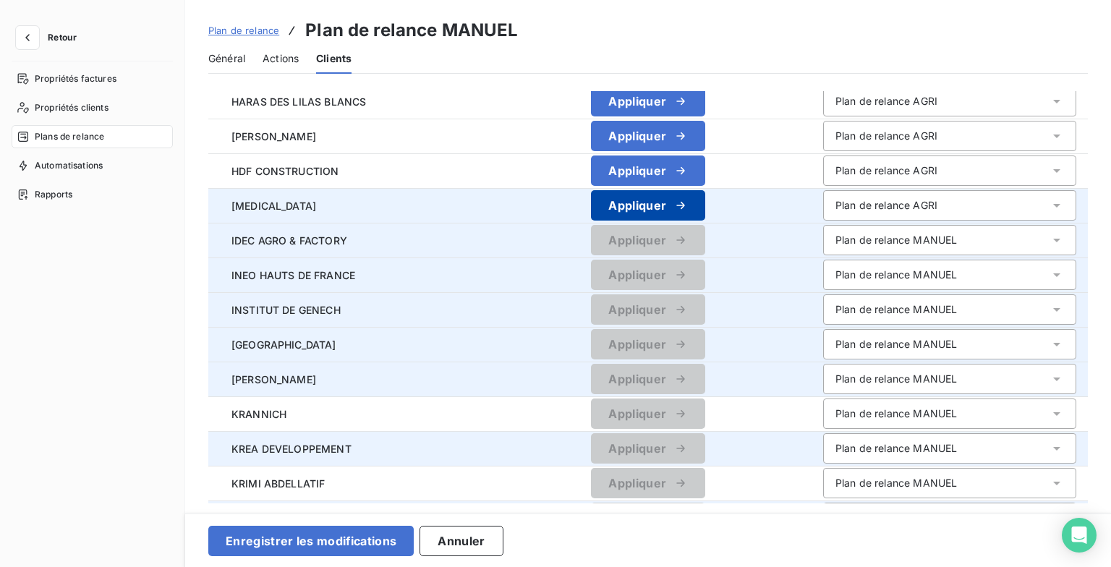
click at [704, 205] on button "Appliquer" at bounding box center [648, 205] width 114 height 30
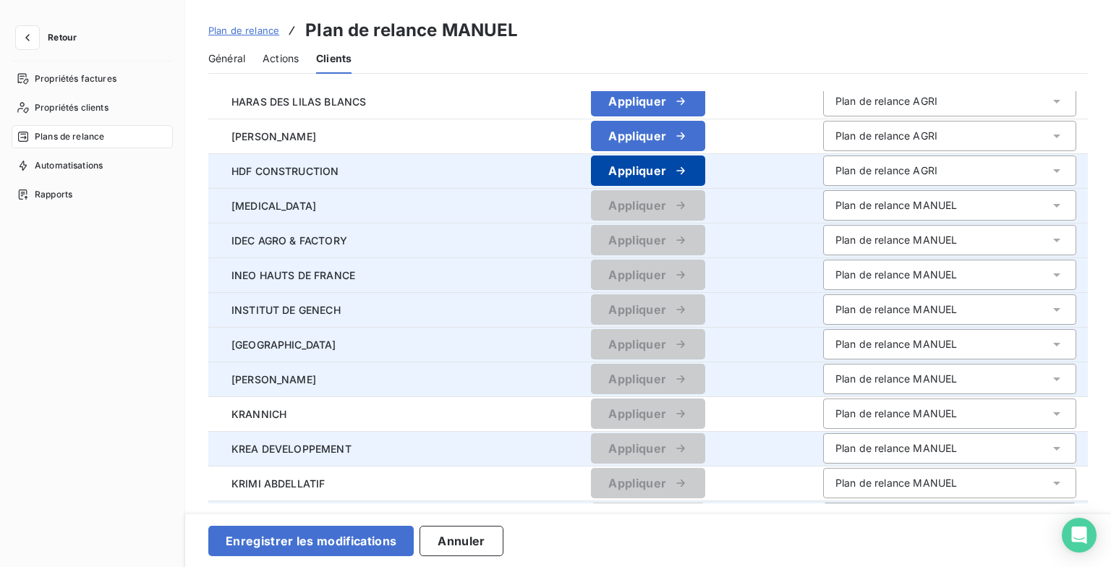
click at [688, 166] on icon "button" at bounding box center [681, 171] width 14 height 14
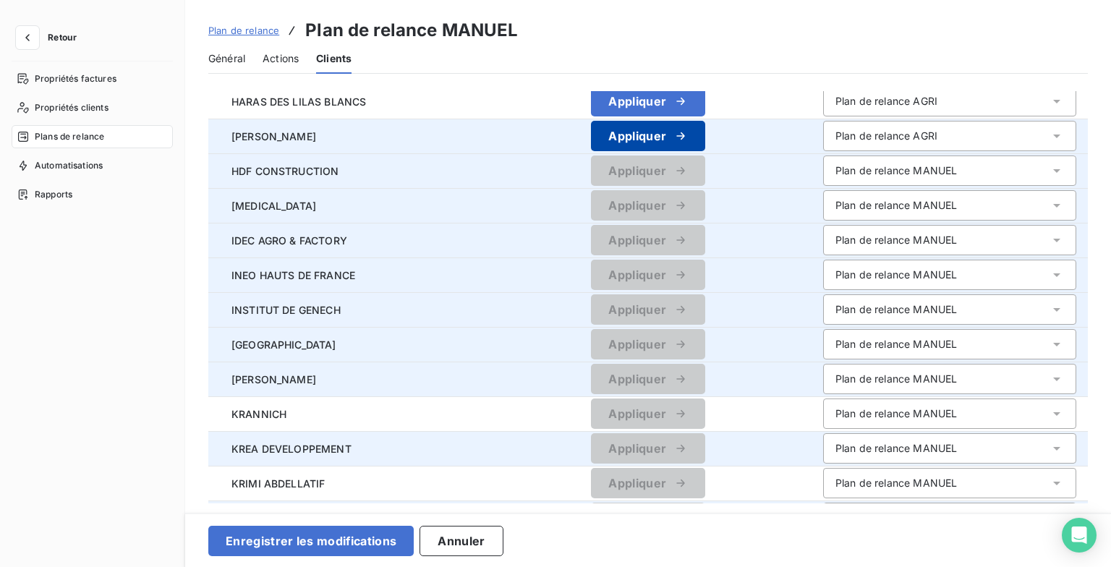
click at [688, 130] on icon "button" at bounding box center [681, 136] width 14 height 14
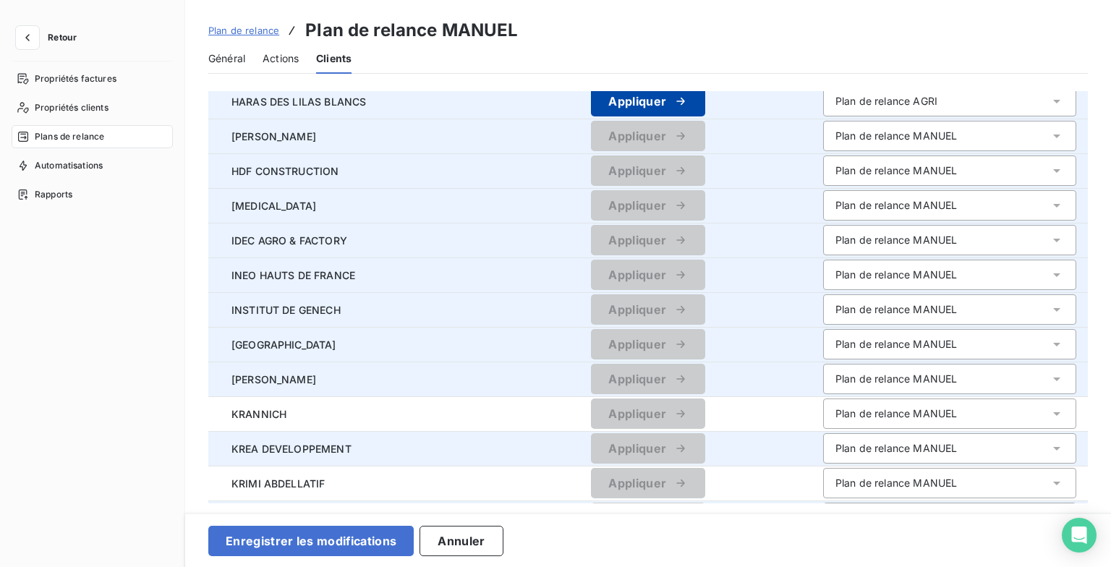
click at [692, 109] on button "Appliquer" at bounding box center [648, 101] width 114 height 30
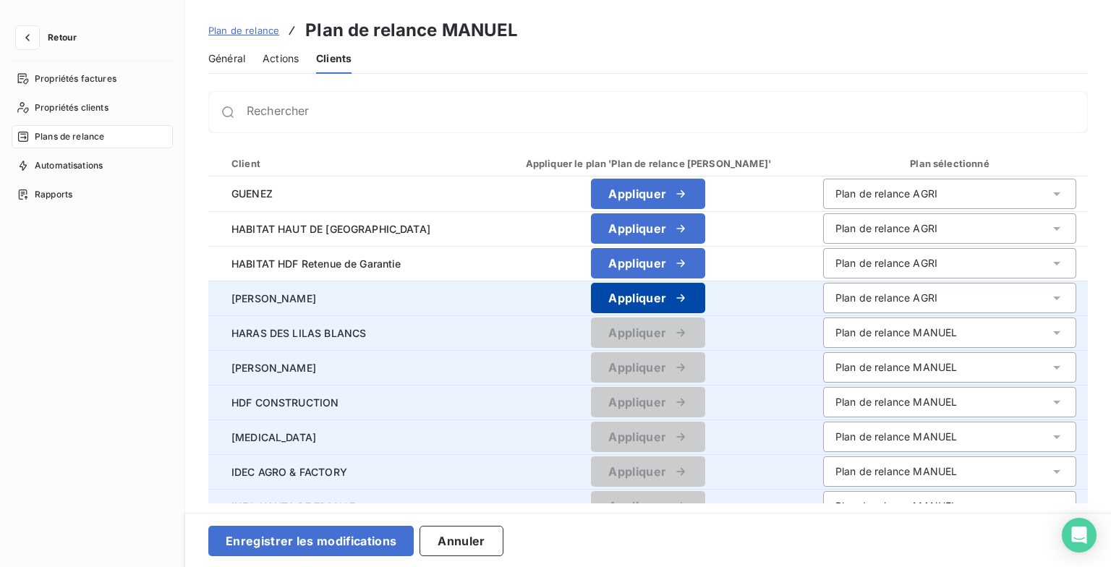
click at [682, 294] on div "button" at bounding box center [677, 298] width 22 height 14
click at [688, 261] on div "button" at bounding box center [677, 263] width 22 height 14
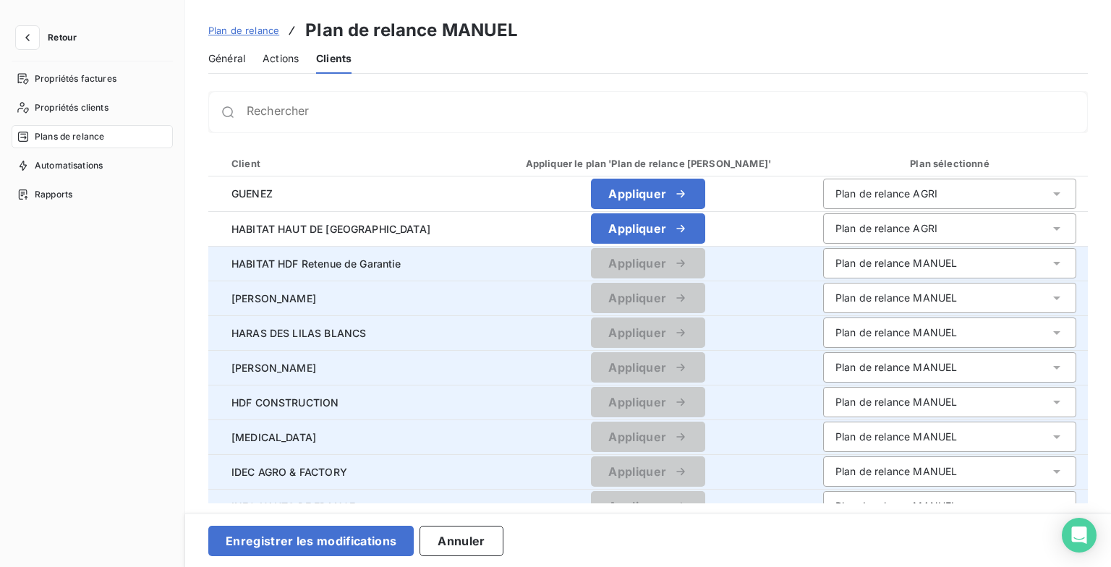
click at [693, 237] on button "Appliquer" at bounding box center [648, 228] width 114 height 30
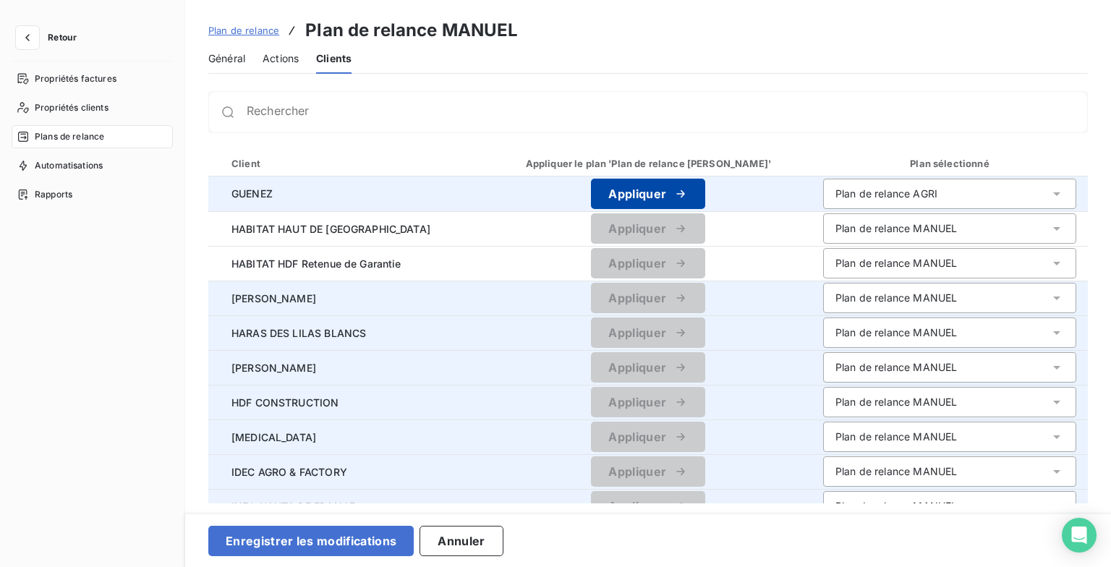
click at [688, 196] on icon "button" at bounding box center [681, 194] width 14 height 14
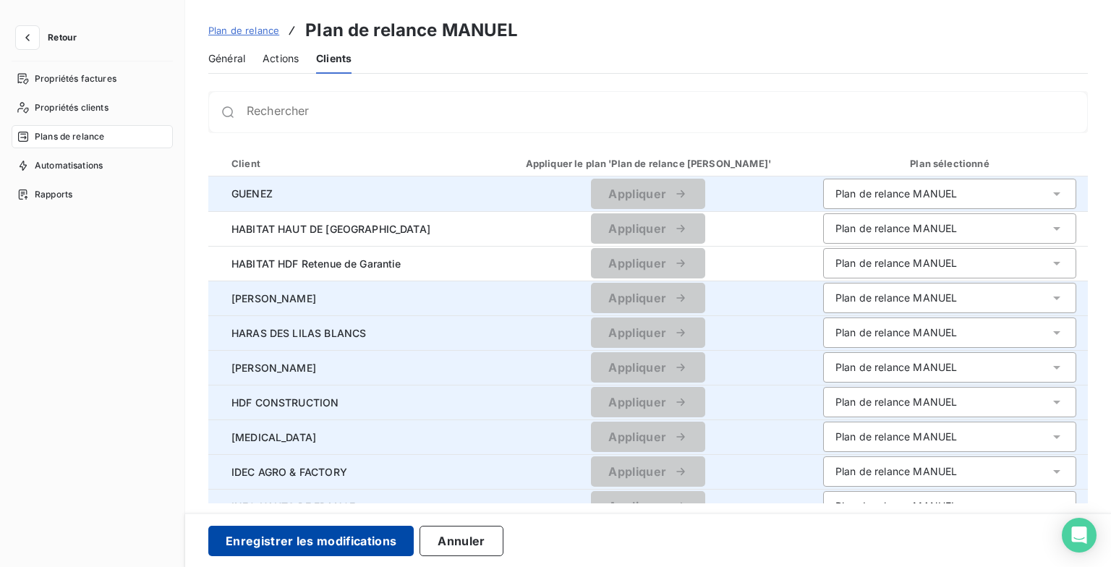
click at [366, 552] on button "Enregistrer les modifications" at bounding box center [310, 541] width 205 height 30
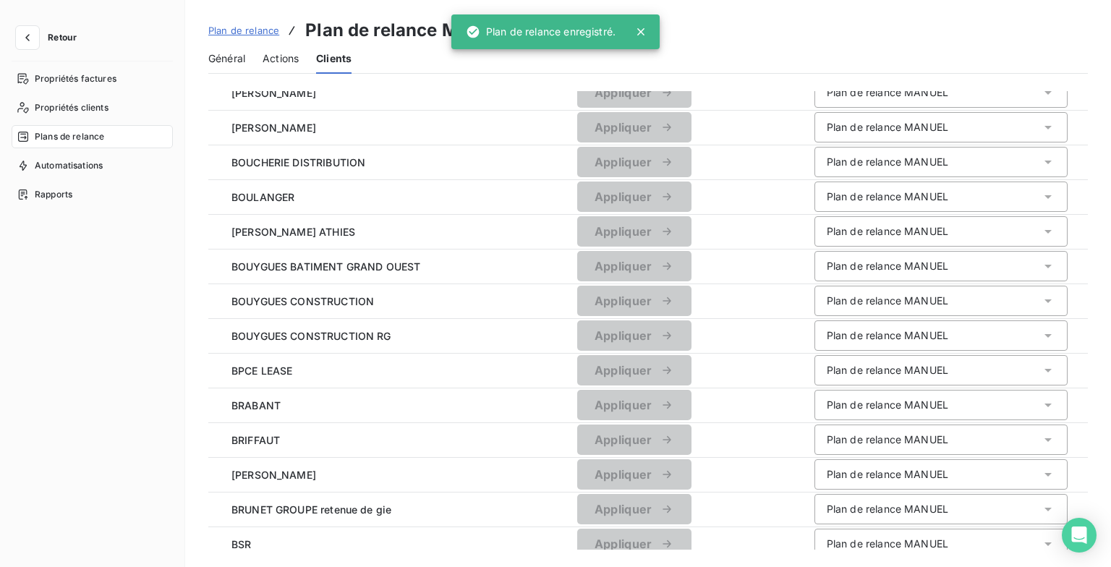
scroll to position [1462, 0]
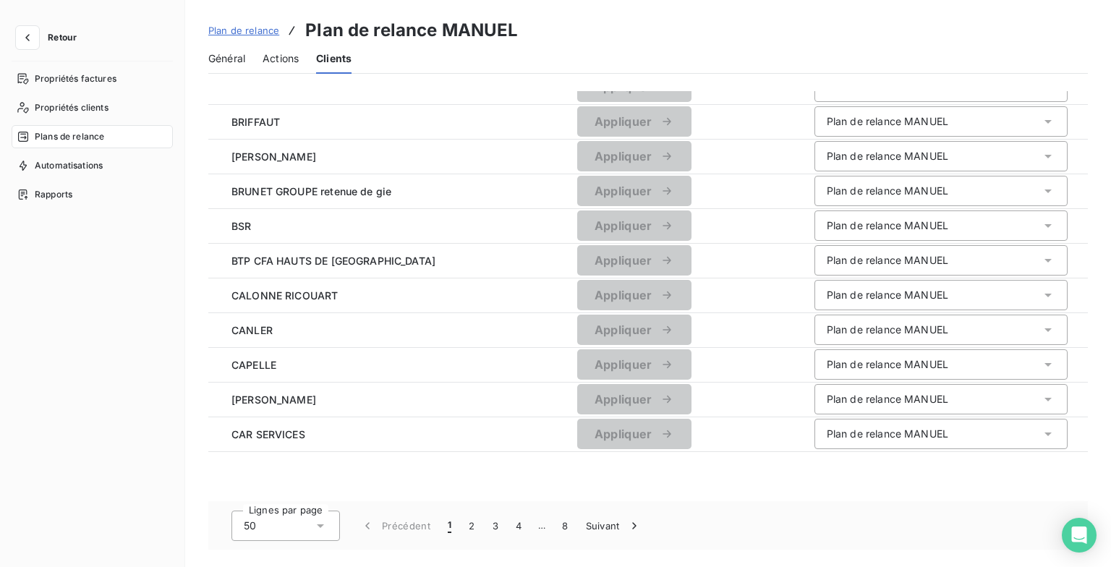
click at [535, 525] on span "…" at bounding box center [541, 525] width 23 height 23
click at [530, 525] on span "…" at bounding box center [541, 525] width 23 height 23
click at [512, 526] on button "4" at bounding box center [518, 526] width 23 height 30
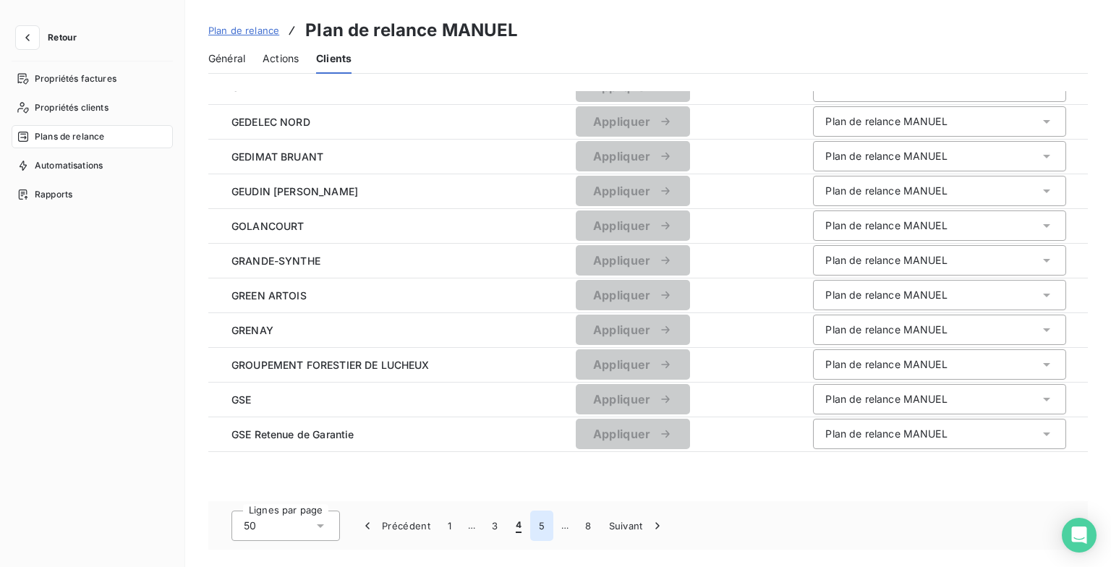
click at [540, 529] on button "5" at bounding box center [541, 526] width 23 height 30
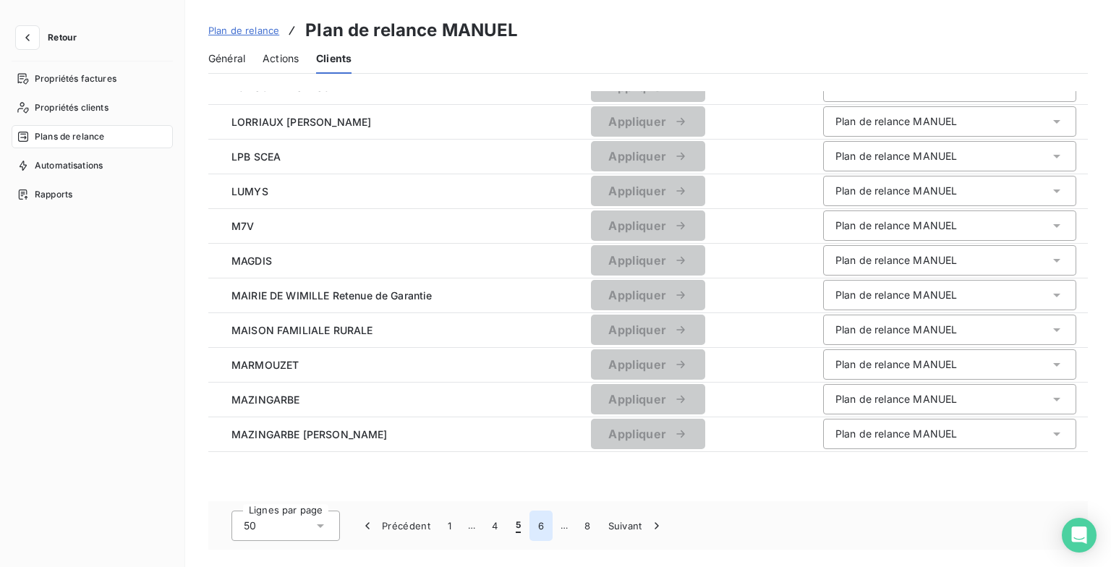
click at [541, 527] on button "6" at bounding box center [541, 526] width 23 height 30
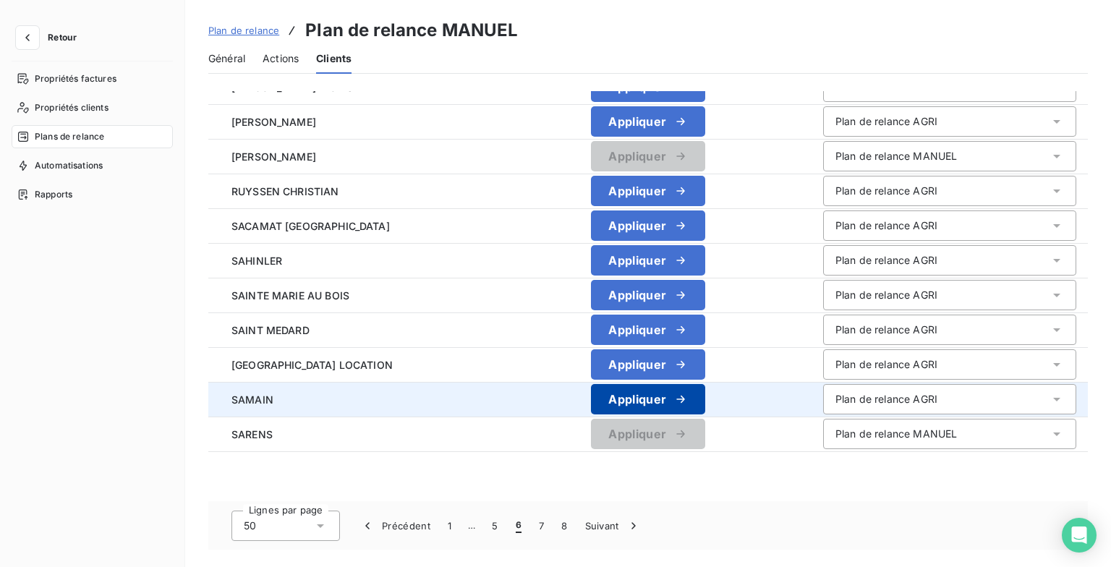
click at [659, 399] on button "Appliquer" at bounding box center [648, 399] width 114 height 30
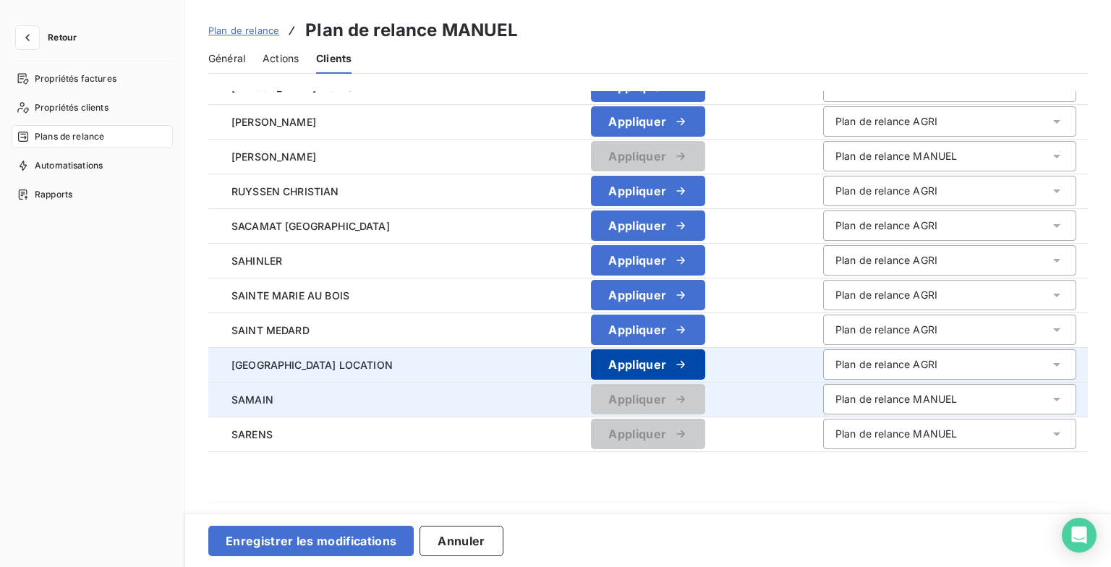
click at [674, 375] on button "Appliquer" at bounding box center [648, 364] width 114 height 30
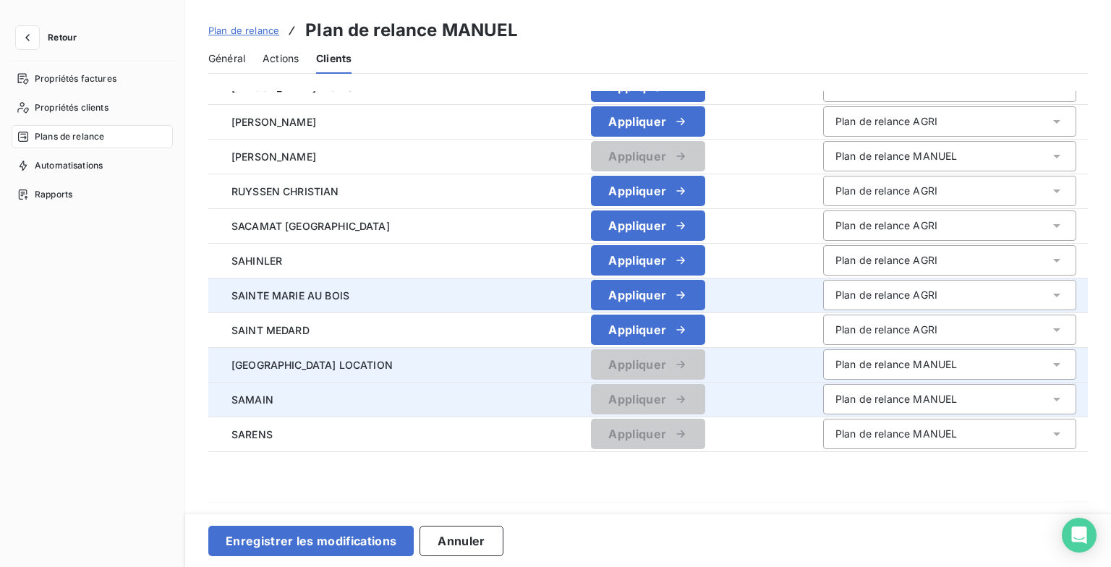
click at [702, 324] on button "Appliquer" at bounding box center [648, 330] width 114 height 30
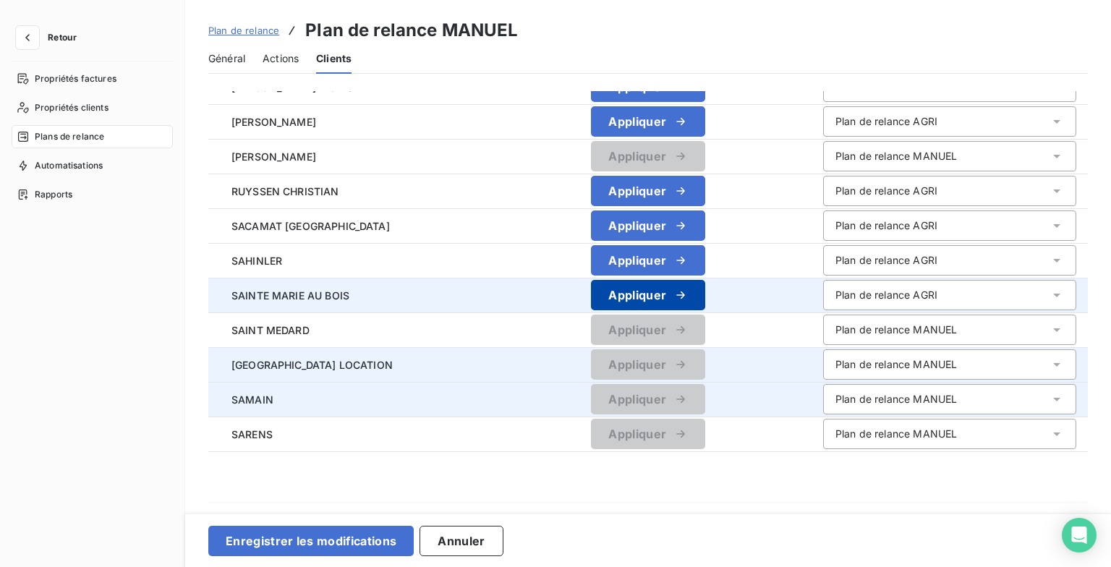
click at [705, 301] on button "Appliquer" at bounding box center [648, 295] width 114 height 30
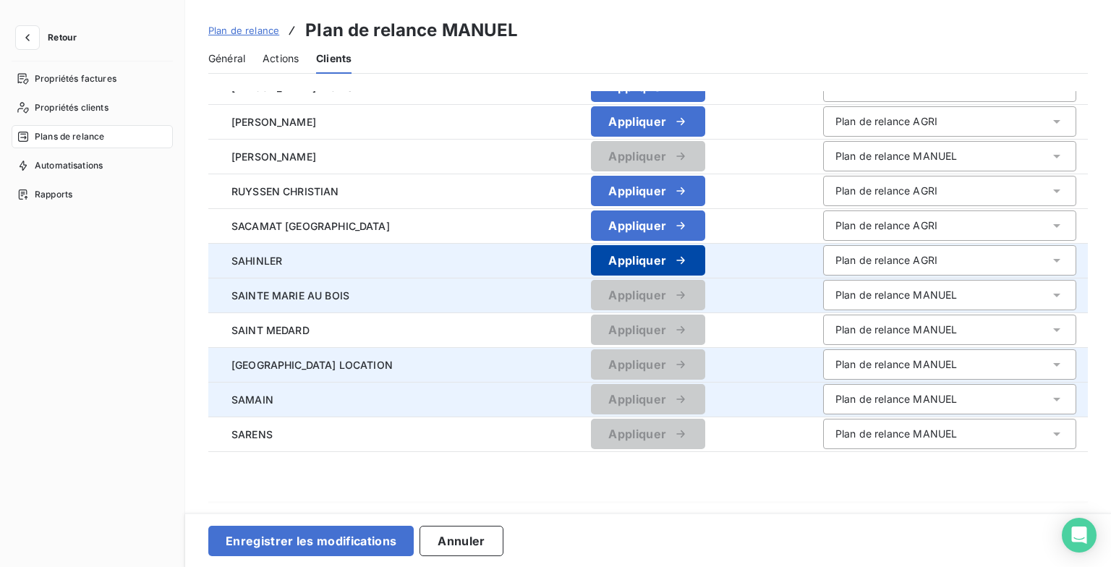
drag, startPoint x: 698, startPoint y: 263, endPoint x: 695, endPoint y: 244, distance: 19.7
click at [698, 263] on button "Appliquer" at bounding box center [648, 260] width 114 height 30
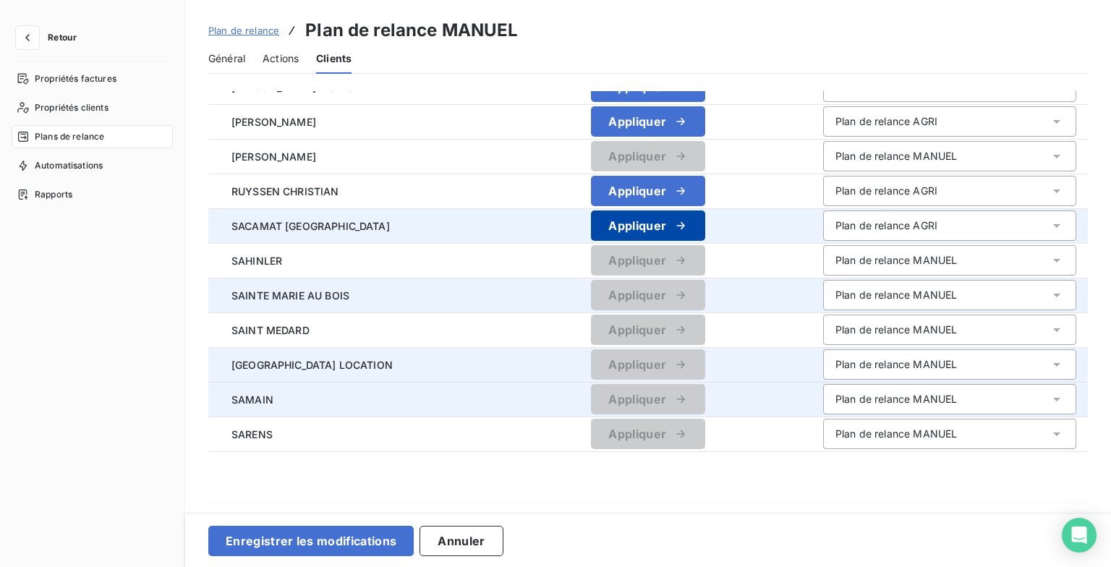
click at [684, 213] on button "Appliquer" at bounding box center [648, 226] width 114 height 30
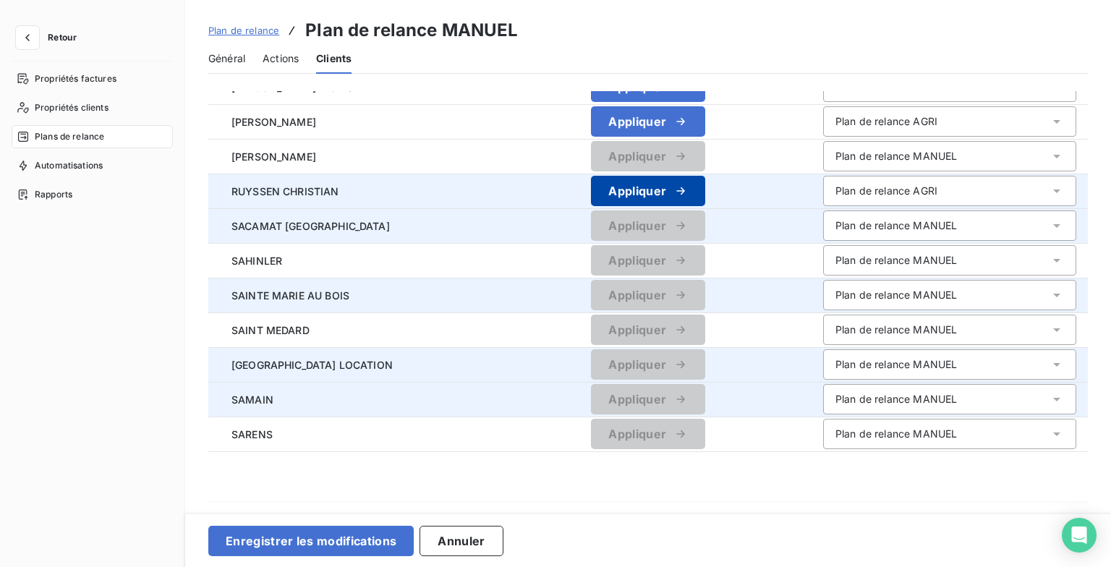
click at [698, 197] on button "Appliquer" at bounding box center [648, 191] width 114 height 30
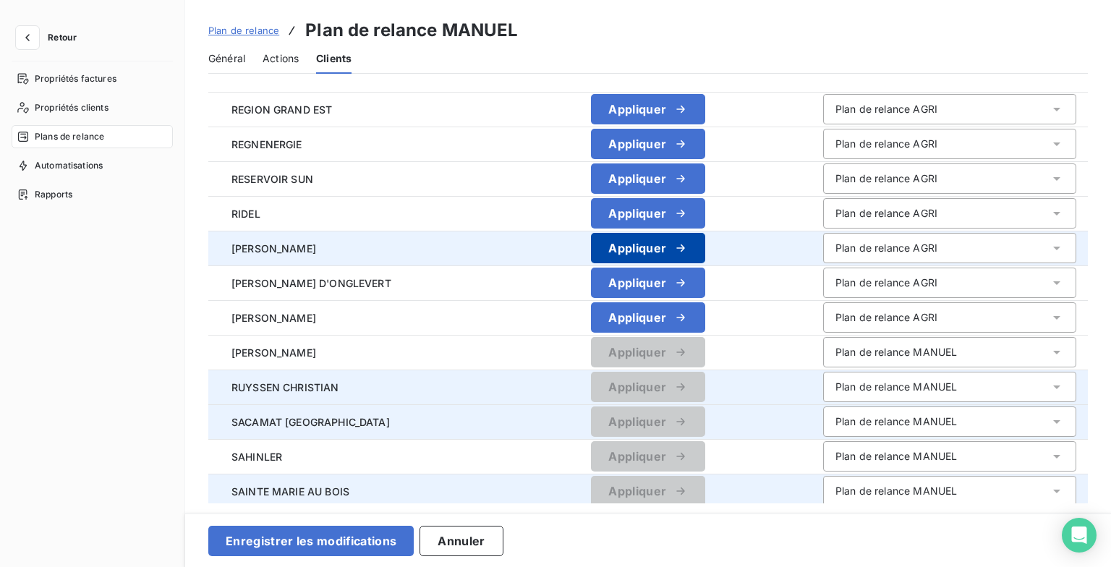
scroll to position [1245, 0]
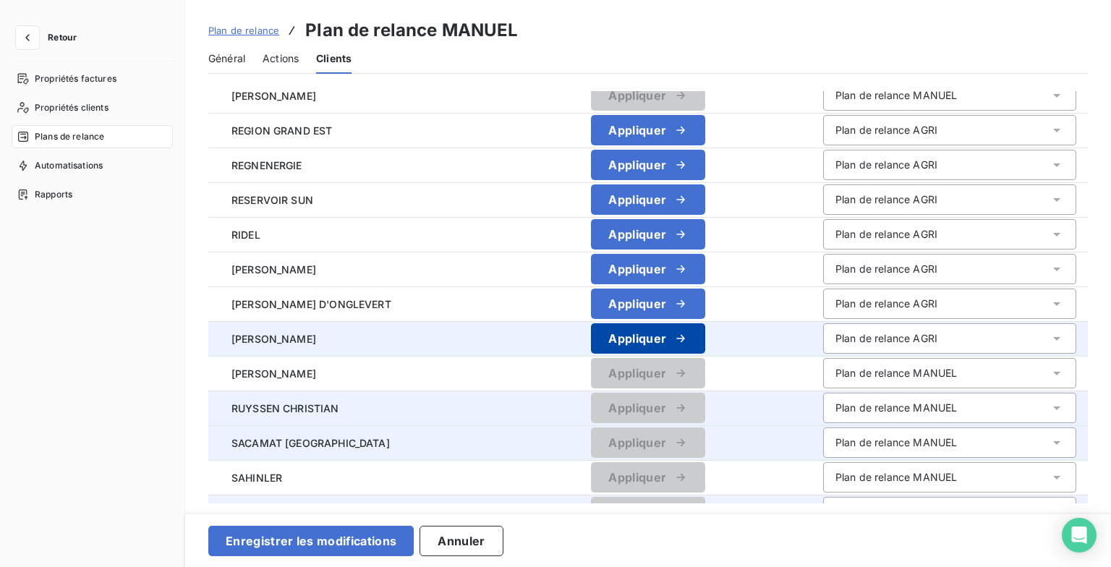
click at [669, 334] on button "Appliquer" at bounding box center [648, 338] width 114 height 30
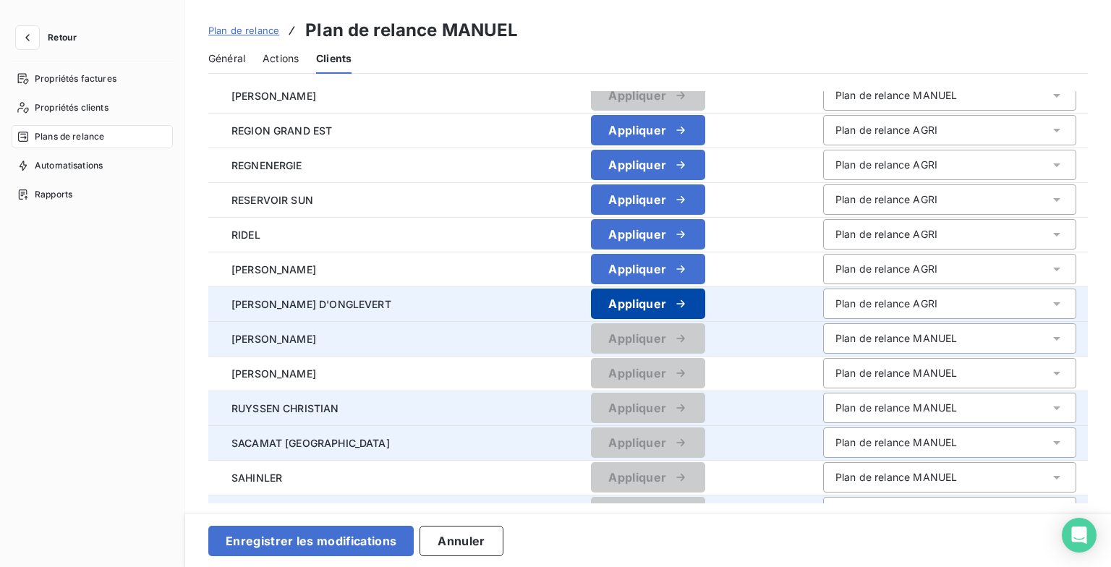
click at [676, 315] on button "Appliquer" at bounding box center [648, 304] width 114 height 30
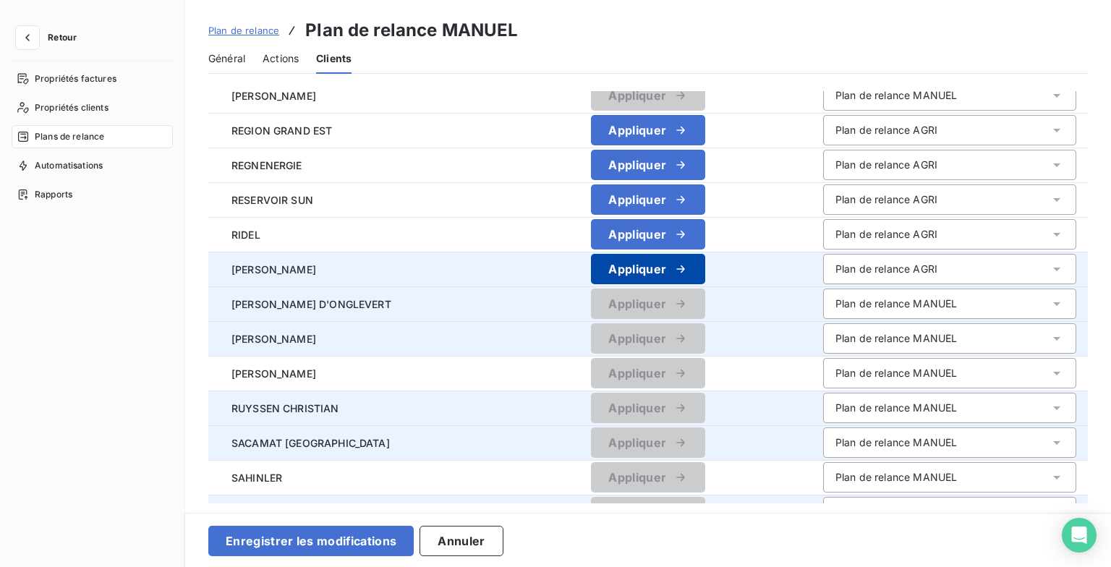
click at [680, 271] on div "button" at bounding box center [677, 269] width 22 height 14
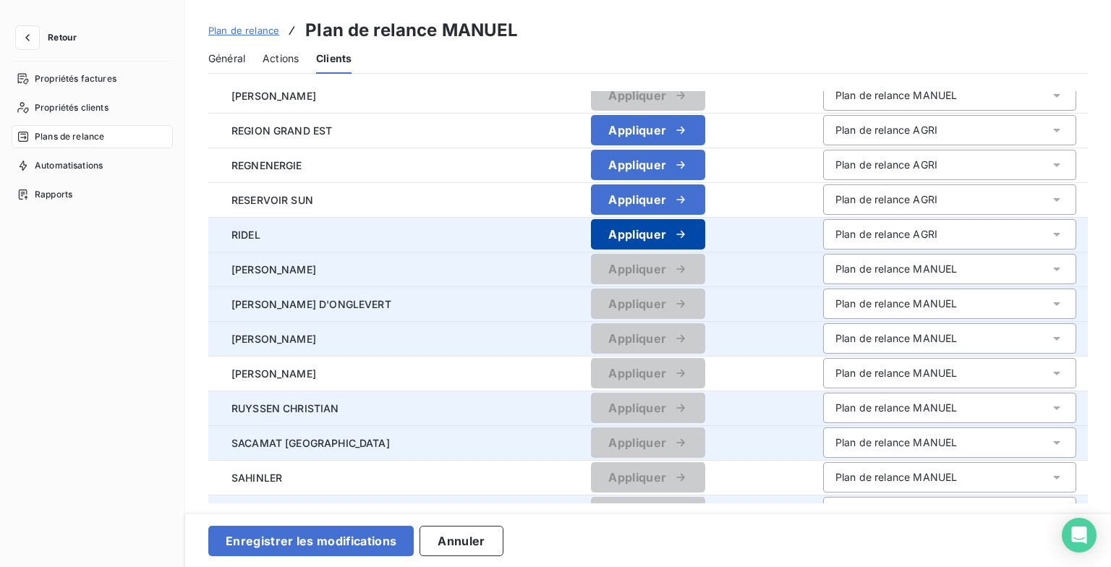
click at [687, 245] on button "Appliquer" at bounding box center [648, 234] width 114 height 30
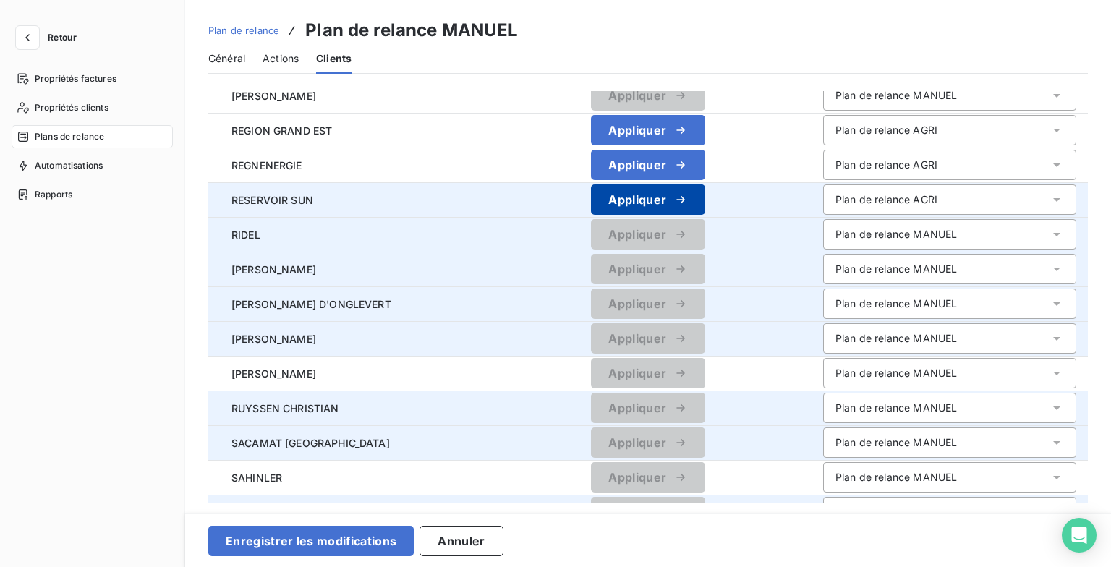
click at [688, 198] on icon "button" at bounding box center [681, 199] width 14 height 14
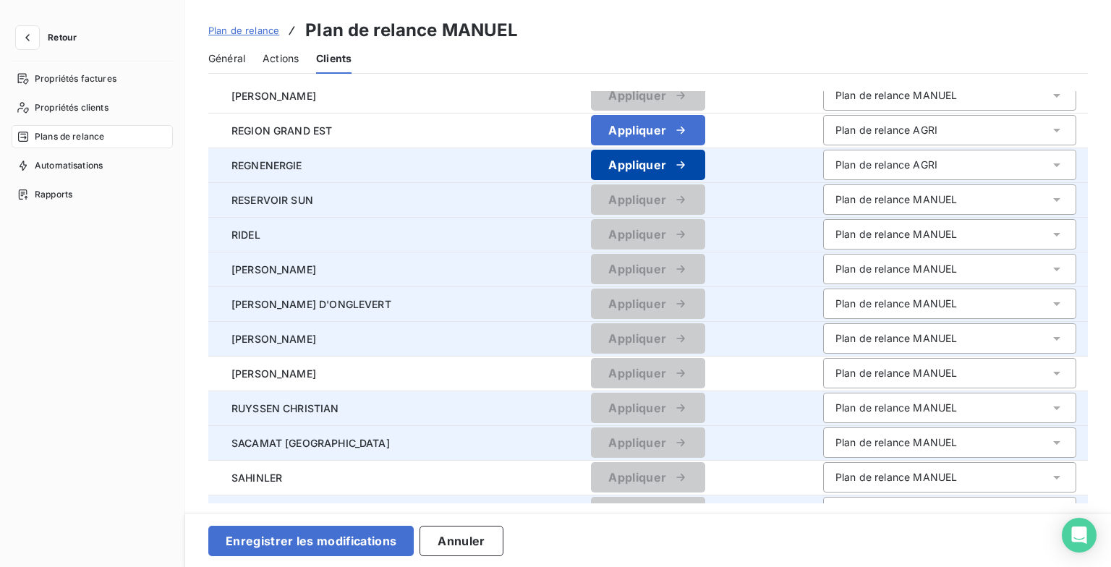
click at [688, 162] on icon "button" at bounding box center [681, 165] width 14 height 14
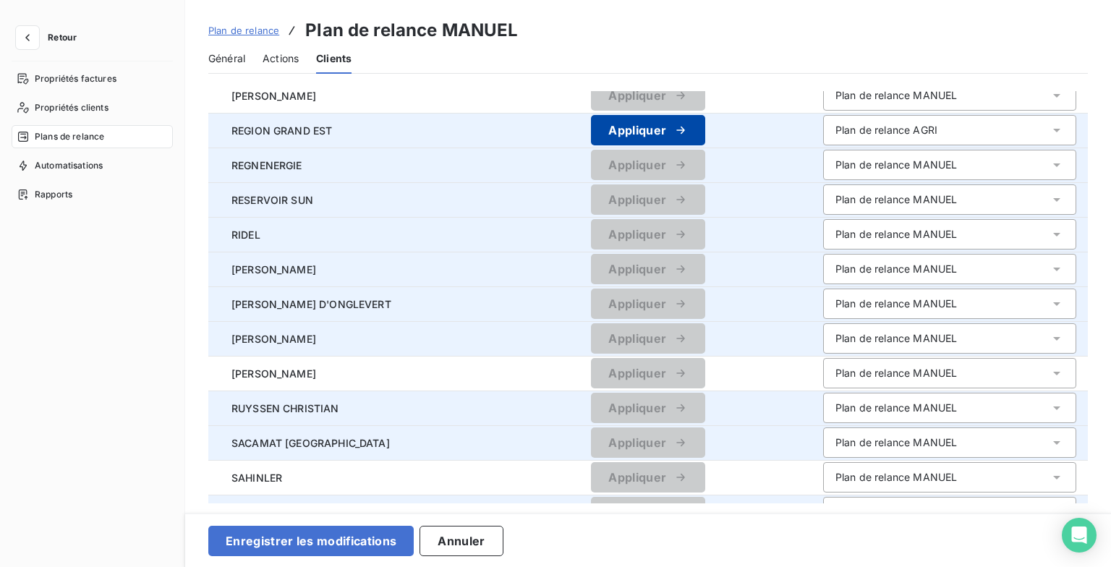
click at [692, 143] on button "Appliquer" at bounding box center [648, 130] width 114 height 30
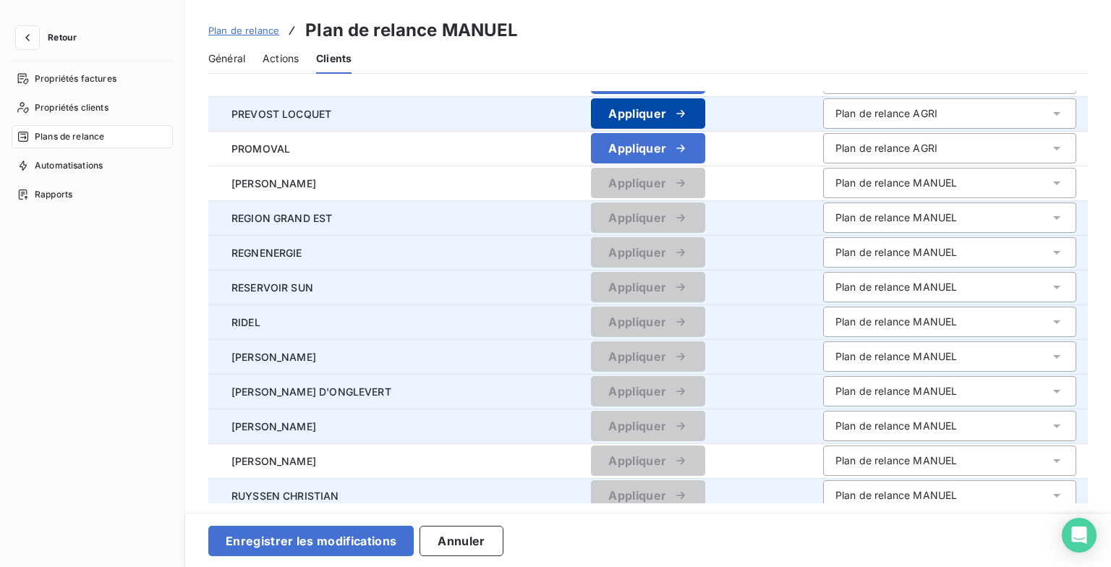
scroll to position [955, 0]
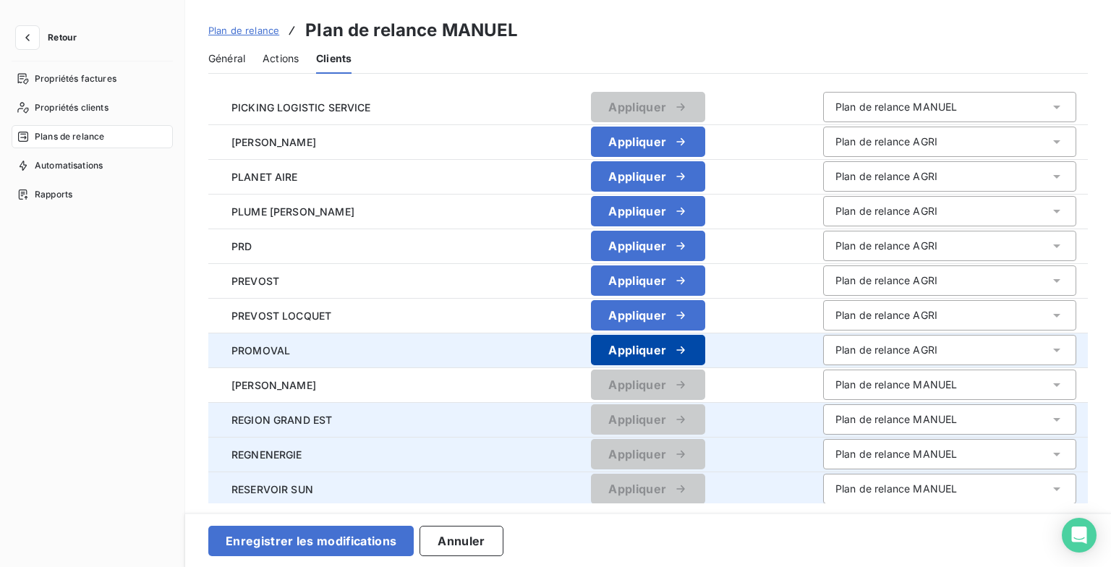
click at [688, 349] on icon "button" at bounding box center [681, 350] width 14 height 14
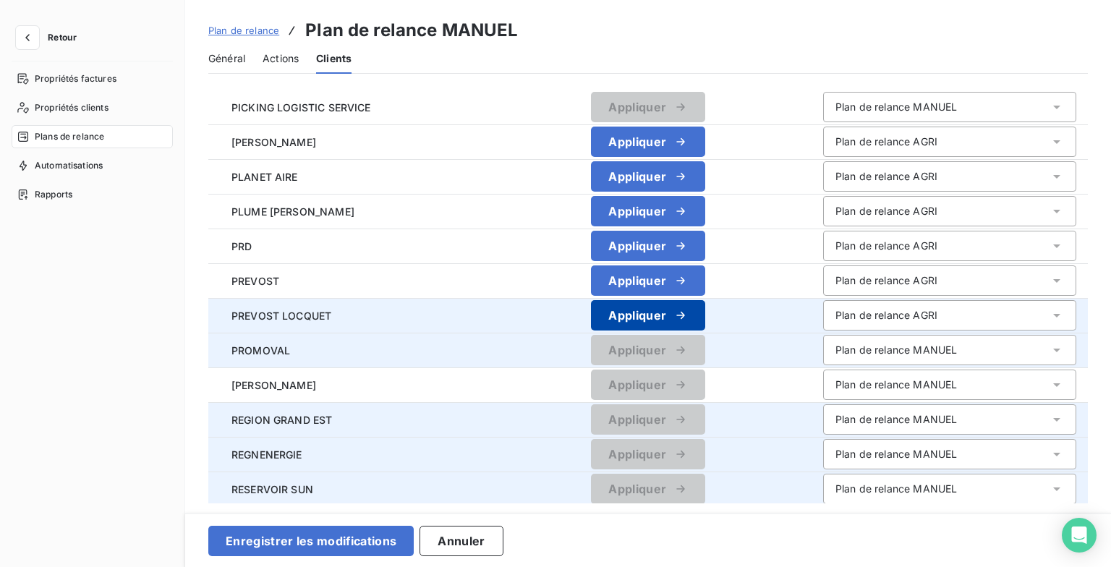
click at [688, 321] on icon "button" at bounding box center [681, 315] width 14 height 14
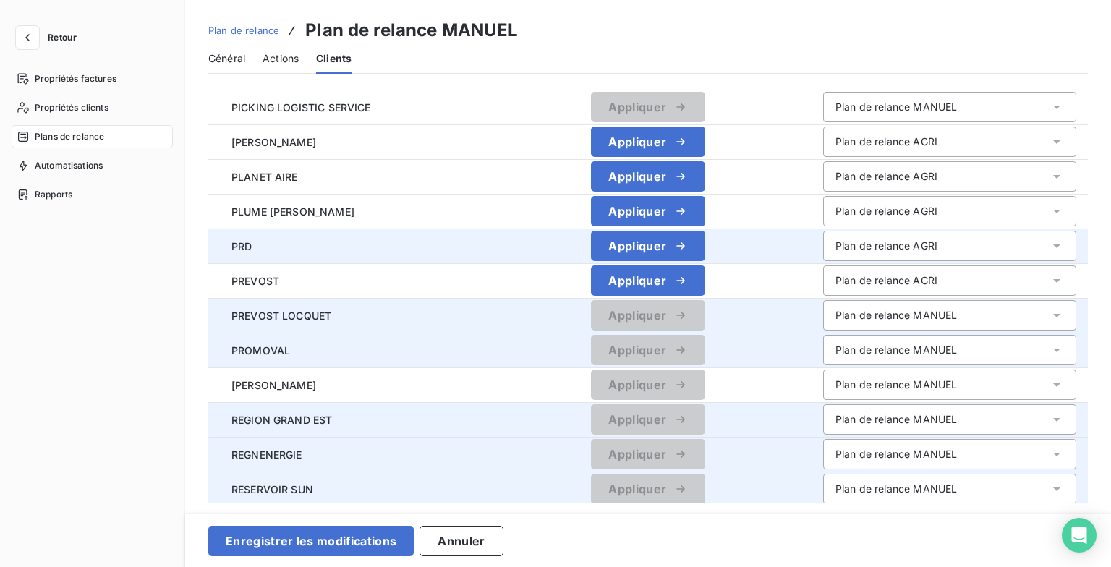
drag, startPoint x: 692, startPoint y: 321, endPoint x: 691, endPoint y: 262, distance: 58.6
click at [688, 278] on icon "button" at bounding box center [681, 281] width 14 height 14
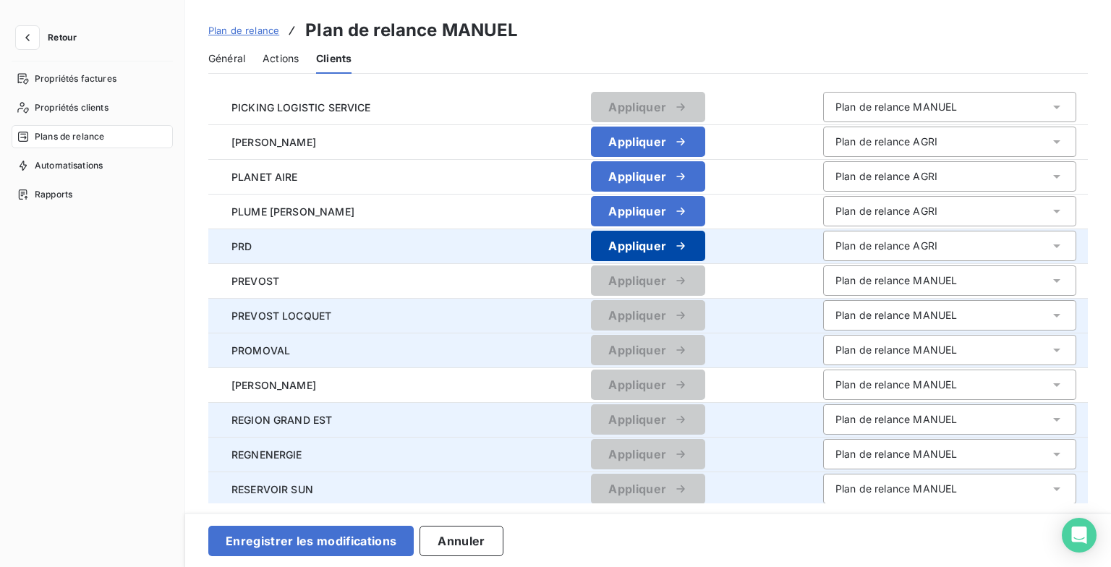
click at [688, 242] on icon "button" at bounding box center [681, 246] width 14 height 14
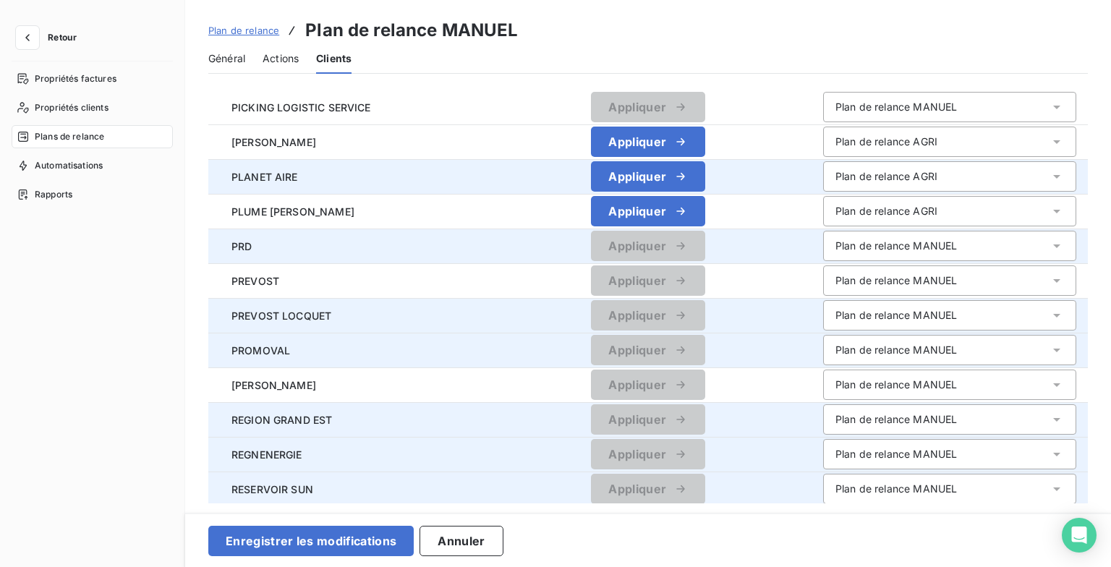
drag, startPoint x: 690, startPoint y: 211, endPoint x: 695, endPoint y: 192, distance: 19.3
click at [685, 209] on icon "button" at bounding box center [681, 211] width 8 height 7
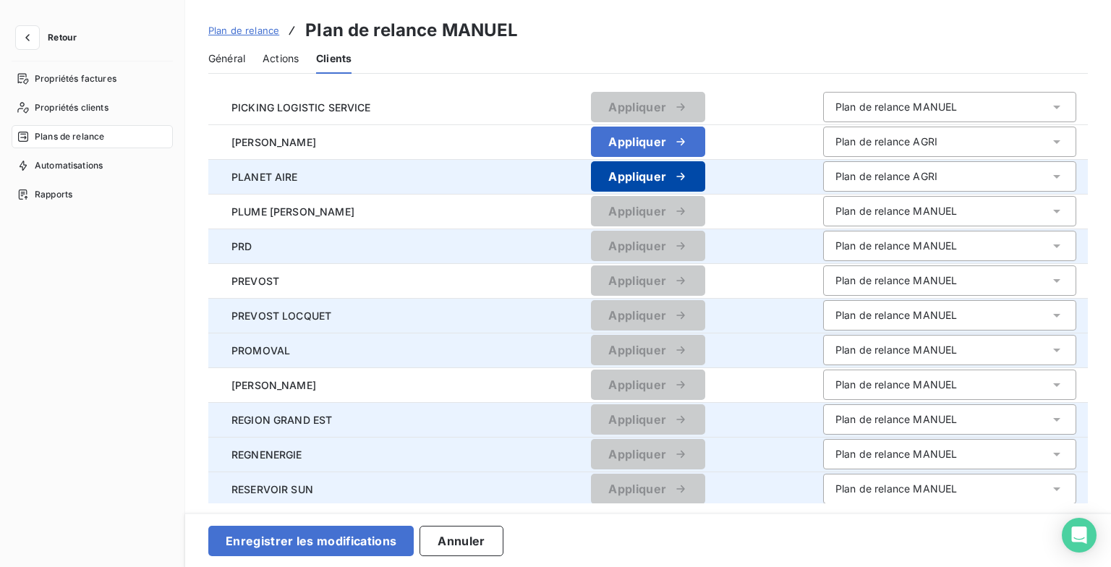
click at [698, 171] on button "Appliquer" at bounding box center [648, 176] width 114 height 30
click at [698, 153] on button "Appliquer" at bounding box center [648, 142] width 114 height 30
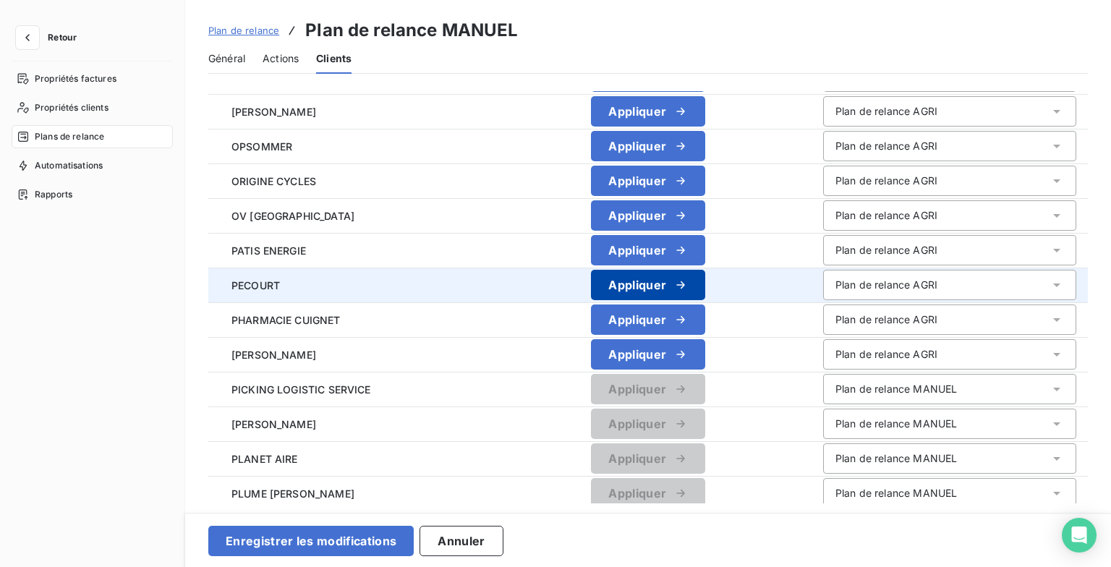
scroll to position [666, 0]
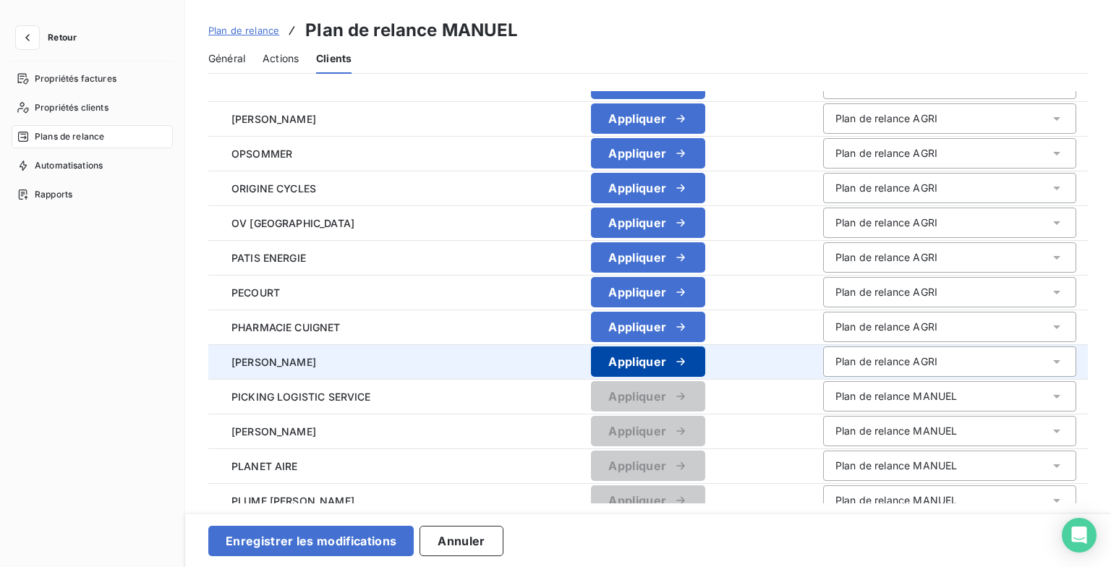
click at [688, 356] on icon "button" at bounding box center [681, 362] width 14 height 14
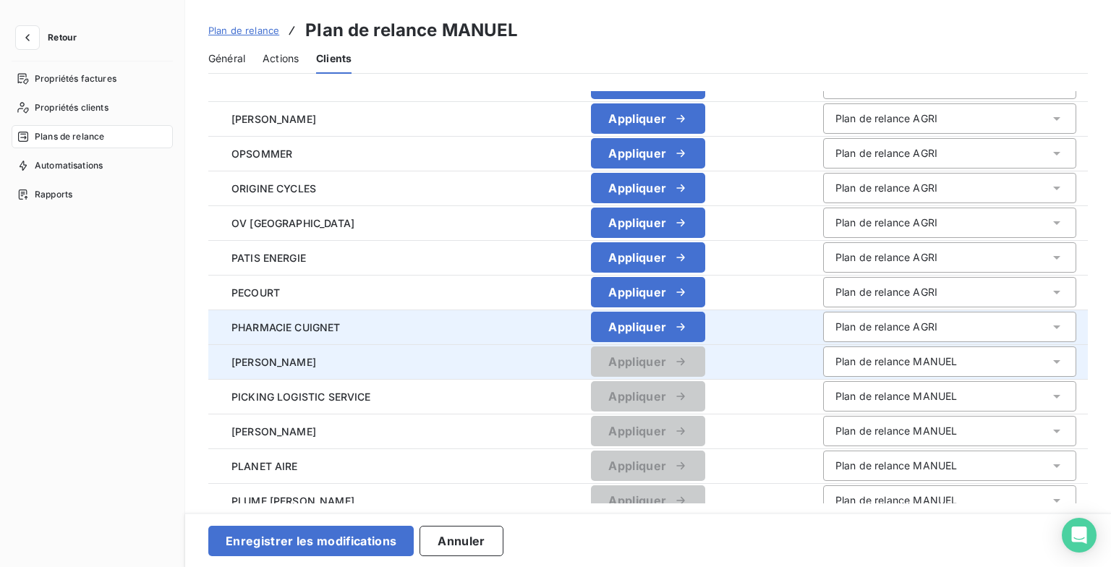
click at [691, 336] on button "Appliquer" at bounding box center [648, 327] width 114 height 30
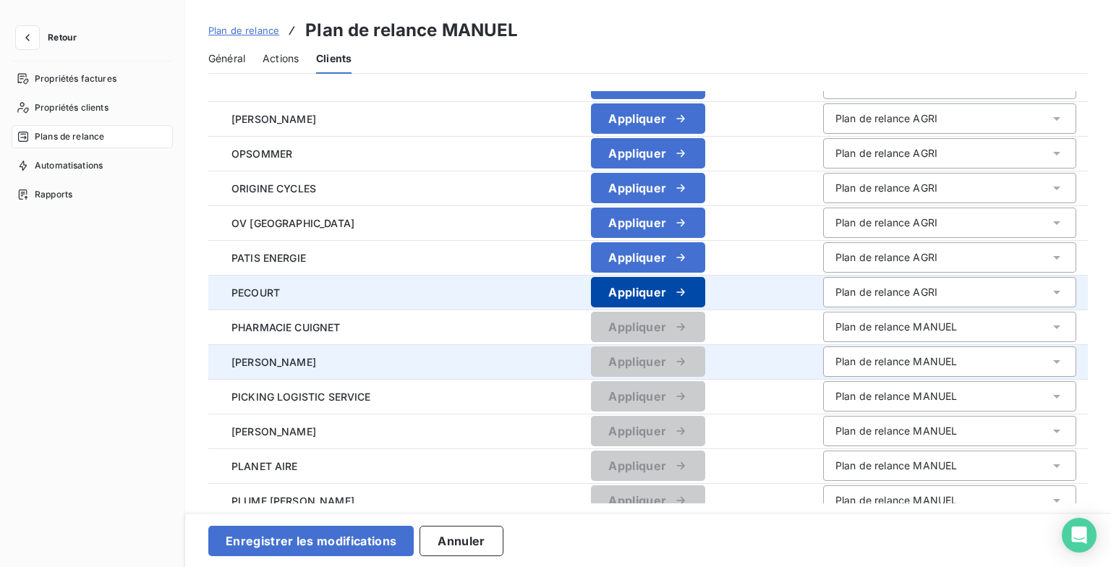
click at [688, 288] on icon "button" at bounding box center [681, 292] width 14 height 14
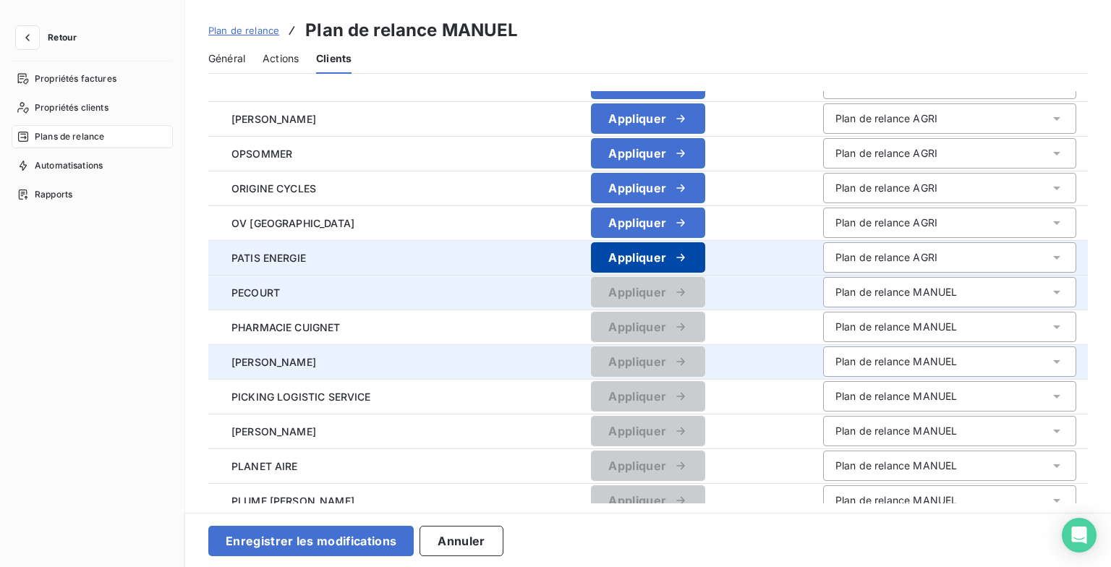
click at [688, 249] on button "Appliquer" at bounding box center [648, 257] width 114 height 30
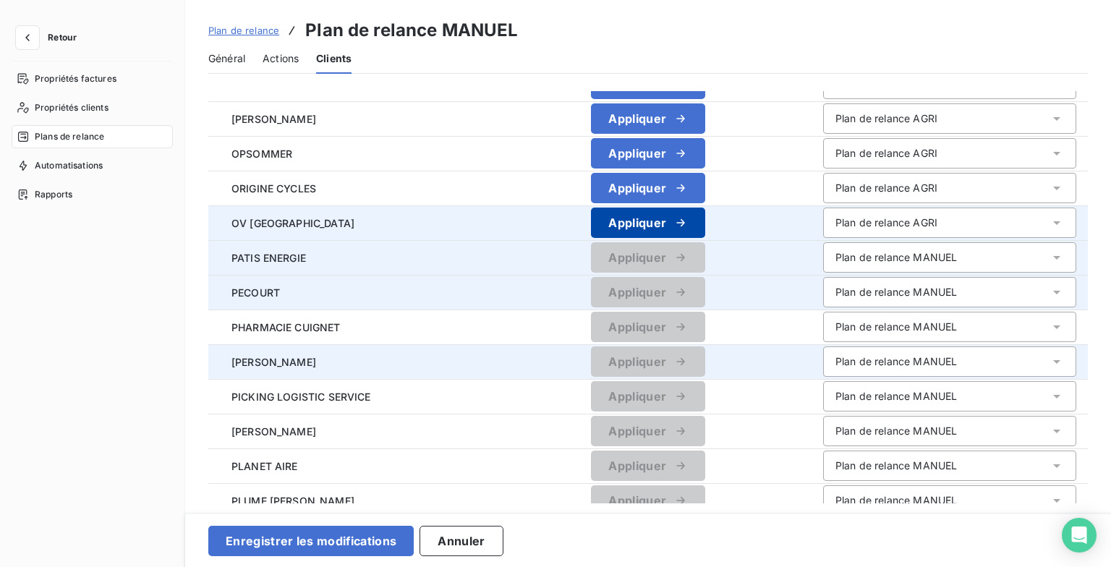
click at [681, 223] on div "button" at bounding box center [677, 223] width 22 height 14
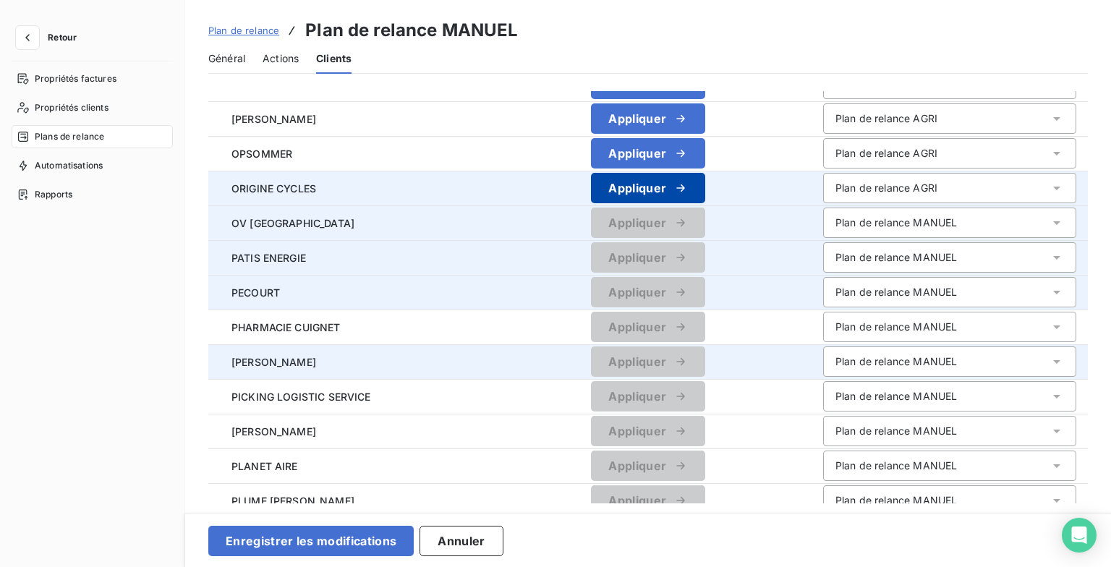
click at [685, 187] on icon "button" at bounding box center [681, 188] width 14 height 14
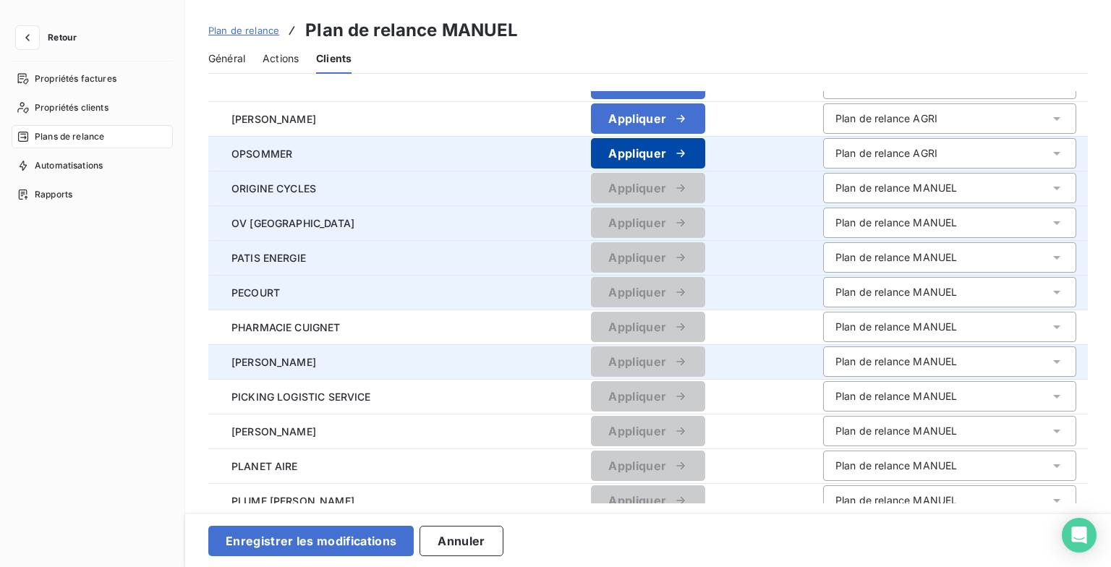
click at [685, 161] on button "Appliquer" at bounding box center [648, 153] width 114 height 30
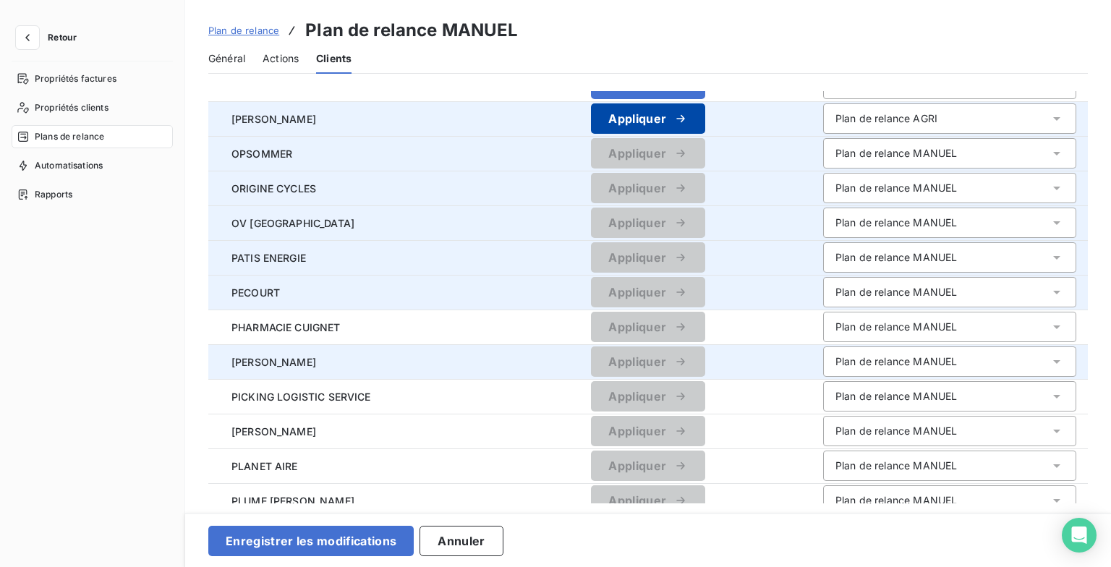
click at [687, 107] on button "Appliquer" at bounding box center [648, 118] width 114 height 30
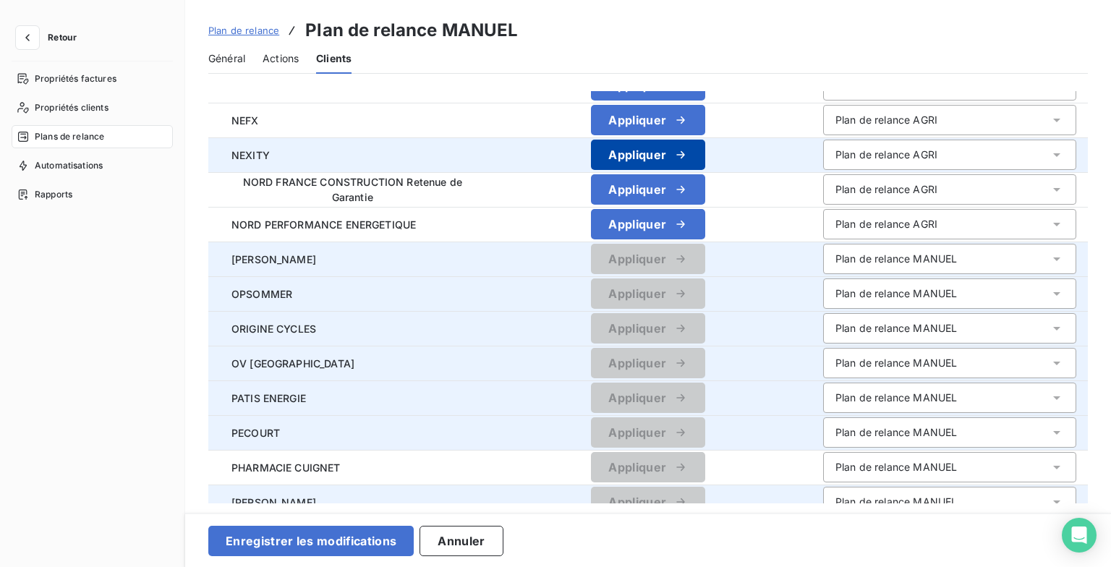
scroll to position [449, 0]
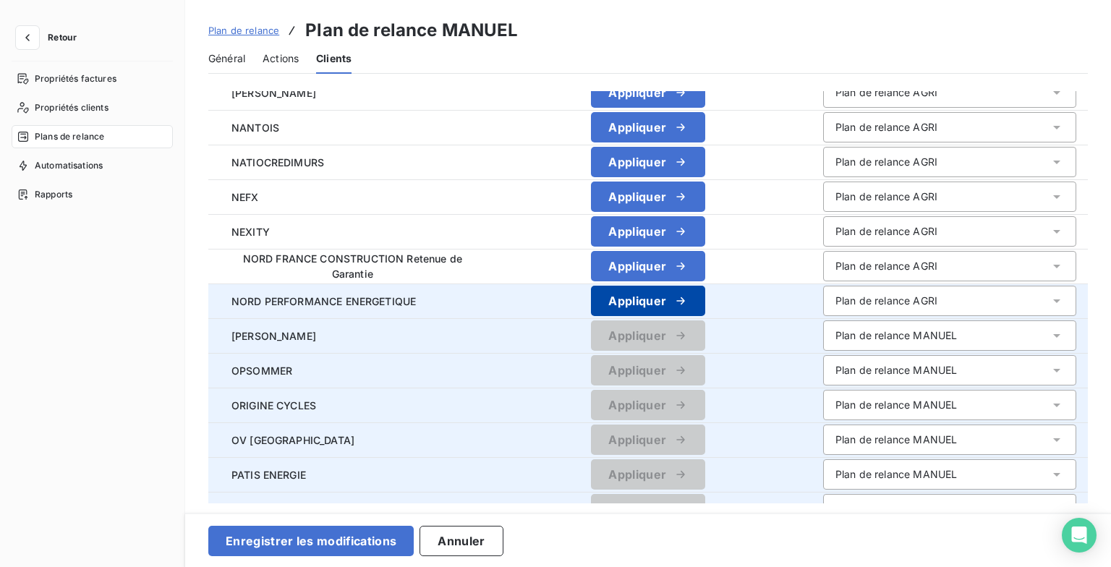
click at [689, 312] on button "Appliquer" at bounding box center [648, 301] width 114 height 30
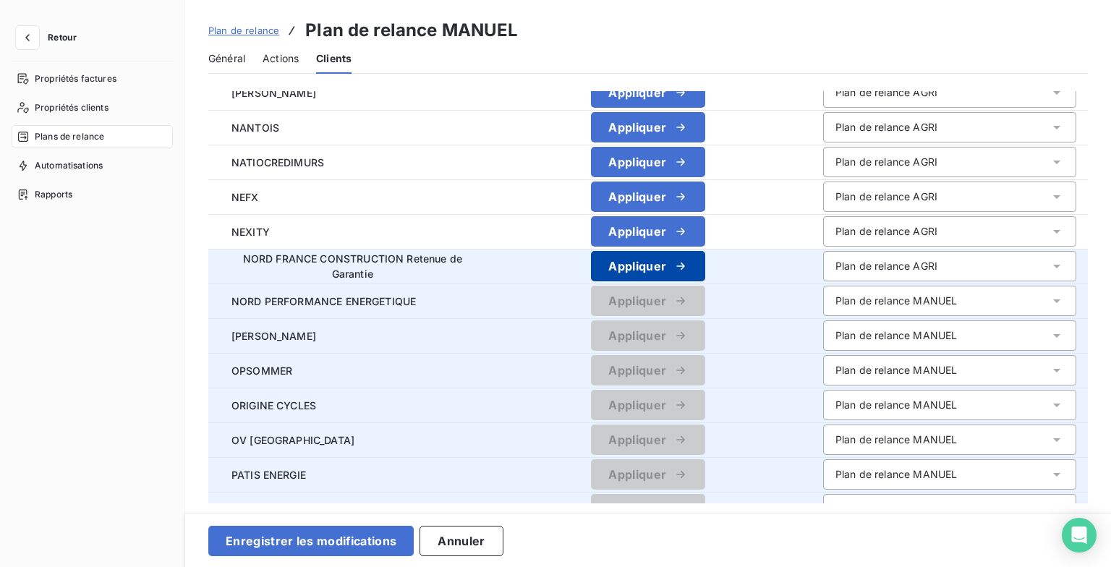
click at [688, 268] on icon "button" at bounding box center [681, 266] width 14 height 14
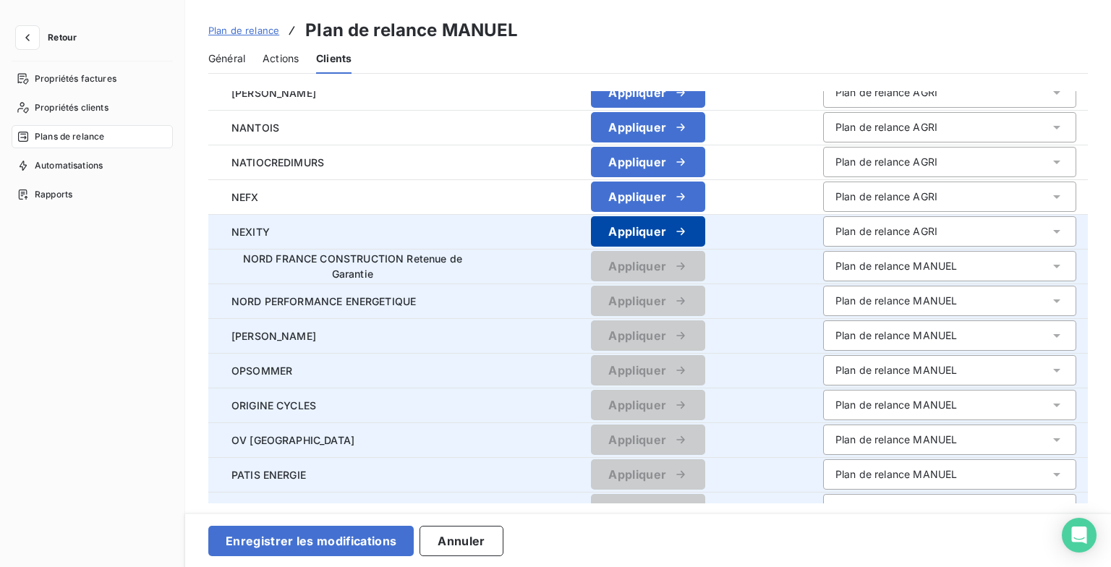
click at [688, 232] on icon "button" at bounding box center [681, 231] width 14 height 14
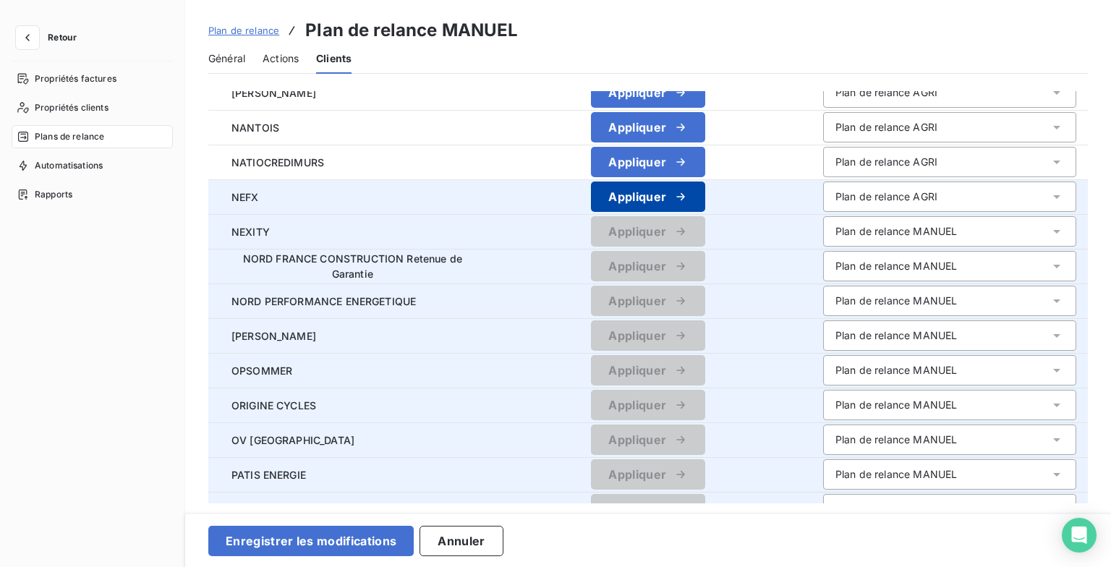
click at [688, 203] on icon "button" at bounding box center [681, 197] width 14 height 14
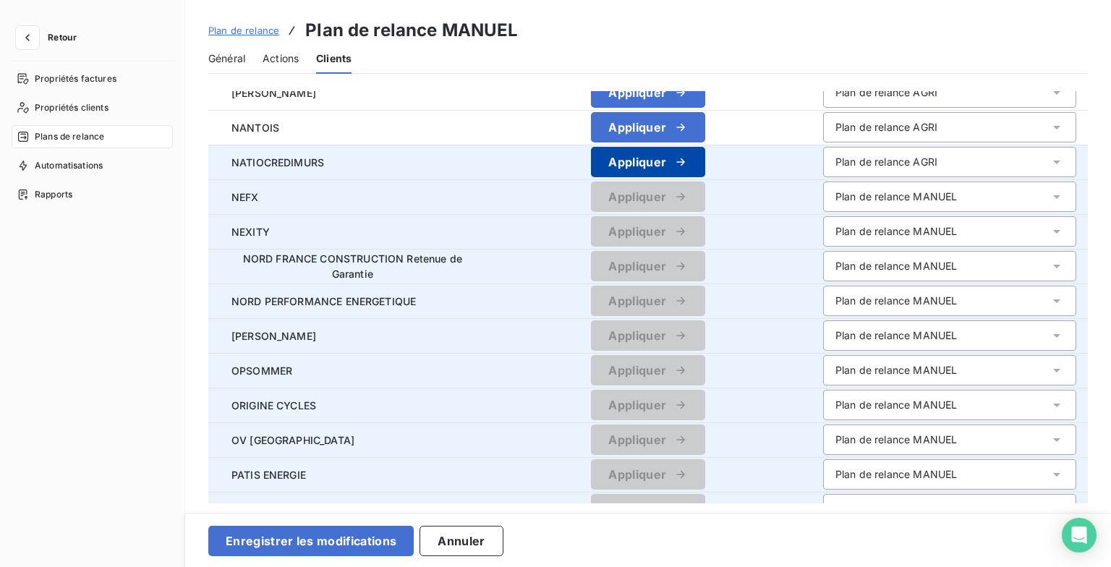
click at [686, 166] on icon "button" at bounding box center [681, 162] width 14 height 14
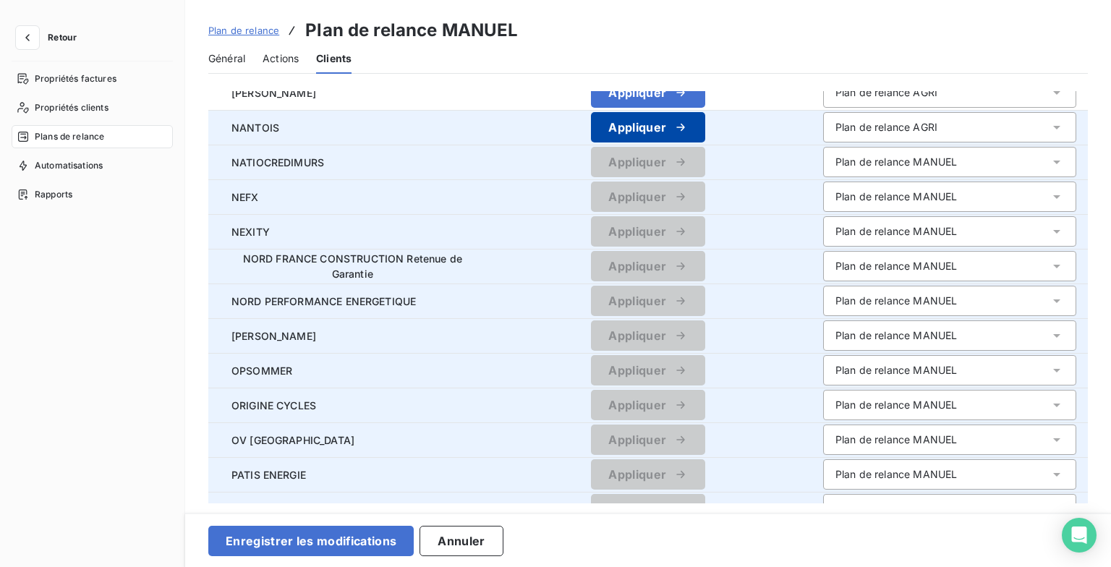
click at [684, 127] on icon "button" at bounding box center [681, 127] width 14 height 14
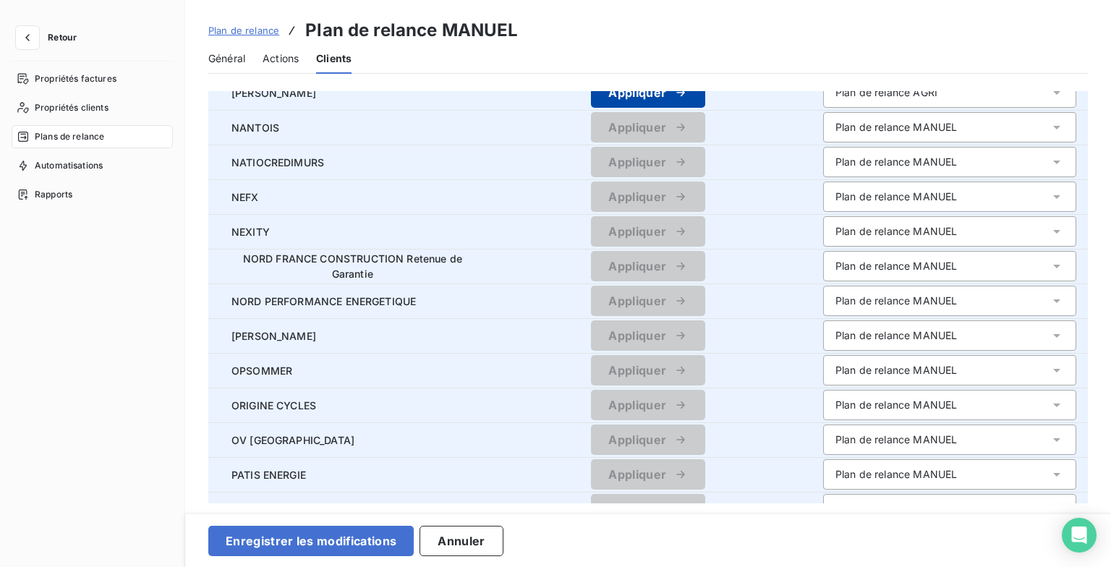
click at [685, 98] on icon "button" at bounding box center [681, 92] width 14 height 14
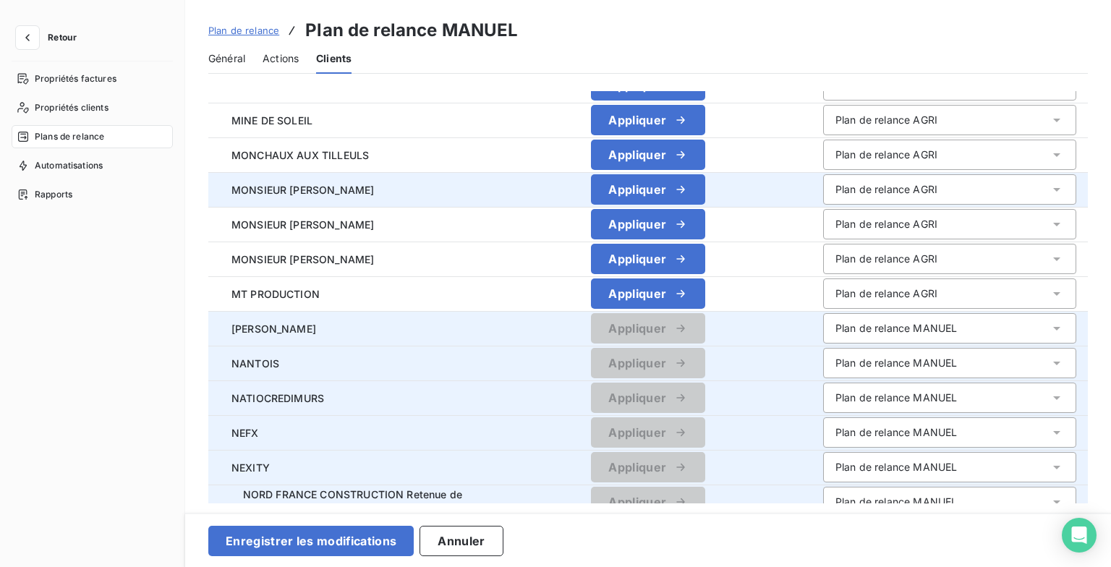
scroll to position [159, 0]
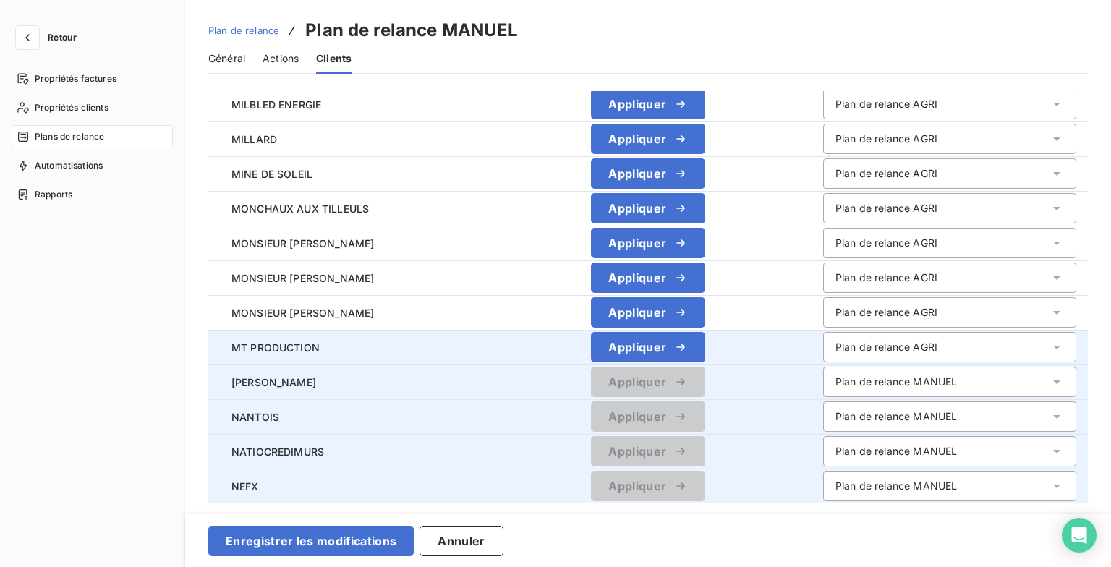
click at [693, 330] on td "Appliquer" at bounding box center [649, 347] width 326 height 35
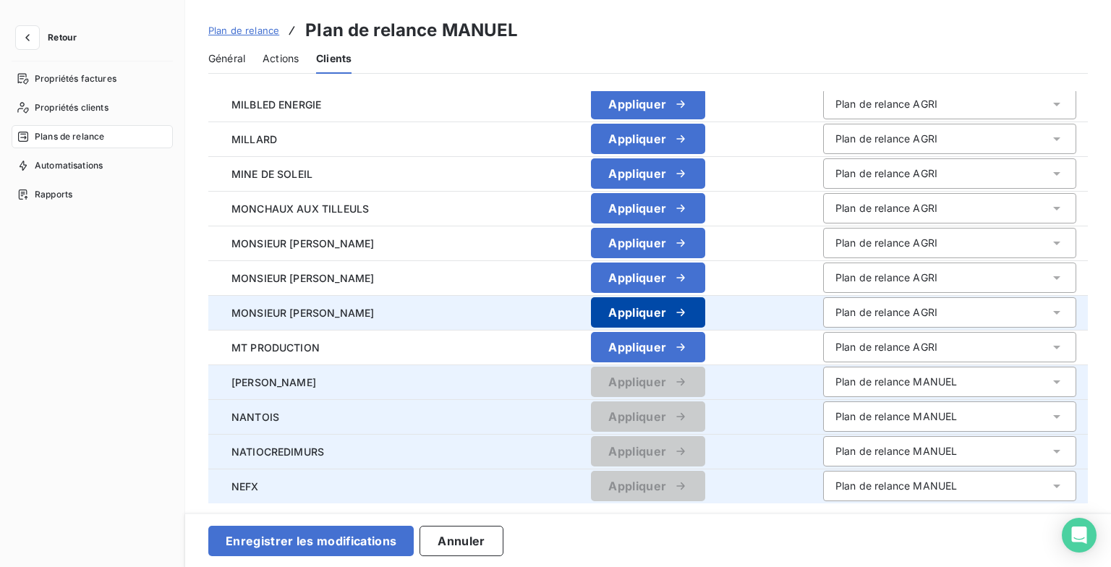
click at [698, 304] on button "Appliquer" at bounding box center [648, 312] width 114 height 30
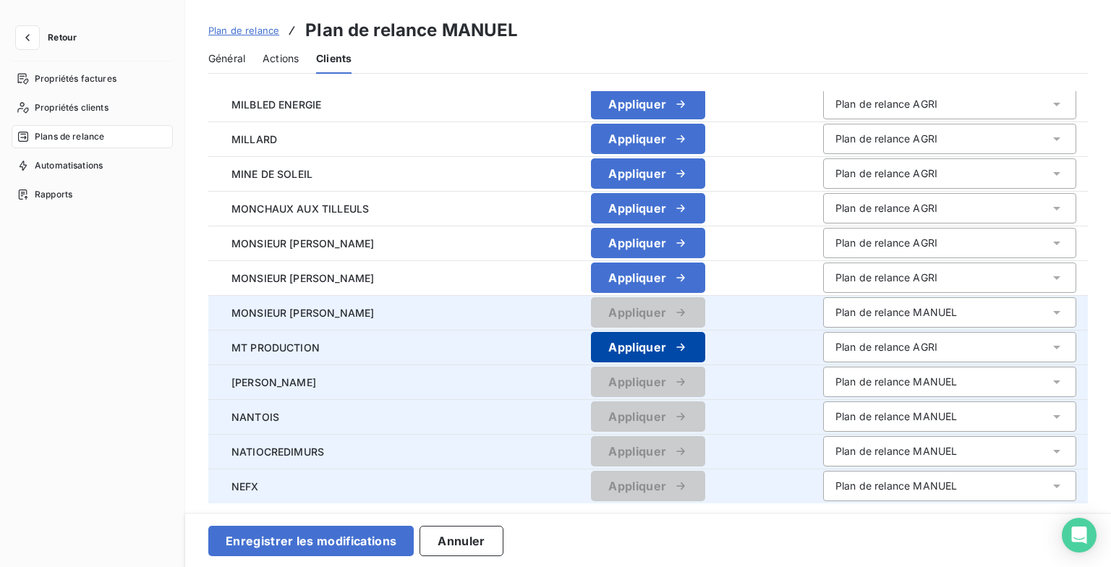
click at [687, 341] on icon "button" at bounding box center [681, 347] width 14 height 14
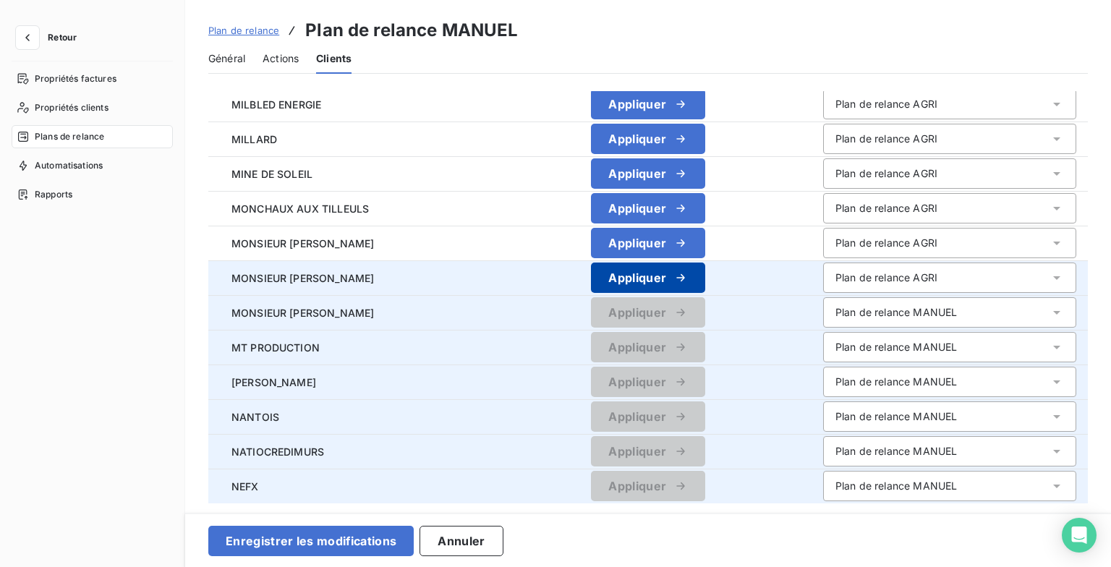
click at [688, 276] on icon "button" at bounding box center [681, 278] width 14 height 14
click at [694, 250] on button "Appliquer" at bounding box center [648, 243] width 114 height 30
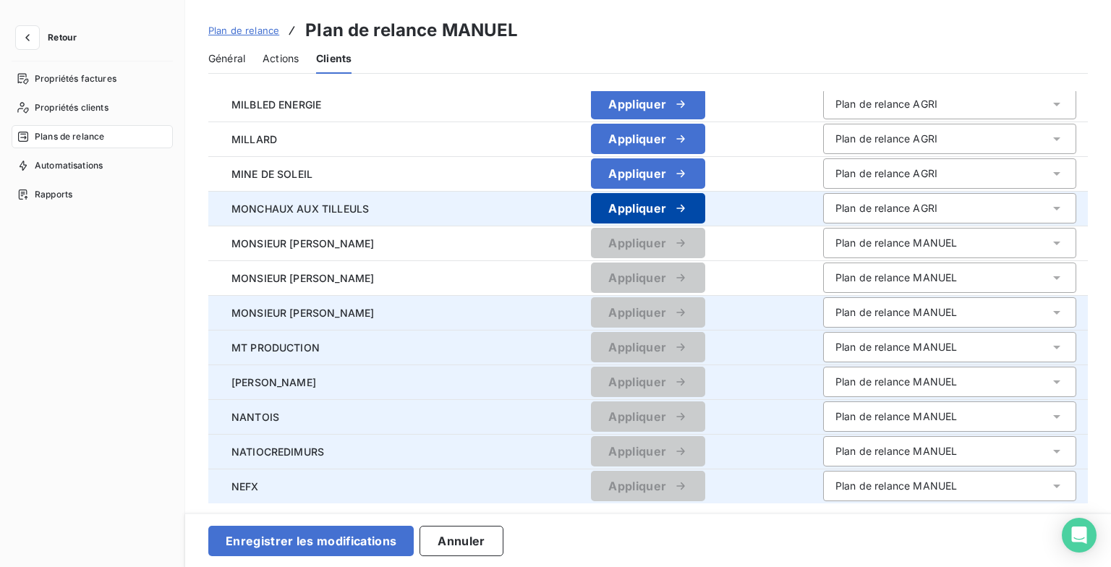
click at [688, 202] on icon "button" at bounding box center [681, 208] width 14 height 14
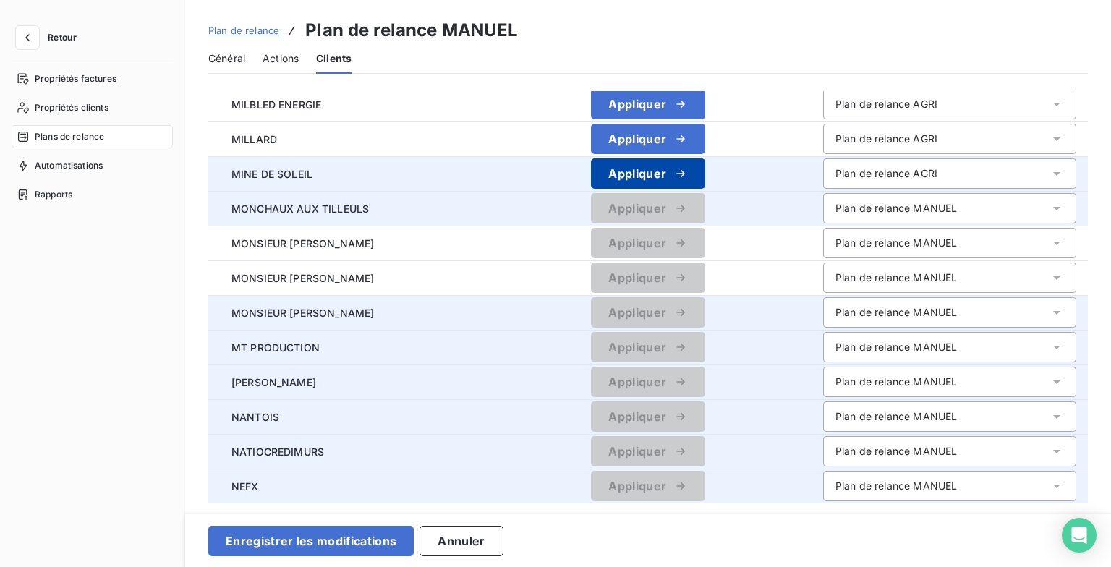
click at [688, 170] on icon "button" at bounding box center [681, 173] width 14 height 14
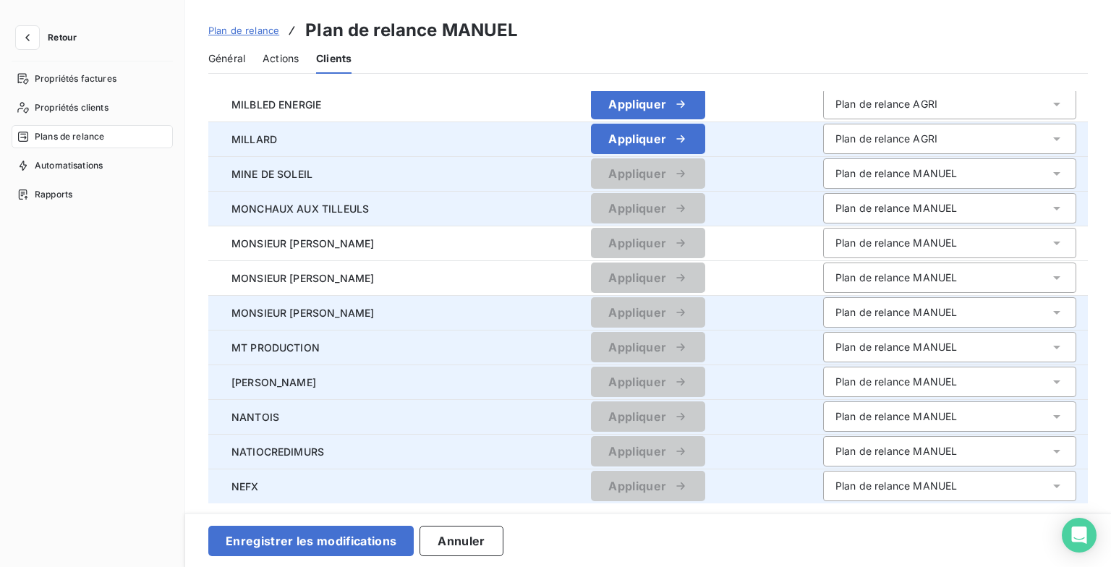
drag, startPoint x: 687, startPoint y: 137, endPoint x: 686, endPoint y: 122, distance: 16.0
click at [687, 134] on icon "button" at bounding box center [681, 139] width 14 height 14
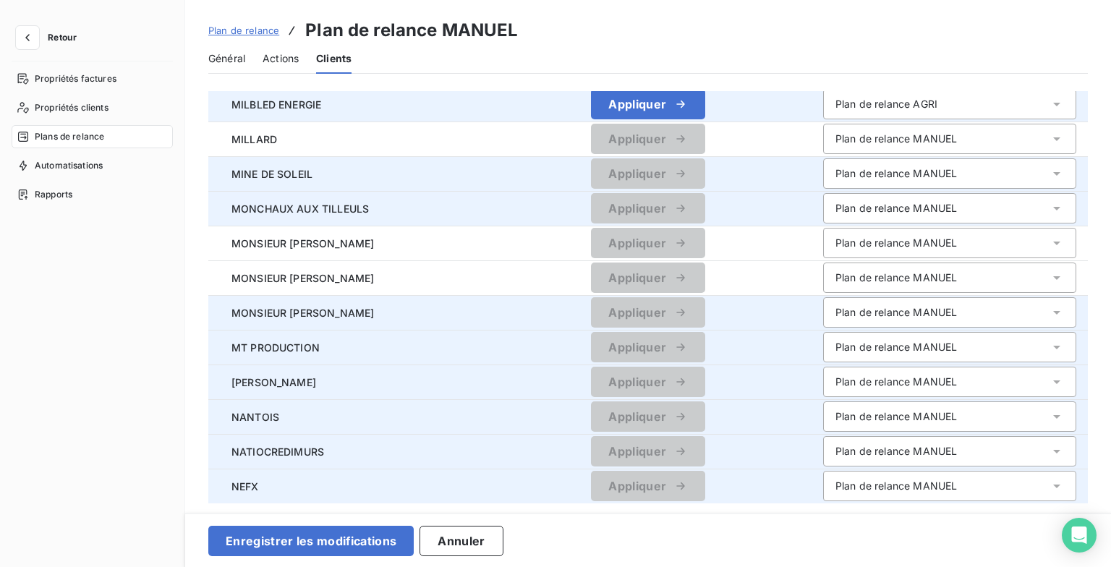
click at [684, 110] on icon "button" at bounding box center [681, 104] width 14 height 14
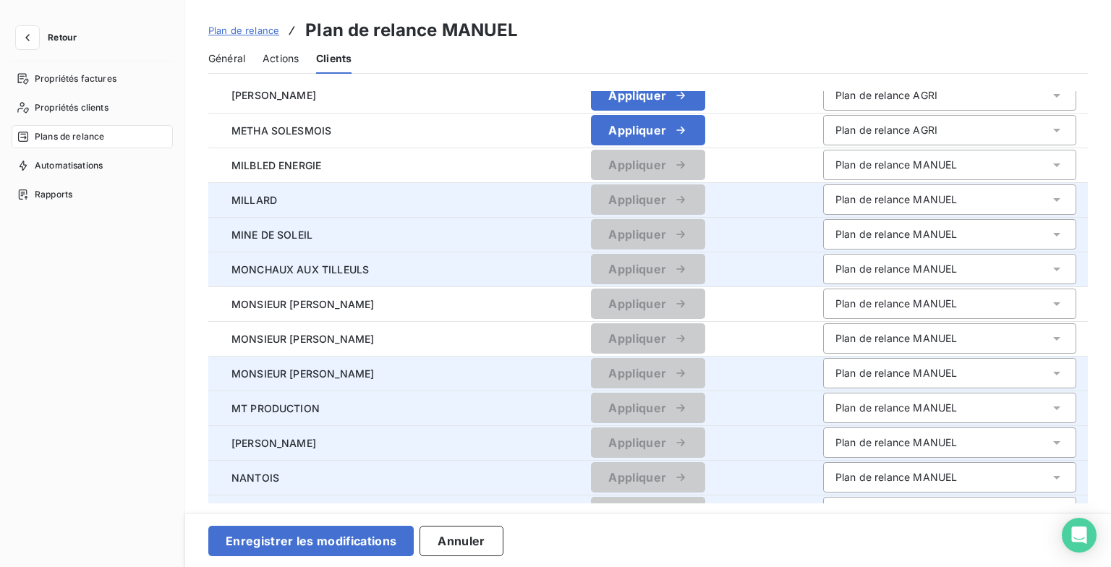
scroll to position [0, 0]
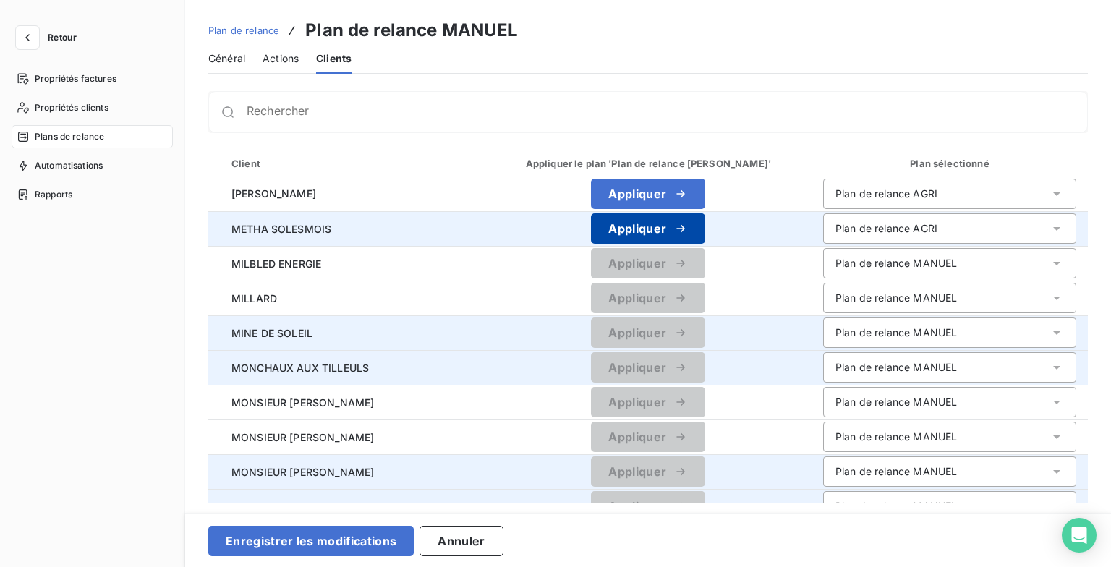
click at [701, 226] on button "Appliquer" at bounding box center [648, 228] width 114 height 30
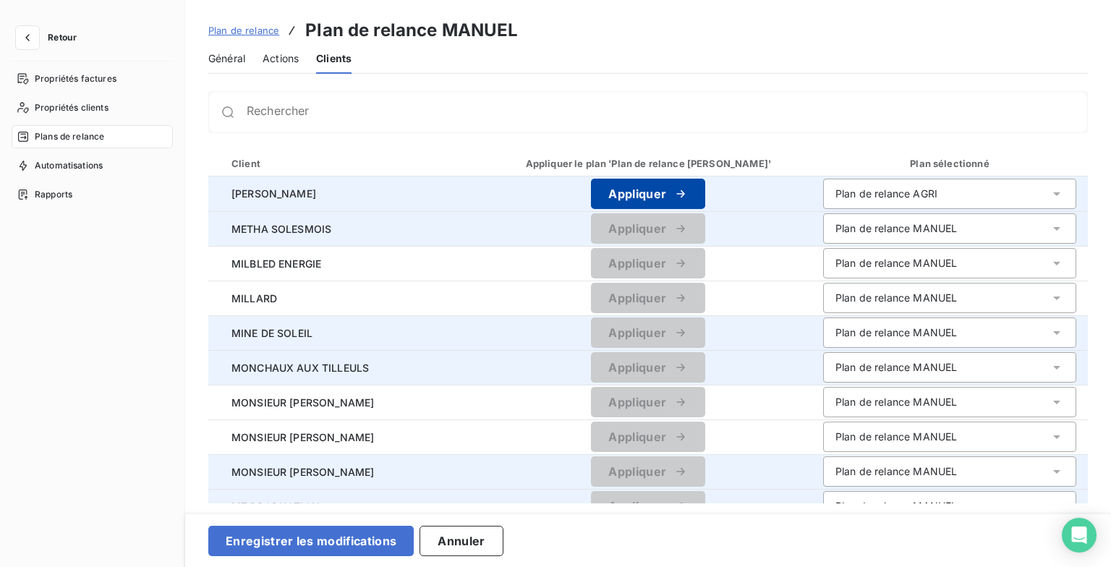
click at [688, 188] on icon "button" at bounding box center [681, 194] width 14 height 14
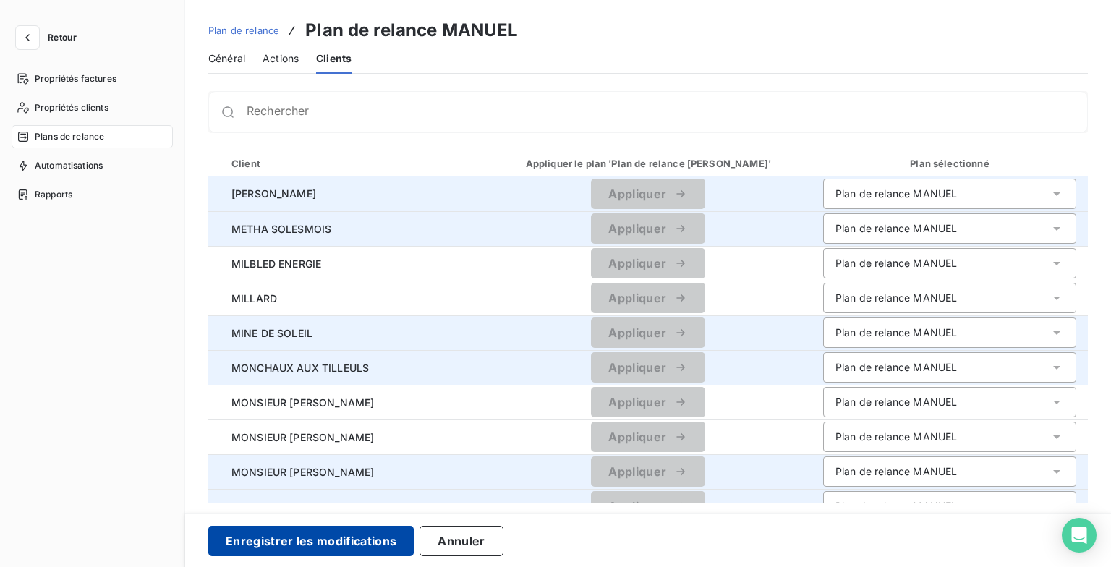
click at [386, 543] on button "Enregistrer les modifications" at bounding box center [310, 541] width 205 height 30
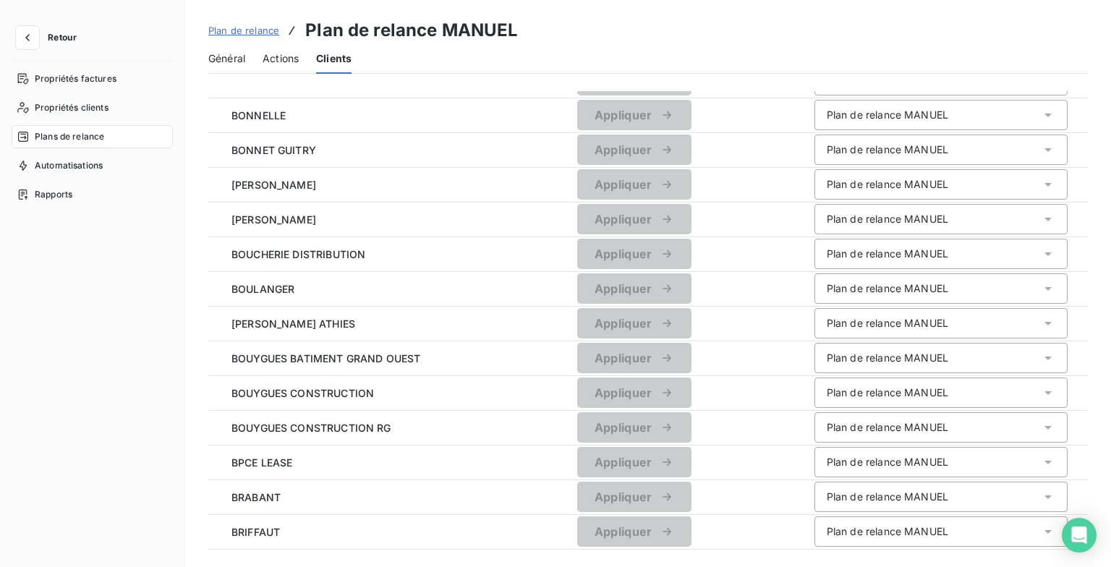
scroll to position [1462, 0]
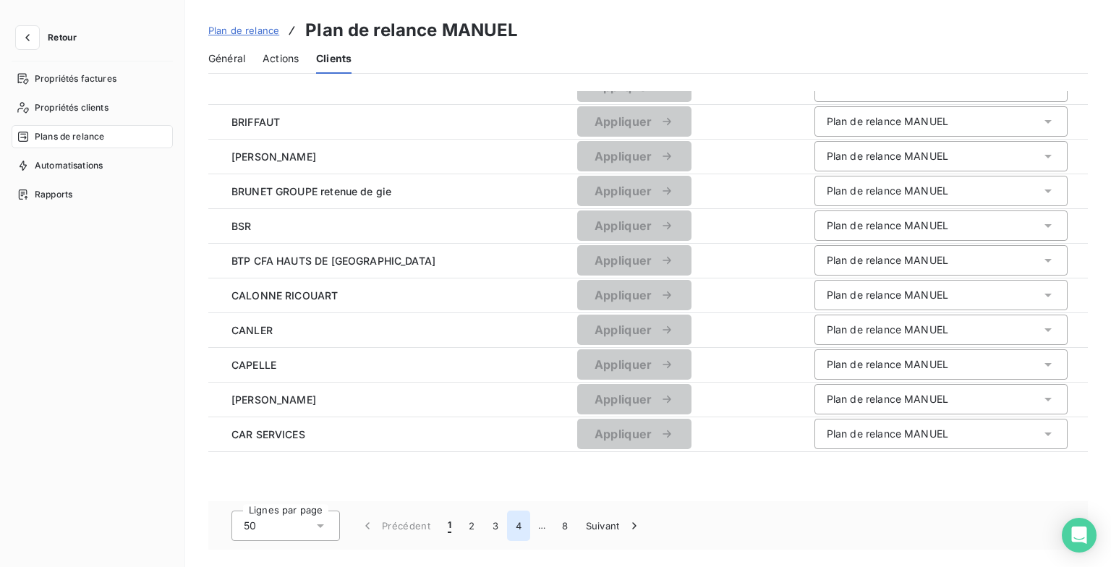
click at [523, 527] on button "4" at bounding box center [518, 526] width 23 height 30
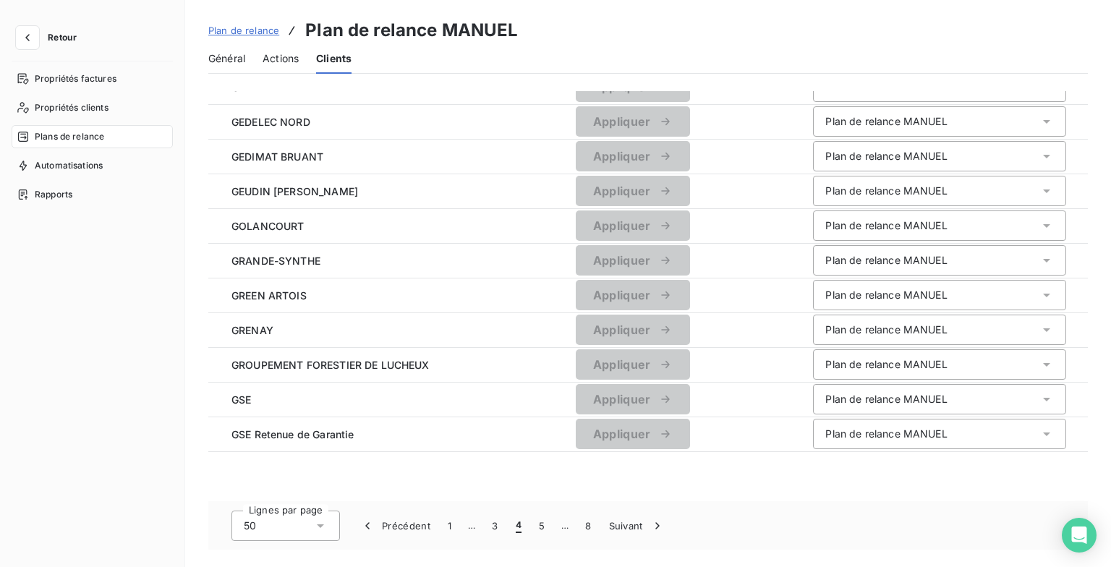
click at [523, 525] on button "4" at bounding box center [518, 526] width 23 height 30
click at [540, 521] on button "5" at bounding box center [541, 526] width 23 height 30
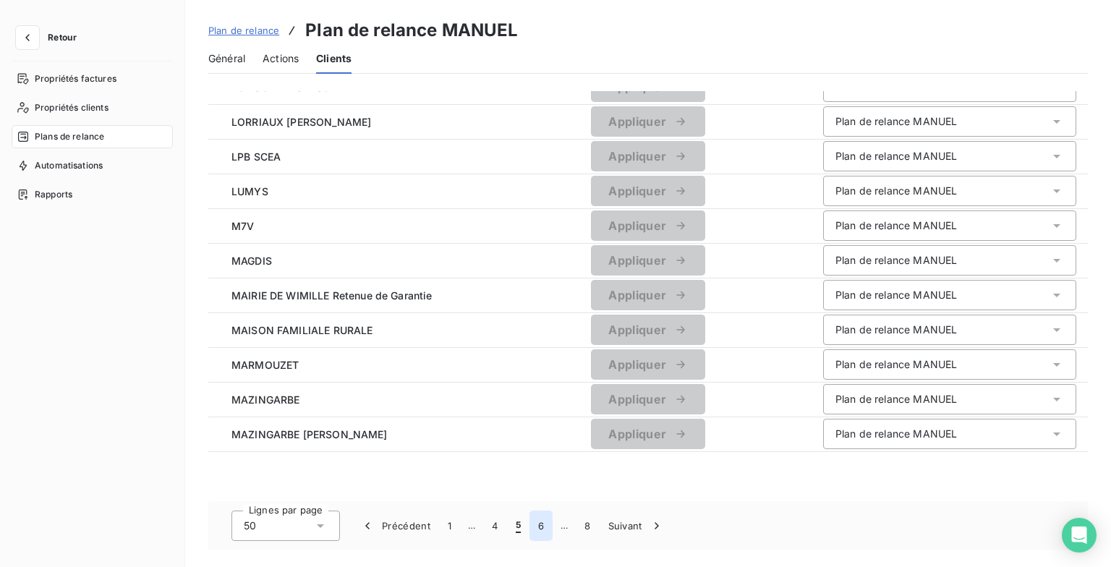
click at [542, 530] on button "6" at bounding box center [541, 526] width 23 height 30
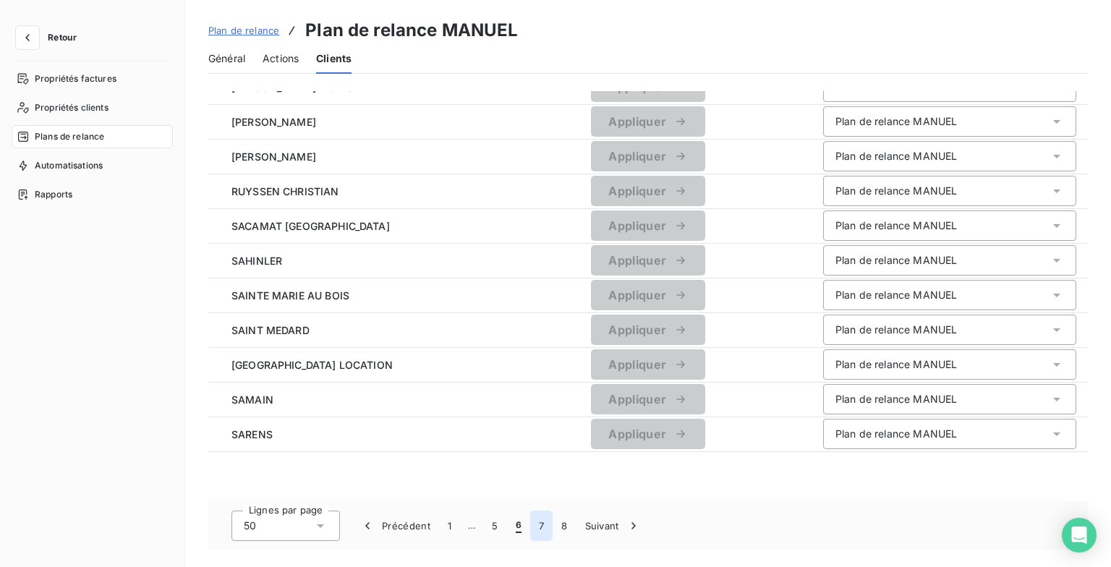
click at [542, 530] on button "7" at bounding box center [541, 526] width 22 height 30
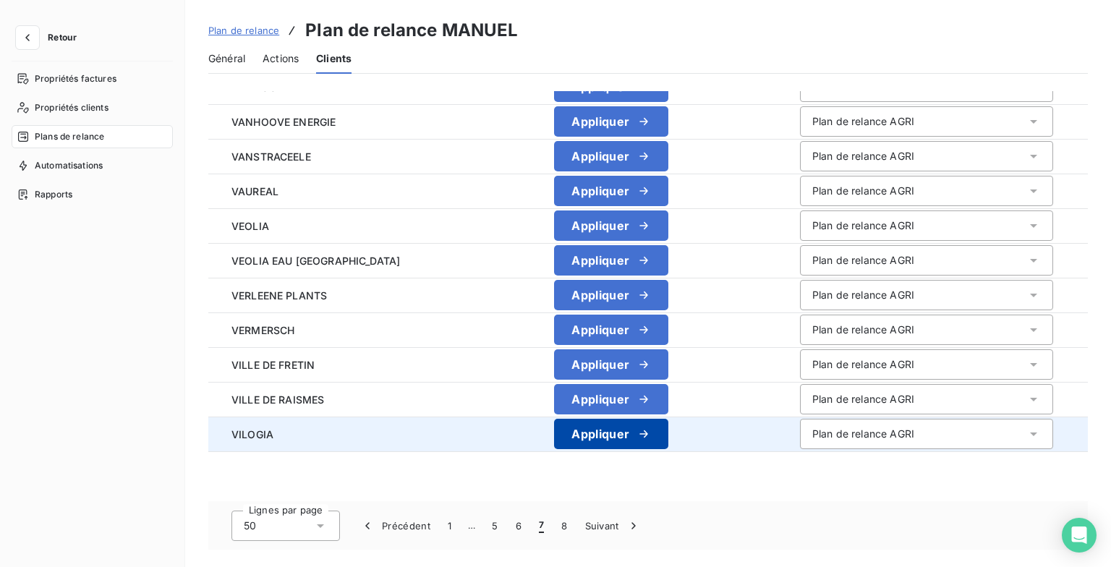
click at [629, 427] on div "button" at bounding box center [640, 434] width 22 height 14
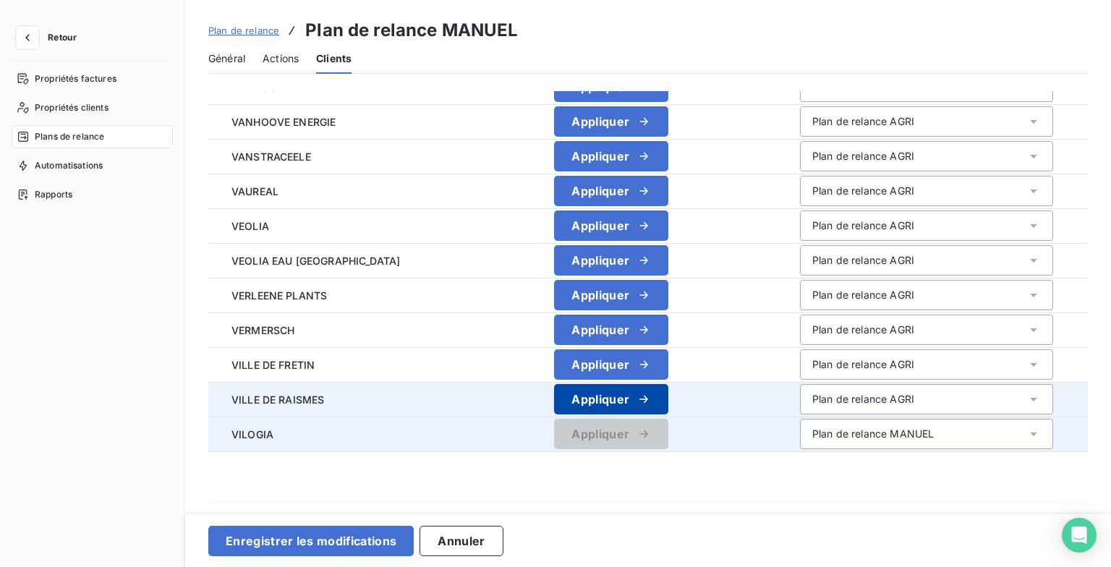
click at [643, 401] on icon "button" at bounding box center [644, 399] width 14 height 14
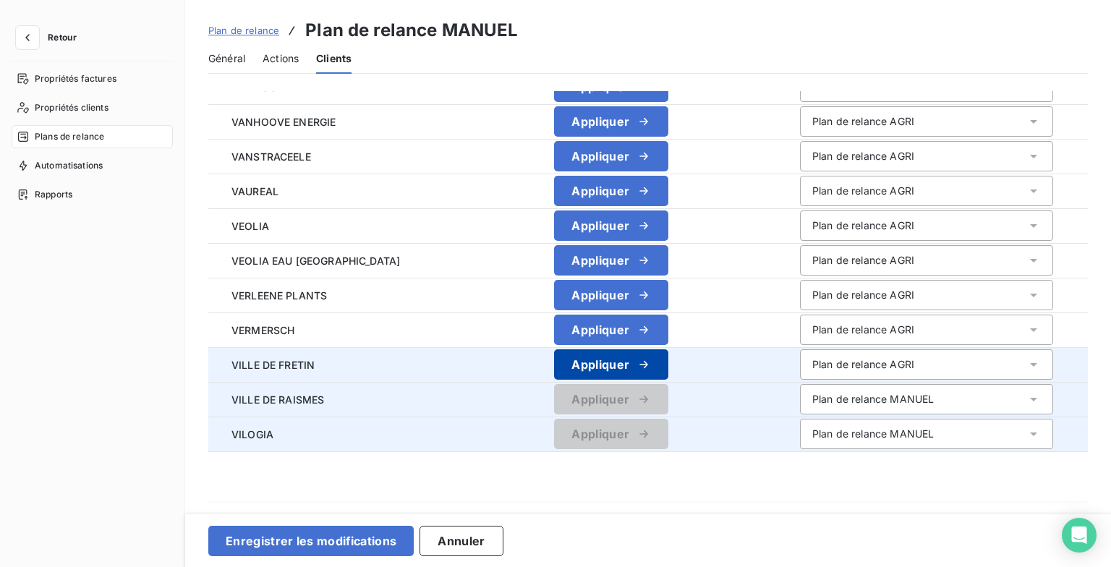
click at [643, 370] on icon "button" at bounding box center [644, 364] width 14 height 14
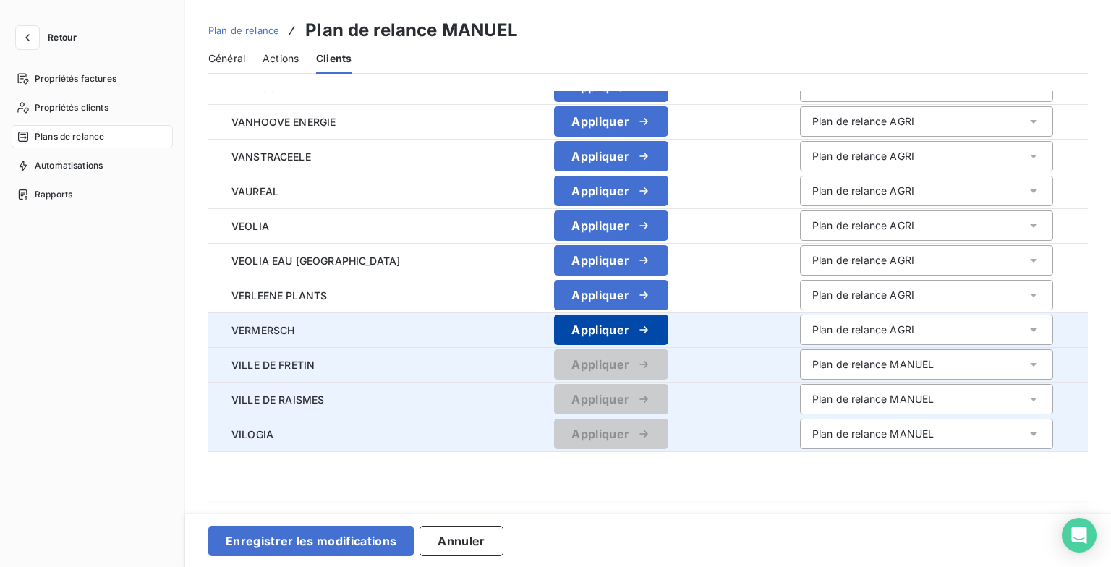
click at [637, 323] on icon "button" at bounding box center [644, 330] width 14 height 14
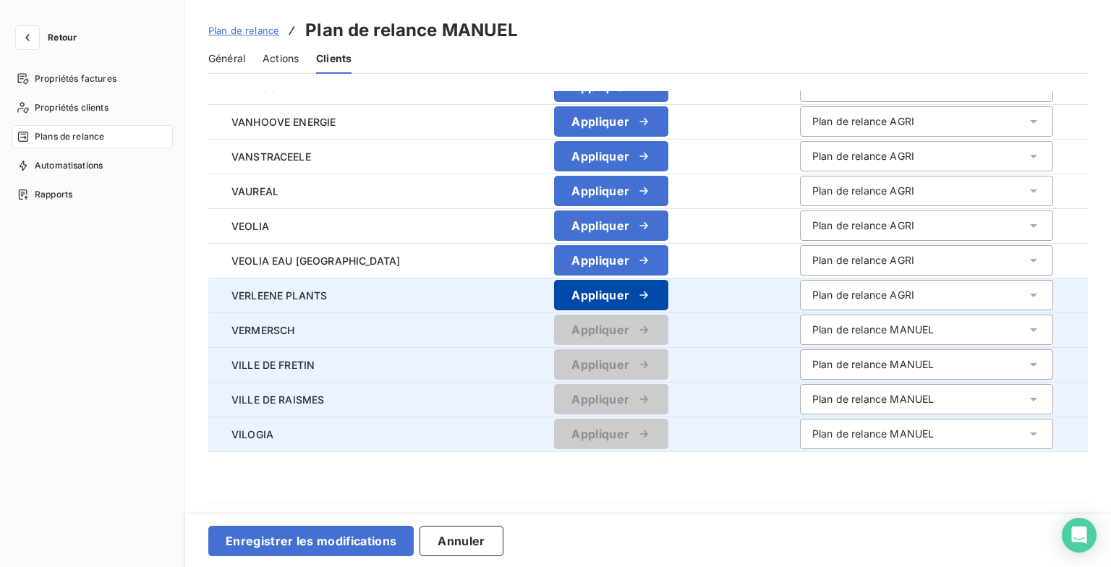
click at [637, 300] on icon "button" at bounding box center [644, 295] width 14 height 14
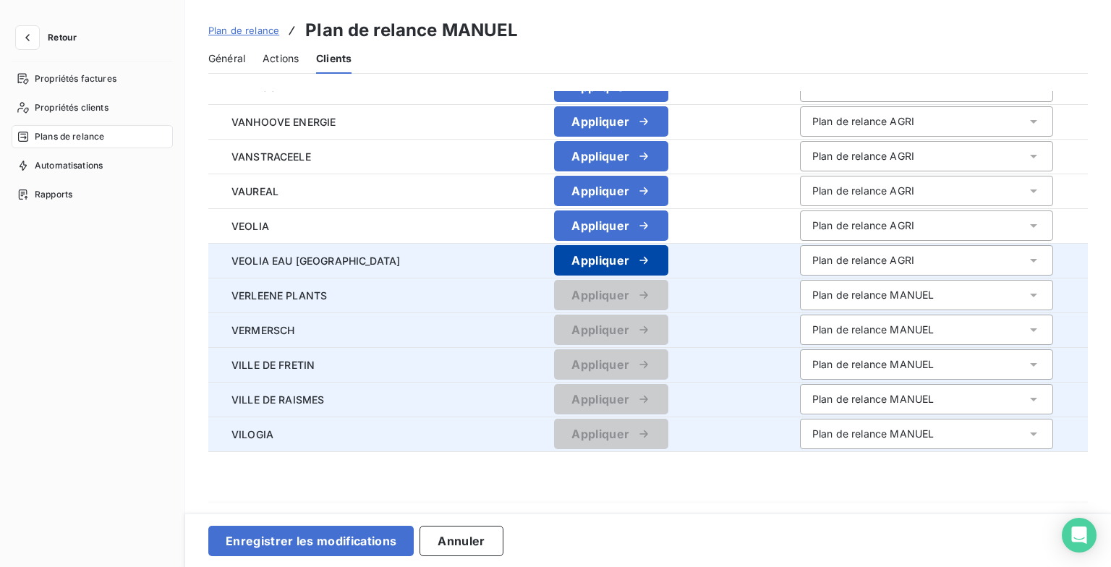
click at [641, 250] on button "Appliquer" at bounding box center [611, 260] width 114 height 30
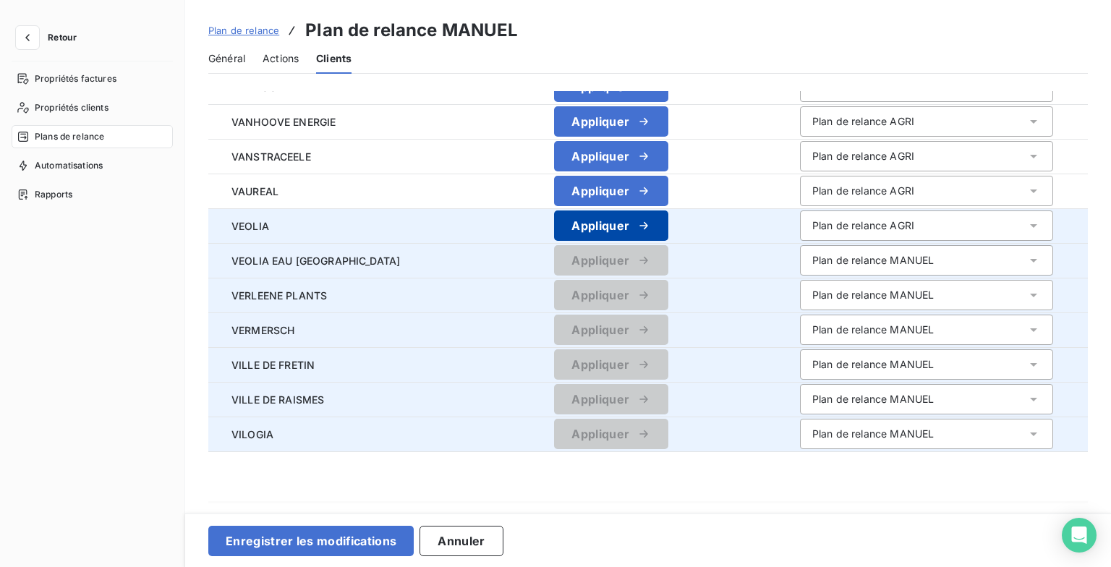
click at [639, 222] on icon "button" at bounding box center [644, 226] width 14 height 14
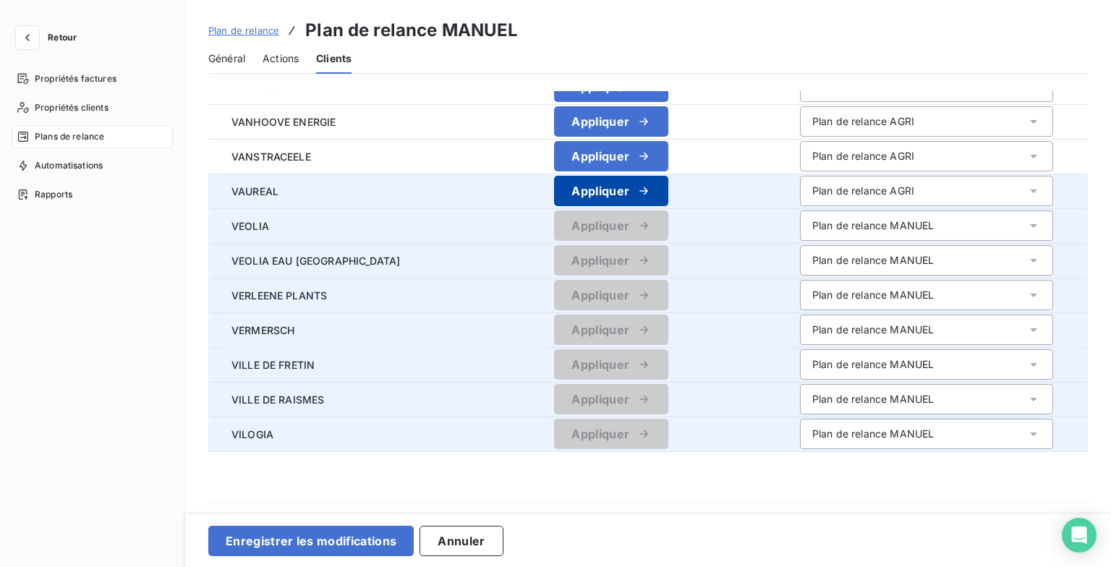
click at [630, 177] on button "Appliquer" at bounding box center [611, 191] width 114 height 30
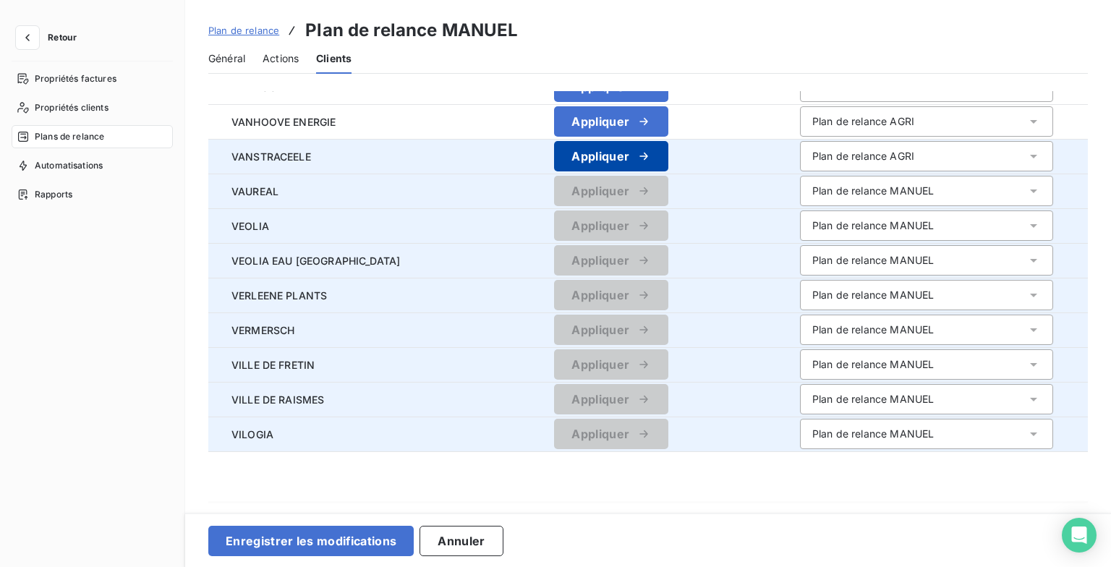
click at [637, 150] on icon "button" at bounding box center [644, 156] width 14 height 14
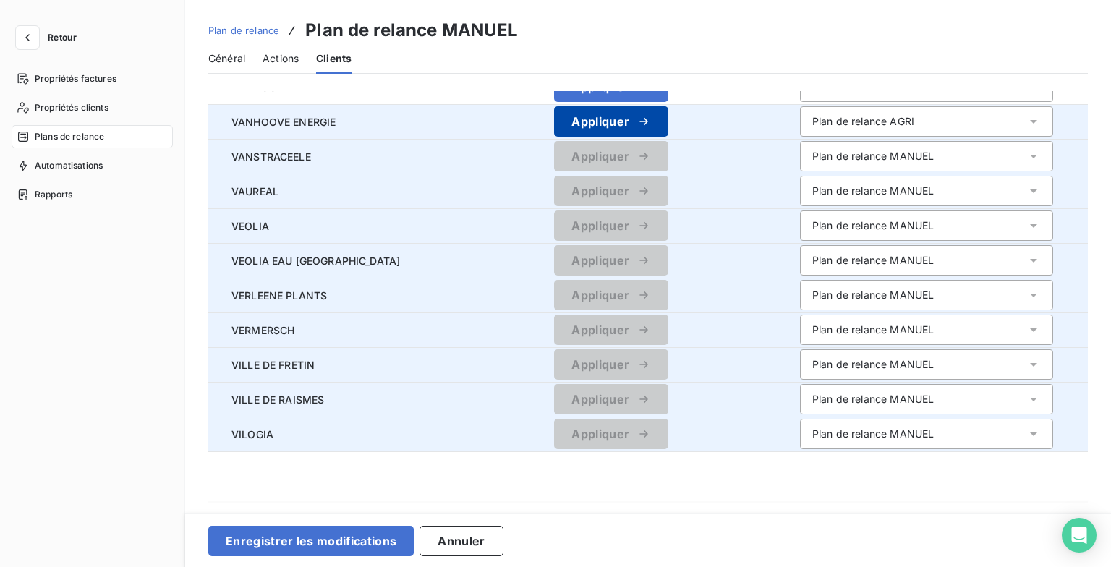
click at [637, 119] on icon "button" at bounding box center [644, 121] width 14 height 14
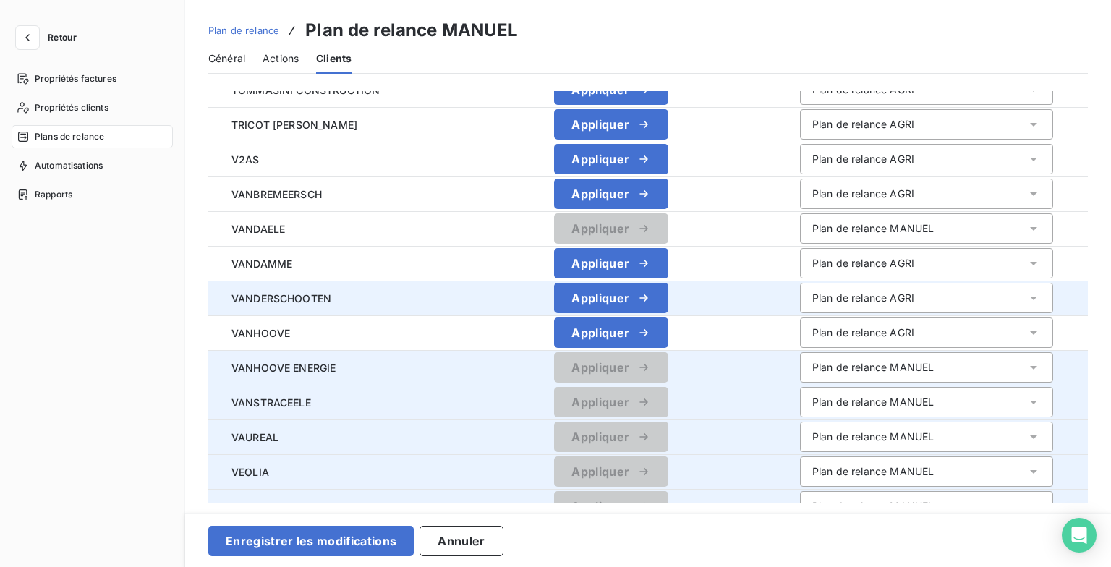
scroll to position [1172, 0]
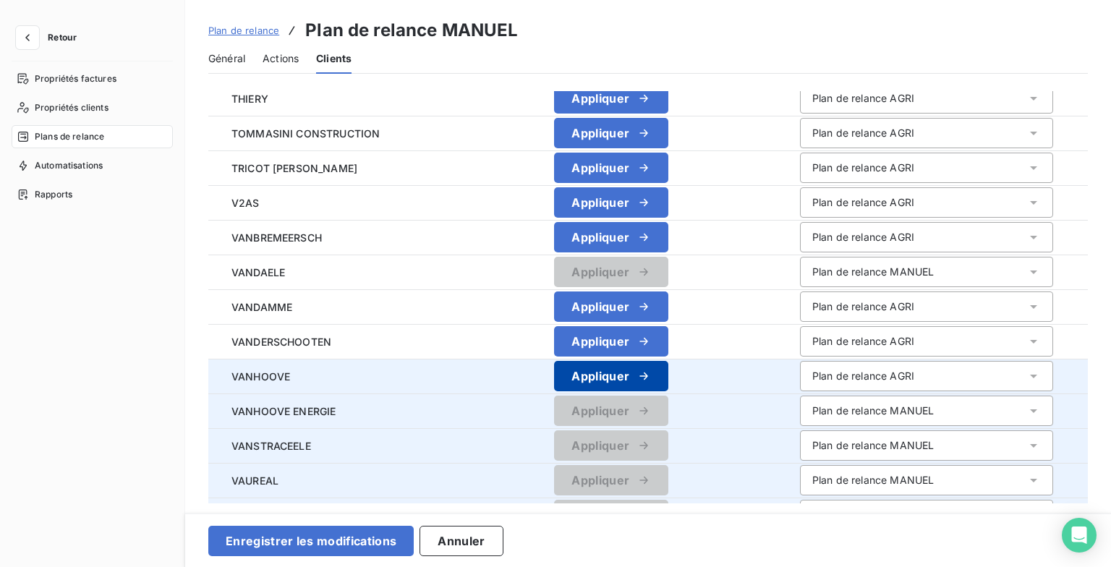
click at [643, 381] on icon "button" at bounding box center [644, 376] width 14 height 14
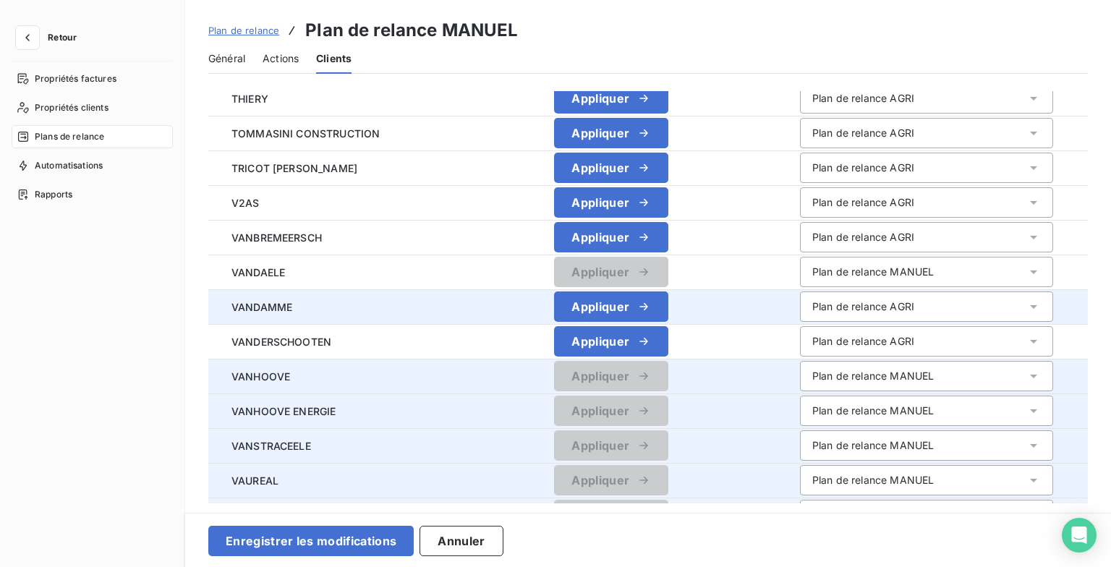
click at [639, 322] on td "Appliquer" at bounding box center [612, 306] width 354 height 35
click at [640, 304] on icon "button" at bounding box center [644, 306] width 8 height 7
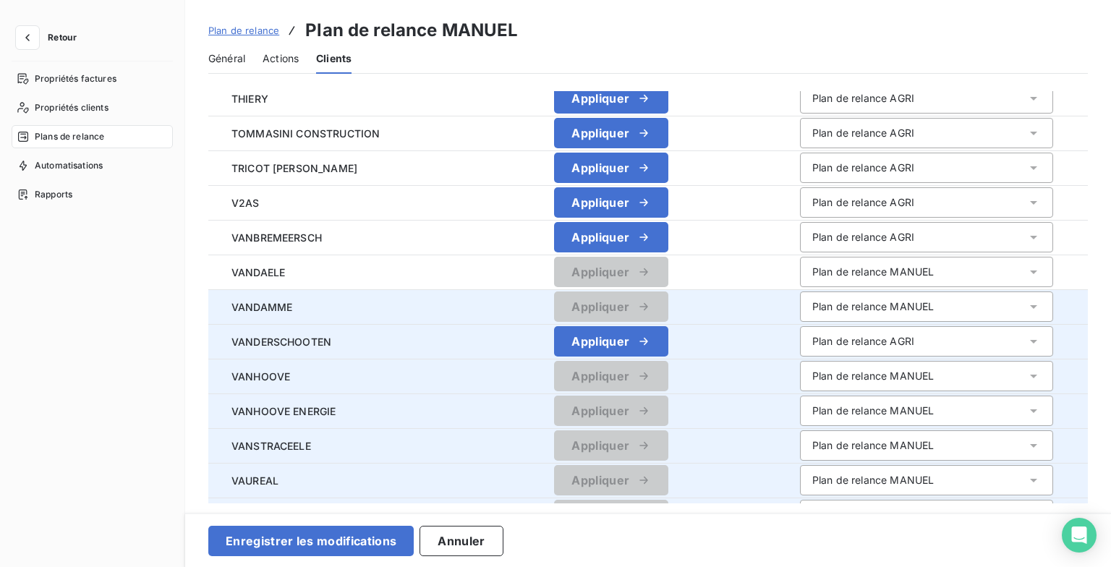
click at [638, 336] on icon "button" at bounding box center [644, 341] width 14 height 14
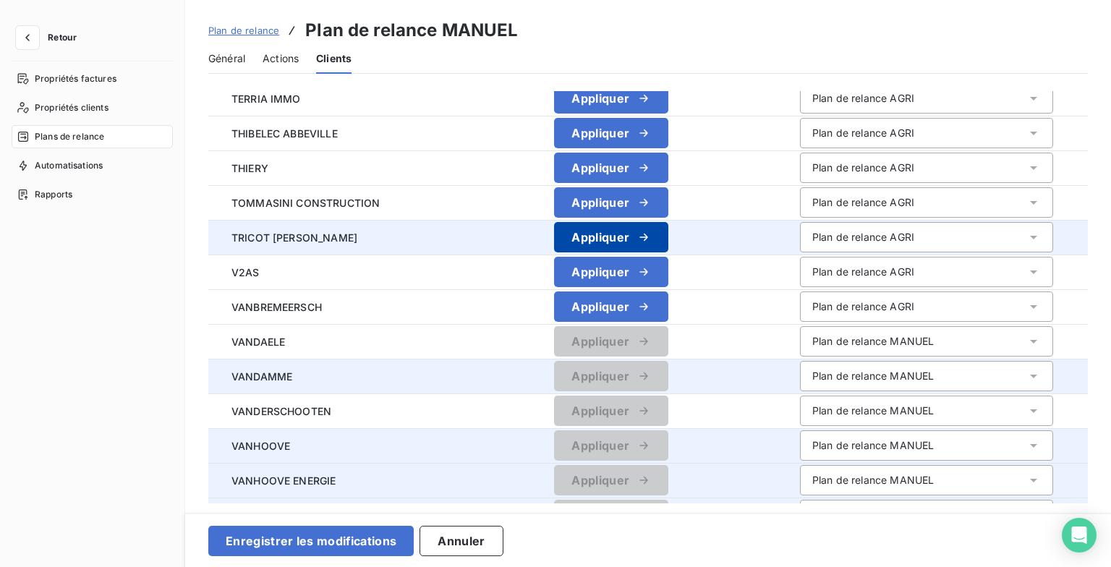
scroll to position [955, 0]
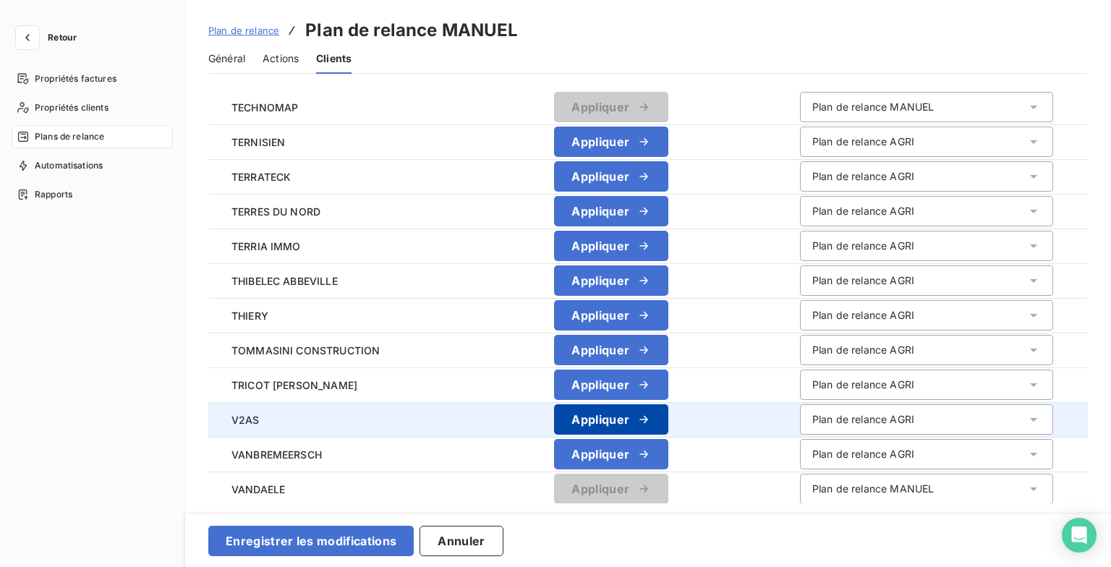
click at [636, 430] on button "Appliquer" at bounding box center [611, 419] width 114 height 30
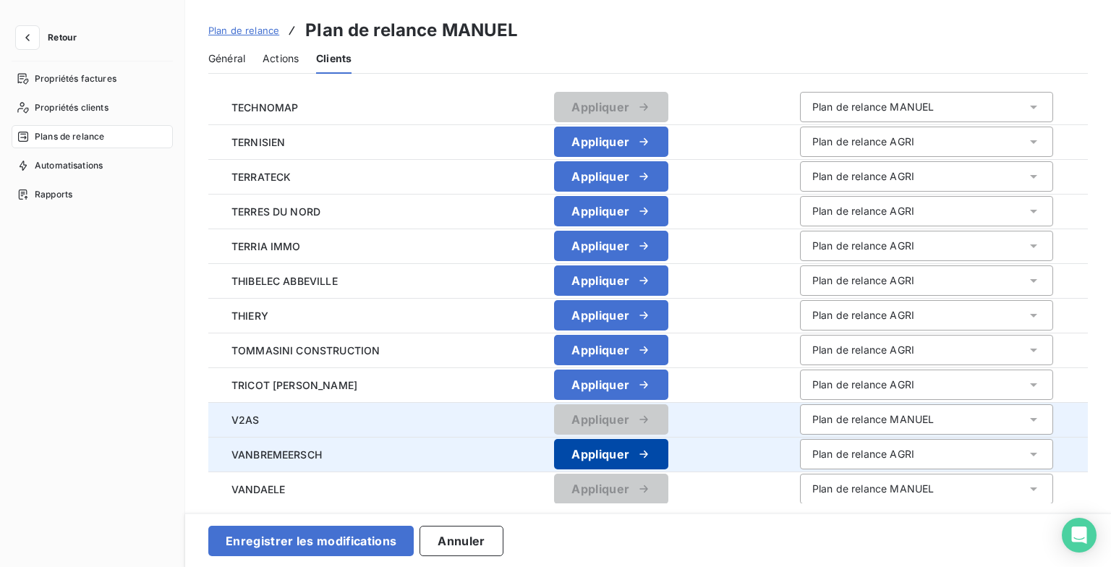
click at [636, 445] on button "Appliquer" at bounding box center [611, 454] width 114 height 30
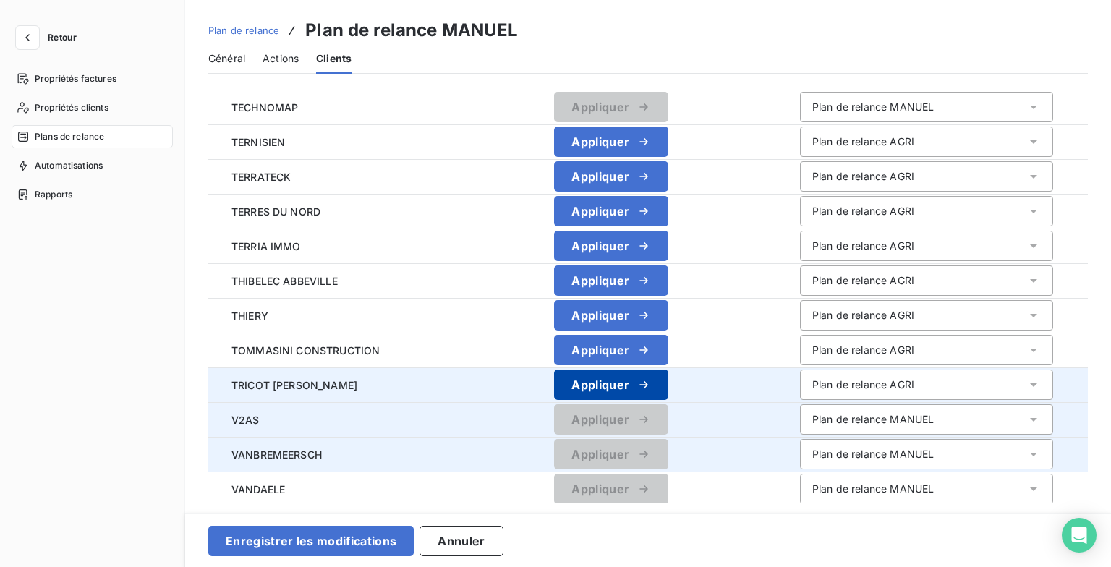
click at [650, 386] on button "Appliquer" at bounding box center [611, 385] width 114 height 30
click at [651, 347] on button "Appliquer" at bounding box center [611, 350] width 114 height 30
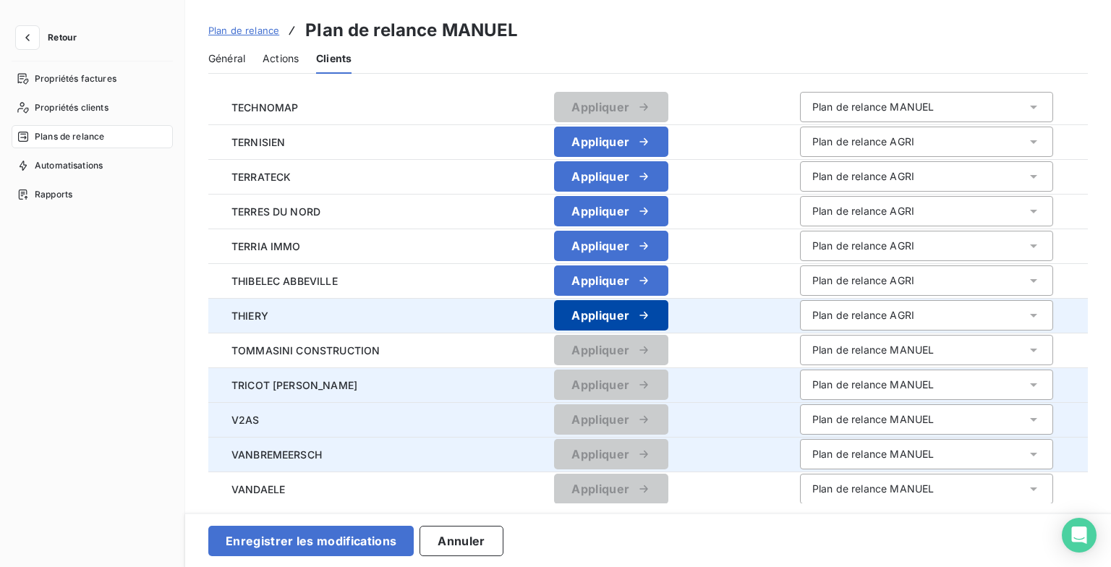
click at [645, 318] on icon "button" at bounding box center [644, 315] width 14 height 14
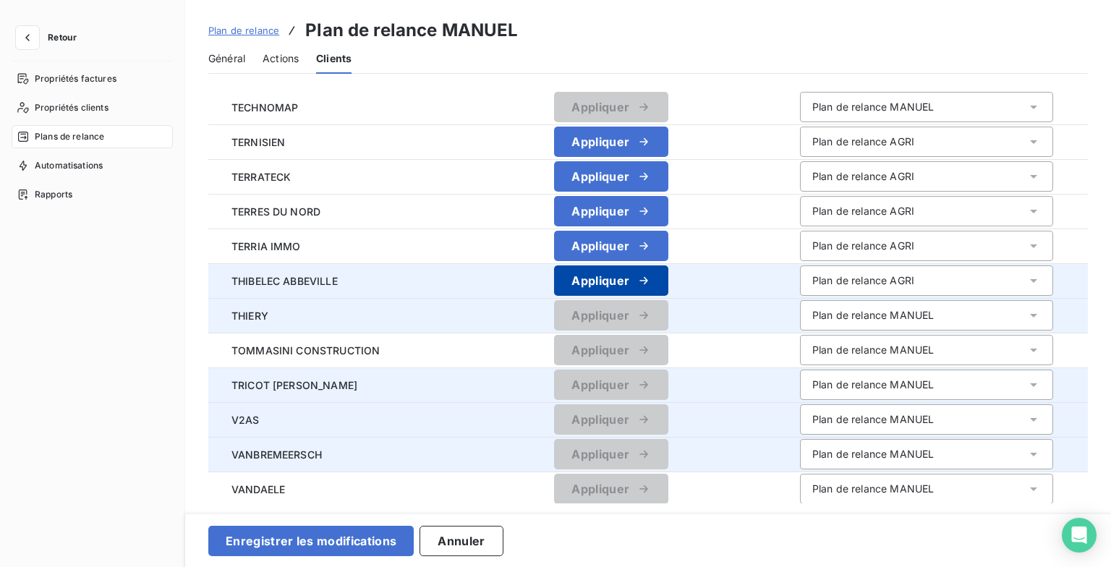
click at [644, 285] on icon "button" at bounding box center [644, 281] width 14 height 14
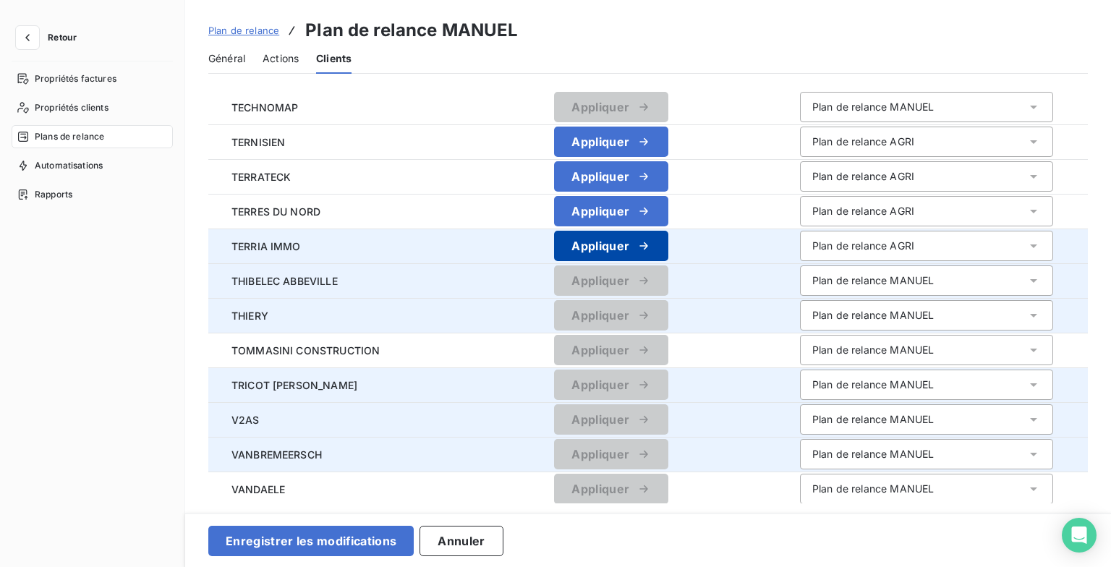
click at [635, 231] on button "Appliquer" at bounding box center [611, 246] width 114 height 30
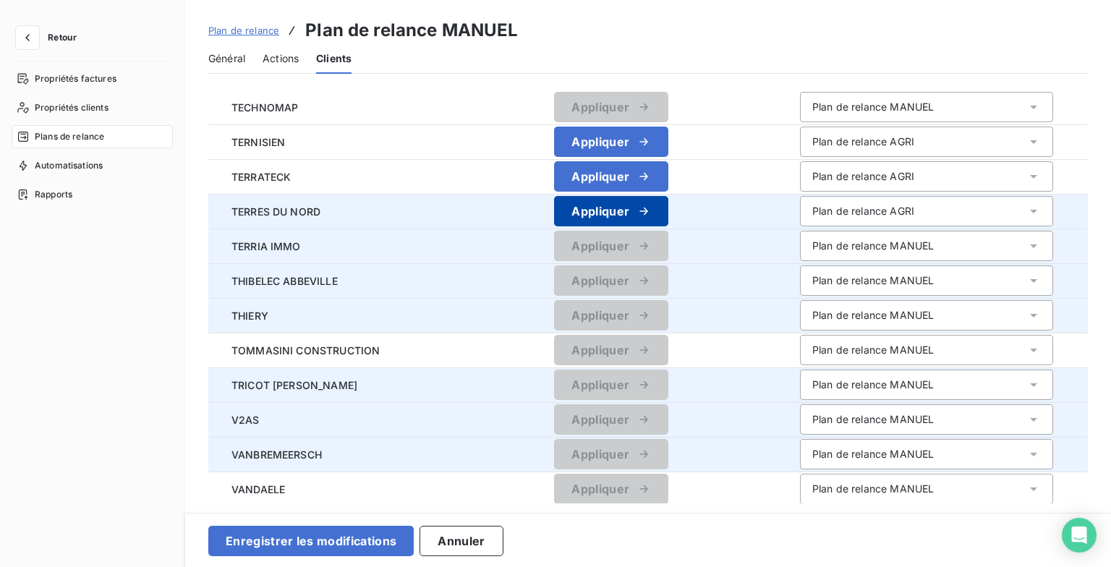
click at [637, 215] on icon "button" at bounding box center [644, 211] width 14 height 14
click at [644, 174] on icon "button" at bounding box center [644, 176] width 14 height 14
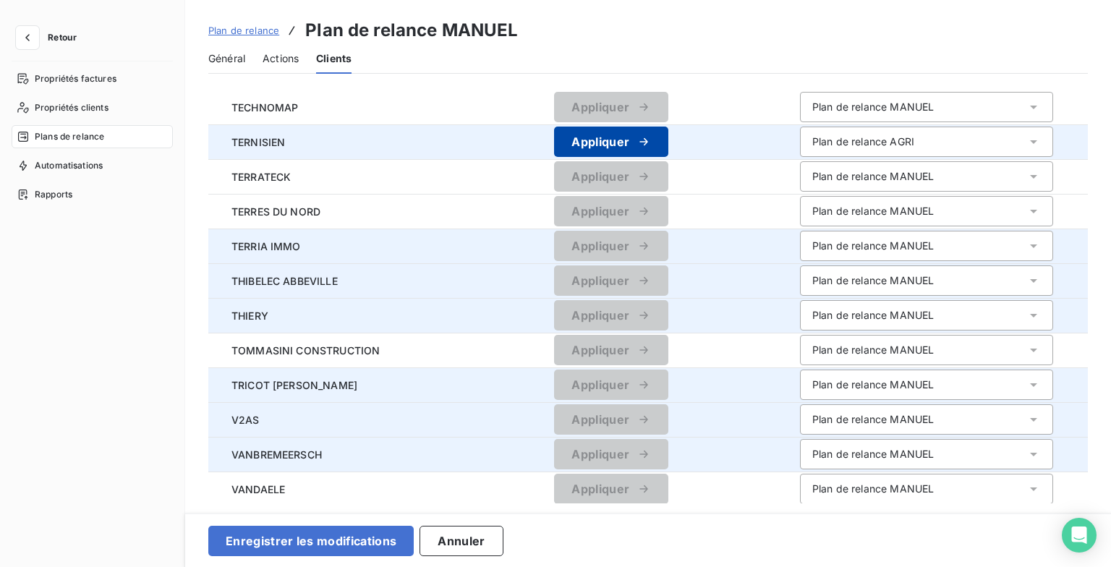
click at [648, 142] on button "Appliquer" at bounding box center [611, 142] width 114 height 30
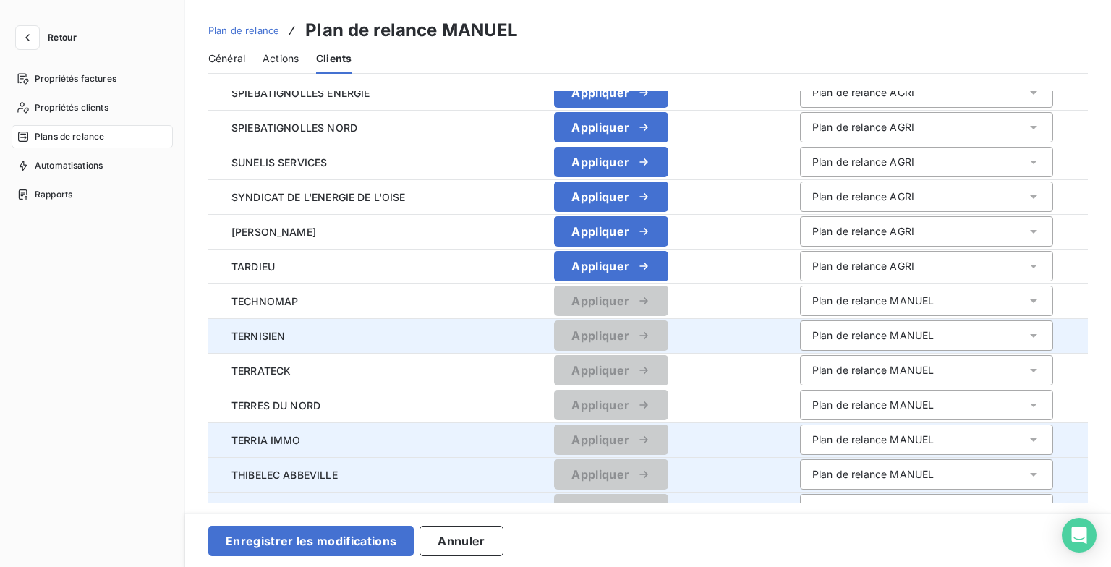
scroll to position [593, 0]
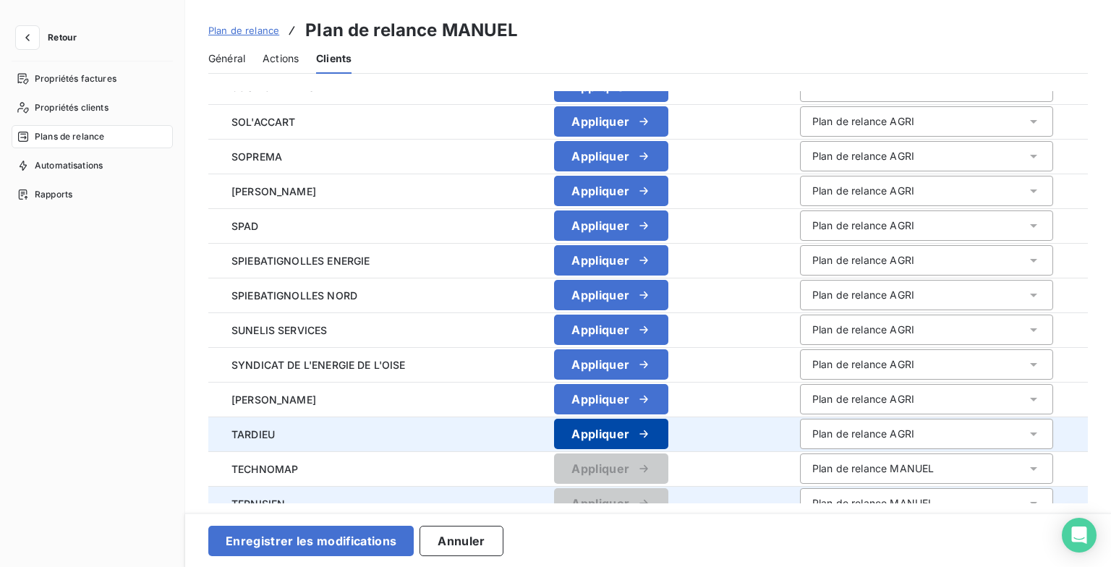
click at [629, 437] on div "button" at bounding box center [640, 434] width 22 height 14
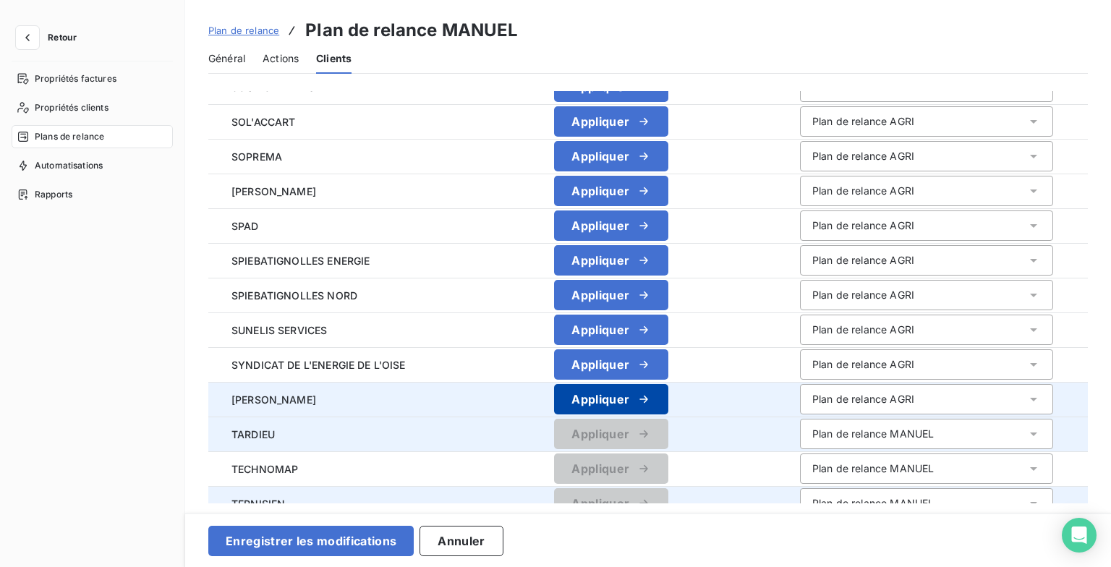
click at [637, 404] on icon "button" at bounding box center [644, 399] width 14 height 14
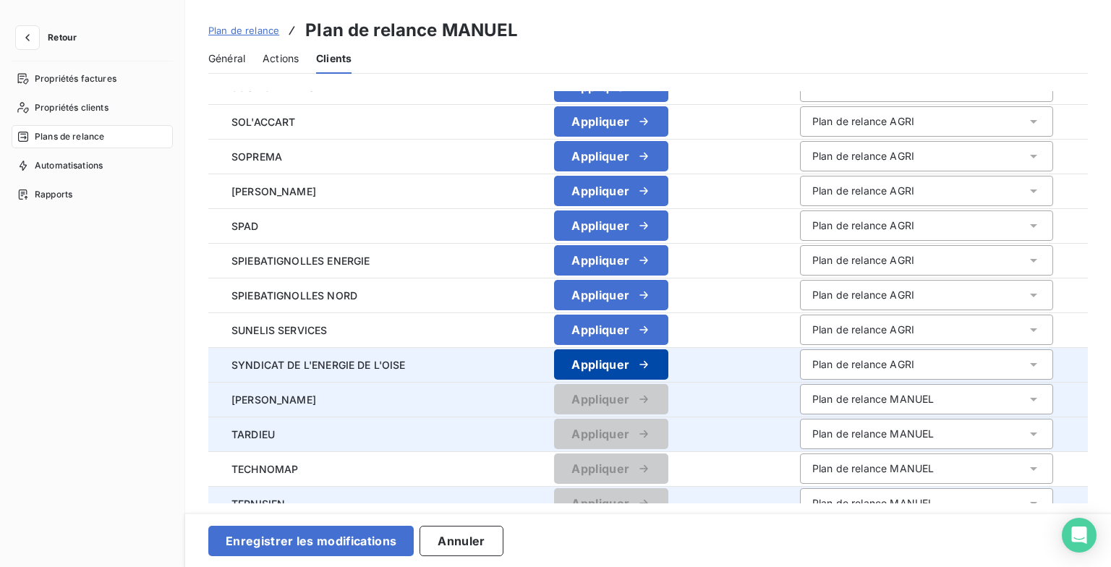
click at [645, 365] on icon "button" at bounding box center [644, 364] width 14 height 14
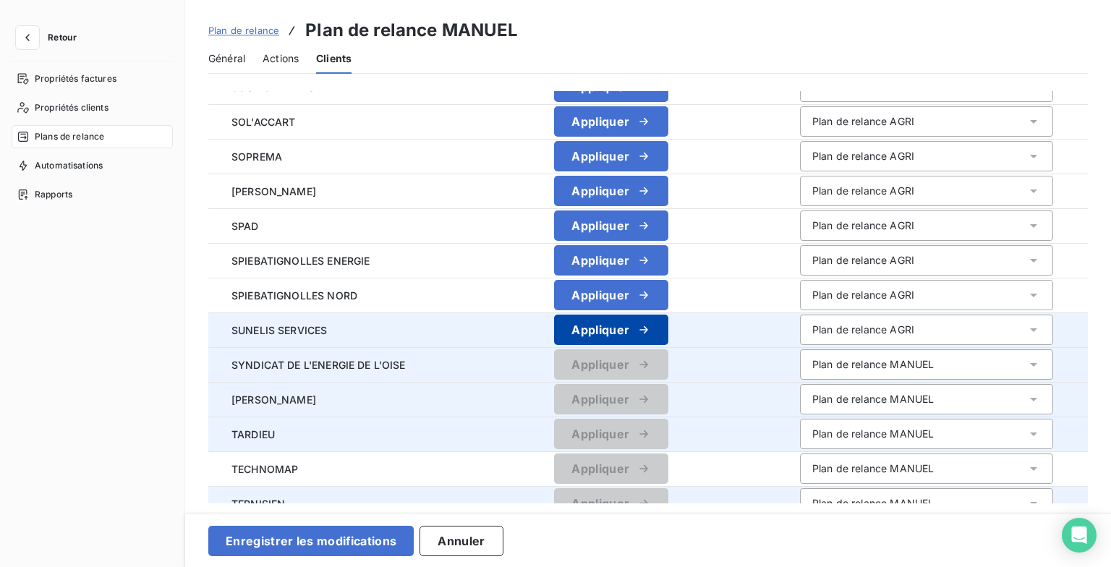
drag, startPoint x: 647, startPoint y: 347, endPoint x: 644, endPoint y: 327, distance: 20.5
click at [644, 327] on icon "button" at bounding box center [644, 330] width 14 height 14
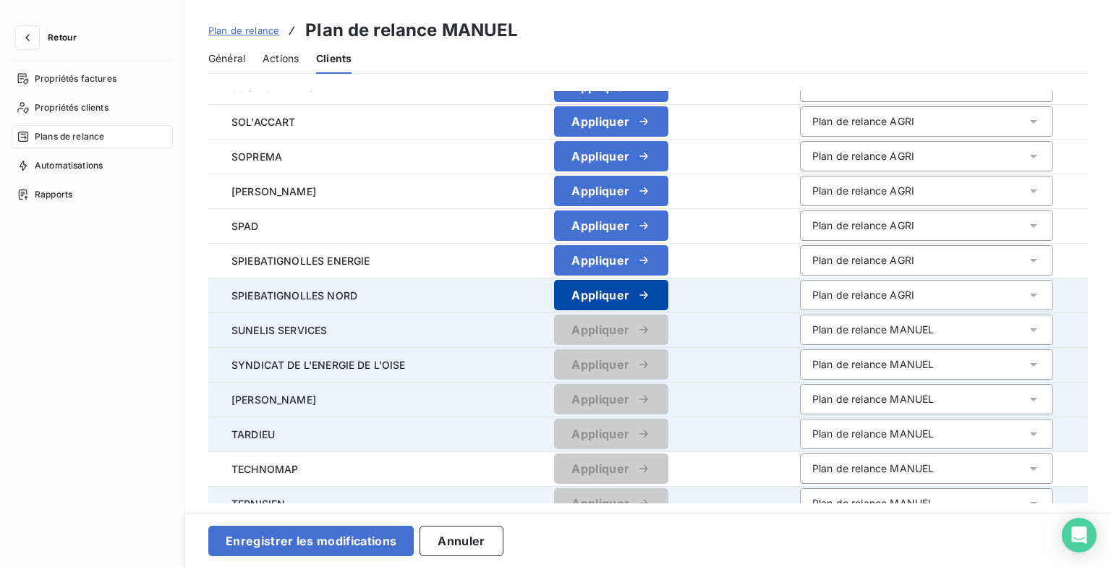
click at [638, 298] on icon "button" at bounding box center [644, 295] width 14 height 14
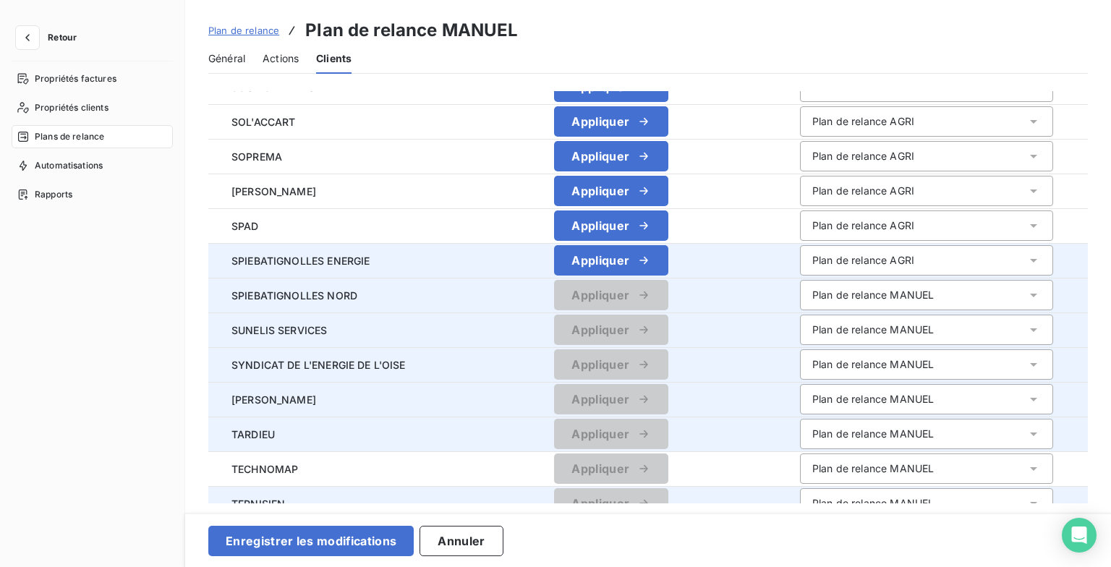
drag, startPoint x: 635, startPoint y: 260, endPoint x: 634, endPoint y: 244, distance: 16.7
click at [637, 259] on icon "button" at bounding box center [644, 260] width 14 height 14
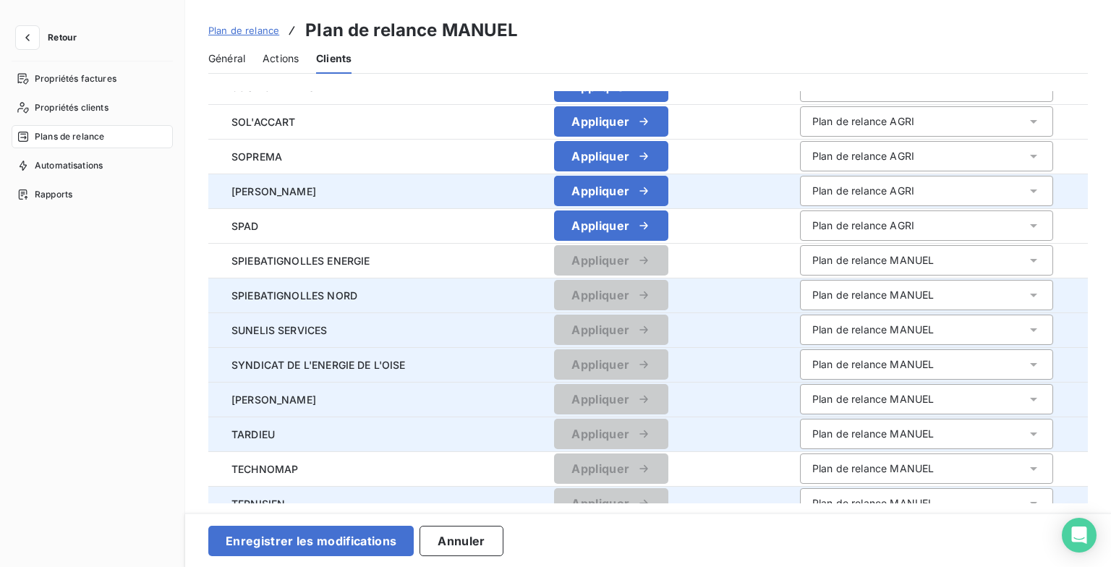
drag, startPoint x: 631, startPoint y: 226, endPoint x: 633, endPoint y: 206, distance: 19.7
click at [631, 226] on div "button" at bounding box center [640, 226] width 22 height 14
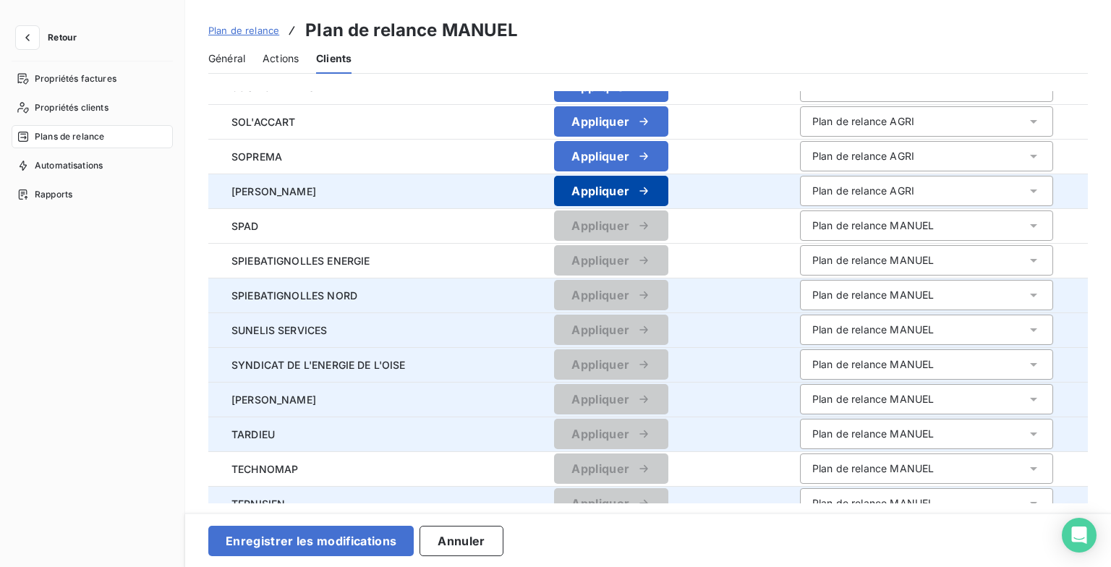
click at [633, 205] on button "Appliquer" at bounding box center [611, 191] width 114 height 30
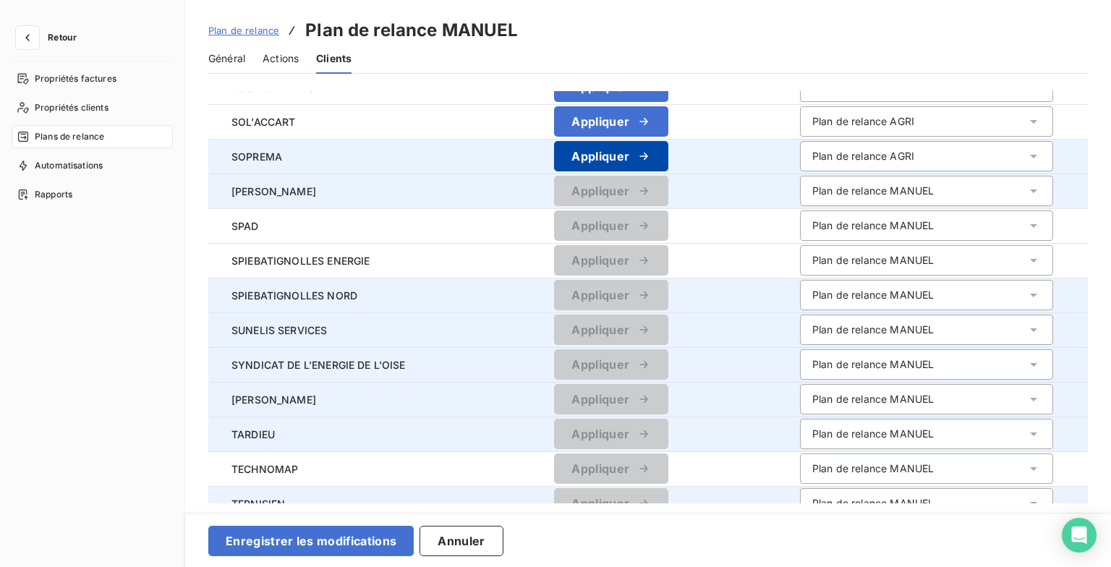
click at [647, 161] on button "Appliquer" at bounding box center [611, 156] width 114 height 30
click at [651, 135] on button "Appliquer" at bounding box center [611, 121] width 114 height 30
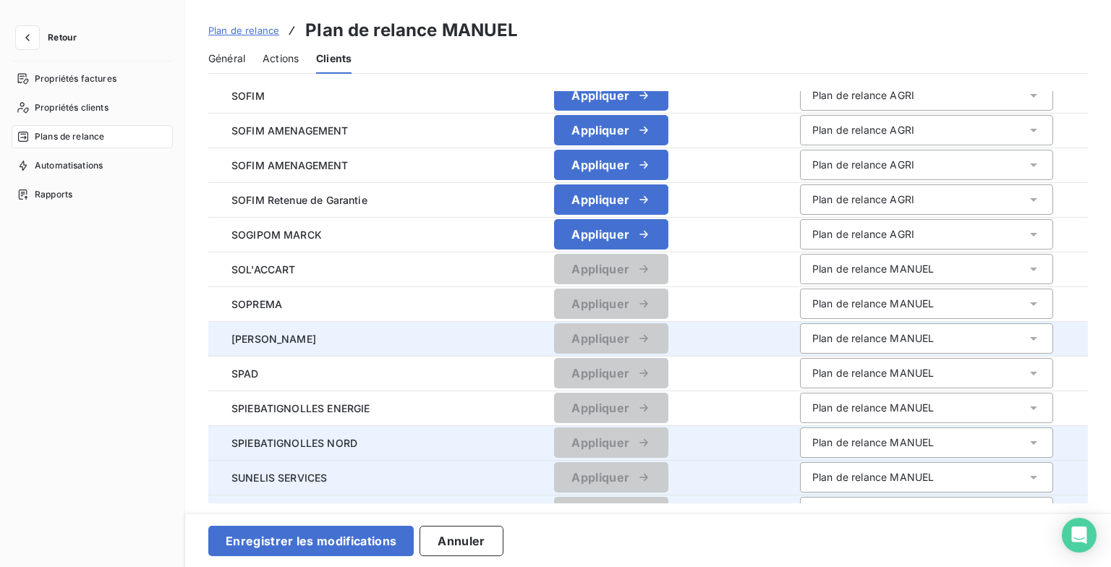
scroll to position [376, 0]
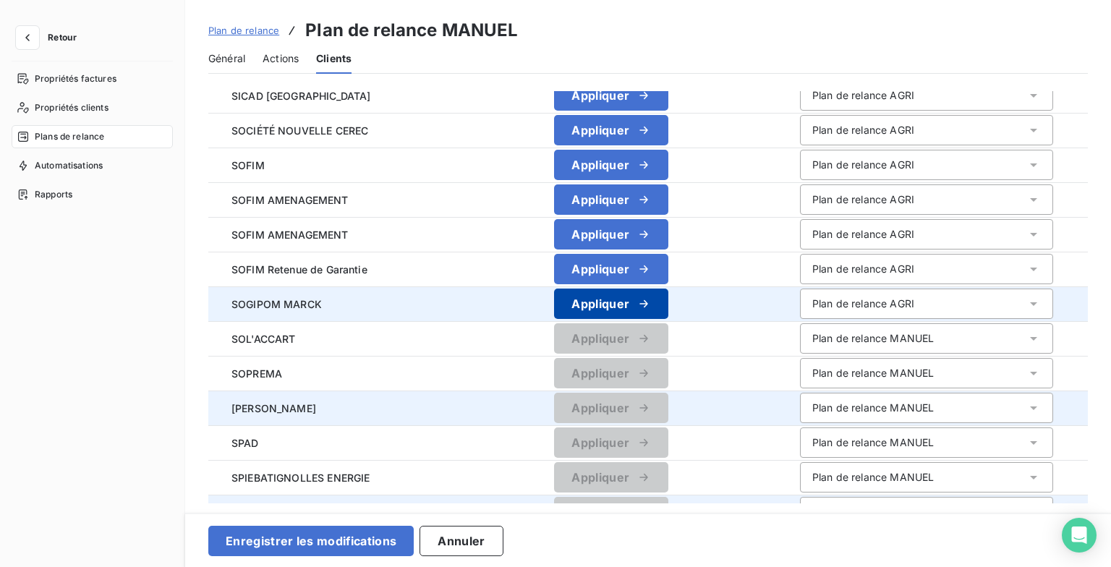
click at [605, 296] on button "Appliquer" at bounding box center [611, 304] width 114 height 30
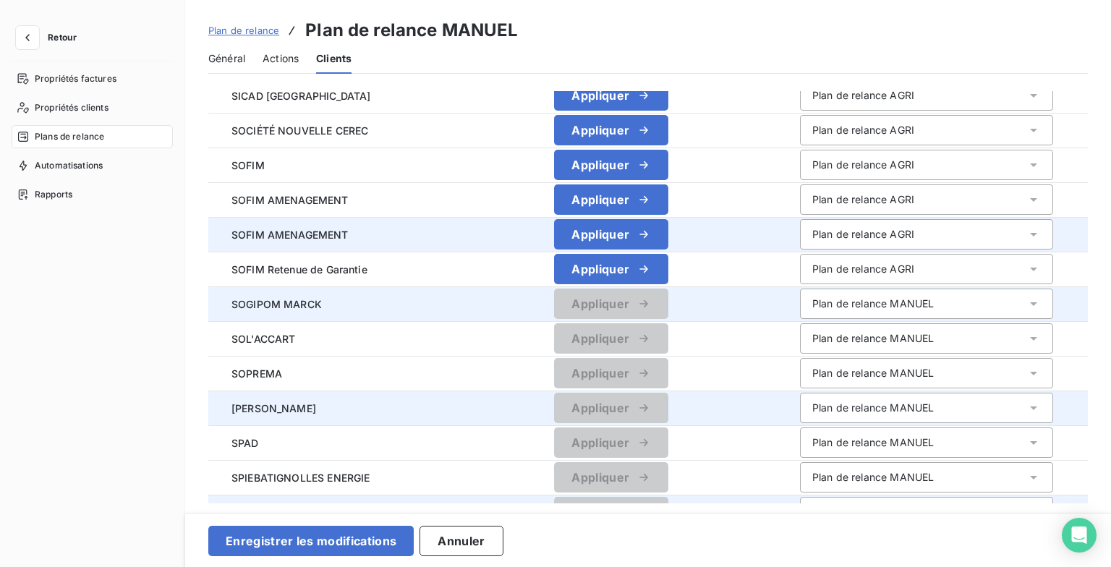
click at [613, 267] on button "Appliquer" at bounding box center [611, 269] width 114 height 30
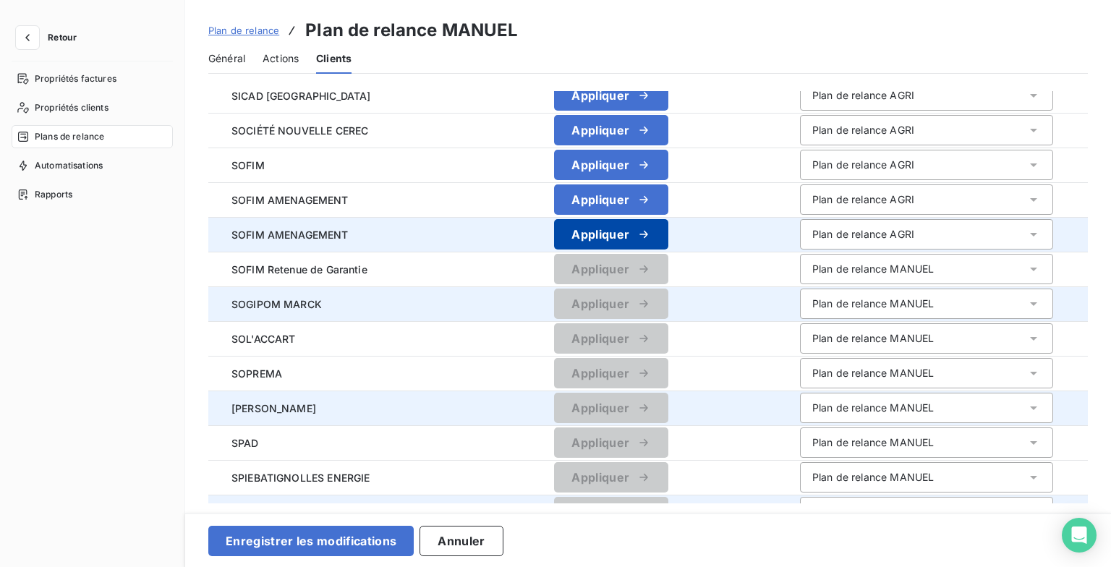
click at [614, 229] on button "Appliquer" at bounding box center [611, 234] width 114 height 30
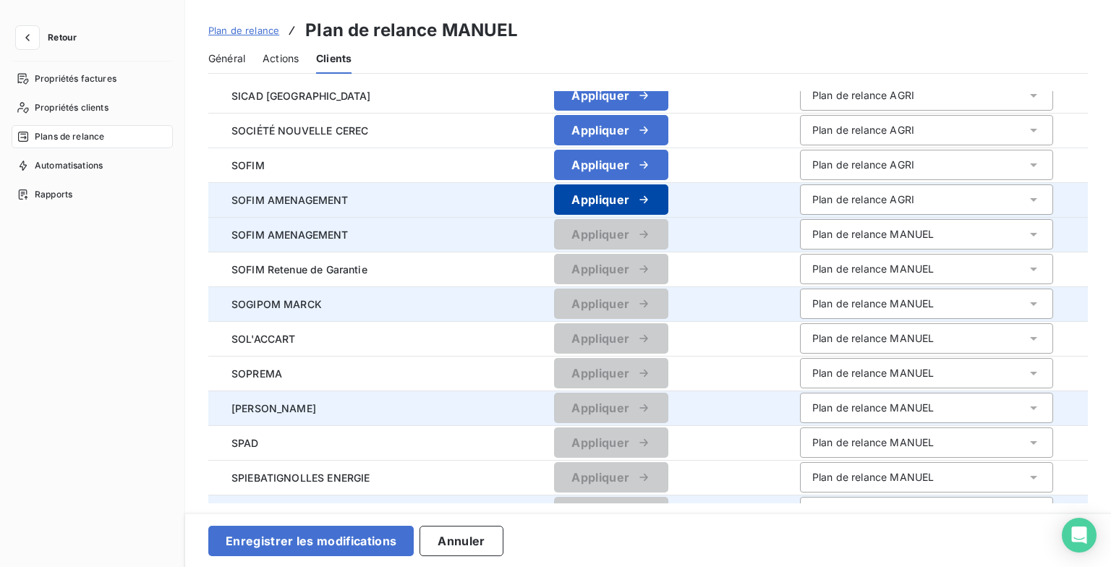
click at [615, 200] on button "Appliquer" at bounding box center [611, 200] width 114 height 30
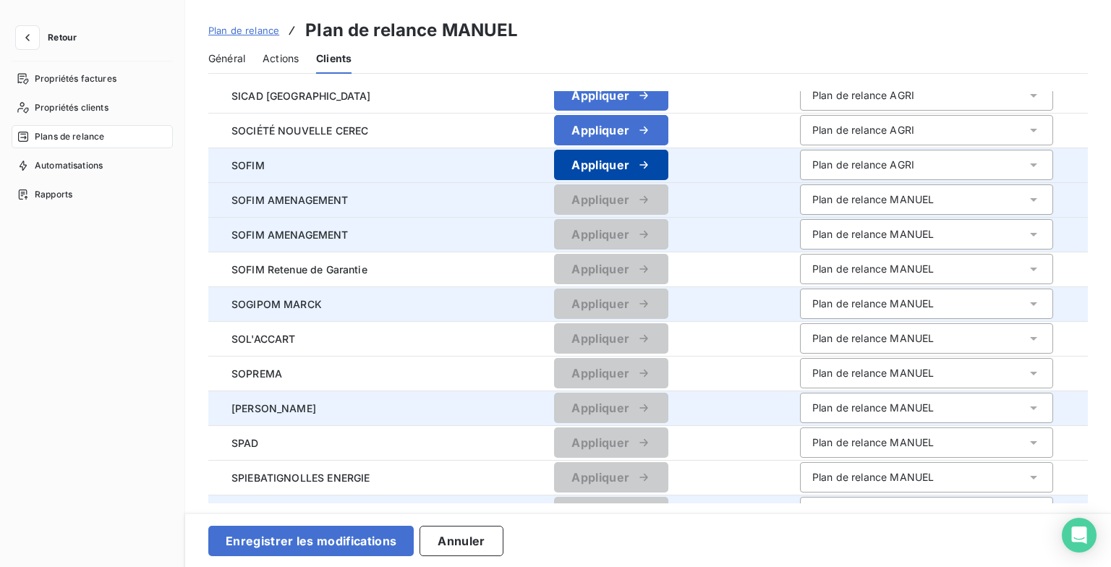
click at [623, 168] on button "Appliquer" at bounding box center [611, 165] width 114 height 30
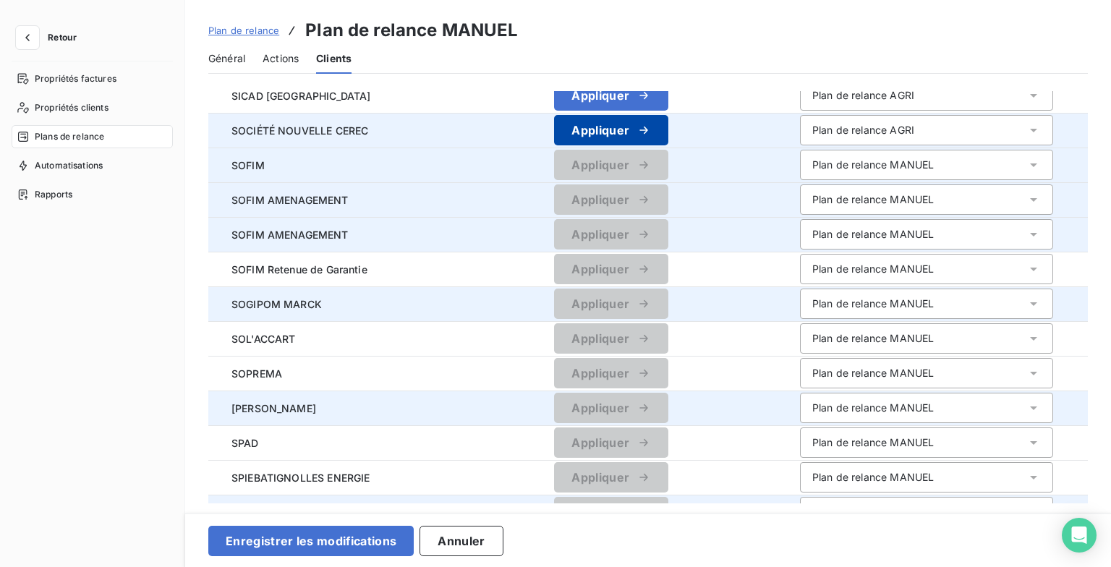
click at [624, 128] on button "Appliquer" at bounding box center [611, 130] width 114 height 30
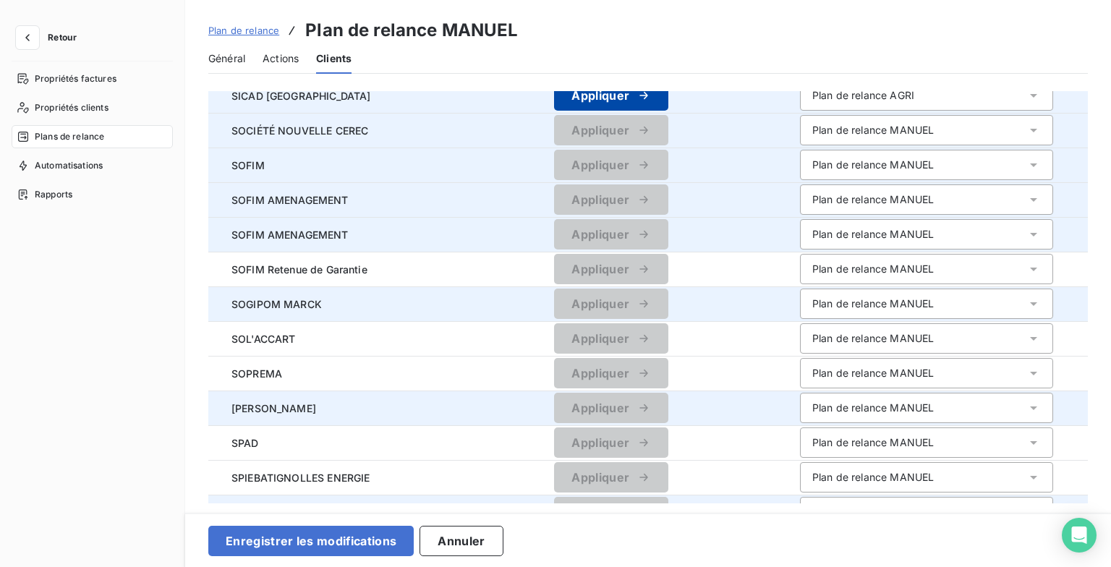
click at [631, 106] on button "Appliquer" at bounding box center [611, 95] width 114 height 30
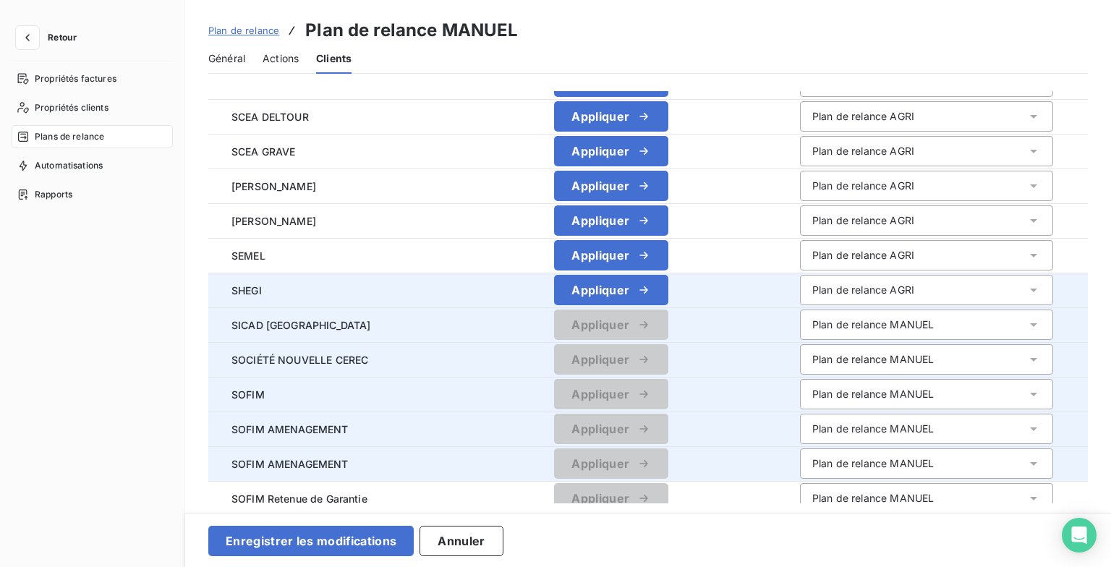
scroll to position [0, 0]
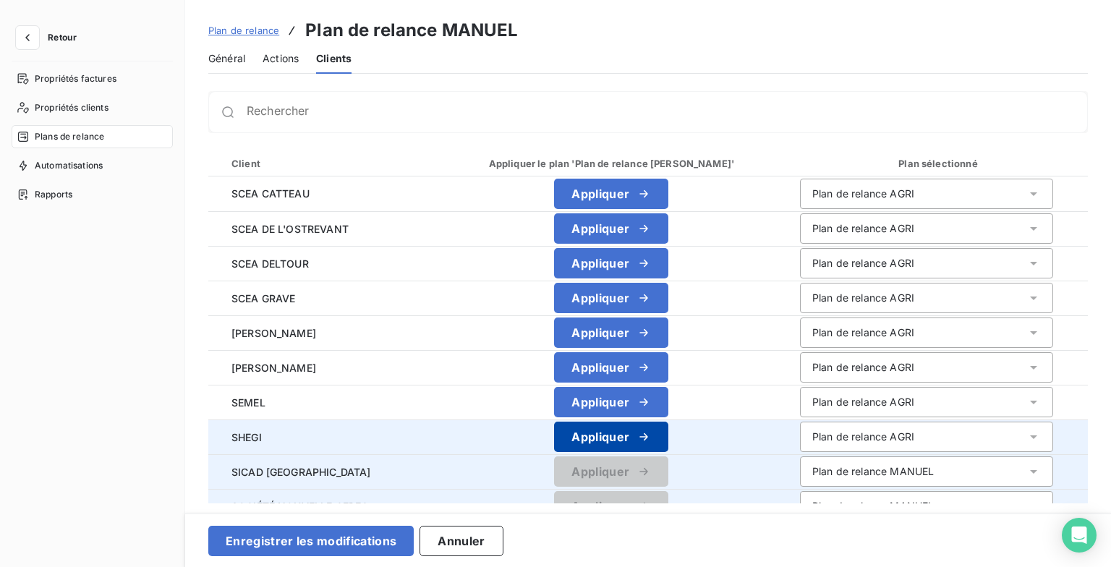
click at [622, 449] on button "Appliquer" at bounding box center [611, 437] width 114 height 30
click at [624, 420] on td "Appliquer" at bounding box center [612, 437] width 354 height 35
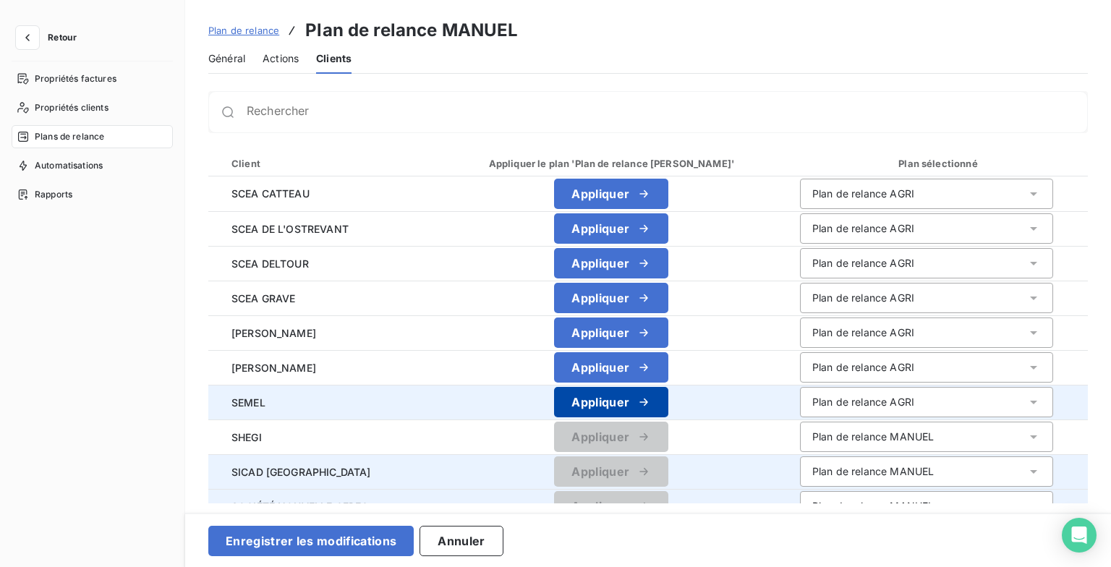
click at [629, 400] on div "button" at bounding box center [640, 402] width 22 height 14
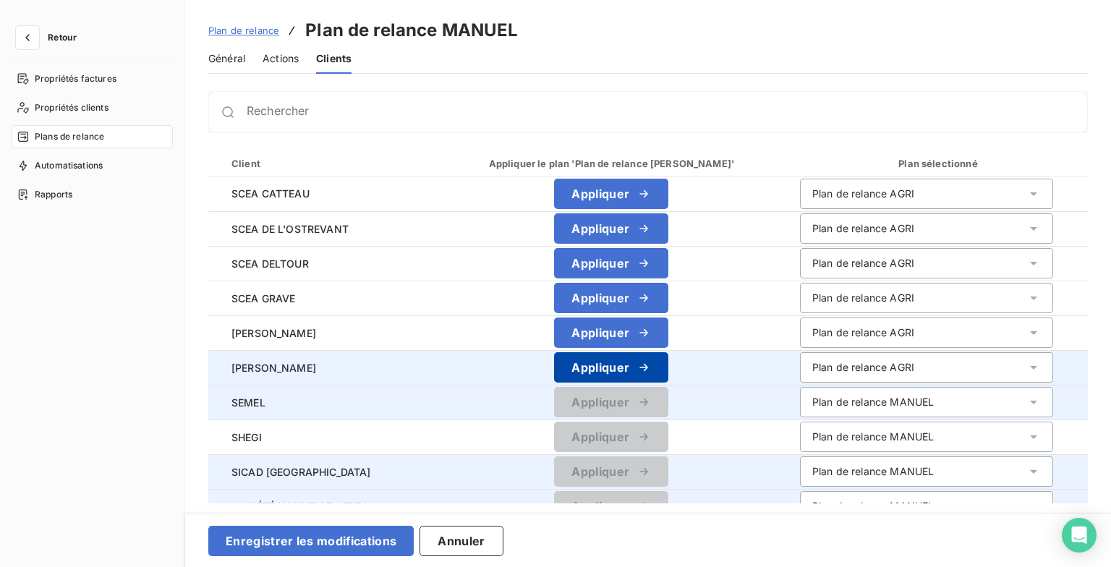
click at [629, 373] on div "button" at bounding box center [640, 367] width 22 height 14
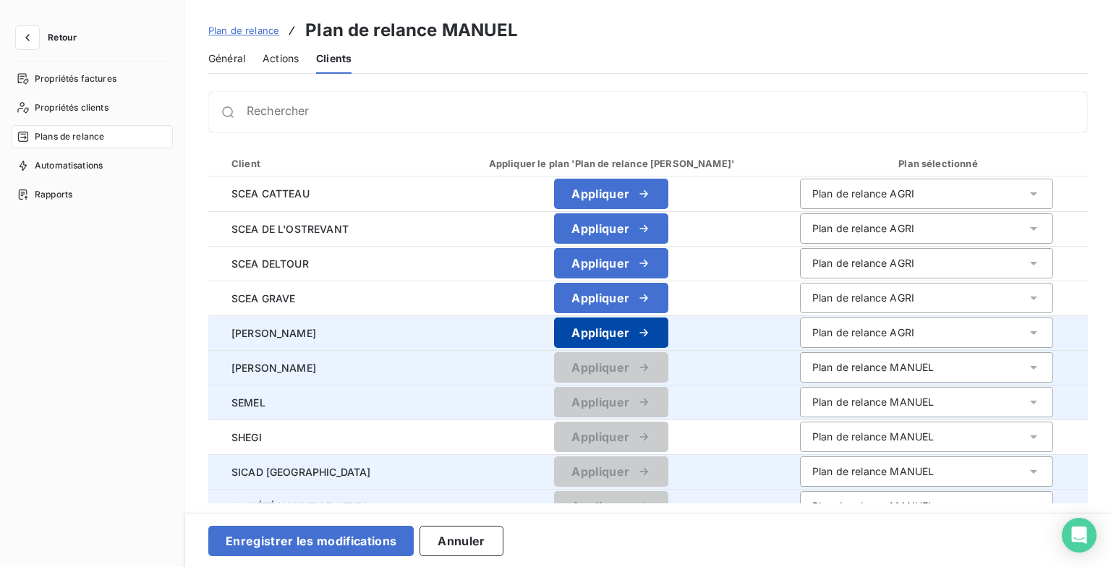
click at [629, 339] on div "button" at bounding box center [640, 333] width 22 height 14
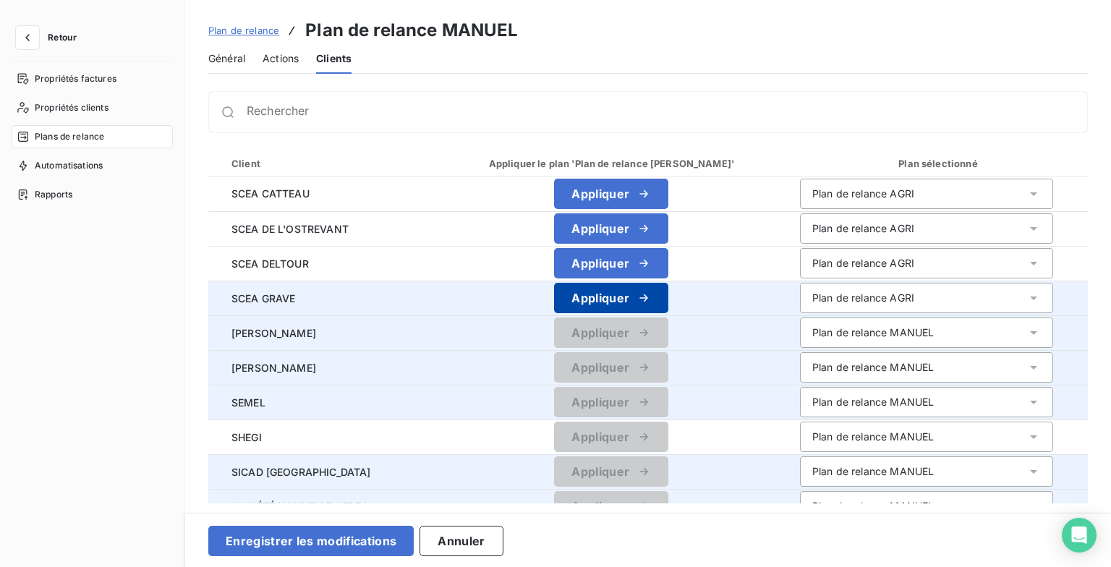
drag, startPoint x: 622, startPoint y: 292, endPoint x: 627, endPoint y: 280, distance: 13.0
click at [622, 291] on button "Appliquer" at bounding box center [611, 298] width 114 height 30
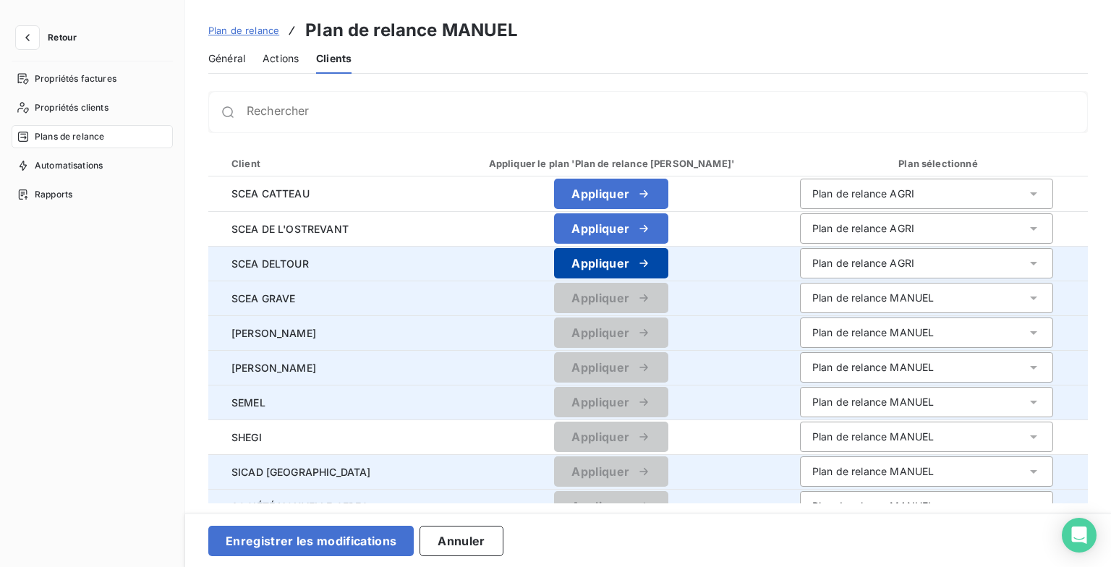
click at [630, 260] on div "button" at bounding box center [640, 263] width 22 height 14
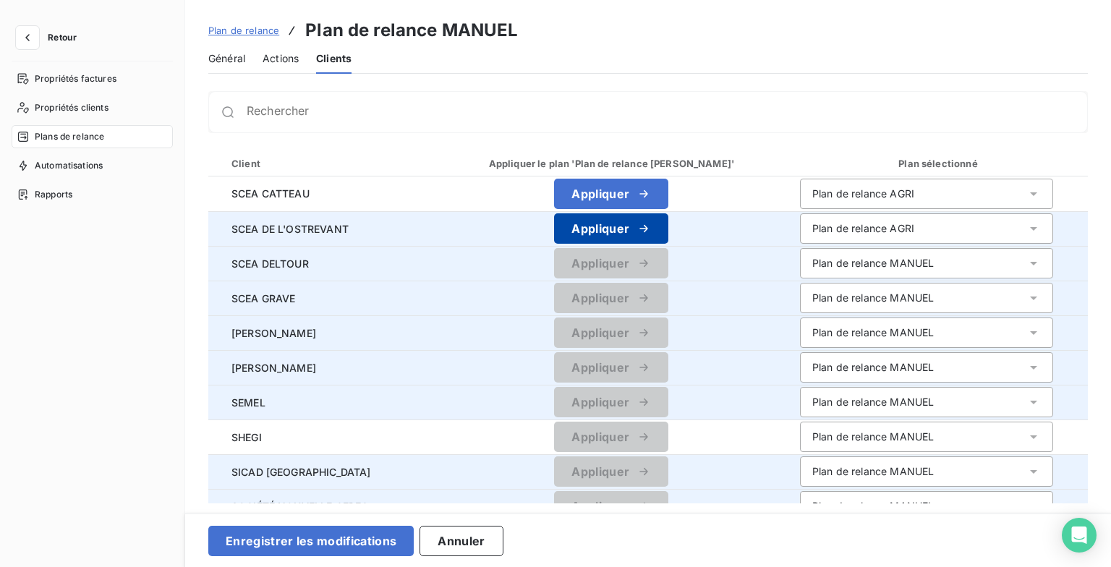
drag, startPoint x: 638, startPoint y: 225, endPoint x: 642, endPoint y: 211, distance: 14.2
click at [638, 224] on icon "button" at bounding box center [644, 228] width 14 height 14
click at [645, 192] on icon "button" at bounding box center [644, 194] width 14 height 14
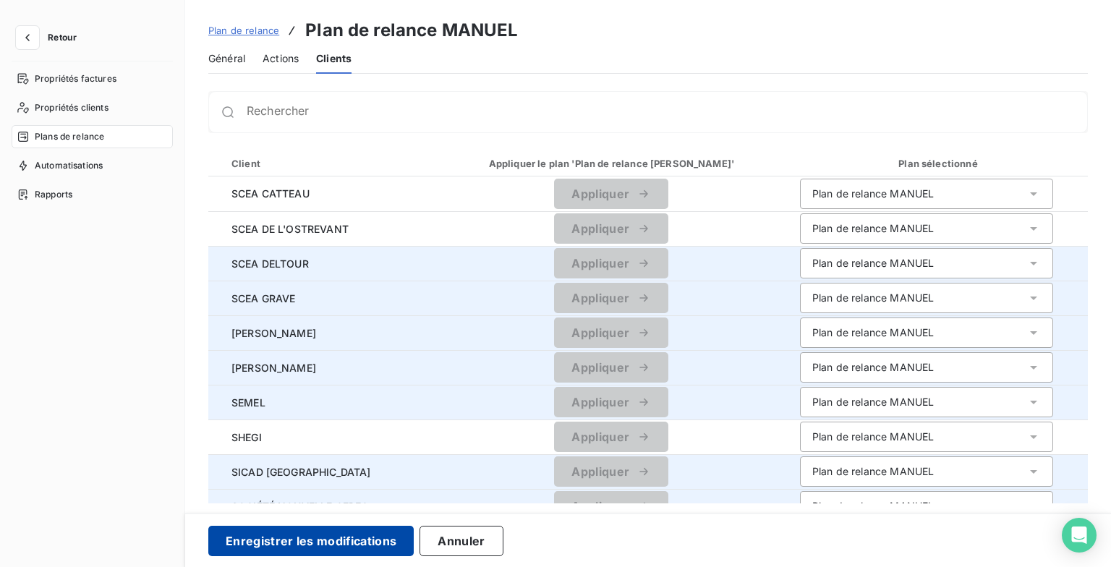
click at [377, 545] on button "Enregistrer les modifications" at bounding box center [310, 541] width 205 height 30
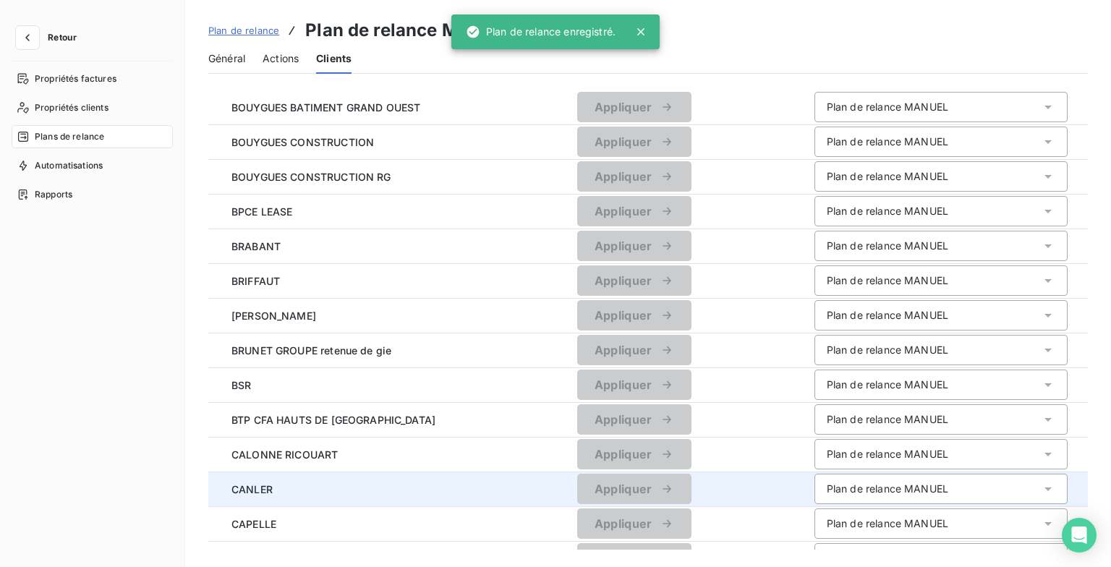
scroll to position [1462, 0]
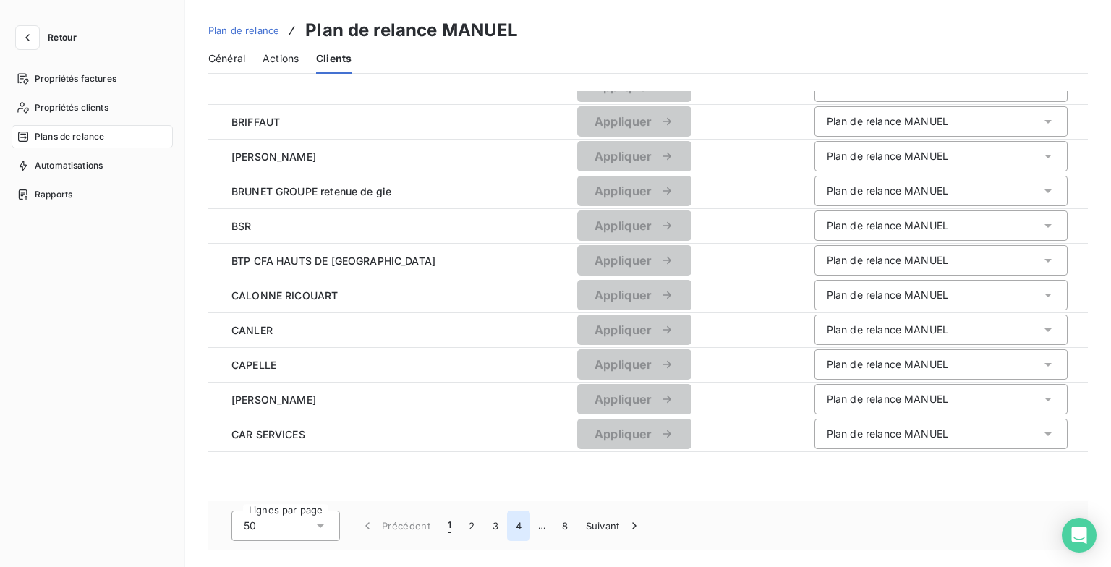
click at [517, 525] on button "4" at bounding box center [518, 526] width 23 height 30
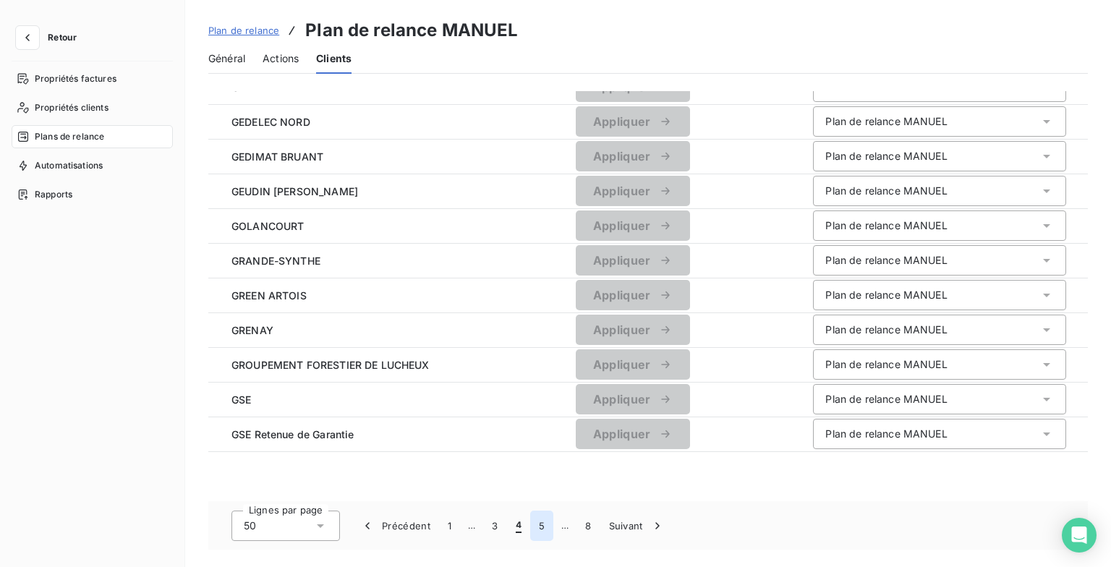
click at [530, 526] on button "5" at bounding box center [541, 526] width 23 height 30
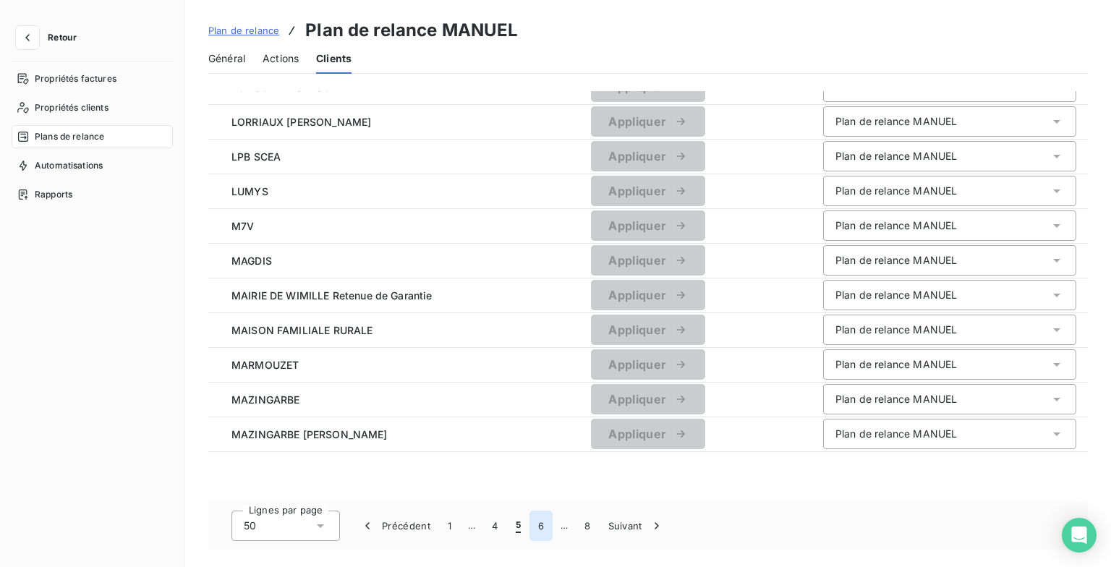
click at [536, 525] on button "6" at bounding box center [541, 526] width 23 height 30
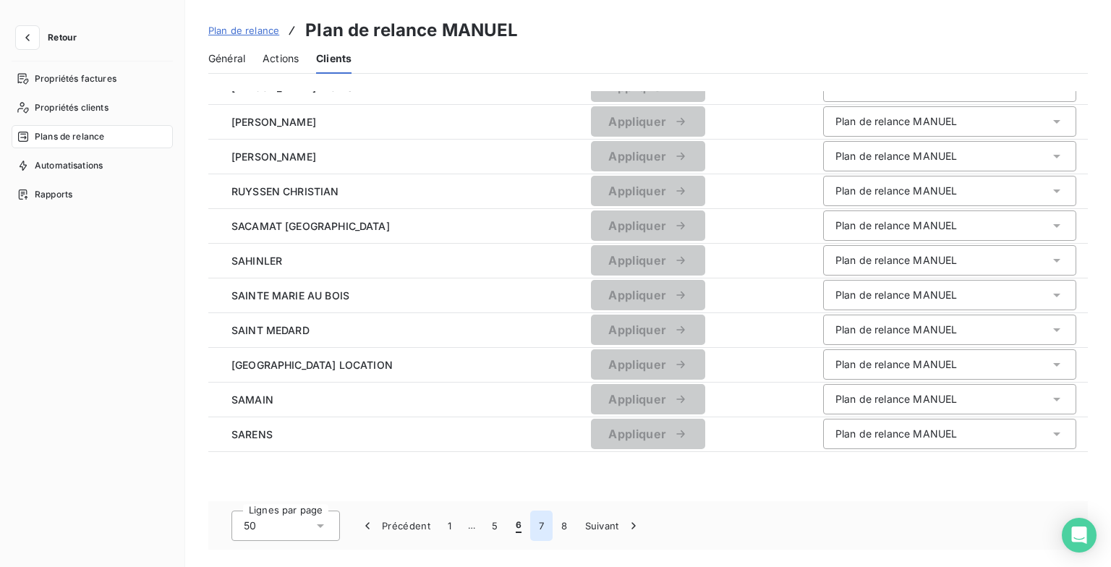
click at [536, 525] on button "7" at bounding box center [541, 526] width 22 height 30
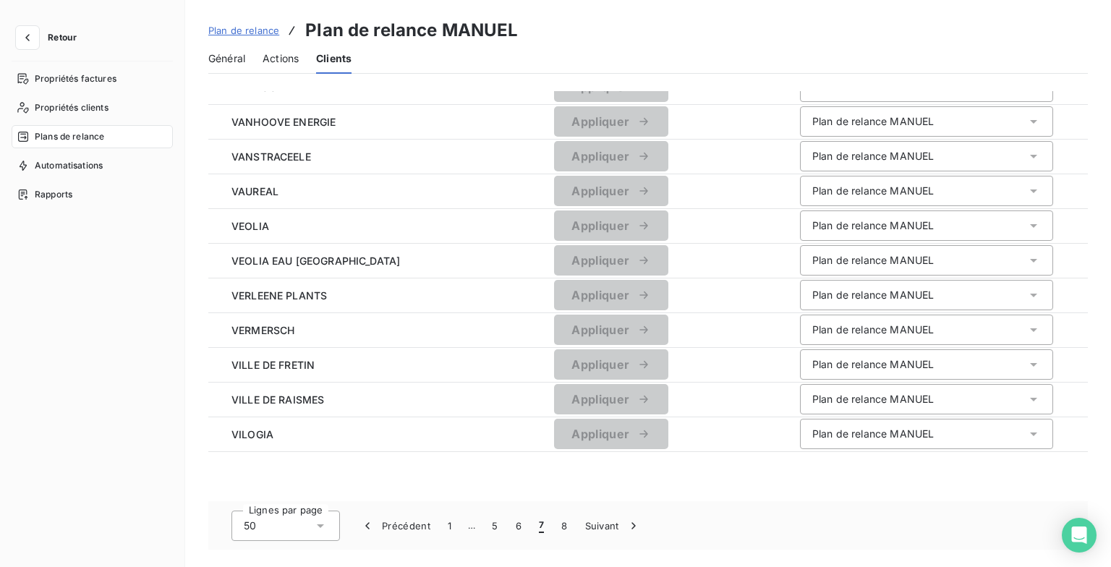
click at [540, 524] on span "7" at bounding box center [541, 526] width 5 height 14
click at [560, 521] on button "8" at bounding box center [564, 526] width 23 height 30
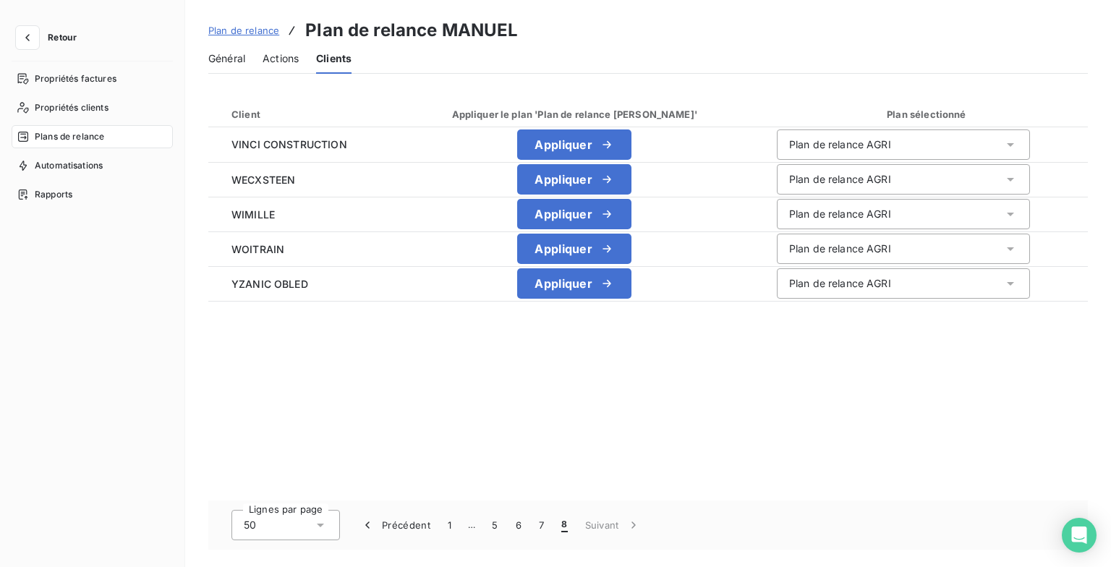
scroll to position [0, 0]
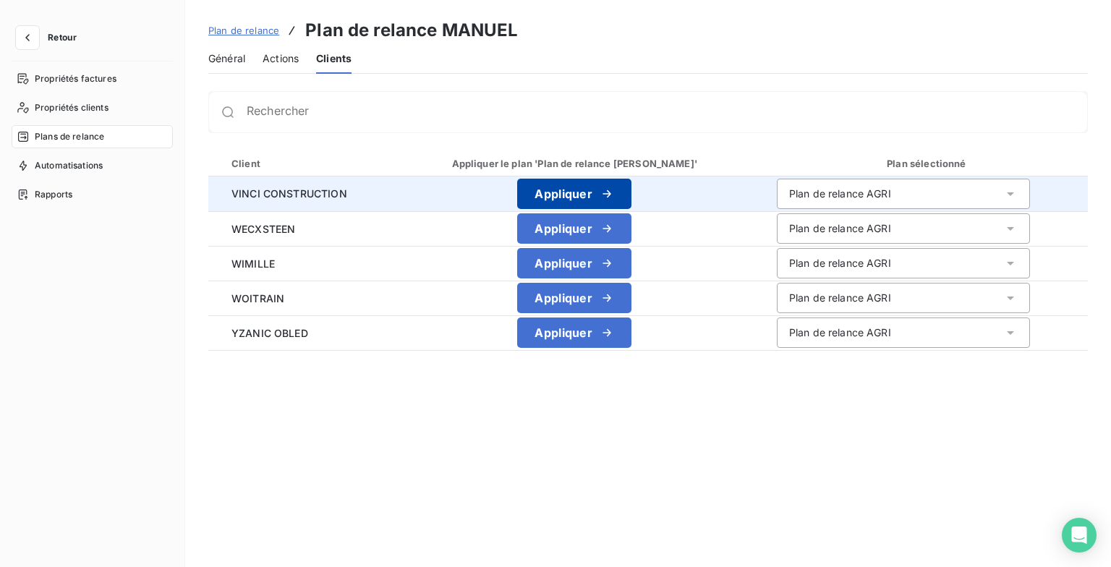
click at [572, 191] on button "Appliquer" at bounding box center [574, 194] width 114 height 30
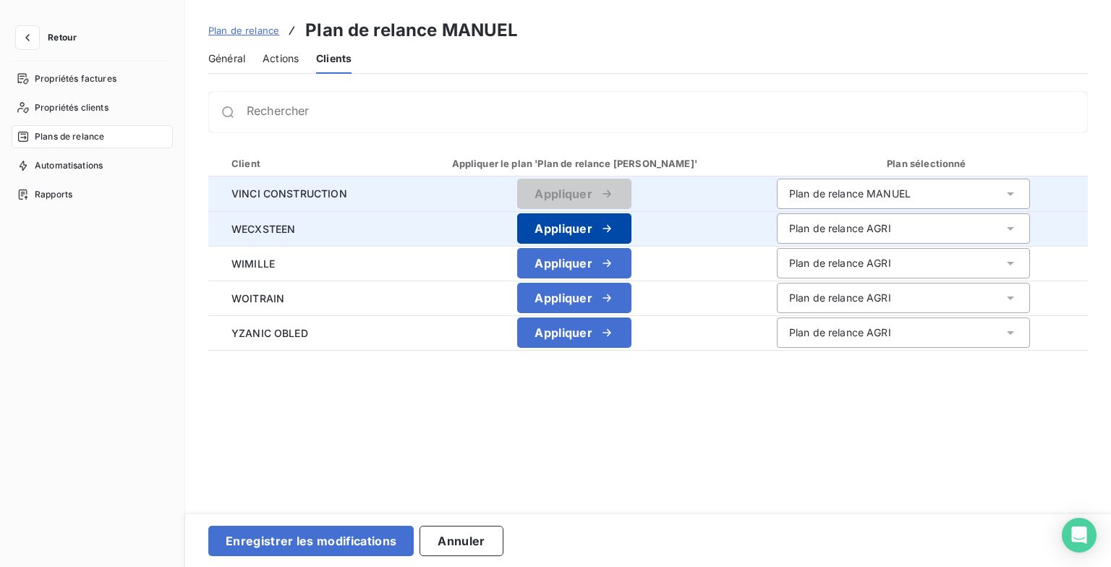
click at [592, 239] on button "Appliquer" at bounding box center [574, 228] width 114 height 30
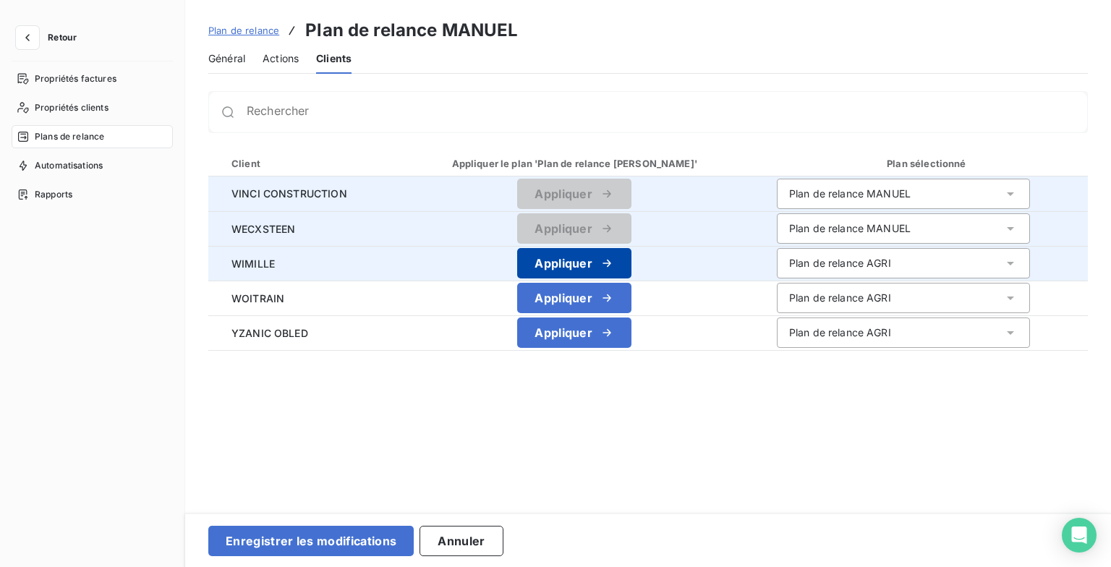
click at [582, 271] on button "Appliquer" at bounding box center [574, 263] width 114 height 30
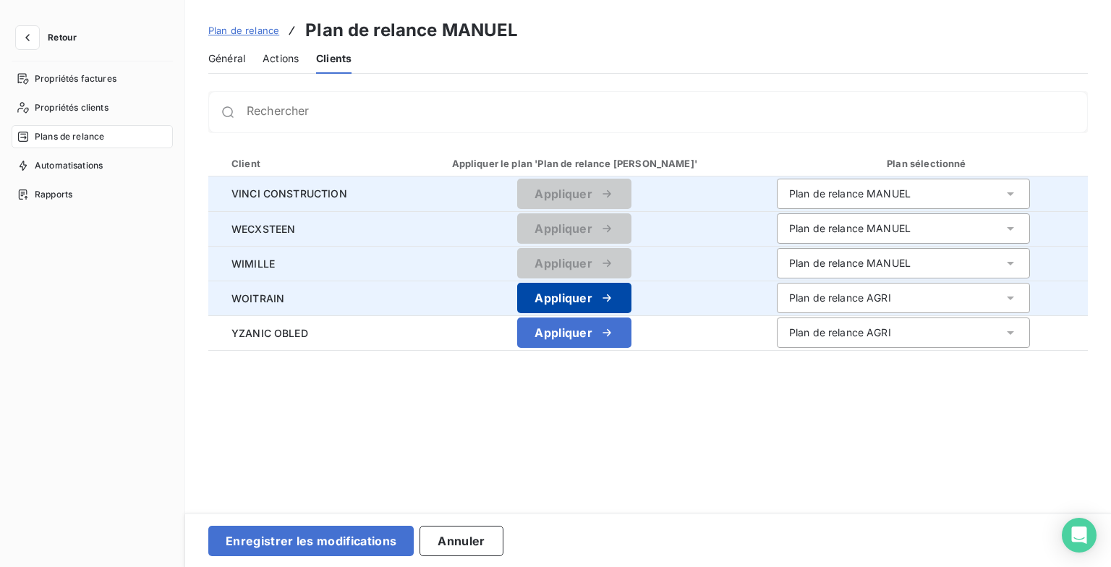
click at [582, 292] on button "Appliquer" at bounding box center [574, 298] width 114 height 30
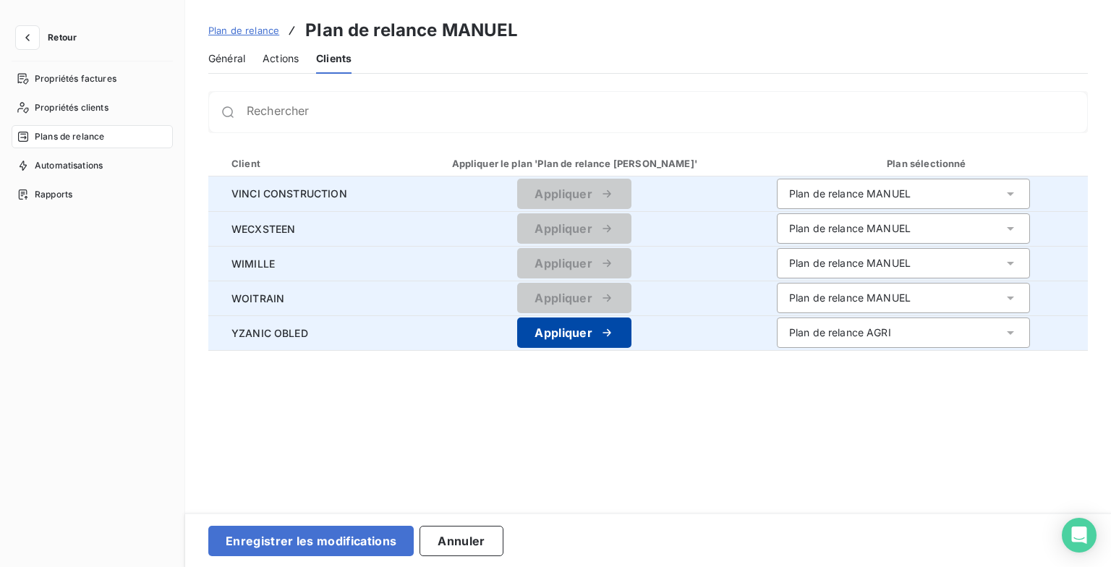
click at [577, 332] on button "Appliquer" at bounding box center [574, 333] width 114 height 30
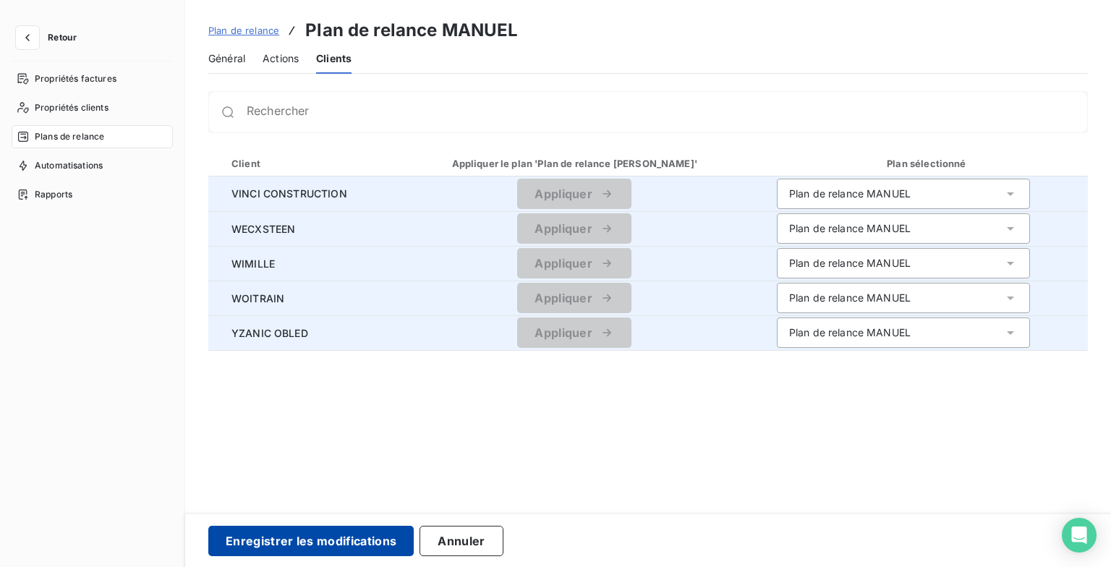
click at [350, 530] on button "Enregistrer les modifications" at bounding box center [310, 541] width 205 height 30
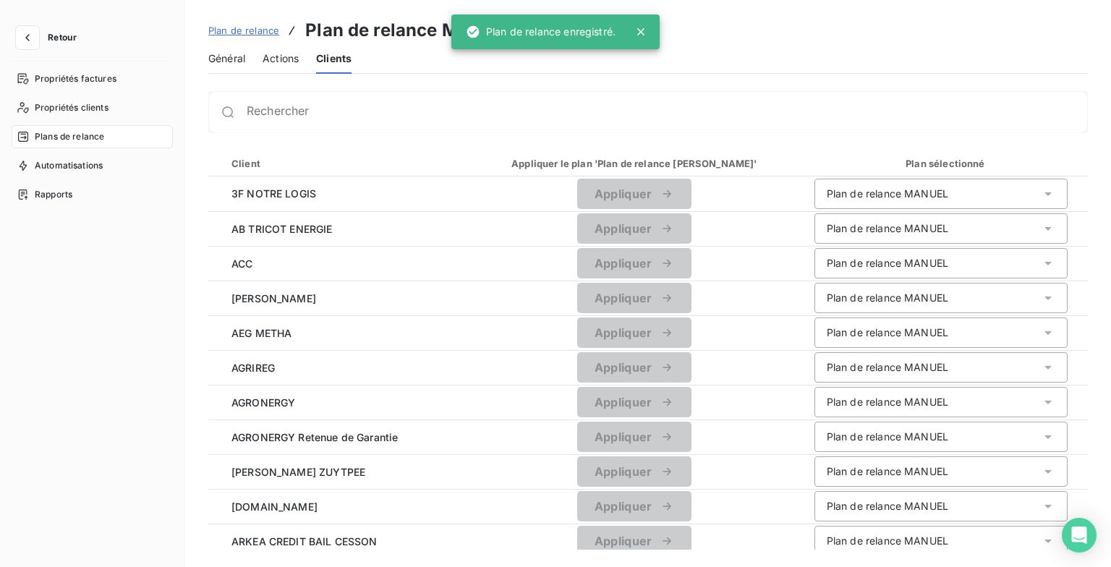
click at [250, 30] on span "Plan de relance" at bounding box center [243, 31] width 71 height 12
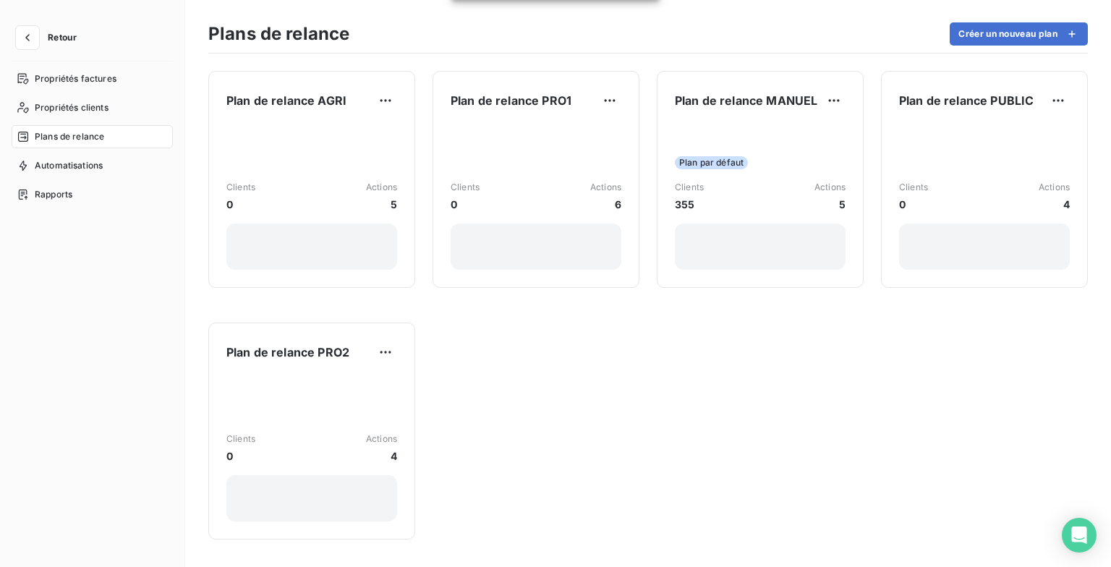
click at [750, 397] on div "Plan de relance AGRI Clients 0 Actions 5 Plan de relance PRO1 Clients 0 Actions…" at bounding box center [648, 311] width 926 height 514
